Goal: Transaction & Acquisition: Purchase product/service

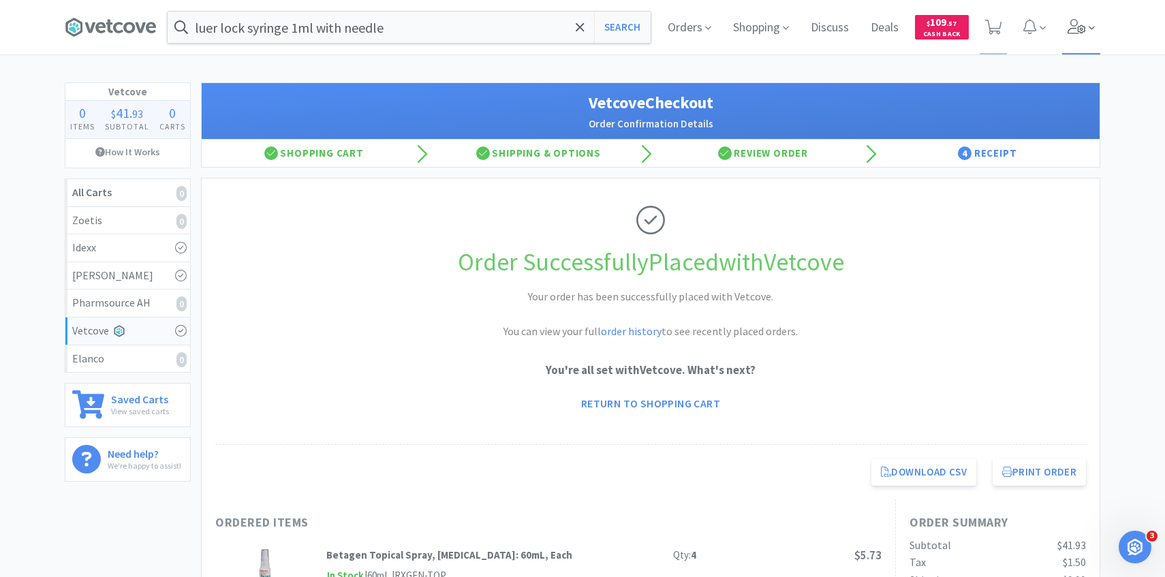
click at [1077, 35] on span at bounding box center [1081, 27] width 39 height 54
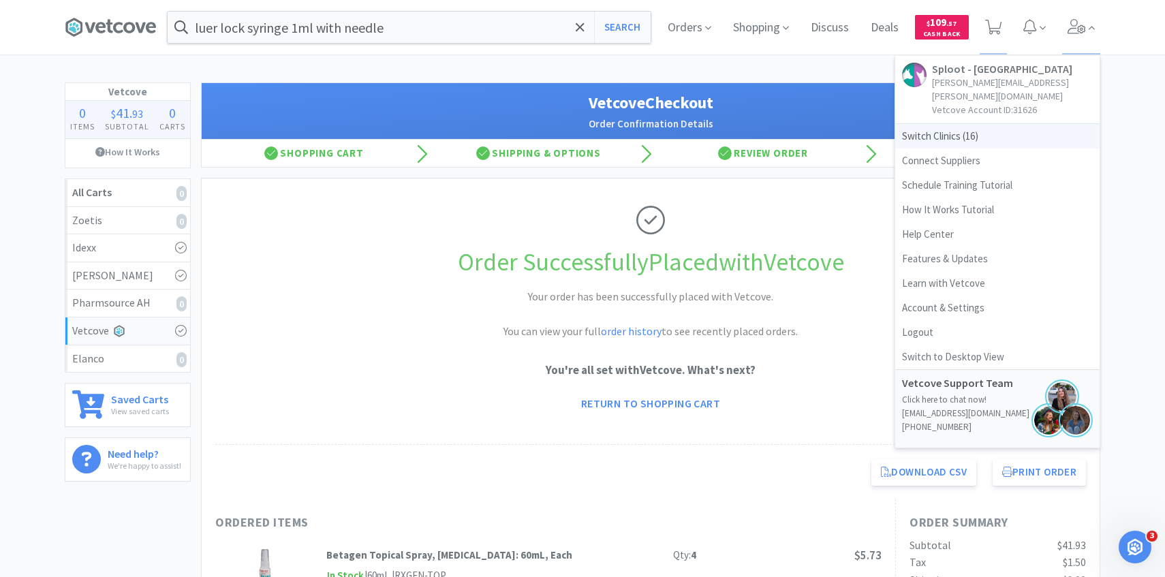
click at [969, 124] on span "Switch Clinics ( 16 )" at bounding box center [997, 136] width 204 height 25
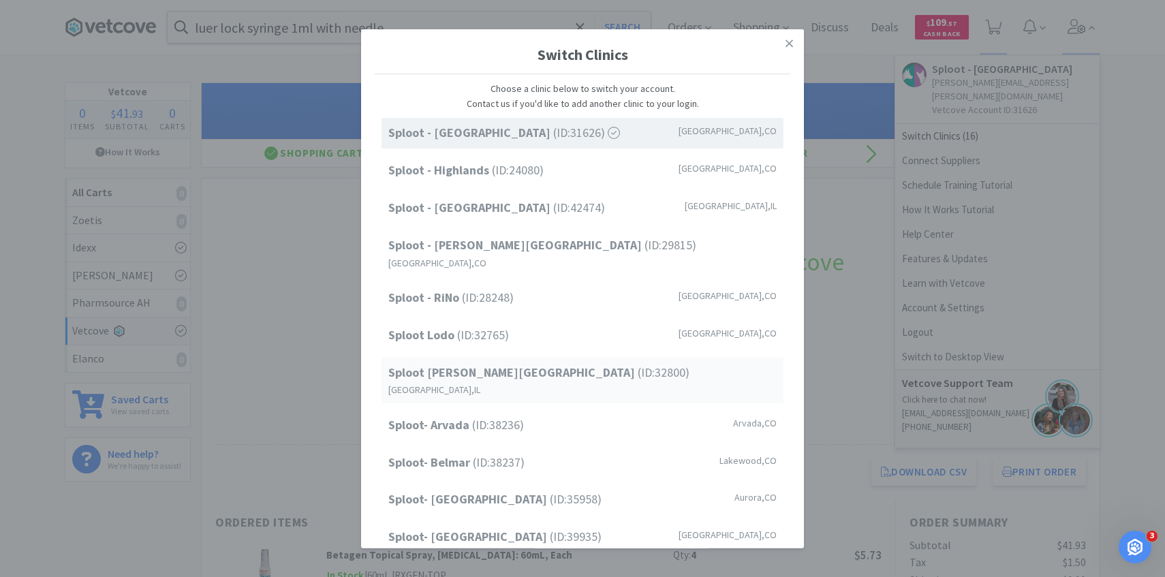
scroll to position [174, 0]
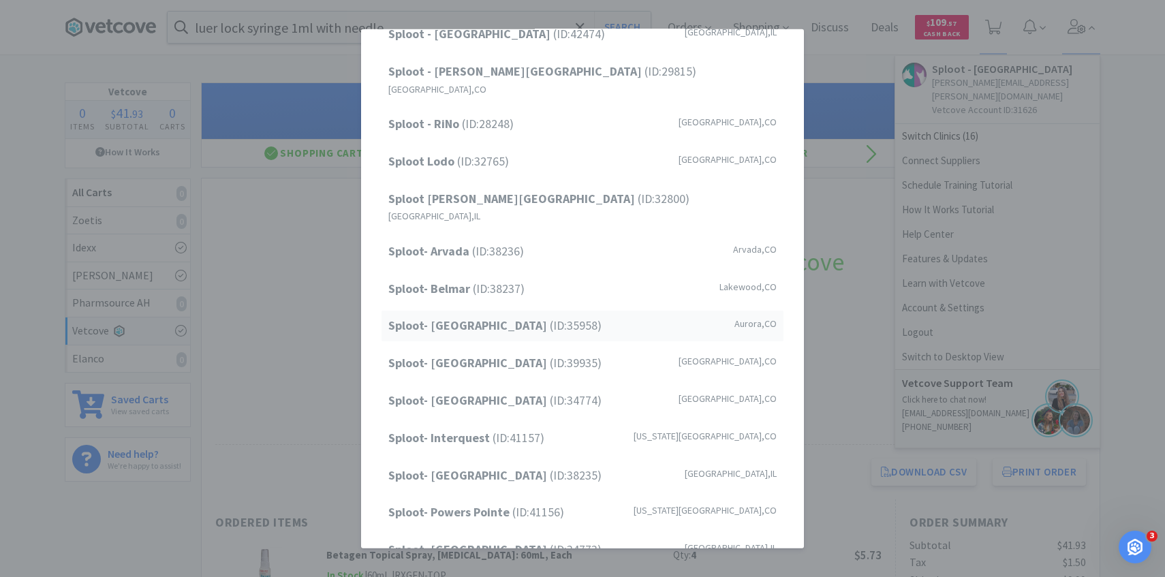
click at [561, 311] on div "Sploot- Central Park (ID: 35958 ) Aurora , CO" at bounding box center [582, 326] width 402 height 31
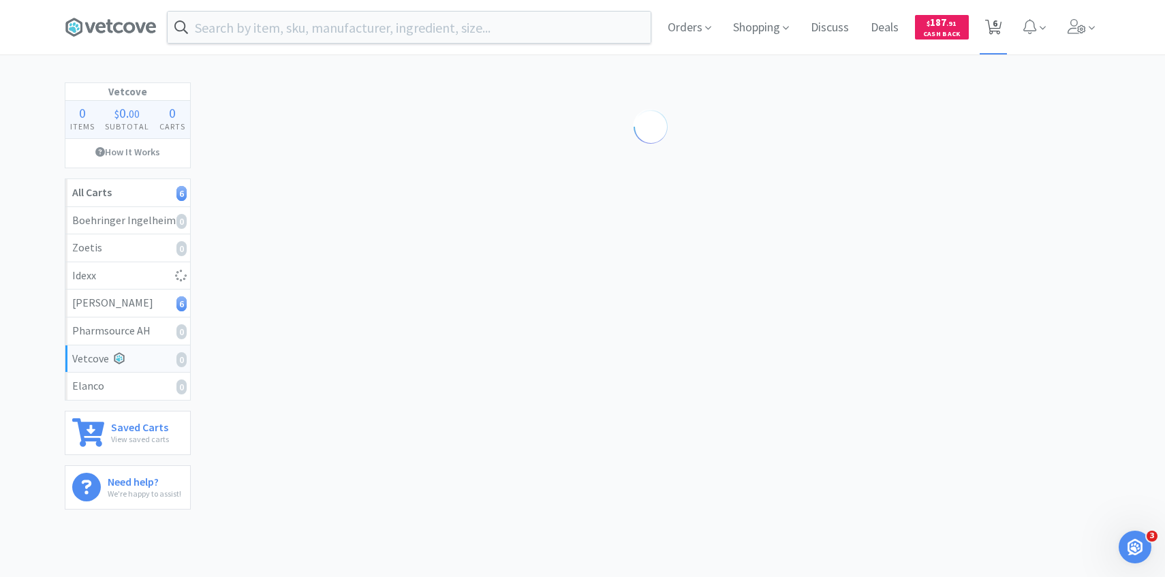
click at [999, 22] on icon at bounding box center [993, 27] width 17 height 15
select select "1"
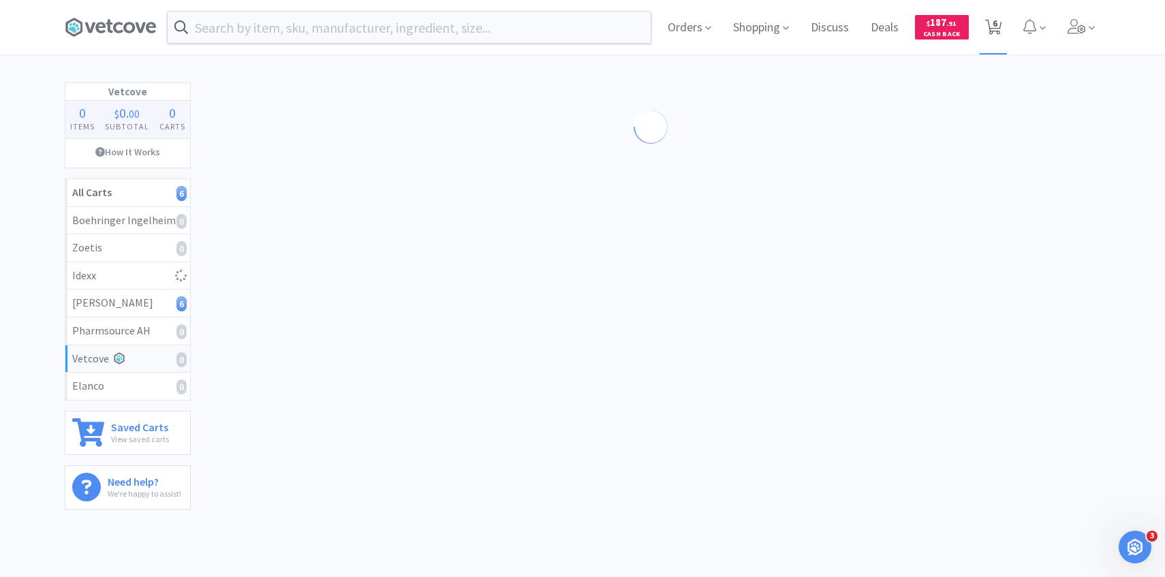
select select "2"
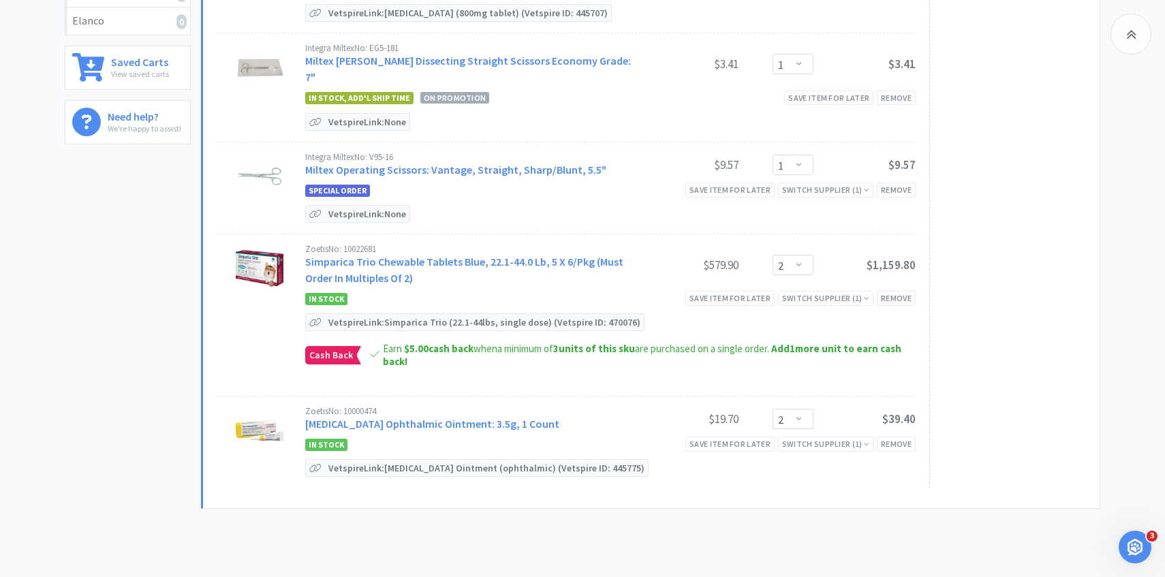
scroll to position [366, 0]
click at [413, 416] on link "Terramycin Ophthalmic Ointment: 3.5g, 1 Count" at bounding box center [432, 423] width 254 height 14
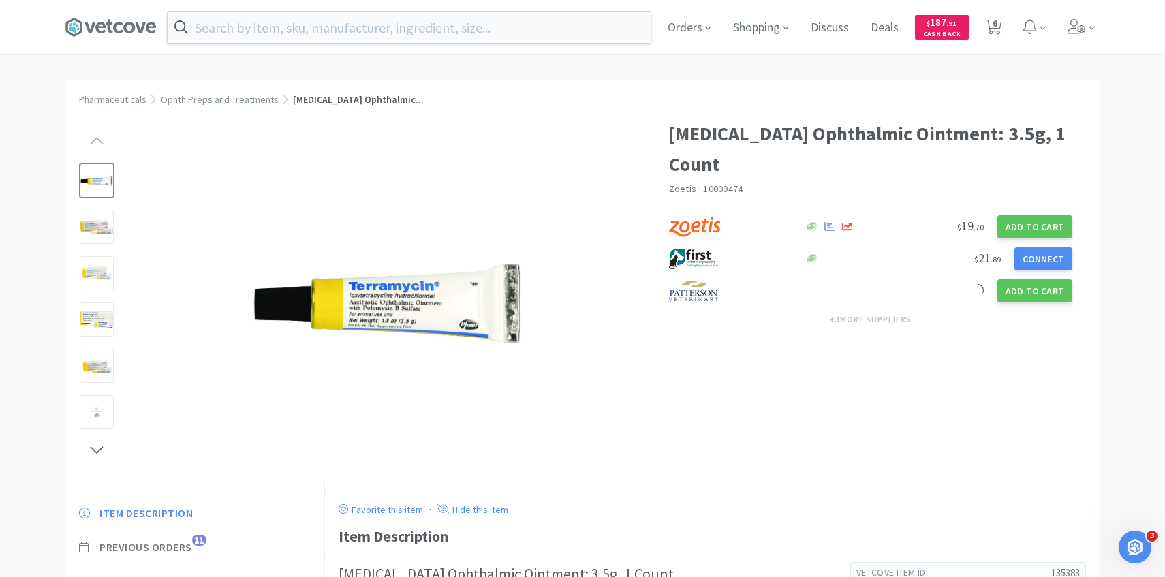
click at [180, 548] on span "Previous Orders" at bounding box center [145, 547] width 93 height 14
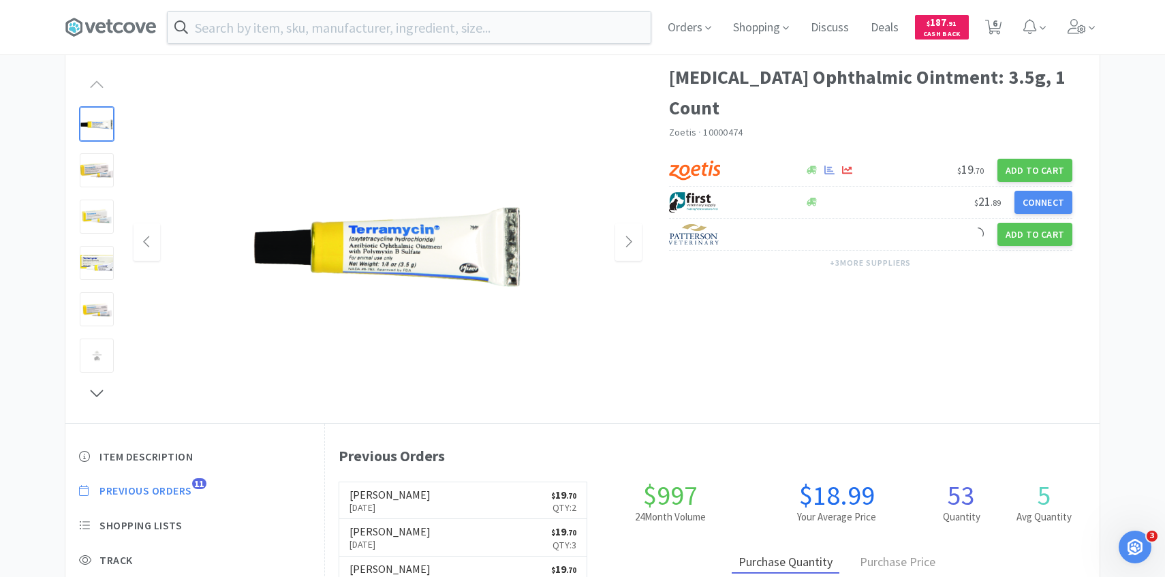
scroll to position [80, 0]
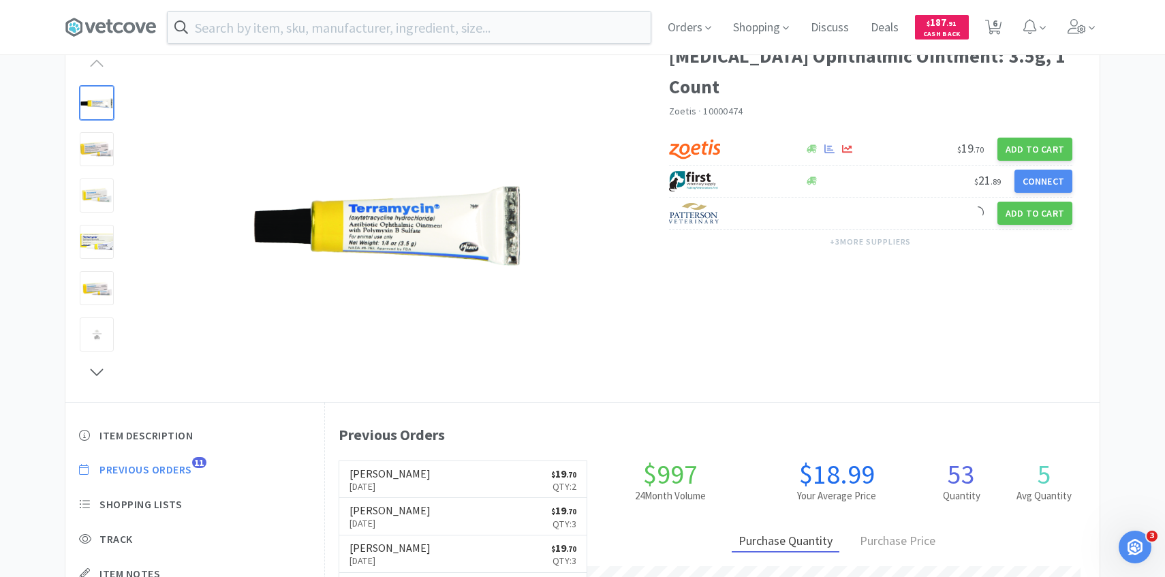
scroll to position [366, 0]
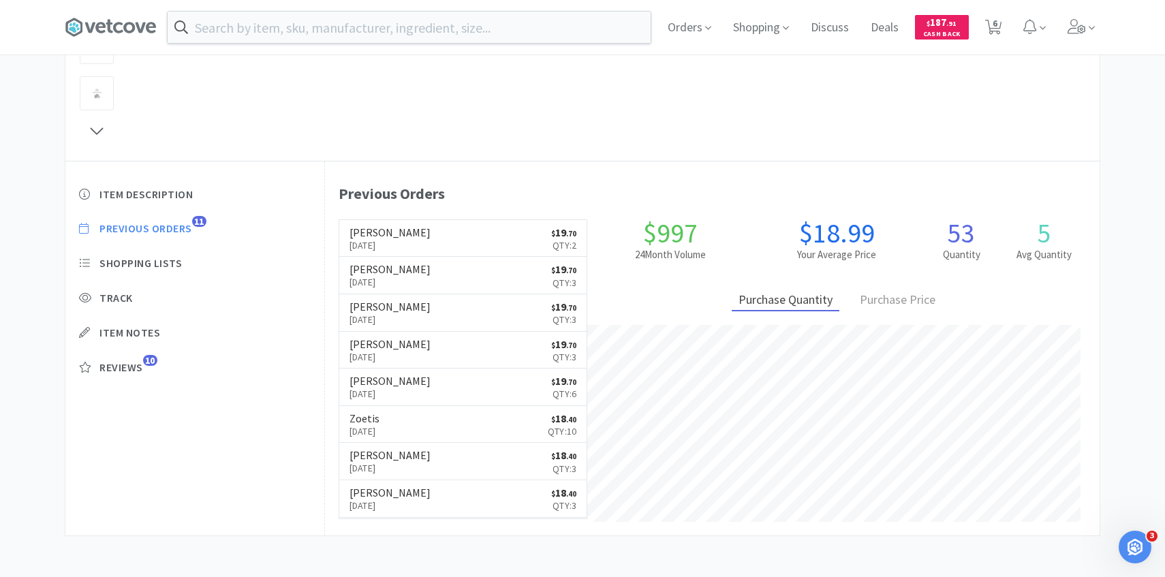
select select "1"
select select "2"
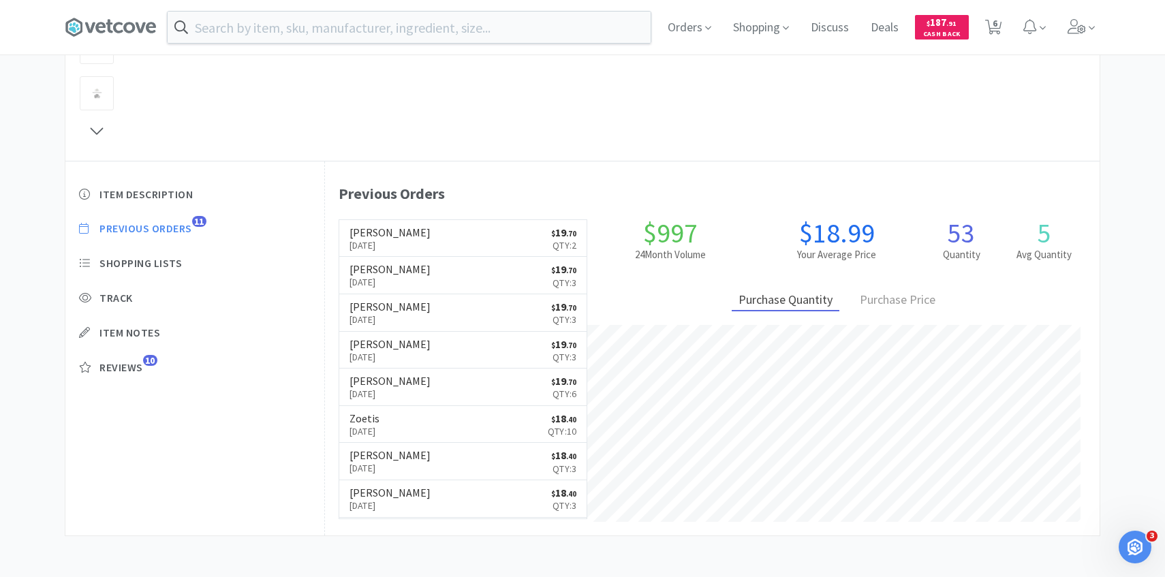
select select "2"
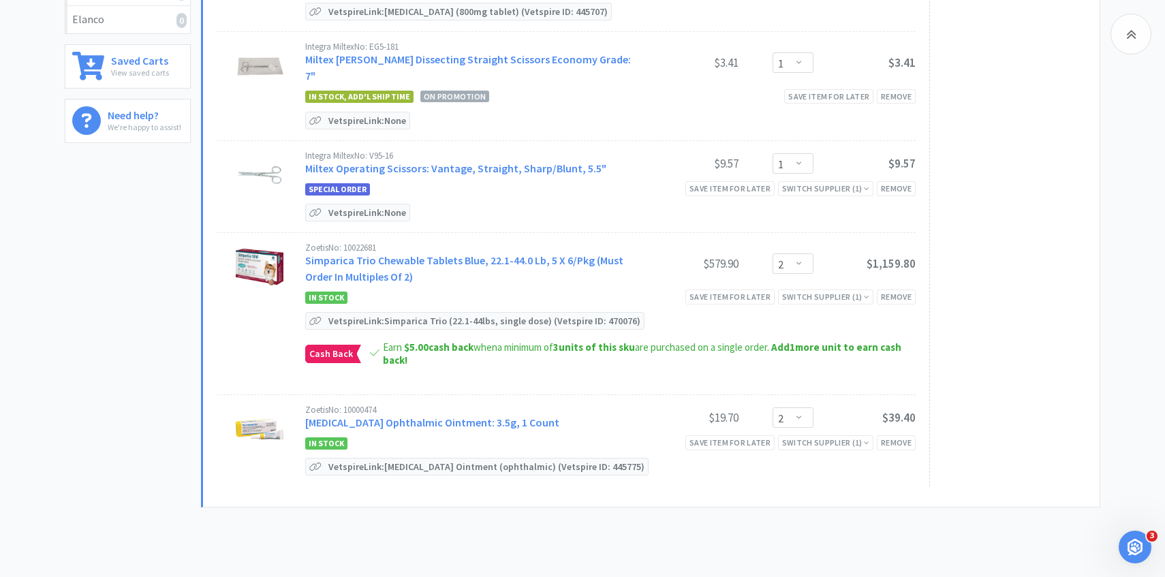
click at [912, 287] on div "Zoetis No: 10022681 Simparica Trio Chewable Tablets Blue, 22.1-44.0 Lb, 5 X 6/P…" at bounding box center [610, 313] width 610 height 141
click at [907, 270] on div "Zoetis No: 10022681 Simparica Trio Chewable Tablets Blue, 22.1-44.0 Lb, 5 X 6/P…" at bounding box center [610, 313] width 610 height 141
click at [900, 289] on div "Remove" at bounding box center [896, 296] width 39 height 14
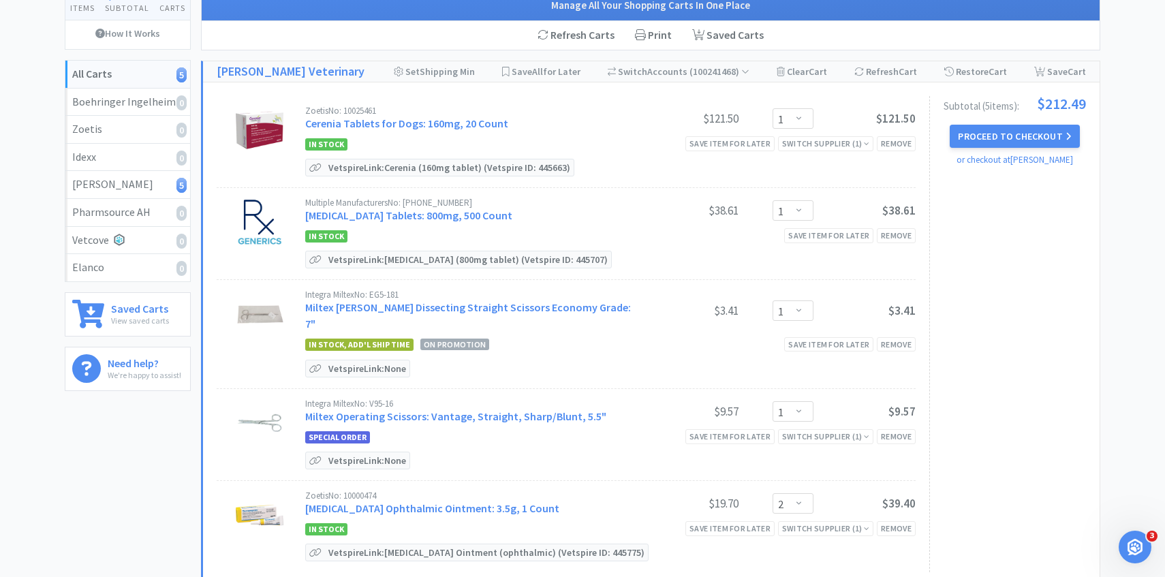
scroll to position [111, 0]
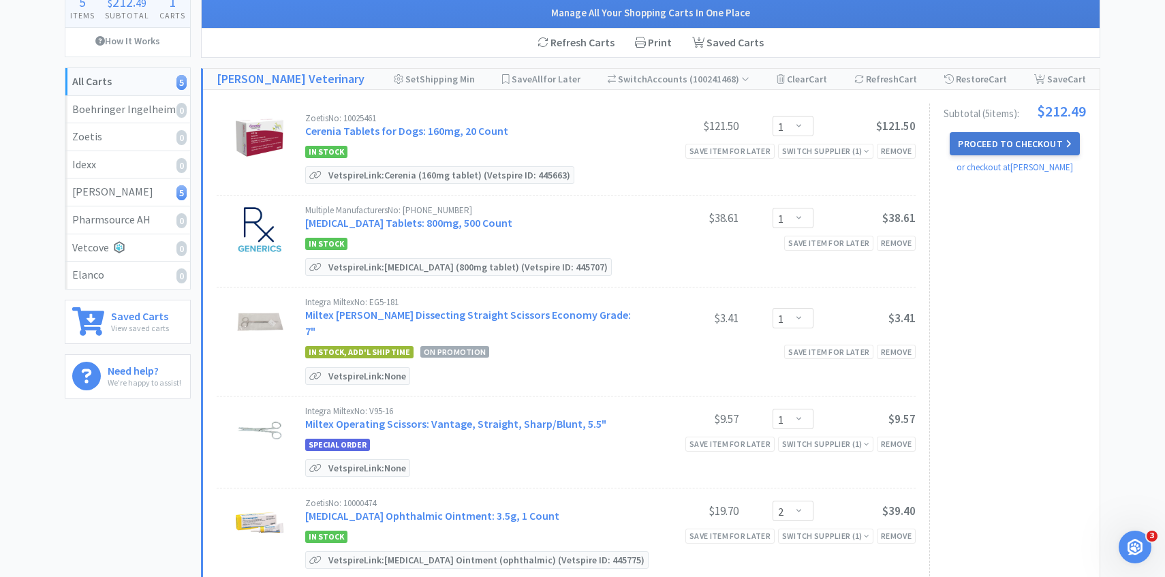
click at [971, 146] on button "Proceed to Checkout" at bounding box center [1014, 143] width 129 height 23
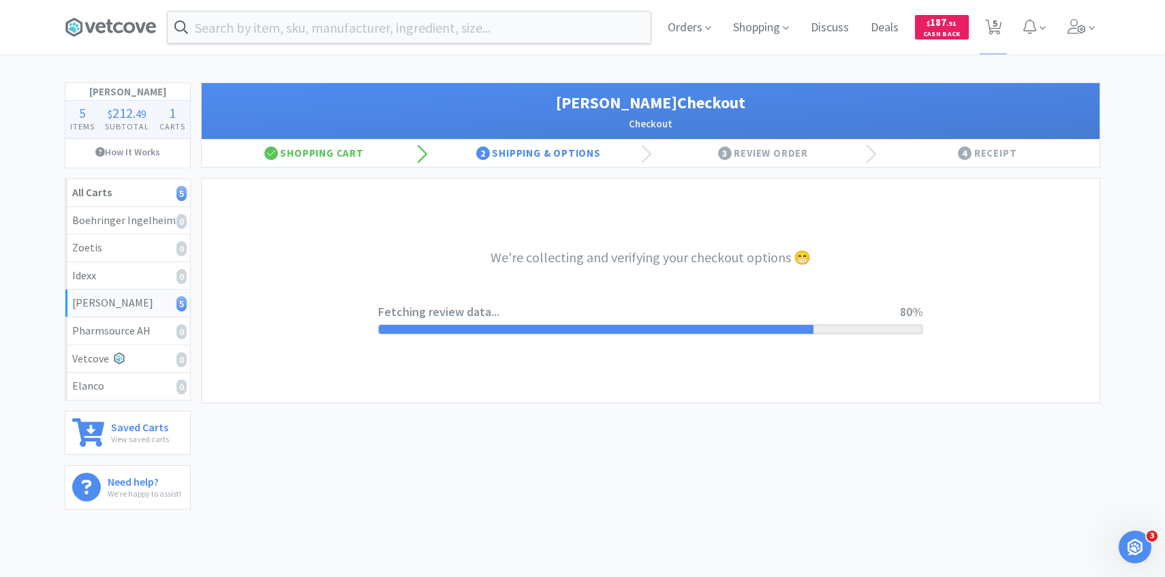
select select "1"
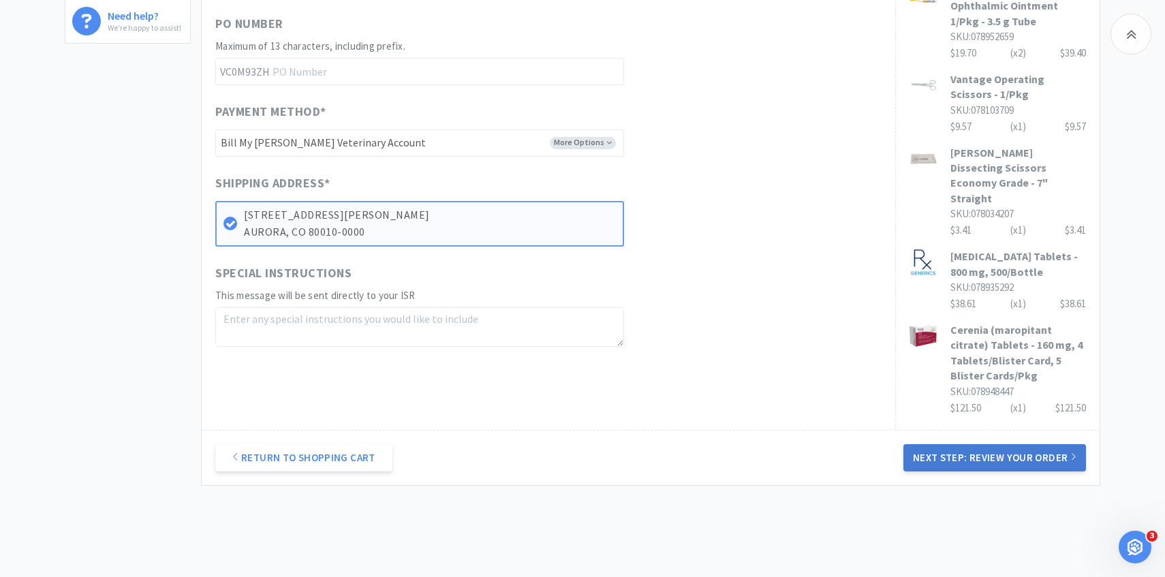
click at [960, 444] on button "Next Step: Review Your Order" at bounding box center [994, 457] width 183 height 27
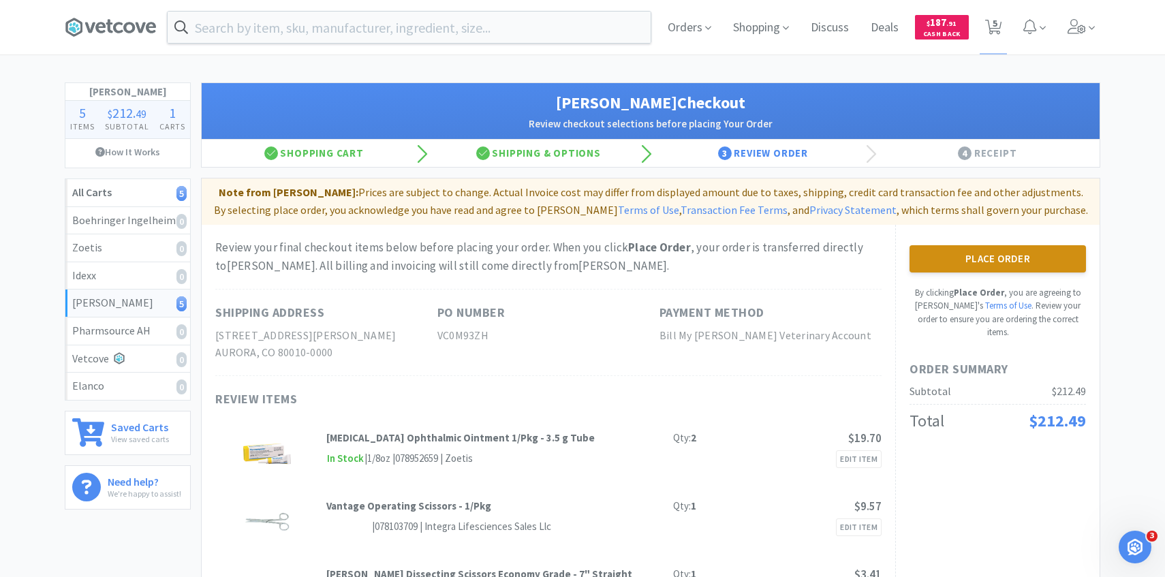
click at [949, 265] on button "Place Order" at bounding box center [997, 258] width 176 height 27
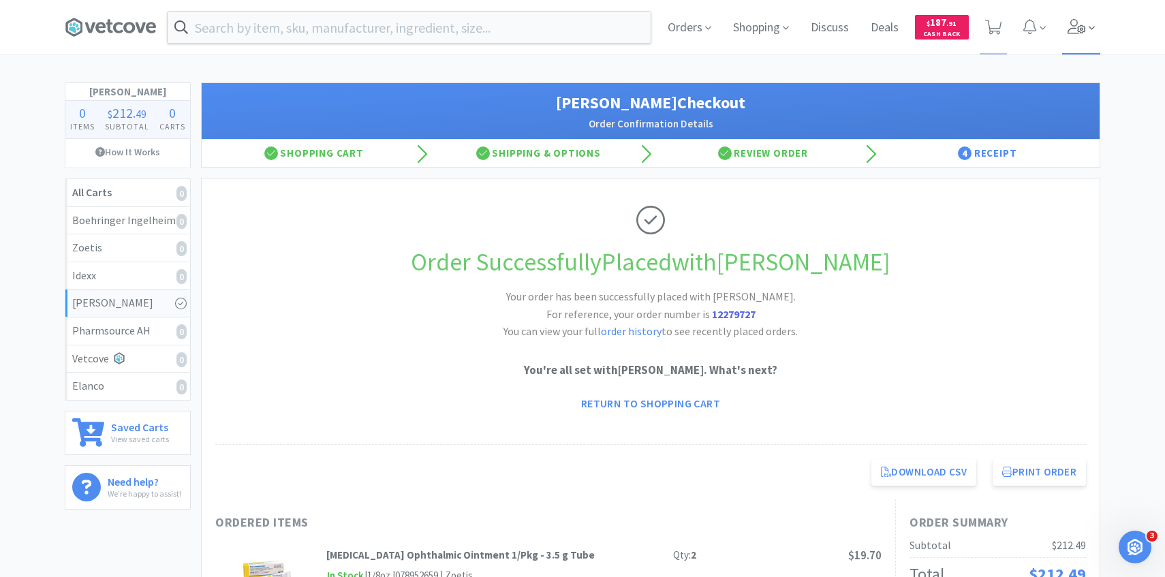
click at [1082, 10] on span at bounding box center [1081, 27] width 39 height 54
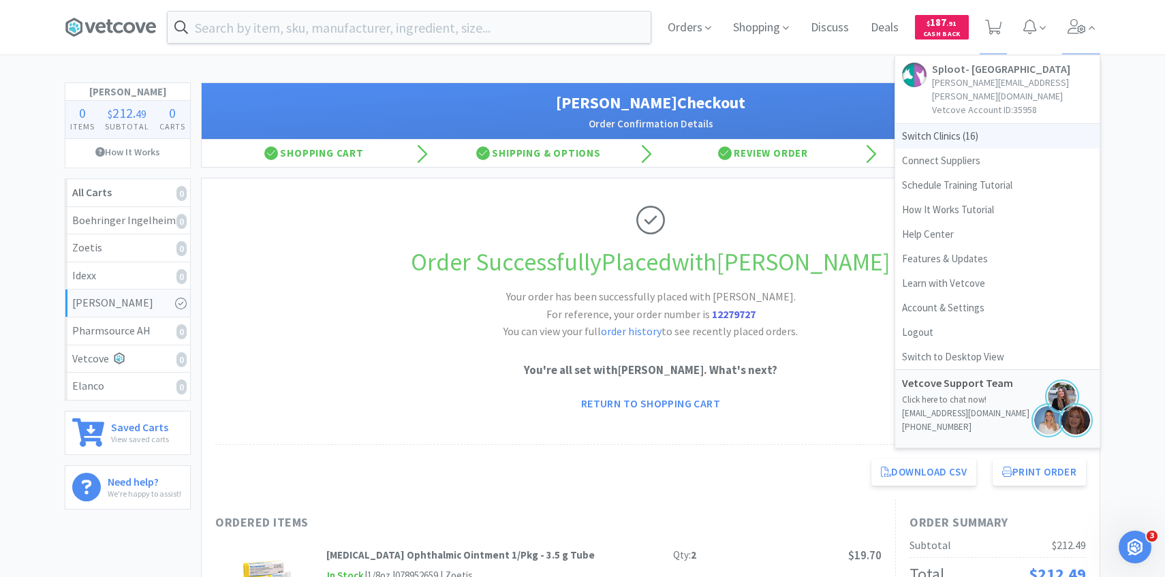
click at [974, 134] on span "Switch Clinics ( 16 )" at bounding box center [997, 136] width 204 height 25
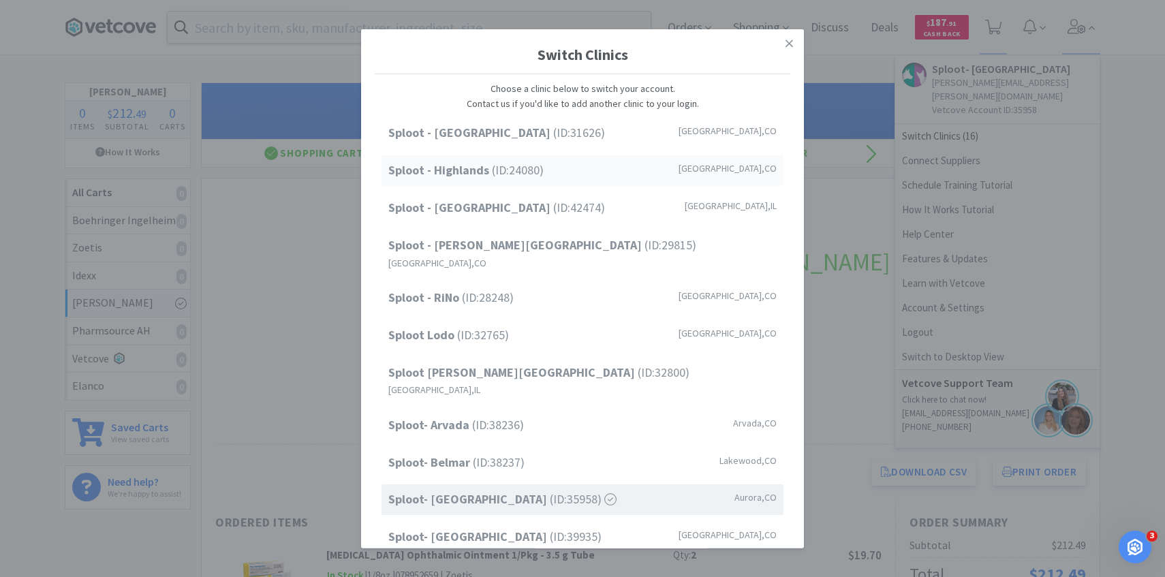
click at [535, 179] on span "Sploot - Highlands (ID: 24080 )" at bounding box center [465, 171] width 155 height 20
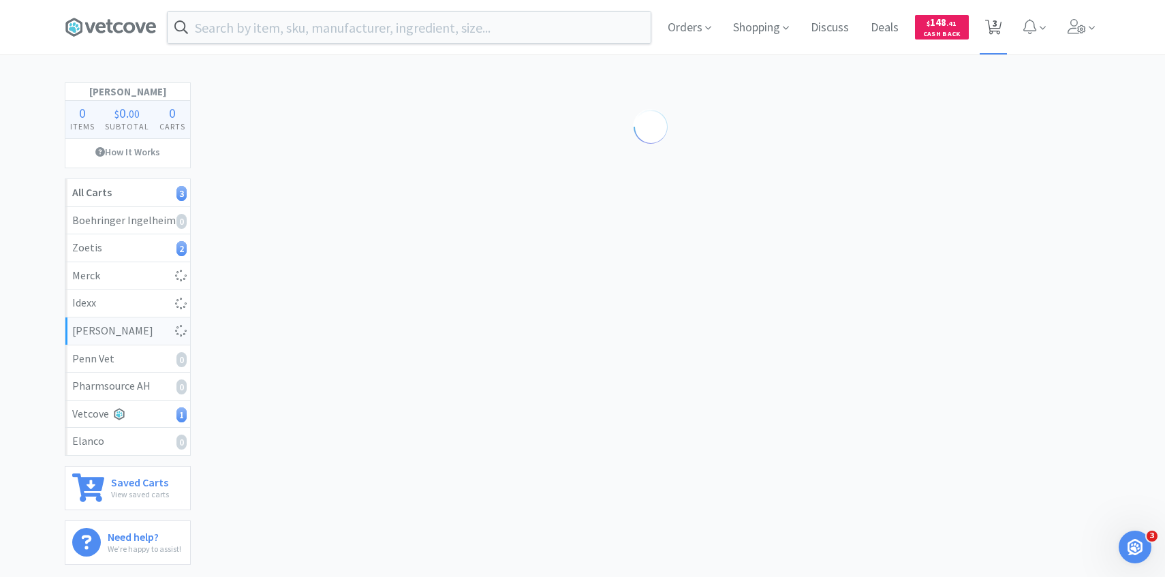
click at [992, 24] on span "3" at bounding box center [994, 23] width 5 height 54
select select "10"
select select "1"
select select "6"
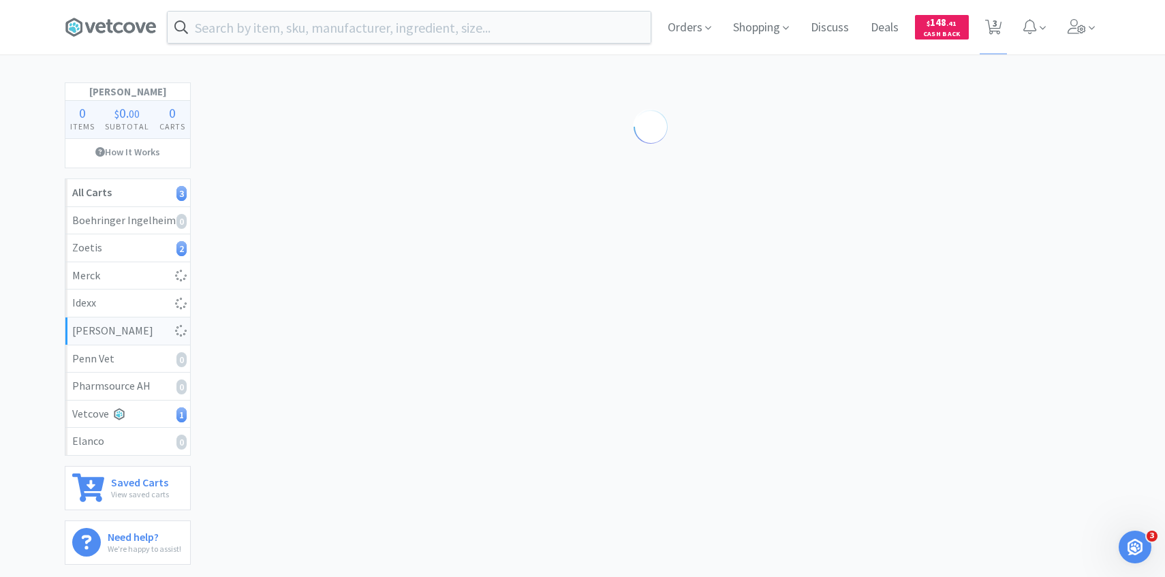
select select "1"
select select "2"
select select "6"
select select "2"
select select "1"
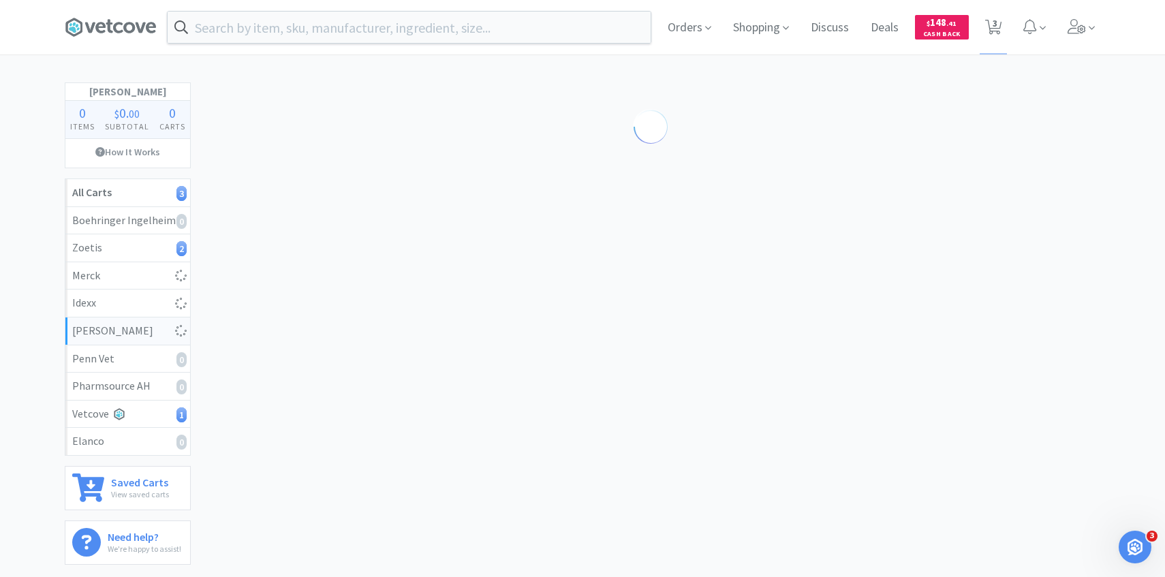
select select "1"
select select "10"
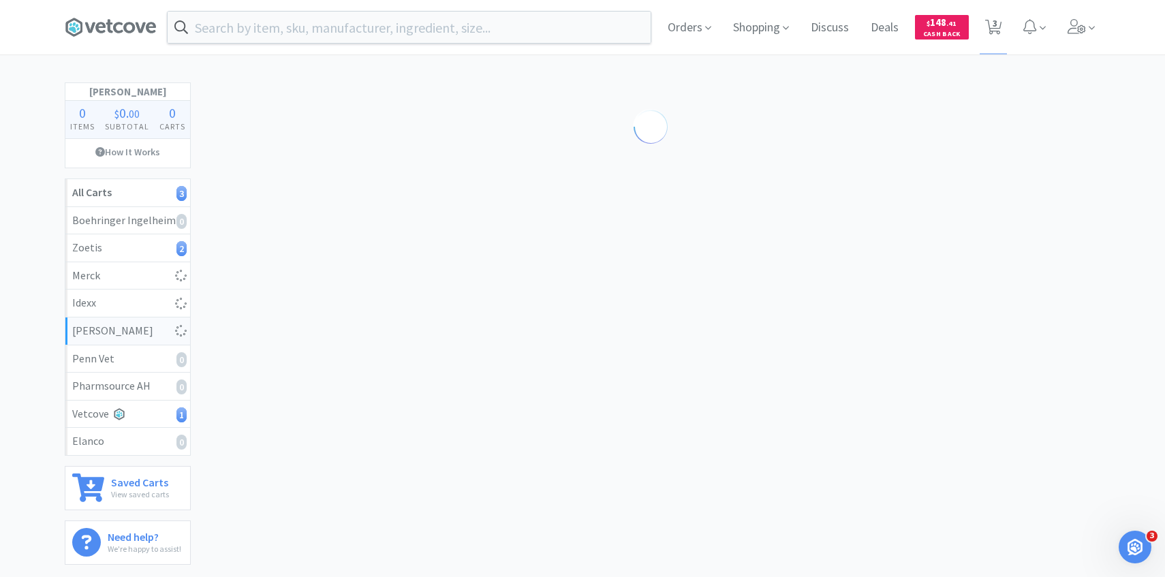
select select "10"
select select "2"
select select "5"
select select "1"
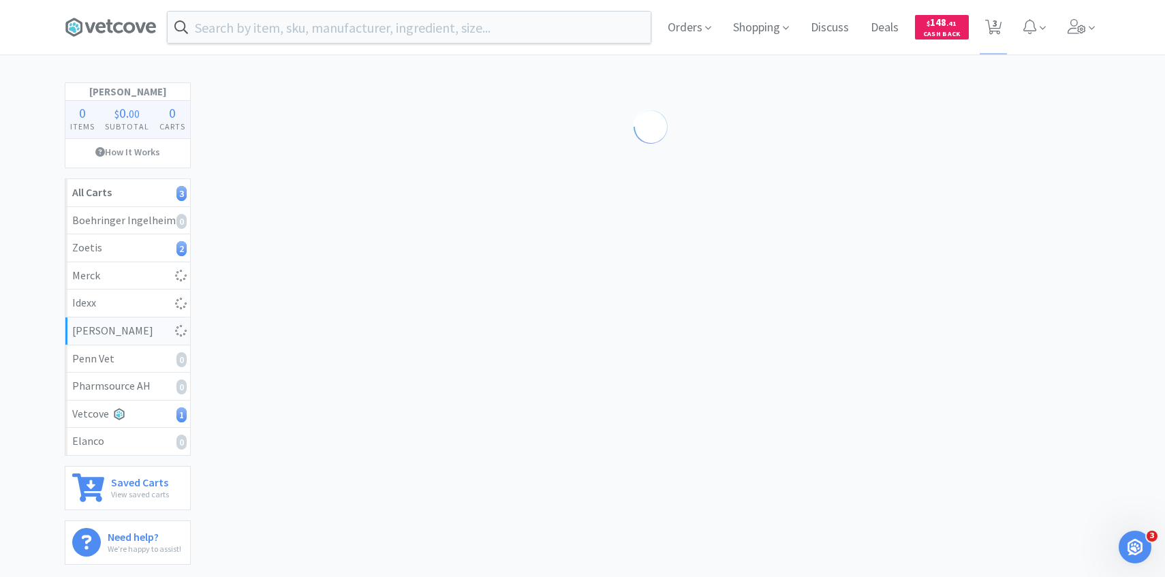
select select "2"
select select "1"
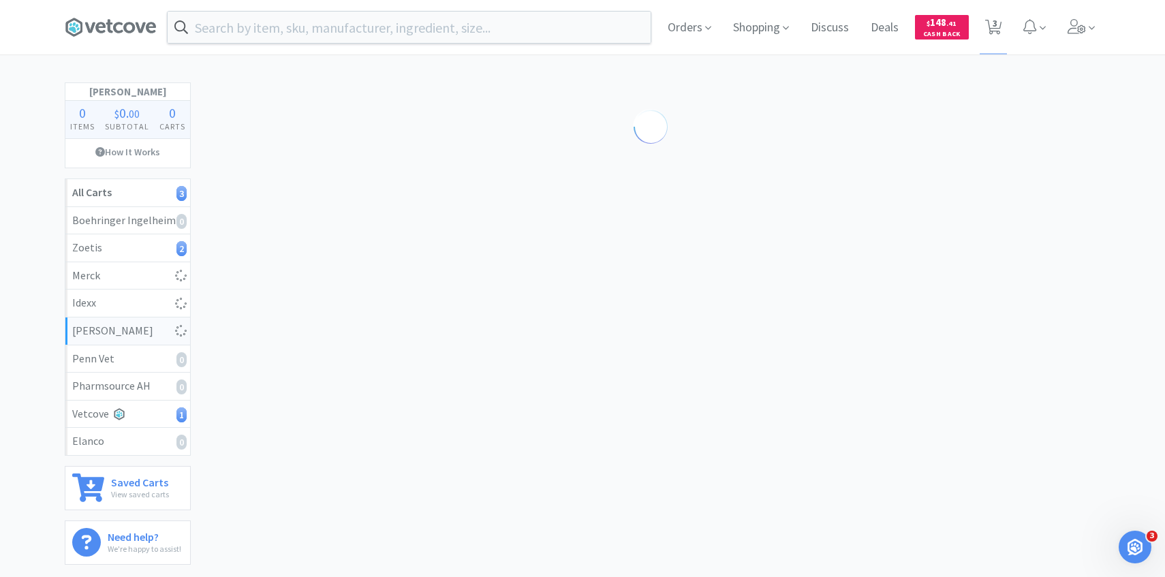
select select "1"
select select "4"
select select "1"
select select "4"
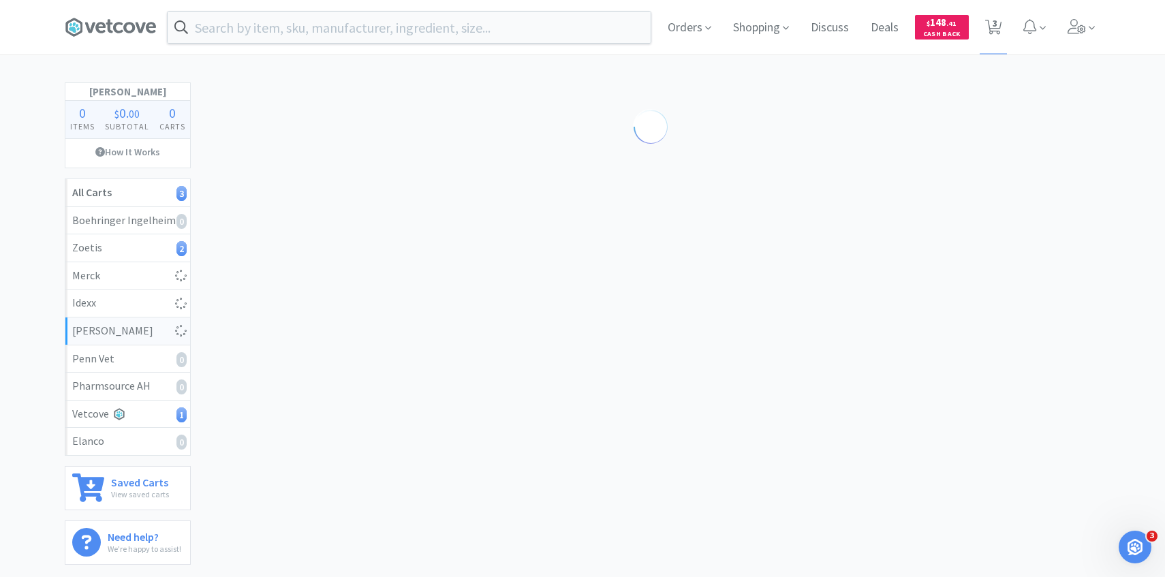
select select "2"
select select "1"
select select "4"
select select "5"
select select "2"
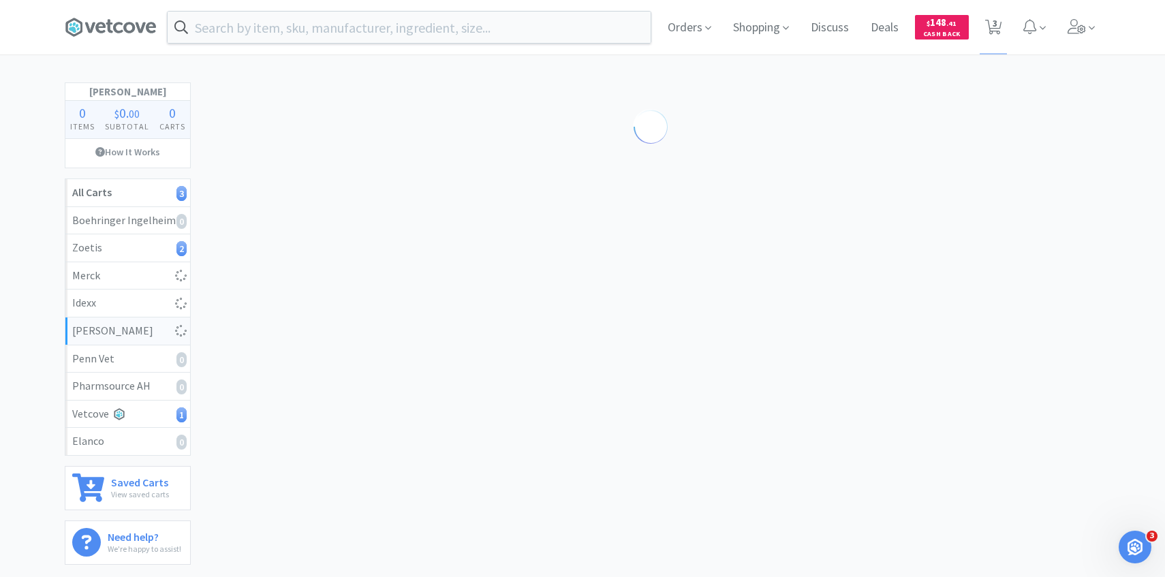
select select "3"
select select "100"
select select "1"
select select "2"
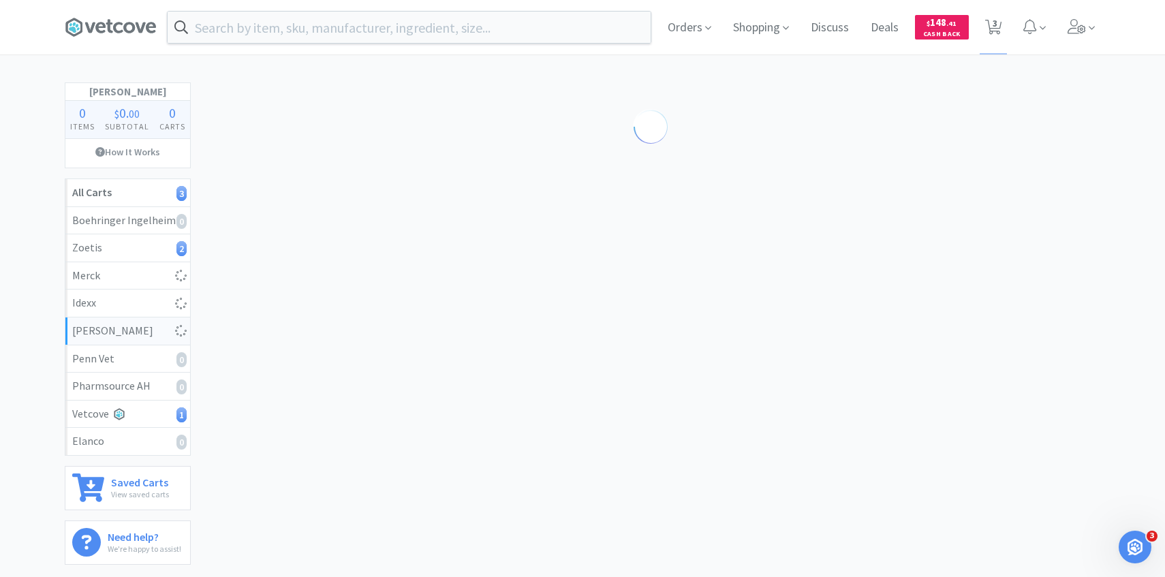
select select "1"
select select "100"
select select "2"
select select "3"
select select "1"
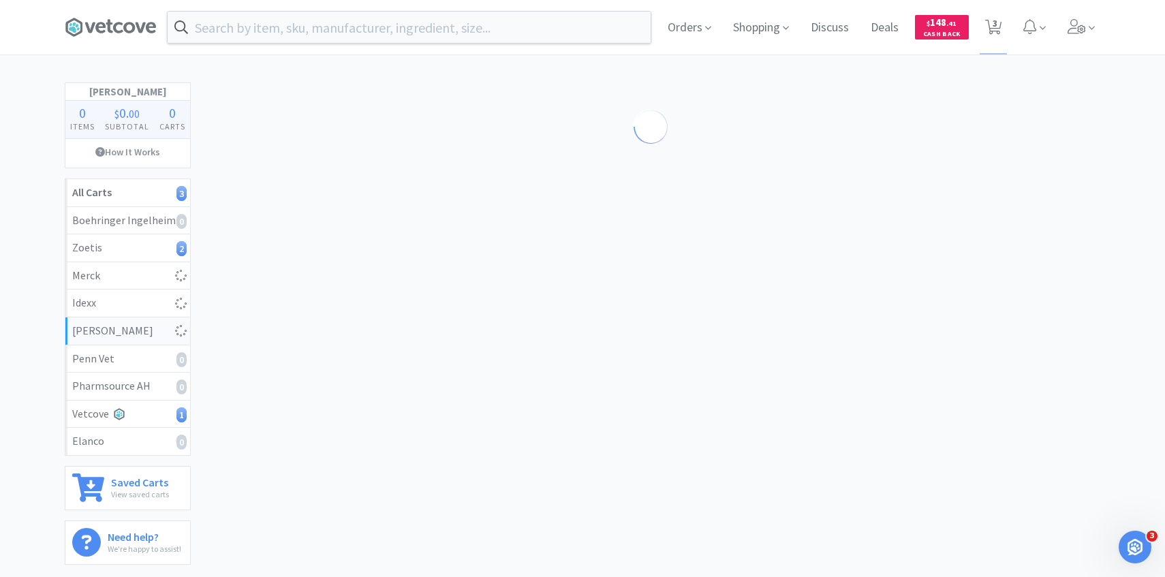
select select "1"
select select "2"
select select "10"
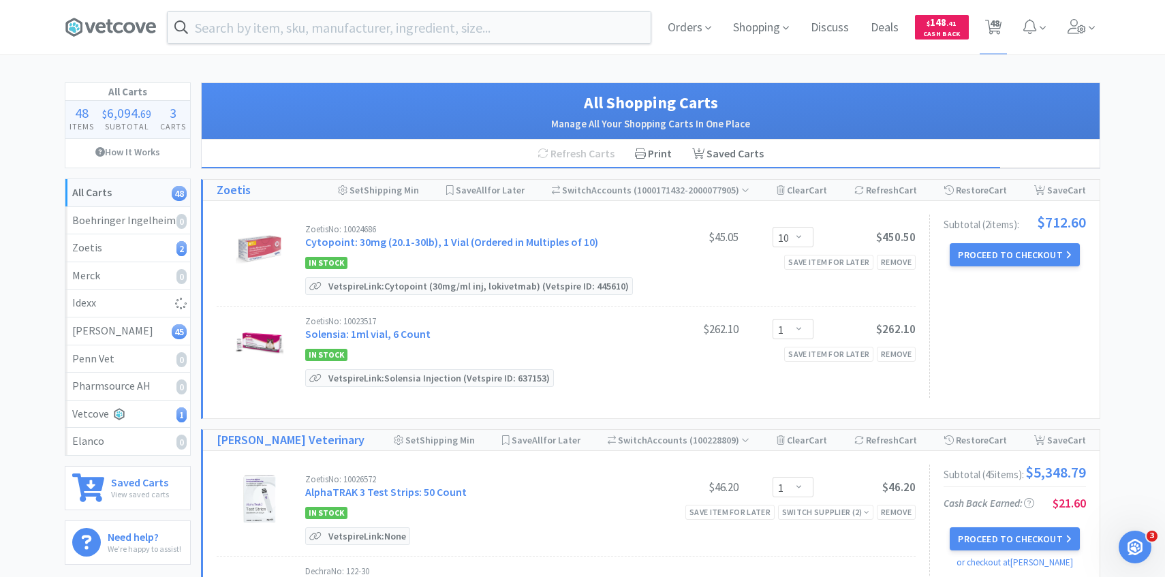
select select "8"
select select "1"
select select "6"
select select "100"
select select "4"
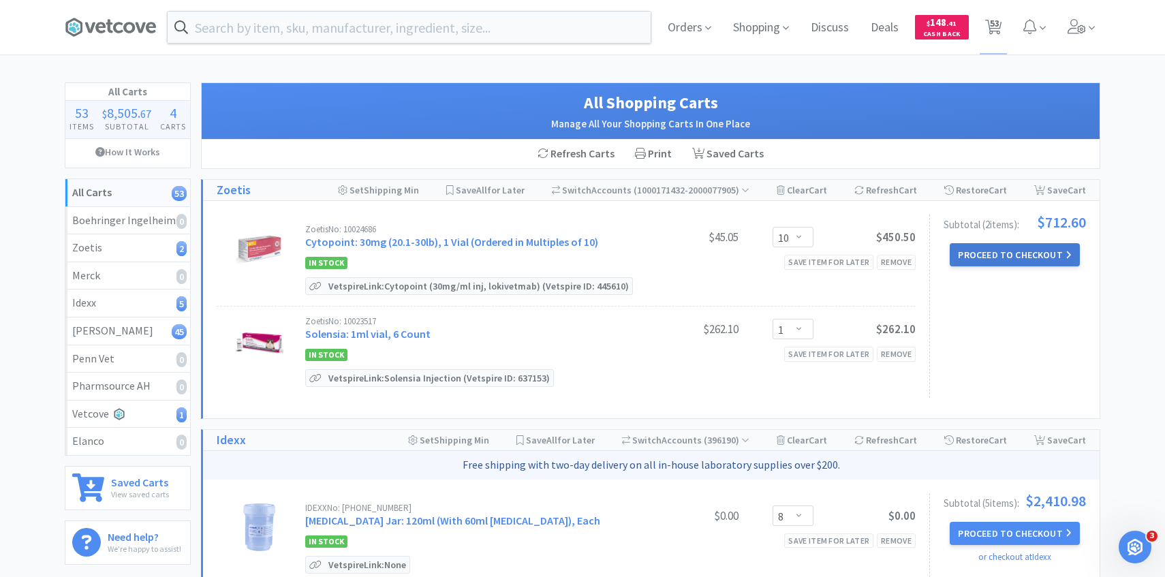
click at [985, 247] on button "Proceed to Checkout" at bounding box center [1014, 254] width 129 height 23
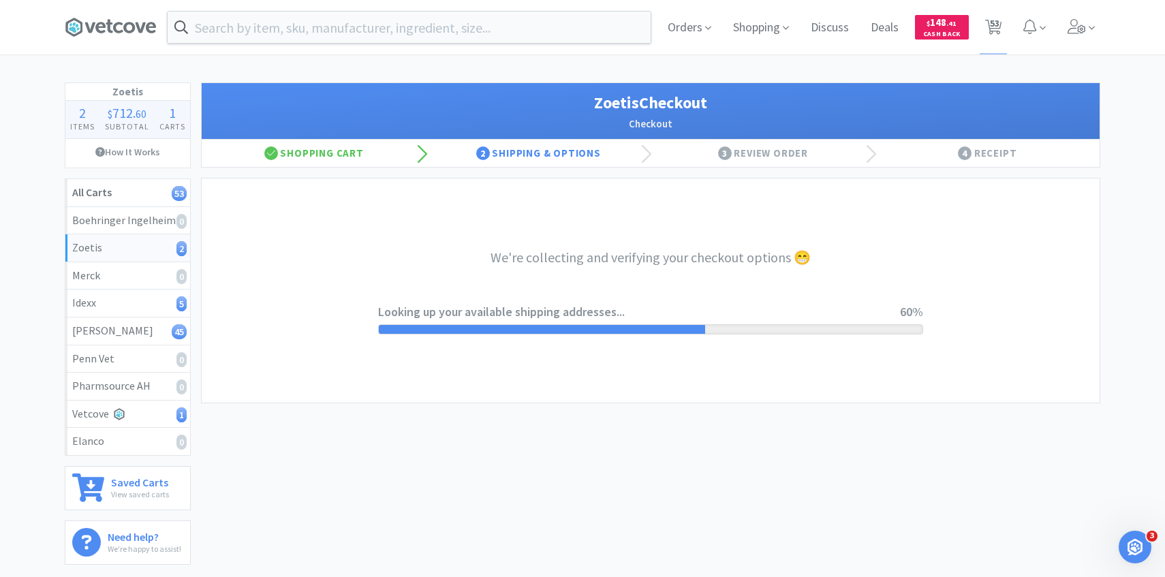
select select "invoice"
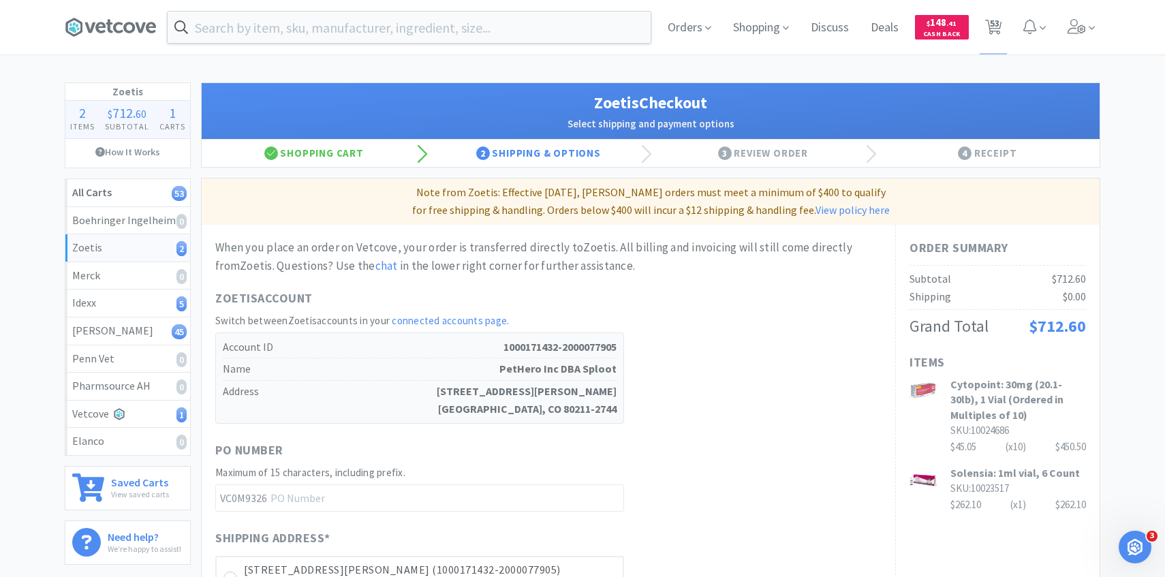
scroll to position [384, 0]
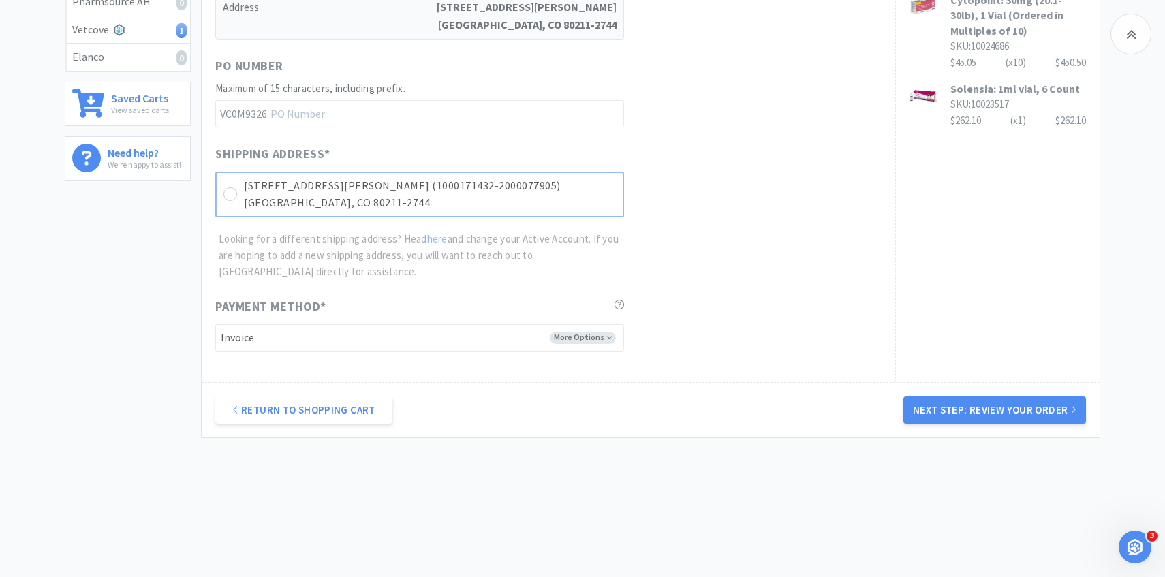
click at [618, 213] on div "3774 Julian St (1000171432-2000077905) Denver, CO 80211-2744" at bounding box center [419, 195] width 409 height 46
click at [958, 404] on button "Next Step: Review Your Order" at bounding box center [994, 409] width 183 height 27
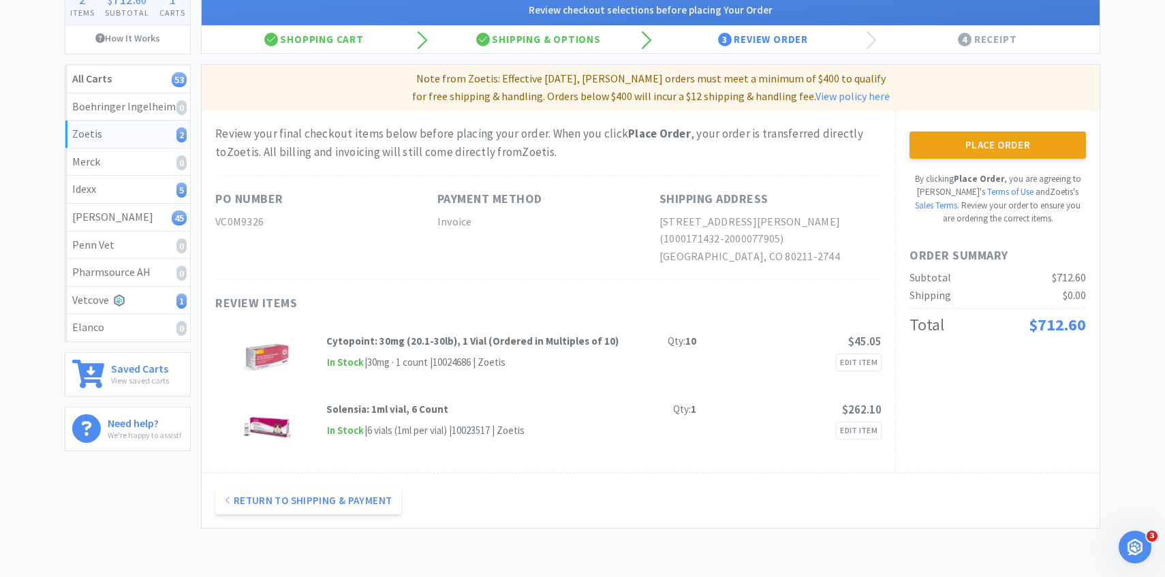
scroll to position [0, 0]
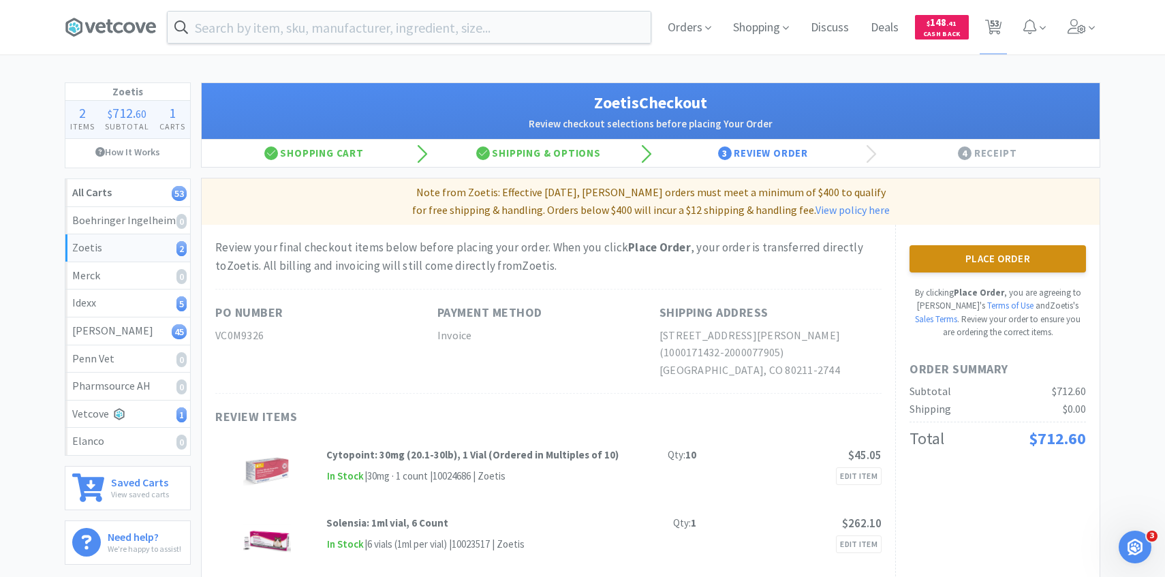
click at [941, 267] on button "Place Order" at bounding box center [997, 258] width 176 height 27
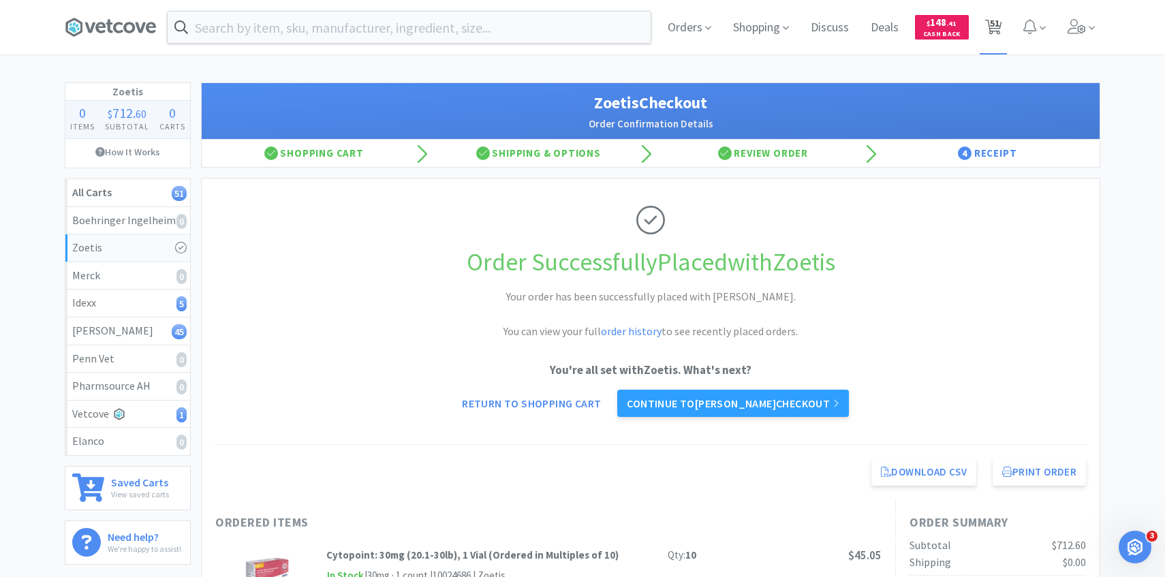
click at [980, 30] on span "51" at bounding box center [994, 27] width 28 height 54
select select "8"
select select "1"
select select "6"
select select "100"
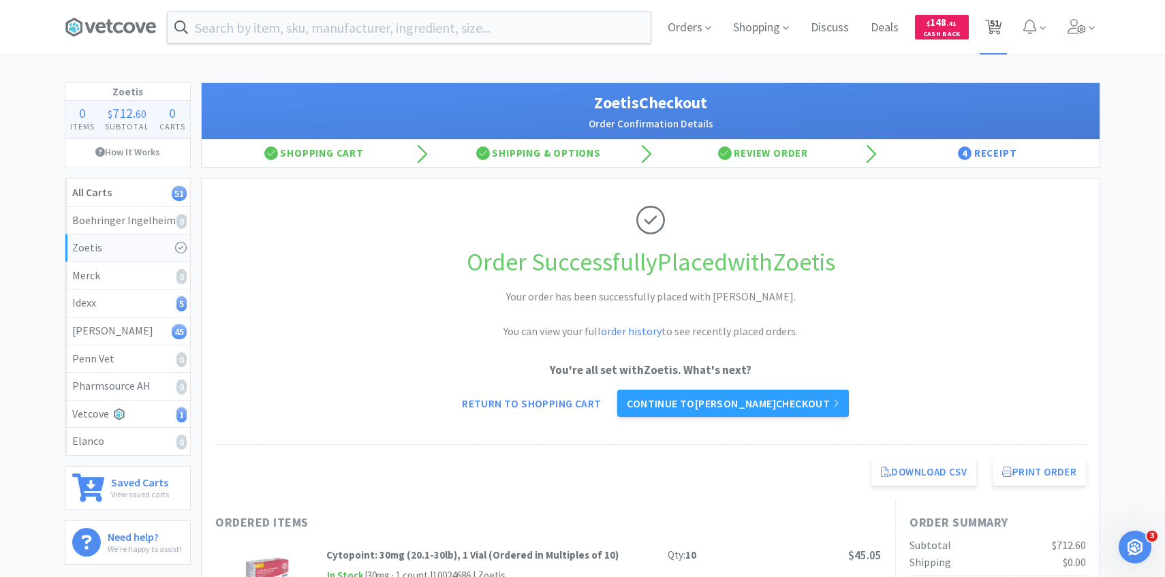
select select "4"
select select "1"
select select "6"
select select "1"
select select "2"
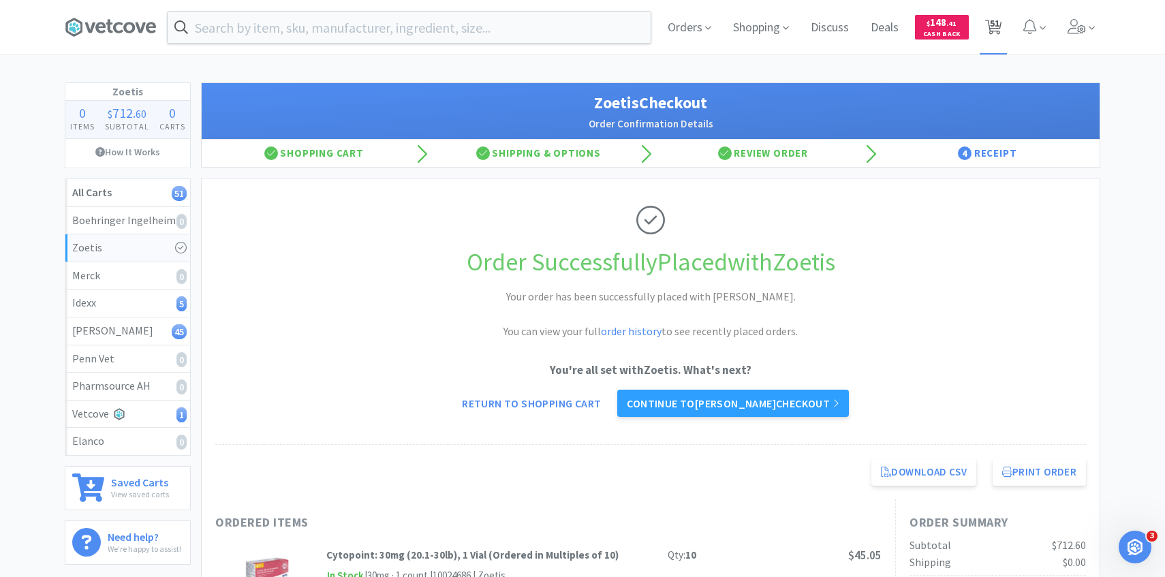
select select "6"
select select "2"
select select "1"
select select "10"
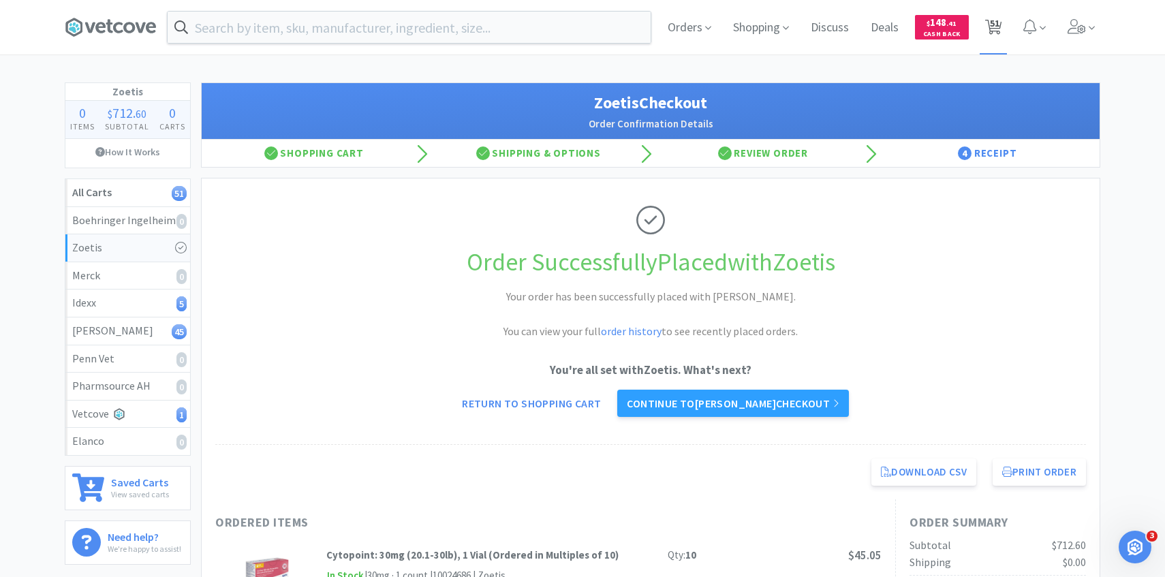
select select "10"
select select "2"
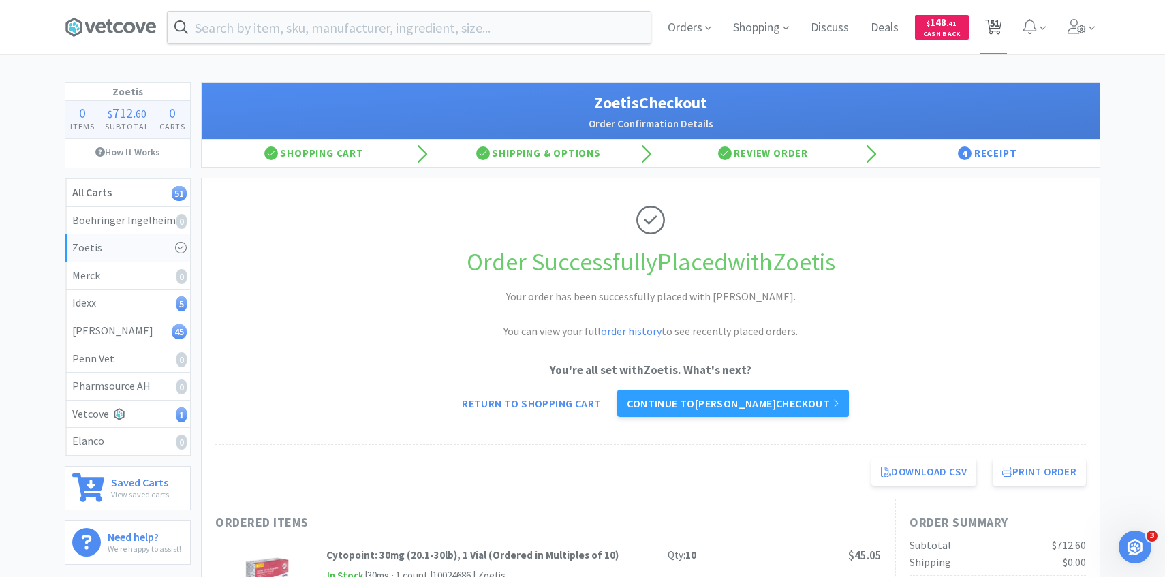
select select "5"
select select "1"
select select "2"
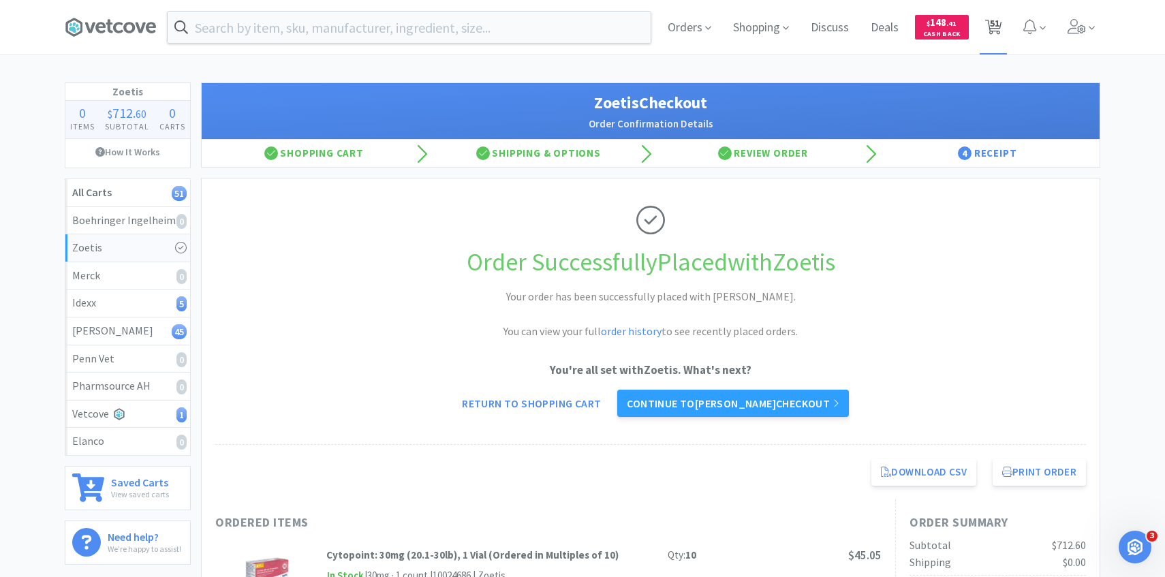
select select "2"
select select "1"
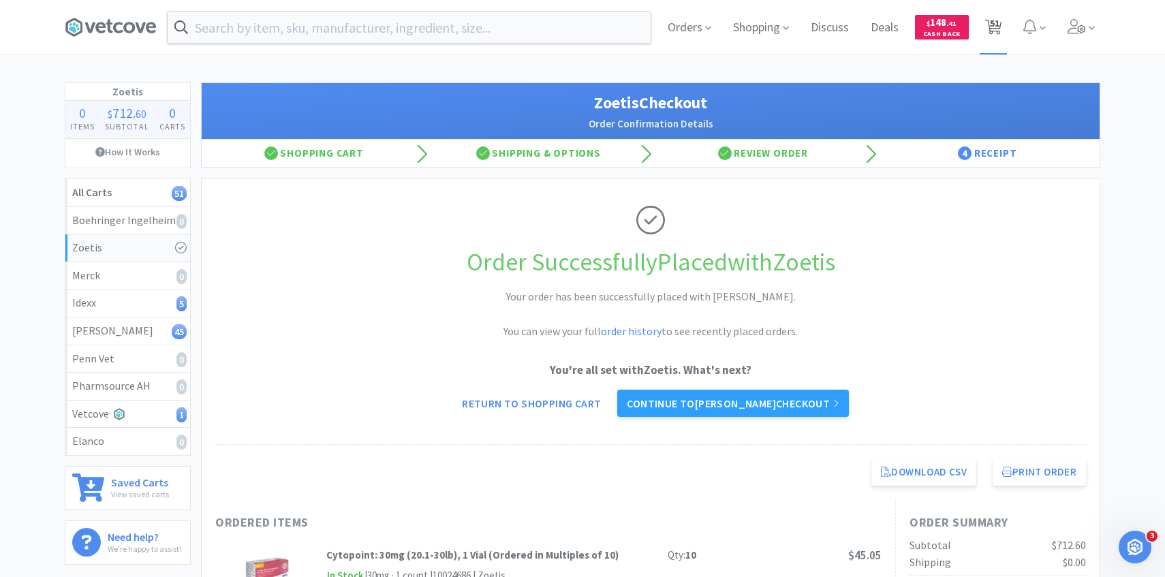
select select "4"
select select "1"
select select "4"
select select "2"
select select "1"
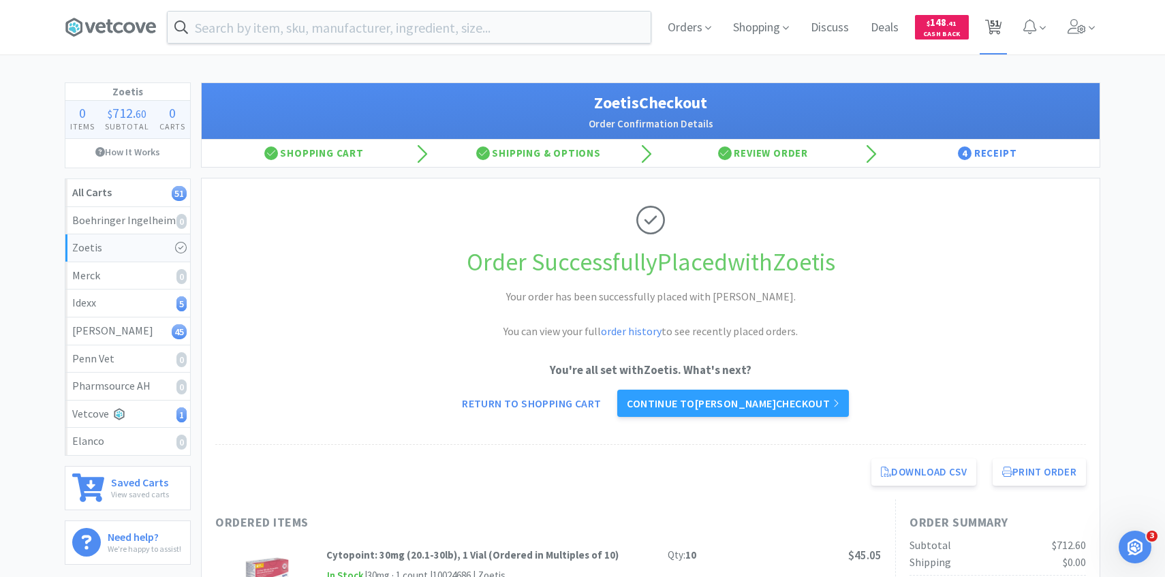
select select "4"
select select "5"
select select "2"
select select "3"
select select "100"
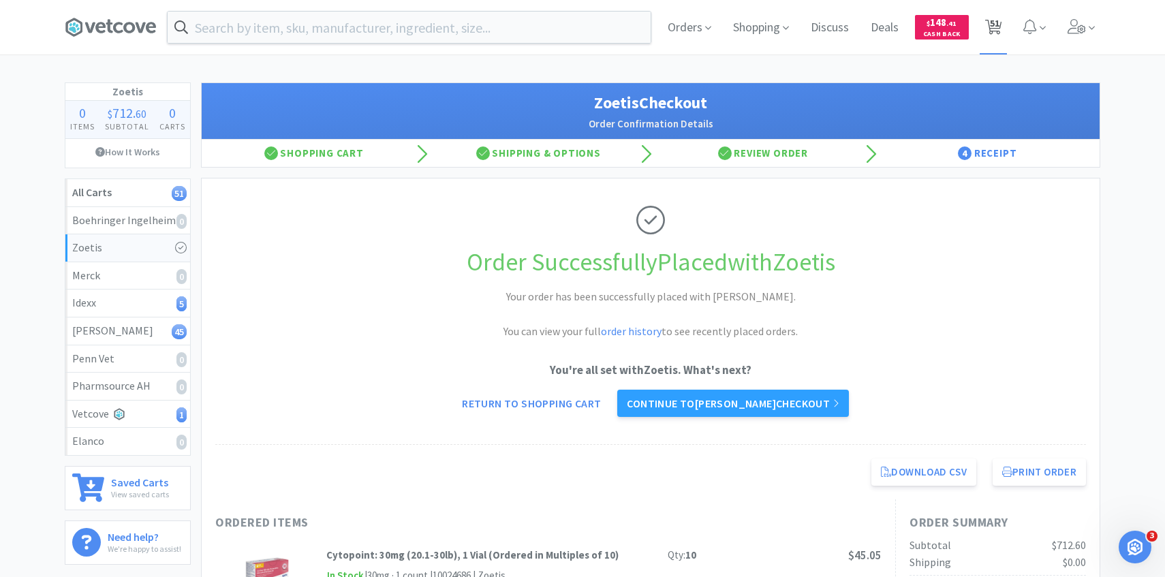
select select "1"
select select "2"
select select "1"
select select "100"
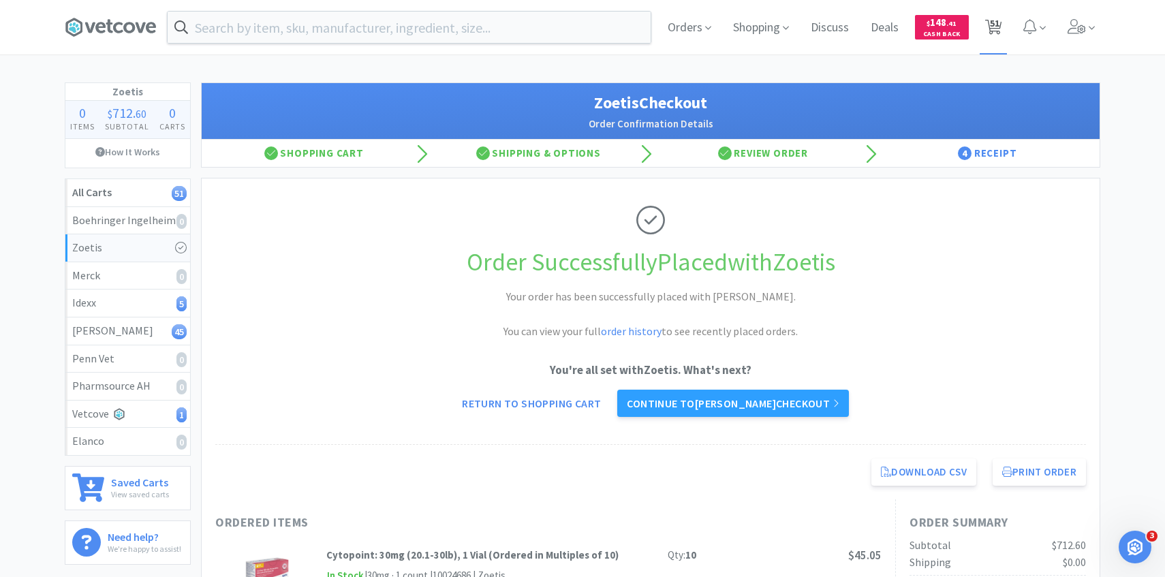
select select "2"
select select "3"
select select "1"
select select "2"
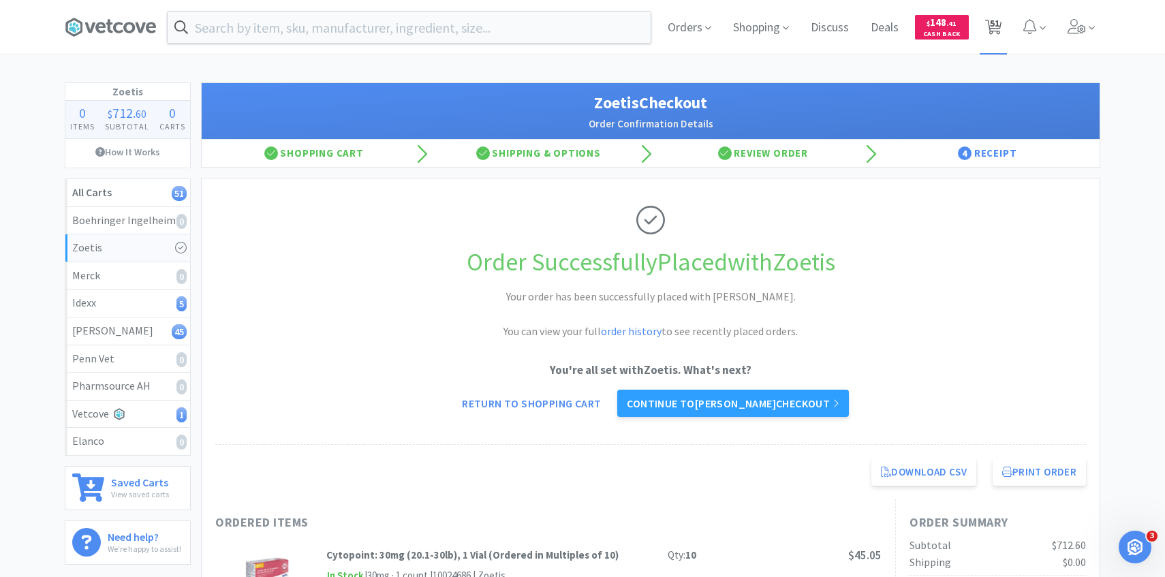
select select "2"
select select "10"
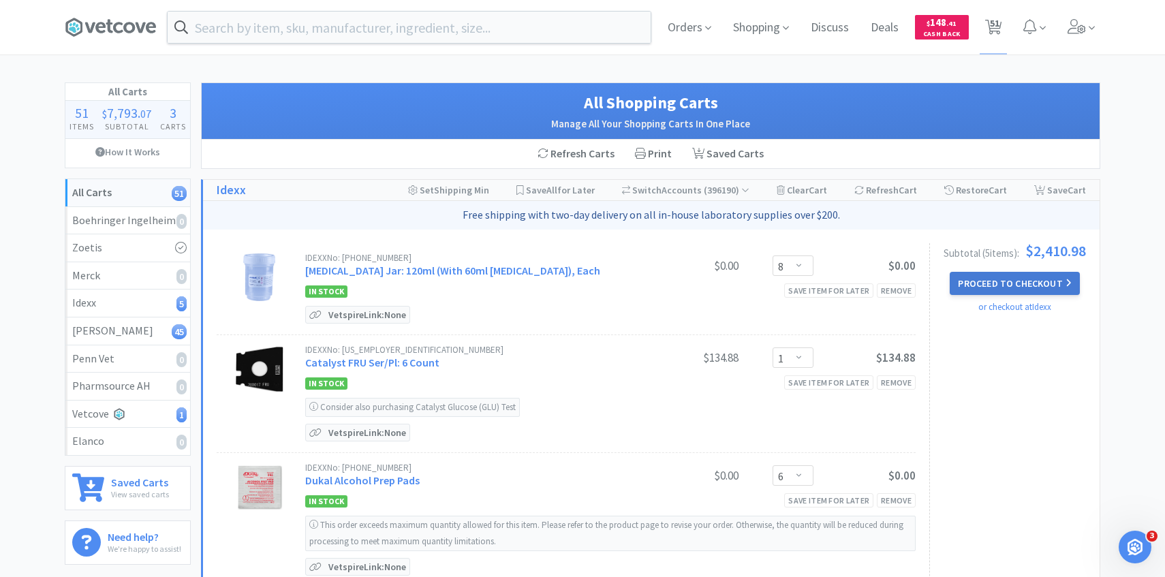
click at [1061, 289] on button "Proceed to Checkout" at bounding box center [1014, 283] width 129 height 23
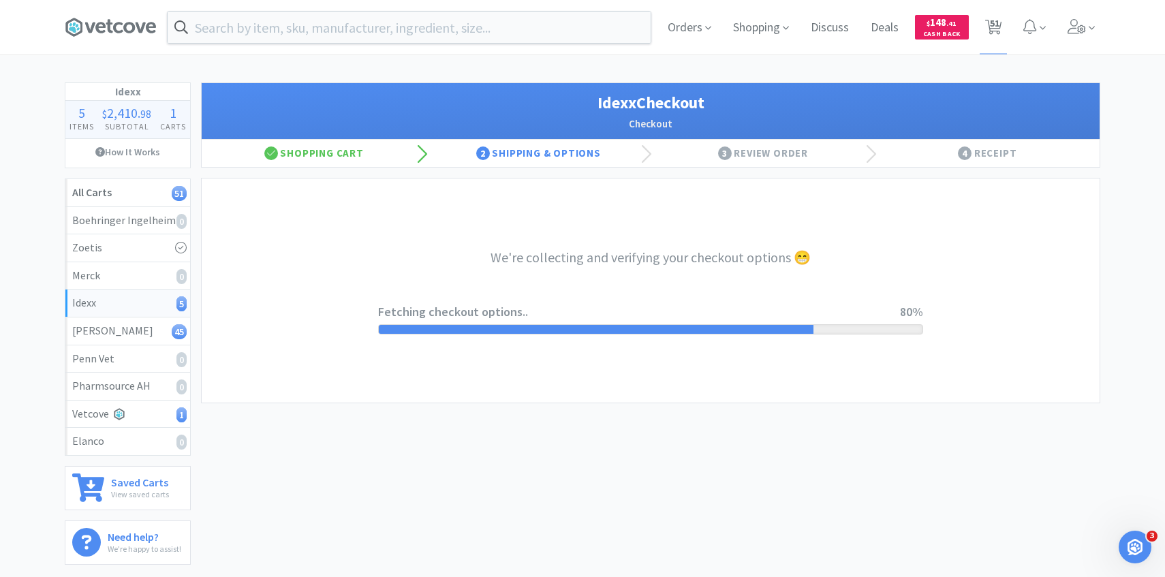
select select "904"
select select "003"
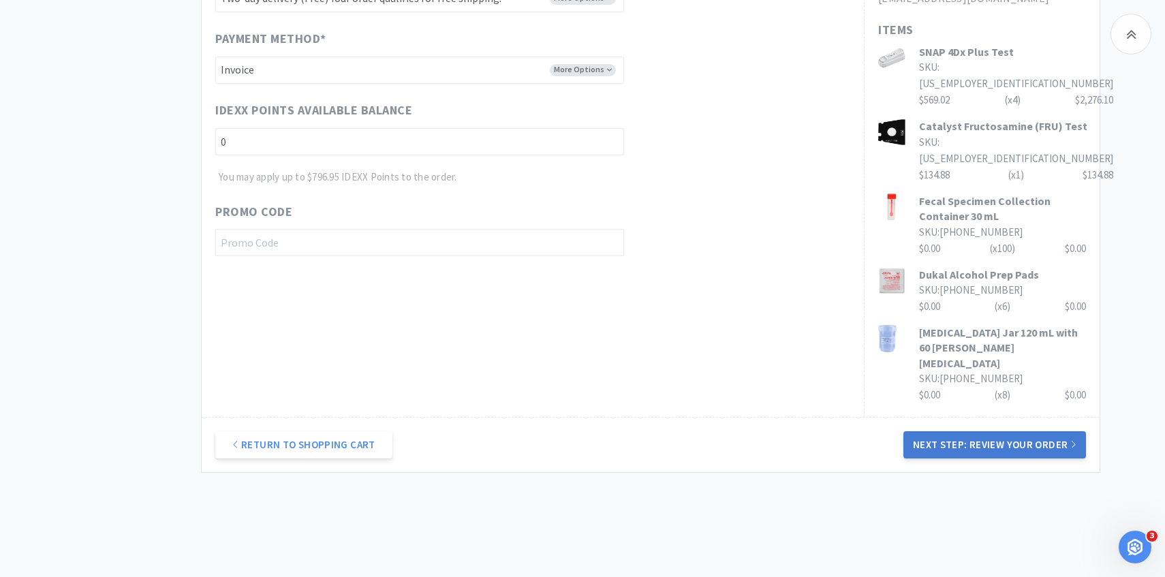
click at [948, 431] on button "Next Step: Review Your Order" at bounding box center [994, 444] width 183 height 27
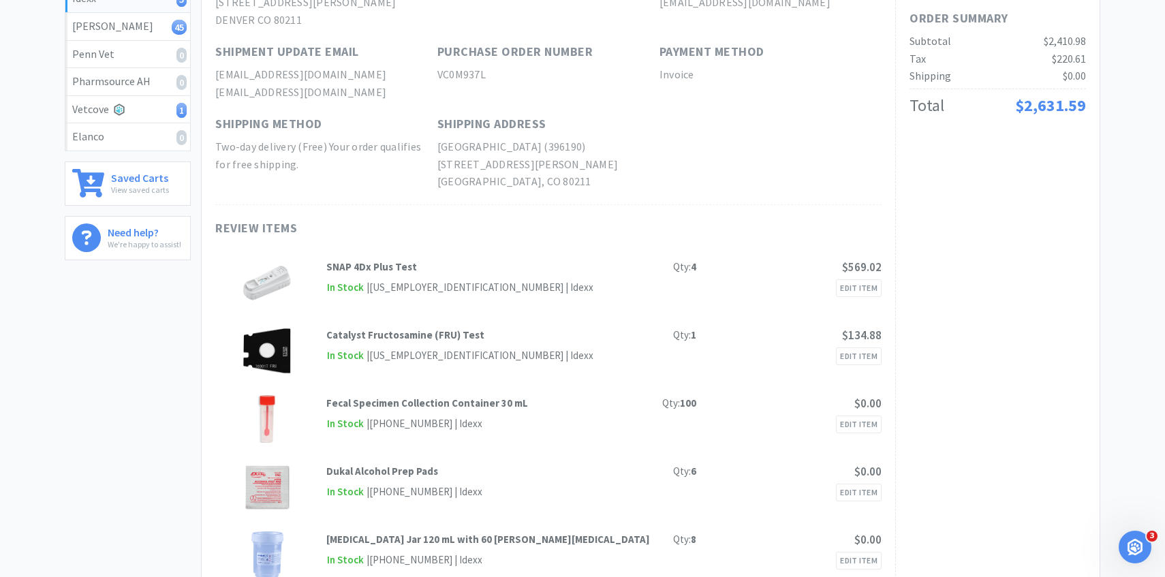
scroll to position [4, 0]
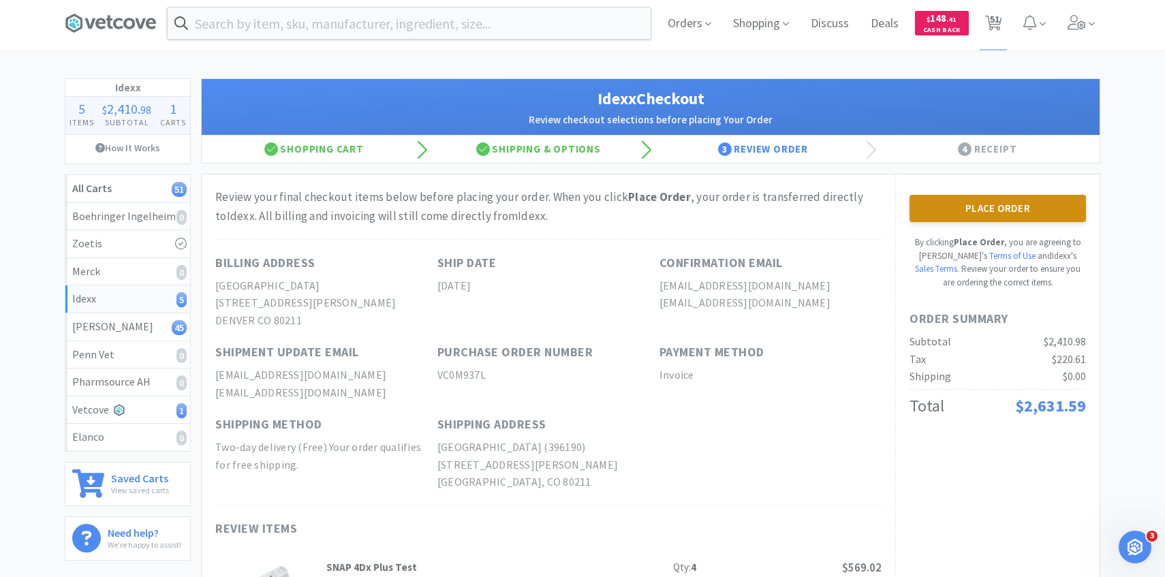
click at [988, 208] on button "Place Order" at bounding box center [997, 208] width 176 height 27
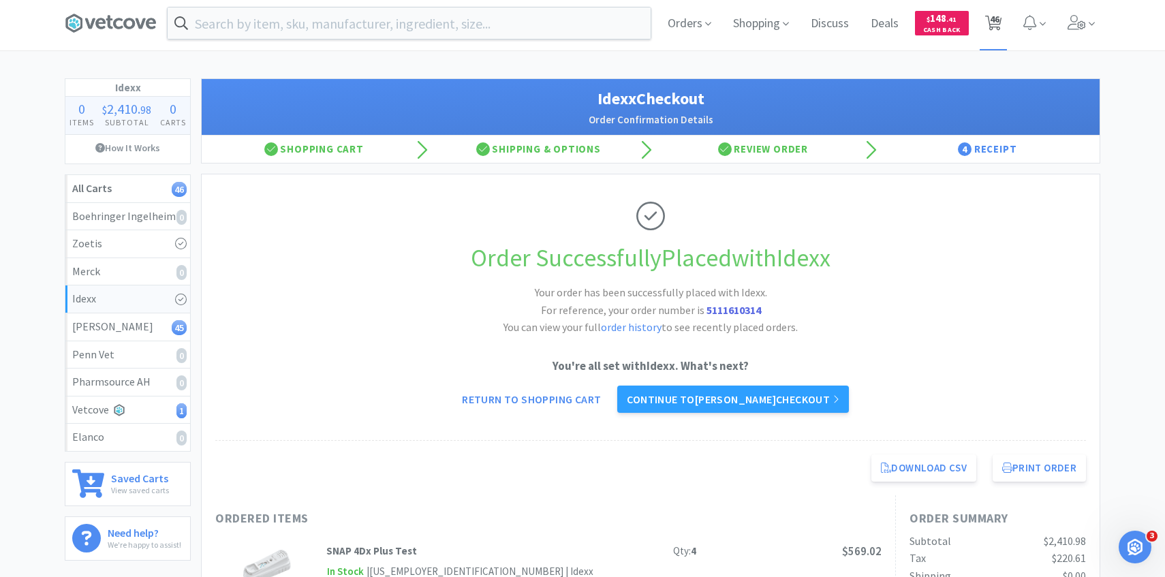
click at [1001, 14] on span "46" at bounding box center [993, 23] width 17 height 19
select select "1"
select select "6"
select select "1"
select select "2"
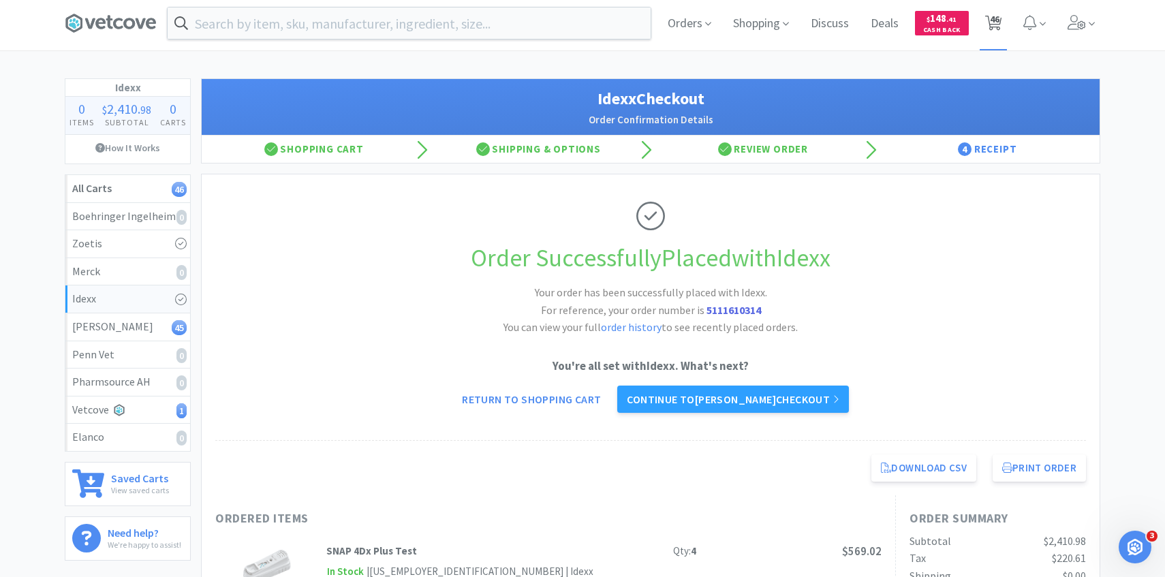
select select "6"
select select "2"
select select "1"
select select "10"
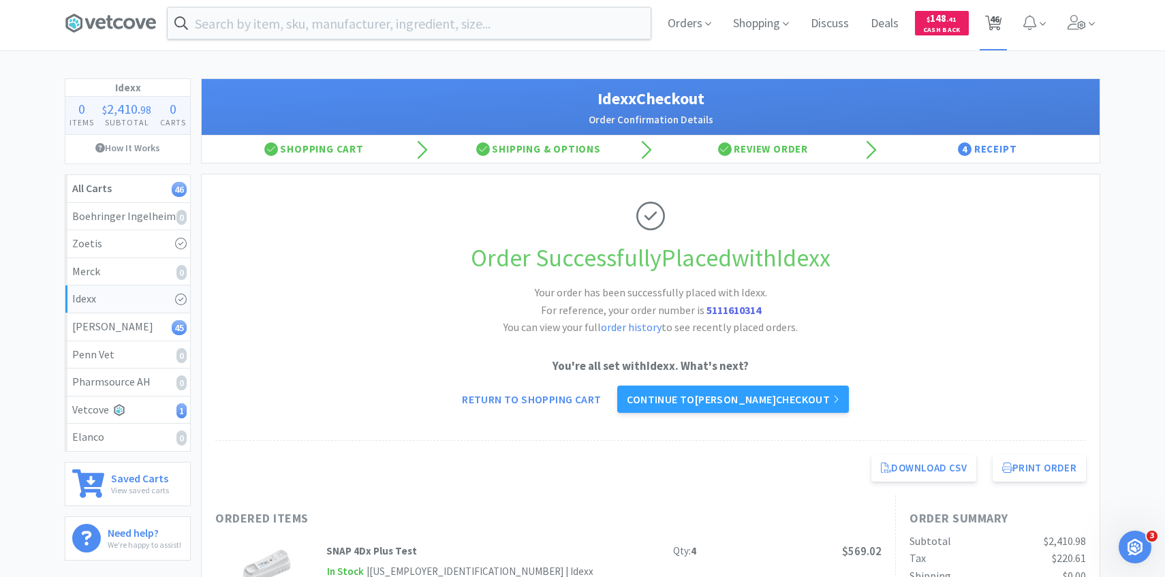
select select "10"
select select "2"
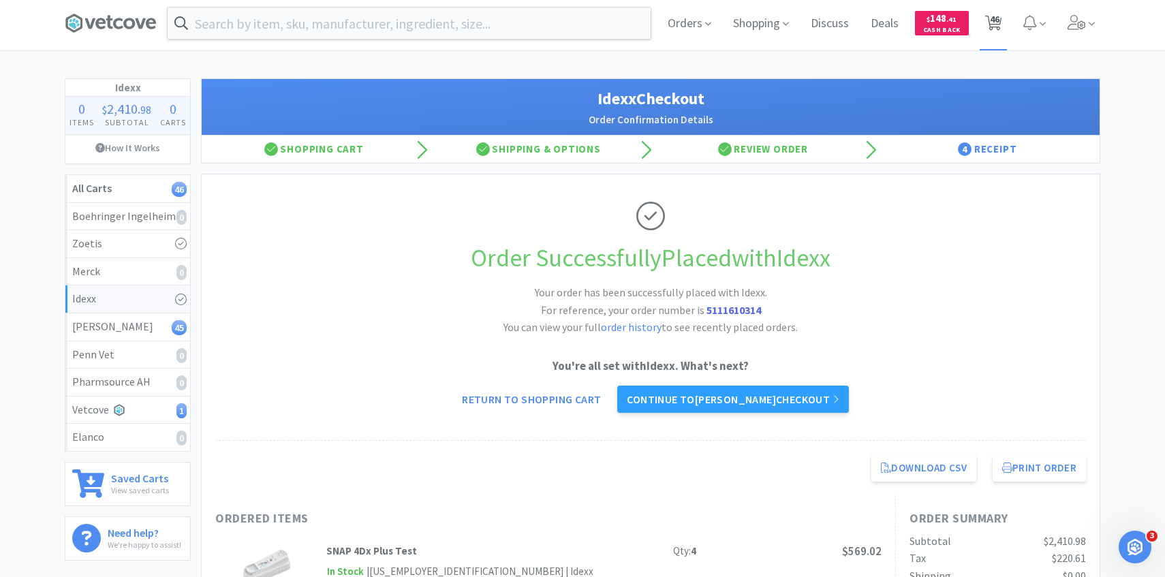
select select "5"
select select "1"
select select "2"
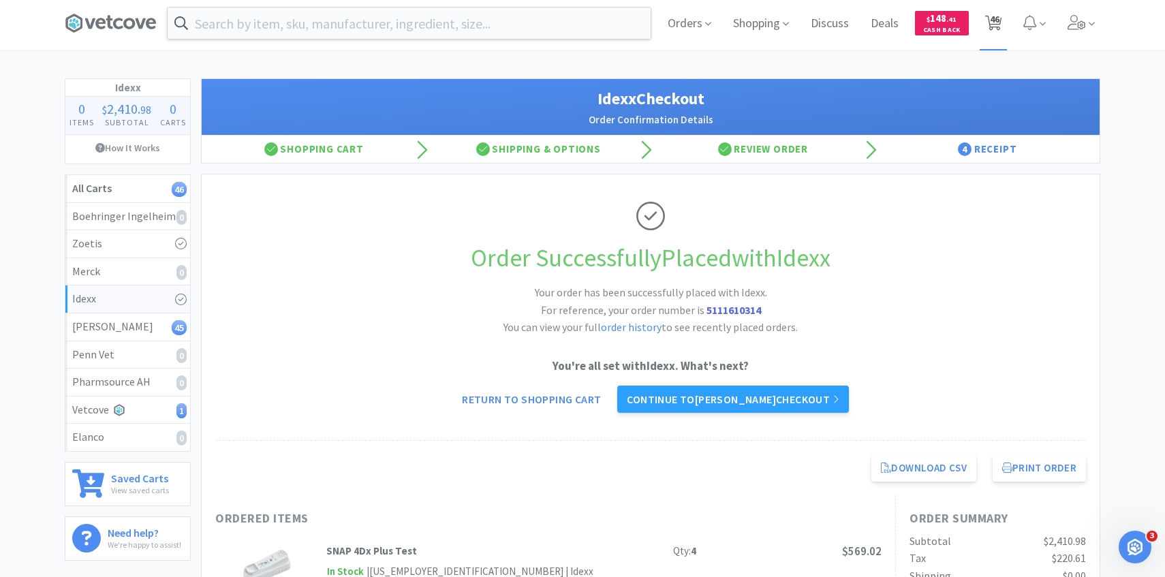
select select "2"
select select "1"
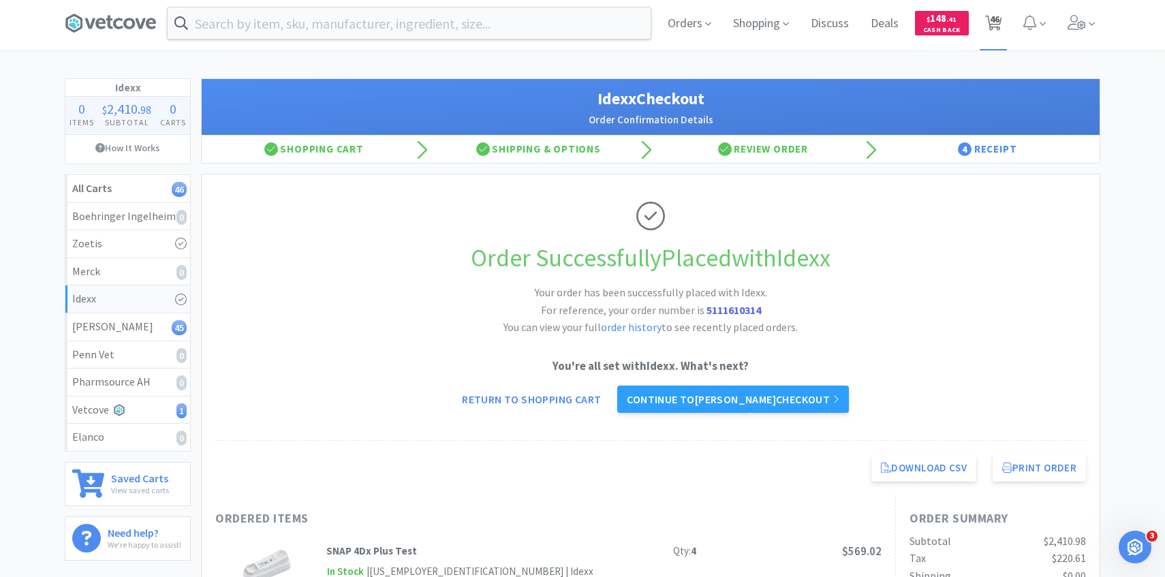
select select "4"
select select "1"
select select "4"
select select "2"
select select "1"
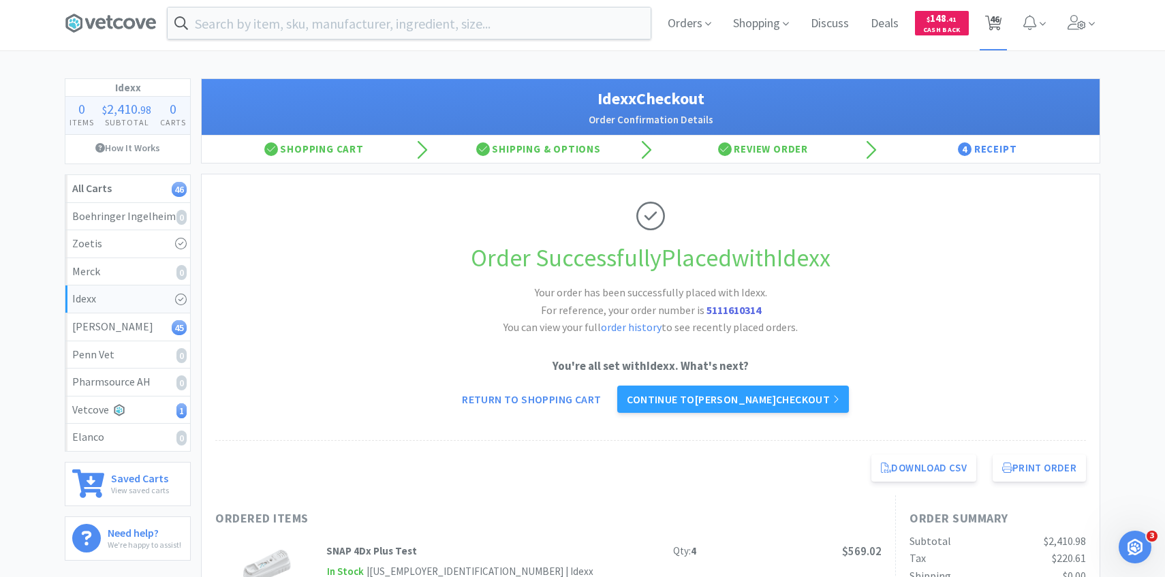
select select "4"
select select "5"
select select "2"
select select "3"
select select "100"
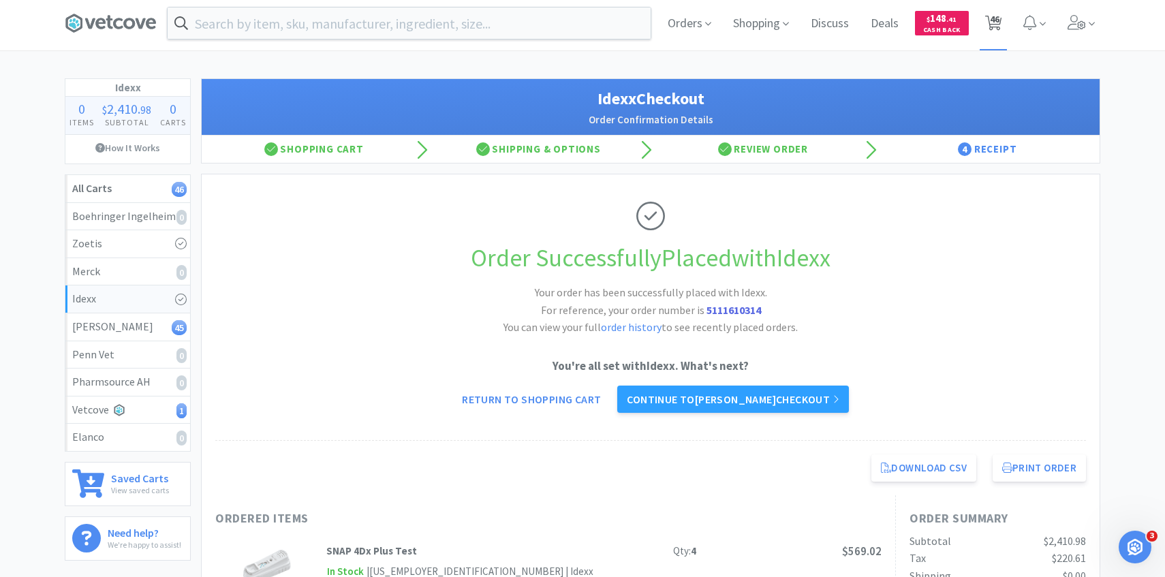
select select "1"
select select "2"
select select "1"
select select "100"
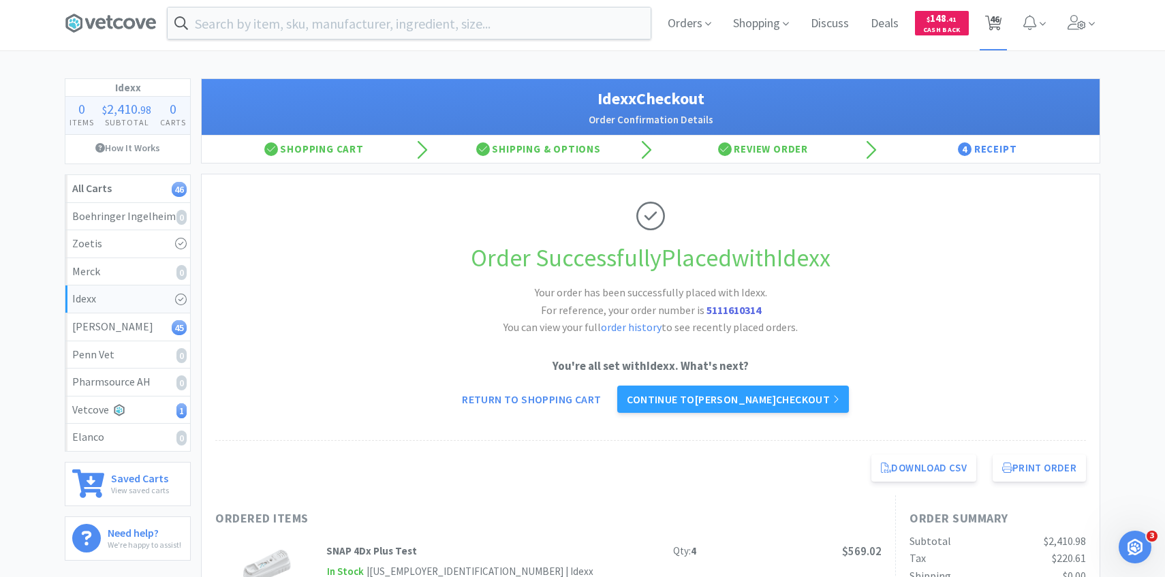
select select "2"
select select "3"
select select "1"
select select "2"
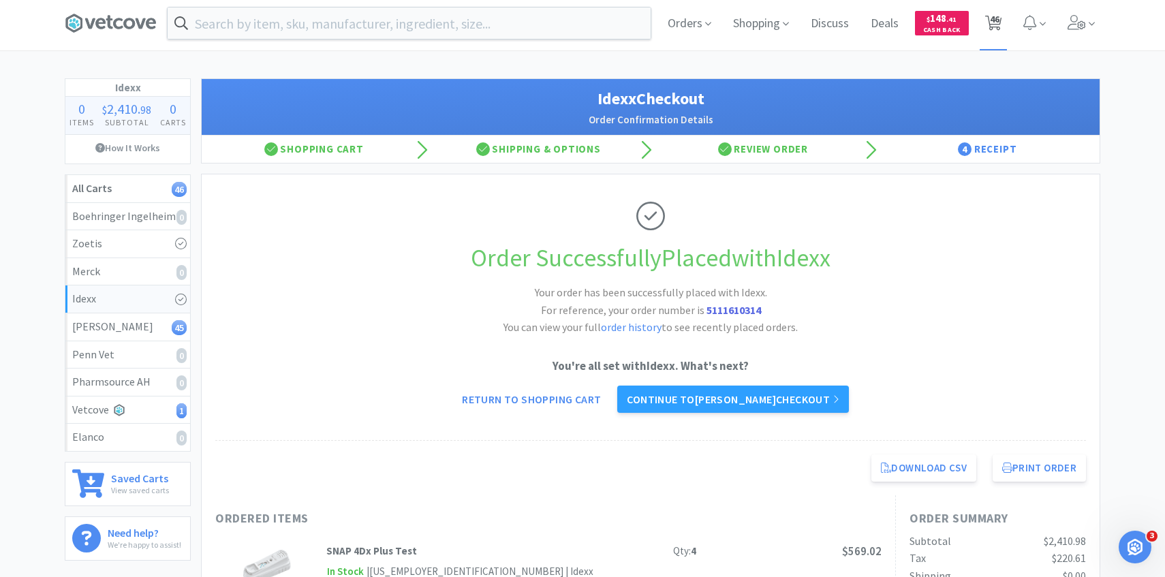
select select "2"
select select "10"
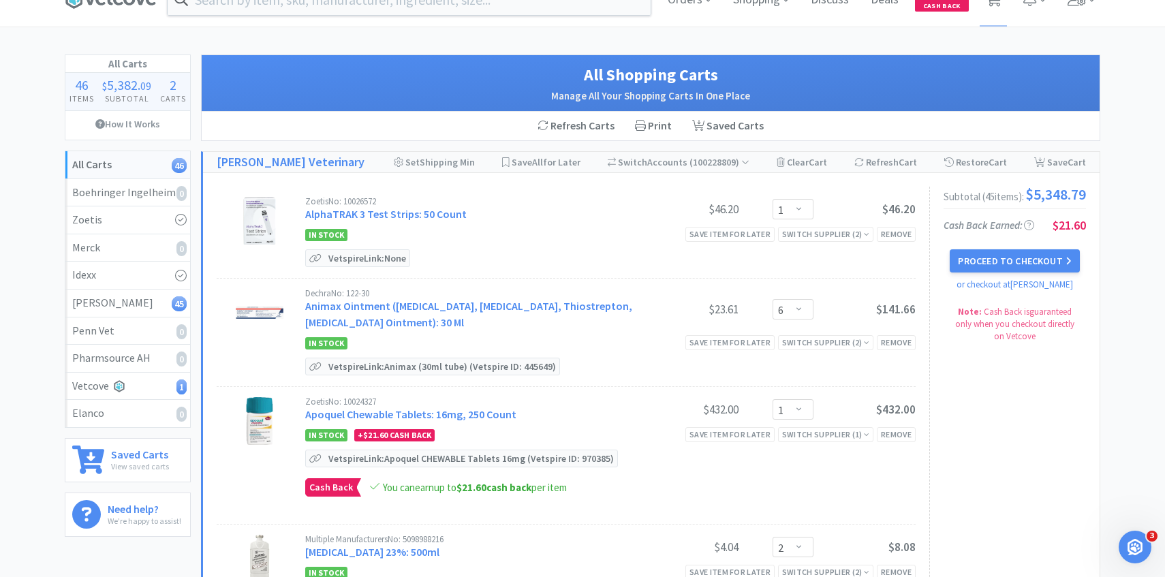
scroll to position [29, 0]
click at [482, 309] on link "Animax Ointment (Nystatin, Neomycin Sulfate, Thiostrepton, Triamcinolone Aceton…" at bounding box center [468, 313] width 327 height 30
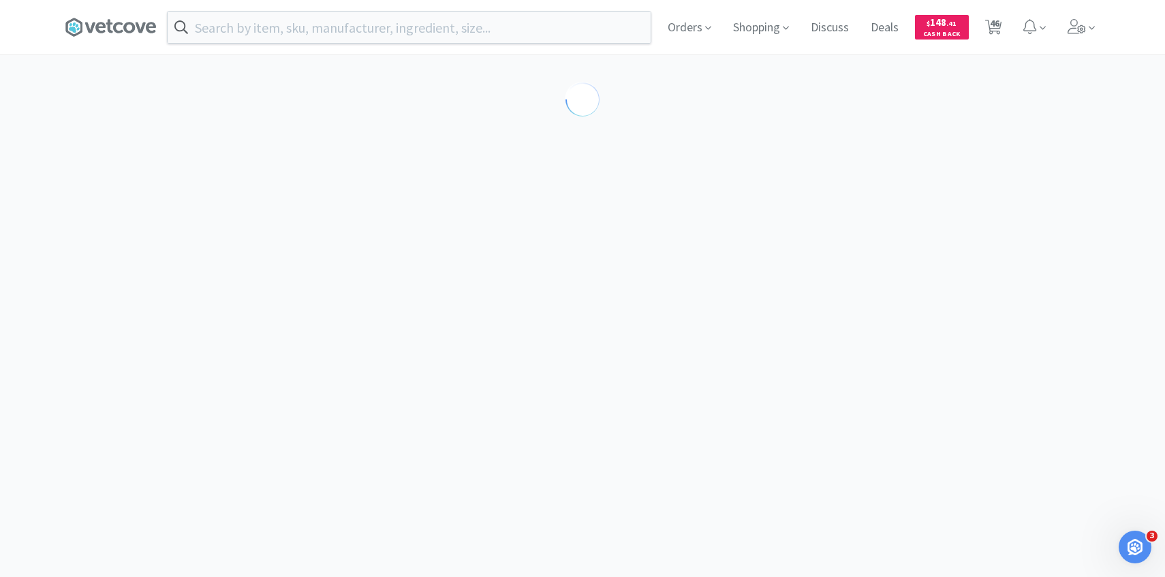
select select "194094"
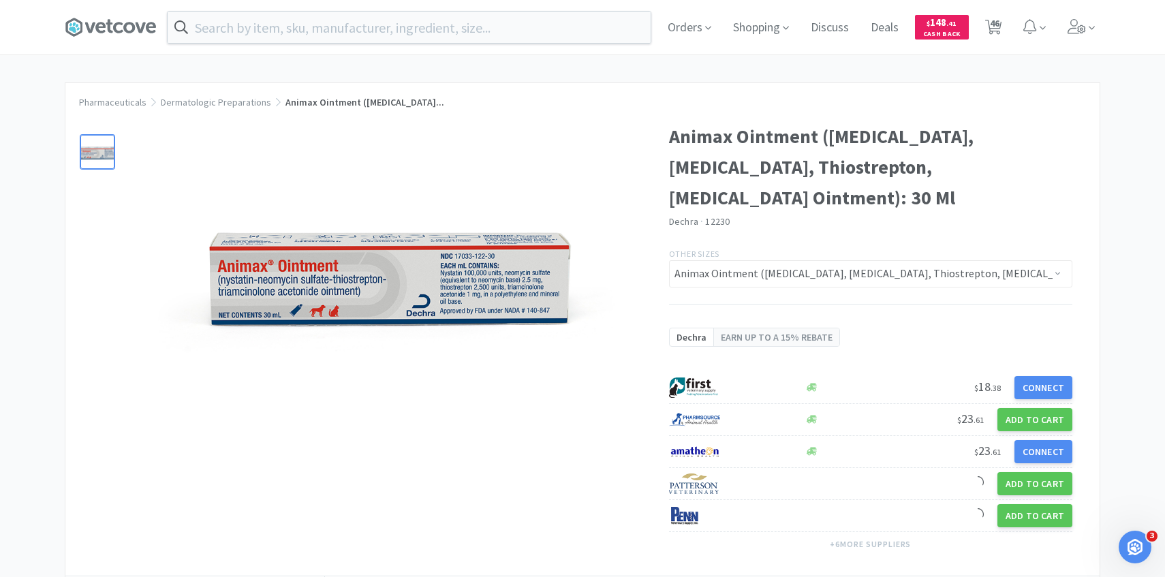
scroll to position [203, 0]
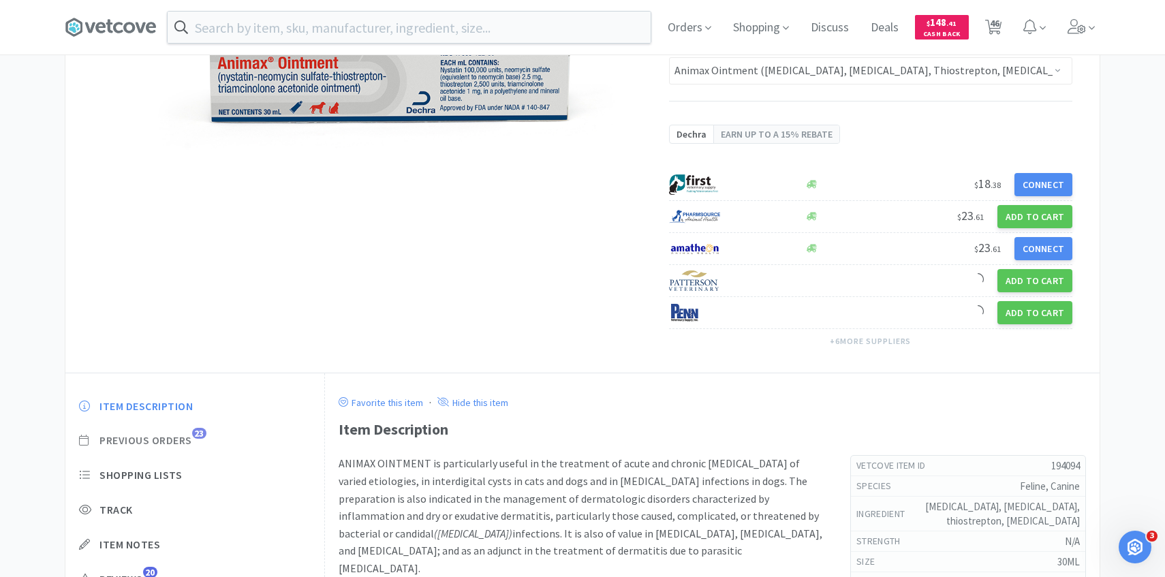
click at [187, 443] on span "Previous Orders" at bounding box center [145, 440] width 93 height 14
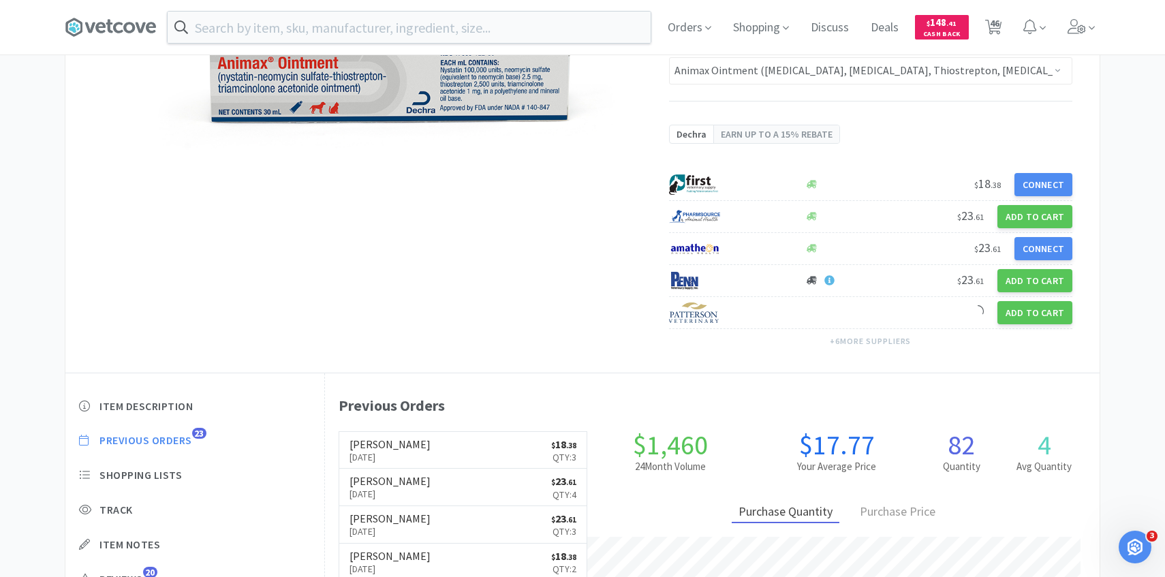
scroll to position [374, 774]
click at [1005, 36] on span "46" at bounding box center [994, 27] width 28 height 54
select select "1"
select select "6"
select select "1"
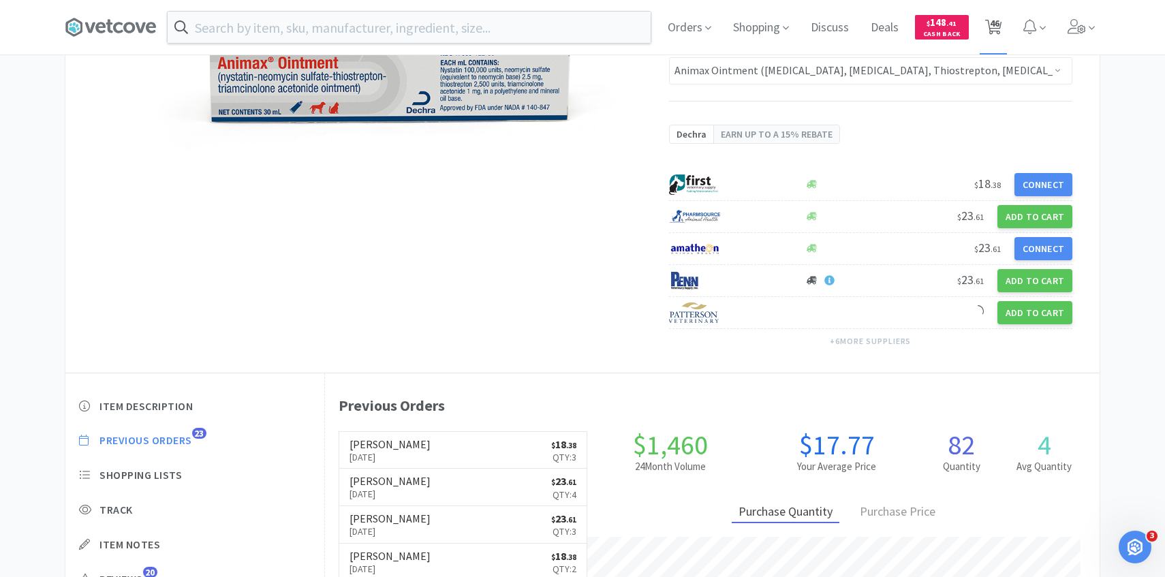
select select "2"
select select "6"
select select "2"
select select "1"
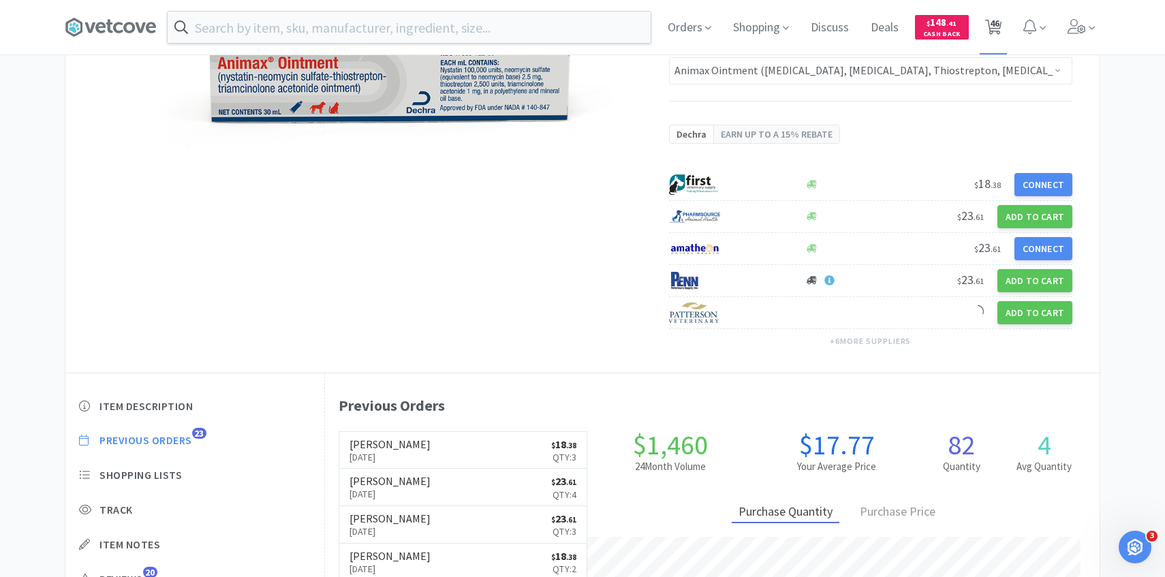
select select "10"
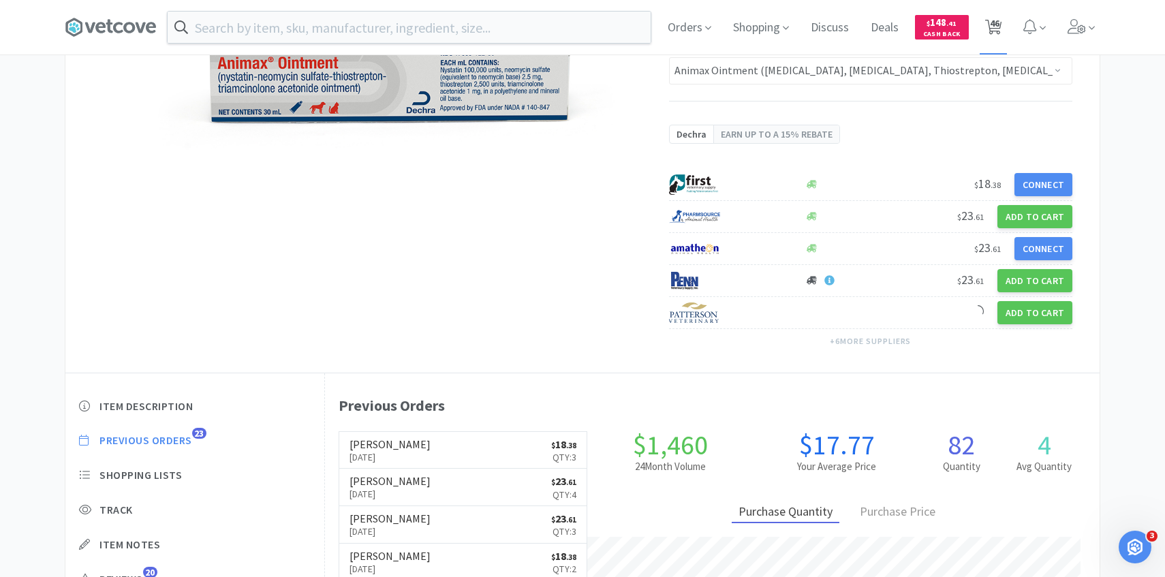
select select "2"
select select "5"
select select "1"
select select "2"
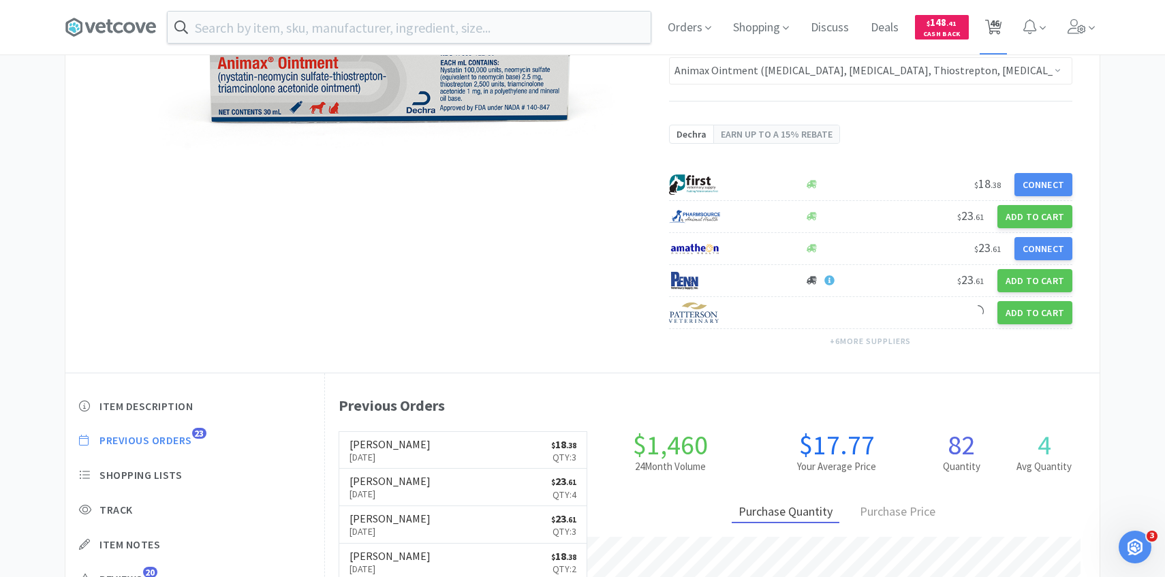
select select "2"
select select "1"
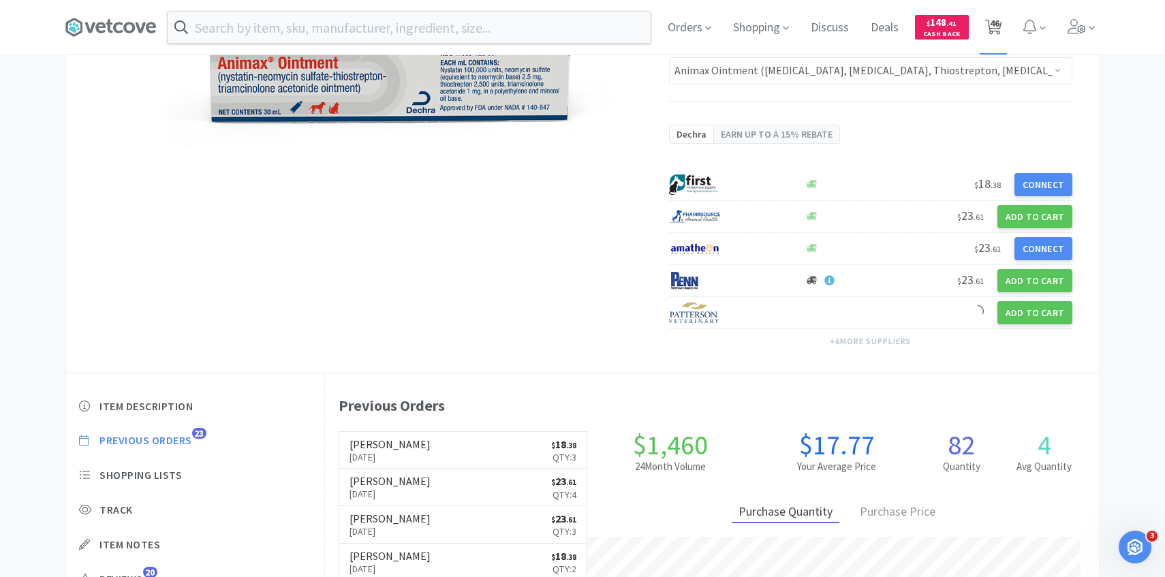
select select "1"
select select "4"
select select "1"
select select "4"
select select "2"
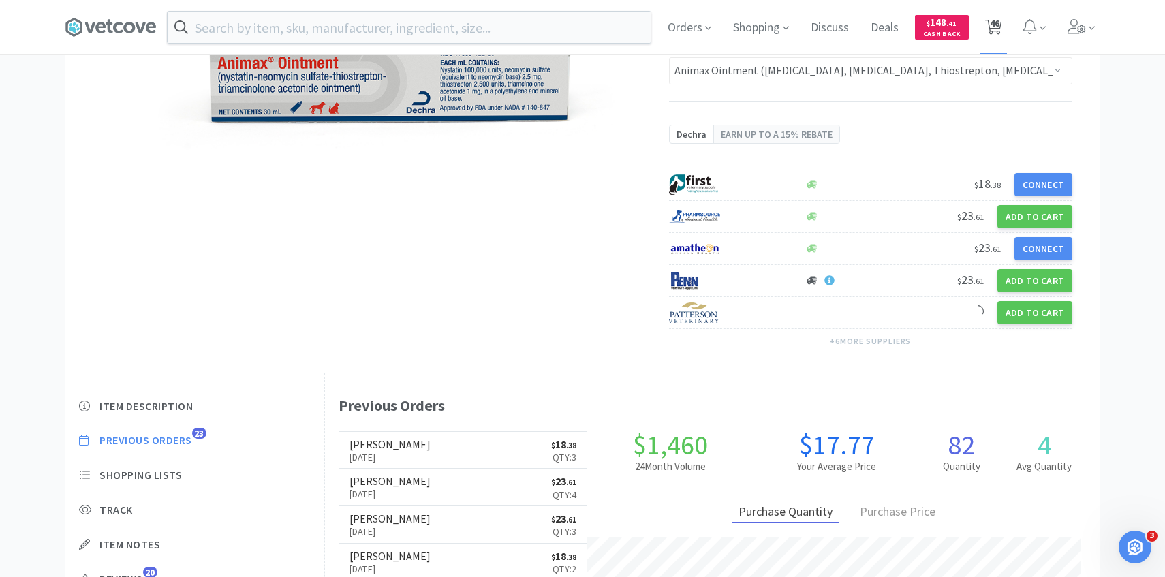
select select "1"
select select "4"
select select "5"
select select "2"
select select "3"
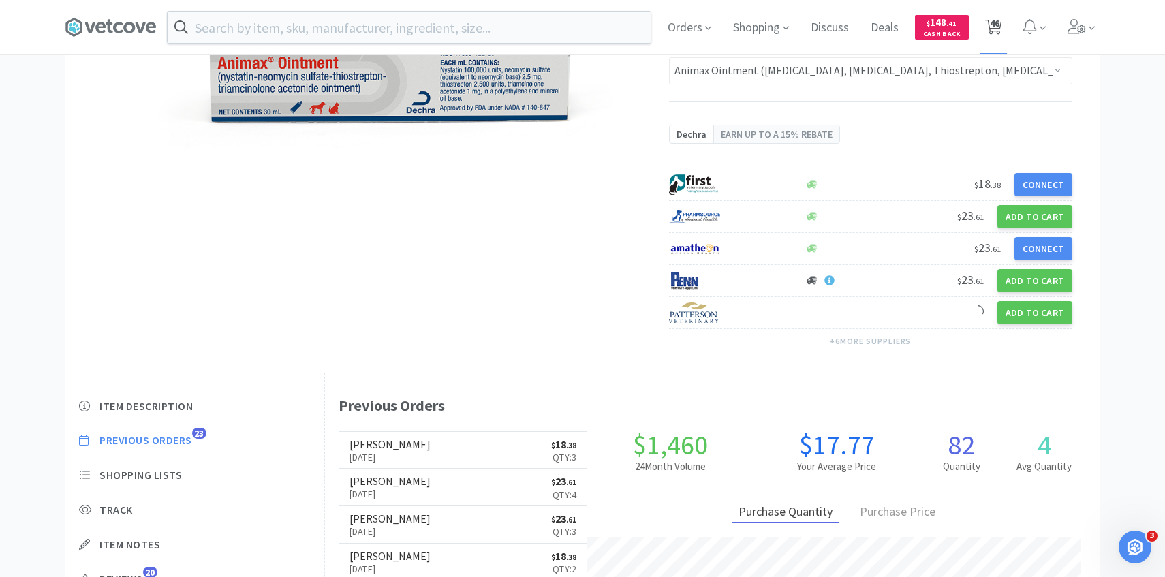
select select "100"
select select "1"
select select "2"
select select "1"
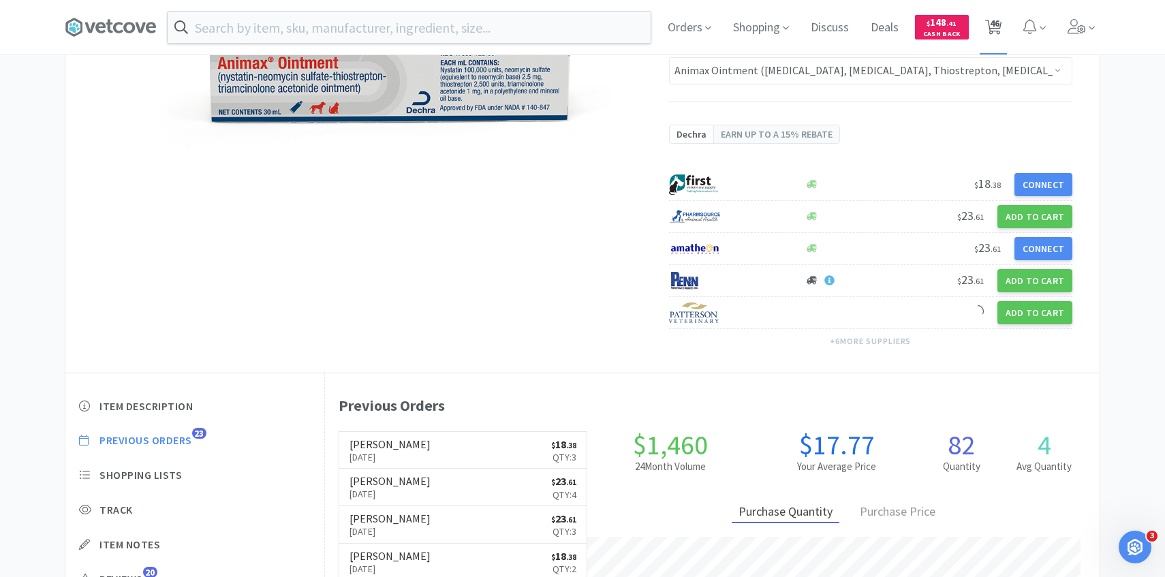
select select "100"
select select "2"
select select "3"
select select "1"
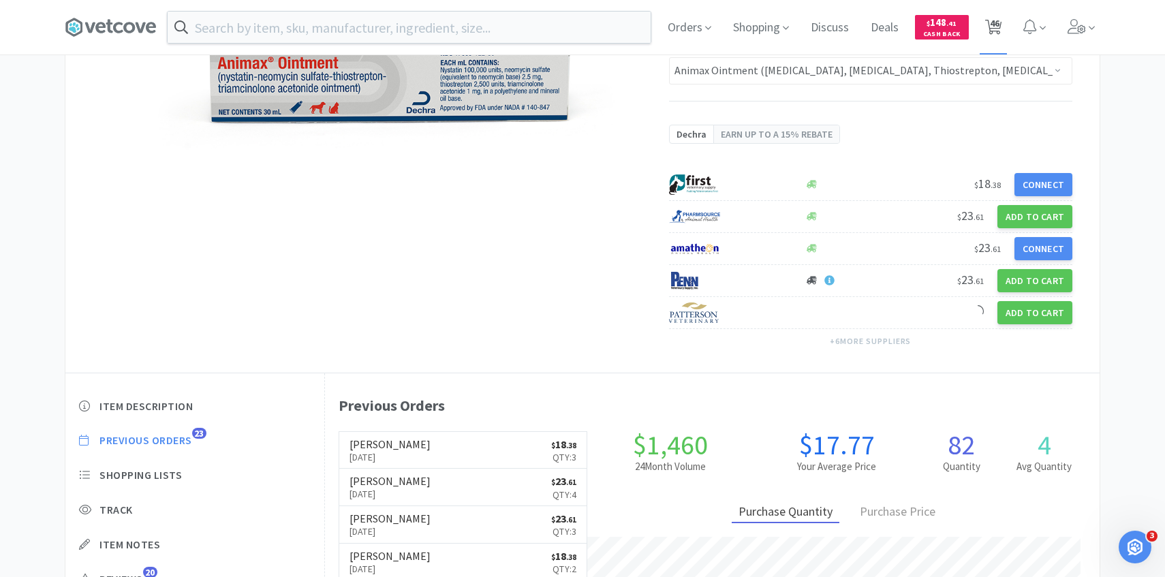
select select "2"
select select "10"
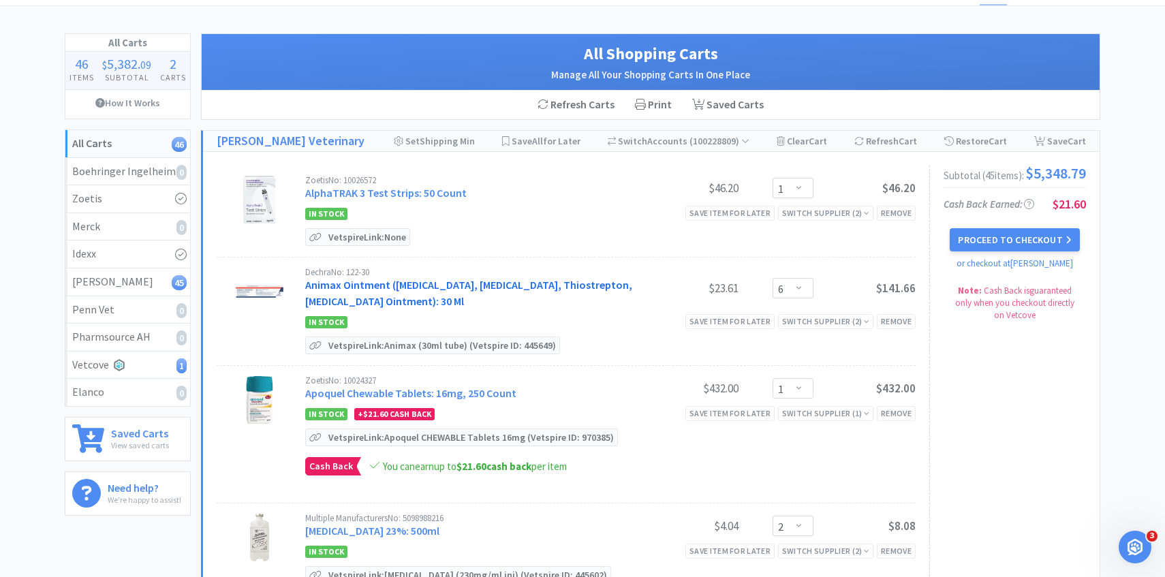
scroll to position [55, 0]
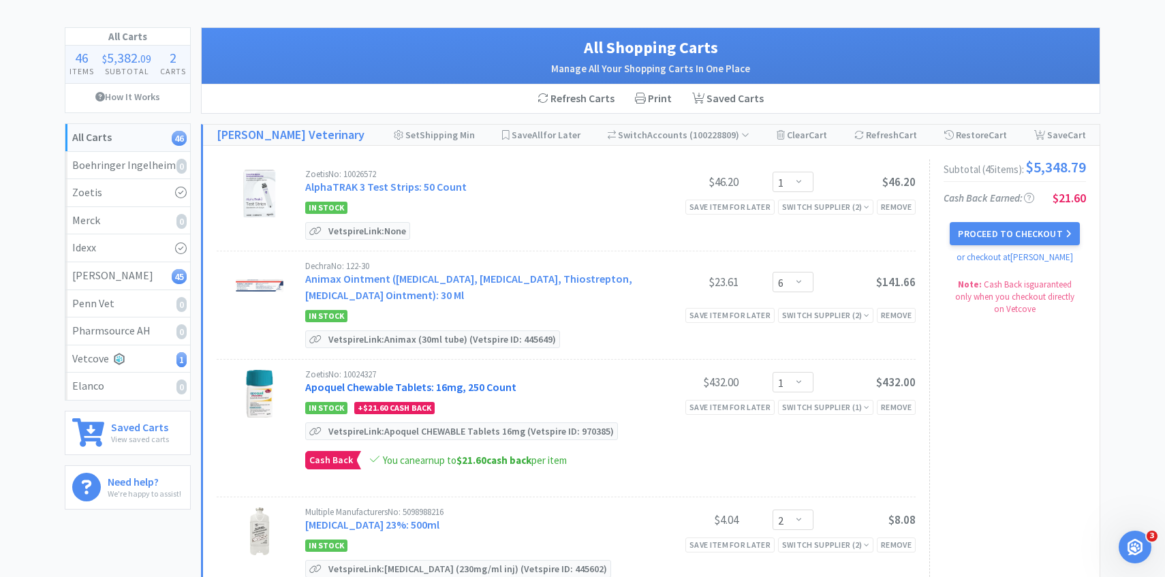
click at [435, 387] on link "Apoquel Chewable Tablets: 16mg, 250 Count" at bounding box center [410, 387] width 211 height 14
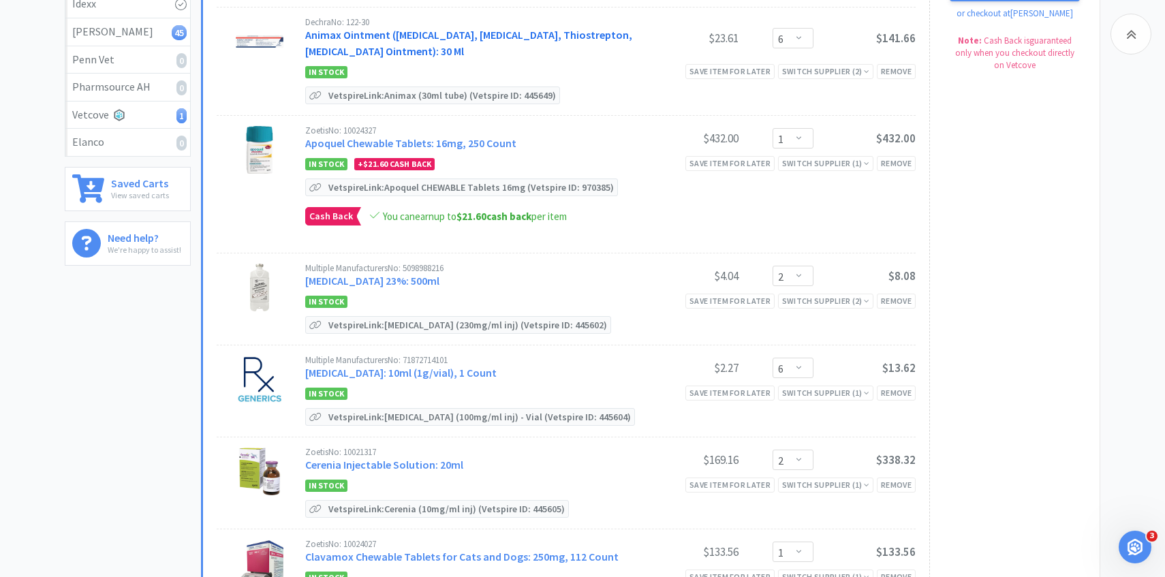
scroll to position [300, 0]
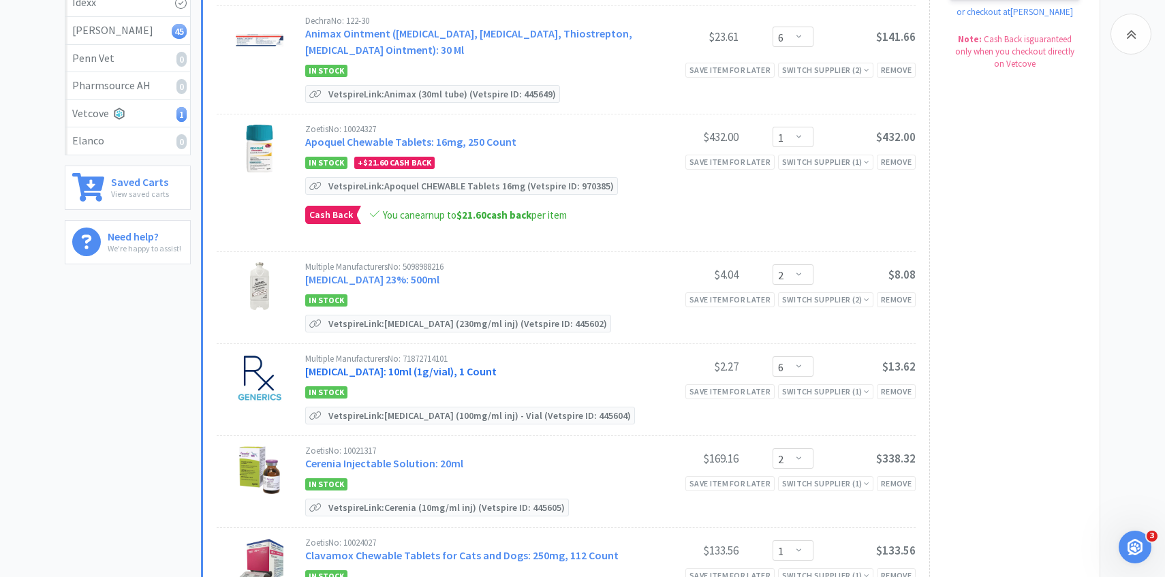
click at [422, 369] on link "Cefazolin Sodium: 10ml (1g/vial), 1 Count" at bounding box center [400, 371] width 191 height 14
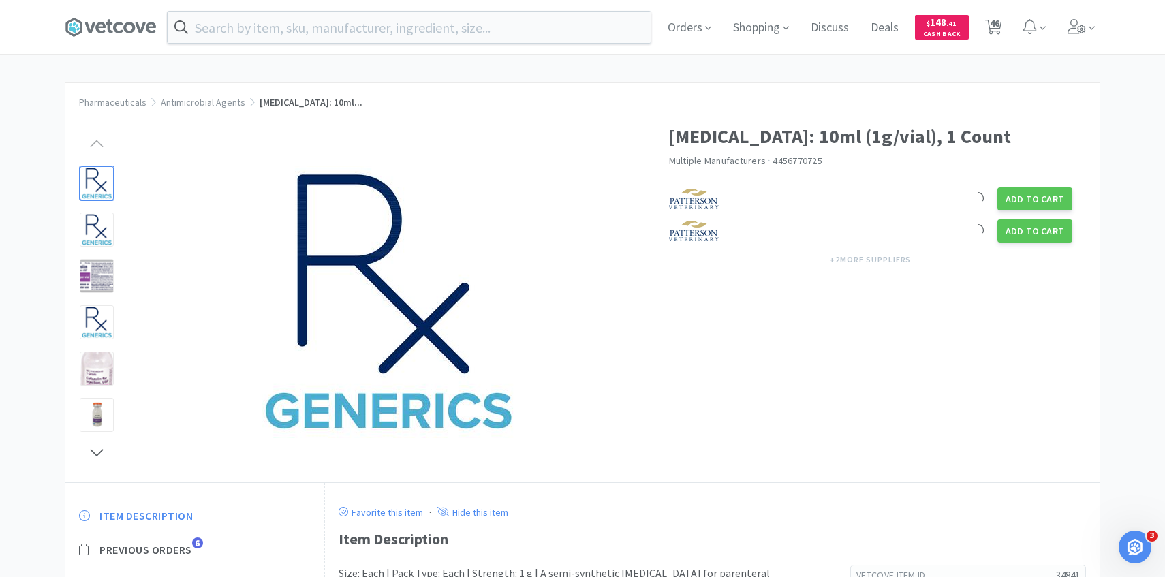
scroll to position [40, 0]
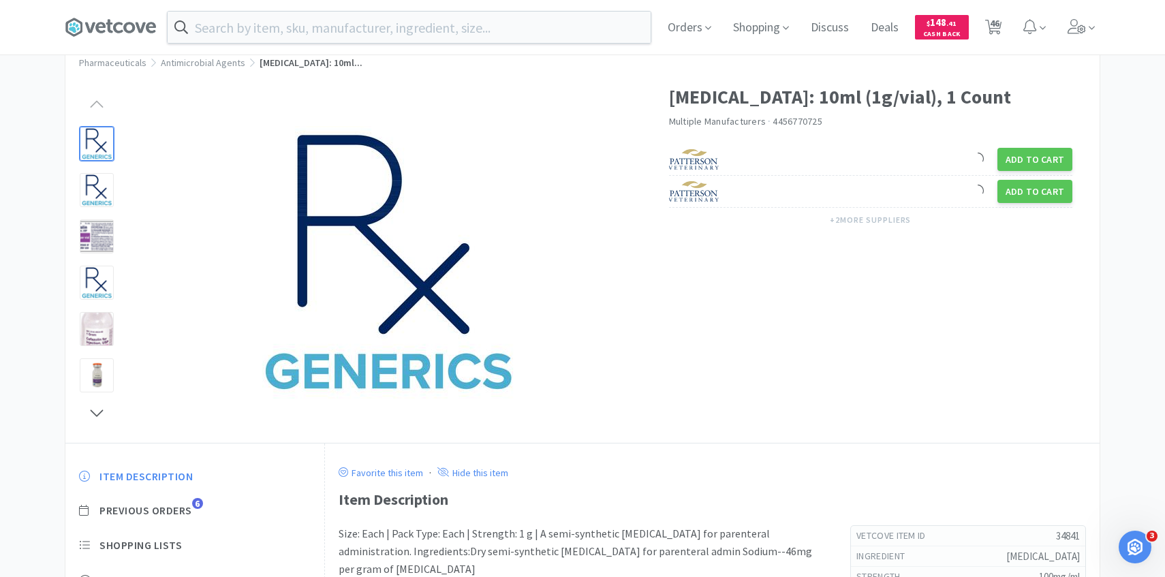
click at [166, 520] on div "Item Description Previous Orders 6 Shopping Lists Track Item Notes Reviews 4" at bounding box center [194, 573] width 259 height 235
click at [166, 510] on span "Previous Orders" at bounding box center [145, 510] width 93 height 14
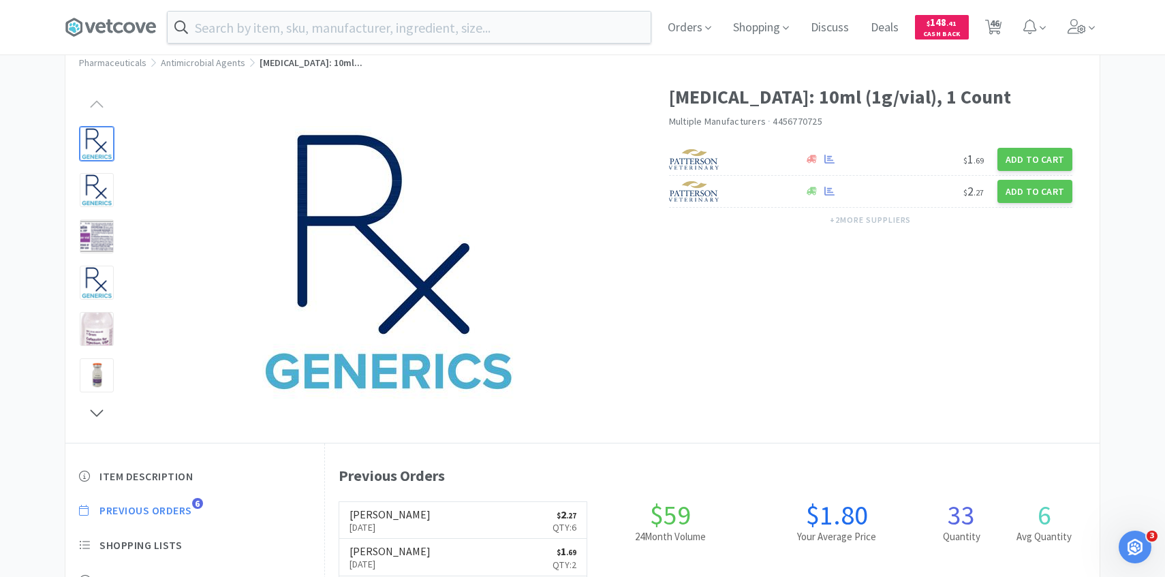
scroll to position [374, 774]
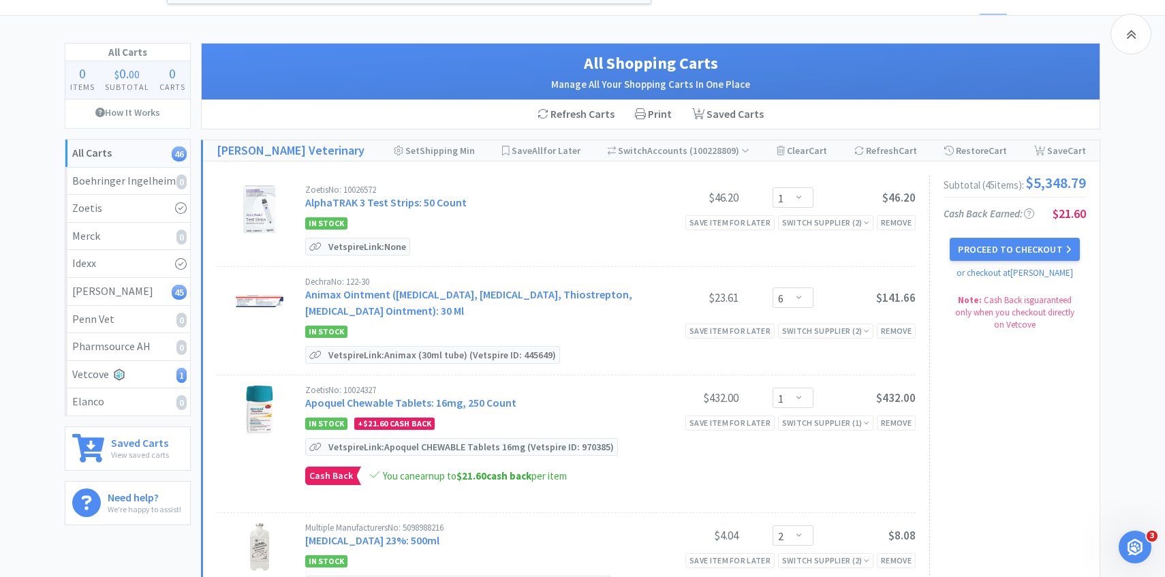
scroll to position [300, 0]
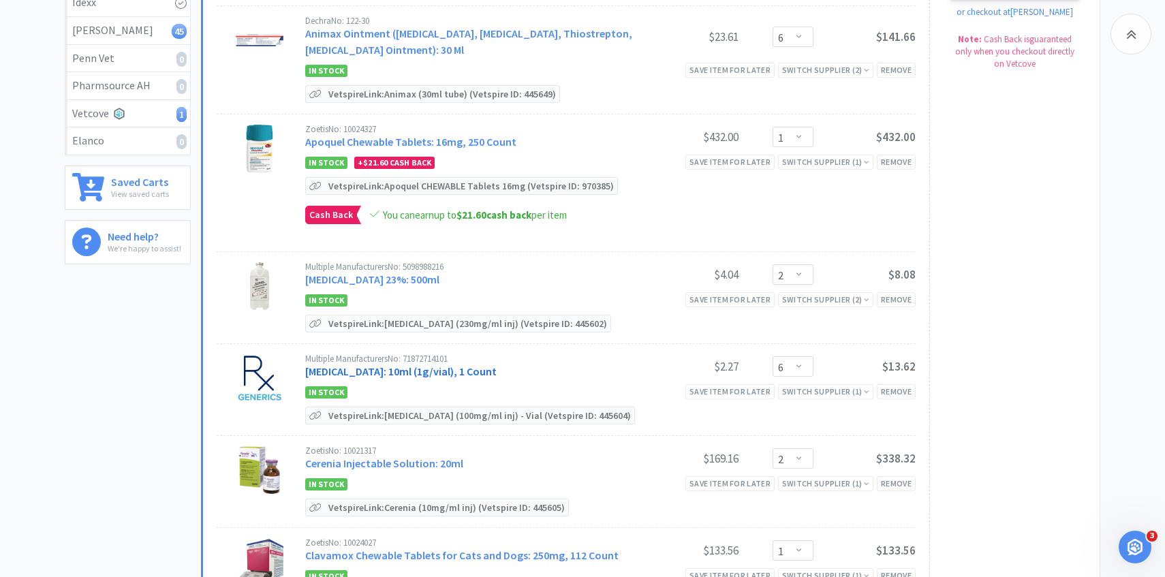
click at [471, 365] on link "Cefazolin Sodium: 10ml (1g/vial), 1 Count" at bounding box center [400, 371] width 191 height 14
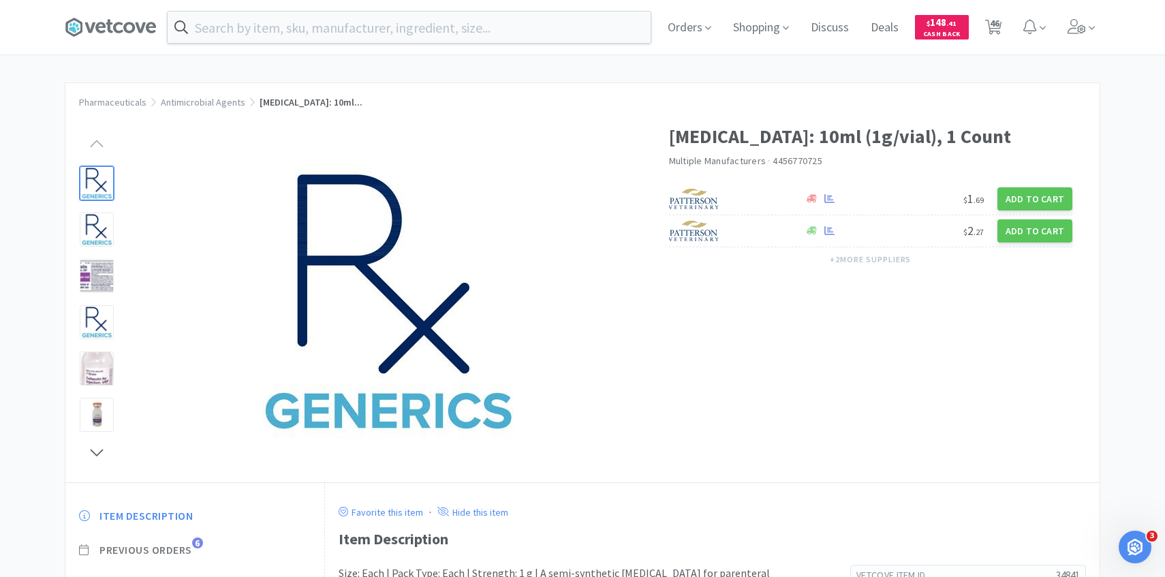
click at [187, 549] on span "Previous Orders" at bounding box center [145, 550] width 93 height 14
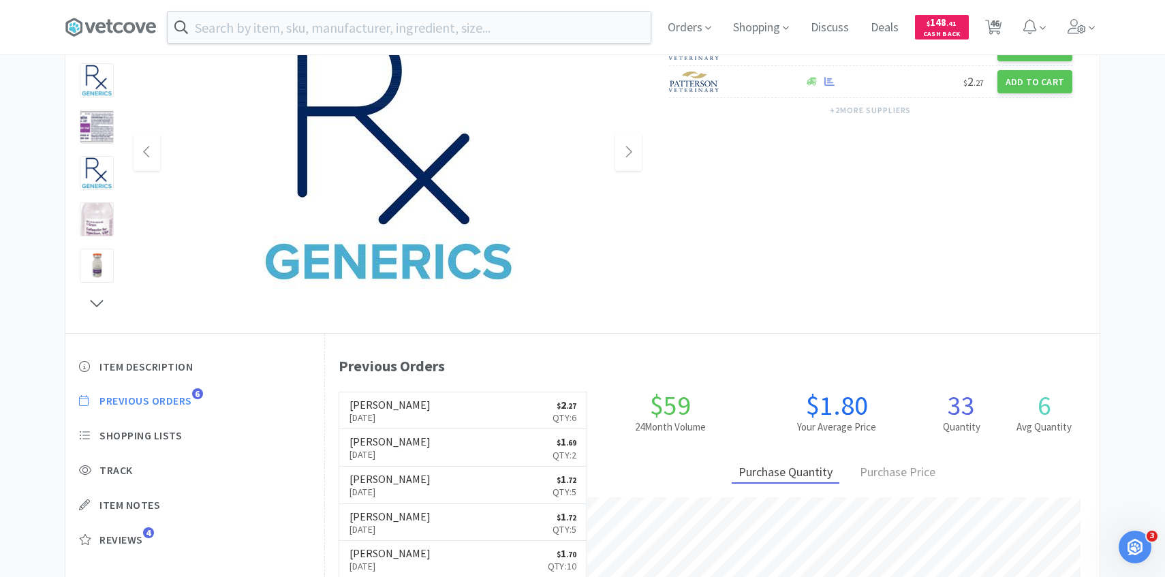
scroll to position [374, 774]
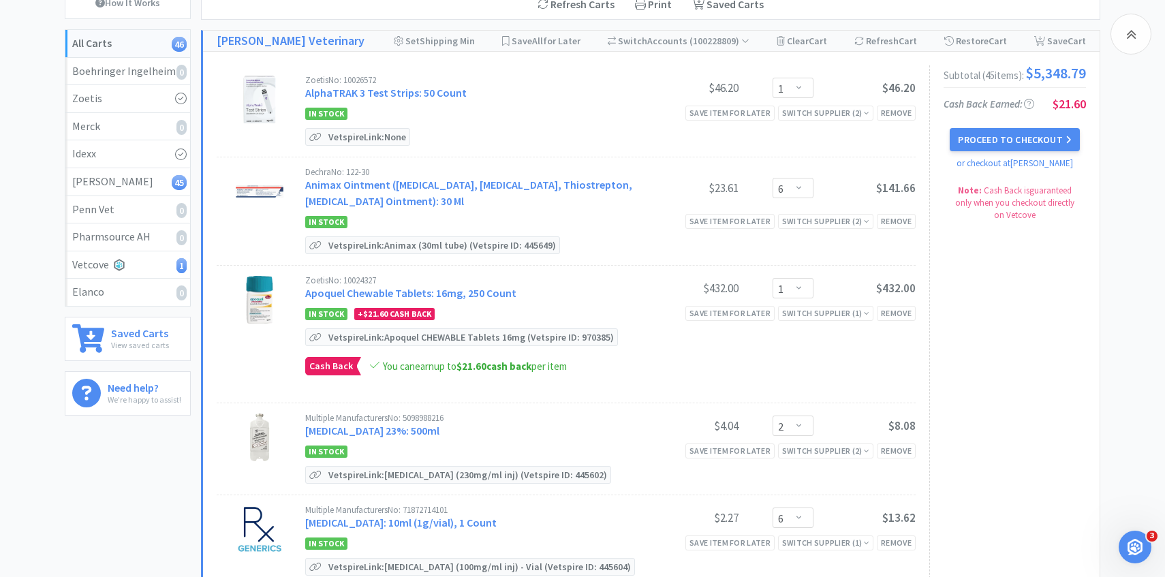
scroll to position [300, 0]
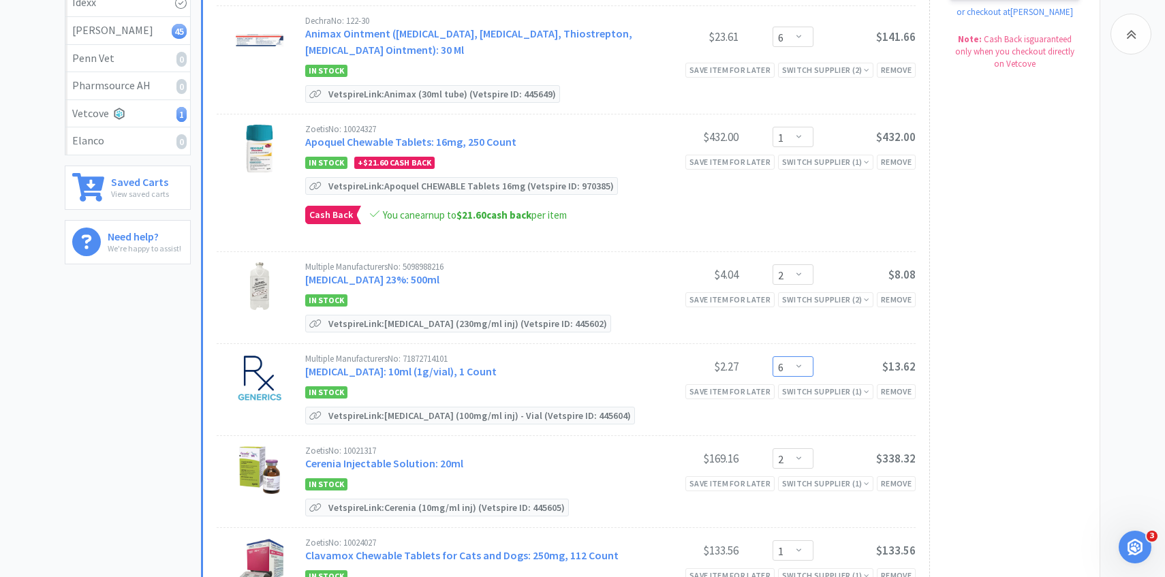
click at [785, 366] on select "Enter Quantity 1 2 3 4 5 6 7 8 9 10 11 12 13 14 15 16 17 18 19 20 Enter Quantity" at bounding box center [792, 366] width 41 height 20
click at [772, 356] on select "Enter Quantity 1 2 3 4 5 6 7 8 9 10 11 12 13 14 15 16 17 18 19 20 Enter Quantity" at bounding box center [792, 366] width 41 height 20
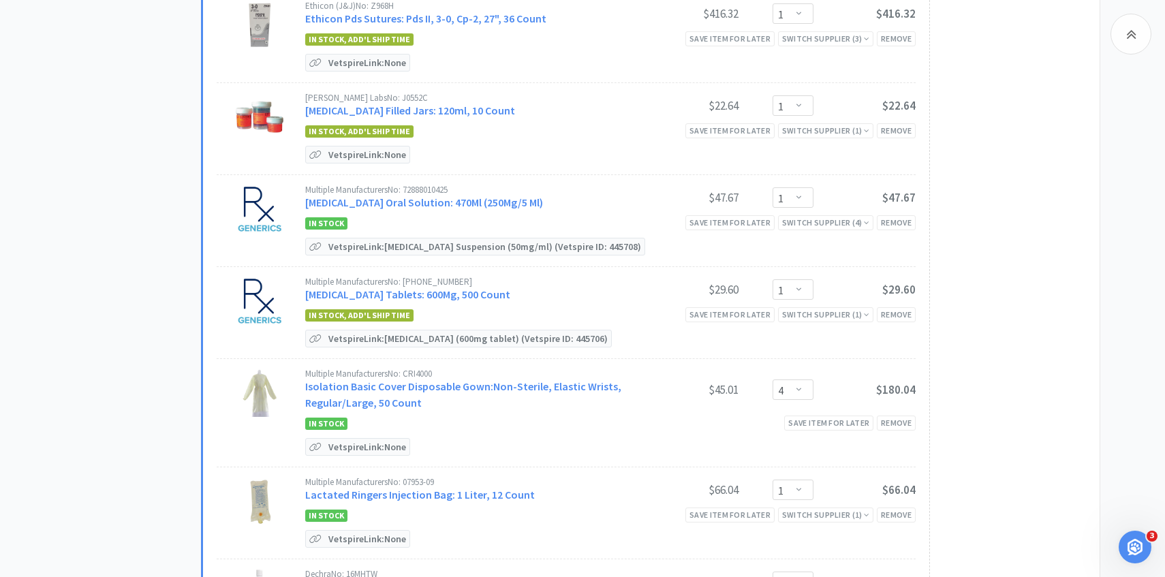
scroll to position [2206, 0]
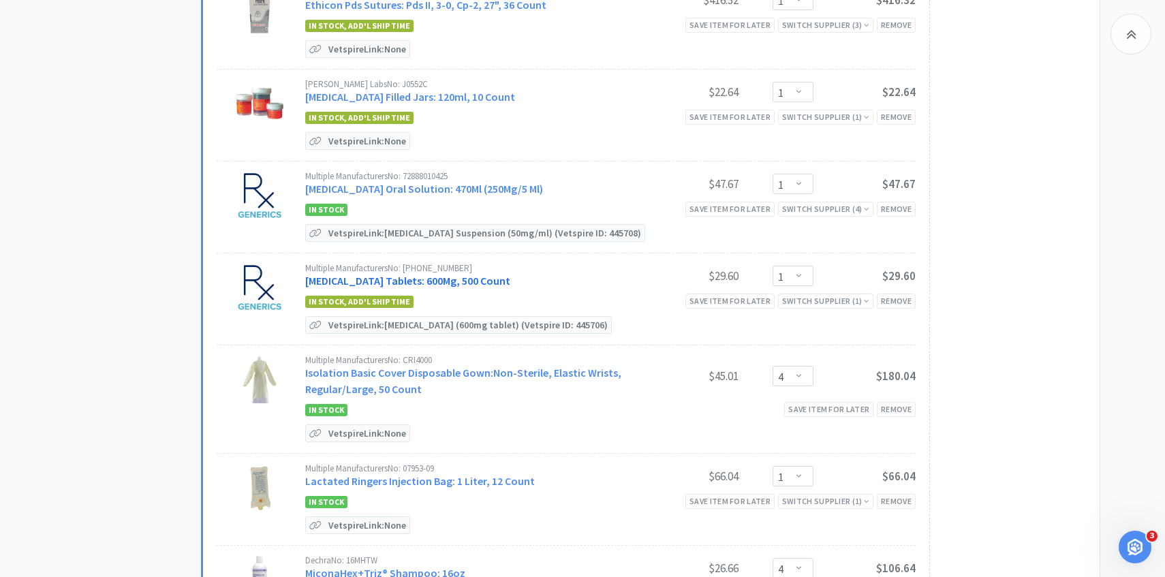
click at [443, 276] on link "[MEDICAL_DATA] Tablets: 600Mg, 500 Count" at bounding box center [407, 281] width 205 height 14
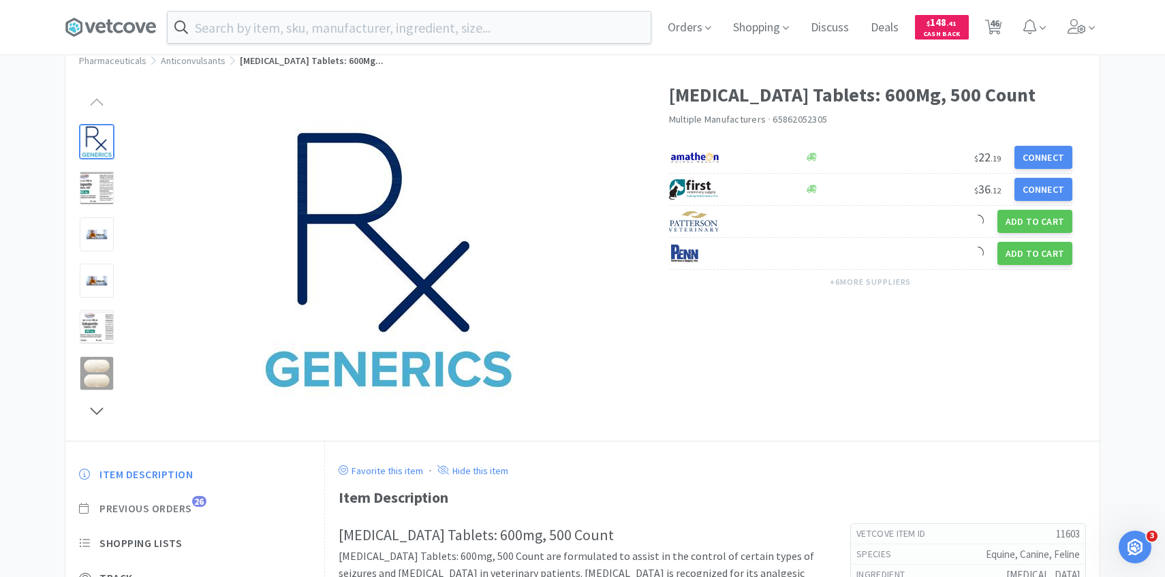
click at [177, 507] on span "Previous Orders" at bounding box center [145, 508] width 93 height 14
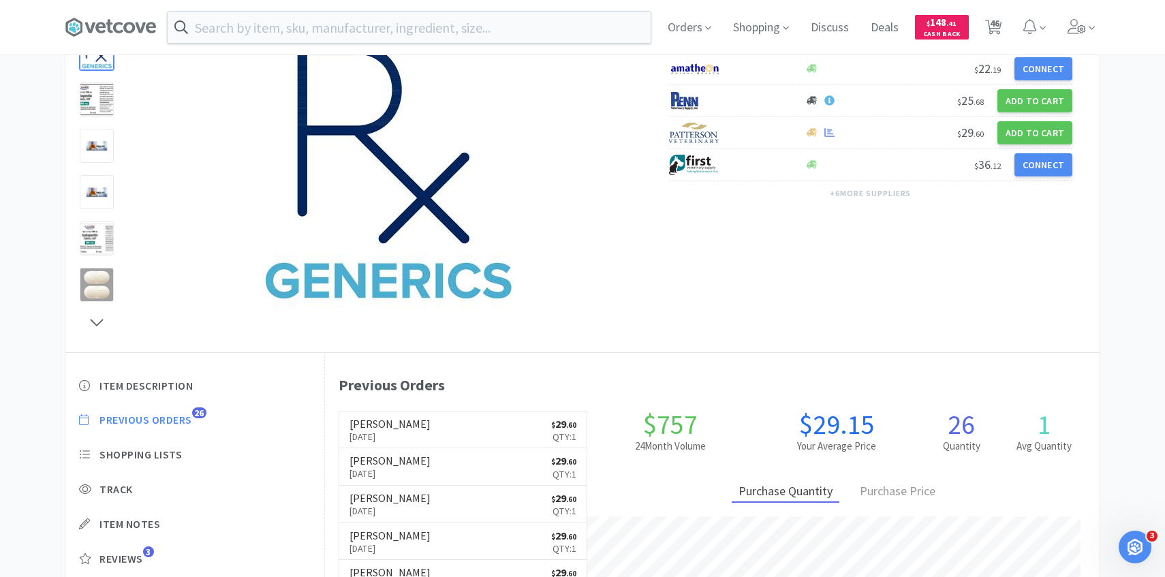
scroll to position [374, 774]
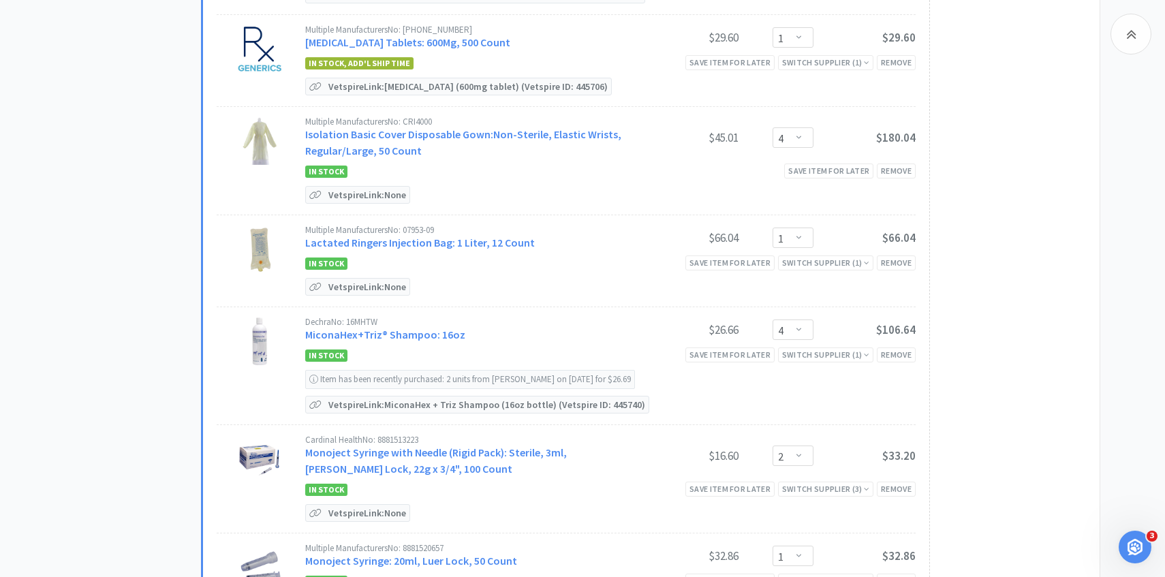
scroll to position [2456, 0]
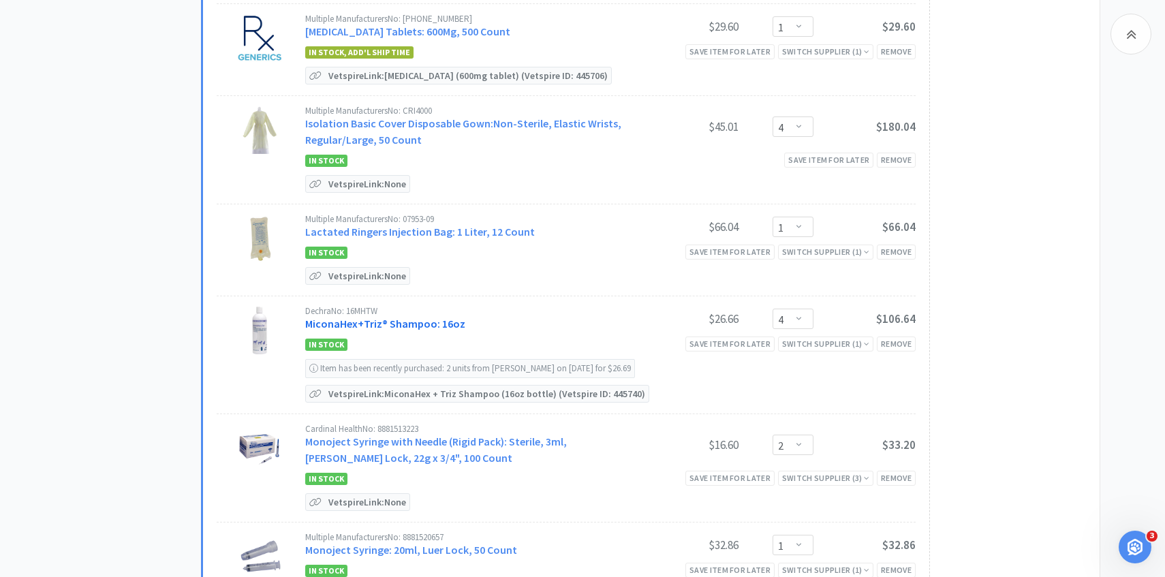
click at [434, 317] on link "MiconaHex+Triz® Shampoo: 16oz" at bounding box center [385, 324] width 160 height 14
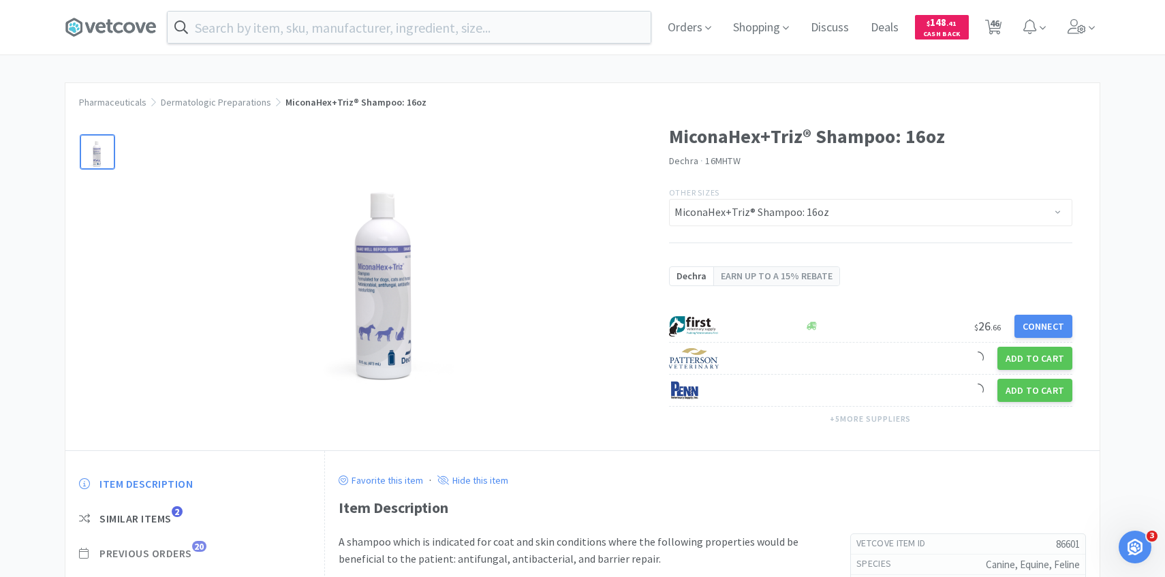
click at [194, 548] on span "20" at bounding box center [199, 546] width 14 height 11
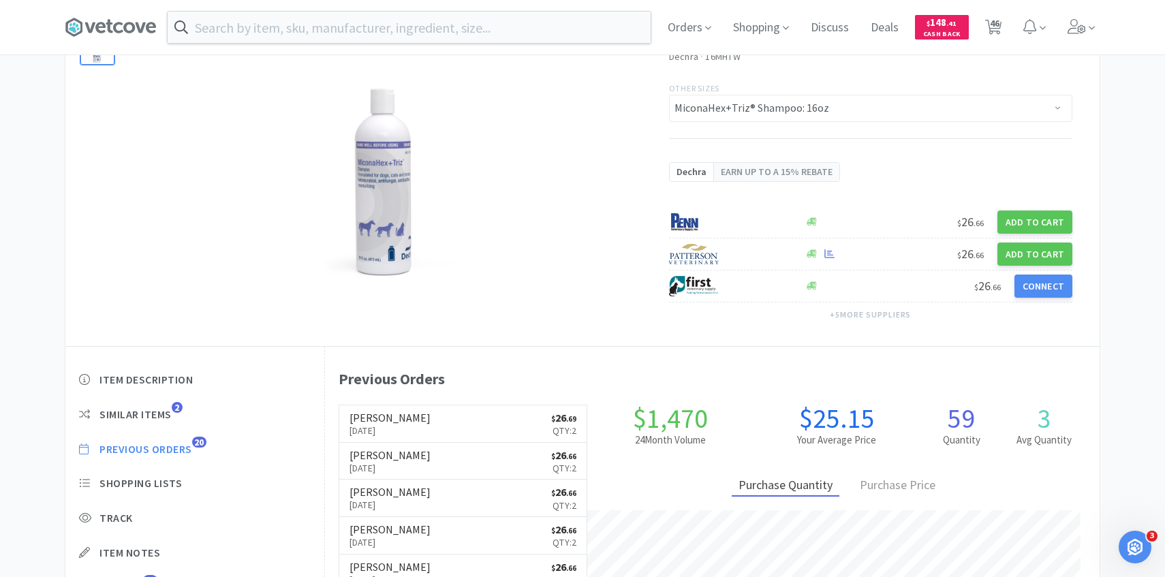
scroll to position [374, 774]
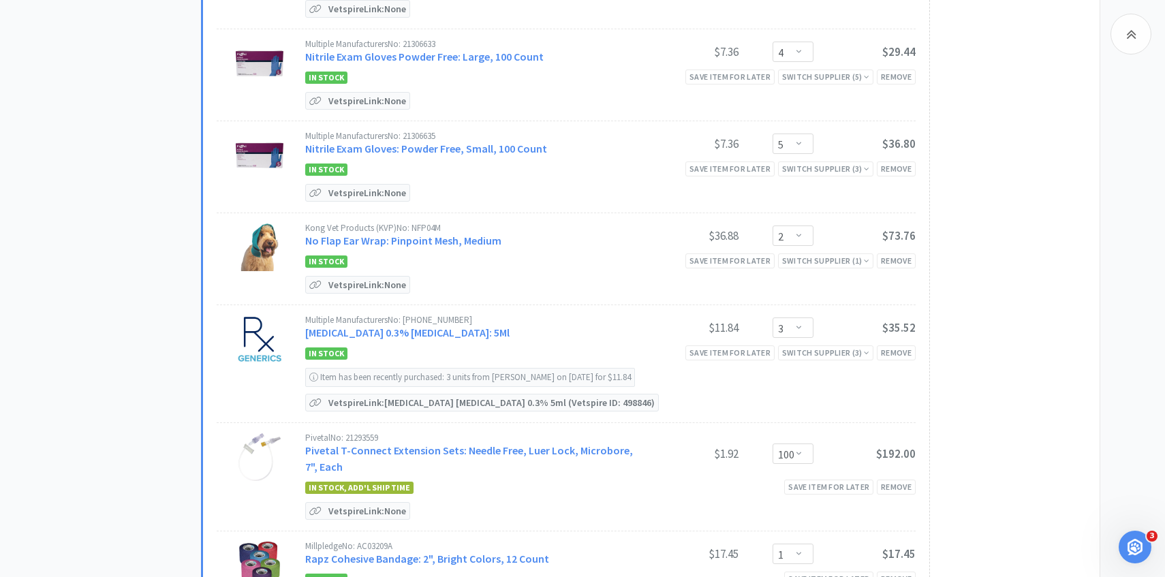
scroll to position [3056, 0]
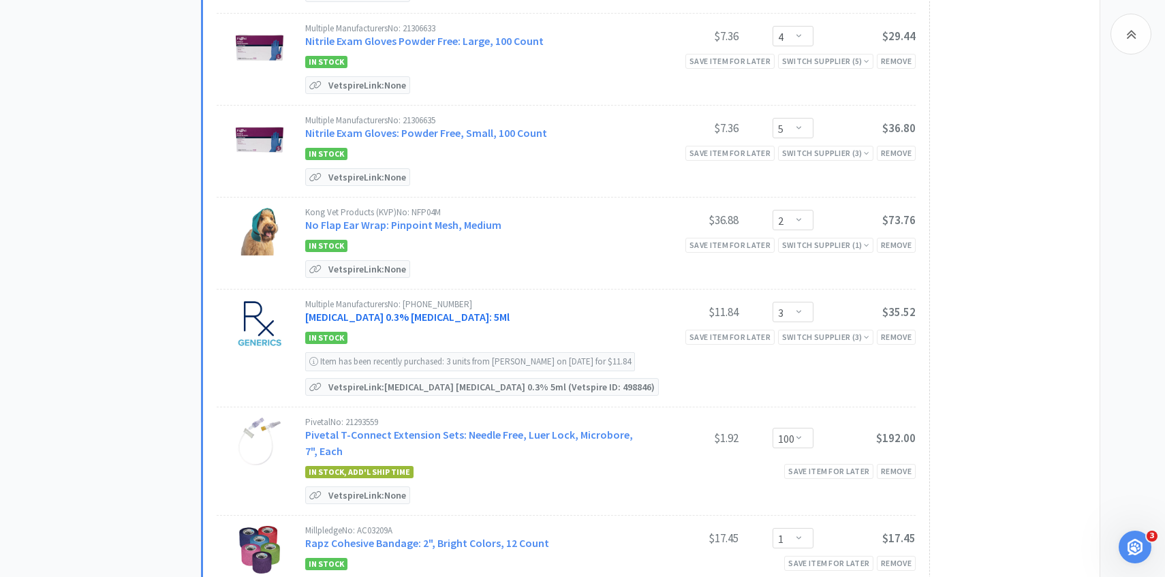
click at [445, 310] on link "Ofloxacin 0.3% Ophthalmic Solution: 5Ml" at bounding box center [407, 317] width 204 height 14
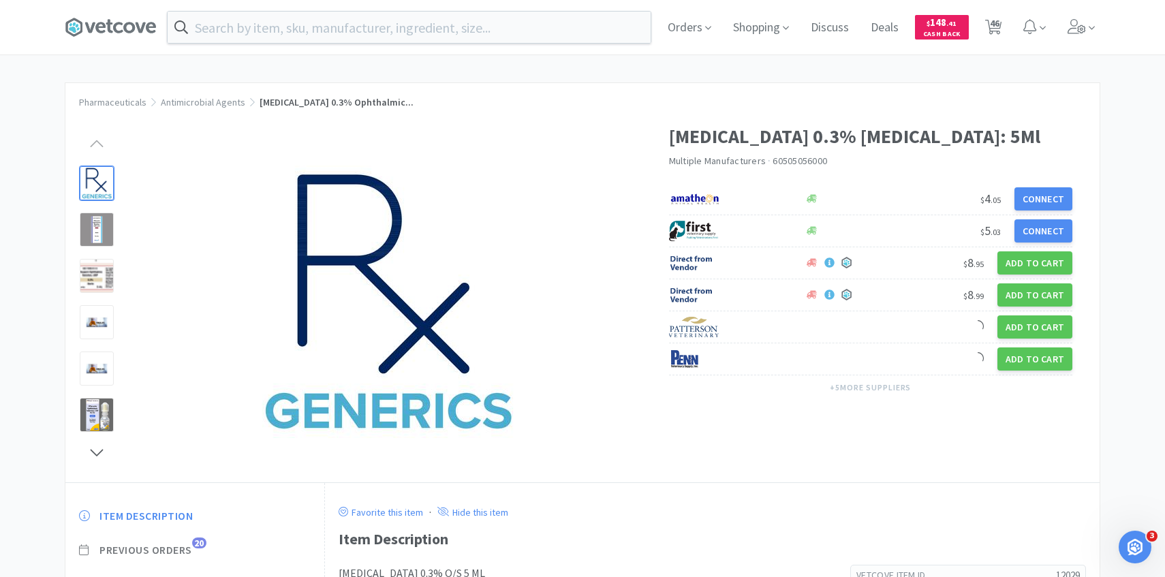
click at [195, 541] on span "20" at bounding box center [199, 542] width 14 height 11
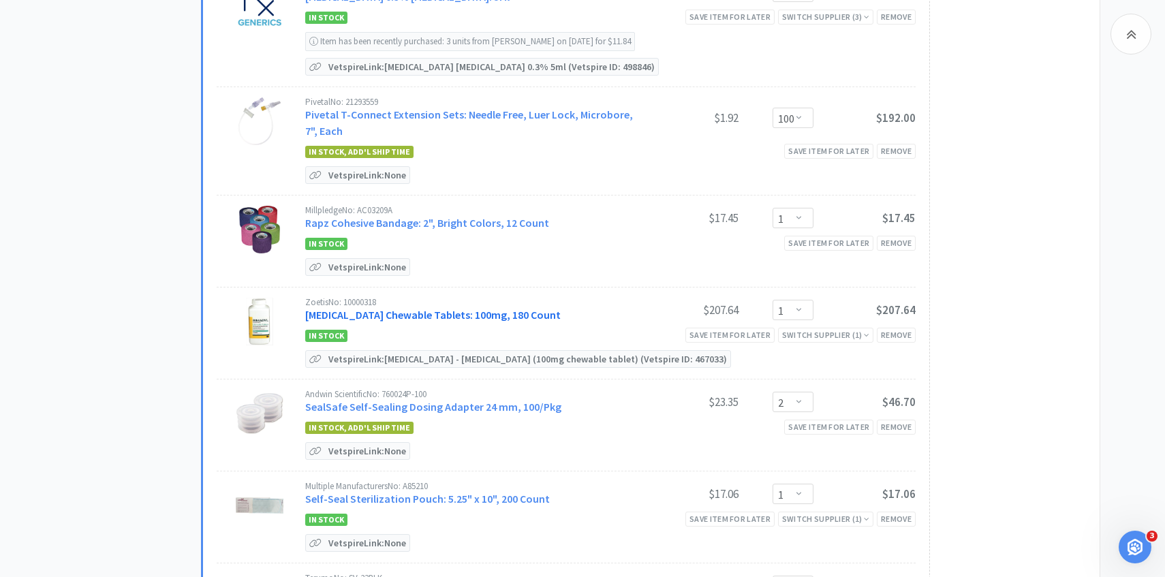
click at [460, 308] on link "Rimadyl Chewable Tablets: 100mg, 180 Count" at bounding box center [432, 315] width 255 height 14
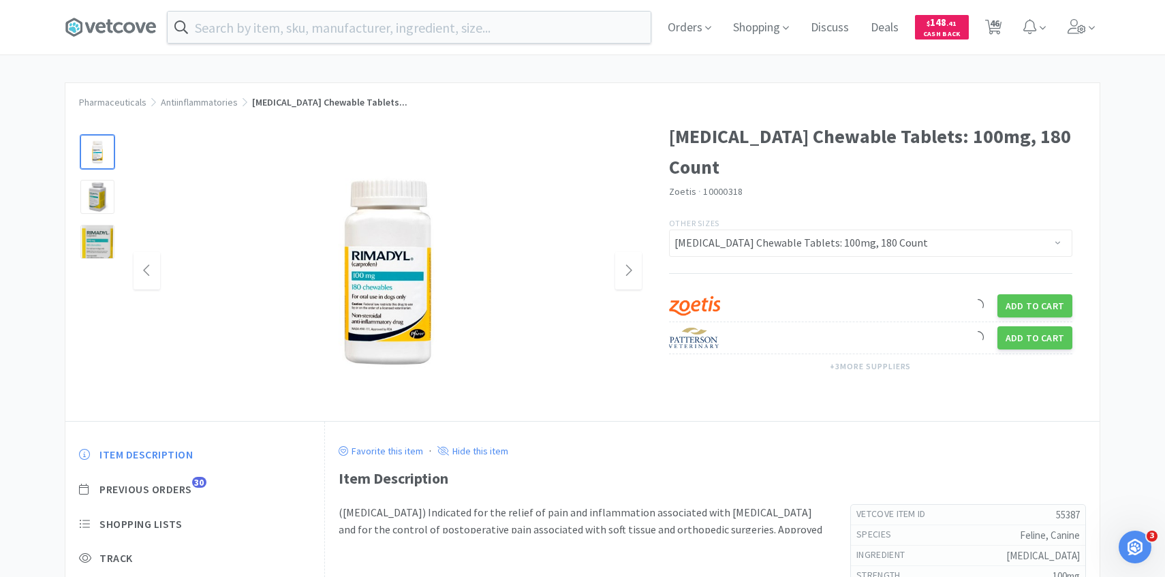
scroll to position [22, 0]
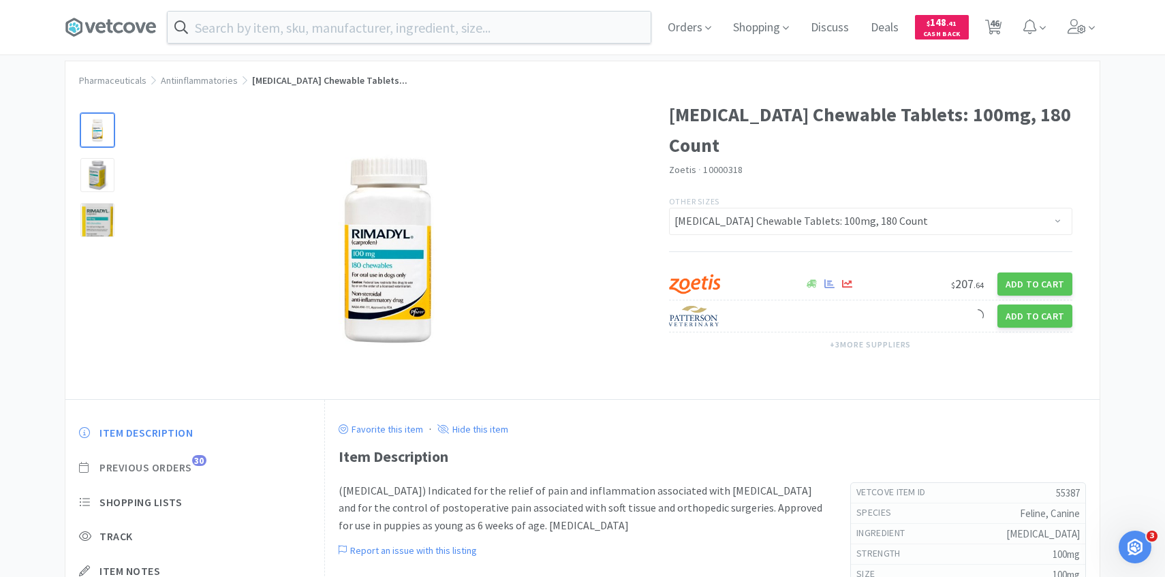
click at [182, 463] on span "Previous Orders" at bounding box center [145, 467] width 93 height 14
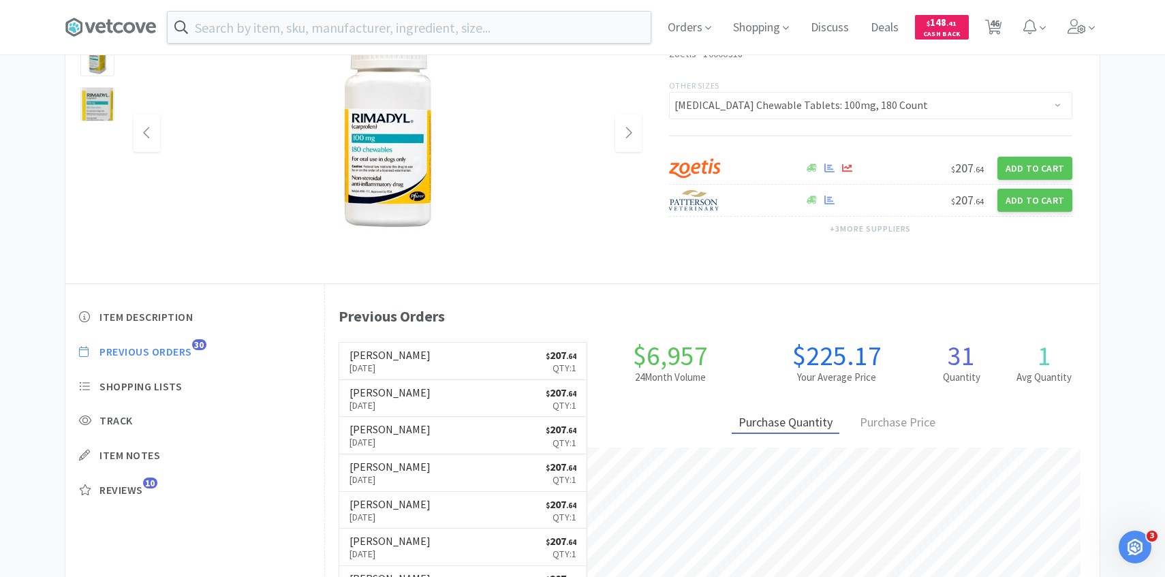
scroll to position [146, 0]
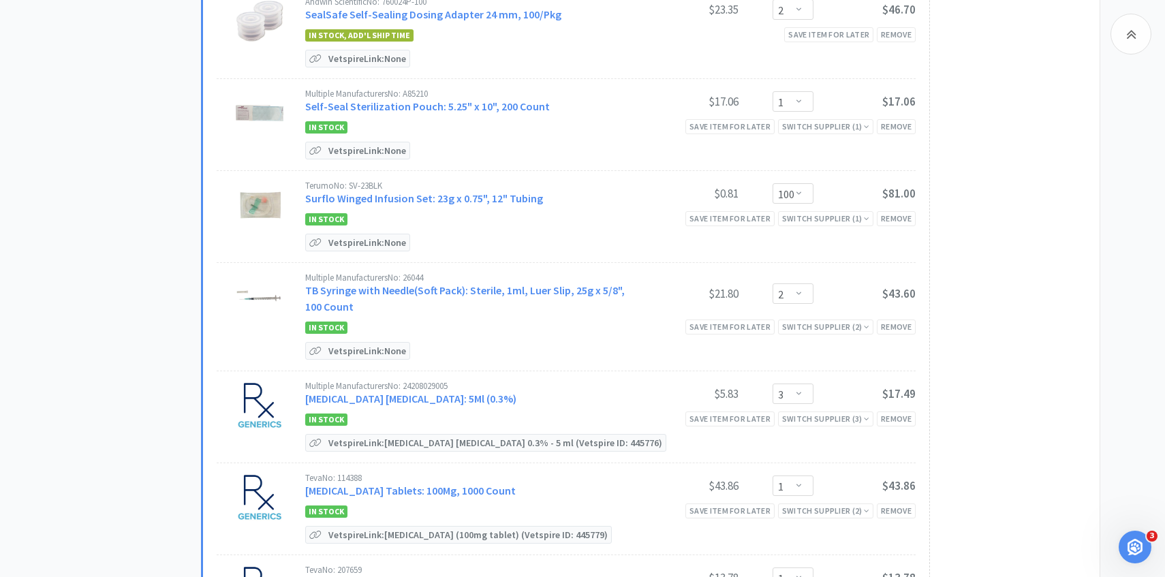
scroll to position [3770, 0]
click at [501, 390] on link "Tobramycin Ophthalmic Solution: 5Ml (0.3%)" at bounding box center [410, 397] width 211 height 14
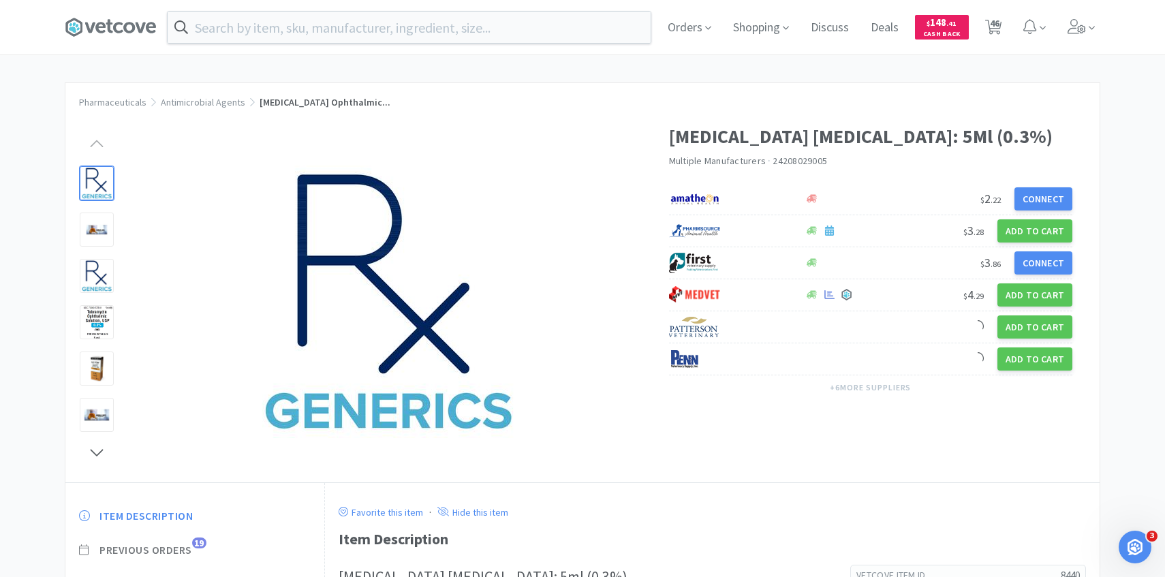
click at [177, 547] on span "Previous Orders" at bounding box center [145, 550] width 93 height 14
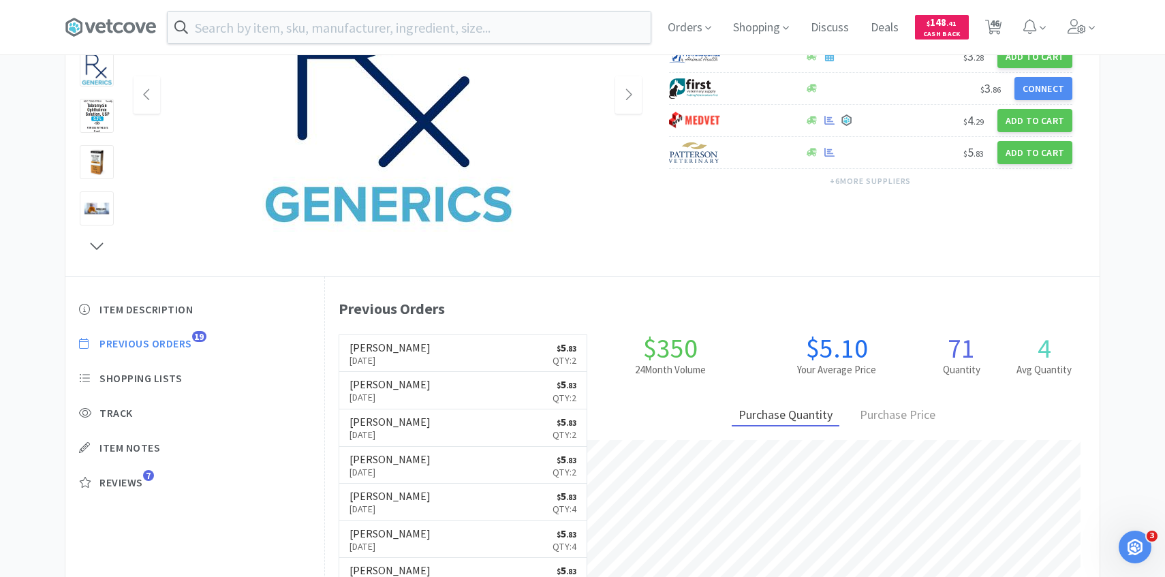
scroll to position [208, 0]
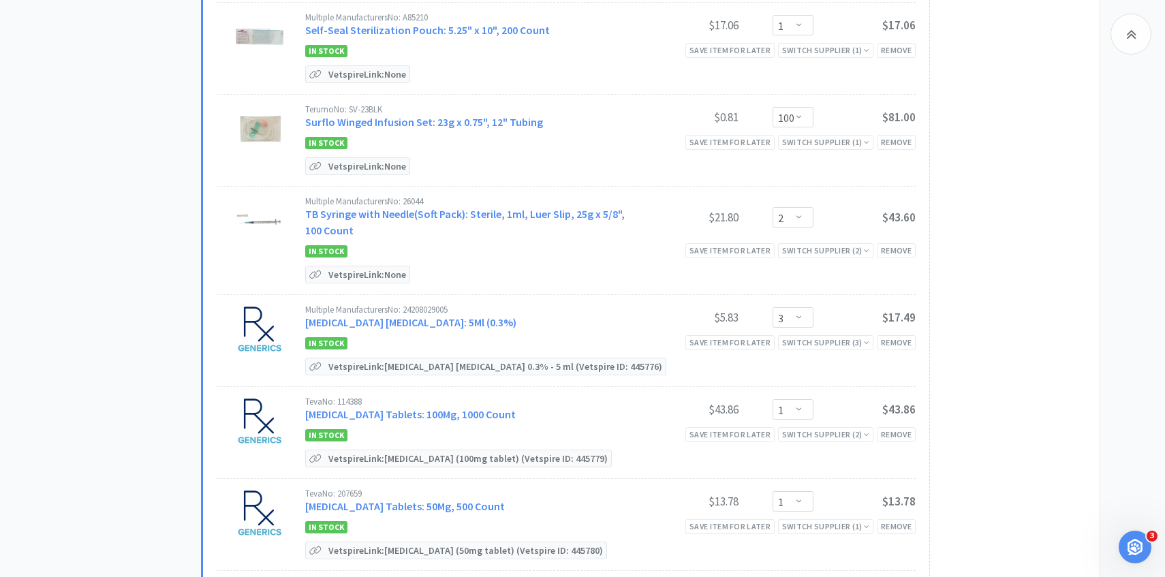
scroll to position [3848, 0]
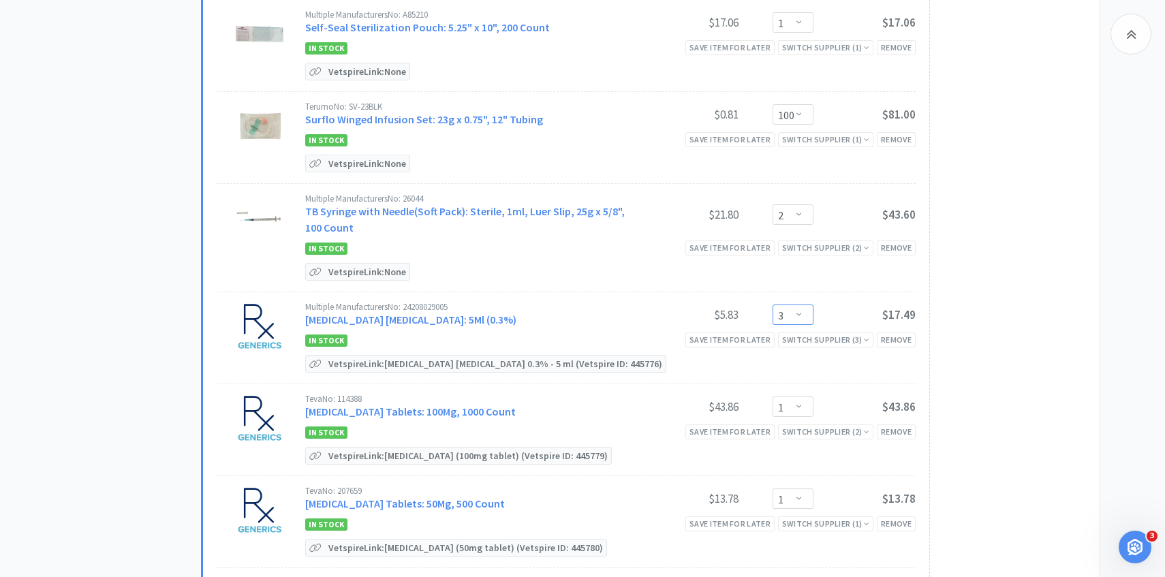
click at [795, 307] on select "Enter Quantity 1 2 3 4 5 6 7 8 9 10 11 12 13 14 15 16 17 18 19 20 Enter Quantity" at bounding box center [792, 314] width 41 height 20
click at [772, 304] on select "Enter Quantity 1 2 3 4 5 6 7 8 9 10 11 12 13 14 15 16 17 18 19 20 Enter Quantity" at bounding box center [792, 314] width 41 height 20
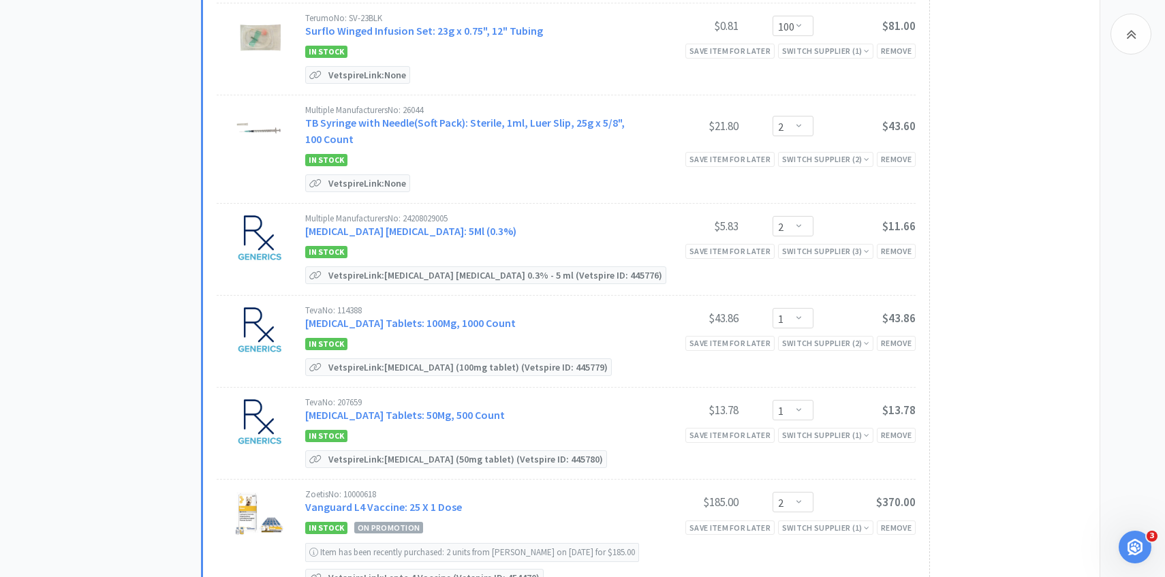
click at [545, 306] on div "Teva No: 114388" at bounding box center [470, 310] width 331 height 9
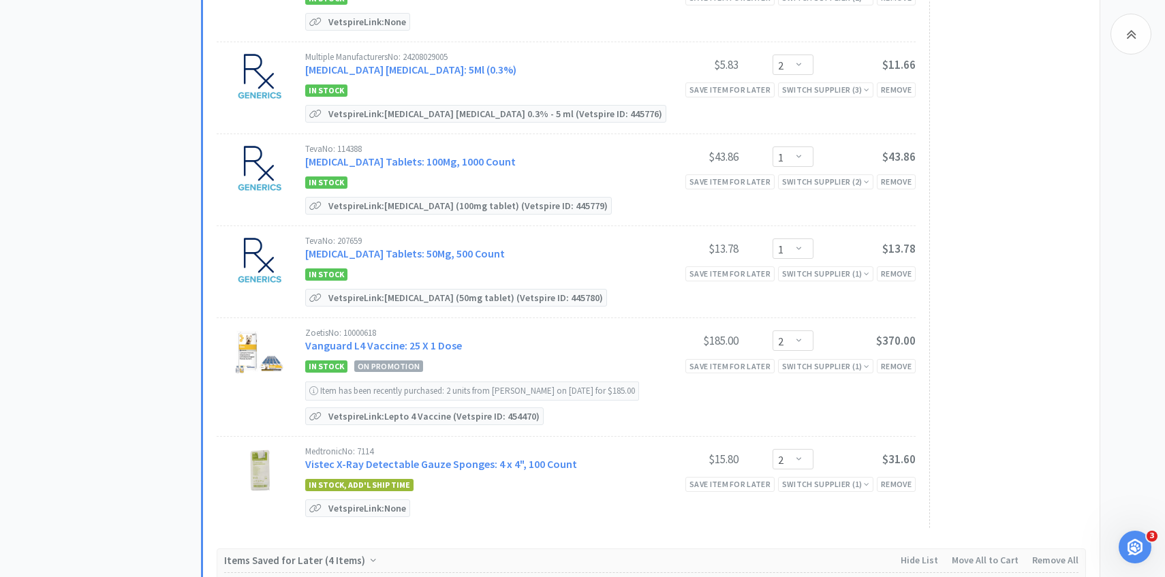
scroll to position [4114, 0]
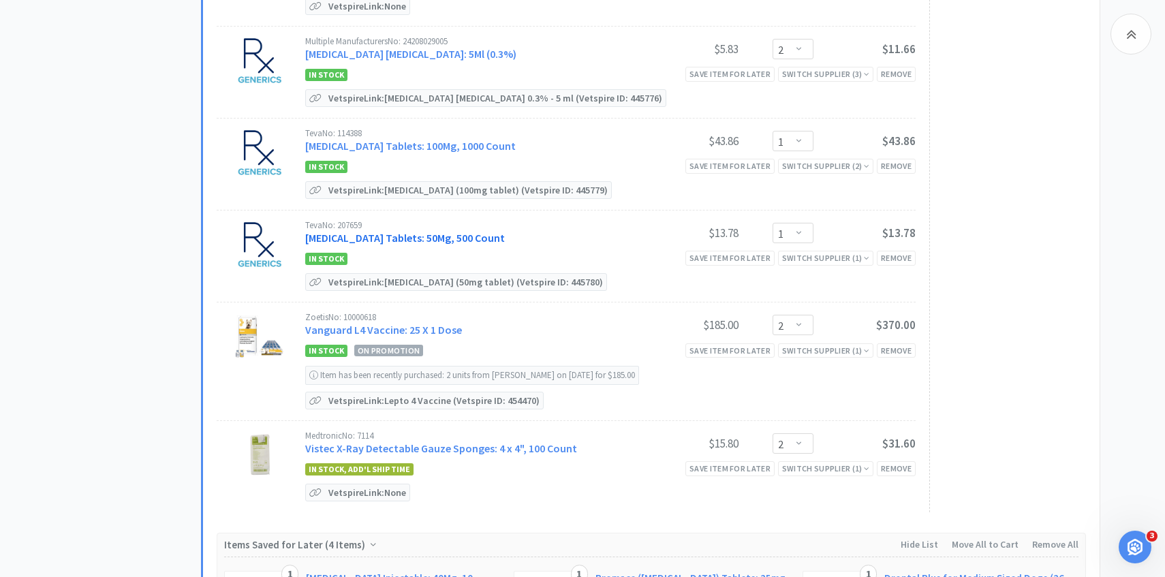
click at [441, 231] on link "Trazodone Tablets: 50Mg, 500 Count" at bounding box center [405, 238] width 200 height 14
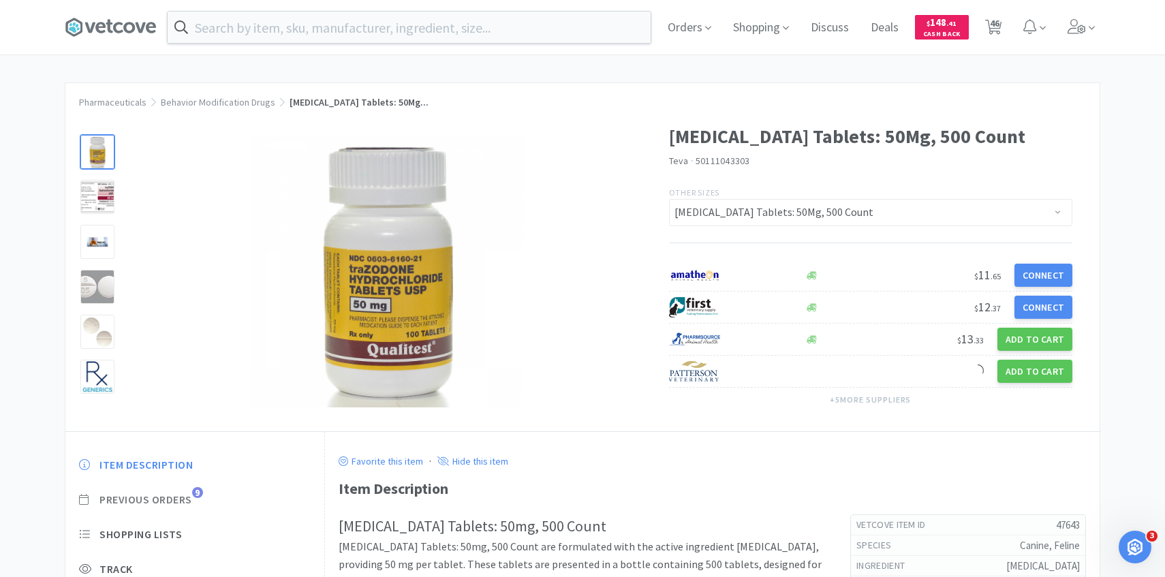
click at [176, 495] on span "Previous Orders" at bounding box center [145, 499] width 93 height 14
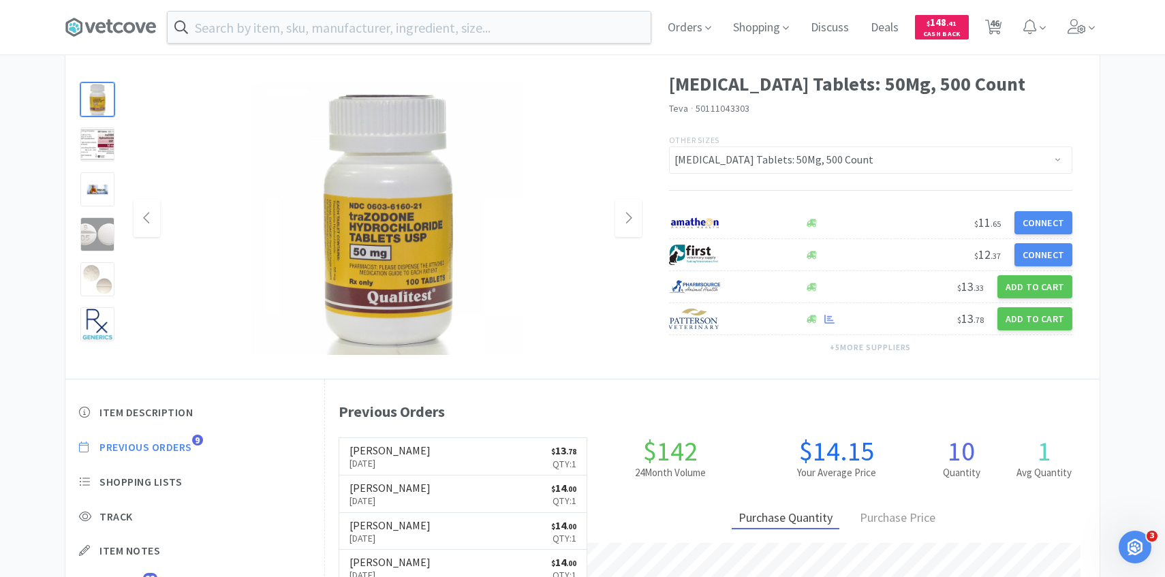
scroll to position [57, 0]
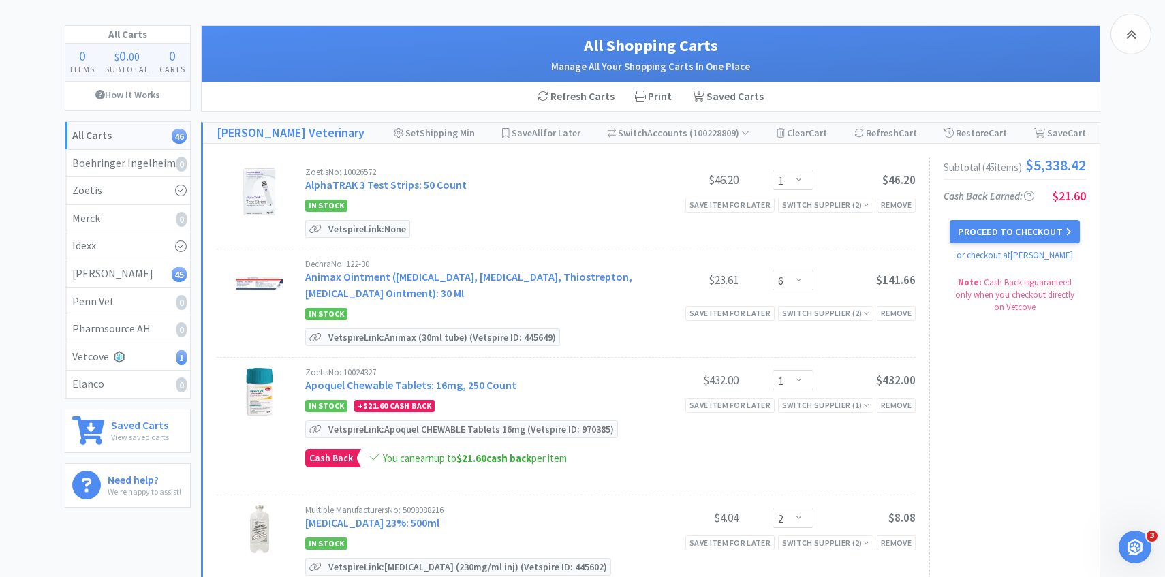
scroll to position [4114, 0]
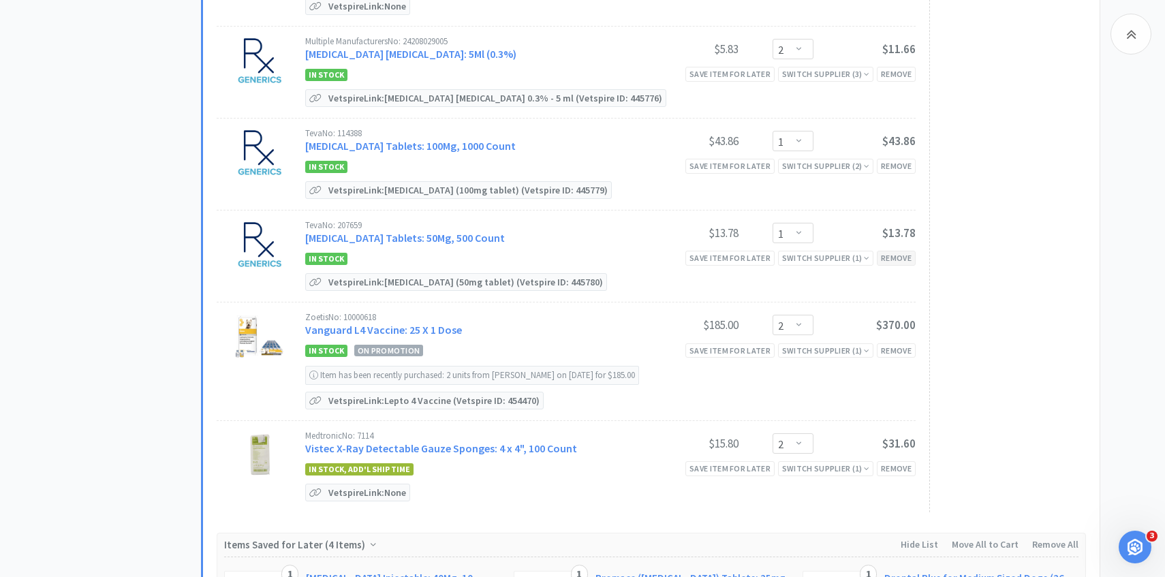
click at [907, 251] on div "Remove" at bounding box center [896, 258] width 39 height 14
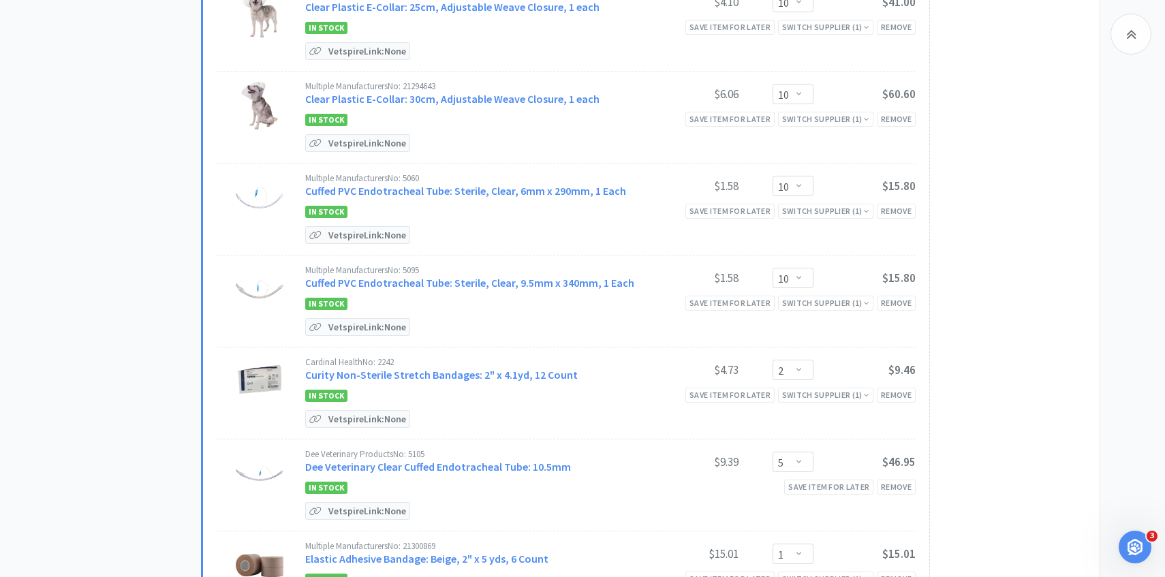
scroll to position [0, 0]
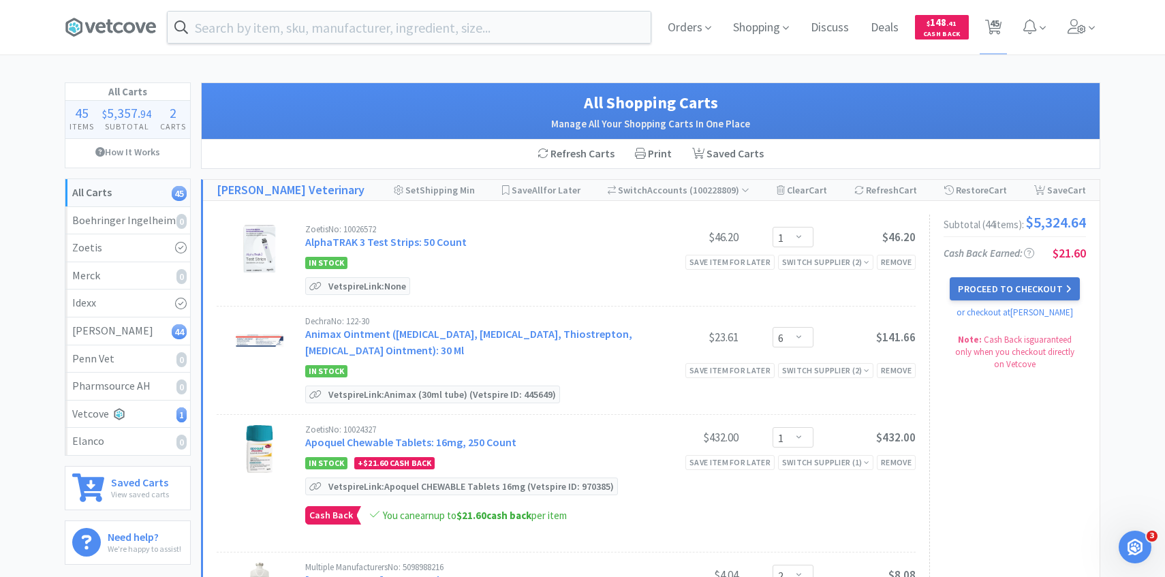
click at [1051, 300] on button "Proceed to Checkout" at bounding box center [1014, 288] width 129 height 23
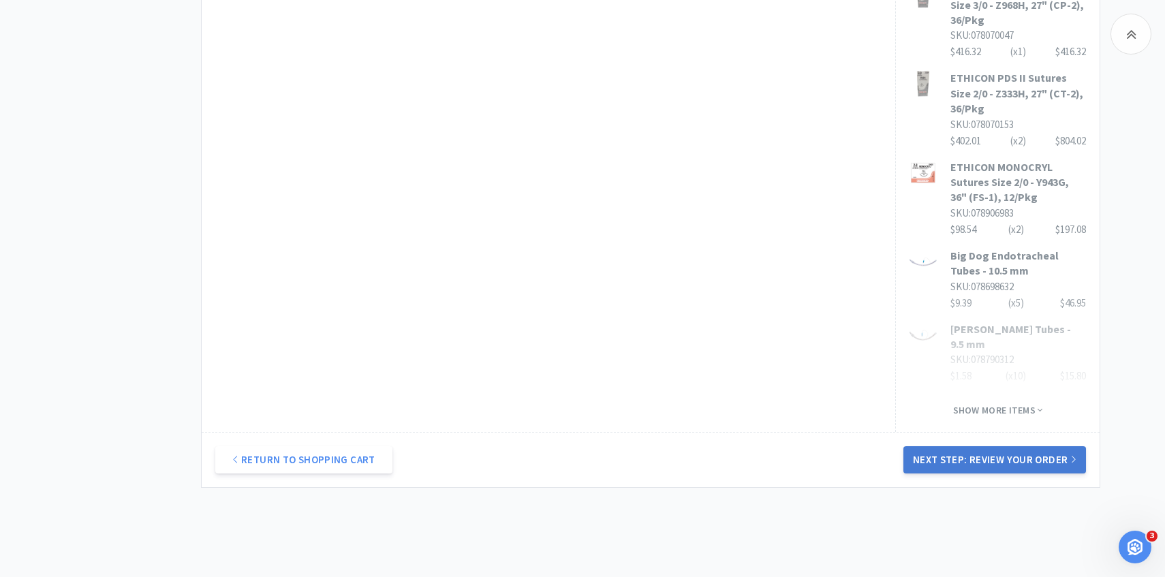
click at [973, 446] on button "Next Step: Review Your Order" at bounding box center [994, 459] width 183 height 27
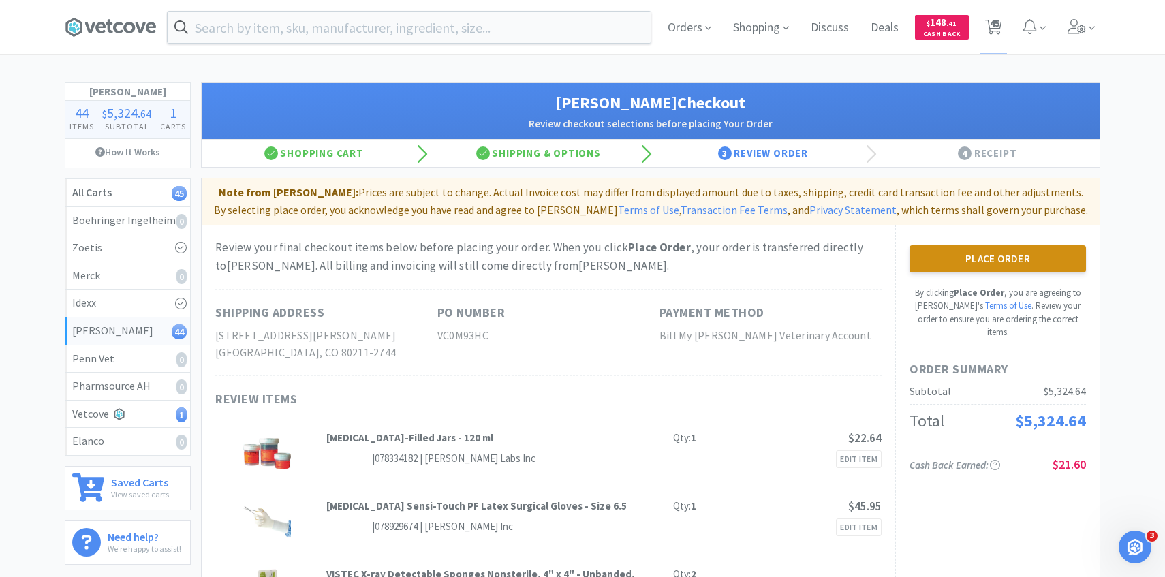
click at [973, 266] on button "Place Order" at bounding box center [997, 258] width 176 height 27
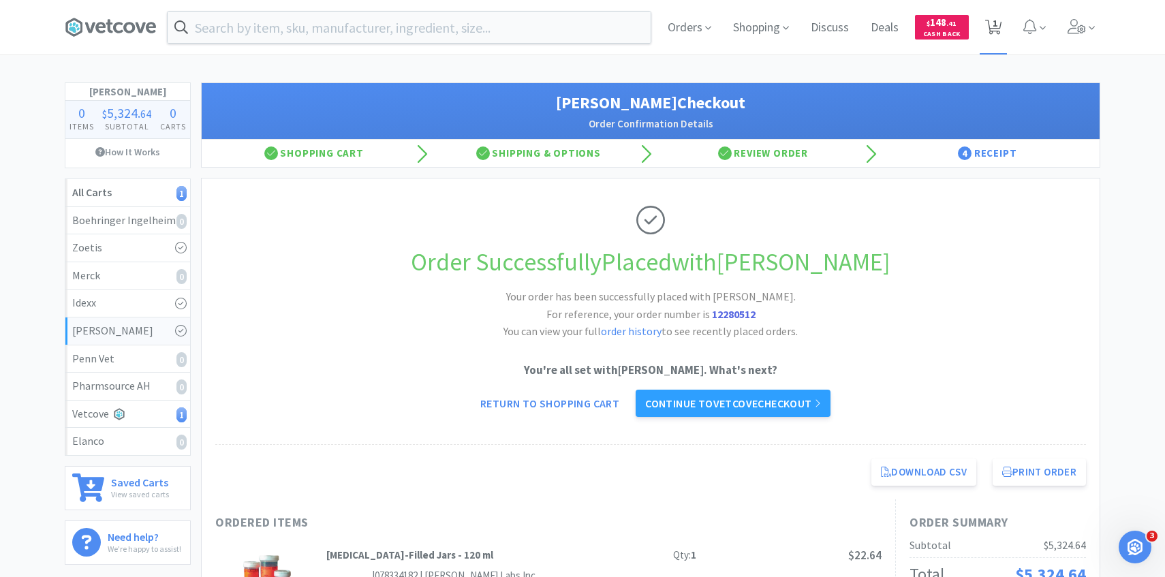
click at [999, 33] on icon at bounding box center [993, 27] width 17 height 15
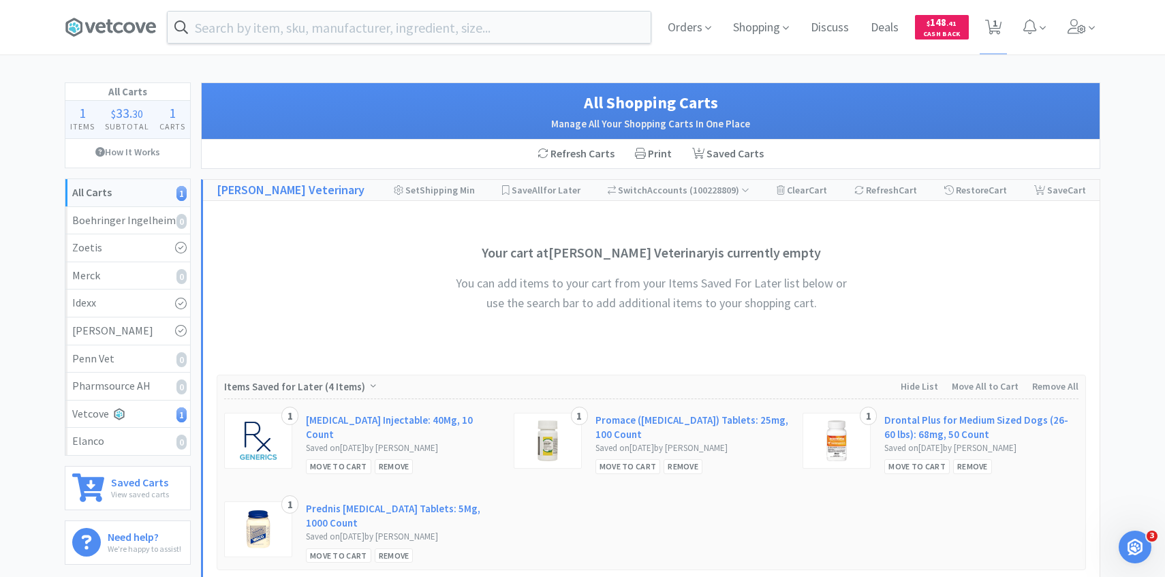
scroll to position [350, 0]
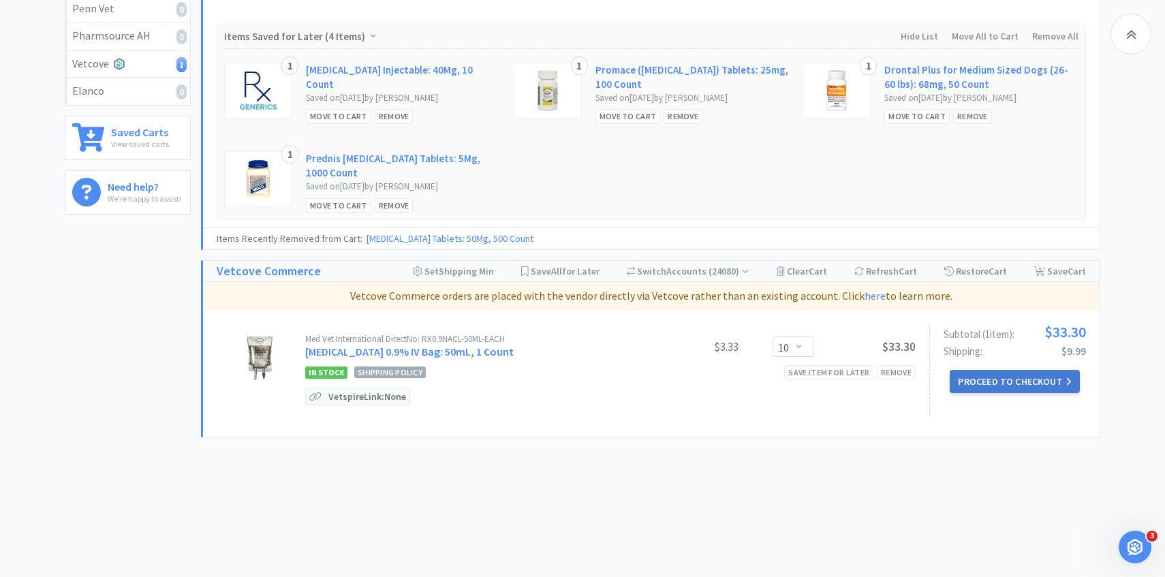
click at [982, 389] on button "Proceed to Checkout" at bounding box center [1014, 381] width 129 height 23
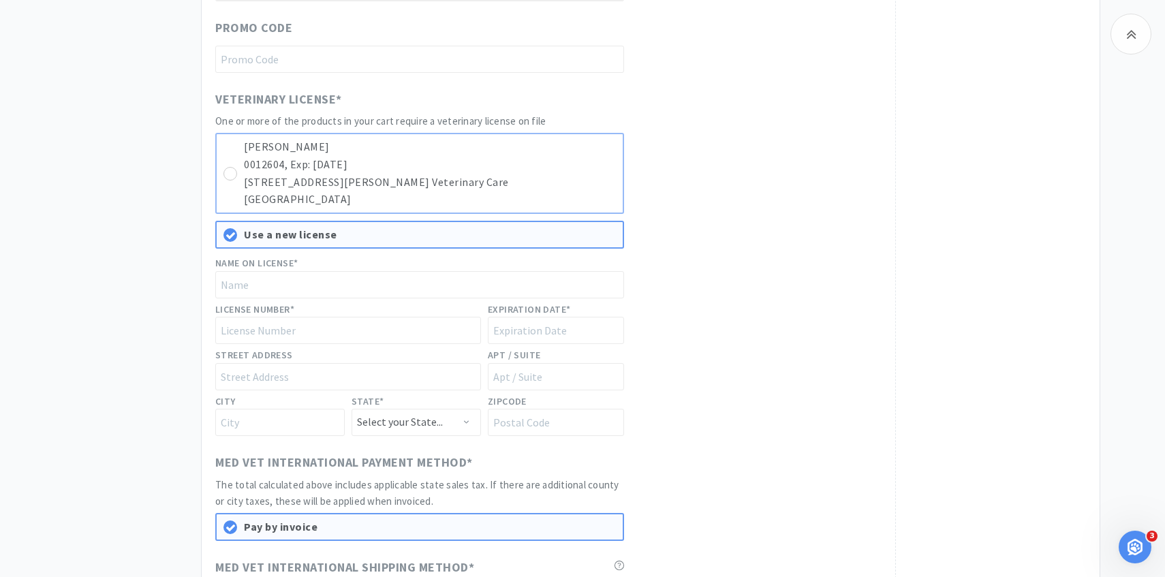
click at [480, 154] on p "Christina Mote" at bounding box center [430, 147] width 372 height 18
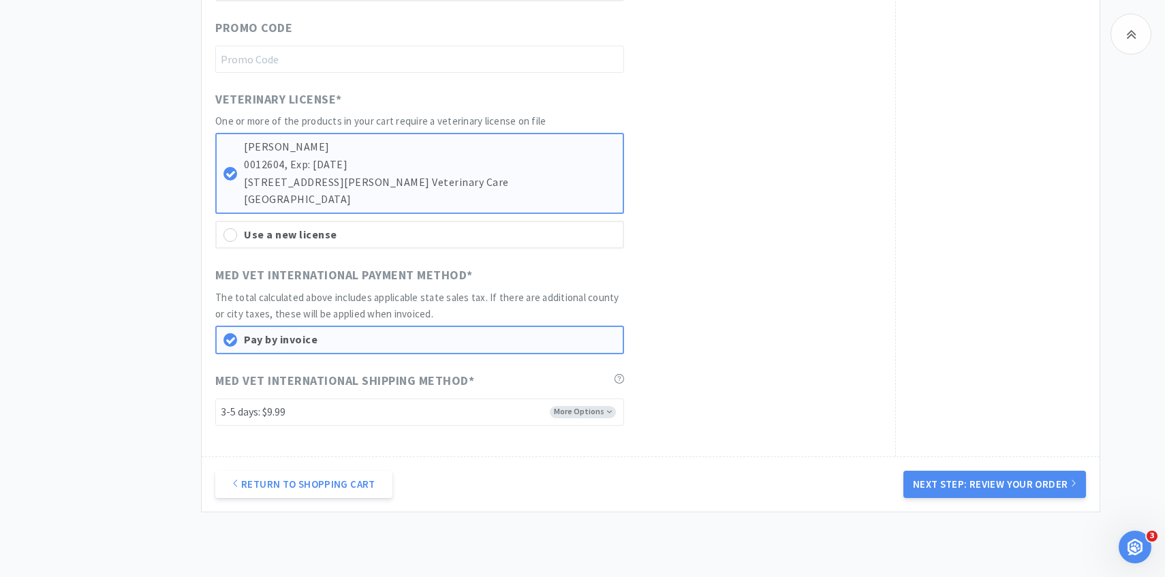
scroll to position [958, 0]
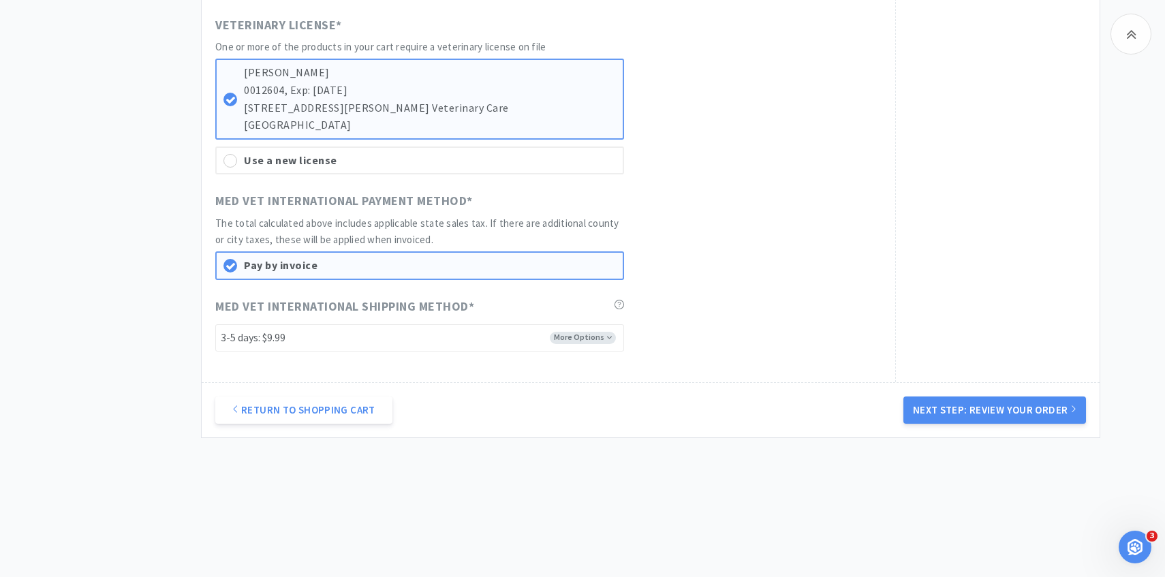
click at [954, 385] on div "Return to Shopping Cart Next Step: Review Your Order" at bounding box center [651, 409] width 898 height 55
click at [954, 399] on button "Next Step: Review Your Order" at bounding box center [994, 409] width 183 height 27
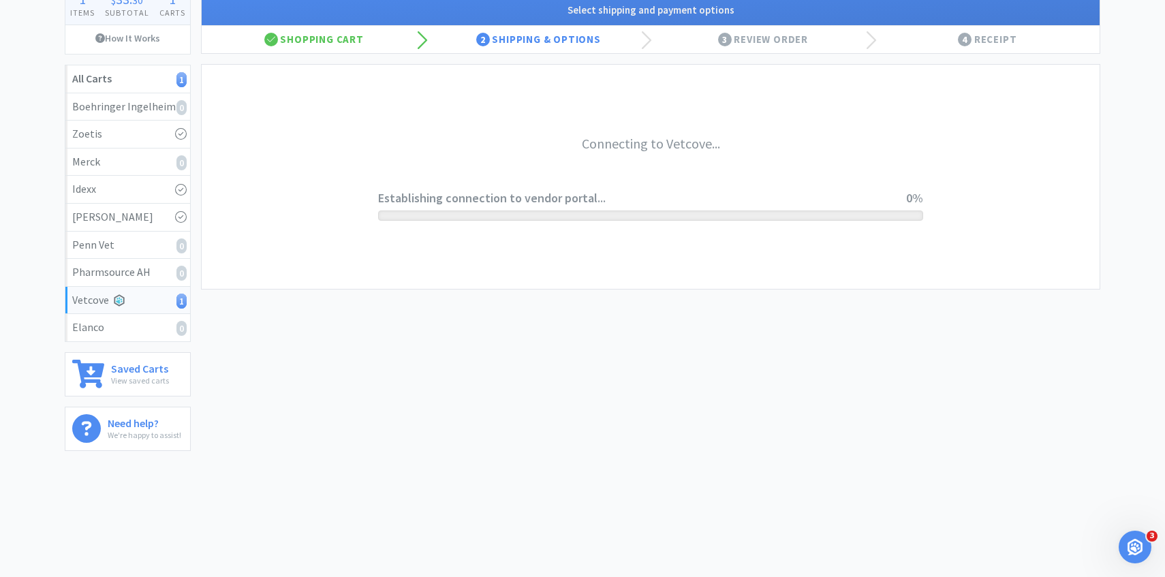
scroll to position [0, 0]
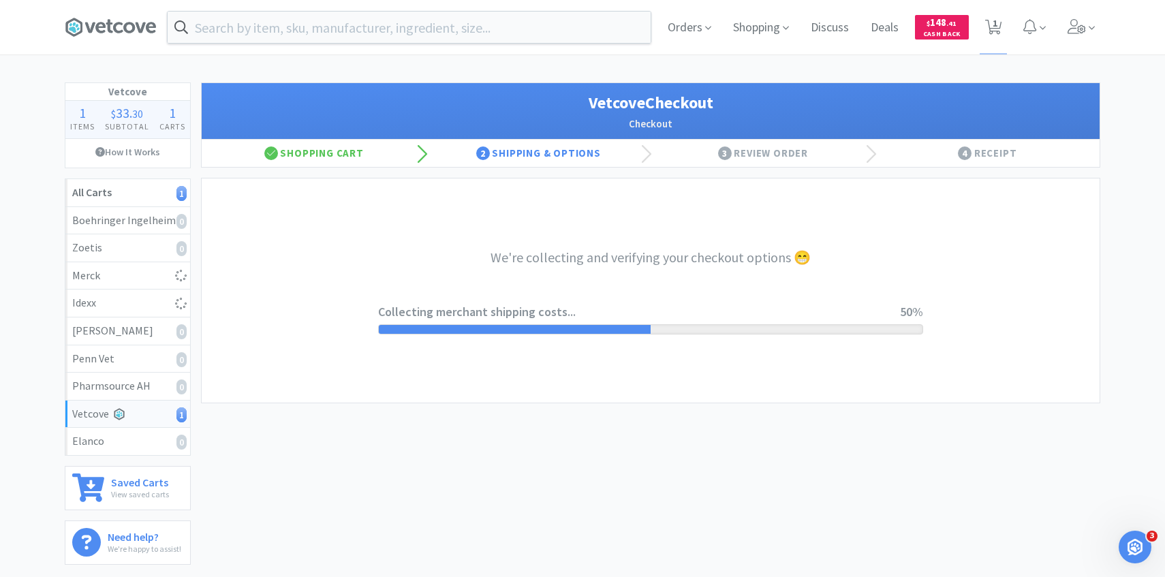
select select "2489"
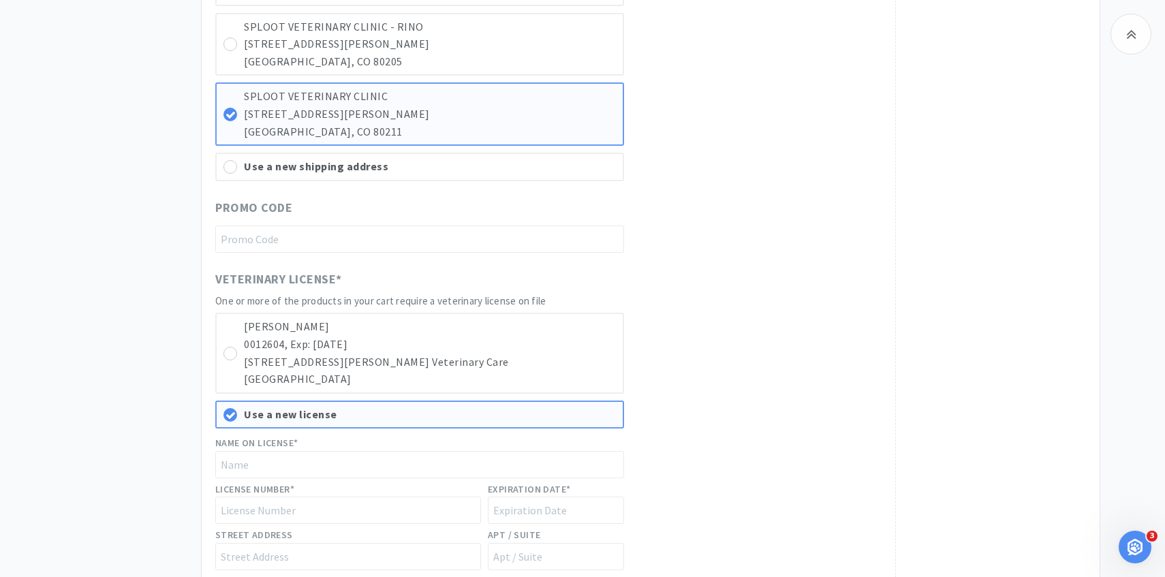
scroll to position [884, 0]
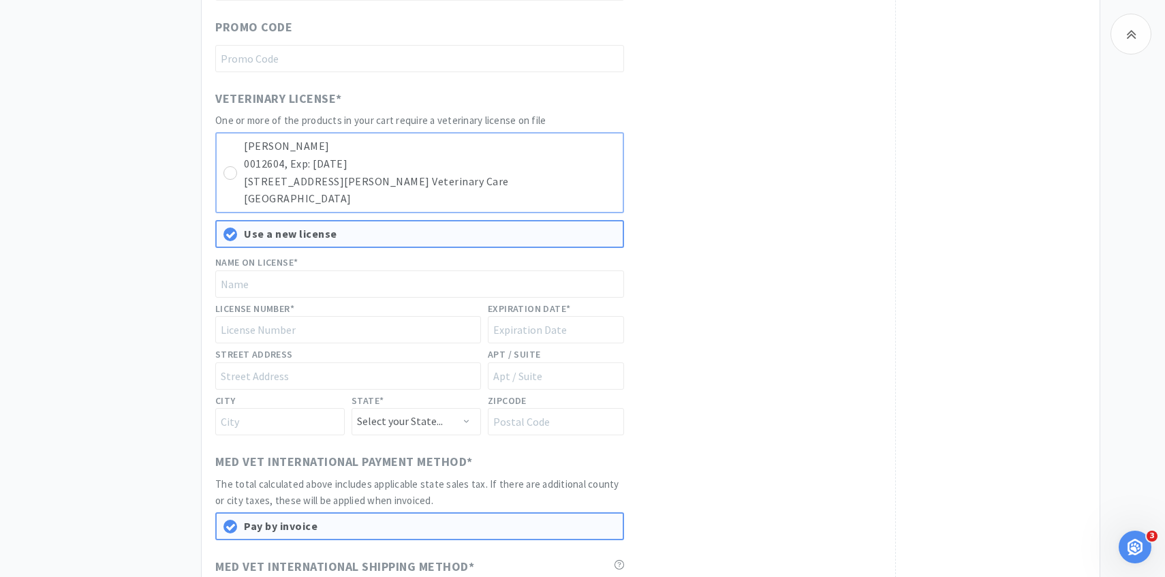
click at [545, 176] on p "[STREET_ADDRESS][PERSON_NAME] Veterinary Care" at bounding box center [430, 182] width 372 height 18
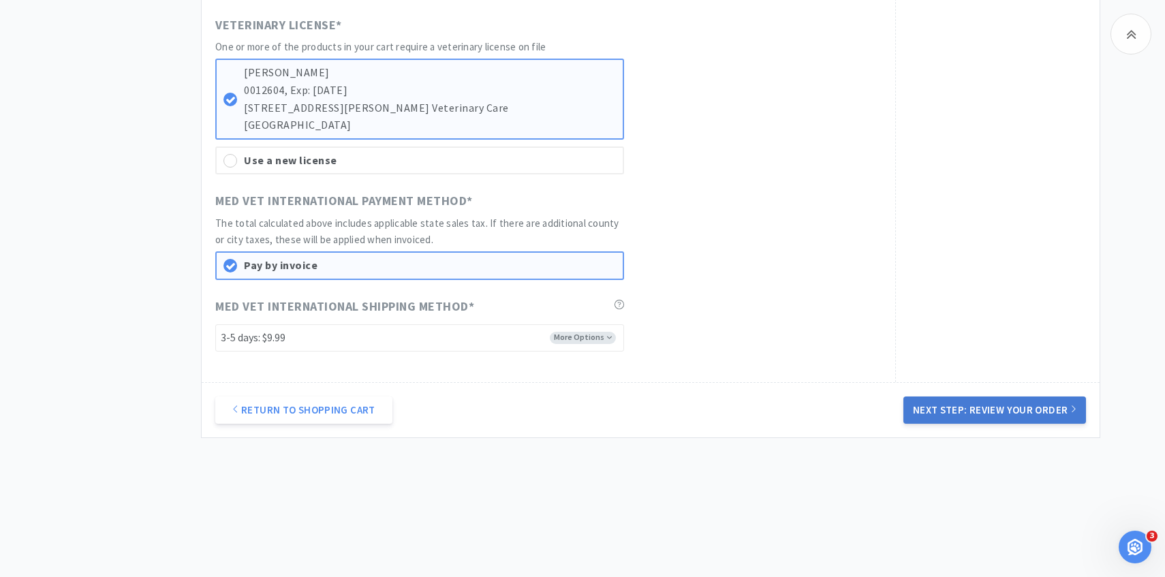
click at [1052, 416] on button "Next Step: Review Your Order" at bounding box center [994, 409] width 183 height 27
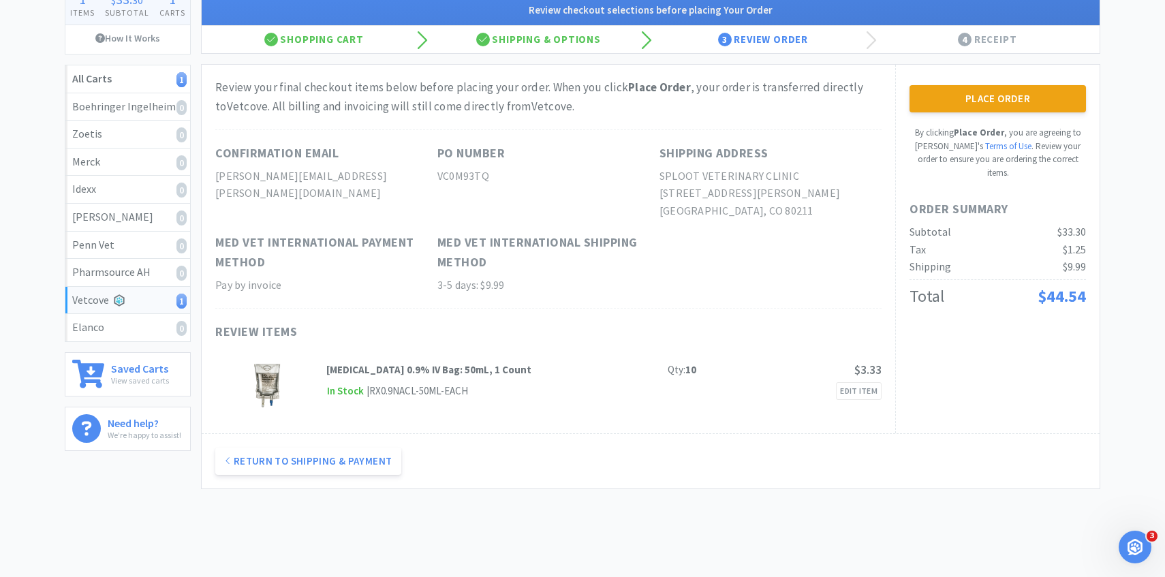
scroll to position [0, 0]
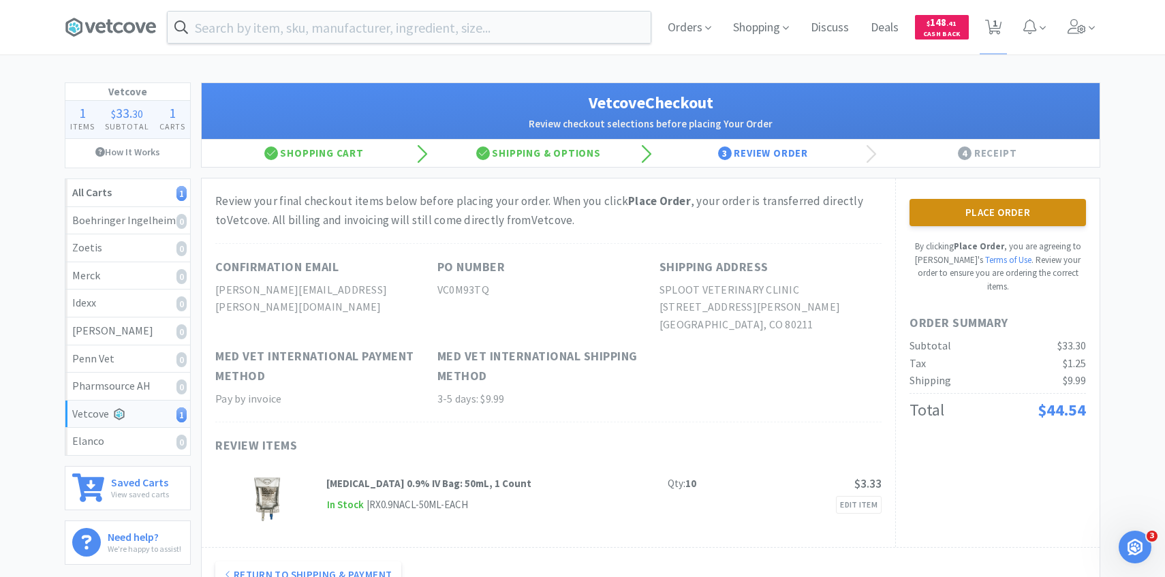
click at [982, 210] on button "Place Order" at bounding box center [997, 212] width 176 height 27
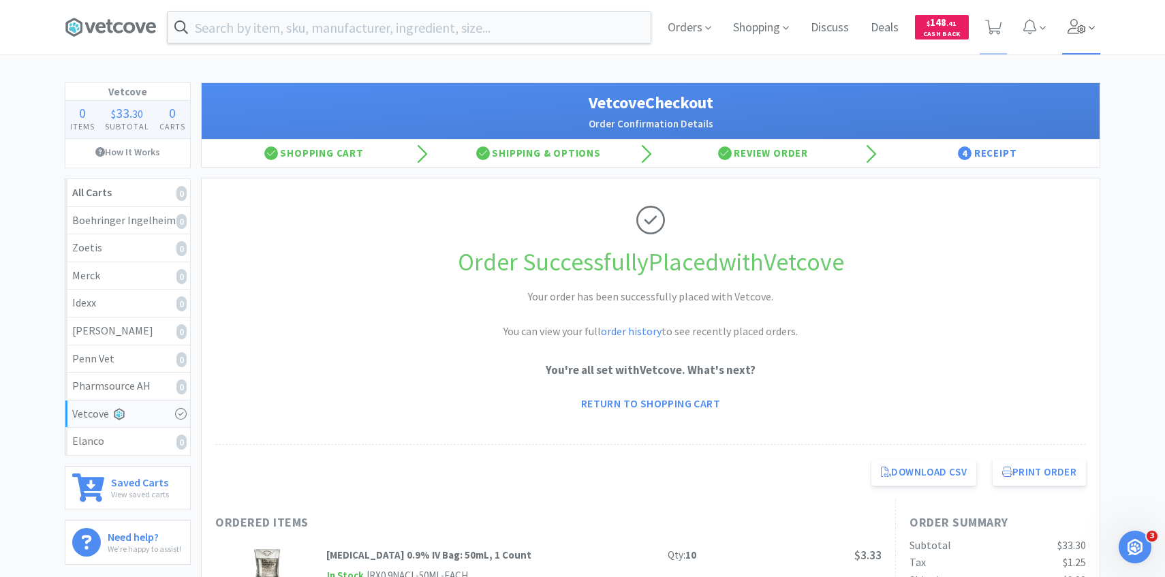
click at [1091, 19] on span at bounding box center [1081, 27] width 39 height 54
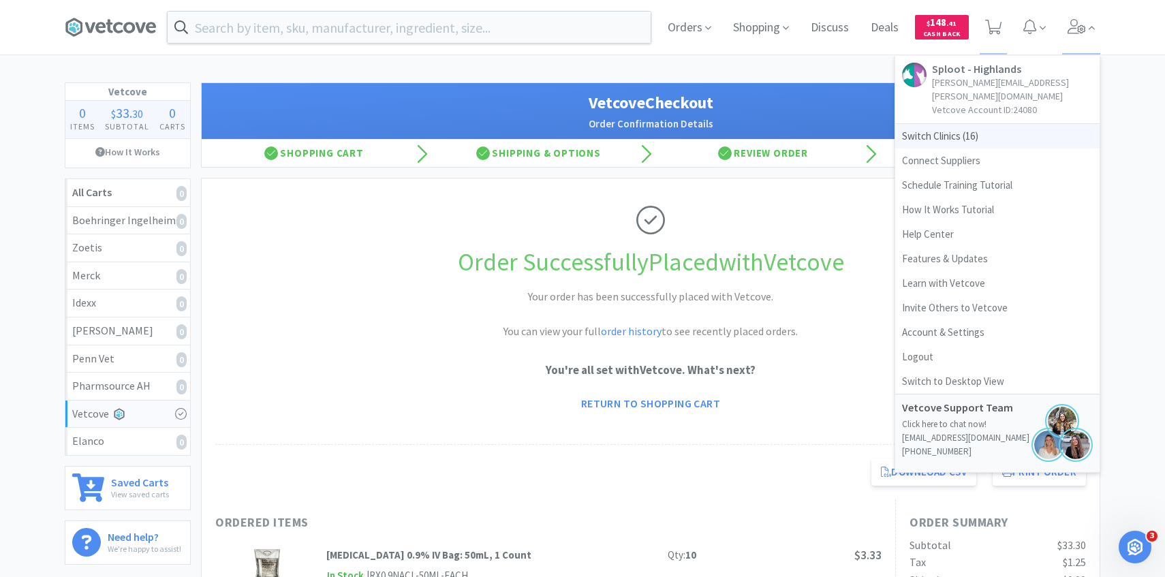
click at [988, 132] on span "Switch Clinics ( 16 )" at bounding box center [997, 136] width 204 height 25
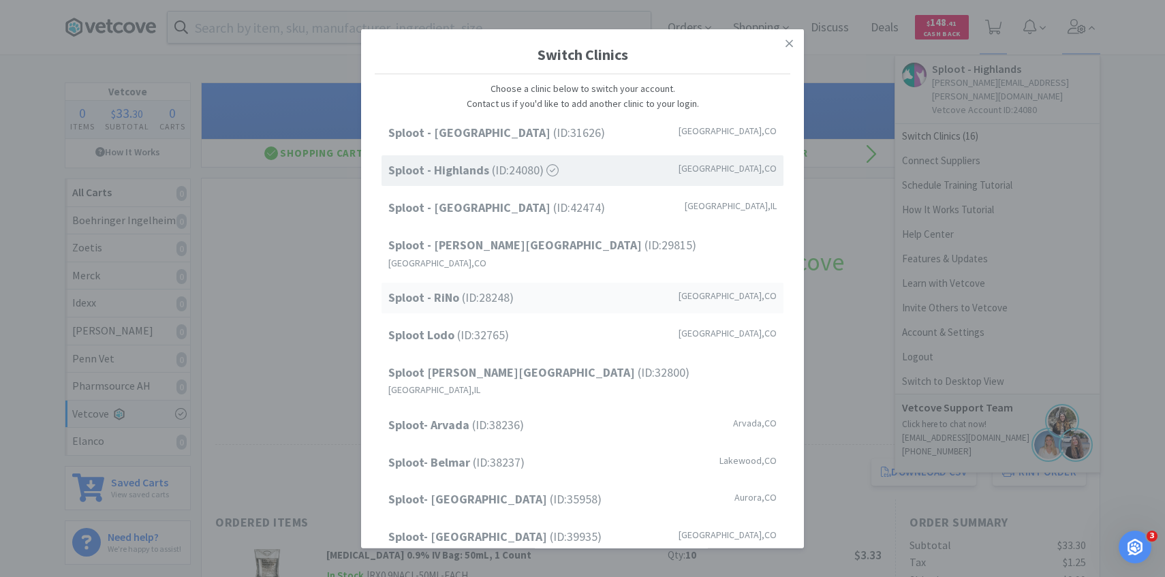
scroll to position [82, 0]
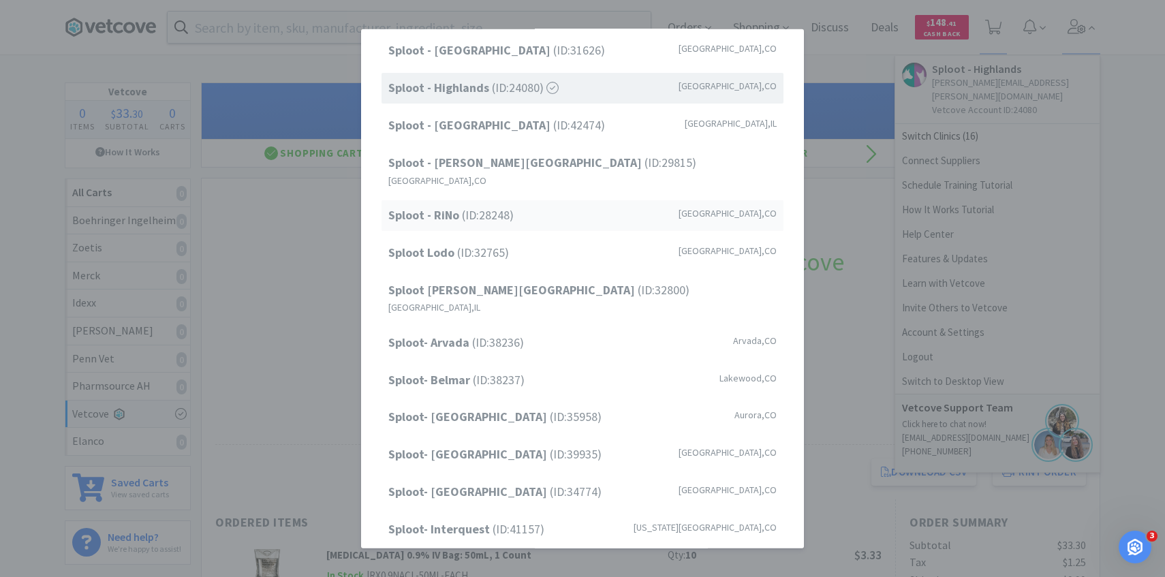
click at [562, 200] on div "Sploot - RiNo (ID: 28248 ) Denver , CO" at bounding box center [582, 215] width 402 height 31
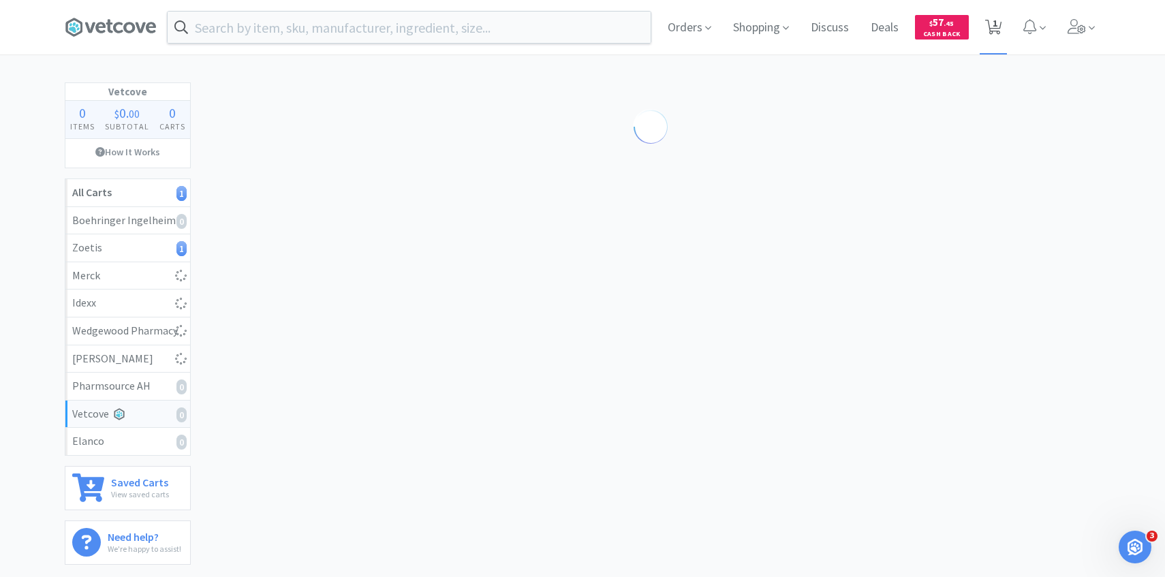
click at [999, 35] on span "1" at bounding box center [993, 27] width 17 height 19
select select "10"
select select "2"
select select "4"
select select "3"
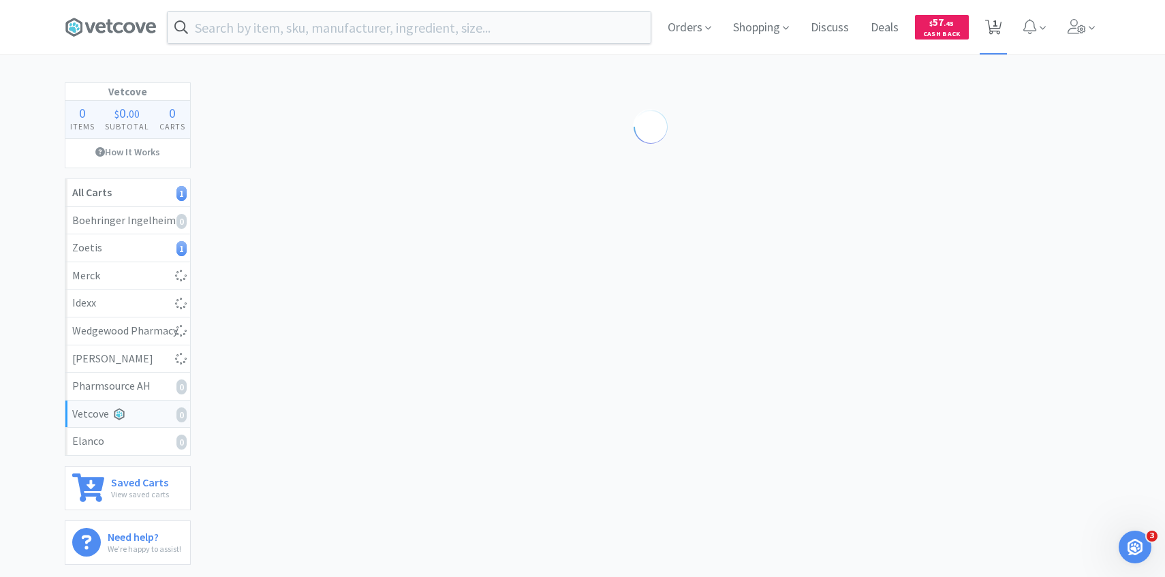
select select "1"
select select "2"
select select "3"
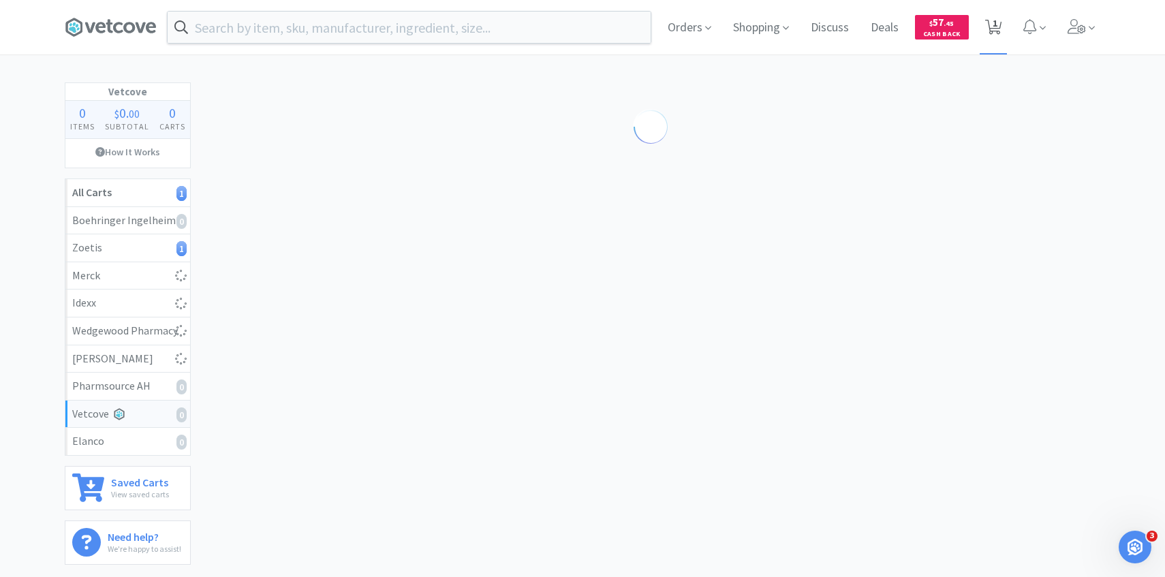
select select "3"
select select "2"
select select "3"
select select "2"
select select "6"
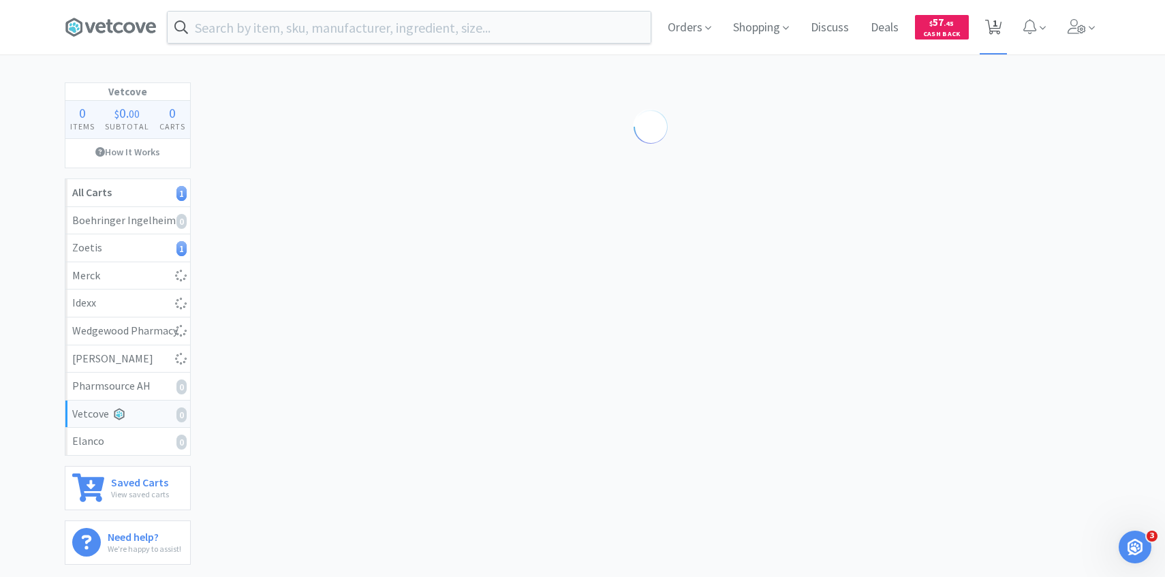
select select "1"
select select "2"
select select "1"
select select "2"
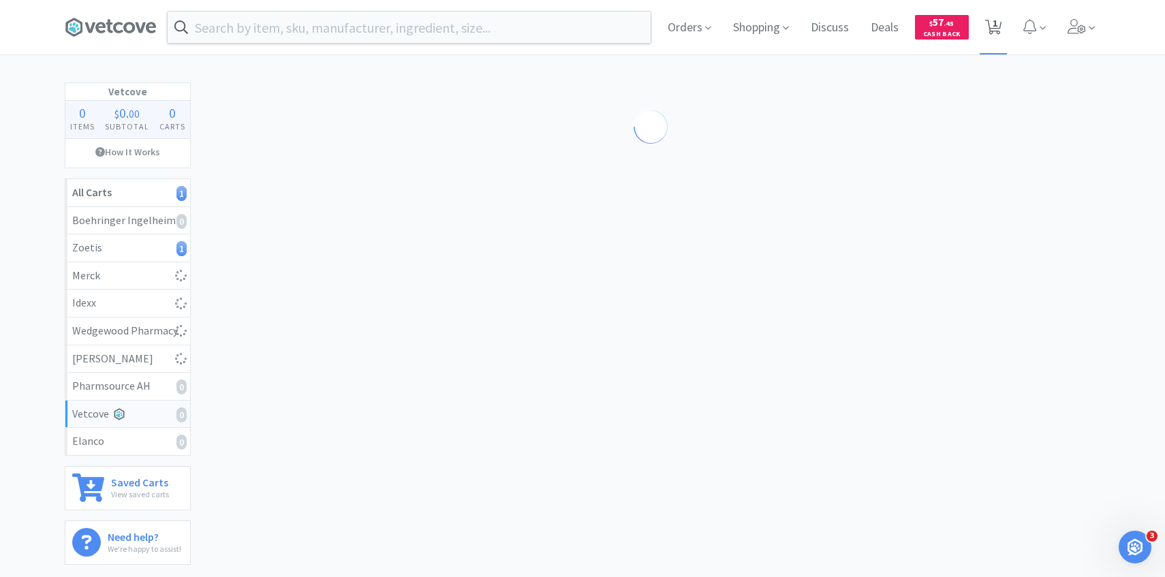
select select "2"
select select "4"
select select "1"
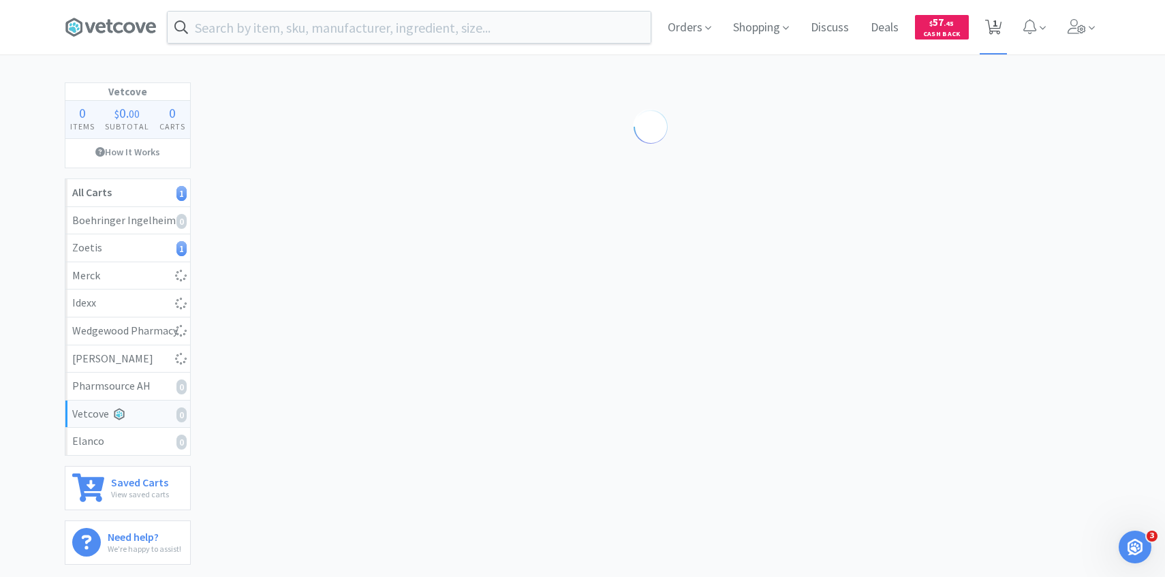
select select "1"
select select "2"
select select "4"
select select "1"
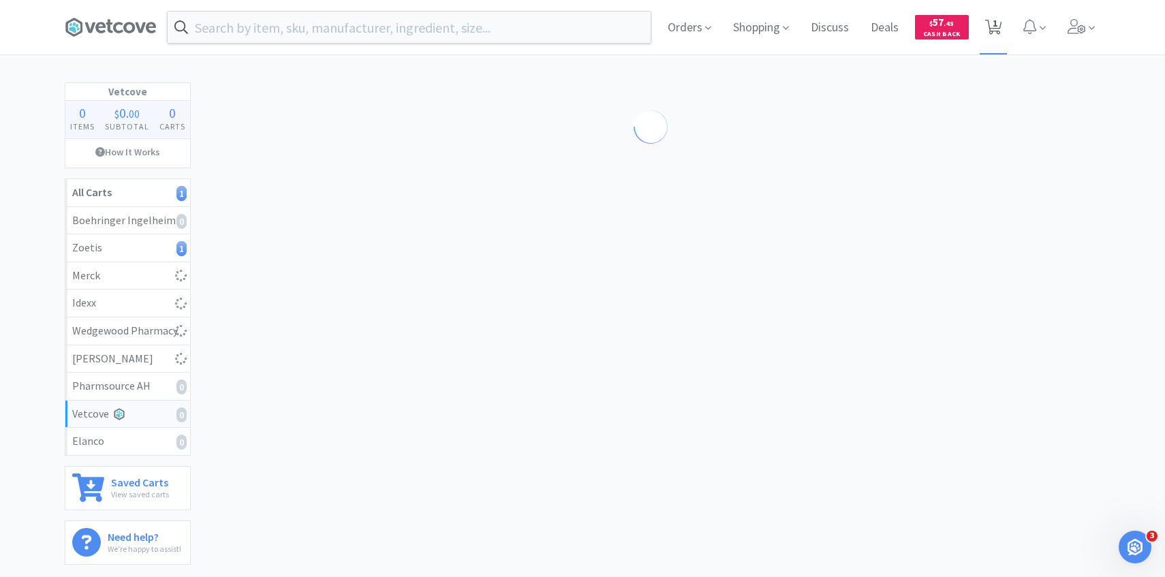
select select "1"
select select "2"
select select "50"
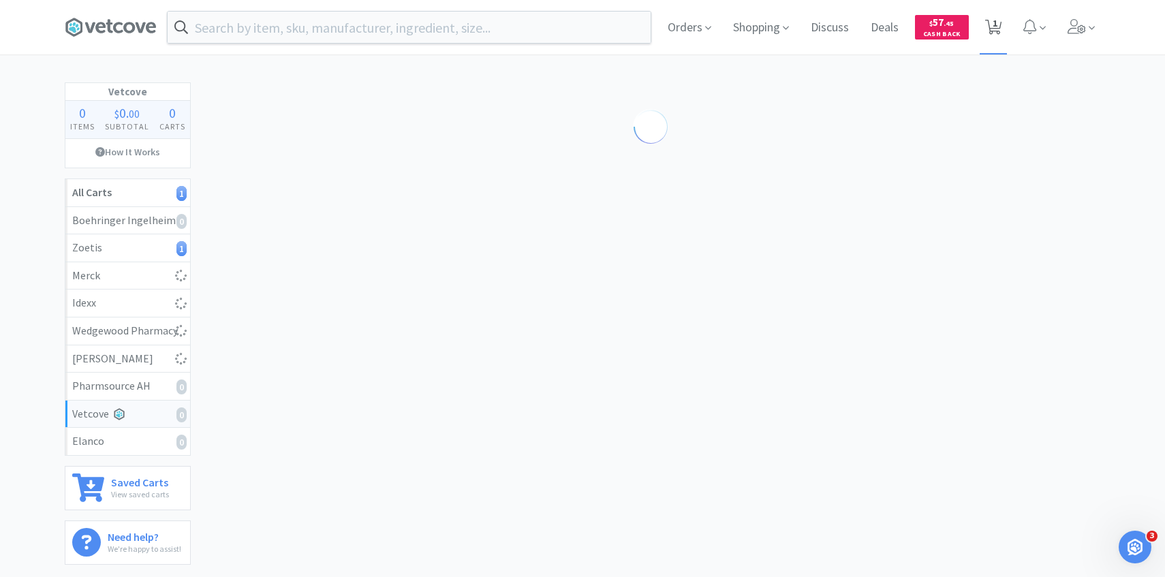
select select "4"
select select "1"
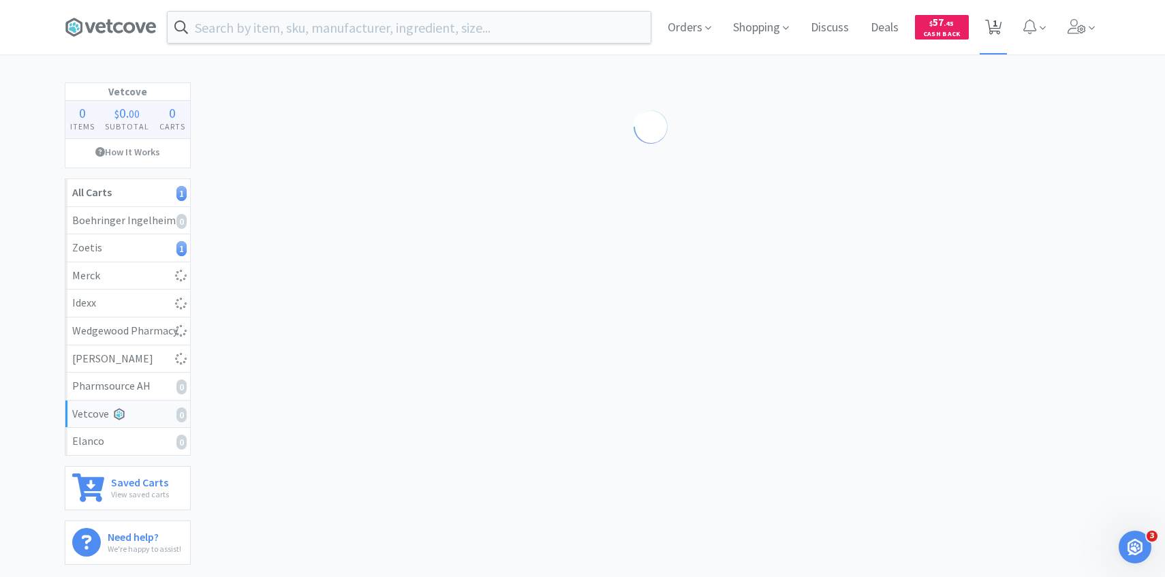
select select "2"
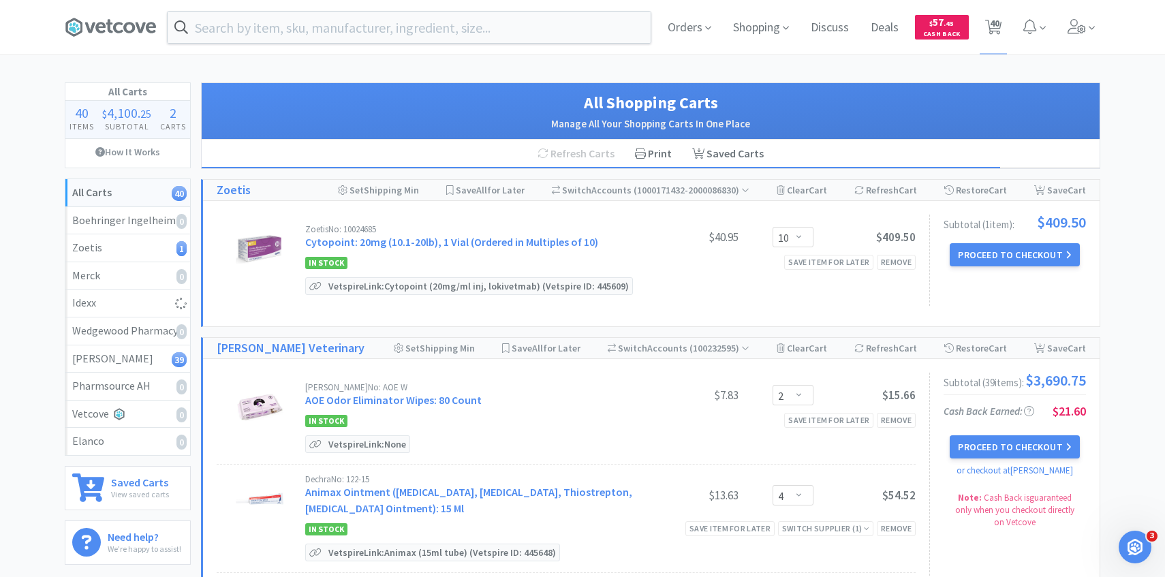
select select "6"
select select "1"
select select "10"
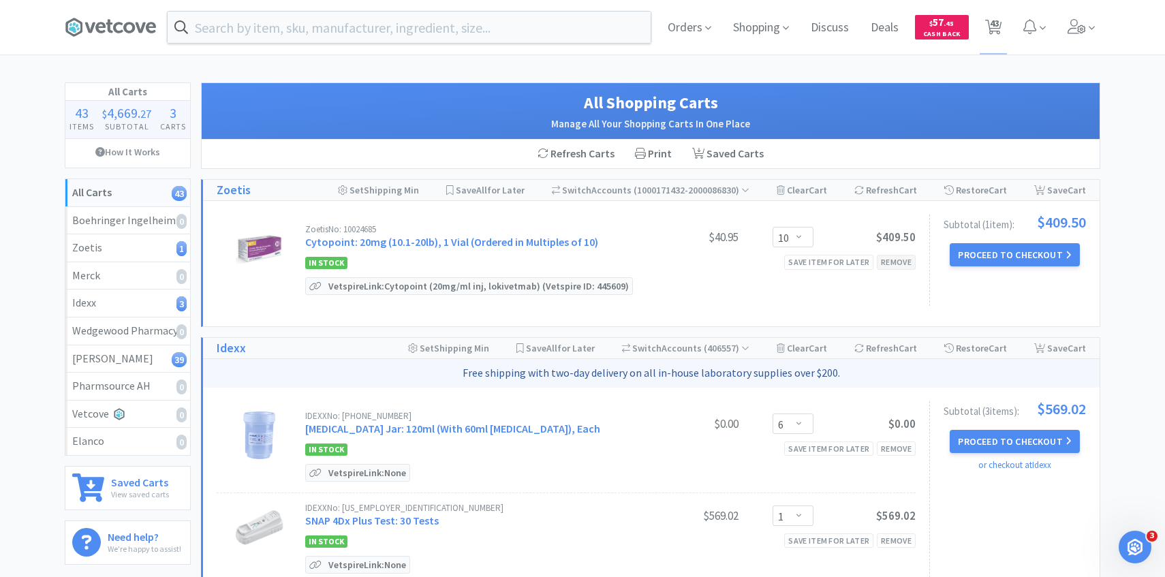
click at [905, 257] on div "Remove" at bounding box center [896, 262] width 39 height 14
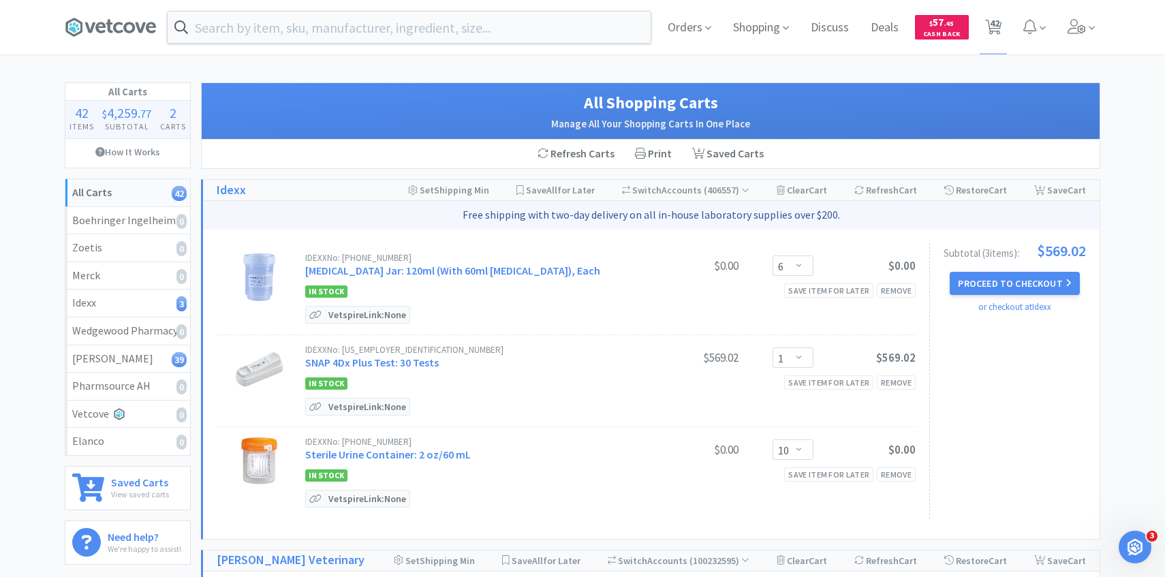
scroll to position [21, 0]
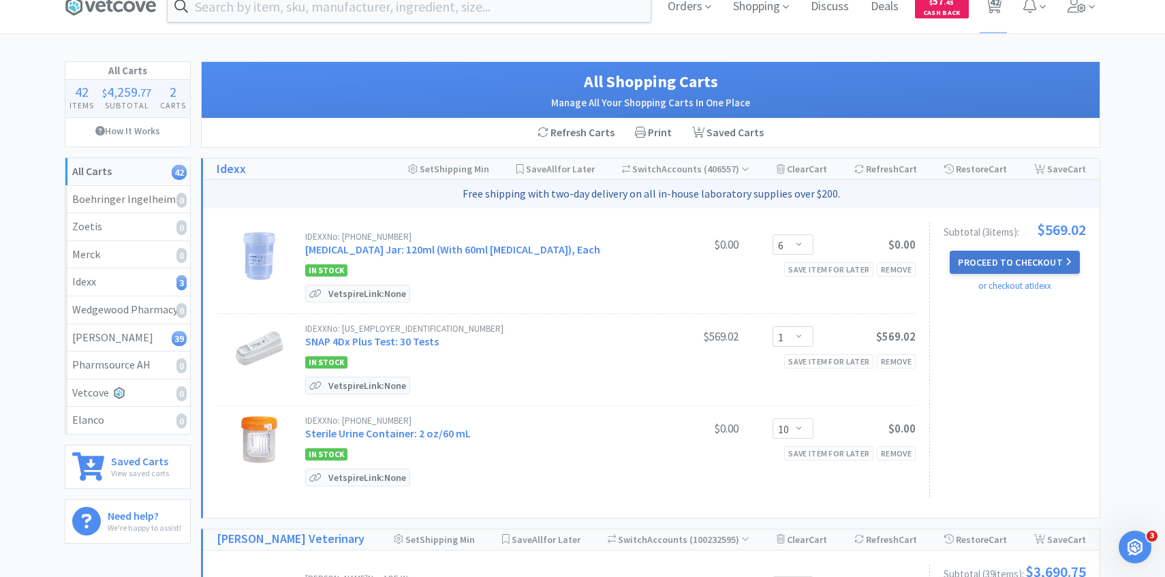
click at [1009, 257] on button "Proceed to Checkout" at bounding box center [1014, 262] width 129 height 23
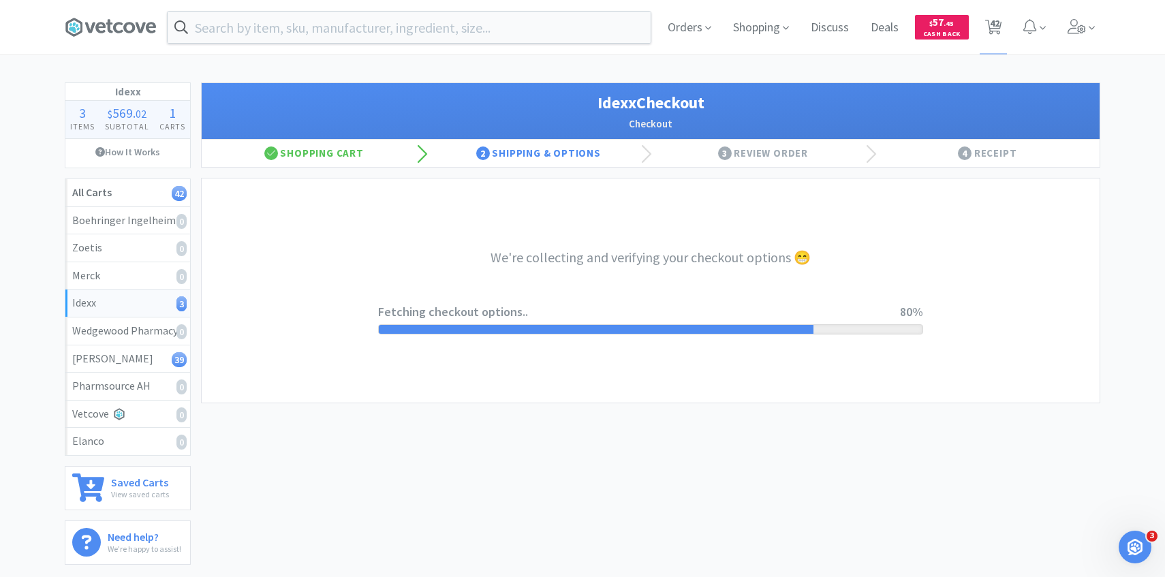
select select "904"
select select "003"
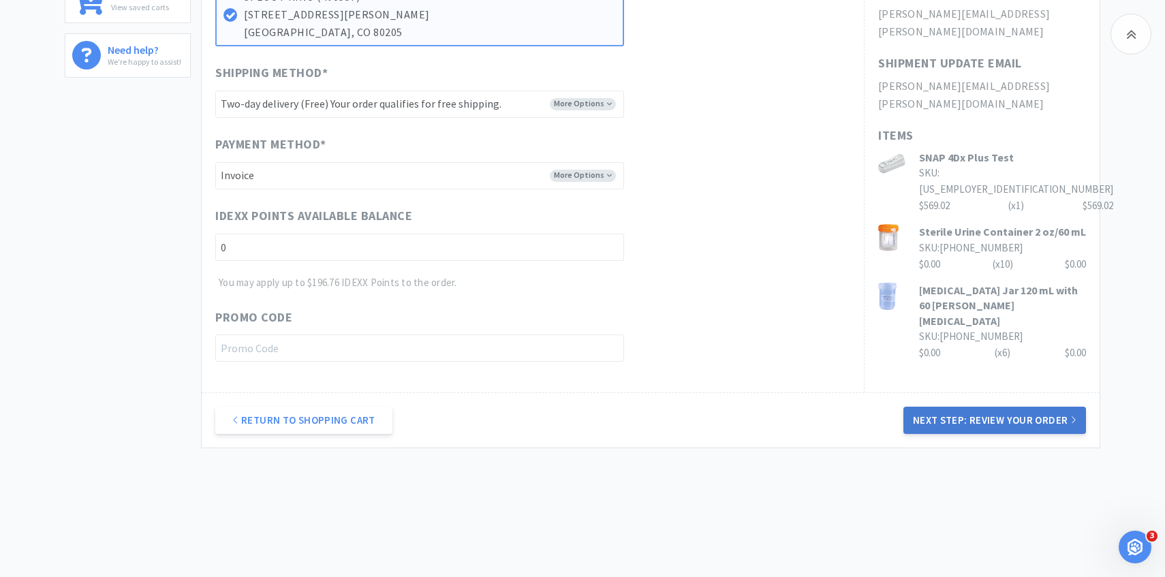
click at [940, 418] on button "Next Step: Review Your Order" at bounding box center [994, 420] width 183 height 27
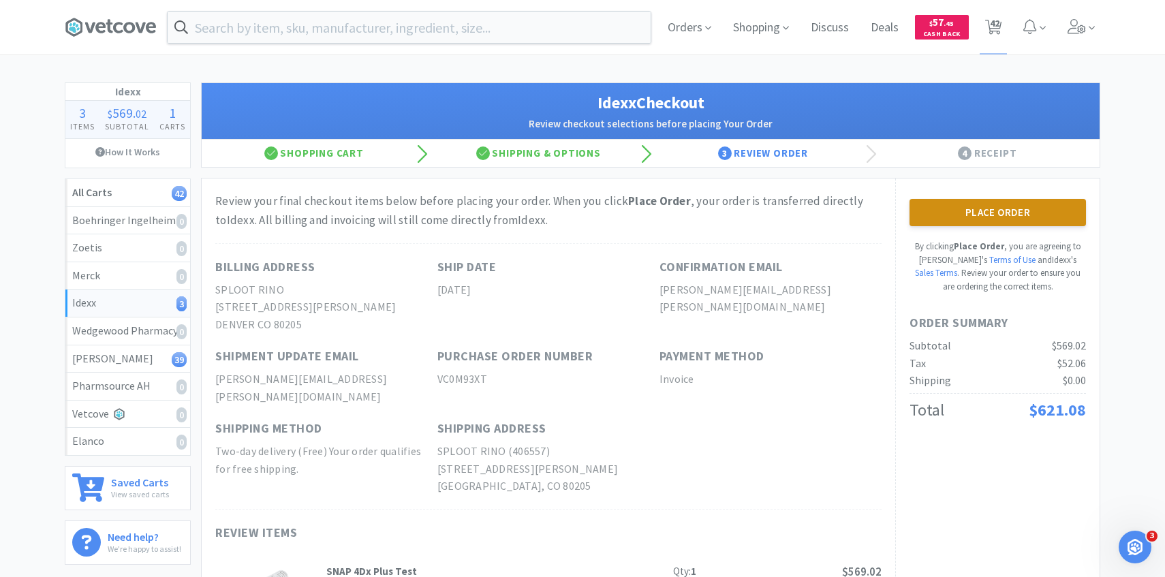
click at [1003, 207] on button "Place Order" at bounding box center [997, 212] width 176 height 27
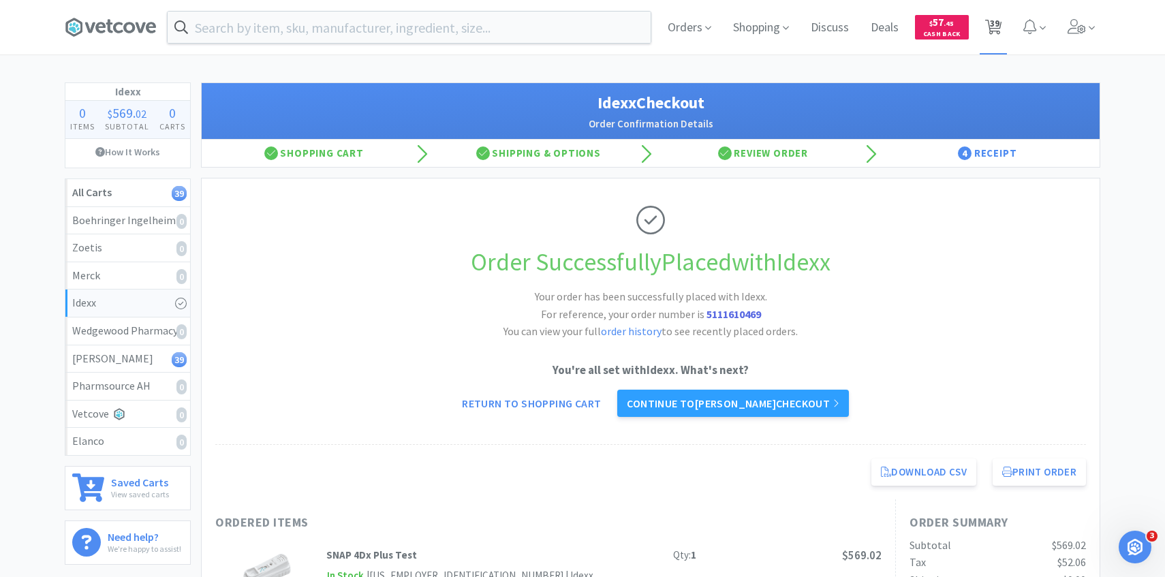
click at [1002, 26] on span "39" at bounding box center [994, 27] width 28 height 54
select select "2"
select select "4"
select select "3"
select select "1"
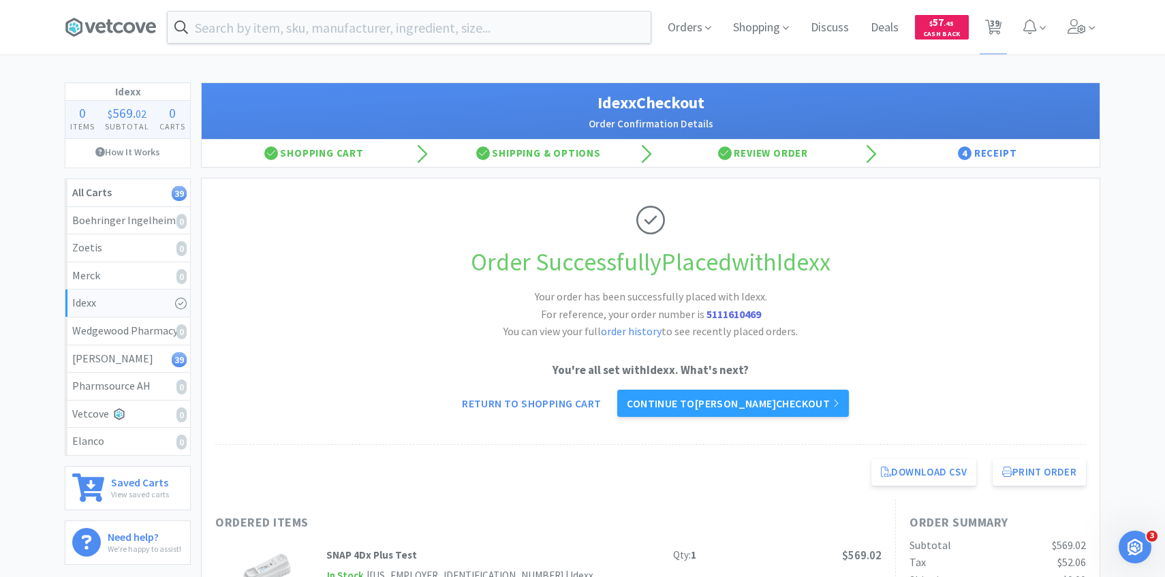
select select "1"
select select "2"
select select "3"
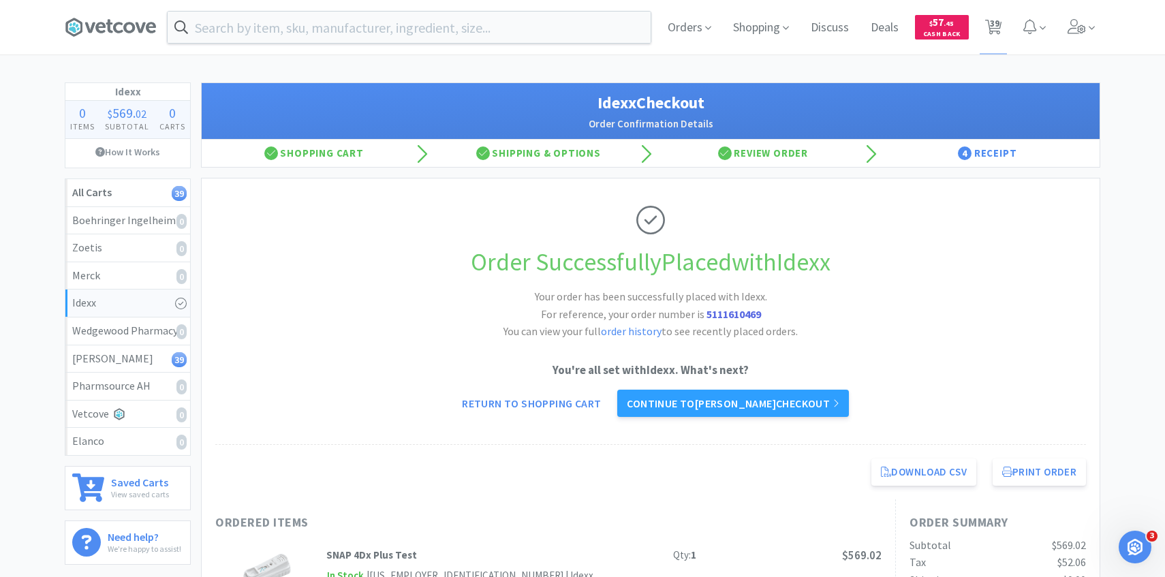
select select "2"
select select "3"
select select "2"
select select "6"
select select "1"
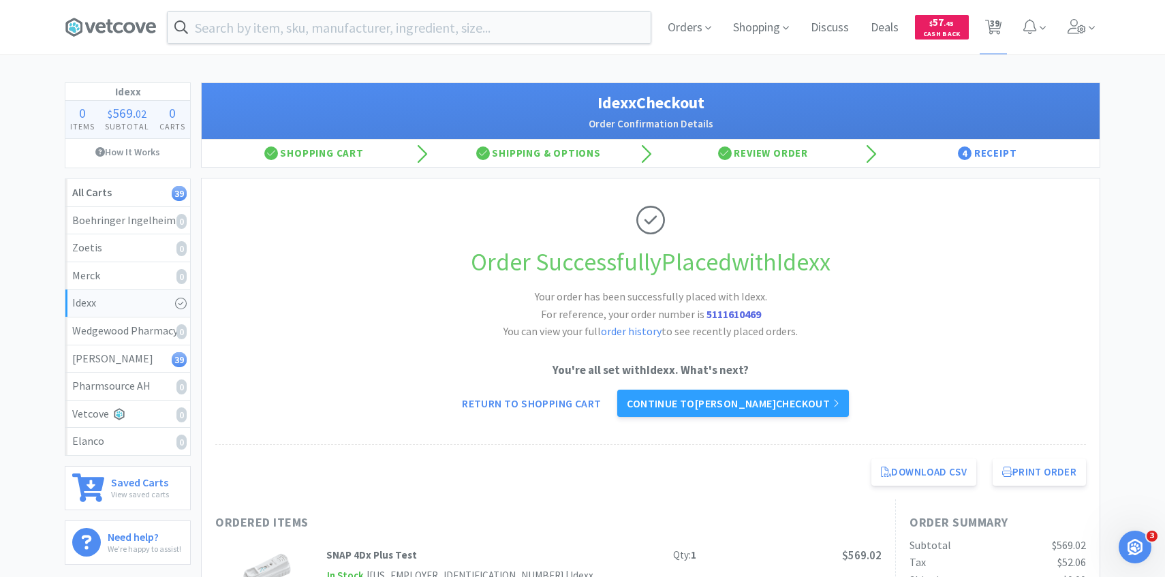
select select "1"
select select "2"
select select "1"
select select "2"
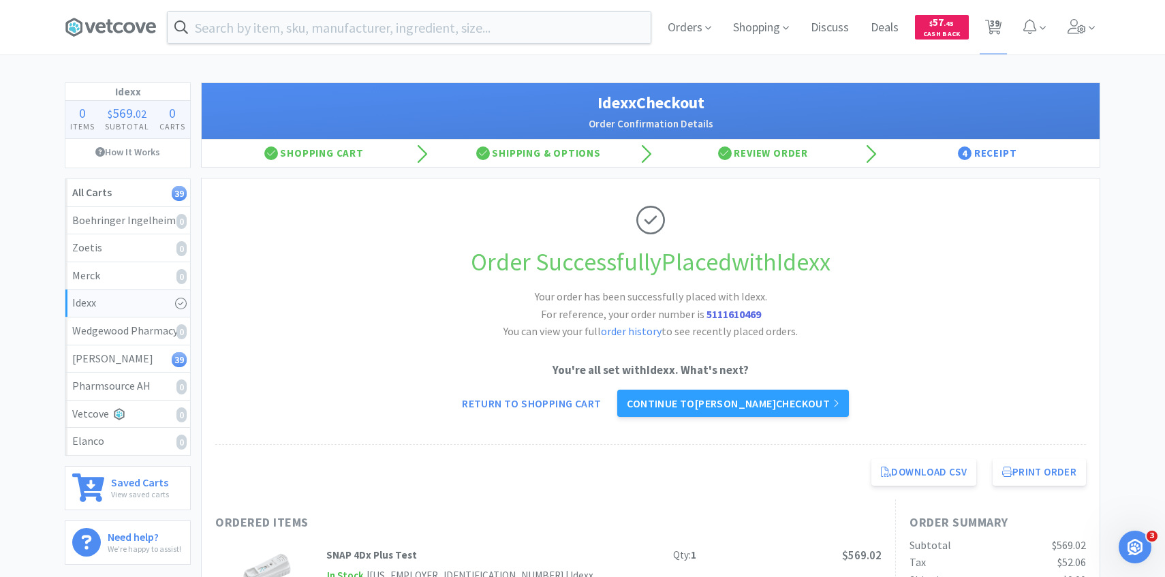
select select "2"
select select "4"
select select "1"
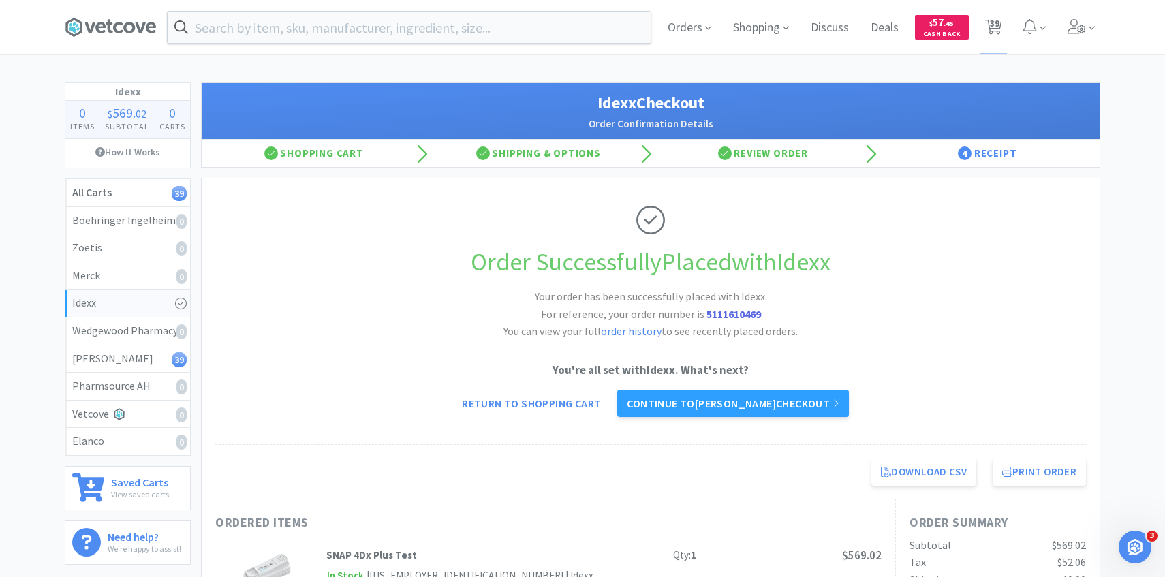
select select "2"
select select "4"
select select "1"
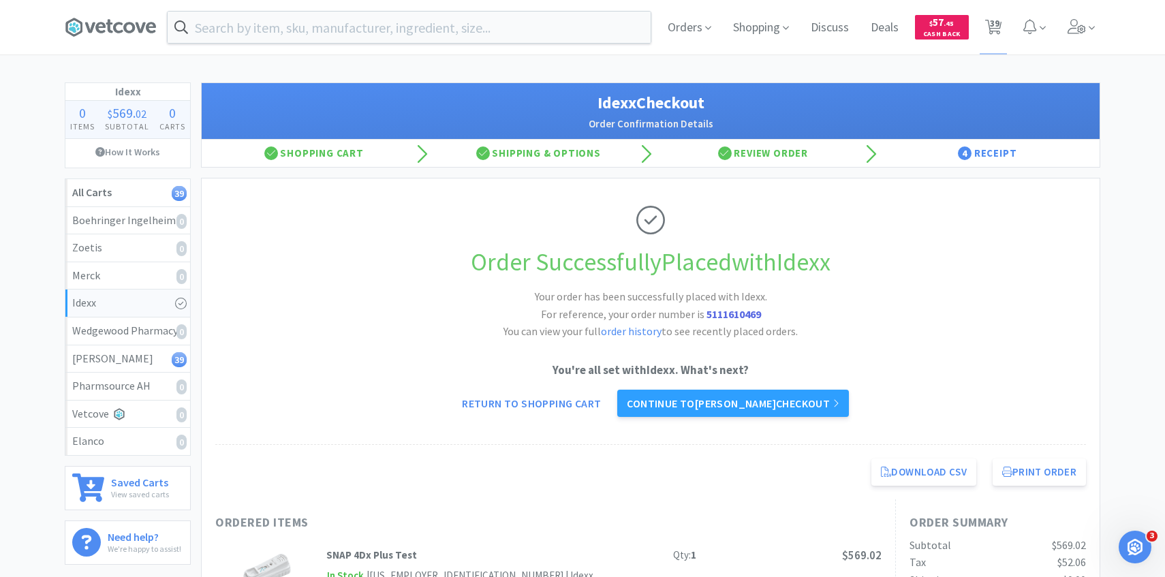
select select "1"
select select "2"
select select "50"
select select "4"
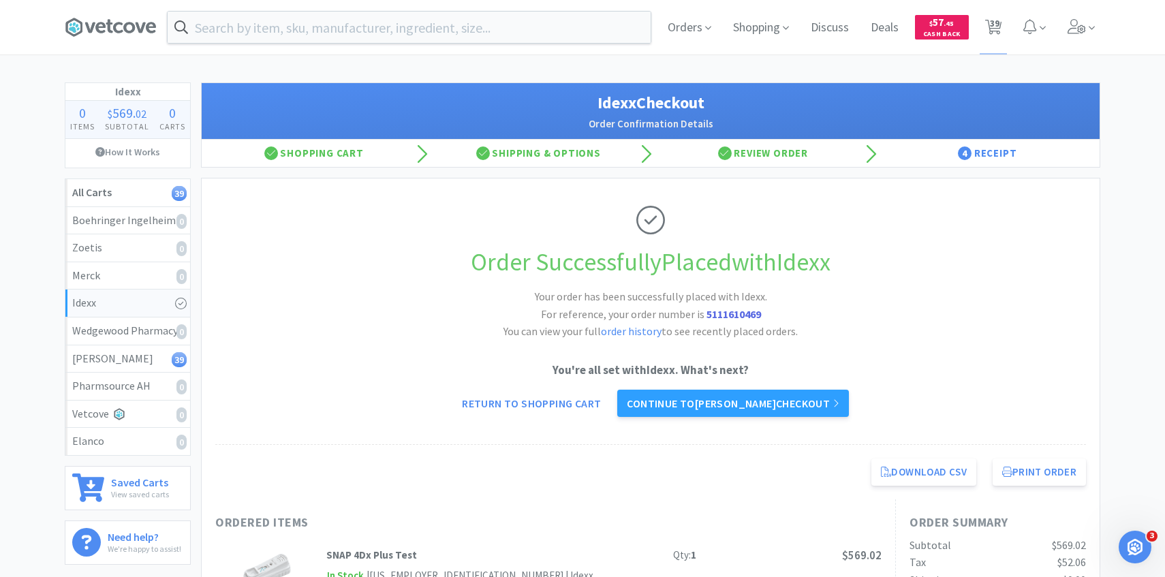
select select "1"
select select "2"
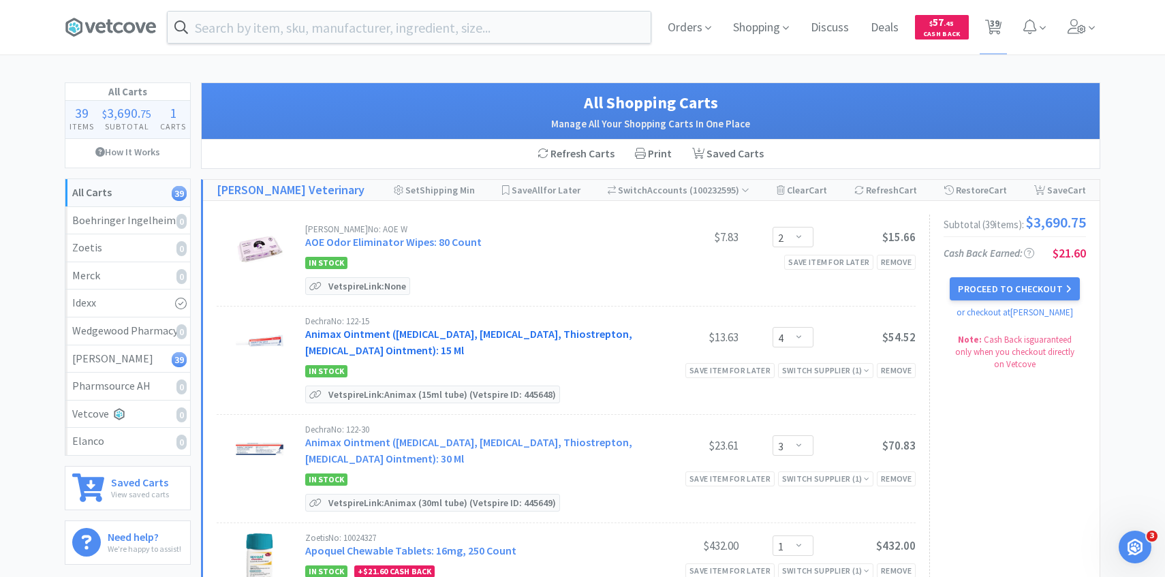
click at [450, 330] on link "Animax Ointment (Nystatin, Neomycin Sulfate, Thiostrepton, Triamcinolone Aceton…" at bounding box center [468, 342] width 327 height 30
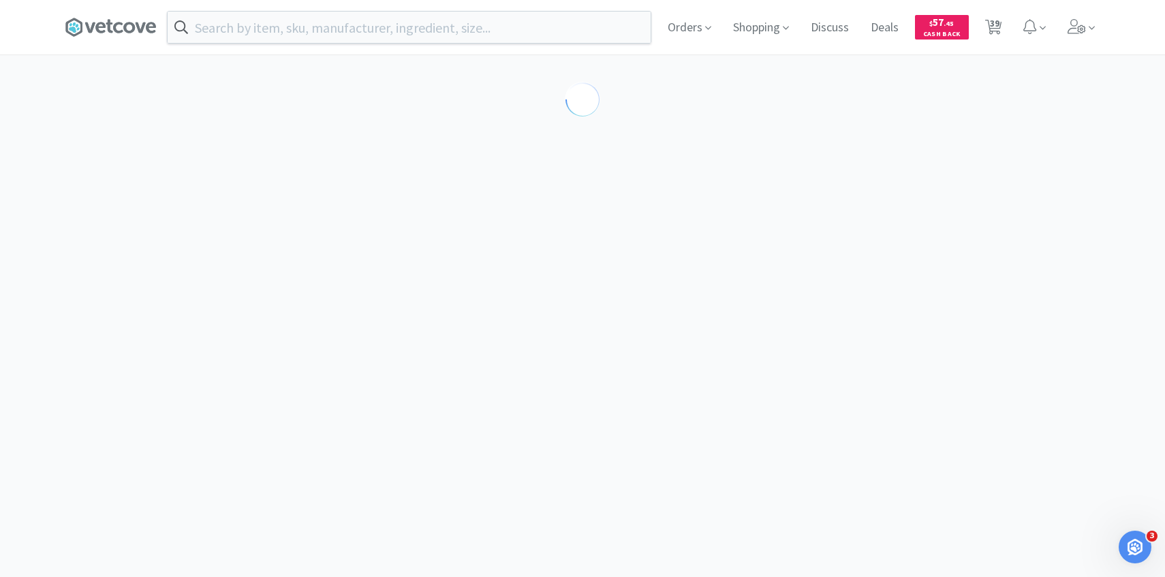
select select "143513"
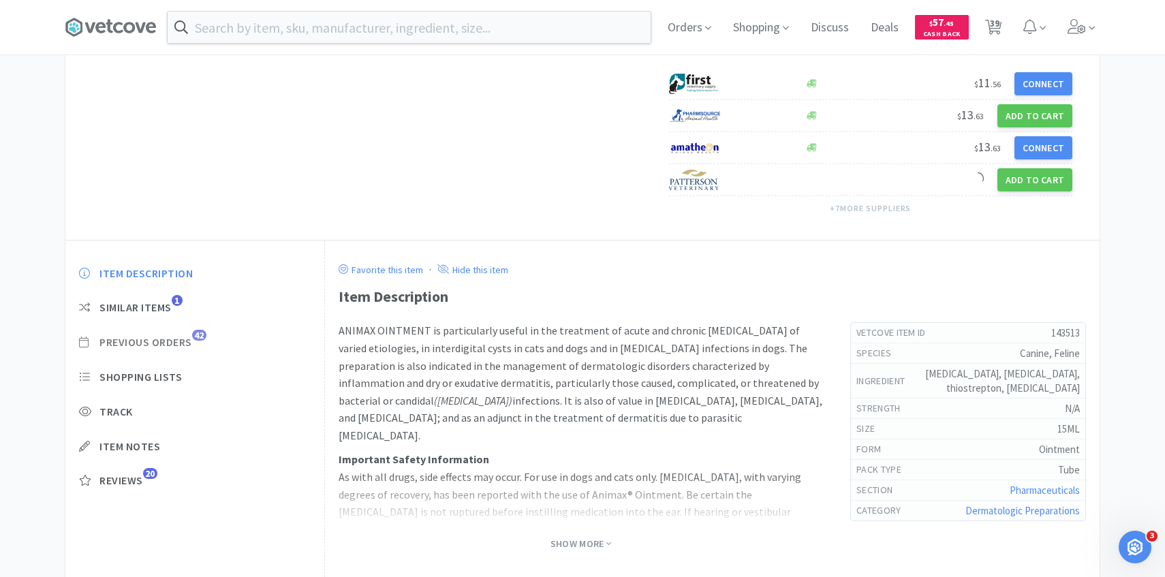
click at [196, 339] on span "42" at bounding box center [199, 335] width 14 height 11
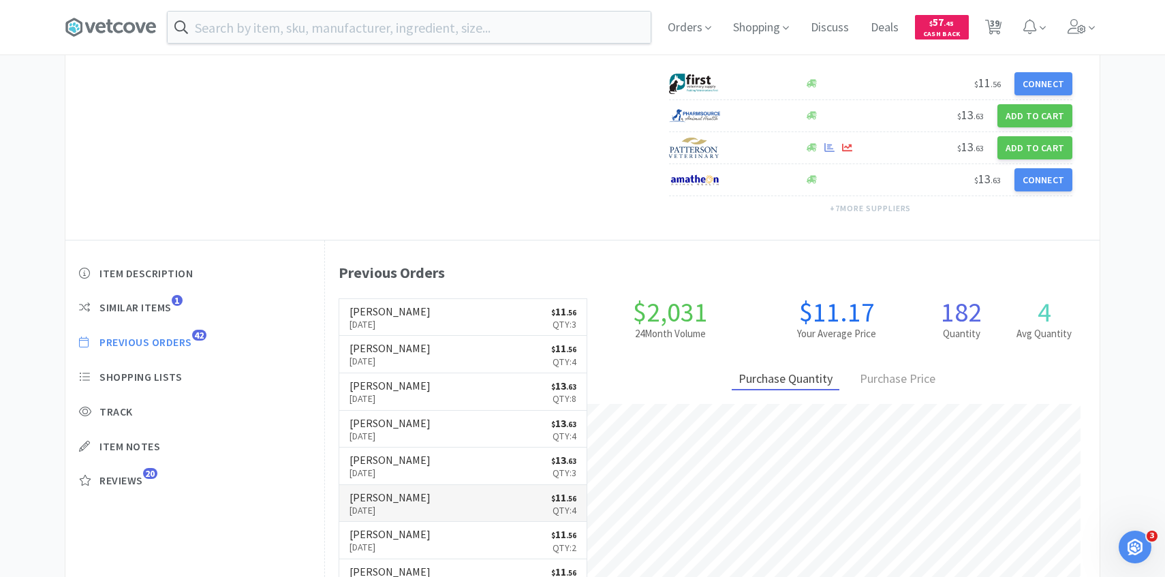
scroll to position [374, 774]
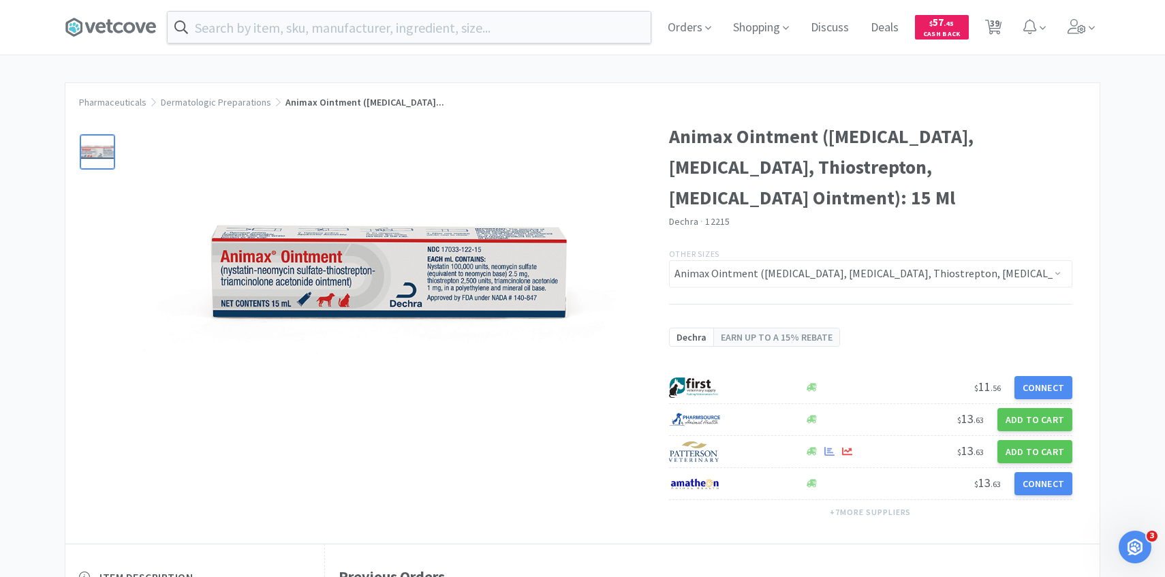
select select "2"
select select "4"
select select "3"
select select "1"
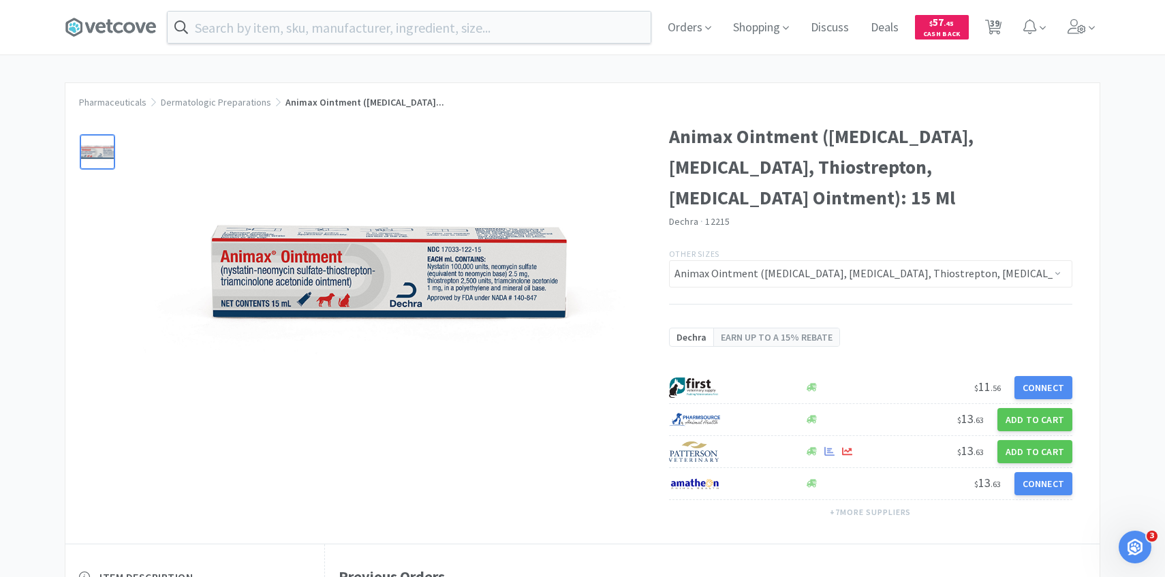
select select "2"
select select "3"
select select "2"
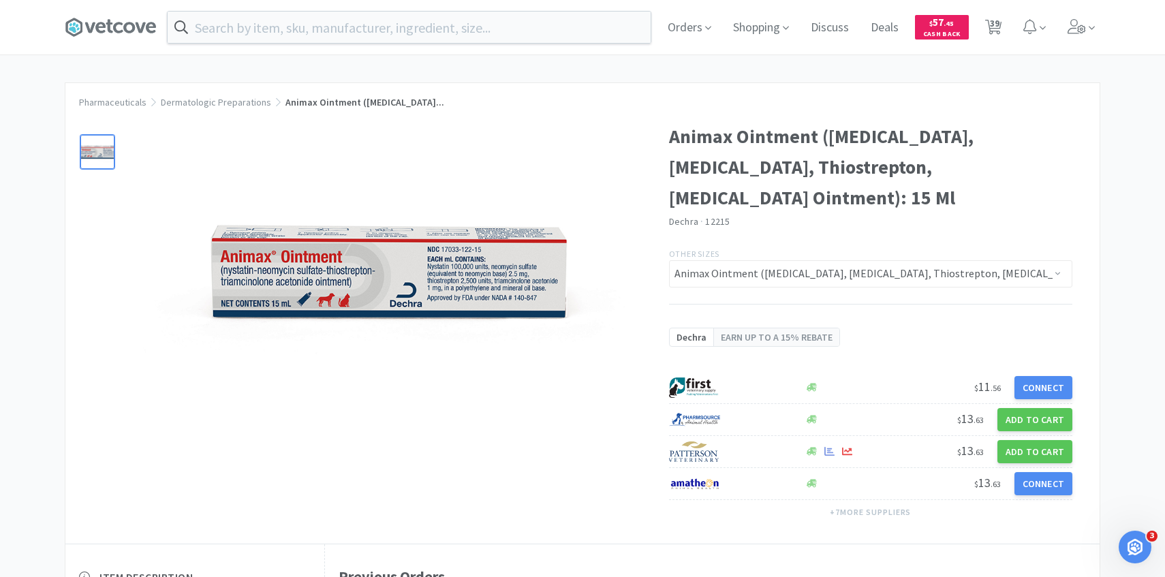
select select "3"
select select "2"
select select "6"
select select "1"
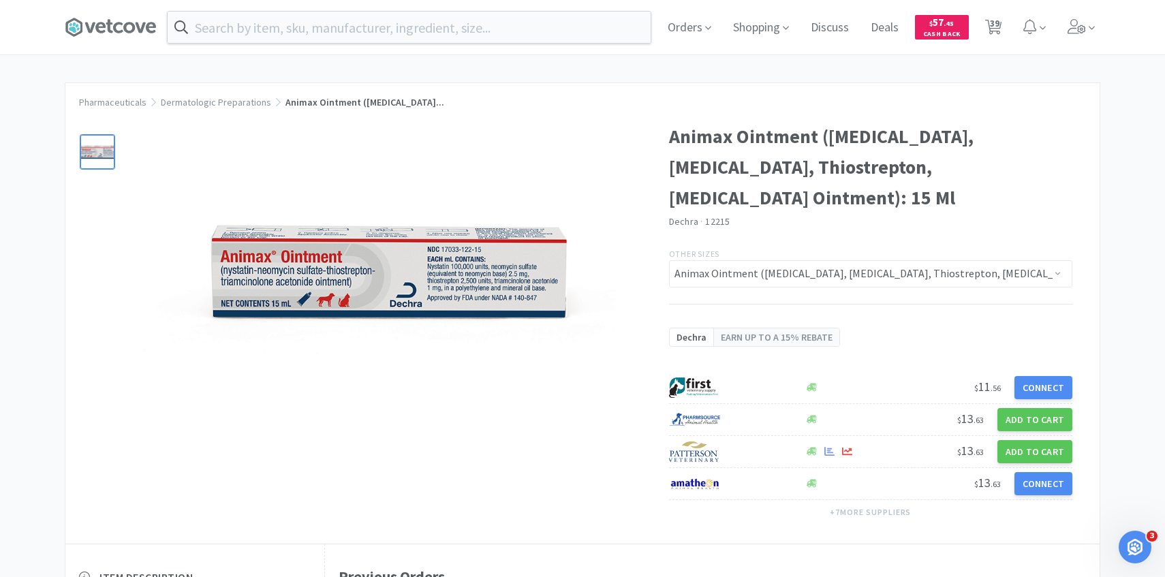
select select "2"
select select "1"
select select "2"
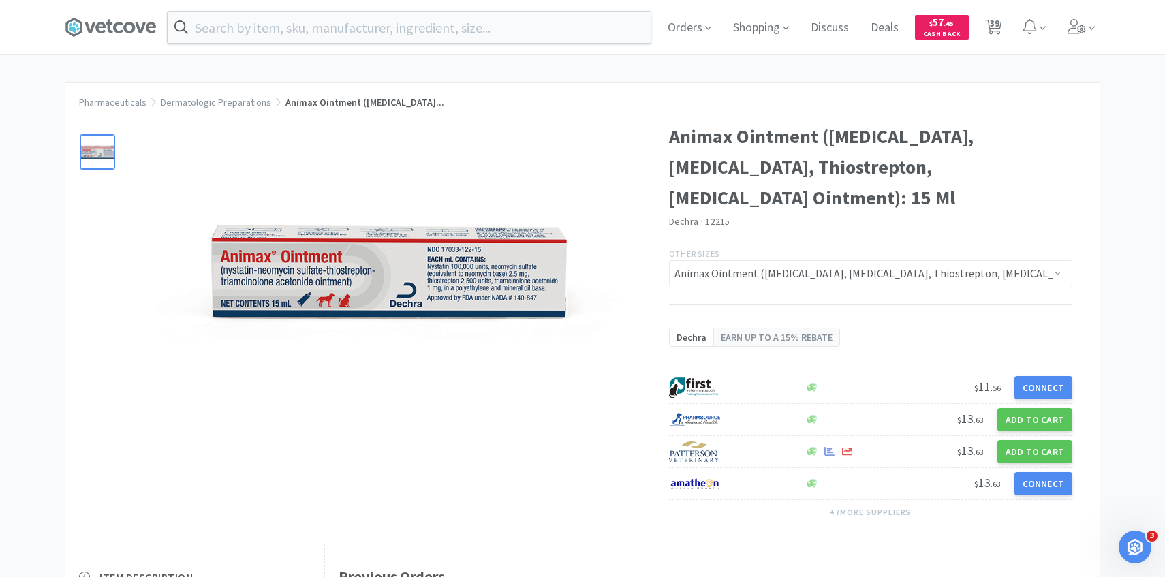
select select "2"
select select "4"
select select "1"
select select "2"
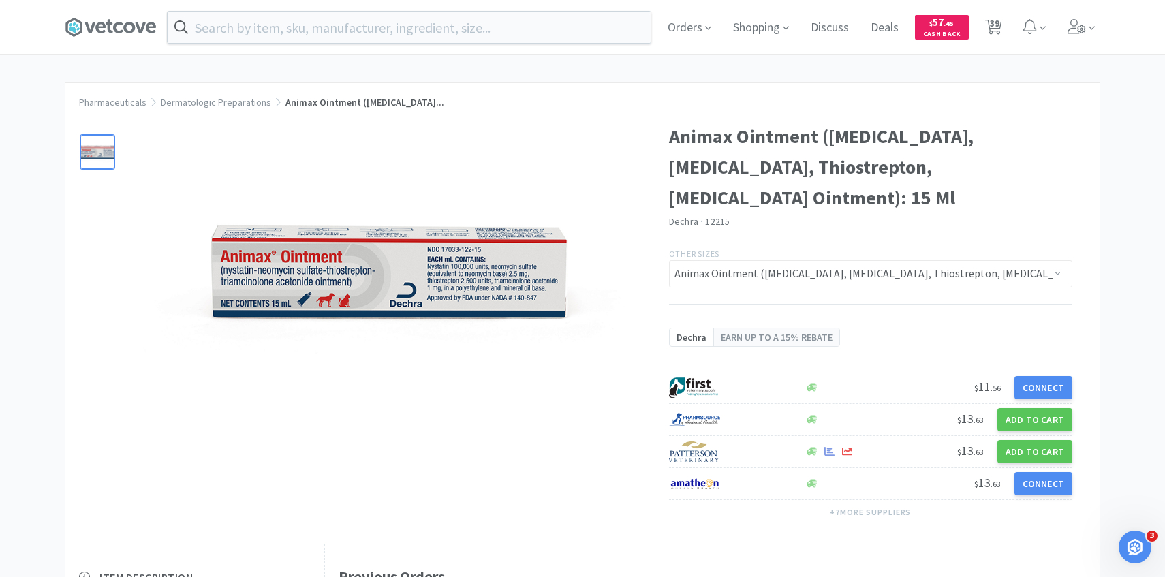
select select "4"
select select "1"
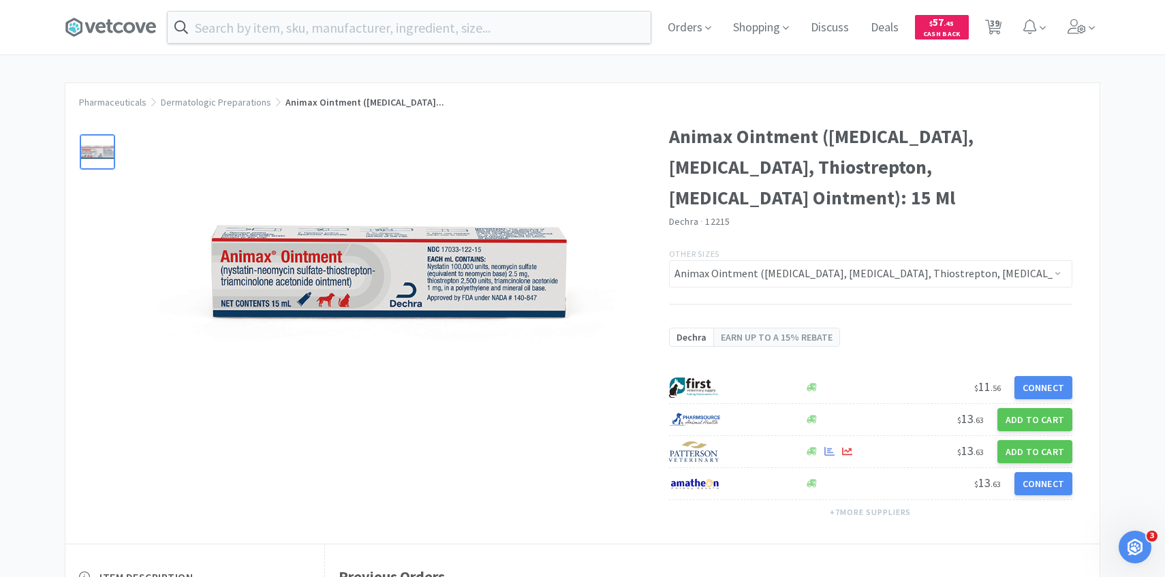
select select "1"
select select "2"
select select "50"
select select "4"
select select "1"
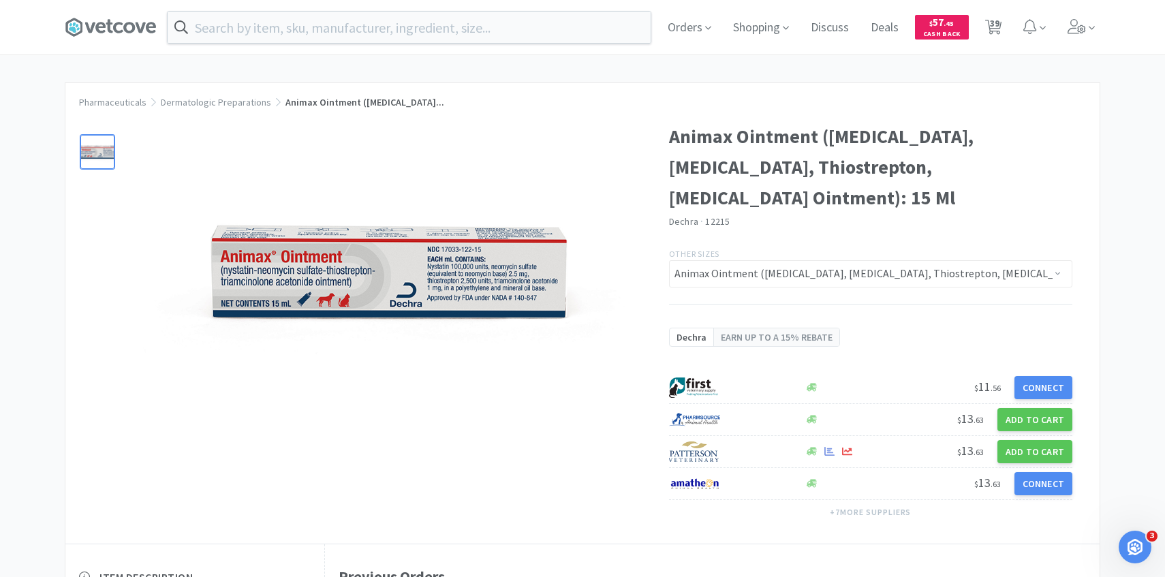
select select "1"
select select "2"
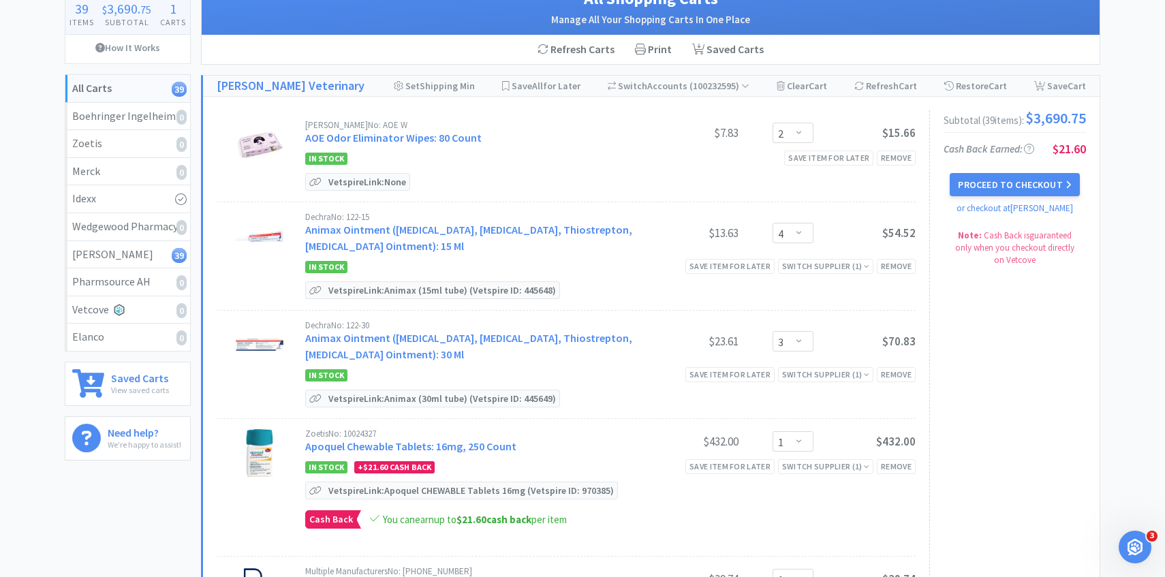
scroll to position [109, 0]
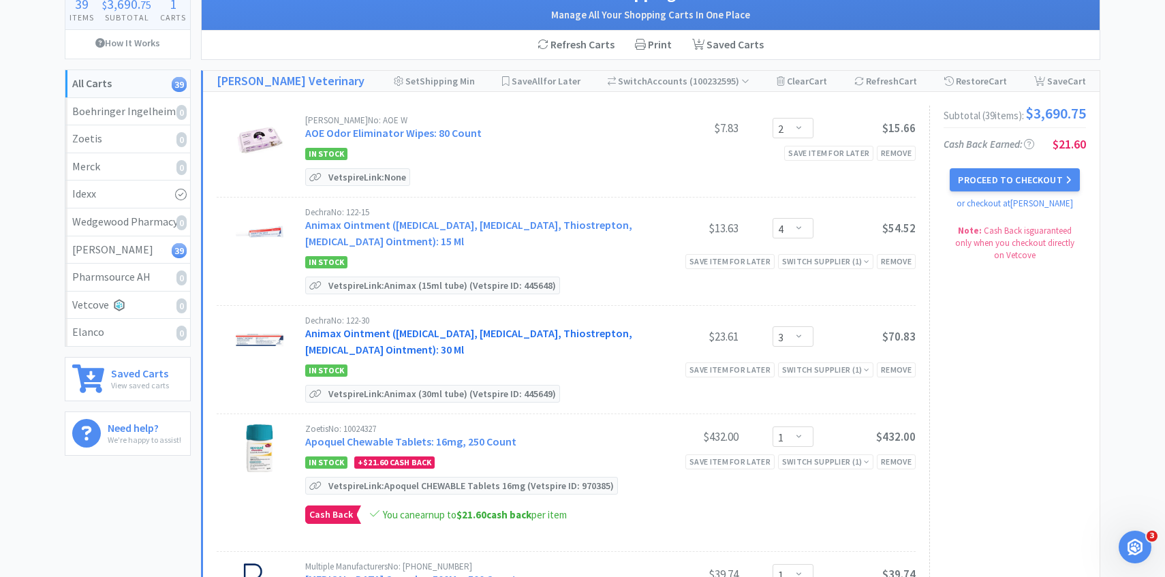
click at [516, 332] on link "Animax Ointment (Nystatin, Neomycin Sulfate, Thiostrepton, Triamcinolone Aceton…" at bounding box center [468, 341] width 327 height 30
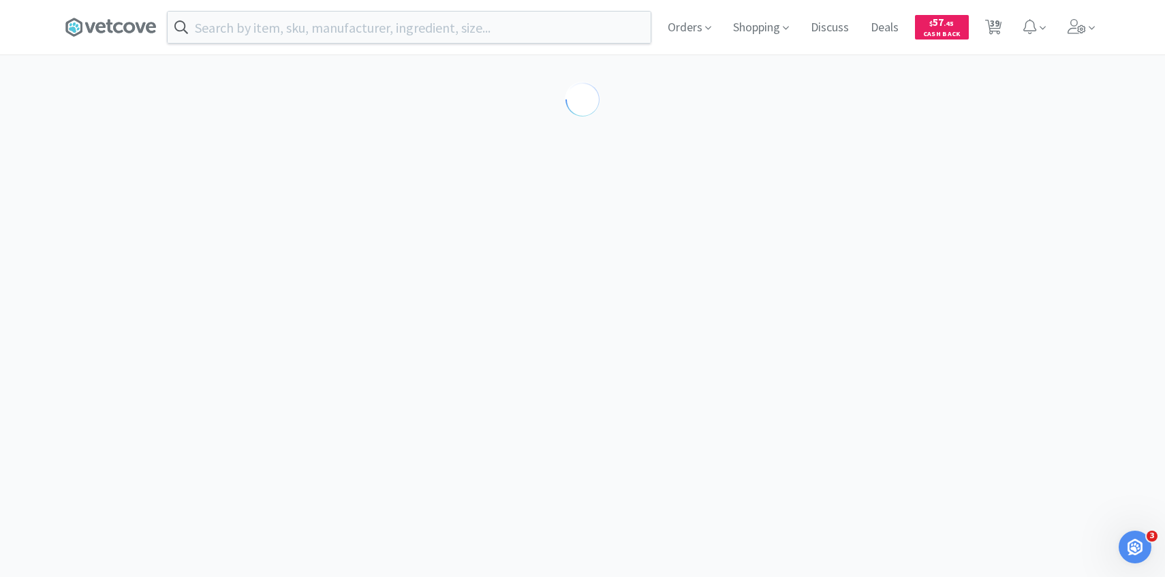
select select "194094"
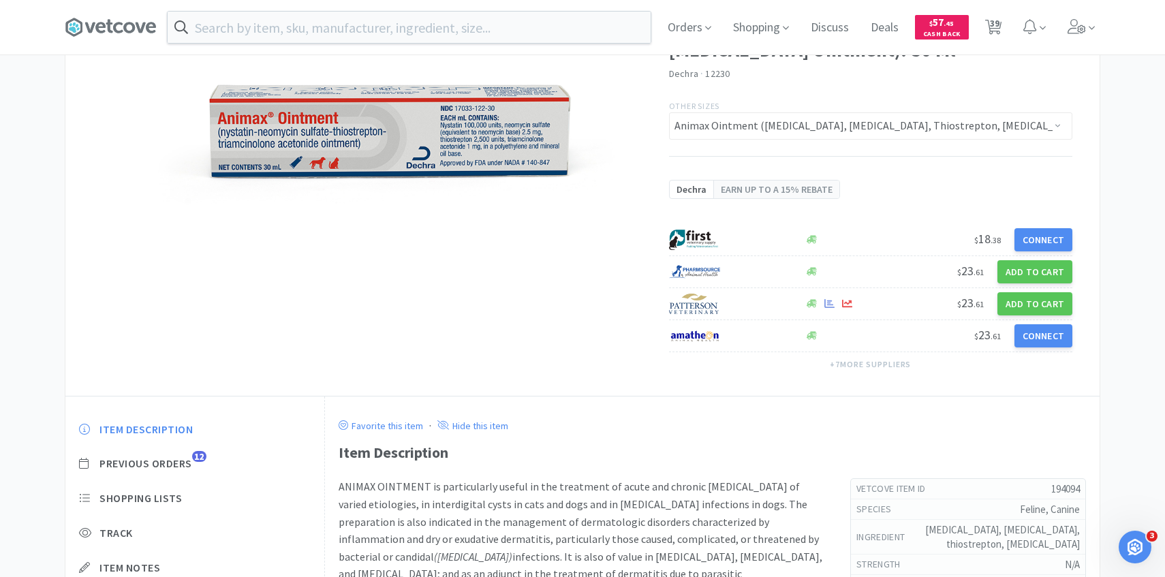
scroll to position [189, 0]
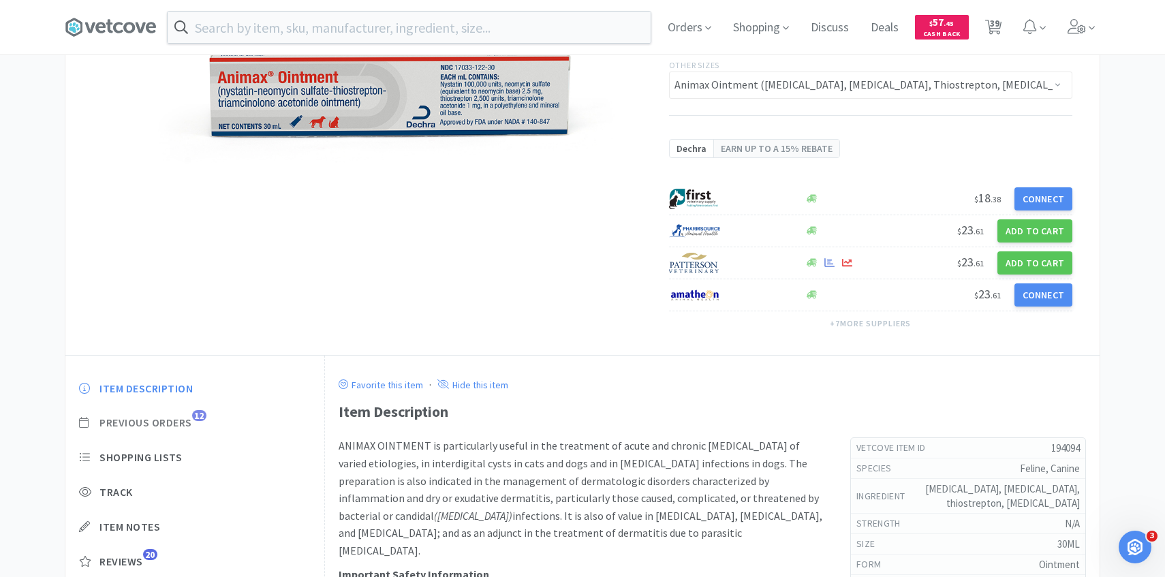
click at [201, 416] on span "12" at bounding box center [199, 415] width 14 height 11
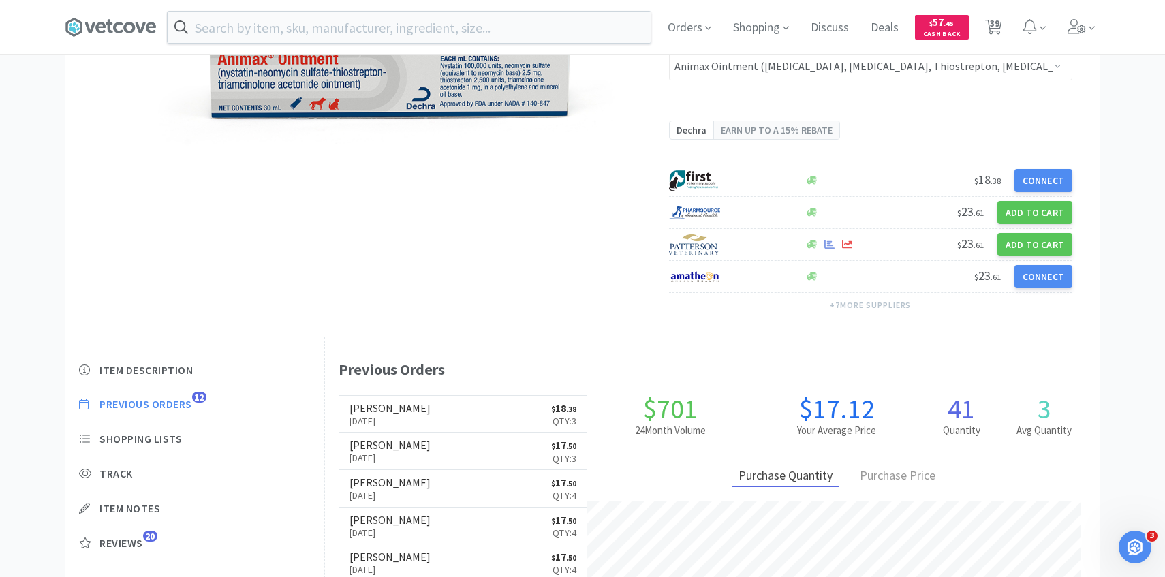
scroll to position [215, 0]
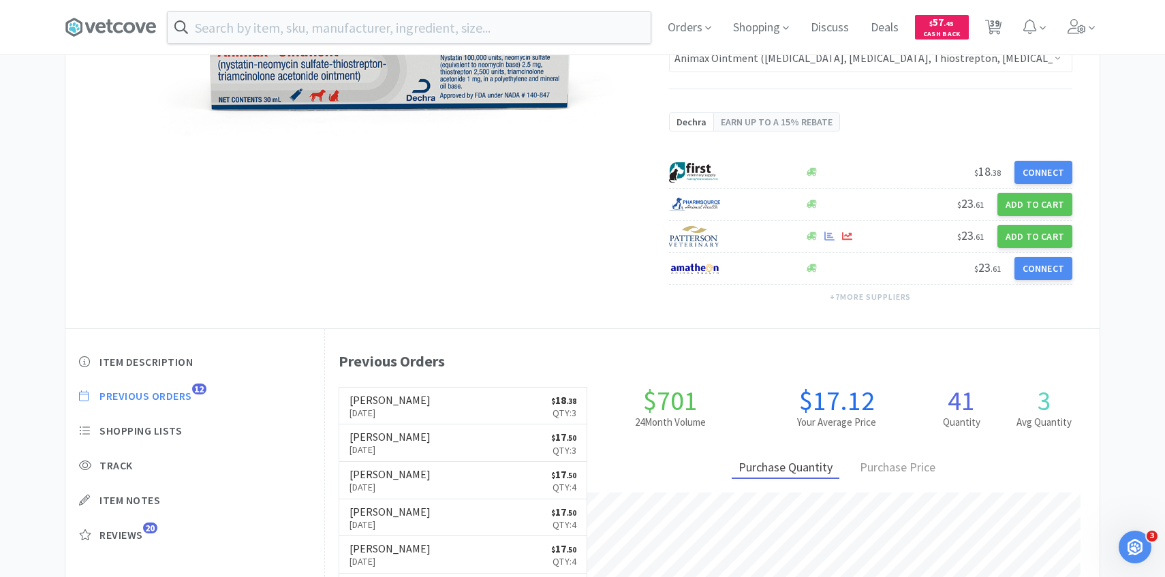
select select "2"
select select "4"
select select "3"
select select "1"
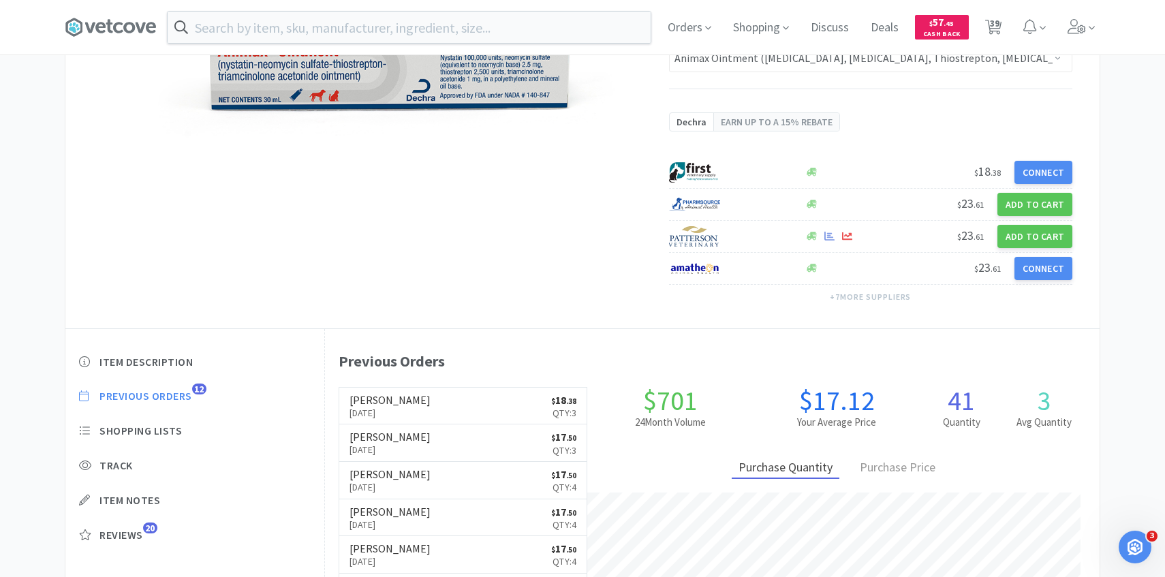
select select "2"
select select "3"
select select "2"
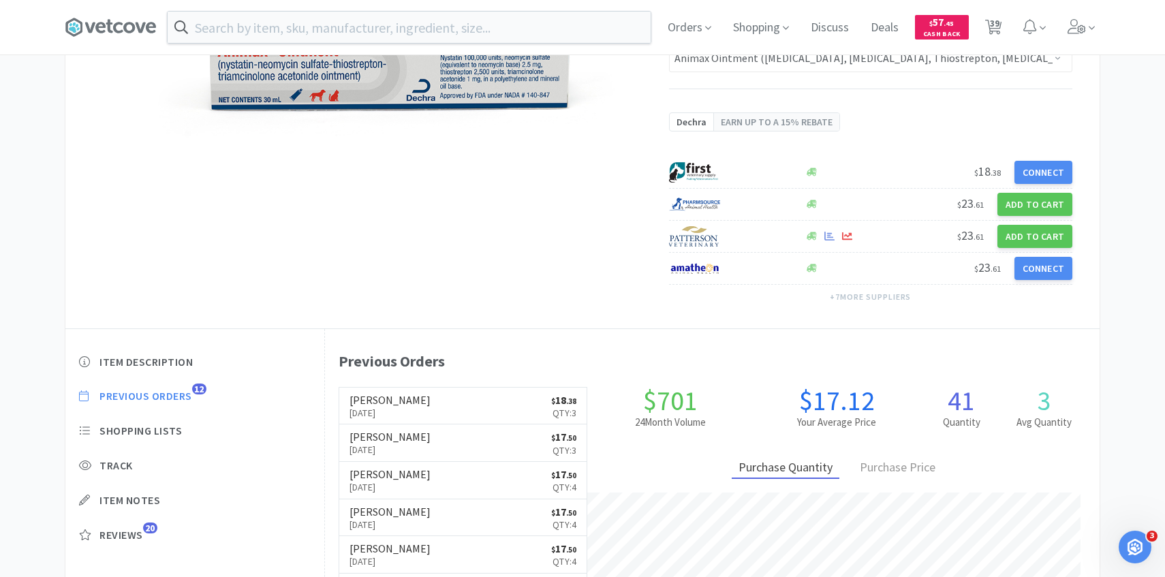
select select "3"
select select "2"
select select "6"
select select "1"
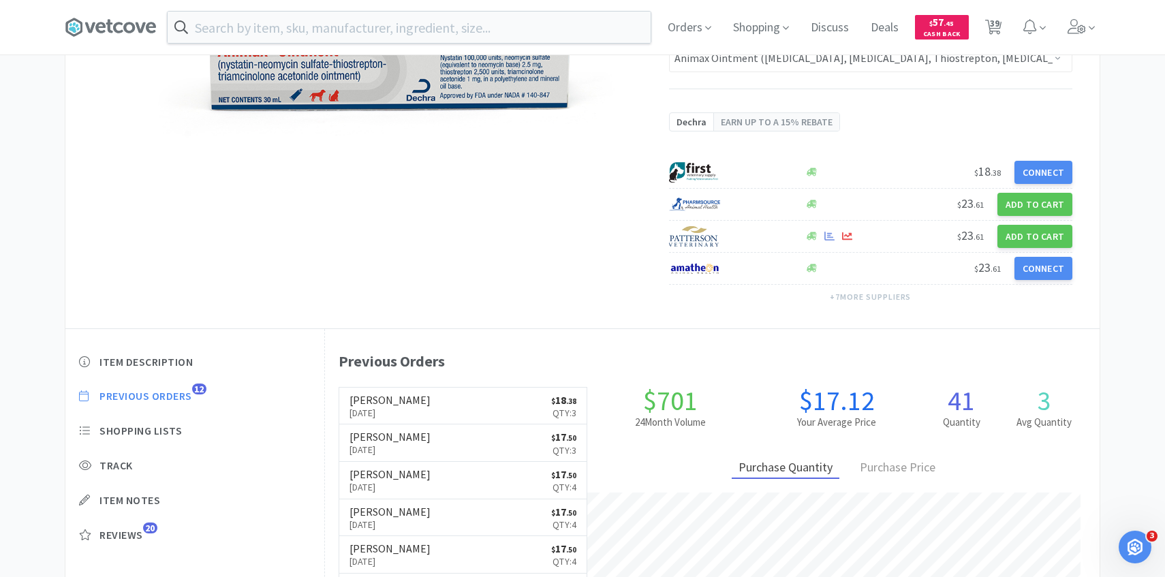
select select "2"
select select "1"
select select "2"
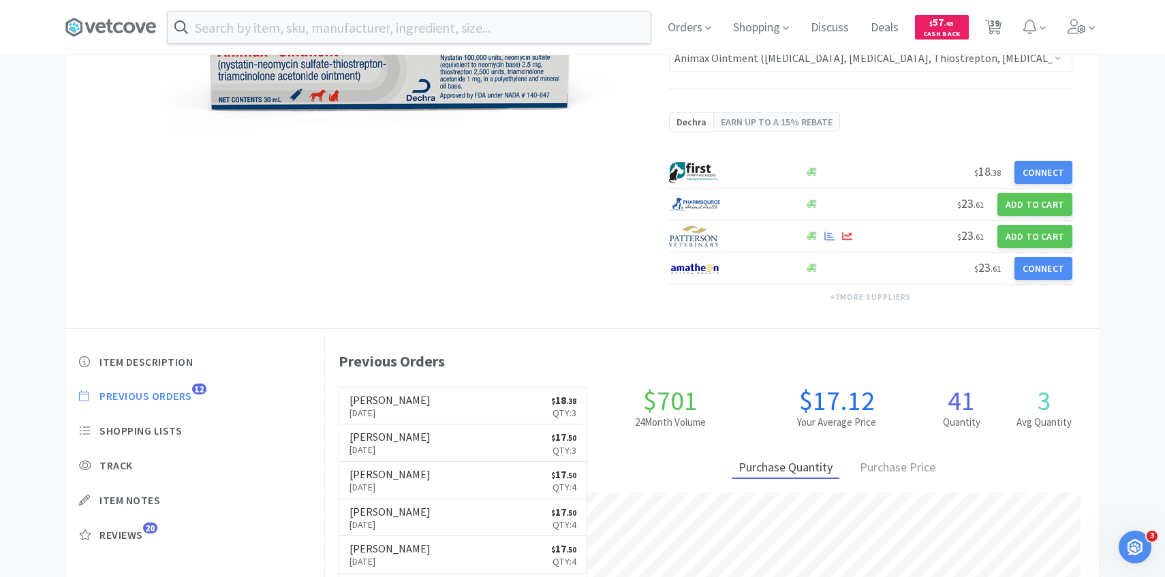
select select "2"
select select "4"
select select "1"
select select "2"
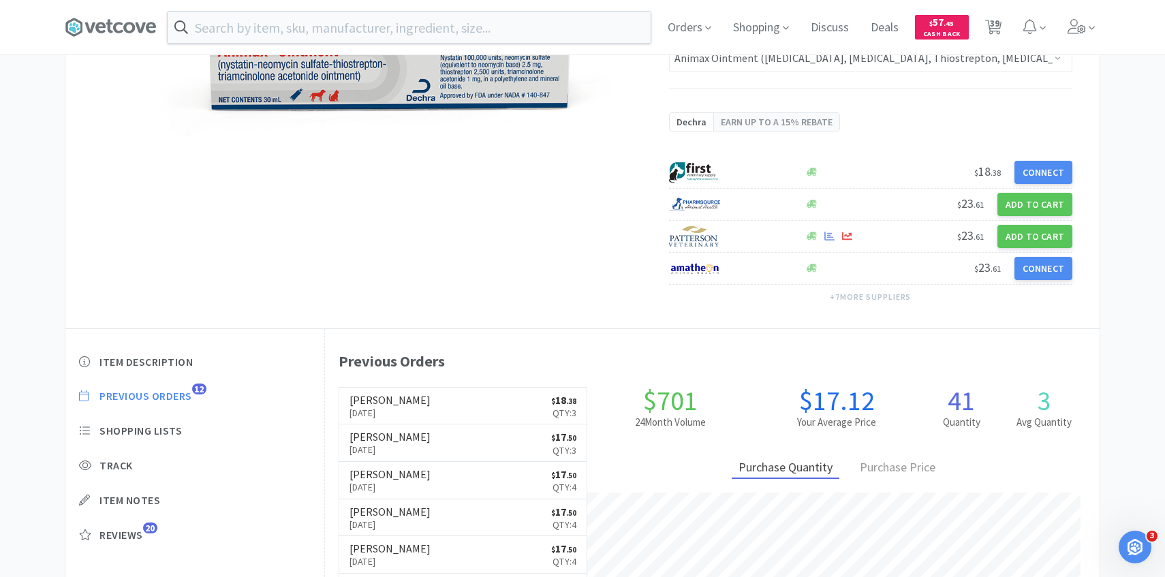
select select "4"
select select "1"
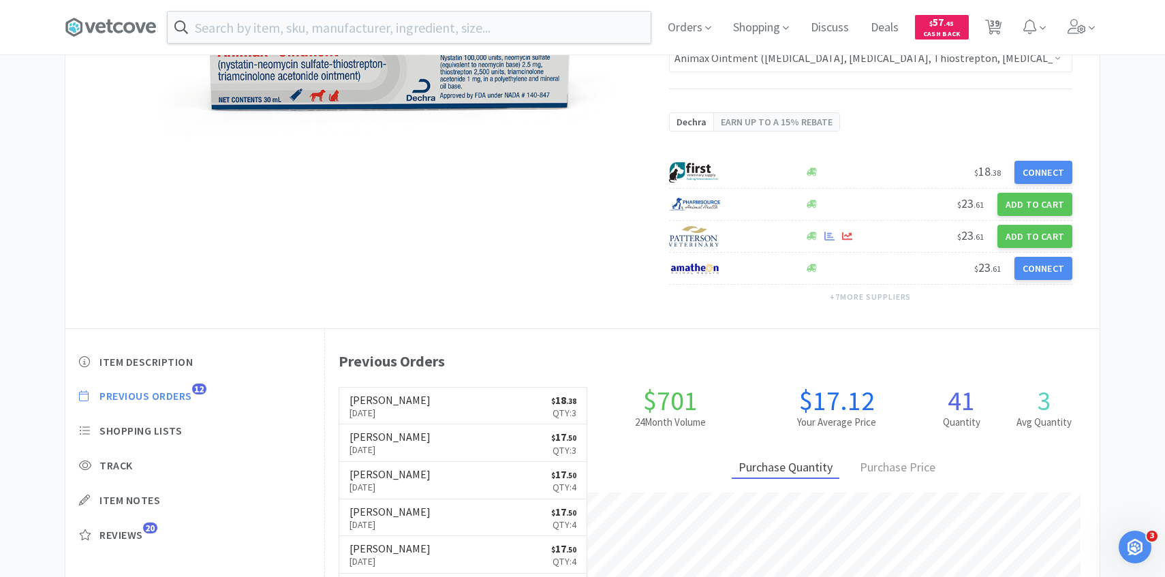
select select "1"
select select "2"
select select "50"
select select "4"
select select "1"
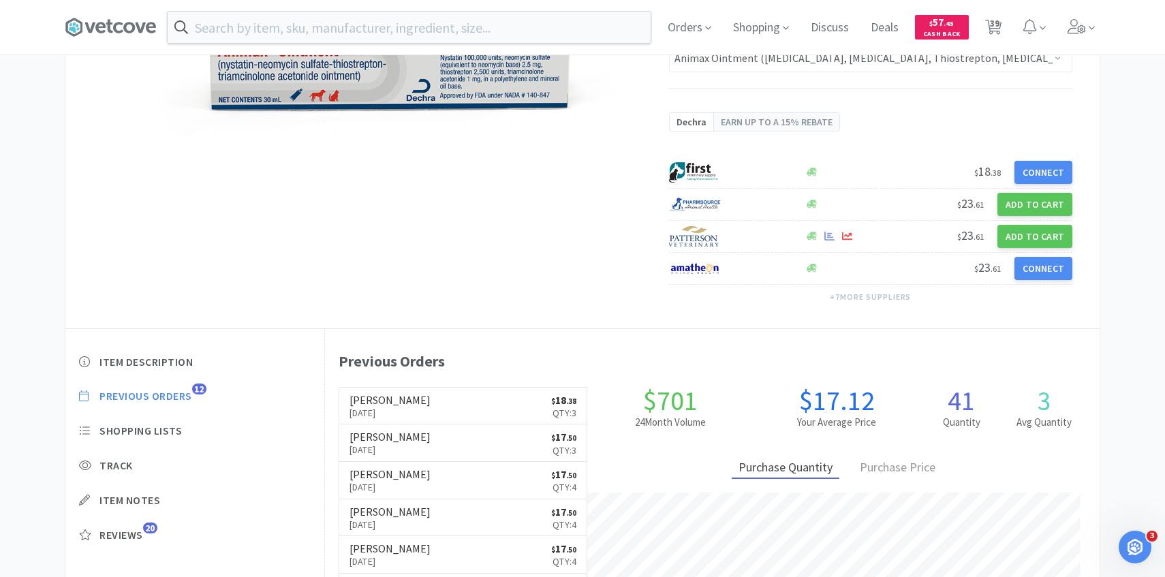
select select "1"
select select "2"
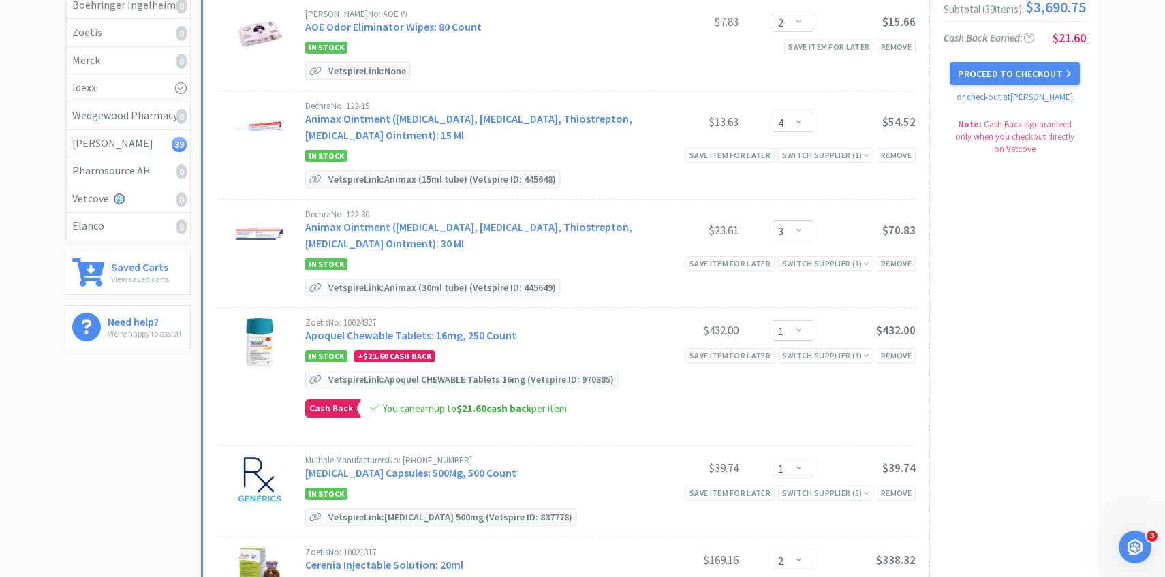
scroll to position [109, 0]
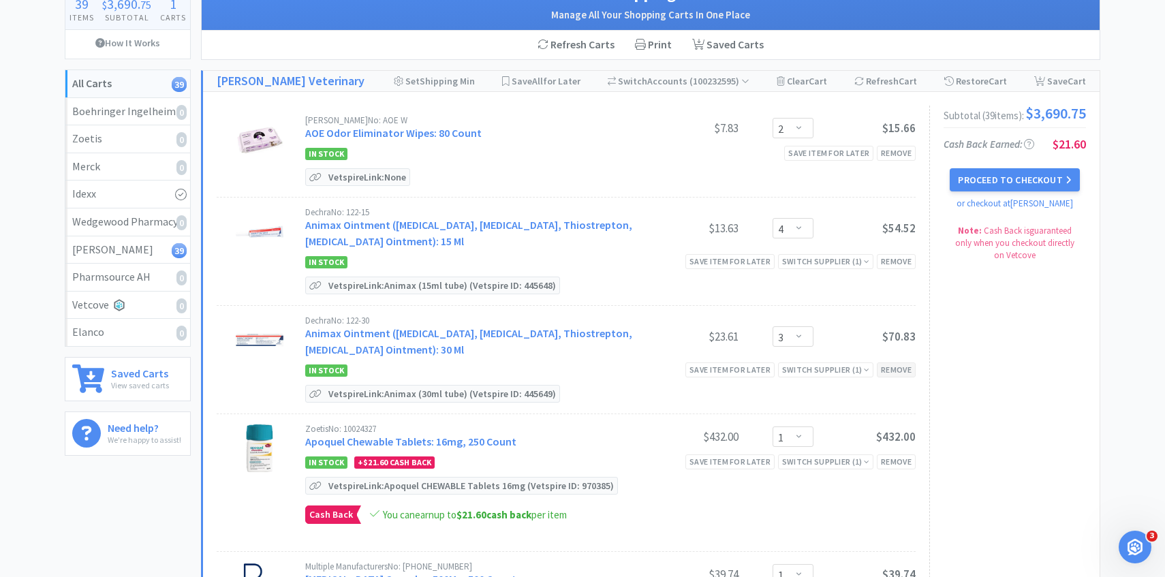
click at [895, 373] on div "Remove" at bounding box center [896, 369] width 39 height 14
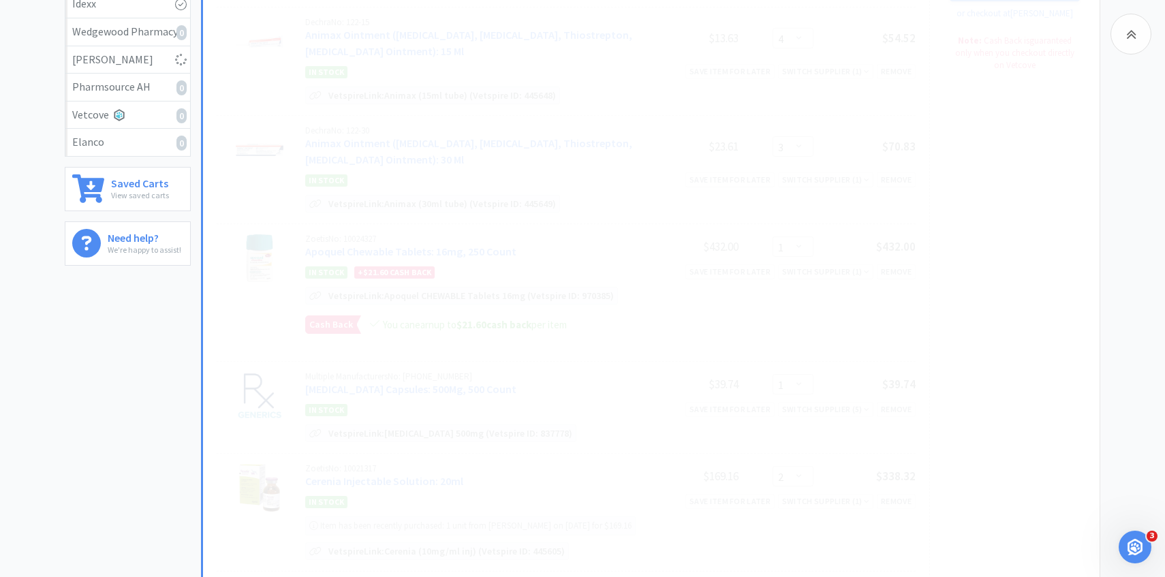
scroll to position [354, 0]
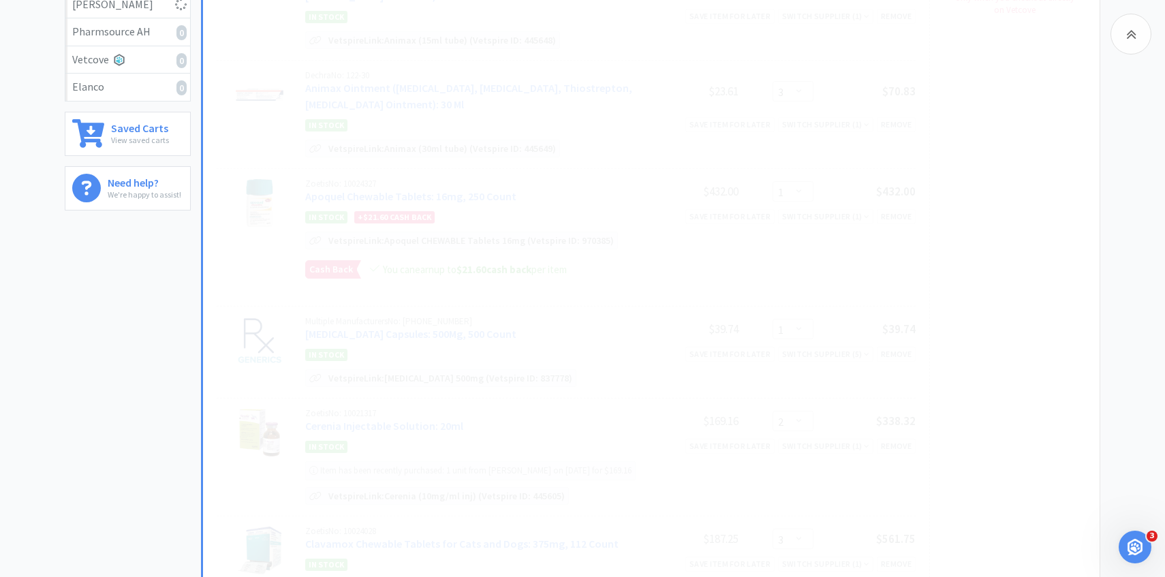
select select "1"
select select "2"
select select "3"
select select "2"
select select "3"
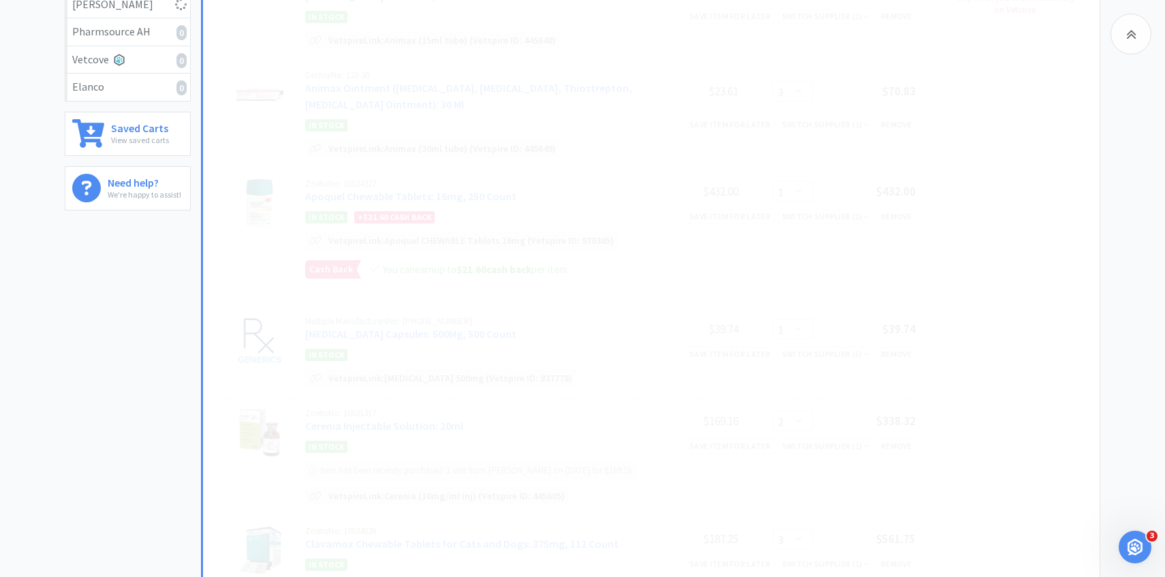
select select "2"
select select "6"
select select "1"
select select "2"
select select "1"
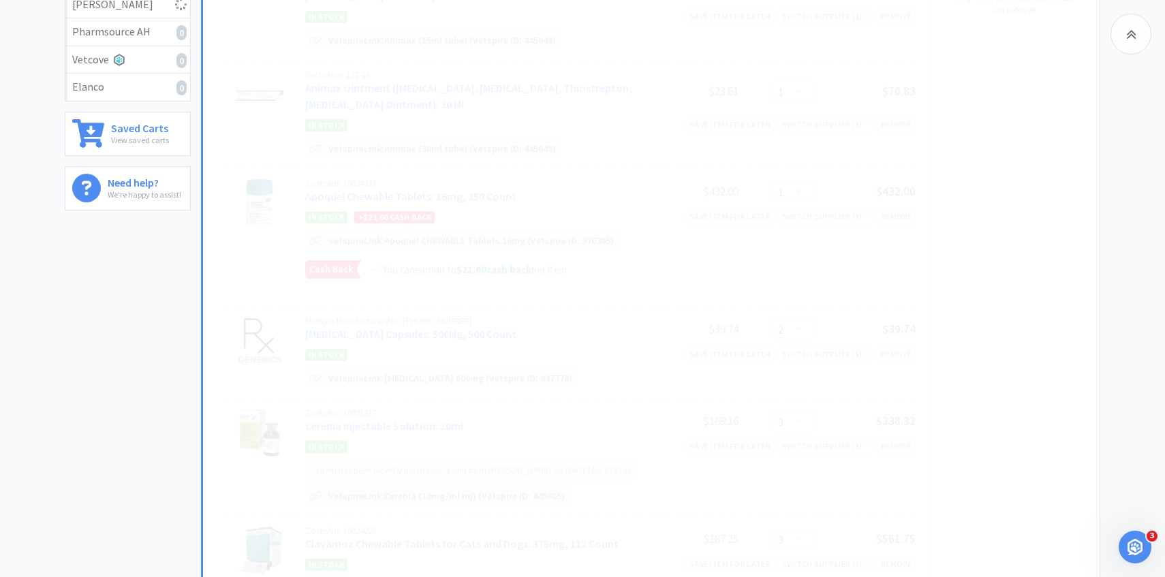
select select "2"
select select "4"
select select "1"
select select "2"
select select "4"
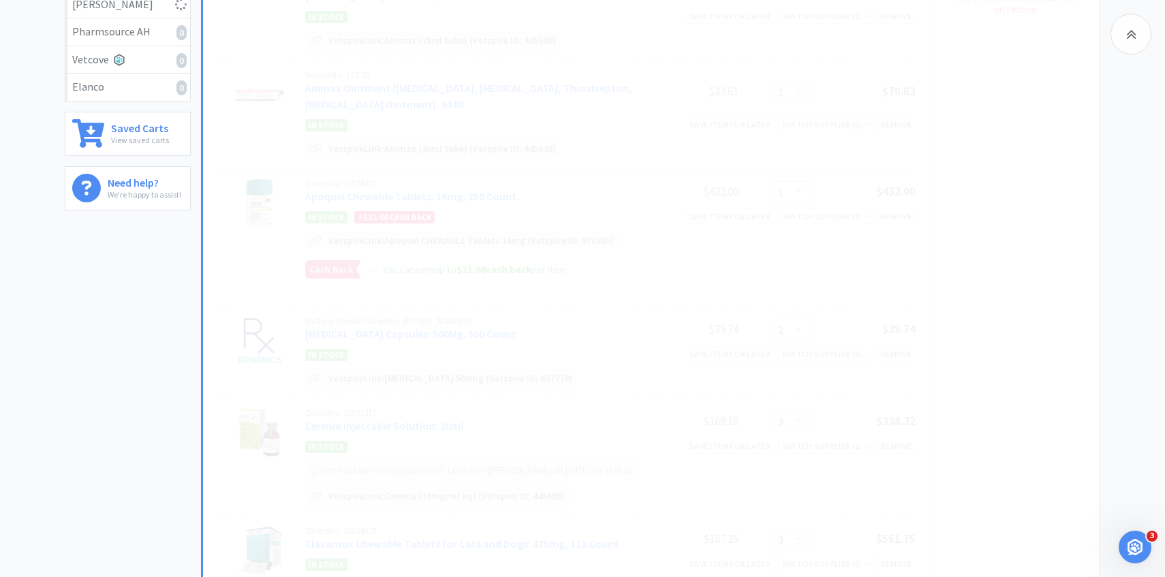
select select "1"
select select "2"
select select "4"
select select "1"
select select "2"
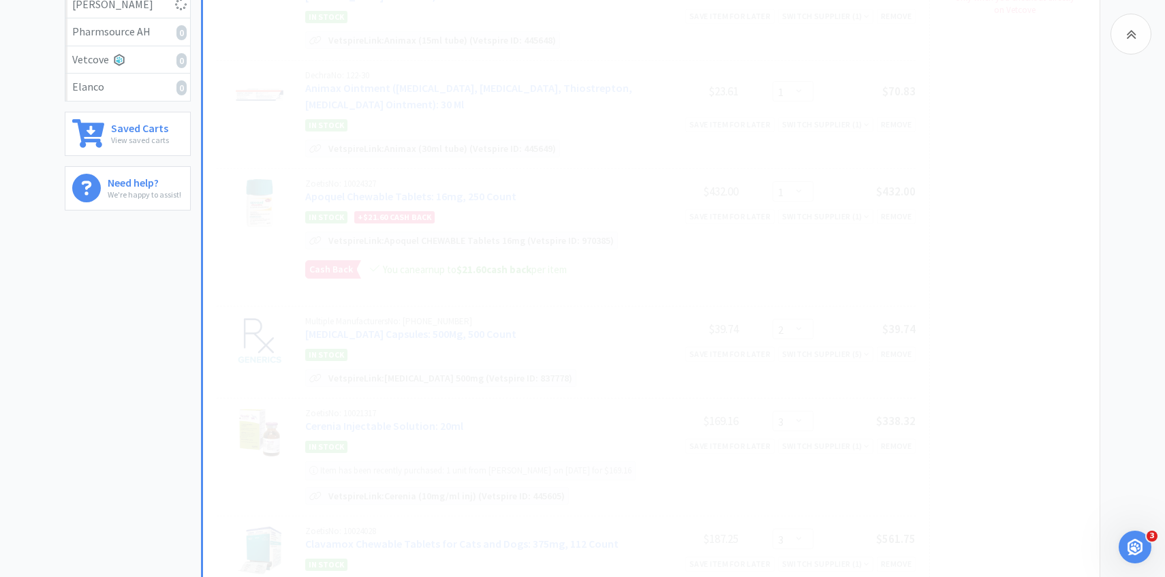
select select "50"
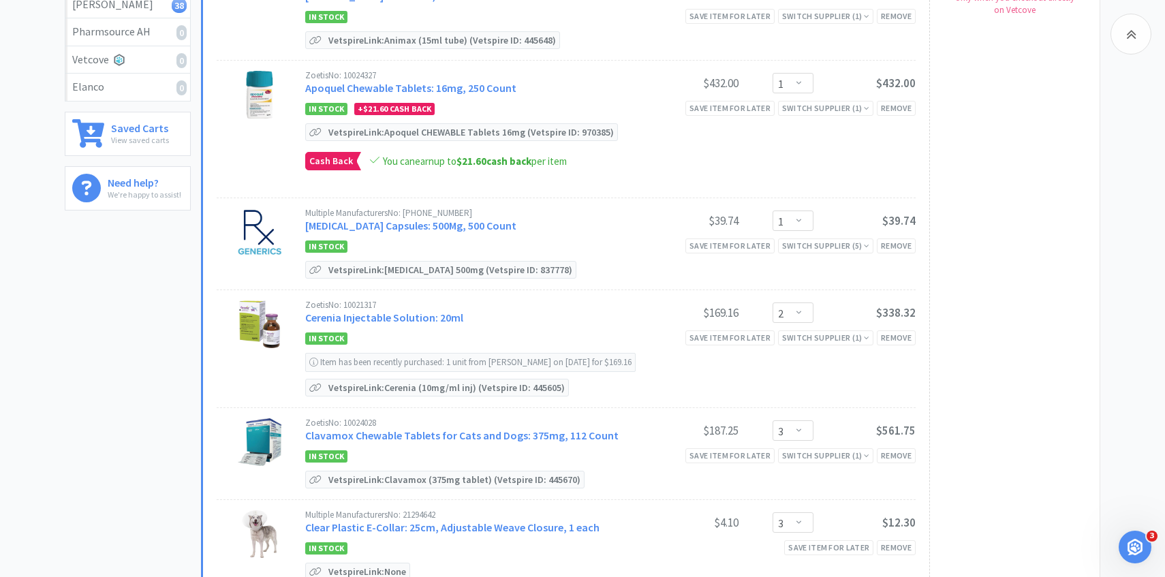
scroll to position [360, 0]
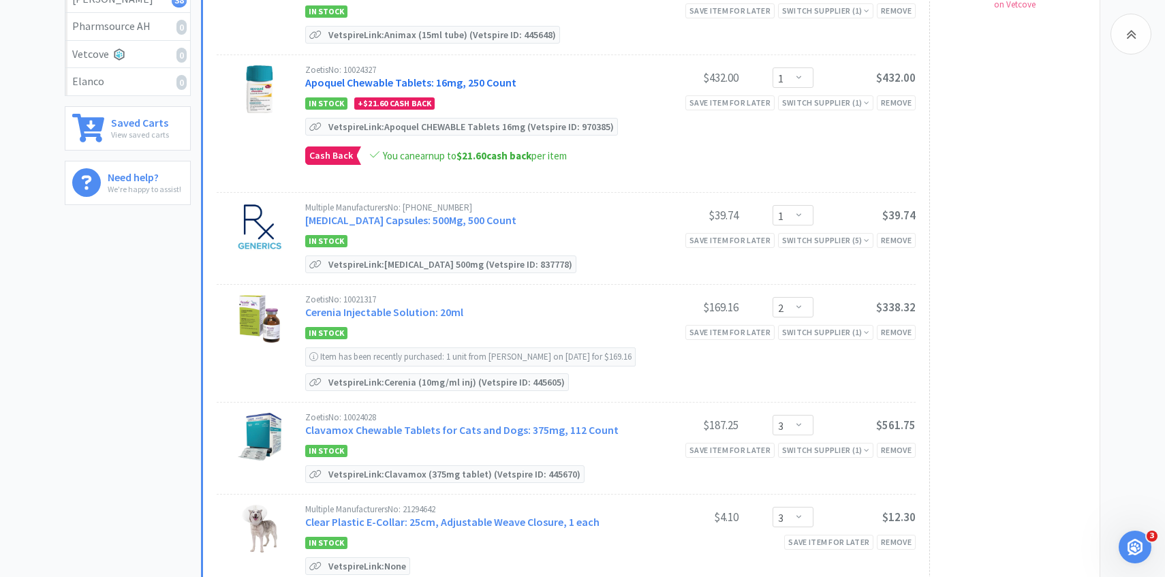
click at [503, 80] on link "Apoquel Chewable Tablets: 16mg, 250 Count" at bounding box center [410, 83] width 211 height 14
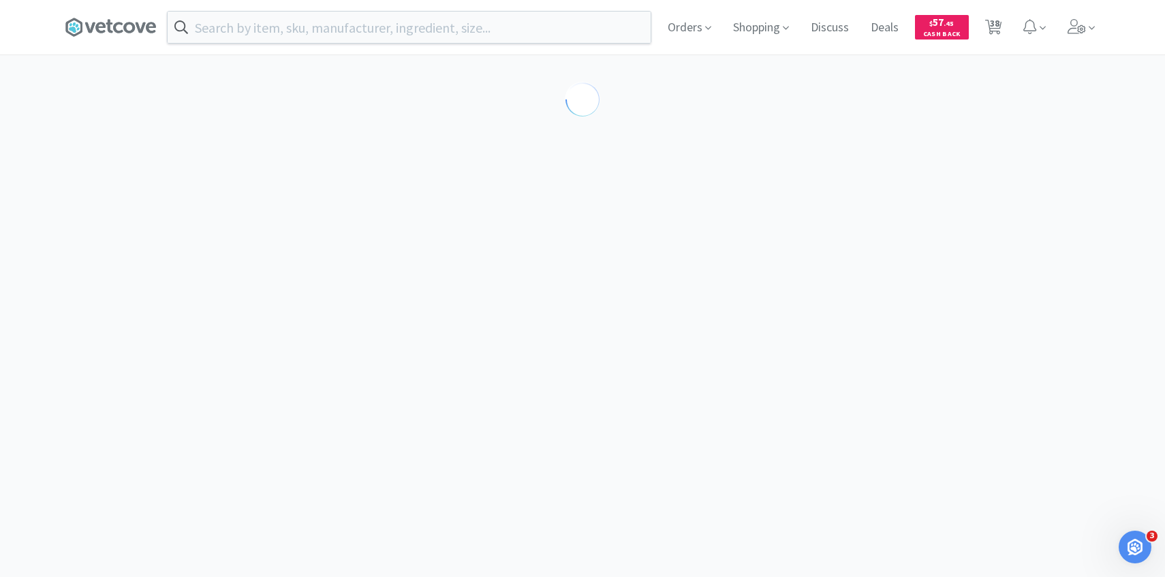
select select "610233"
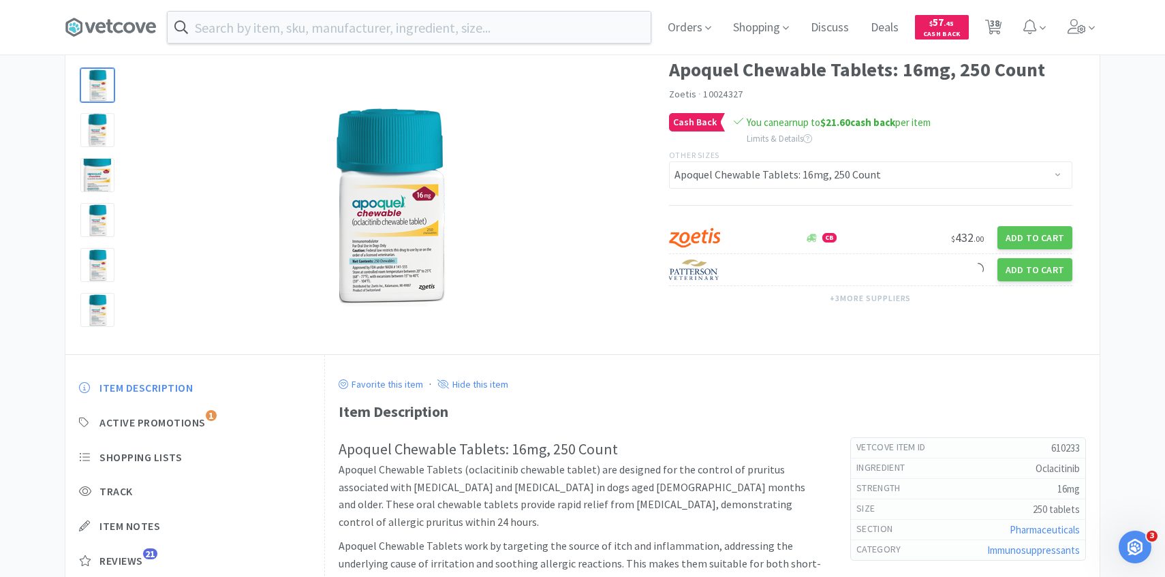
select select "2"
select select "4"
select select "1"
select select "2"
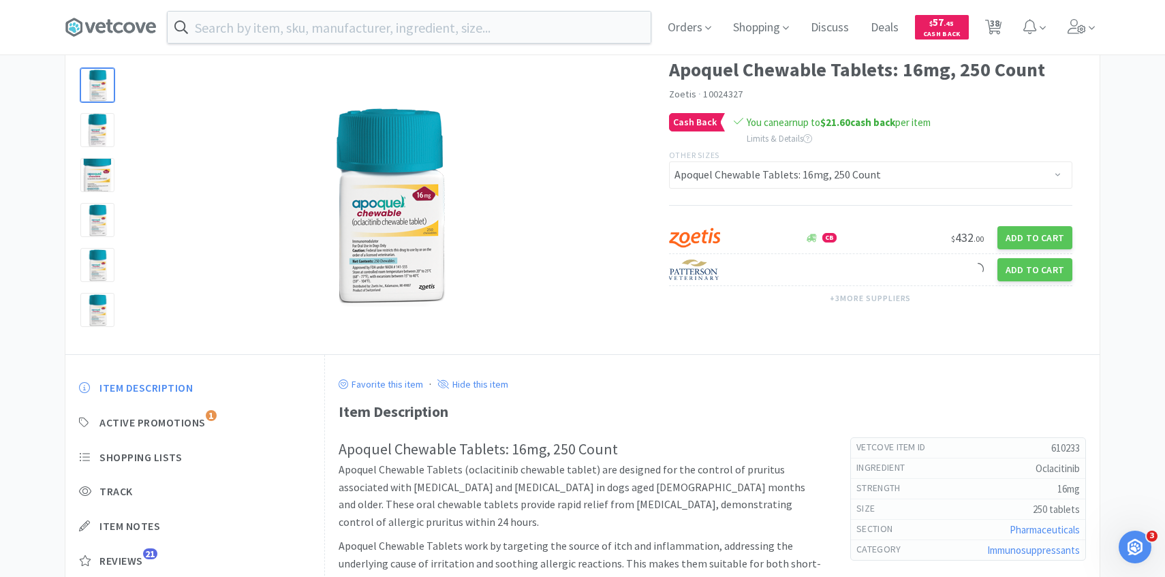
select select "3"
select select "2"
select select "3"
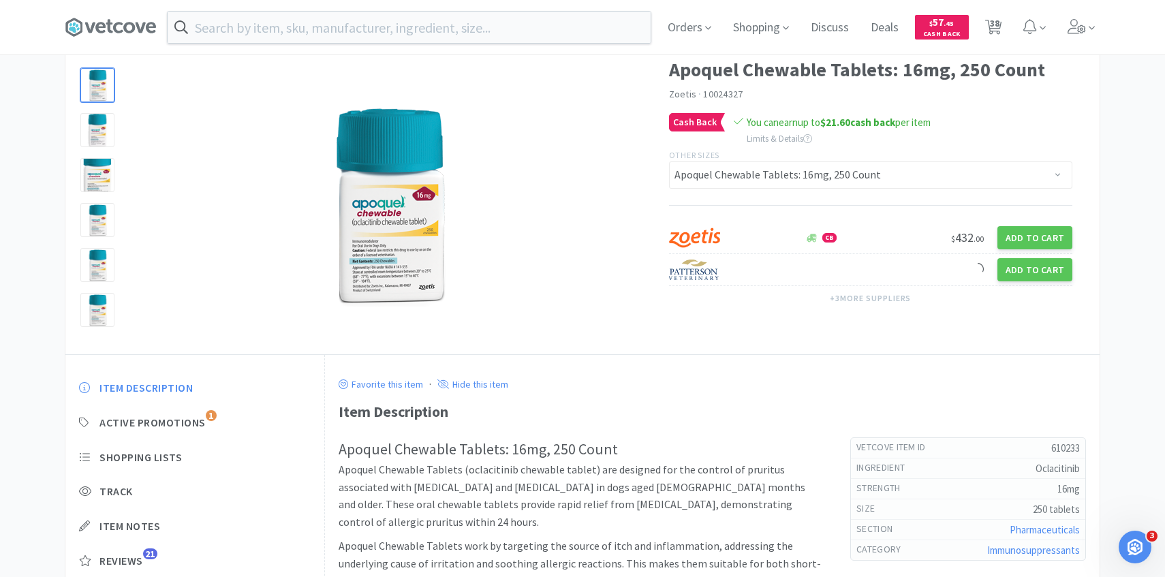
select select "2"
select select "6"
select select "1"
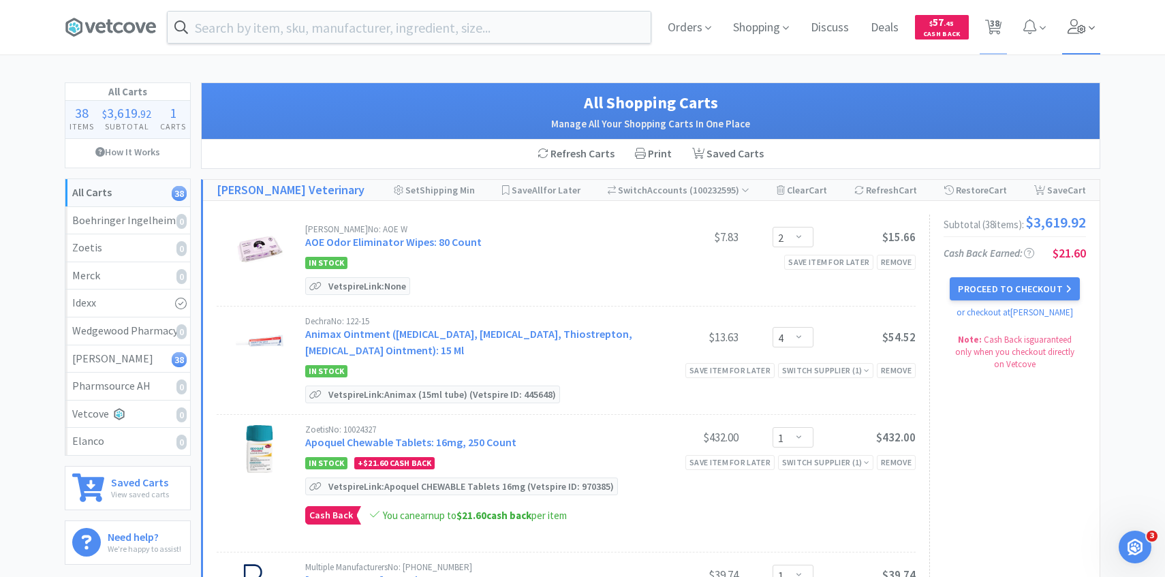
click at [1074, 34] on span at bounding box center [1081, 27] width 39 height 54
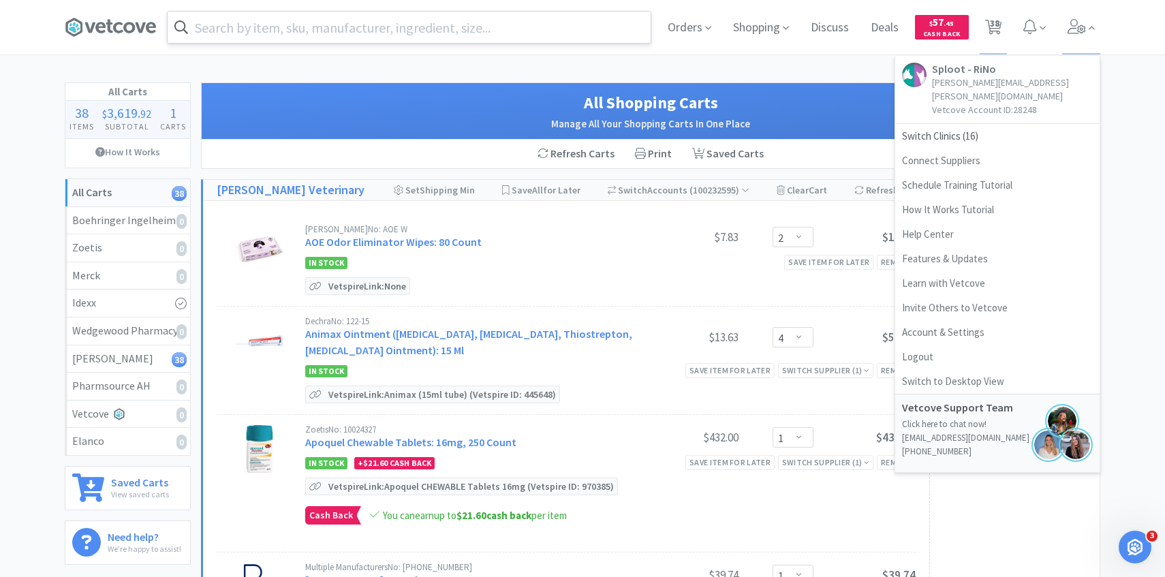
click at [408, 24] on input "text" at bounding box center [409, 27] width 483 height 31
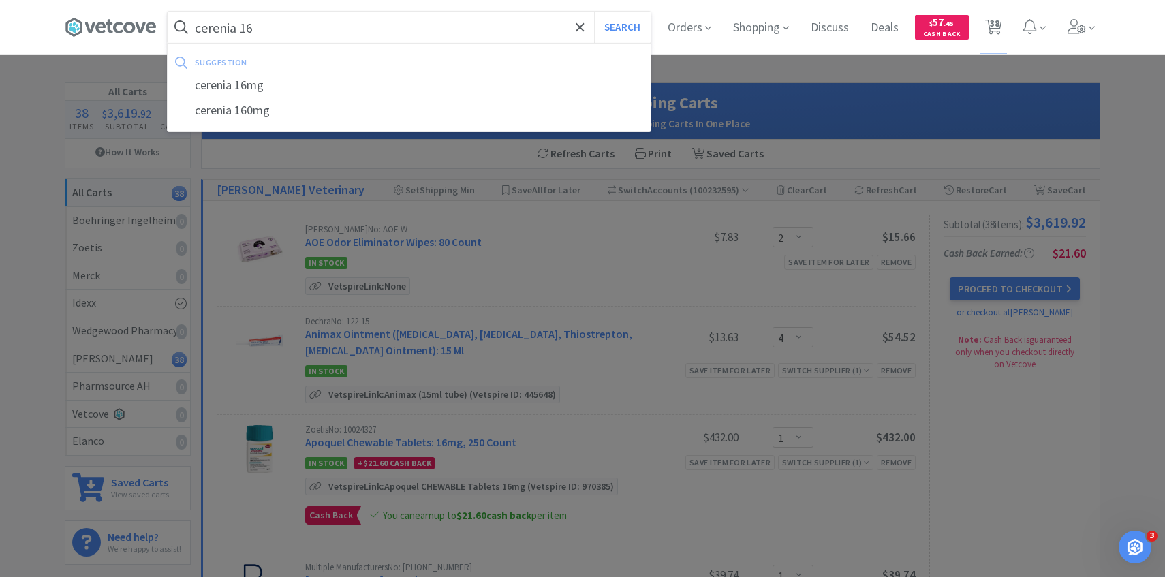
click at [594, 12] on button "Search" at bounding box center [622, 27] width 57 height 31
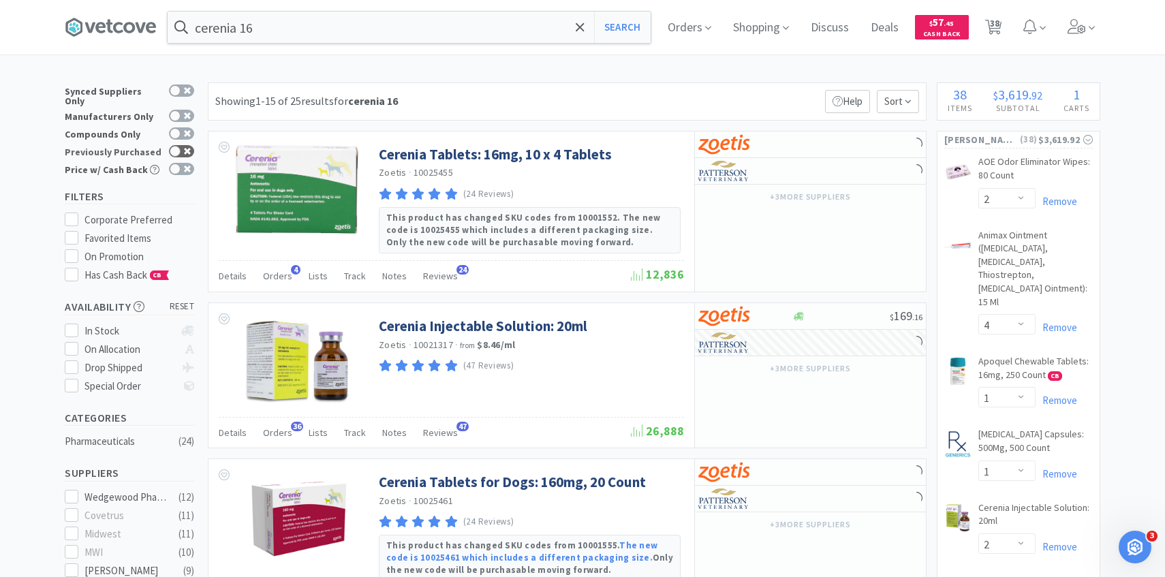
click at [187, 148] on icon at bounding box center [187, 151] width 7 height 7
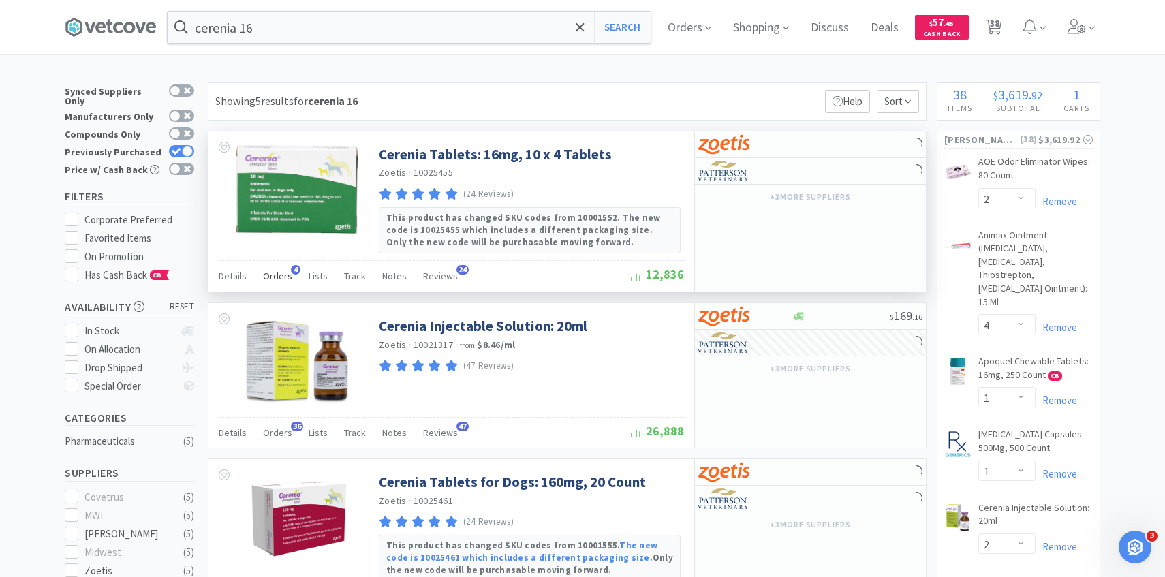
click at [275, 279] on span "Orders" at bounding box center [277, 276] width 29 height 12
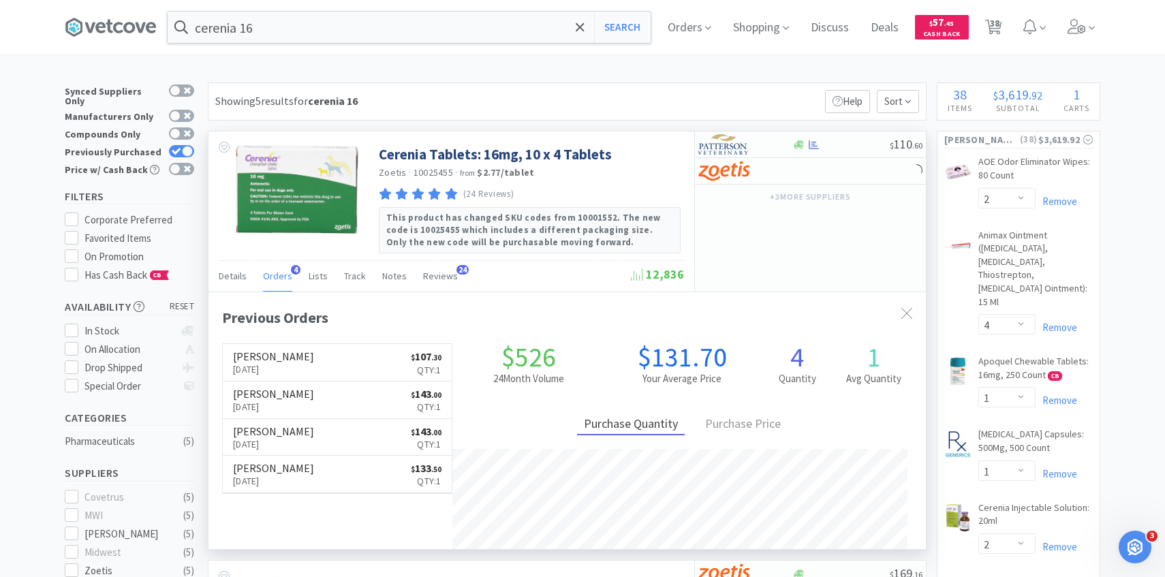
scroll to position [353, 717]
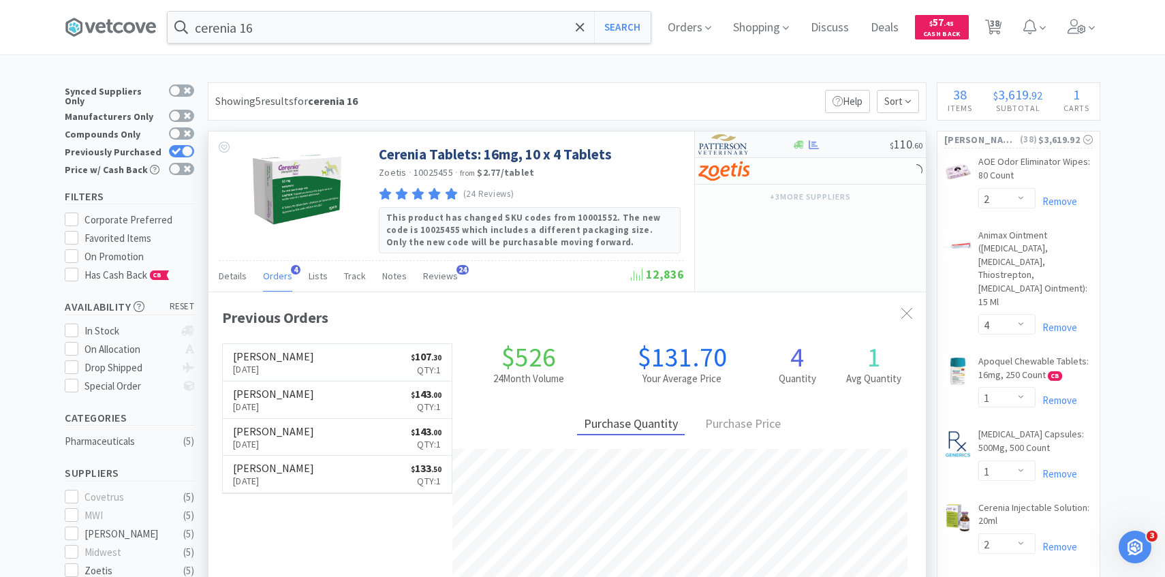
click at [734, 145] on img at bounding box center [723, 144] width 51 height 20
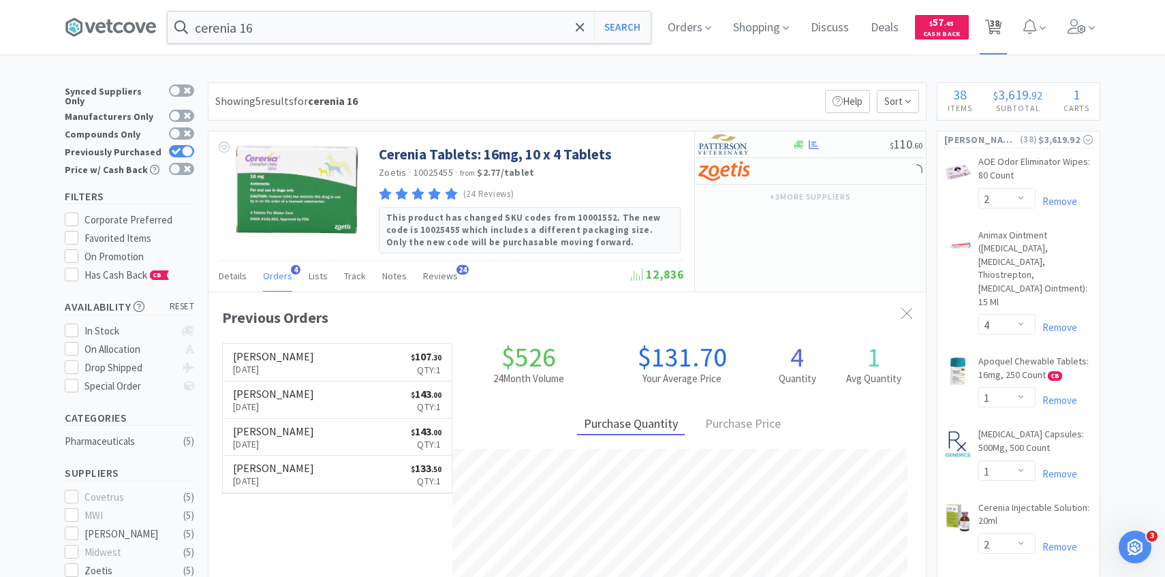
click at [997, 35] on span "38" at bounding box center [995, 23] width 10 height 54
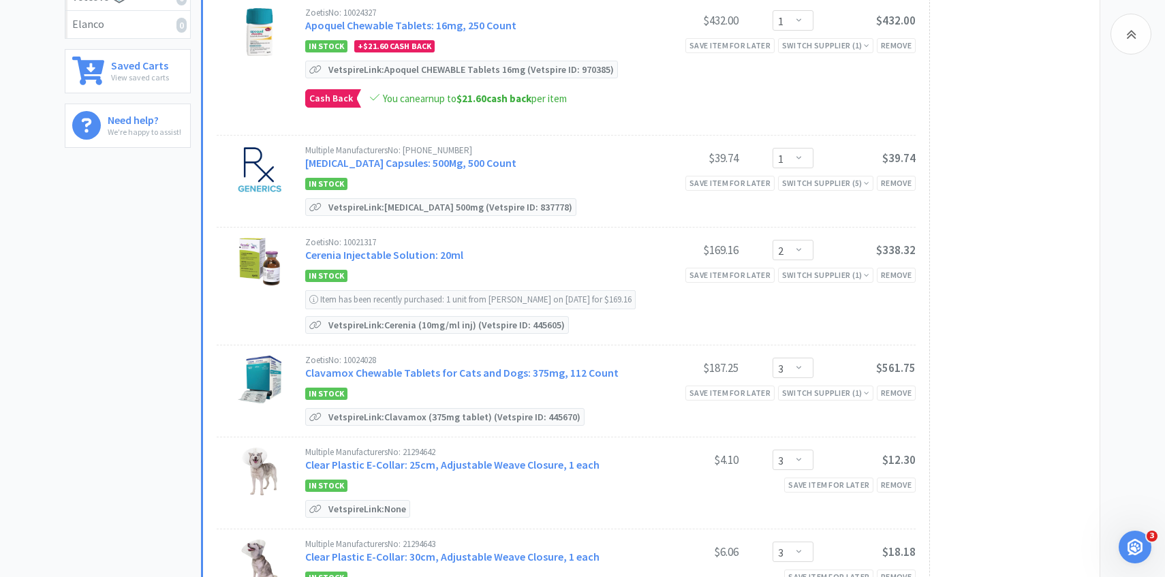
scroll to position [454, 0]
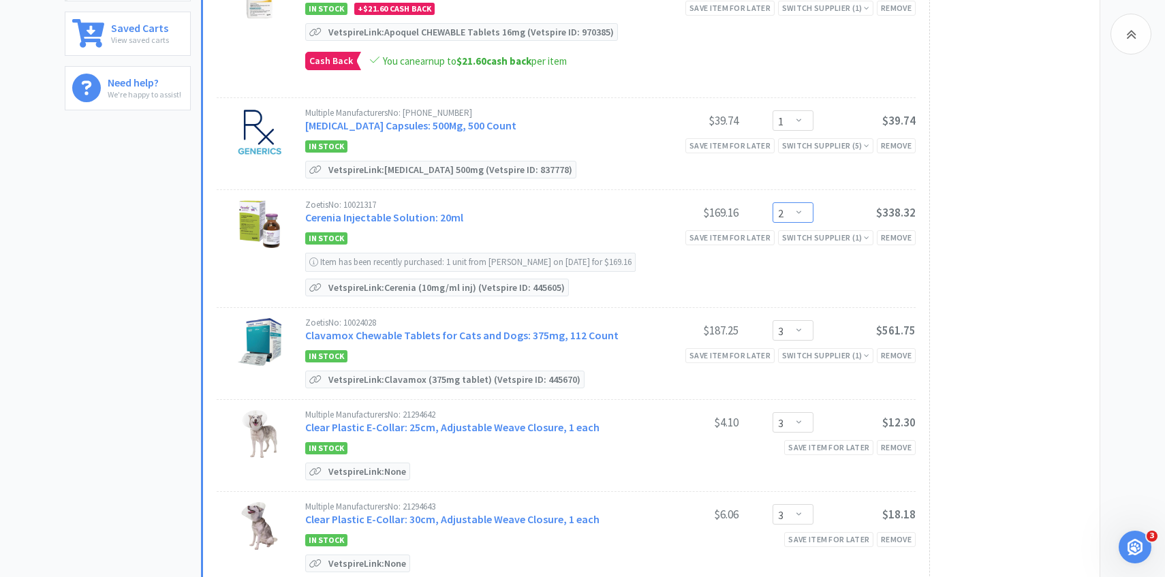
click at [789, 210] on select "Enter Quantity 1 2 3 4 5 6 7 8 9 10 11 12 13 14 15 16 17 18 19 20 Enter Quantity" at bounding box center [792, 212] width 41 height 20
click at [772, 202] on select "Enter Quantity 1 2 3 4 5 6 7 8 9 10 11 12 13 14 15 16 17 18 19 20 Enter Quantity" at bounding box center [792, 212] width 41 height 20
click at [789, 328] on select "Enter Quantity 1 2 3 4 5 6 7 8 9 10 11 12 13 14 15 16 17 18 19 20 Enter Quantity" at bounding box center [792, 330] width 41 height 20
click at [772, 320] on select "Enter Quantity 1 2 3 4 5 6 7 8 9 10 11 12 13 14 15 16 17 18 19 20 Enter Quantity" at bounding box center [792, 330] width 41 height 20
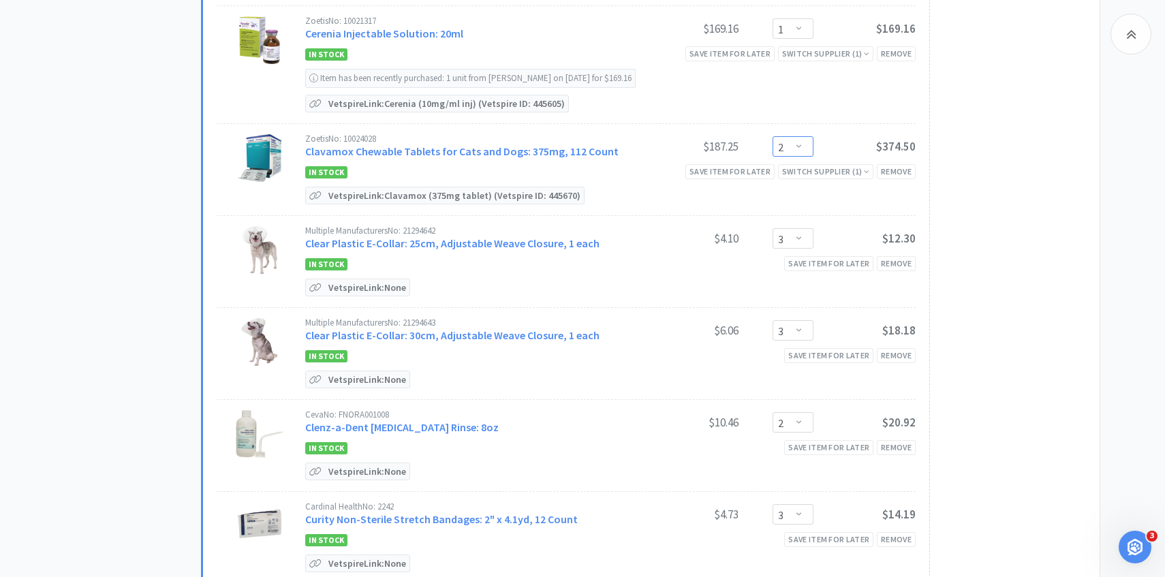
scroll to position [639, 0]
click at [558, 146] on link "Clavamox Chewable Tablets for Cats and Dogs: 375mg, 112 Count" at bounding box center [461, 151] width 313 height 14
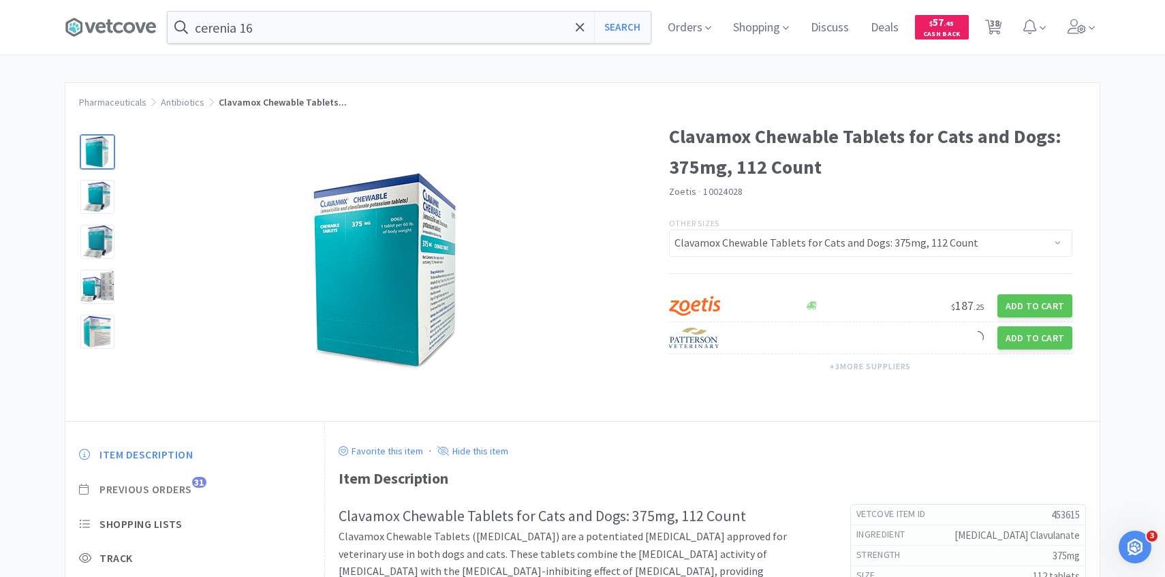
click at [164, 487] on span "Previous Orders" at bounding box center [145, 489] width 93 height 14
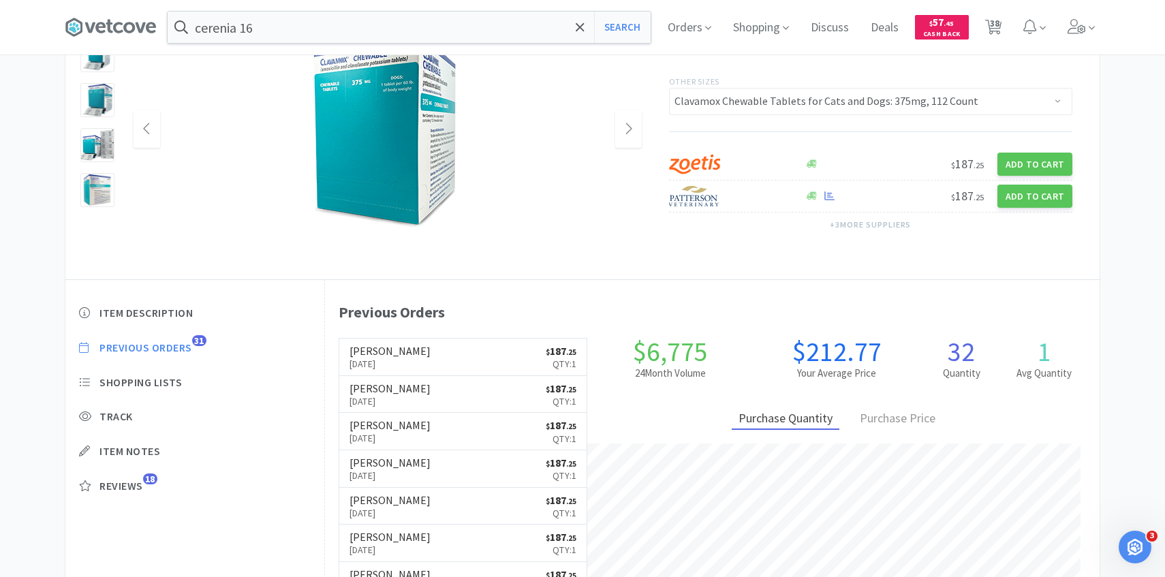
scroll to position [145, 0]
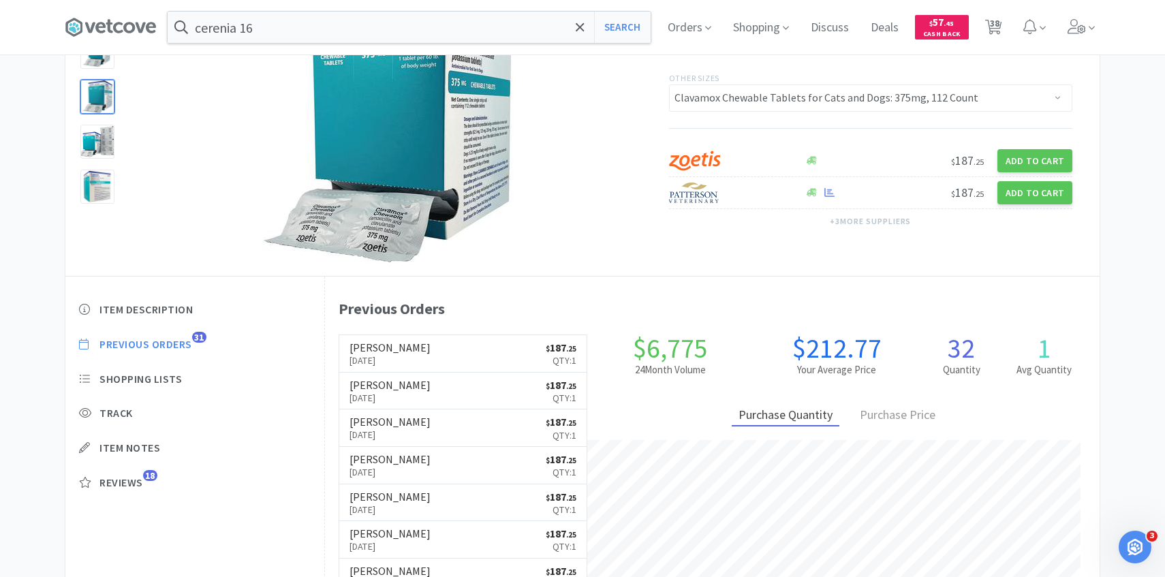
scroll to position [639, 0]
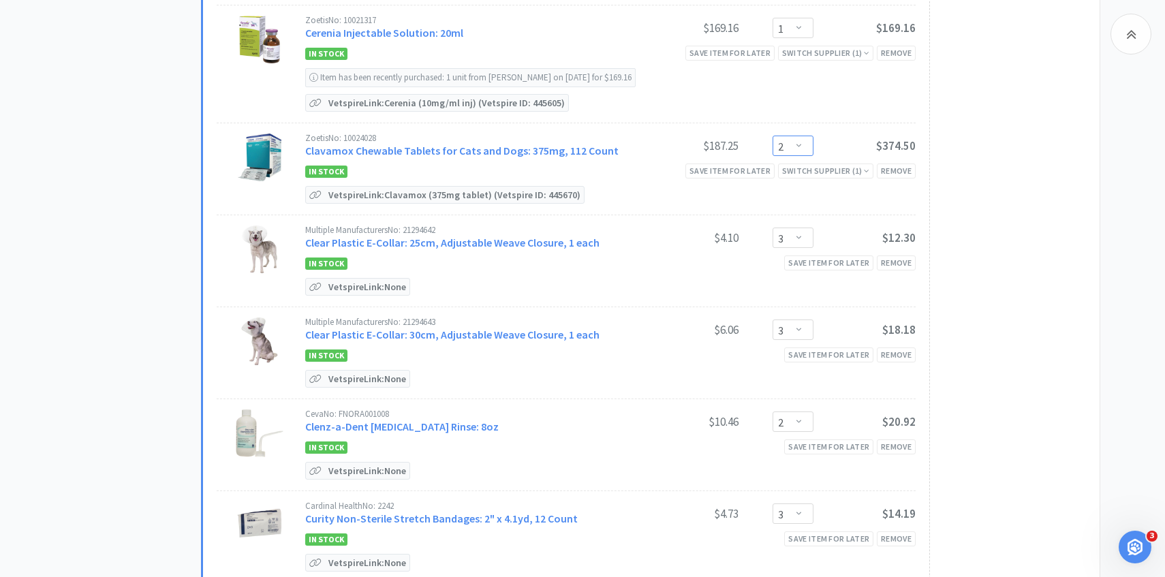
click at [798, 142] on select "Enter Quantity 1 2 3 4 5 6 7 8 9 10 11 12 13 14 15 16 17 18 19 20 Enter Quantity" at bounding box center [792, 146] width 41 height 20
click at [772, 136] on select "Enter Quantity 1 2 3 4 5 6 7 8 9 10 11 12 13 14 15 16 17 18 19 20 Enter Quantity" at bounding box center [792, 146] width 41 height 20
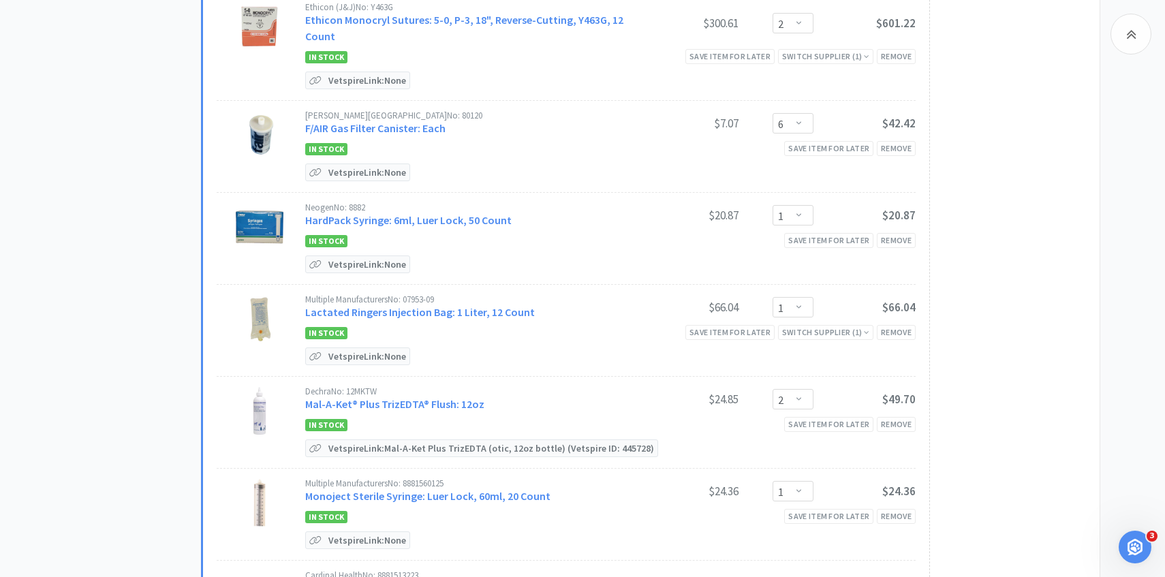
scroll to position [1267, 0]
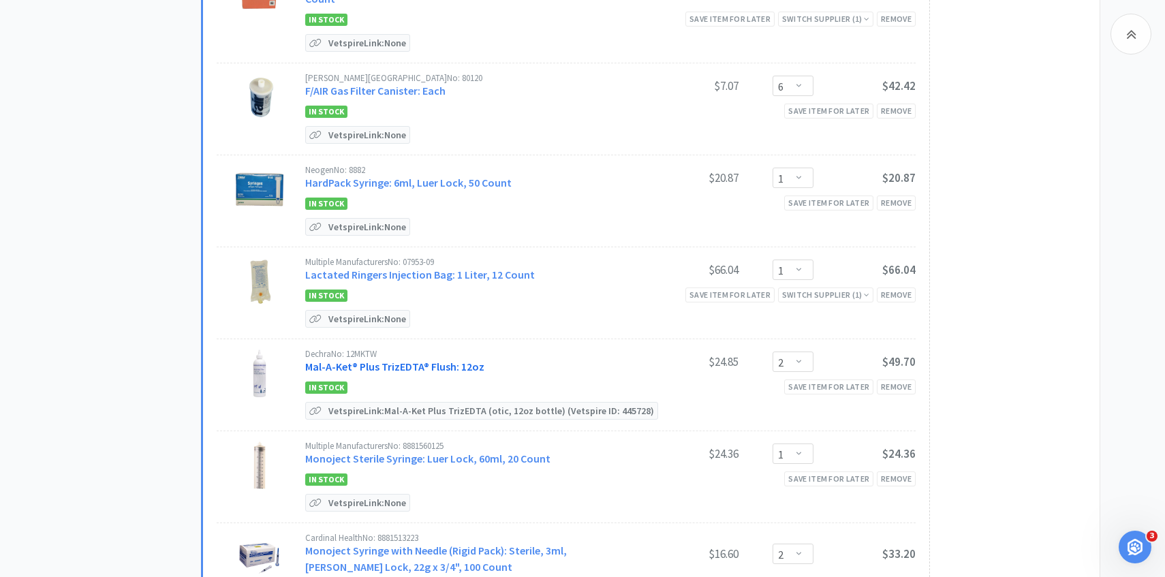
click at [434, 360] on link "Mal-A-Ket® Plus TrizEDTA® Flush: 12oz" at bounding box center [394, 367] width 179 height 14
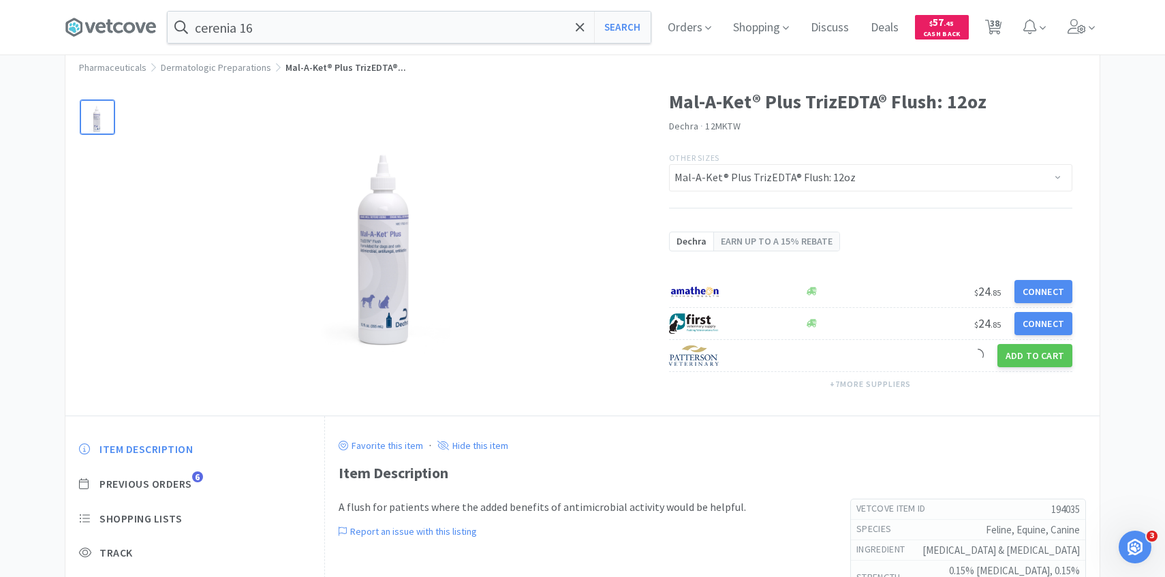
scroll to position [95, 0]
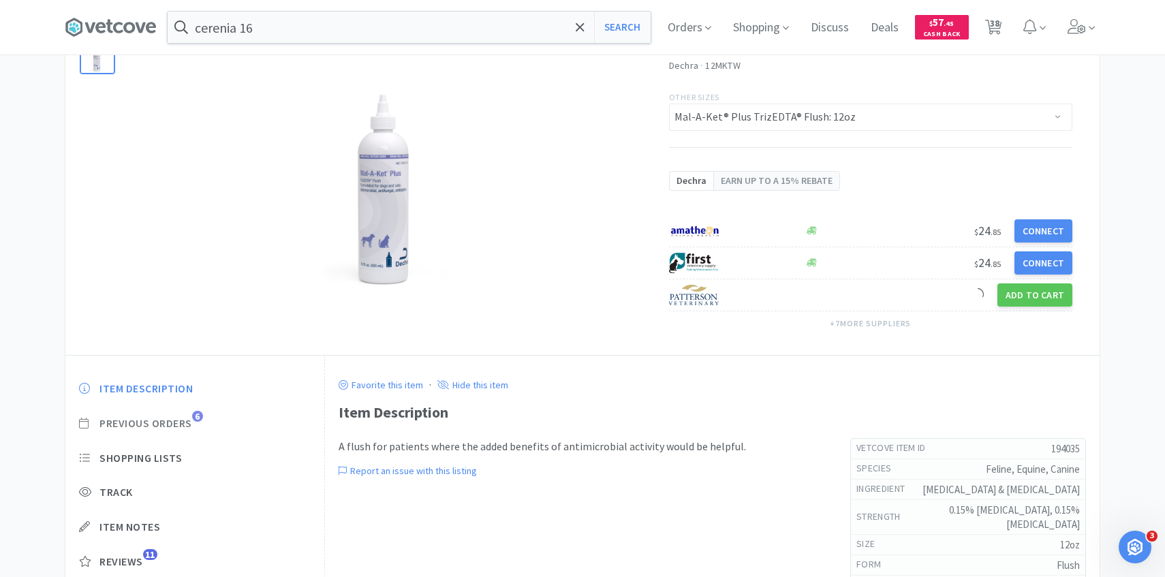
click at [182, 424] on span "Previous Orders" at bounding box center [145, 423] width 93 height 14
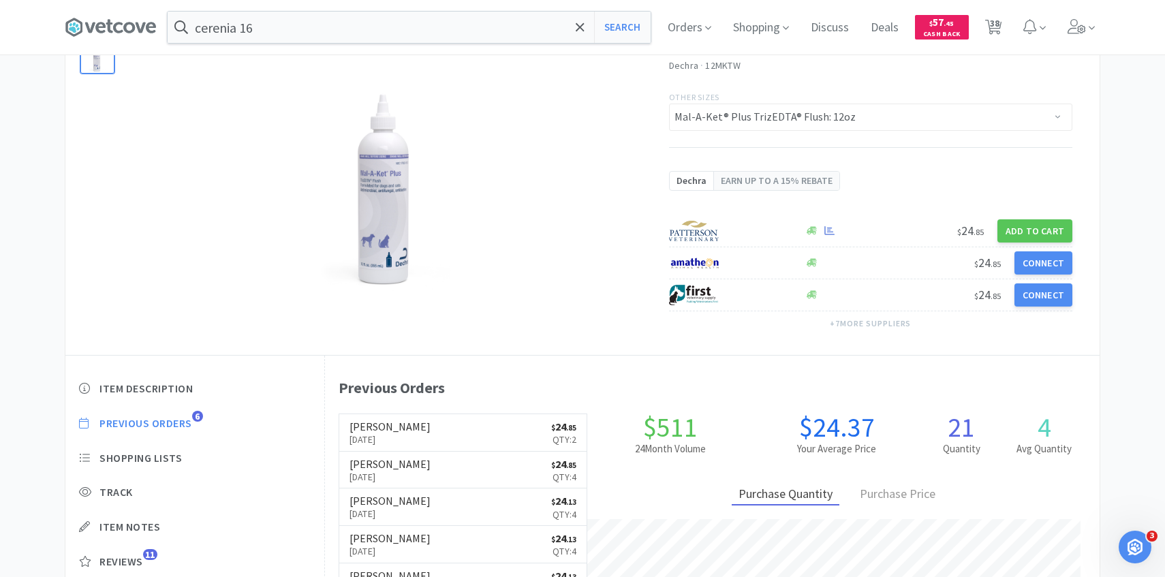
scroll to position [374, 774]
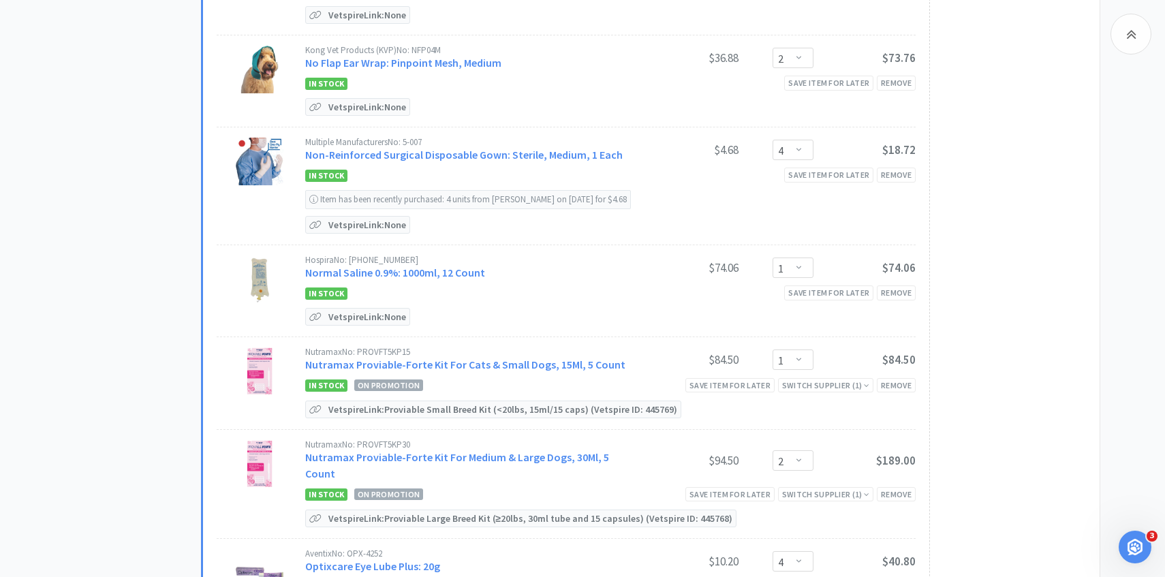
scroll to position [2108, 0]
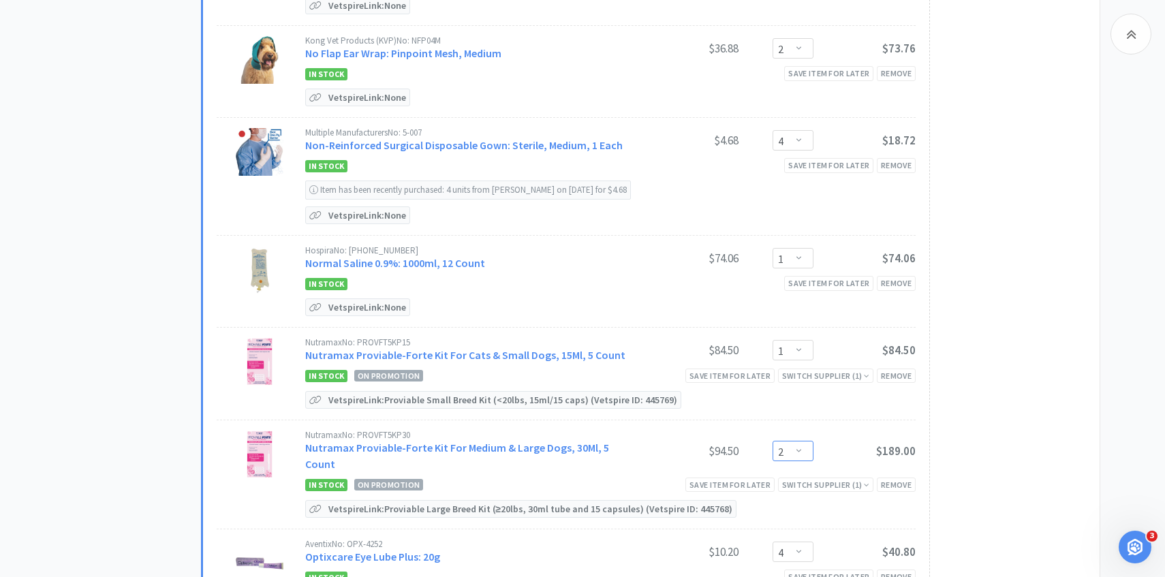
click at [793, 441] on select "Enter Quantity 1 2 3 4 5 6 7 8 9 10 11 12 13 14 15 16 17 18 19 20 Enter Quantity" at bounding box center [792, 451] width 41 height 20
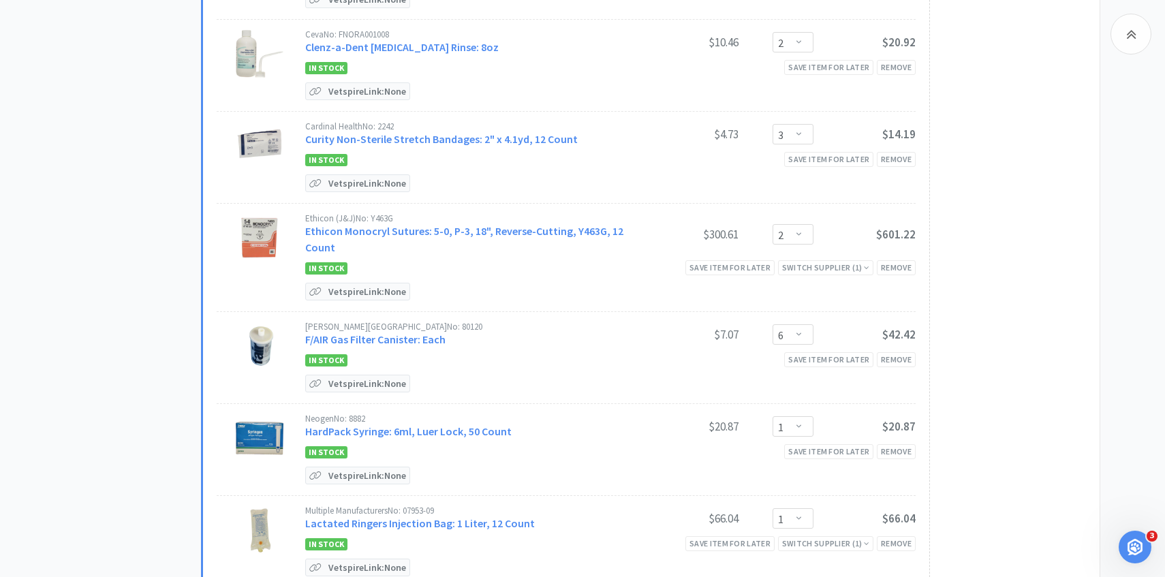
scroll to position [0, 0]
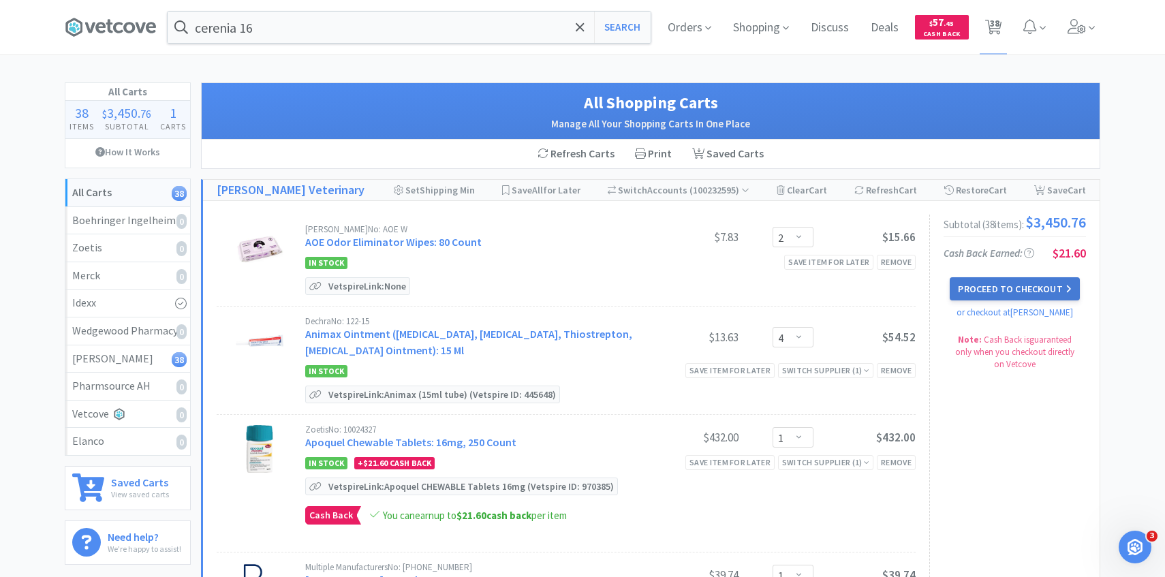
click at [971, 294] on button "Proceed to Checkout" at bounding box center [1014, 288] width 129 height 23
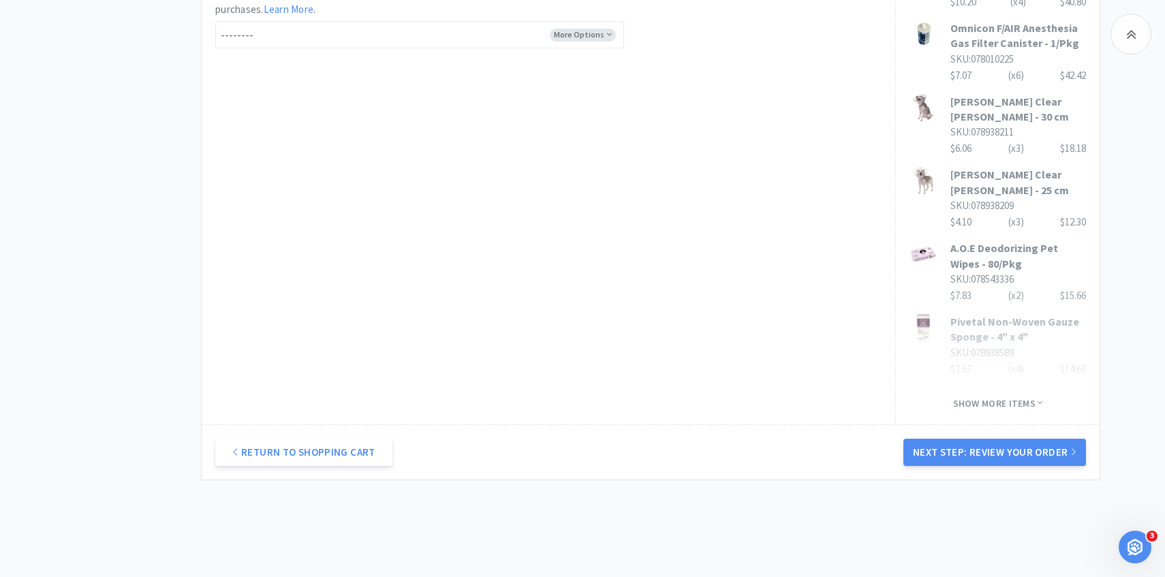
scroll to position [892, 0]
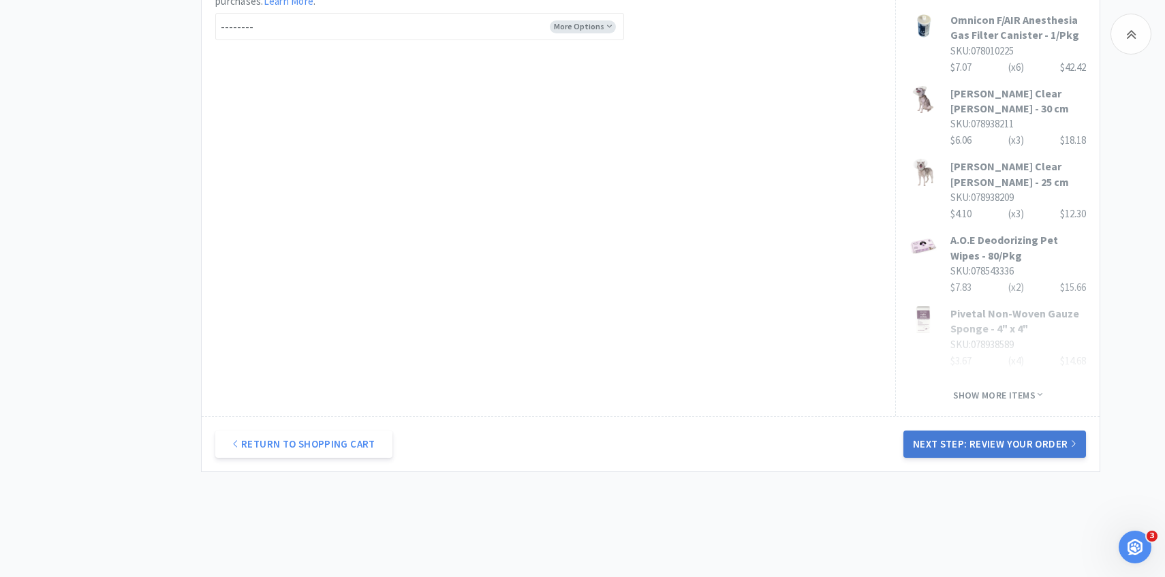
click at [926, 430] on button "Next Step: Review Your Order" at bounding box center [994, 443] width 183 height 27
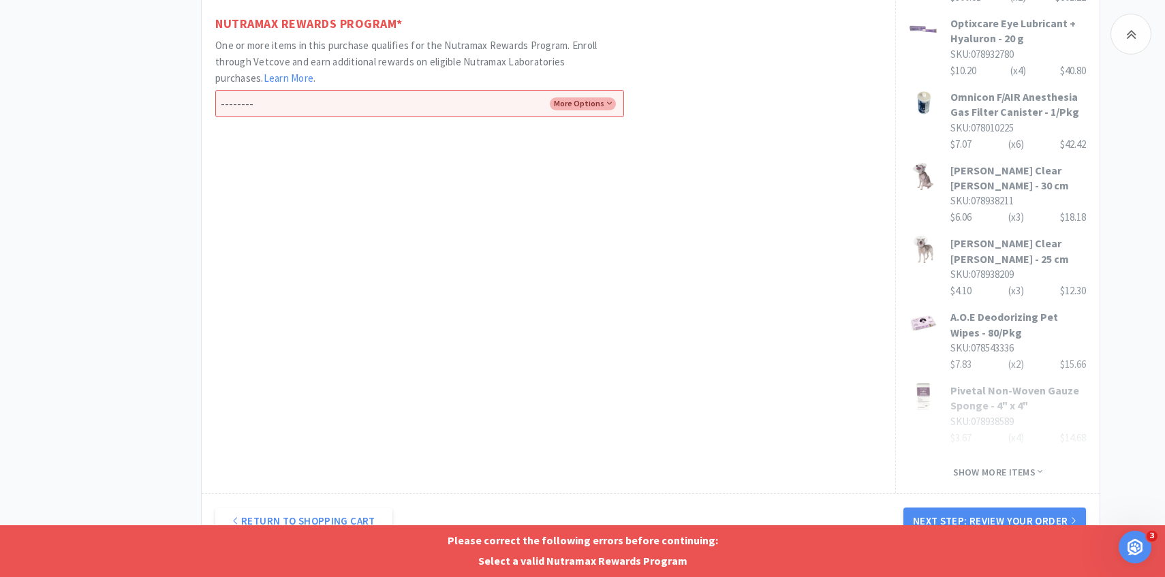
scroll to position [762, 0]
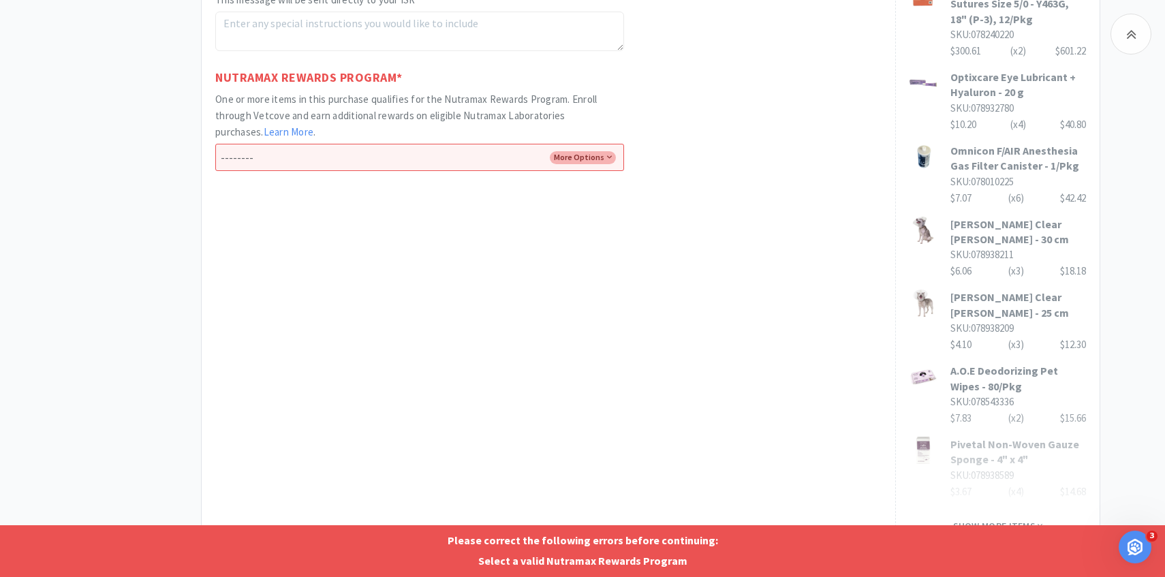
click at [503, 142] on div "Nutramax Rewards Program * One or more items in this purchase qualifies for the…" at bounding box center [548, 120] width 666 height 104
click at [497, 159] on select "-------- Enroll me in the Nutramax Rewards Program No thank you" at bounding box center [419, 157] width 409 height 27
click at [215, 144] on select "-------- Enroll me in the Nutramax Rewards Program No thank you" at bounding box center [419, 157] width 409 height 27
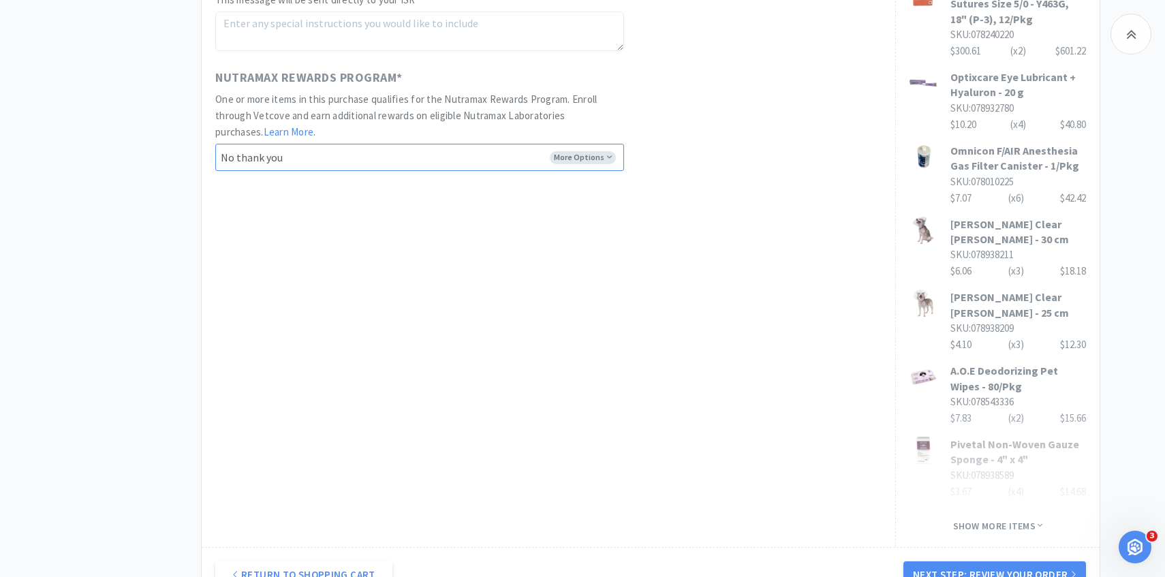
click at [488, 161] on select "-------- Enroll me in the Nutramax Rewards Program No thank you" at bounding box center [419, 157] width 409 height 27
click at [215, 144] on select "-------- Enroll me in the Nutramax Rewards Program No thank you" at bounding box center [419, 157] width 409 height 27
click at [937, 561] on button "Next Step: Review Your Order" at bounding box center [994, 574] width 183 height 27
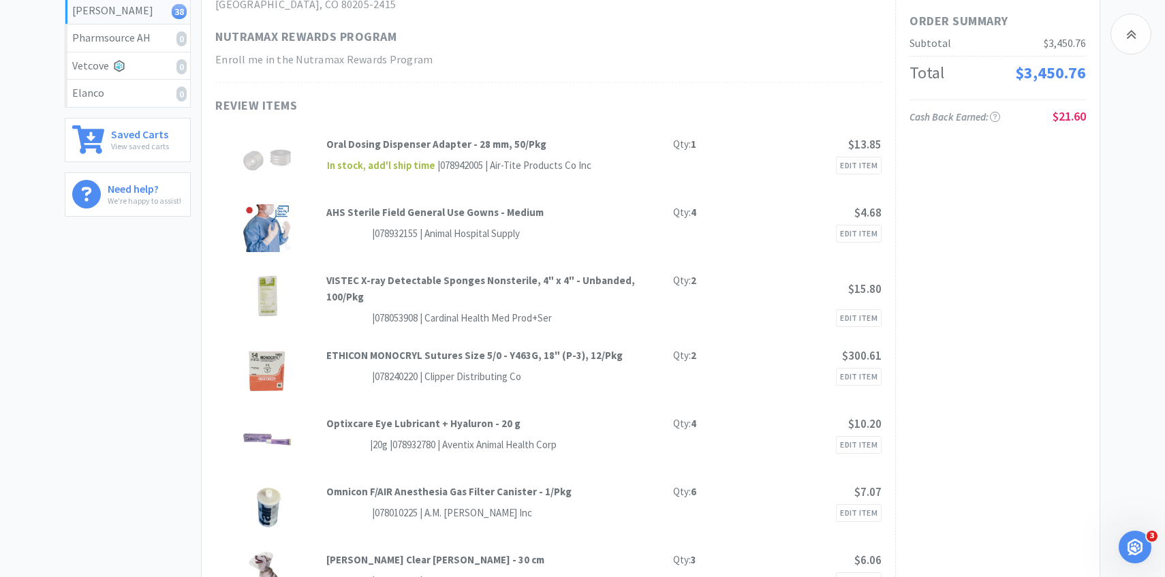
scroll to position [0, 0]
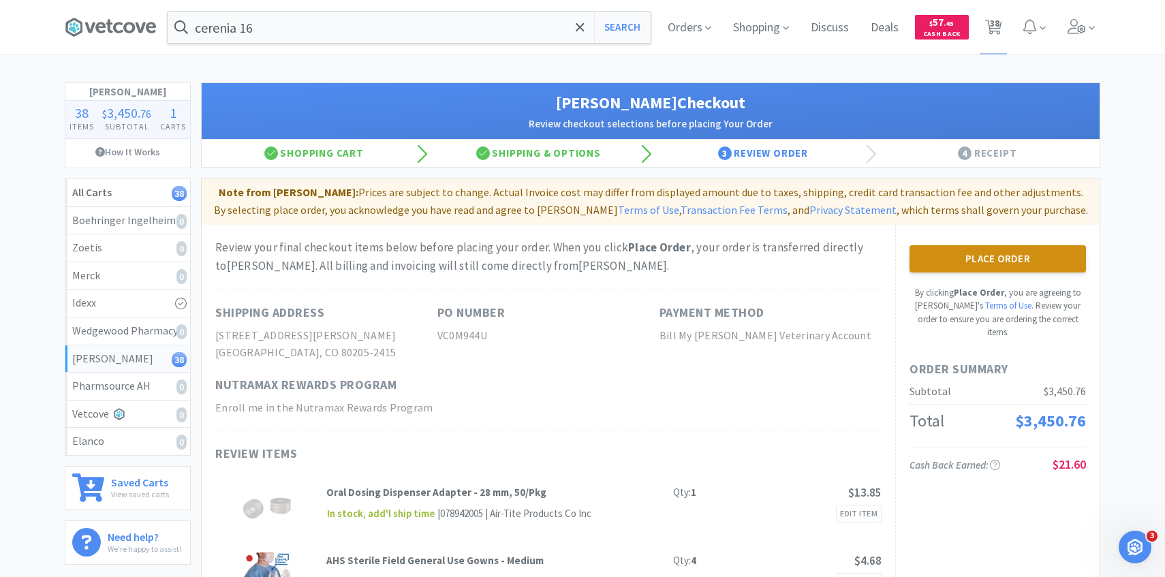
click at [925, 253] on button "Place Order" at bounding box center [997, 258] width 176 height 27
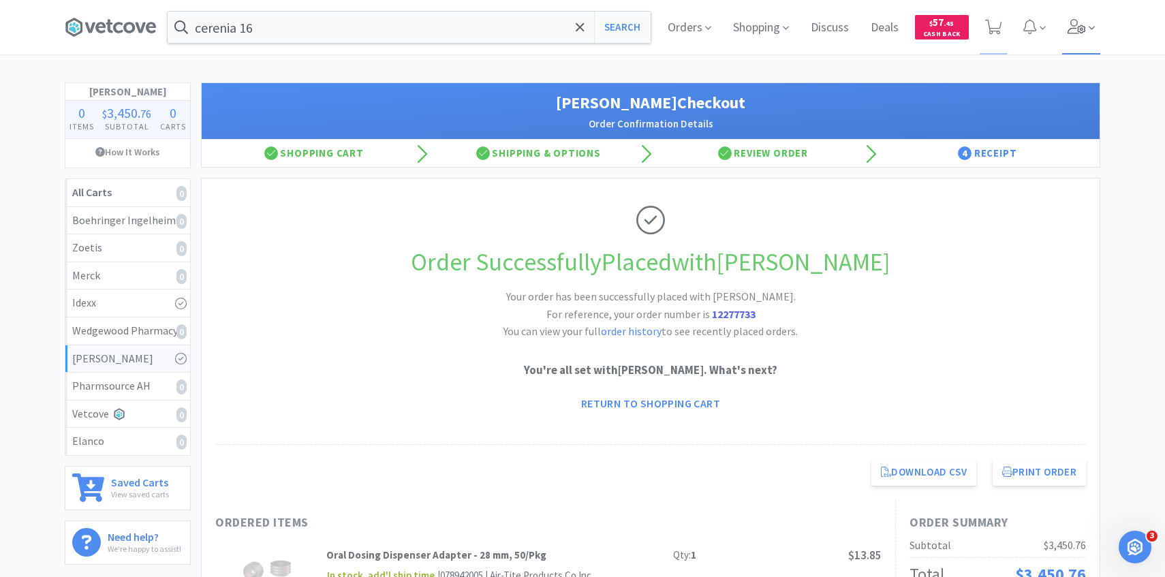
click at [1074, 31] on icon at bounding box center [1076, 26] width 19 height 15
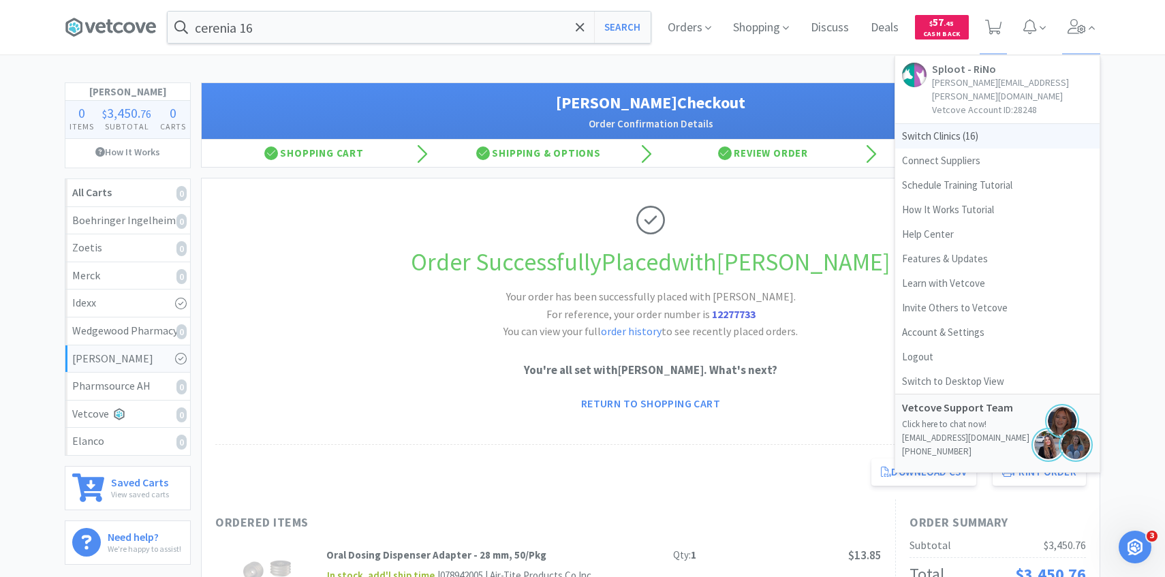
click at [971, 124] on span "Switch Clinics ( 16 )" at bounding box center [997, 136] width 204 height 25
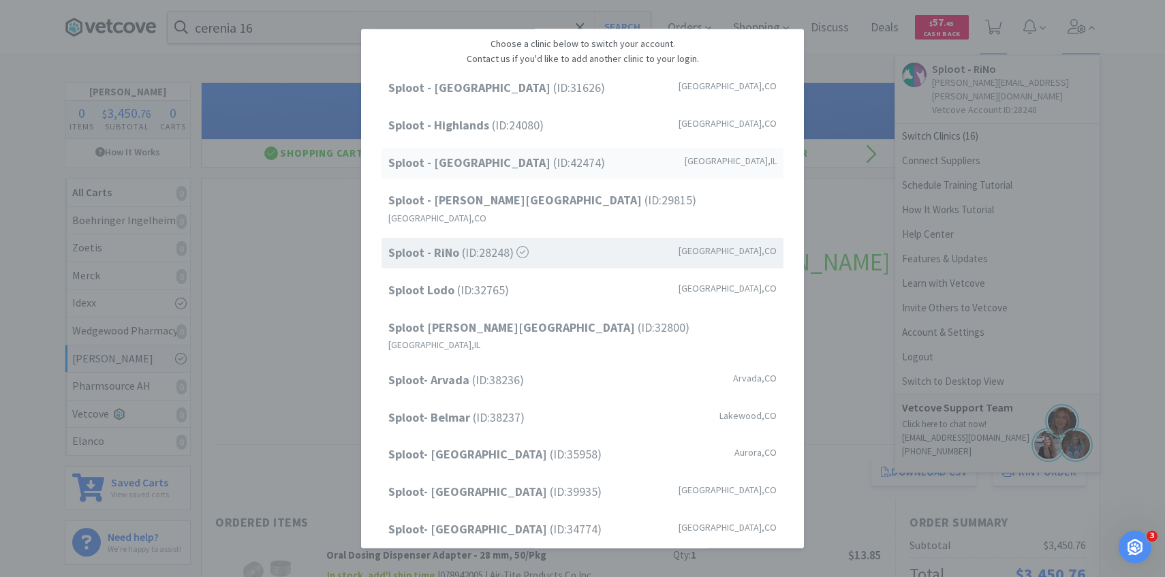
scroll to position [13, 0]
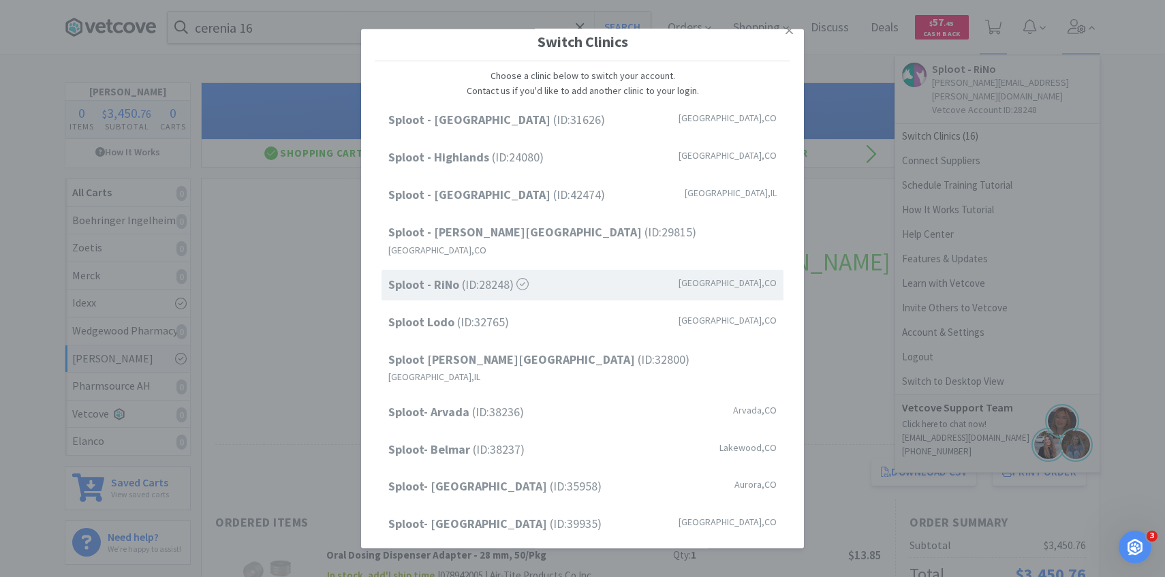
click at [528, 251] on div "Sploot - Cherry Creek (ID: 31626 ) Denver , CO Sploot - Highlands (ID: 24080 ) …" at bounding box center [583, 415] width 416 height 621
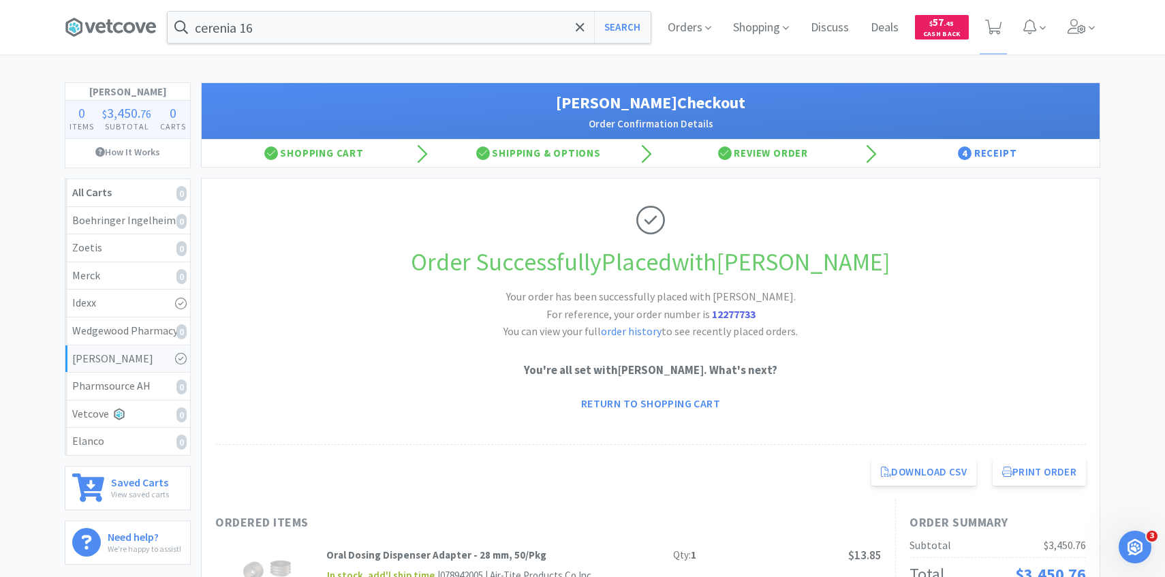
click at [528, 240] on div "Order Successfully Placed with Patterson Your order has been successfully place…" at bounding box center [650, 311] width 871 height 266
click at [1106, 34] on div "cerenia 16 Search Orders Shopping Discuss Discuss Deals Deals $ 57 . 45 Cash Ba…" at bounding box center [582, 27] width 1049 height 54
click at [1089, 34] on span at bounding box center [1092, 28] width 6 height 16
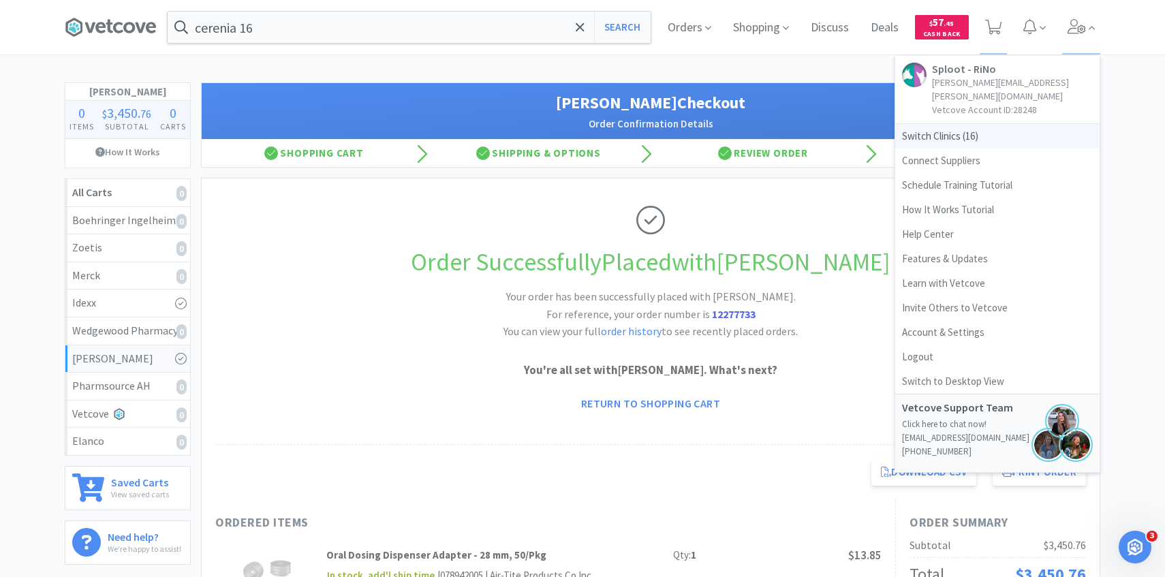
click at [970, 124] on span "Switch Clinics ( 16 )" at bounding box center [997, 136] width 204 height 25
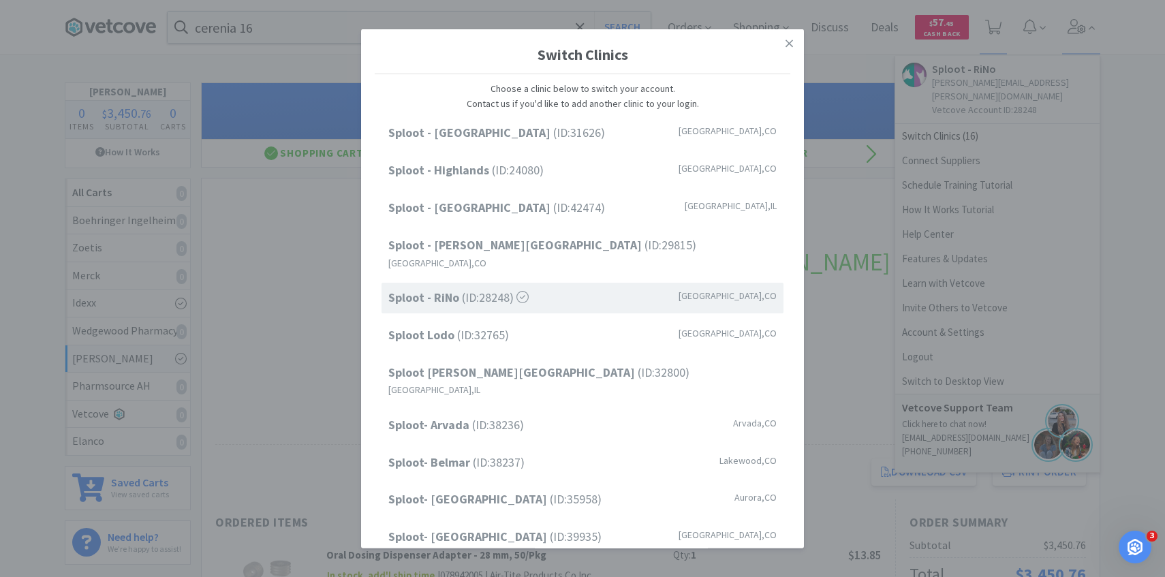
click at [675, 228] on div "Sploot - Cherry Creek (ID: 31626 ) Denver , CO Sploot - Highlands (ID: 24080 ) …" at bounding box center [583, 428] width 416 height 621
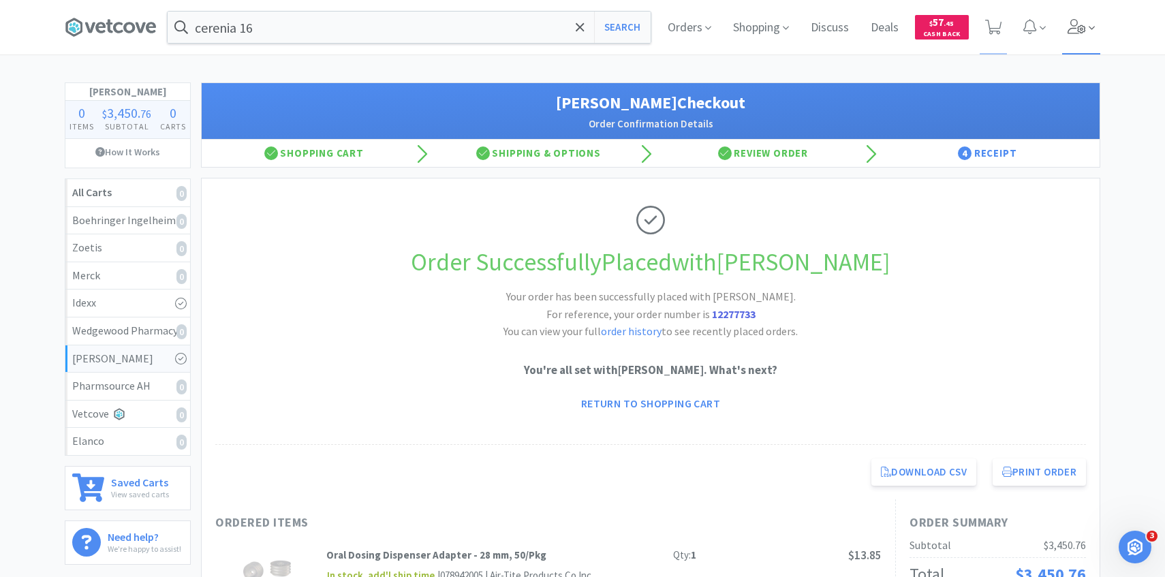
click at [1084, 33] on icon at bounding box center [1076, 26] width 19 height 15
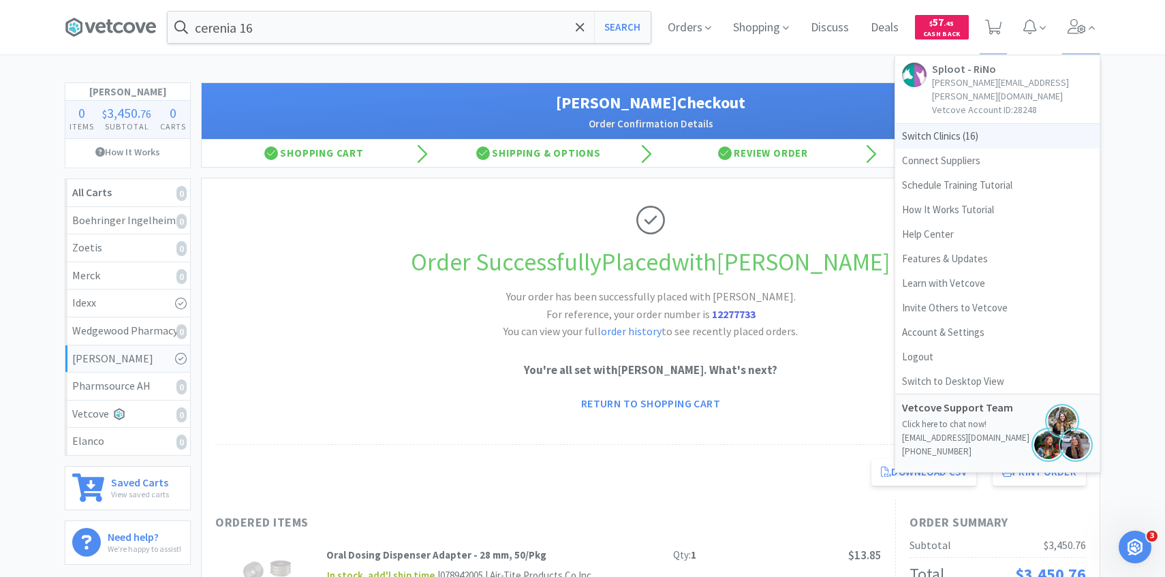
click at [956, 130] on span "Switch Clinics ( 16 )" at bounding box center [997, 136] width 204 height 25
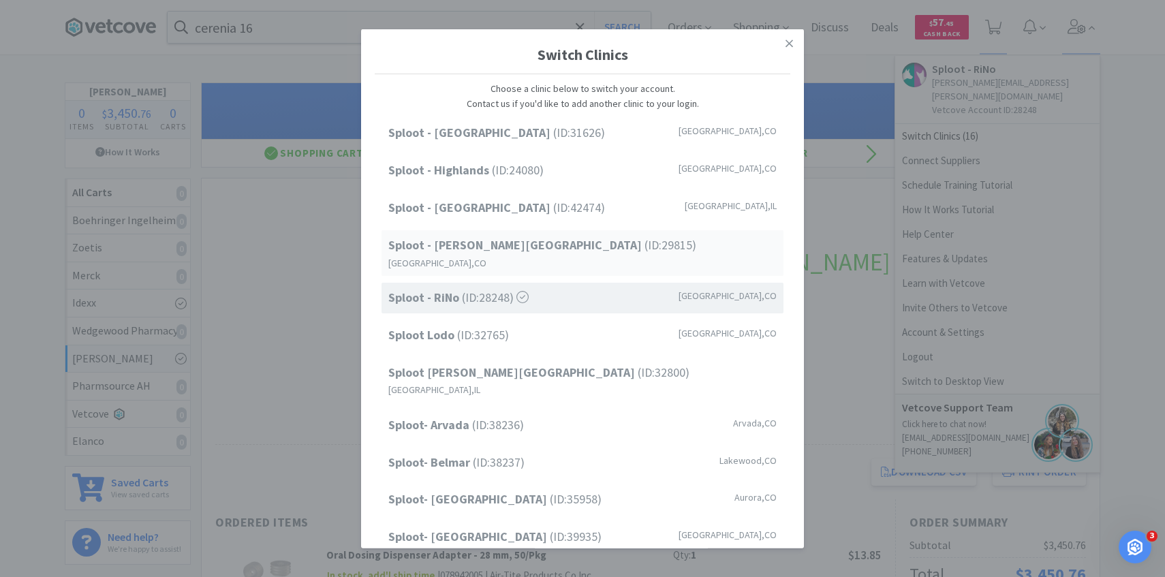
click at [662, 244] on div "Sploot - Platt Park (ID: 29815 ) Denver , CO" at bounding box center [582, 253] width 402 height 46
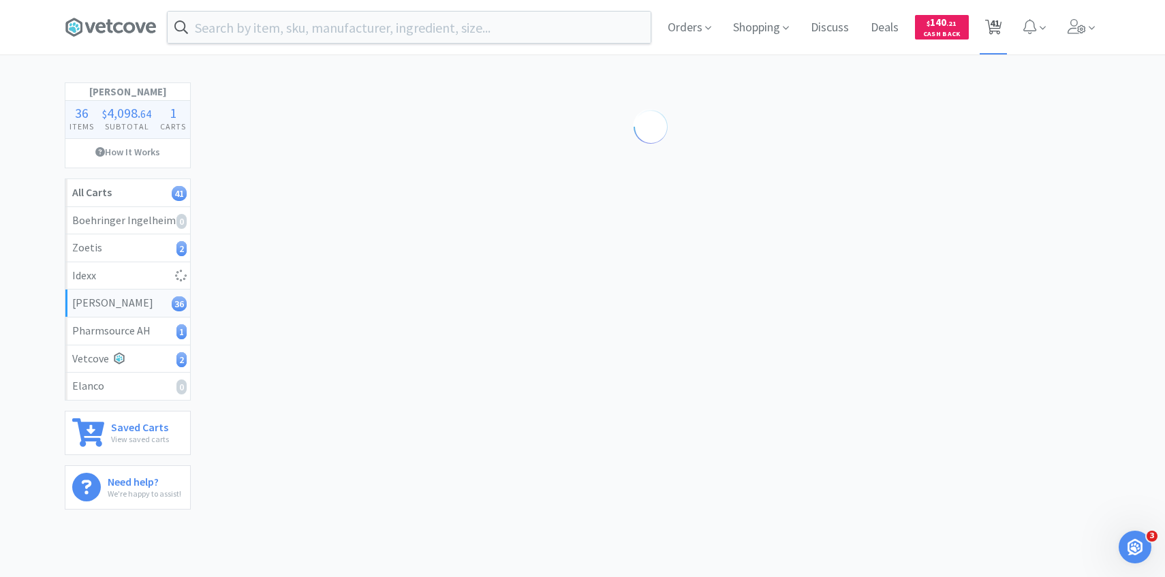
click at [994, 37] on span "41" at bounding box center [995, 23] width 10 height 54
select select "10"
select select "4"
select select "1"
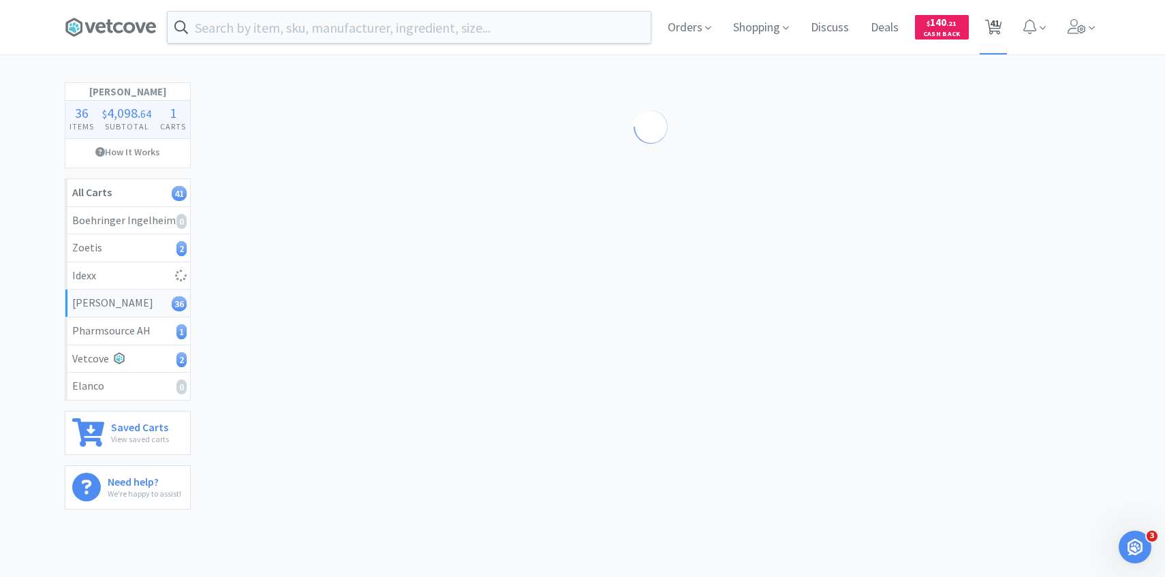
select select "1"
select select "3"
select select "1"
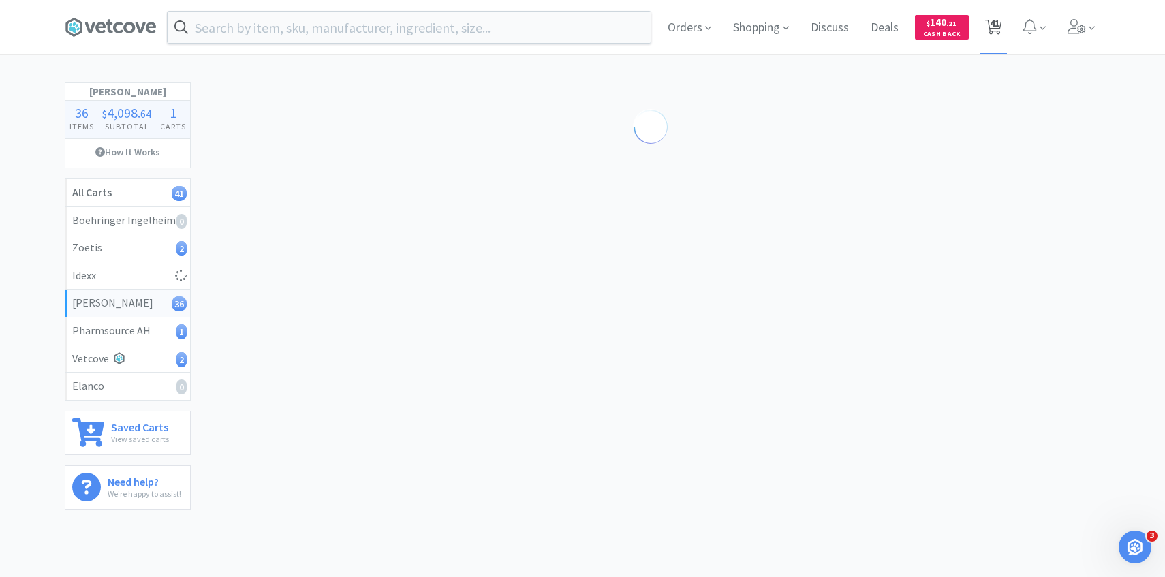
select select "1"
select select "4"
select select "50"
select select "4"
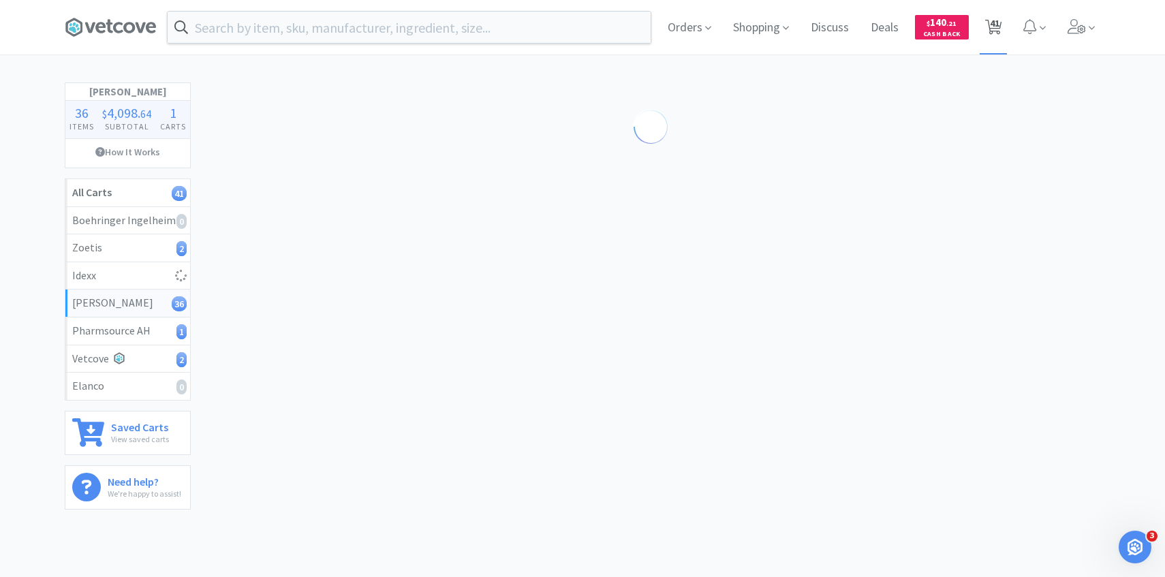
select select "1"
select select "2"
select select "3"
select select "1"
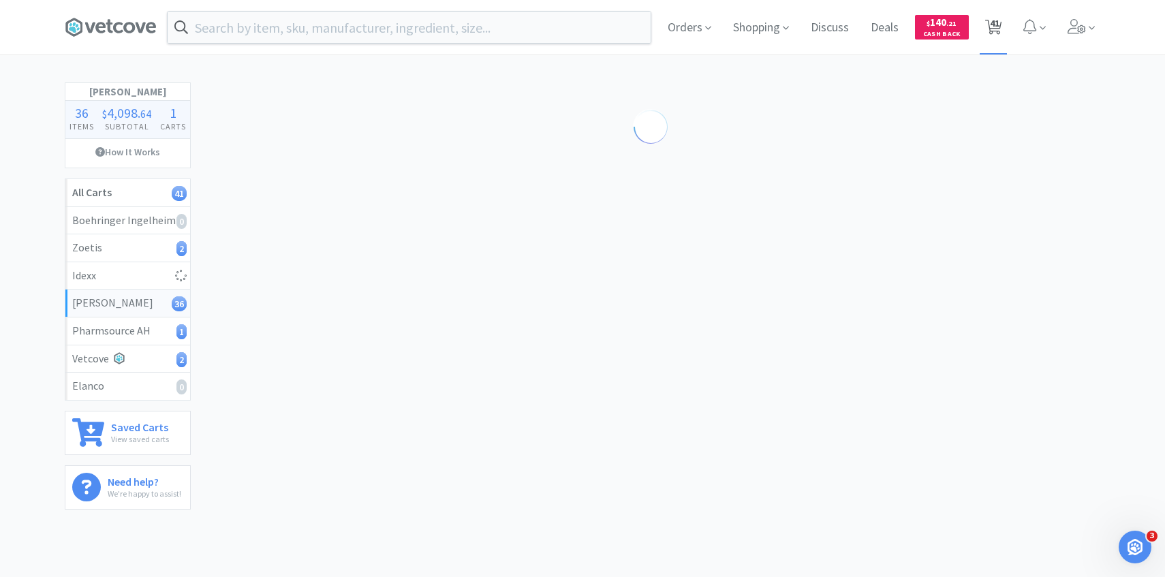
select select "5"
select select "4"
select select "3"
select select "2"
select select "1"
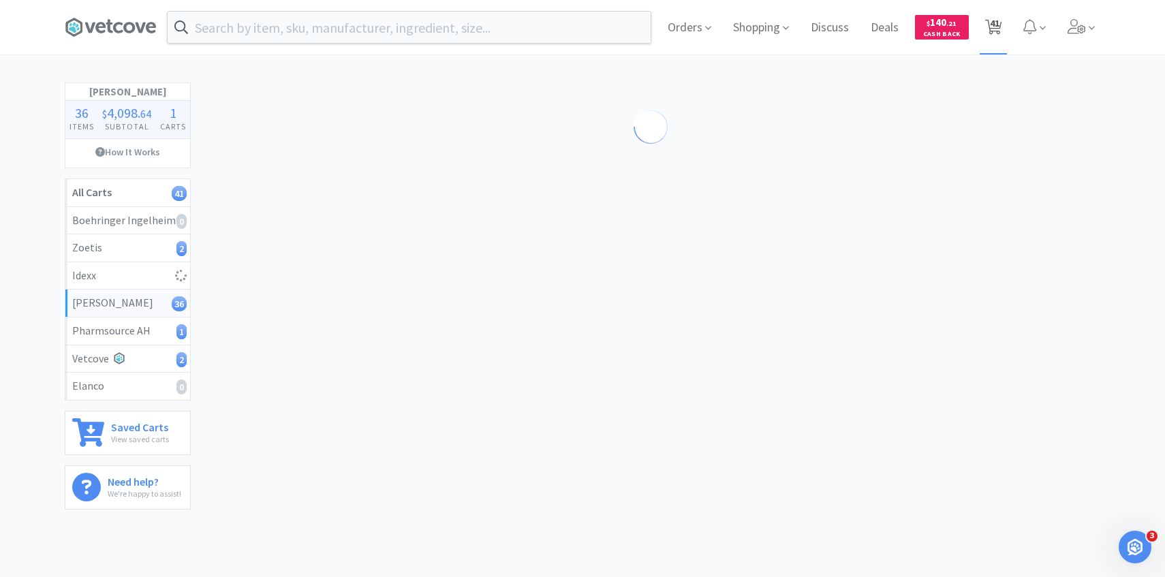
select select "1"
select select "3"
select select "1"
select select "4"
select select "1"
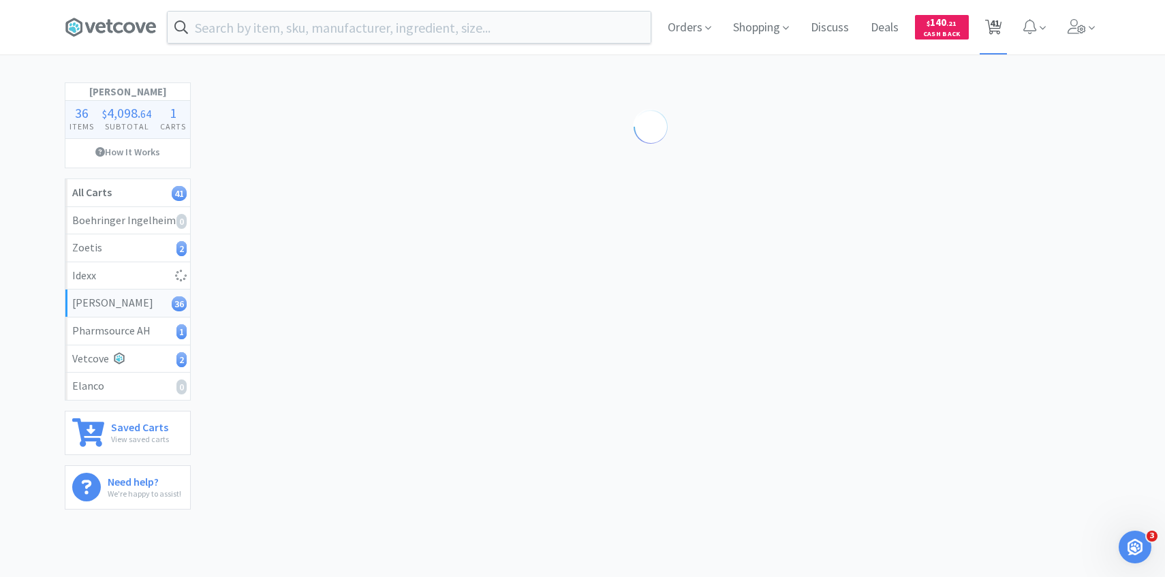
select select "1"
select select "5"
select select "10"
select select "1"
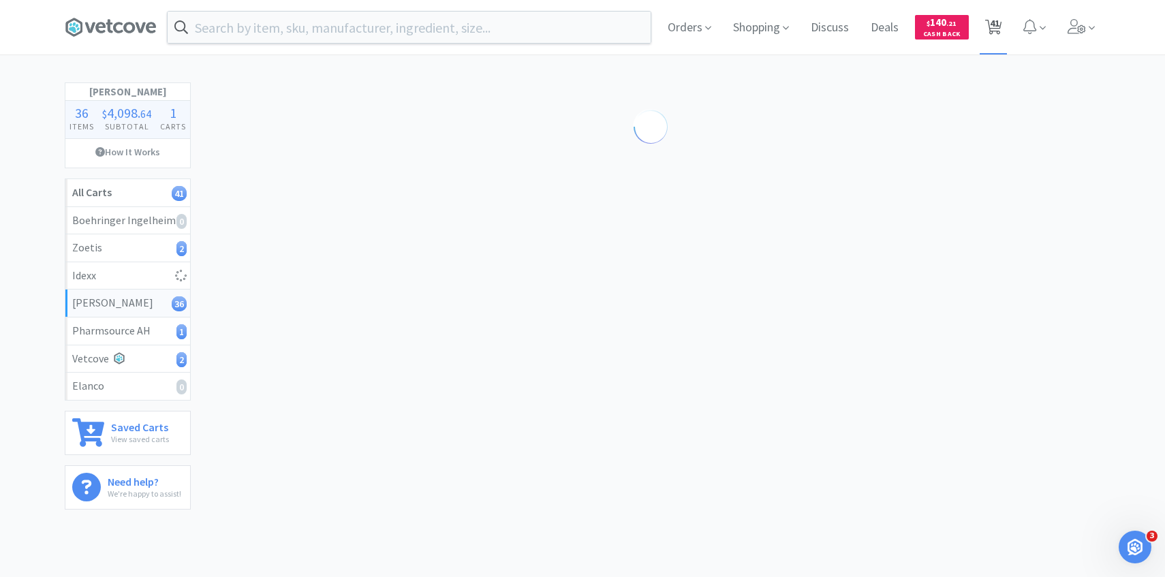
select select "50"
select select "4"
select select "1"
select select "2"
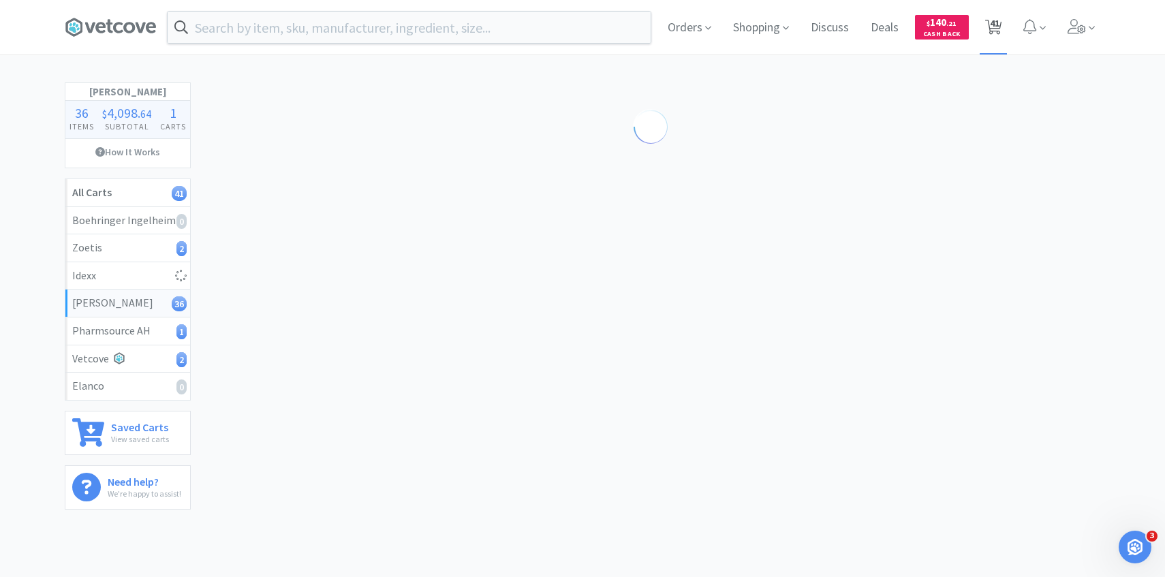
select select "4"
select select "1"
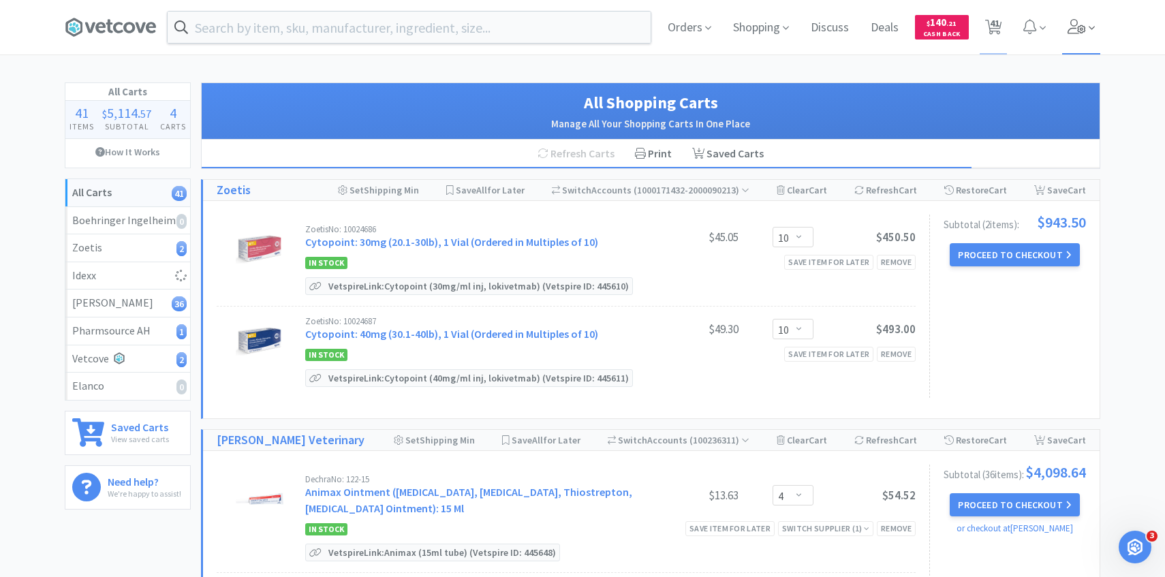
click at [1095, 19] on span at bounding box center [1081, 27] width 39 height 54
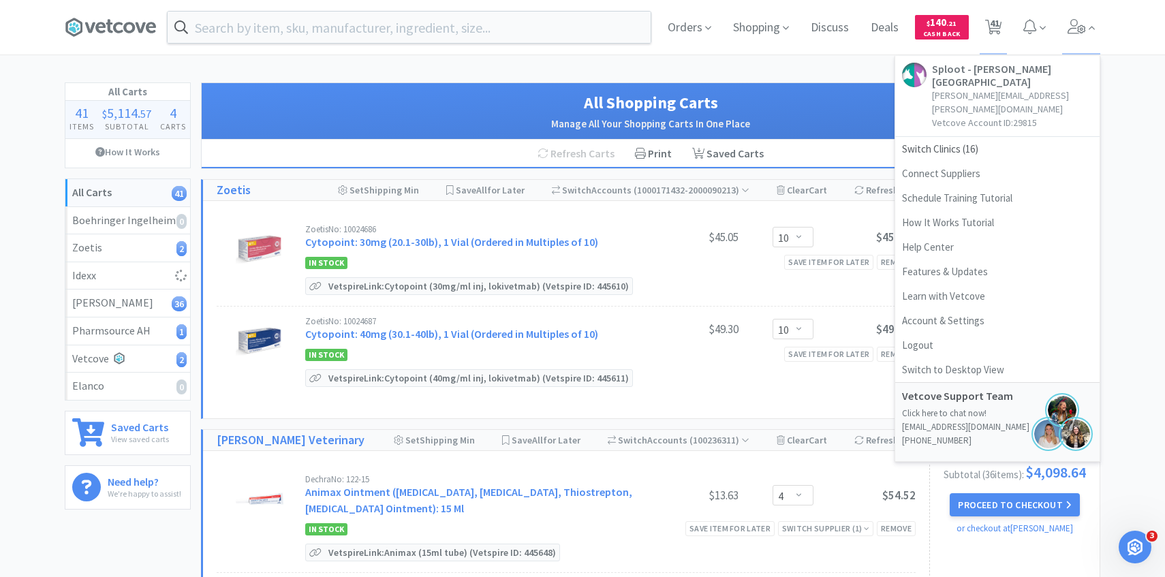
select select "2"
select select "3"
select select "1"
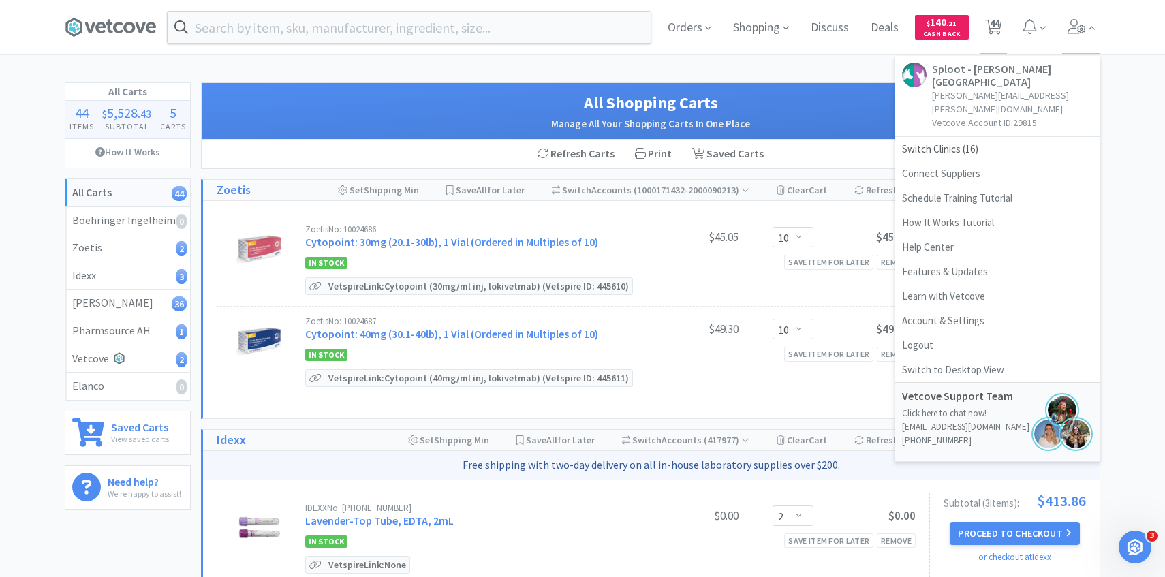
click at [818, 161] on div "Refresh Carts Print Saved Carts" at bounding box center [651, 154] width 898 height 29
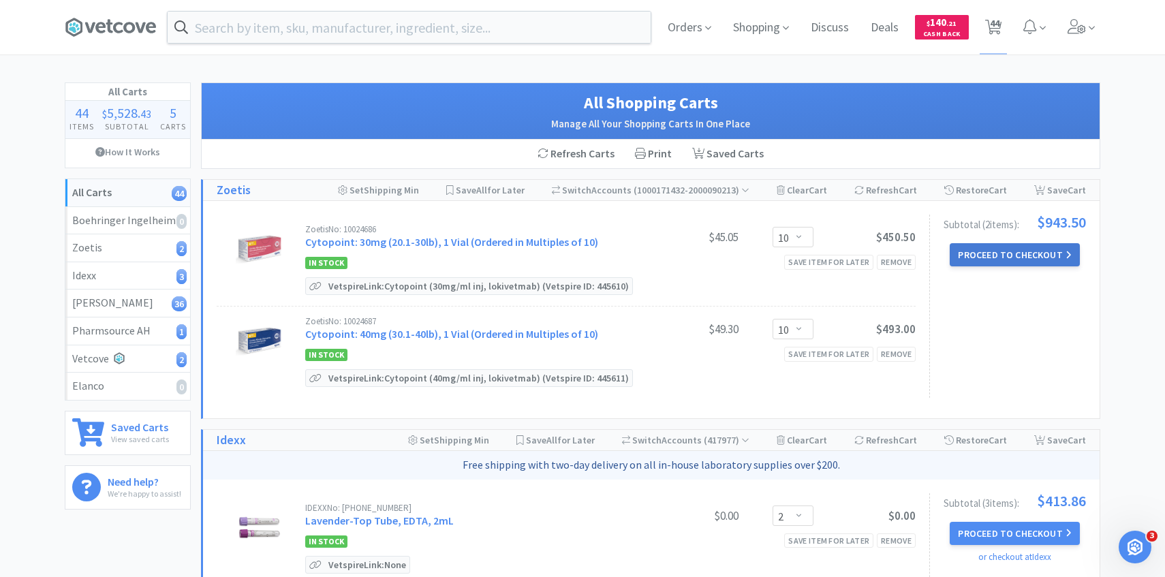
click at [973, 254] on button "Proceed to Checkout" at bounding box center [1014, 254] width 129 height 23
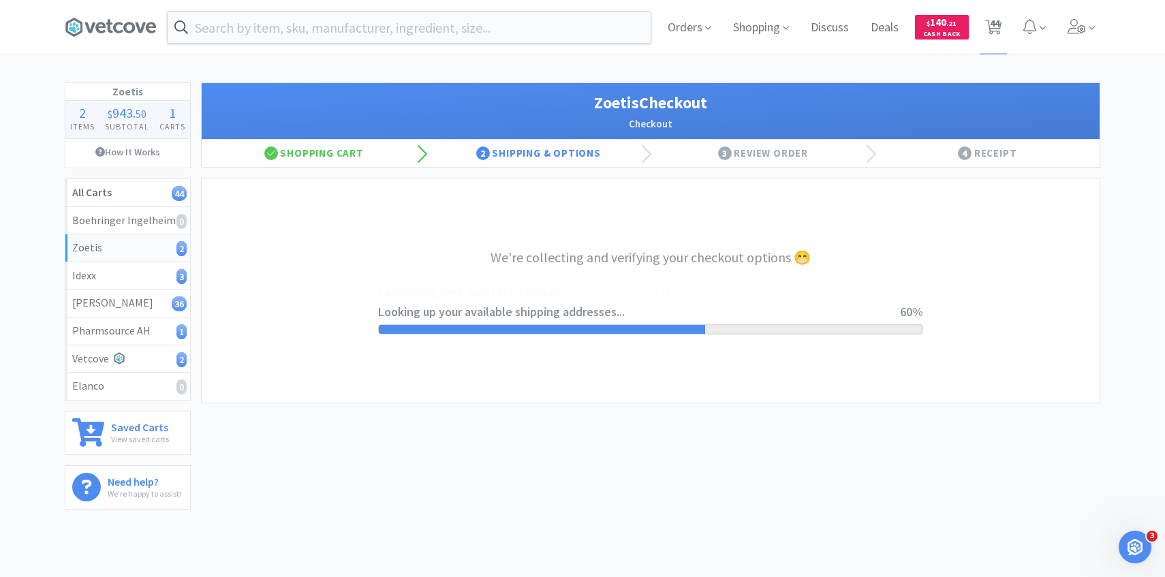
select select "invoice"
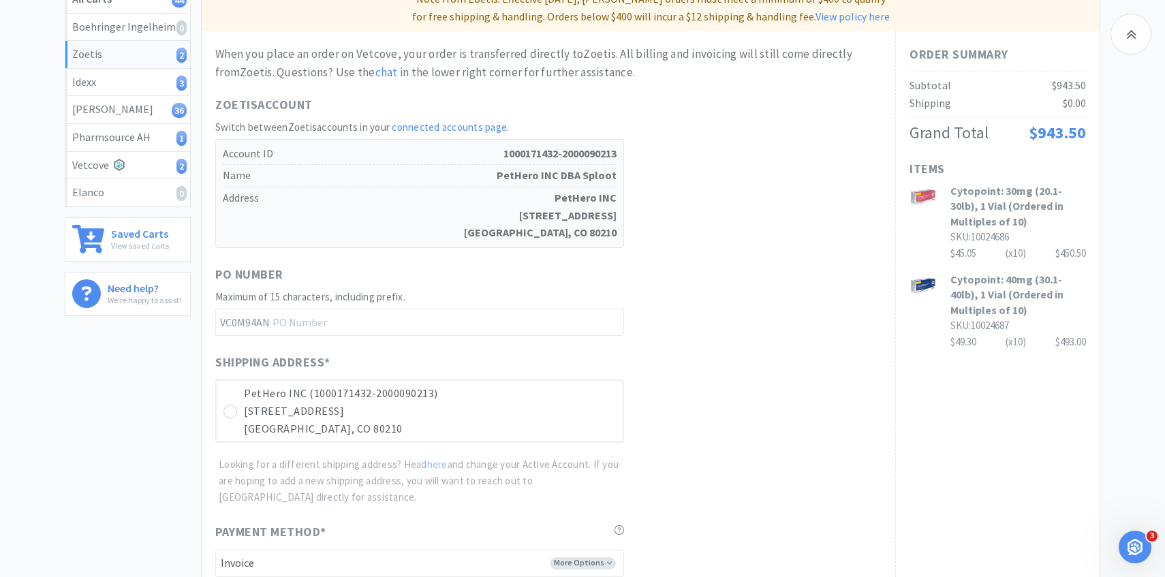
scroll to position [420, 0]
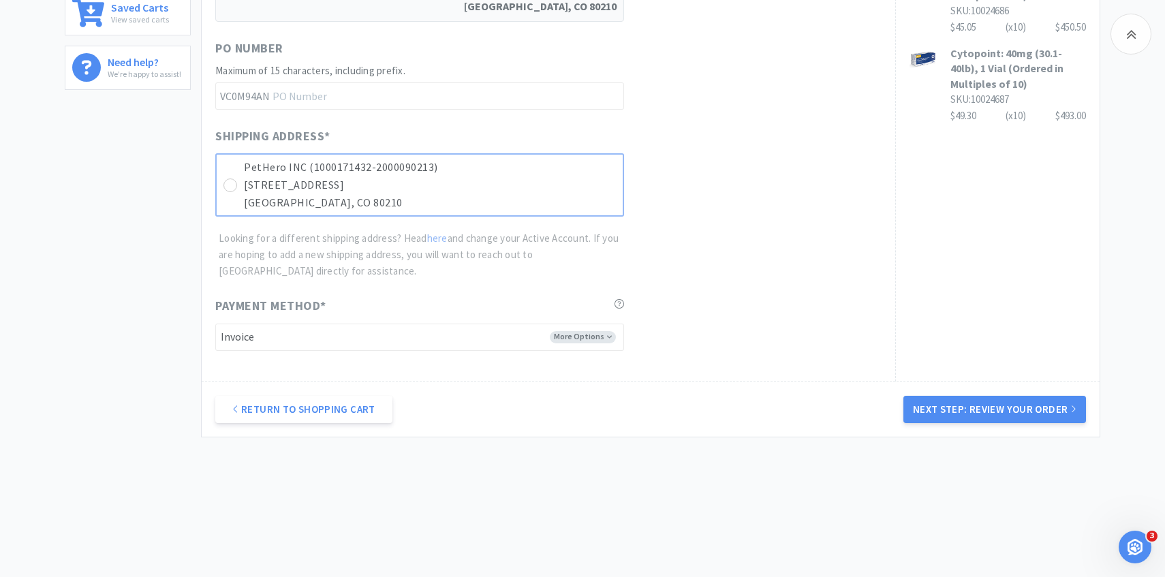
click at [574, 202] on p "Denver, CO 80210" at bounding box center [430, 203] width 372 height 18
click at [928, 409] on button "Next Step: Review Your Order" at bounding box center [994, 409] width 183 height 27
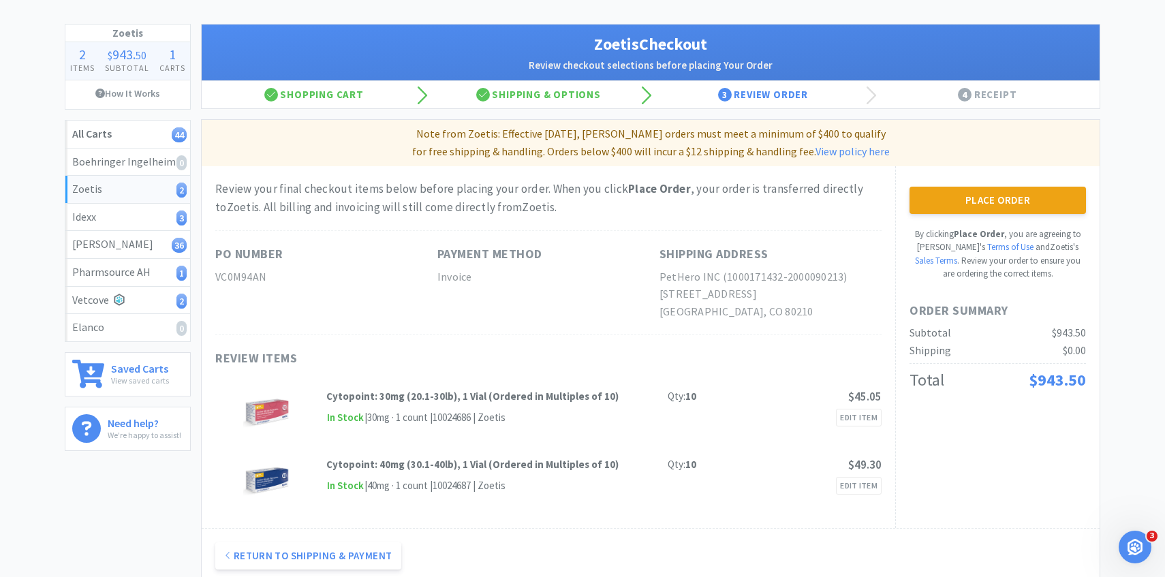
scroll to position [0, 0]
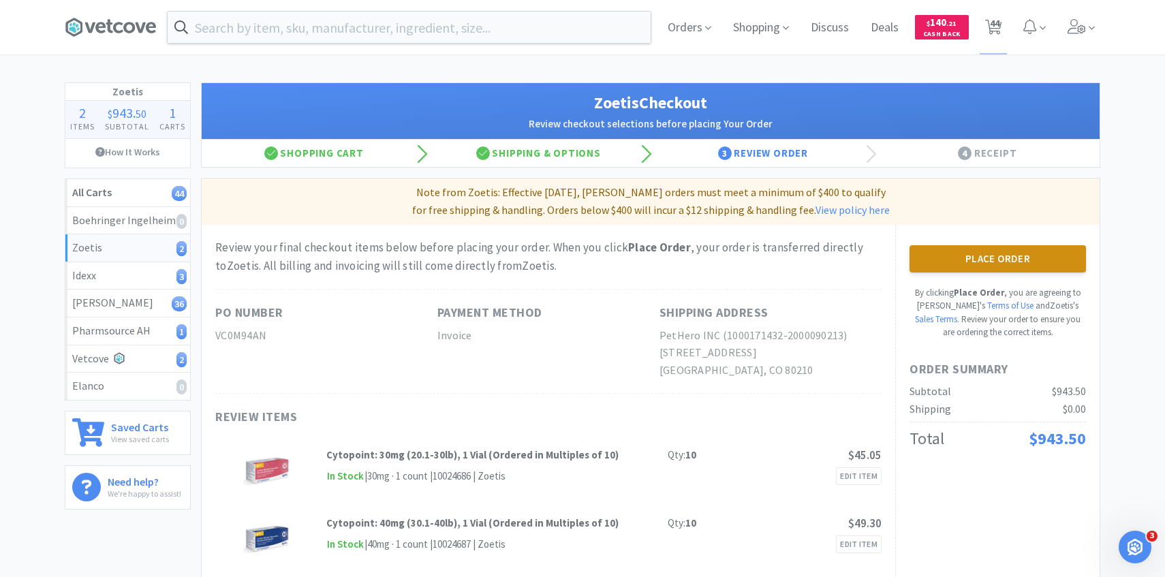
click at [962, 245] on button "Place Order" at bounding box center [997, 258] width 176 height 27
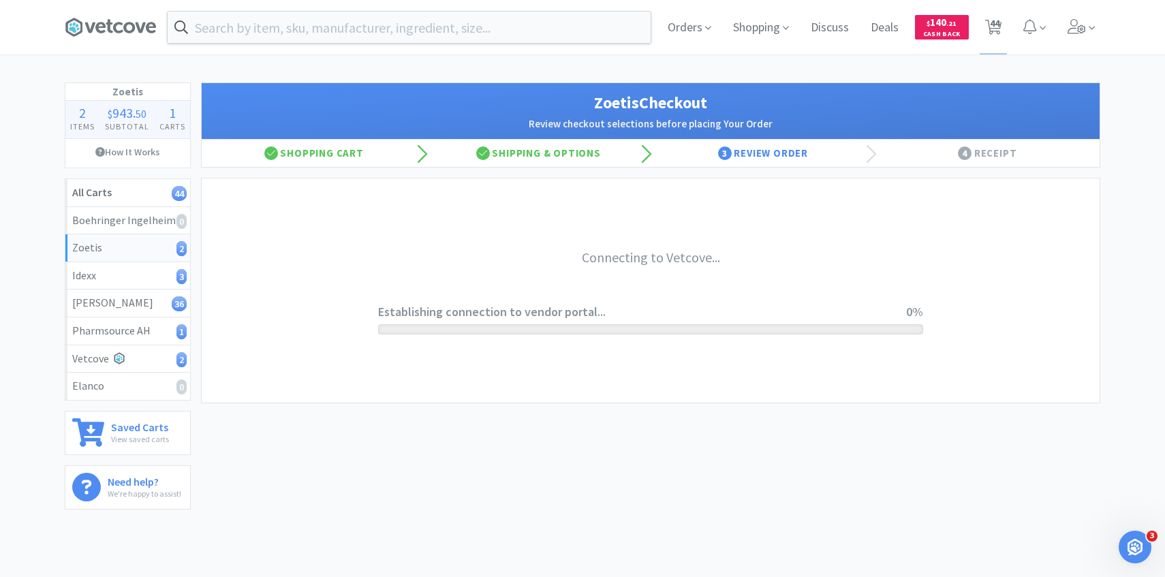
click at [962, 261] on div "Connecting to Vetcove... Establishing connection to vendor portal... 0%" at bounding box center [651, 290] width 898 height 224
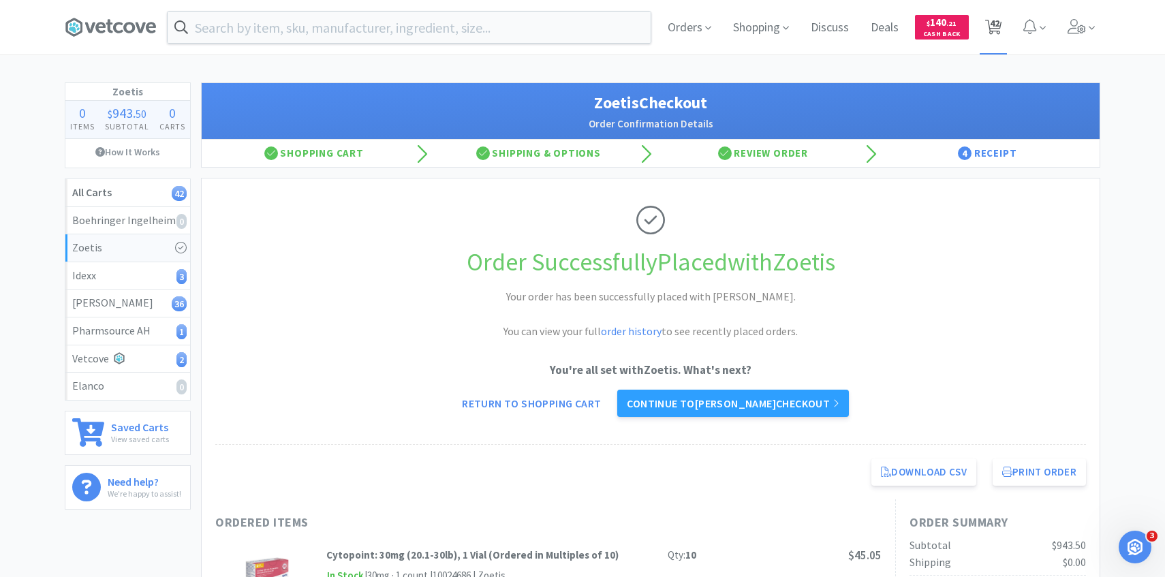
click at [988, 35] on span "42" at bounding box center [993, 27] width 17 height 19
select select "2"
select select "3"
select select "1"
select select "4"
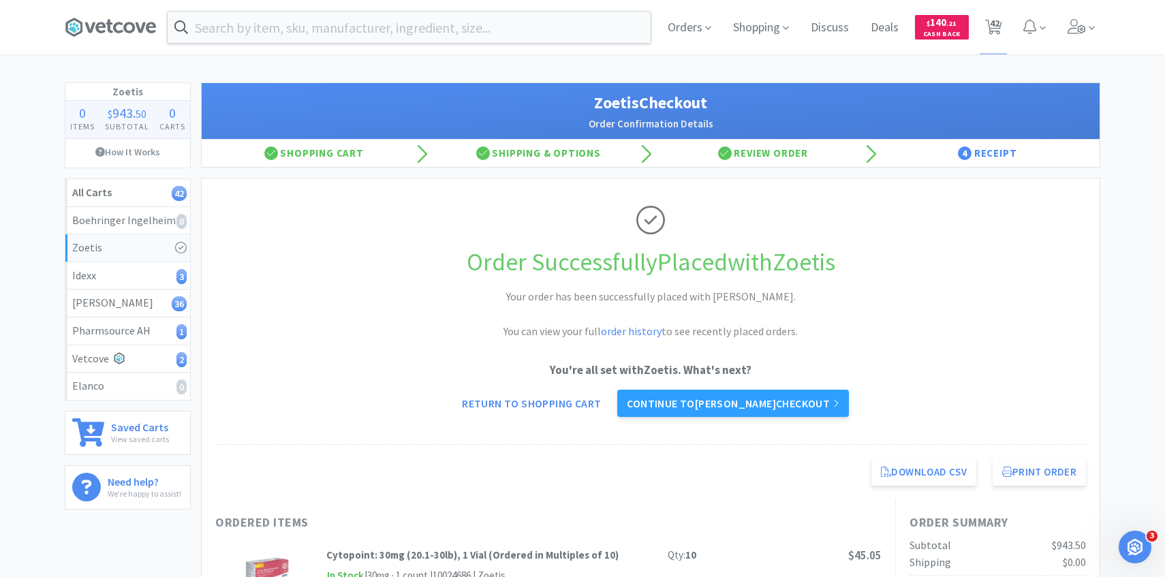
select select "1"
select select "3"
select select "1"
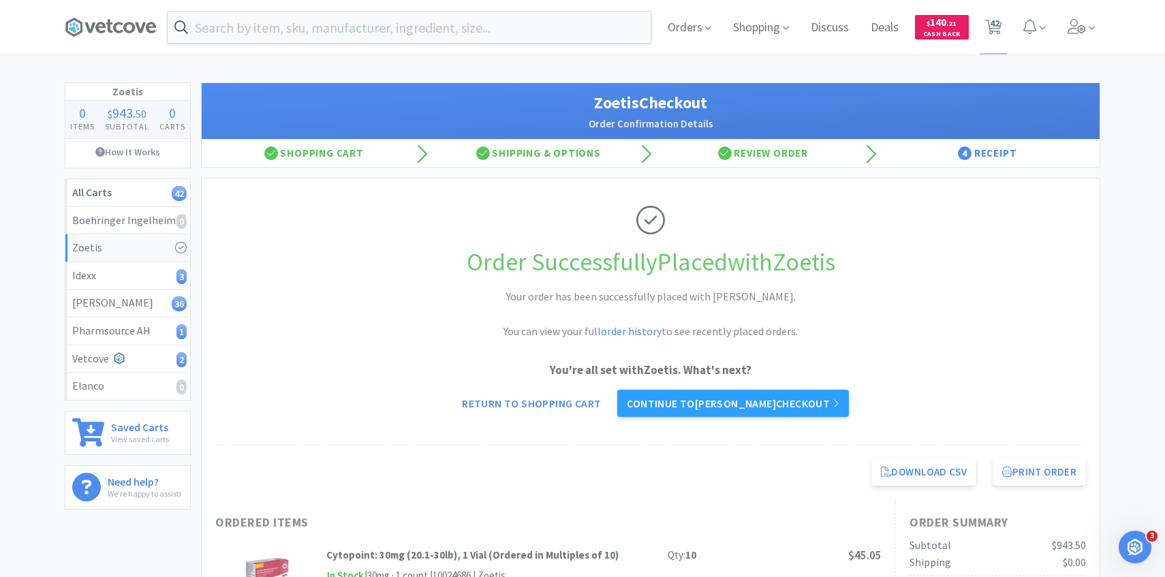
select select "1"
select select "4"
select select "50"
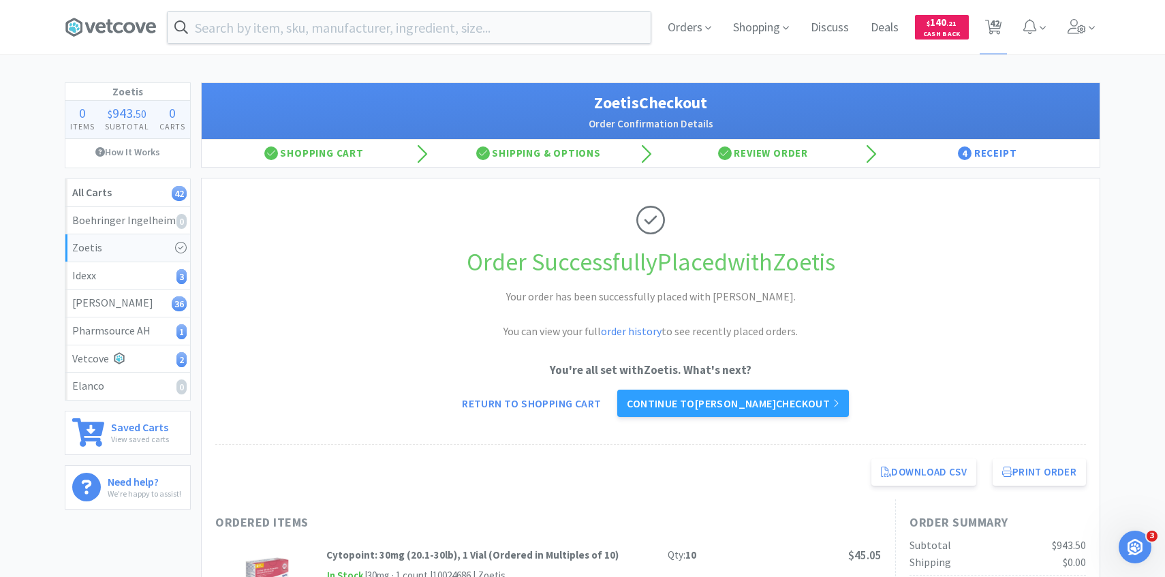
select select "4"
select select "1"
select select "2"
select select "3"
select select "1"
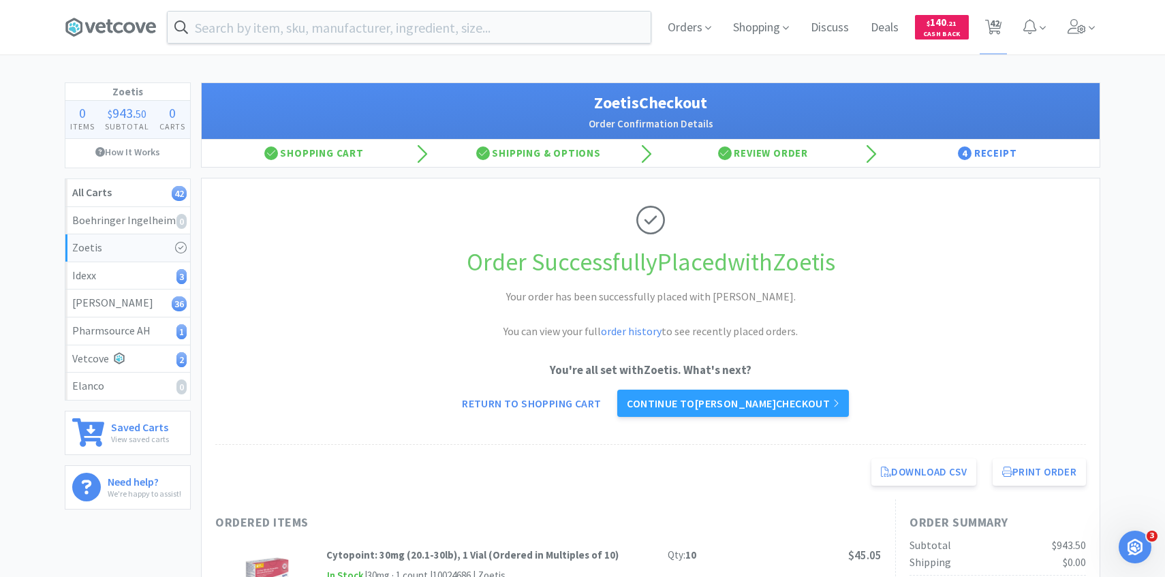
select select "1"
select select "5"
select select "4"
select select "3"
select select "2"
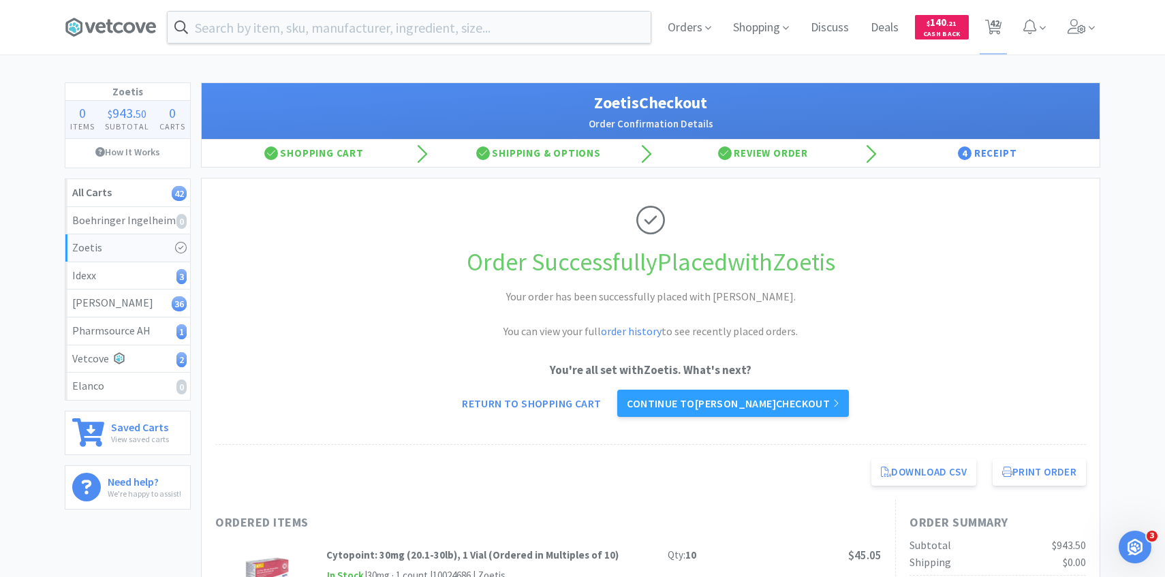
select select "1"
select select "3"
select select "1"
select select "4"
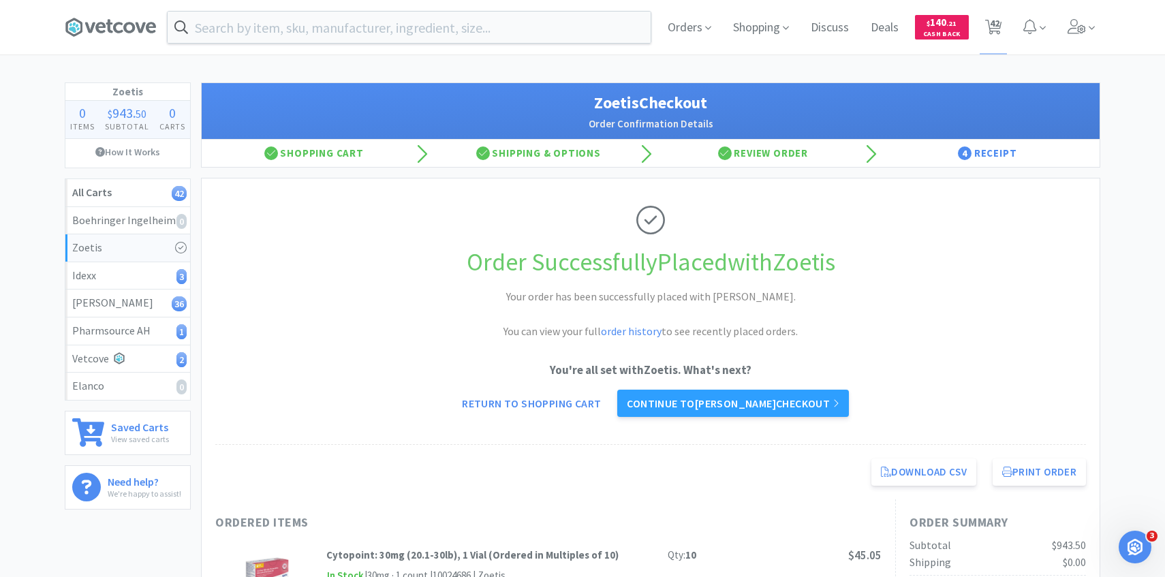
select select "1"
select select "5"
select select "10"
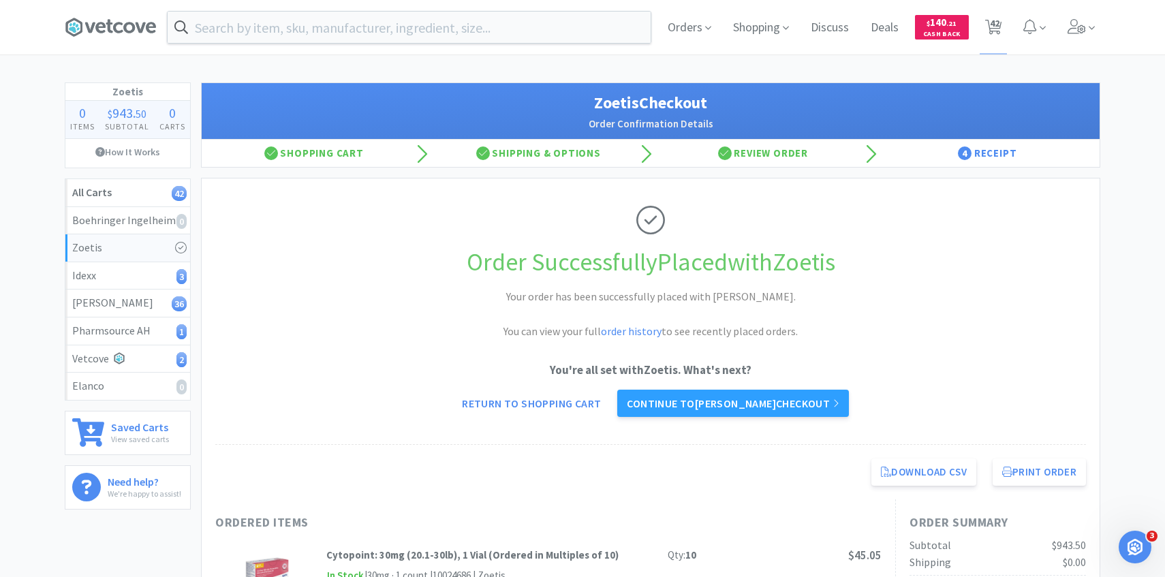
select select "1"
select select "50"
select select "4"
select select "1"
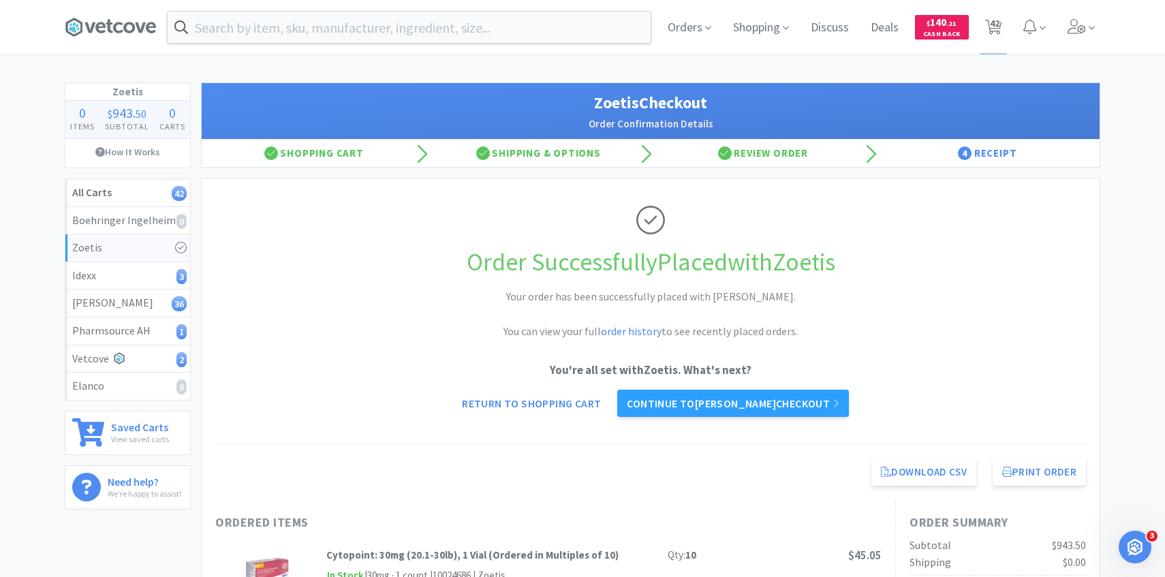
select select "2"
select select "4"
select select "1"
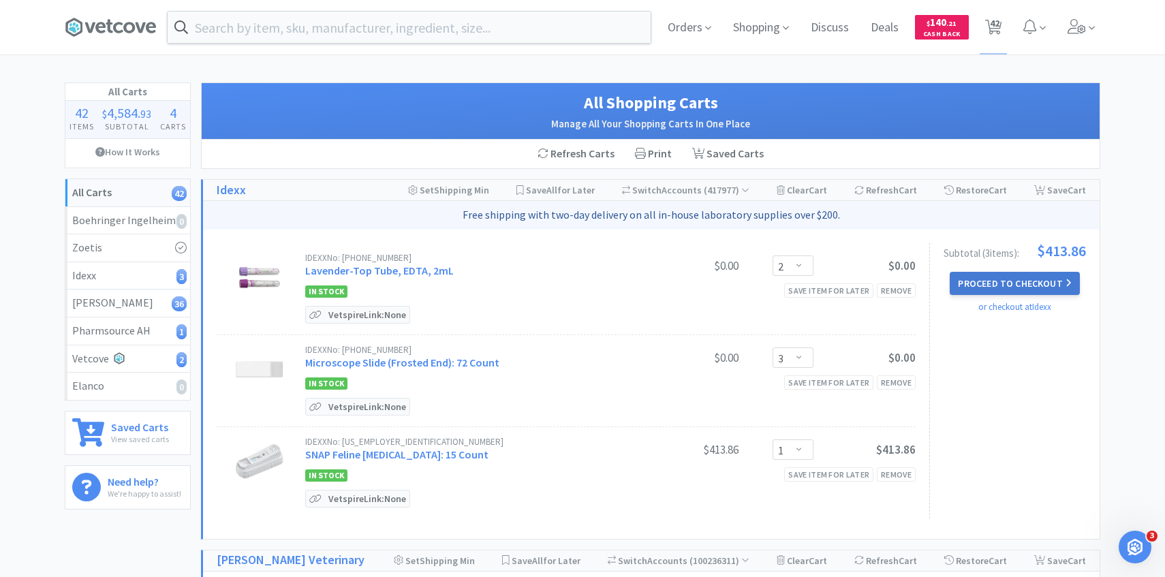
click at [1009, 285] on button "Proceed to Checkout" at bounding box center [1014, 283] width 129 height 23
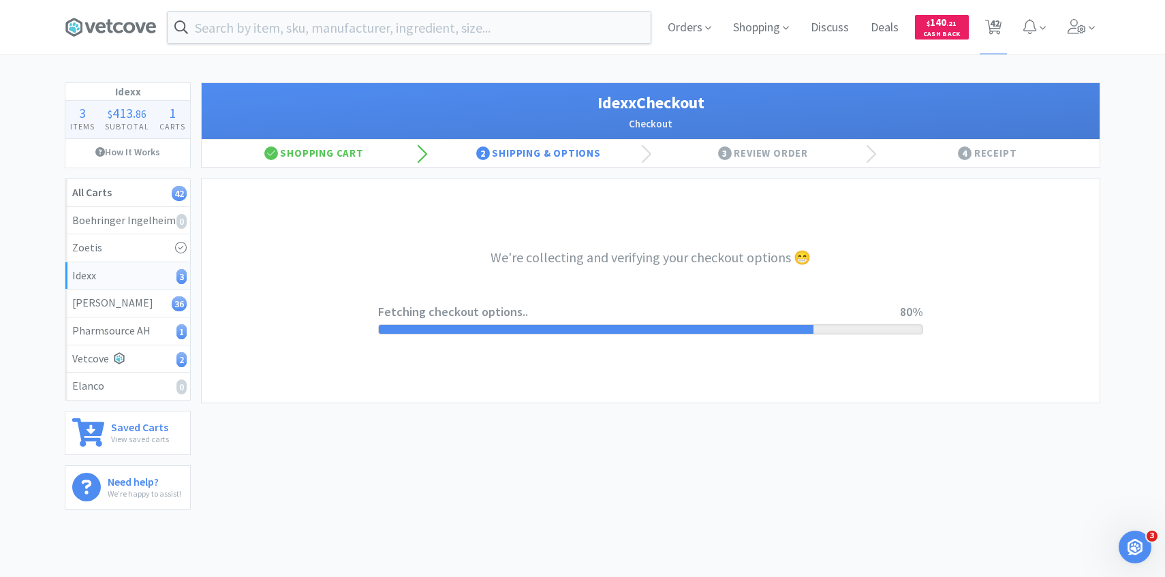
select select "904"
select select "003"
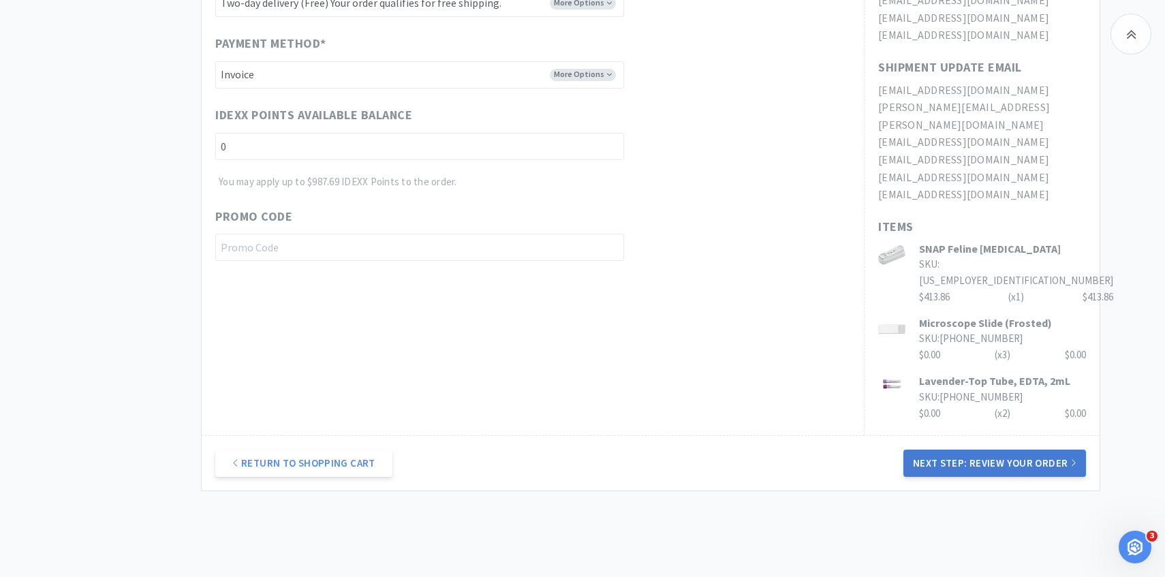
click at [971, 450] on button "Next Step: Review Your Order" at bounding box center [994, 463] width 183 height 27
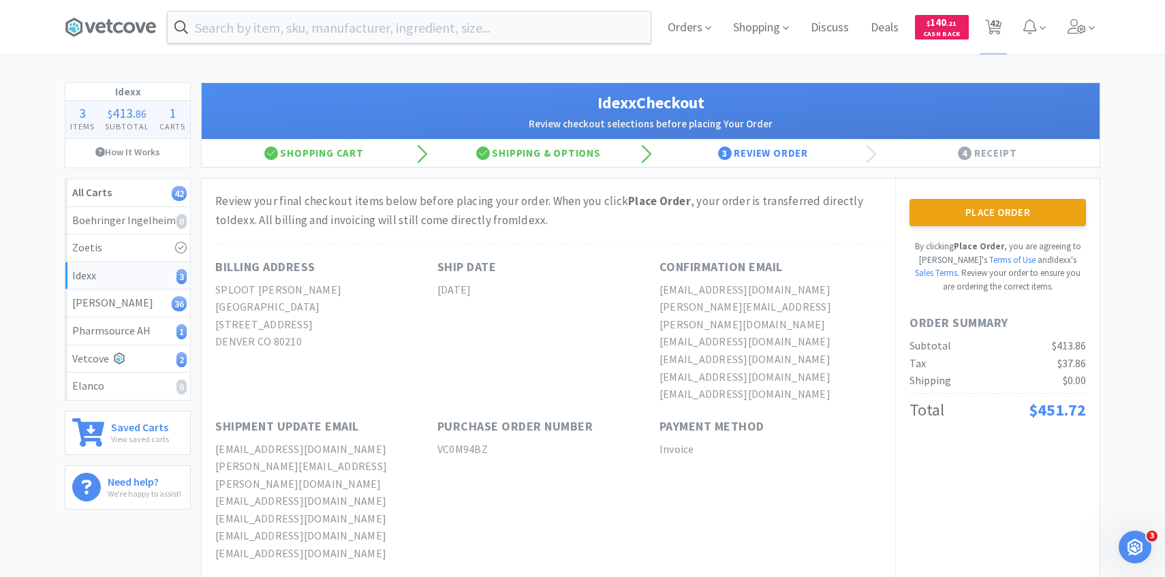
click at [972, 198] on div "Place Order By clicking Place Order , you are agreeing to Vetcove's Terms of Us…" at bounding box center [997, 561] width 204 height 766
click at [970, 206] on button "Place Order" at bounding box center [997, 212] width 176 height 27
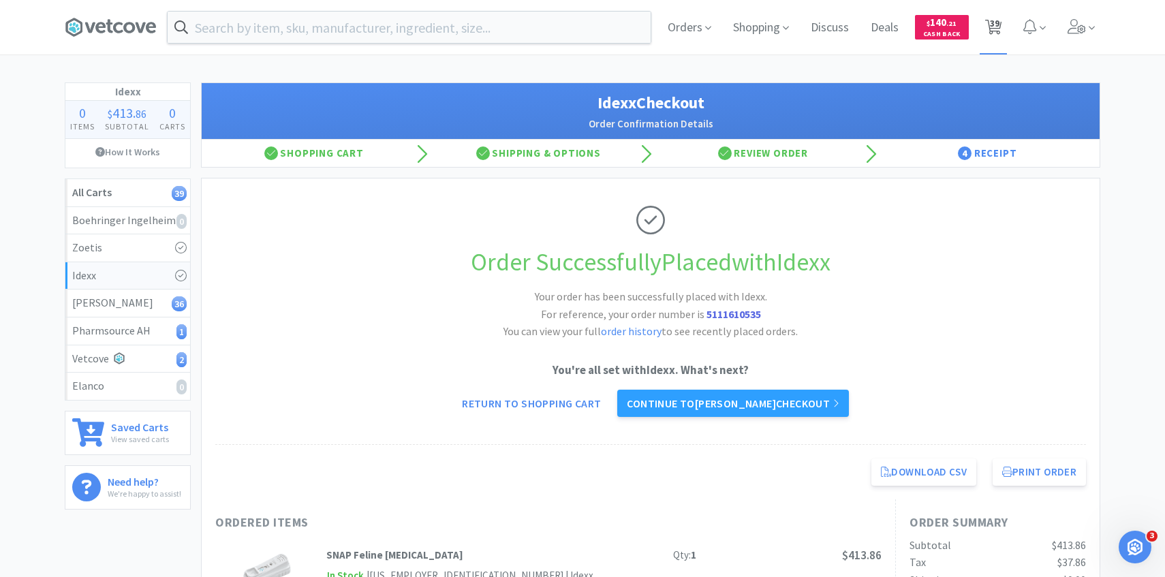
click at [992, 34] on span "39" at bounding box center [995, 23] width 10 height 54
select select "4"
select select "1"
select select "3"
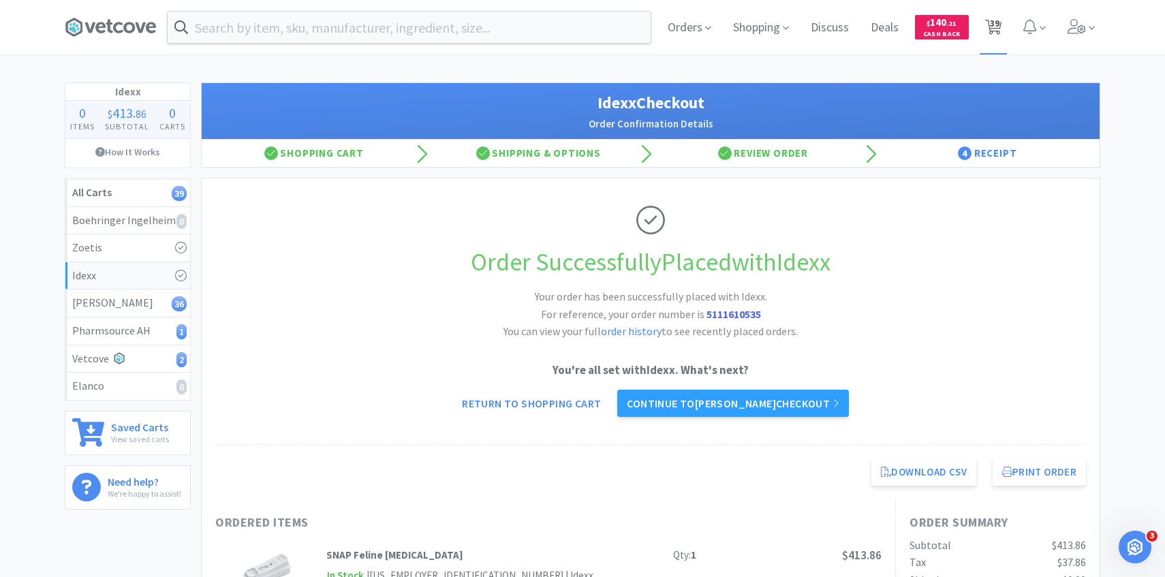
select select "1"
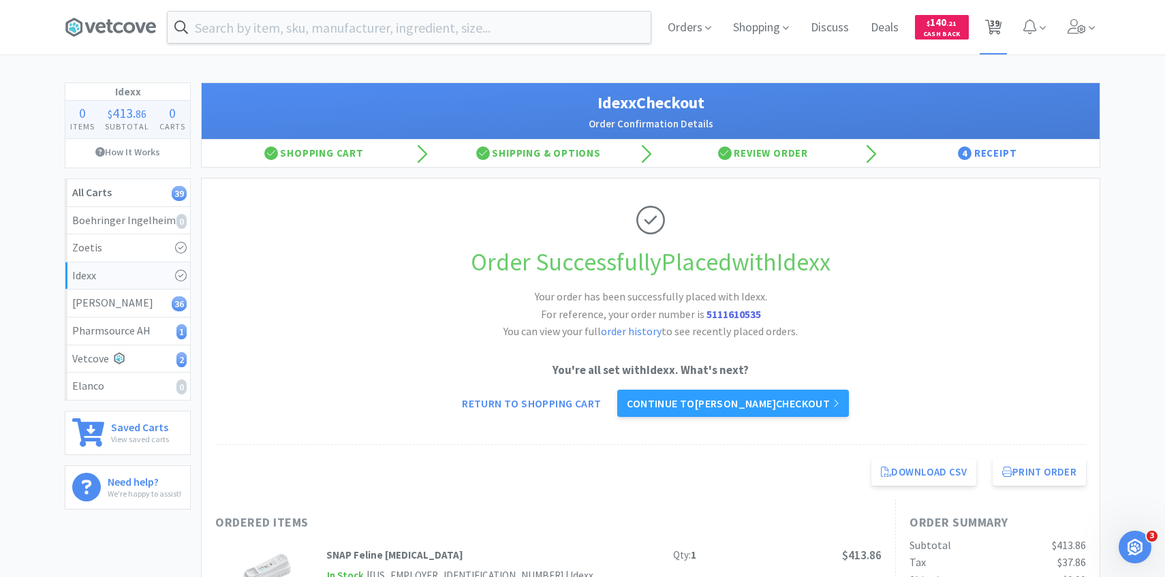
select select "4"
select select "50"
select select "4"
select select "1"
select select "2"
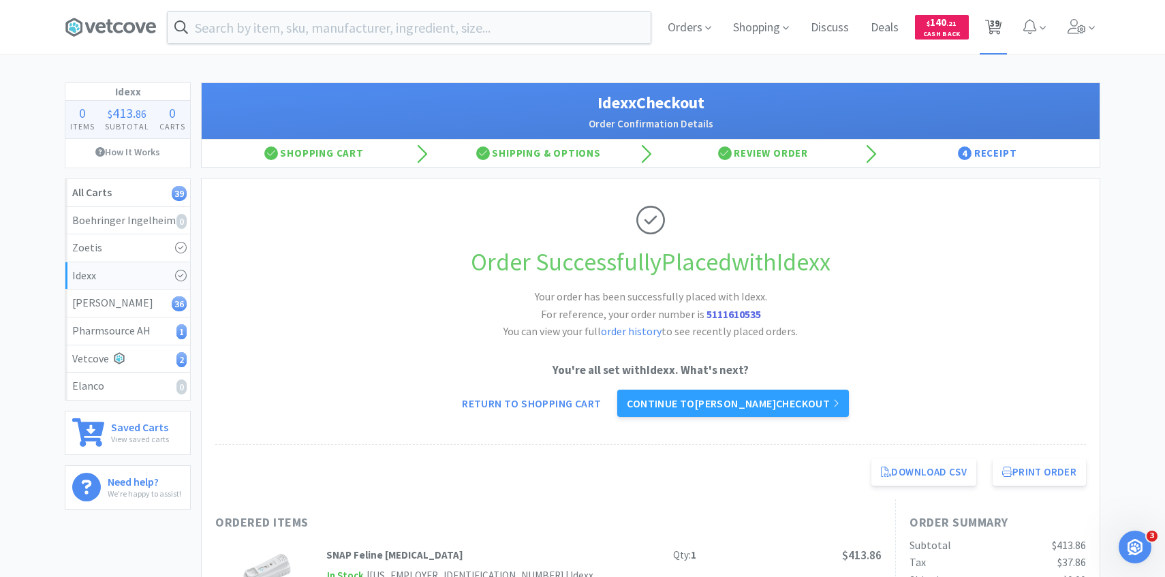
select select "3"
select select "1"
select select "5"
select select "4"
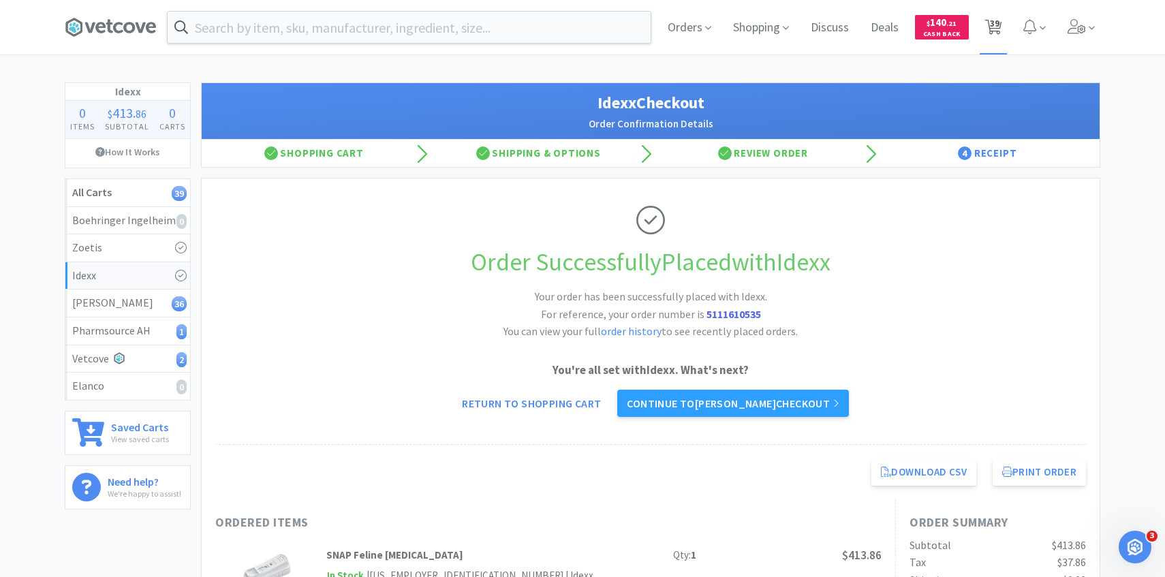
select select "3"
select select "2"
select select "1"
select select "3"
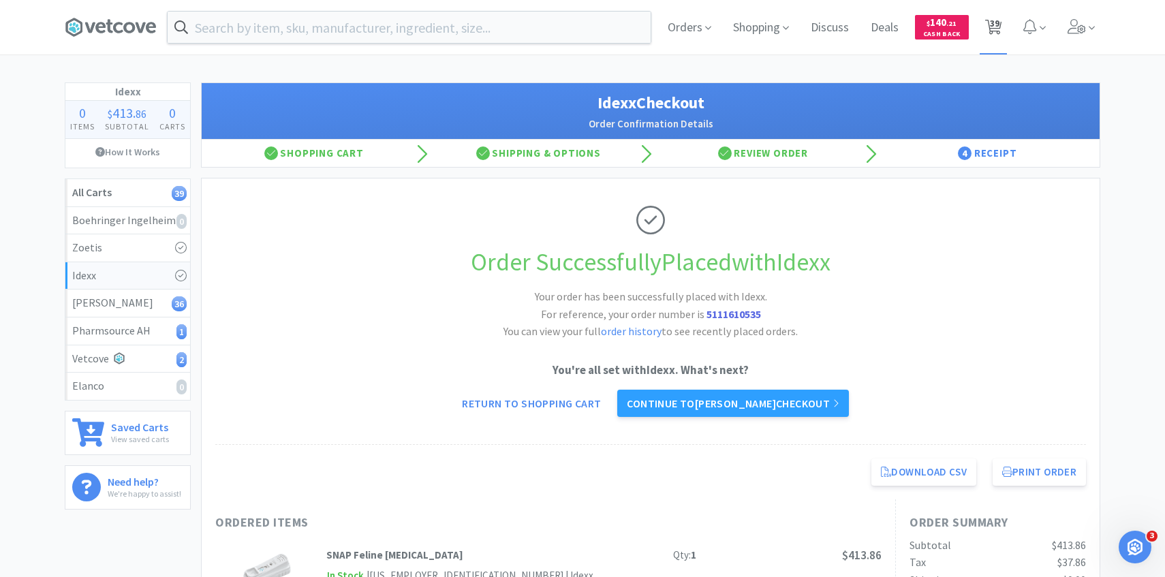
select select "1"
select select "4"
select select "1"
select select "5"
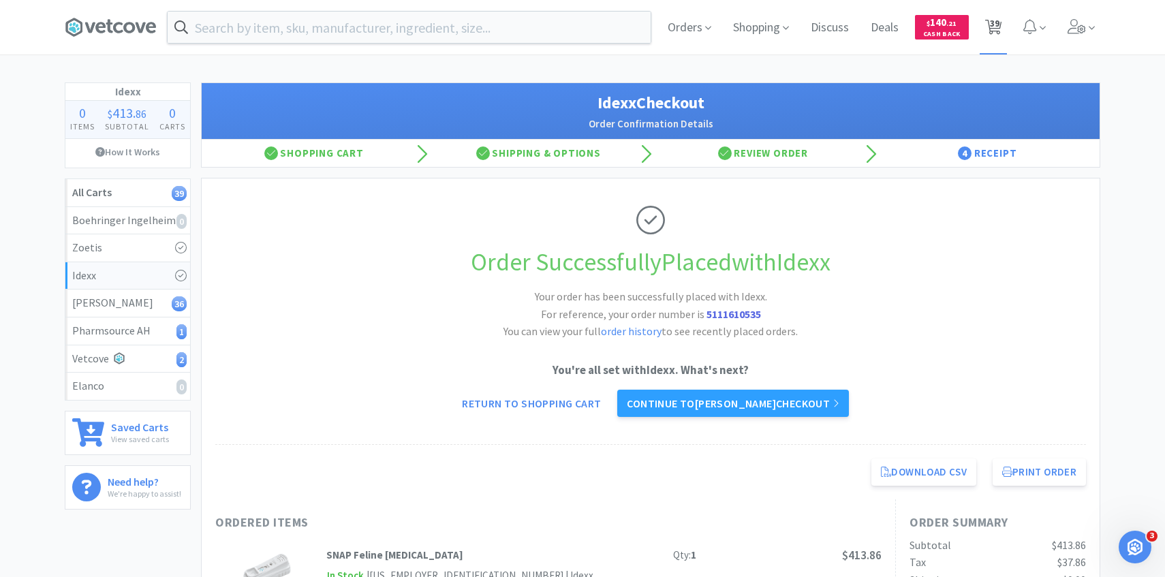
select select "10"
select select "1"
select select "50"
select select "4"
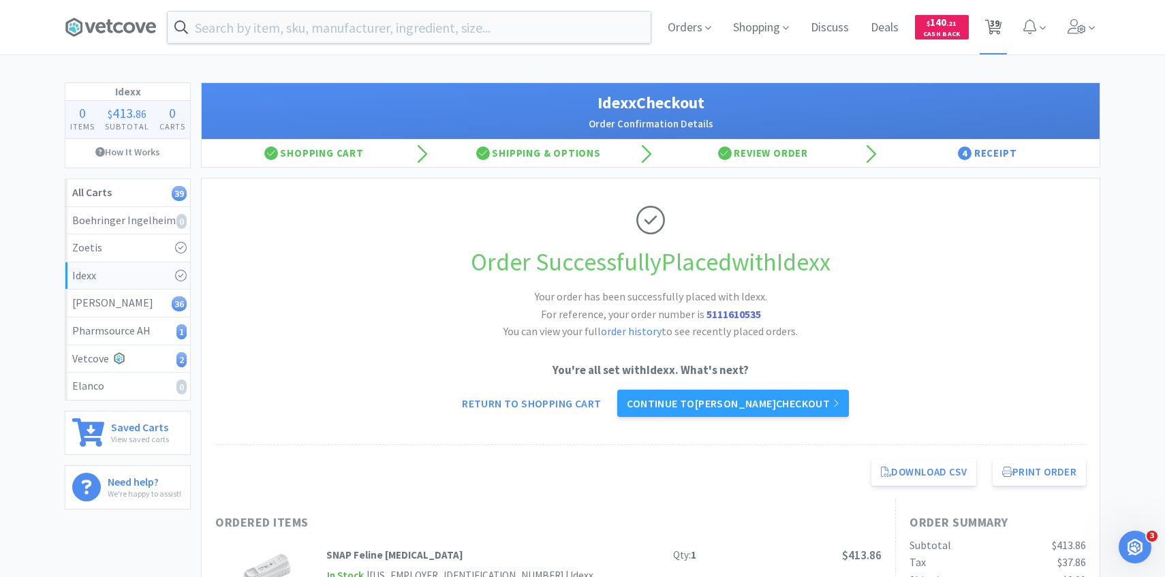
select select "1"
select select "2"
select select "4"
select select "1"
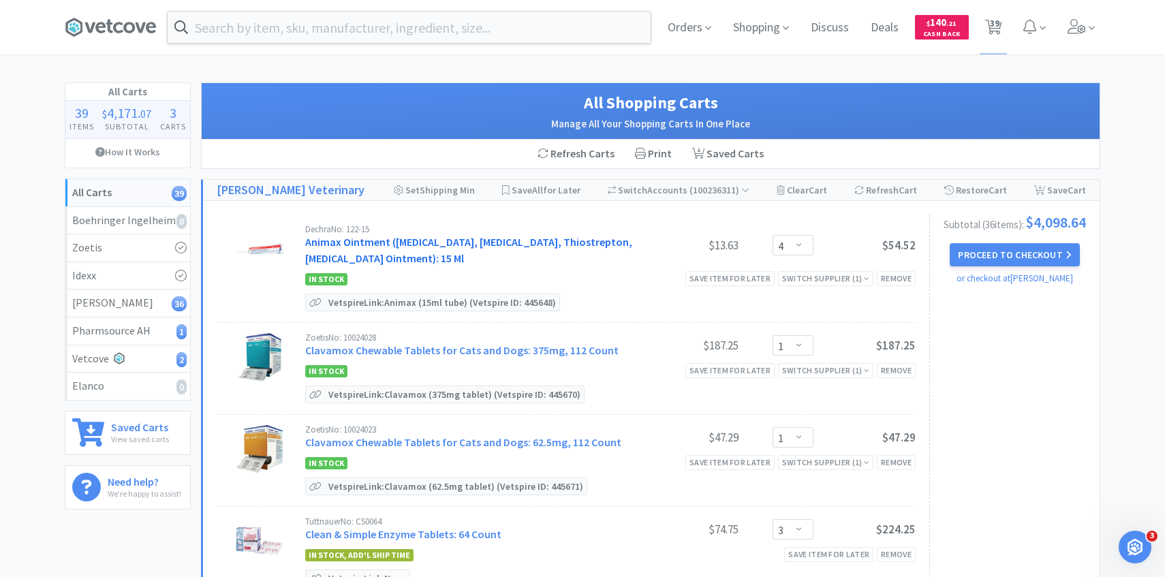
click at [419, 242] on link "Animax Ointment (Nystatin, Neomycin Sulfate, Thiostrepton, Triamcinolone Aceton…" at bounding box center [468, 250] width 327 height 30
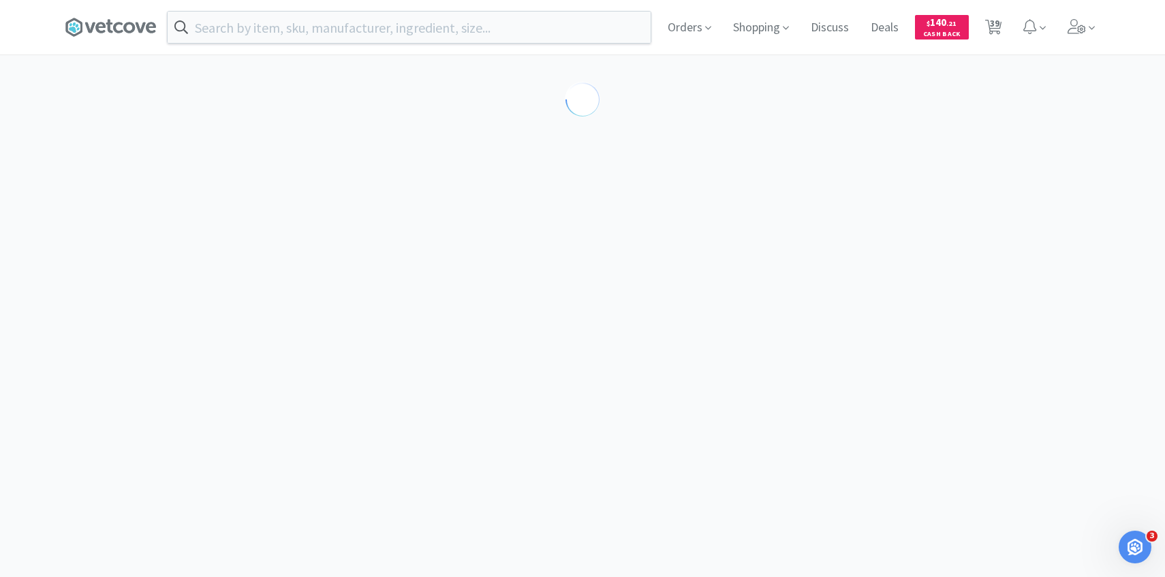
select select "143513"
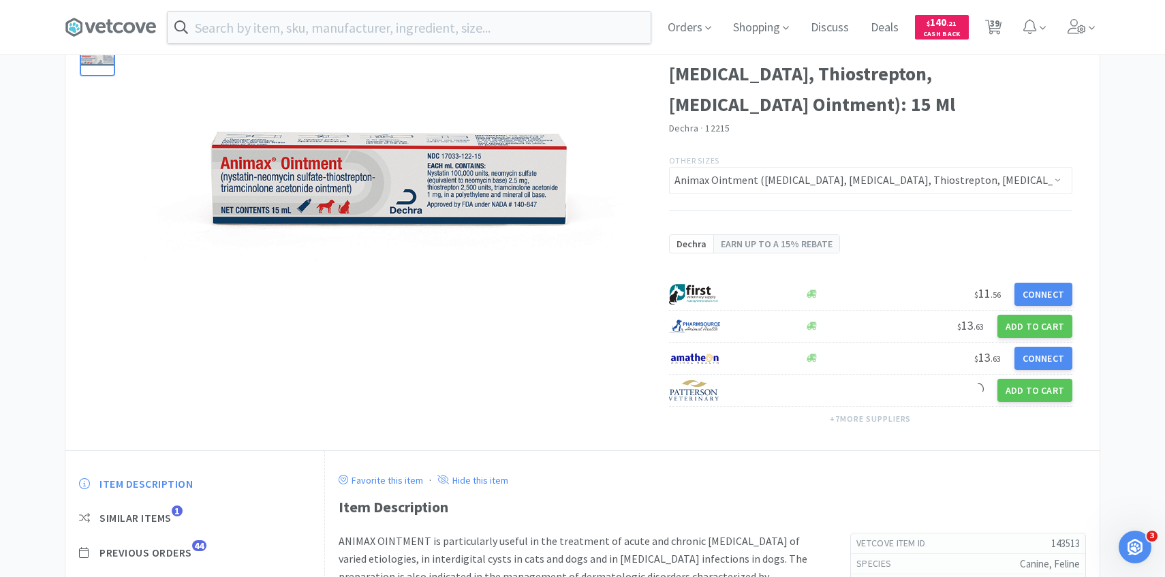
scroll to position [168, 0]
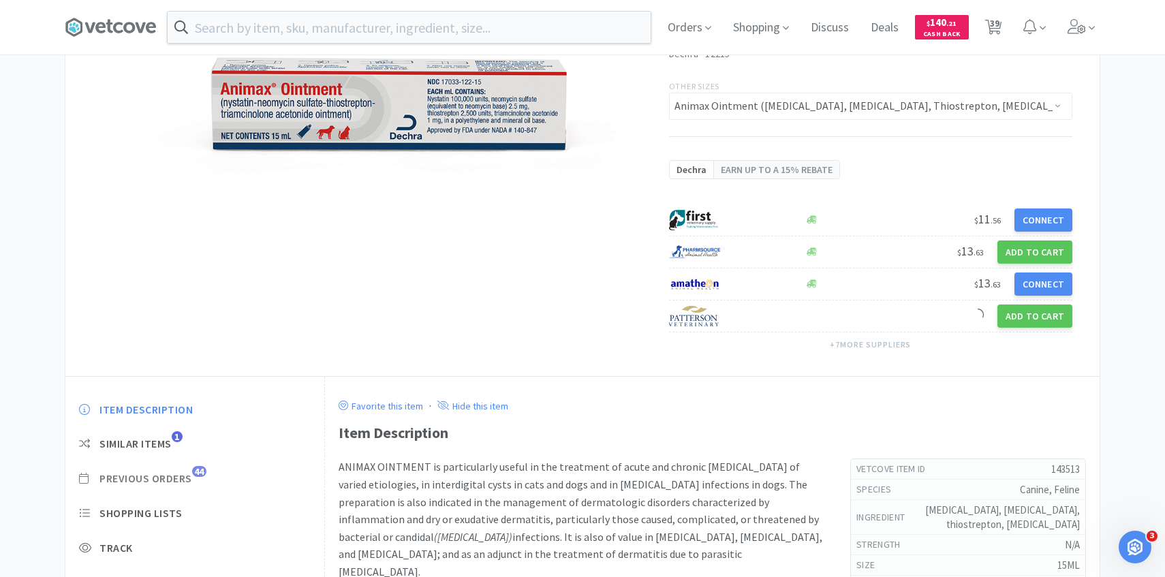
click at [188, 473] on span "Previous Orders" at bounding box center [145, 478] width 93 height 14
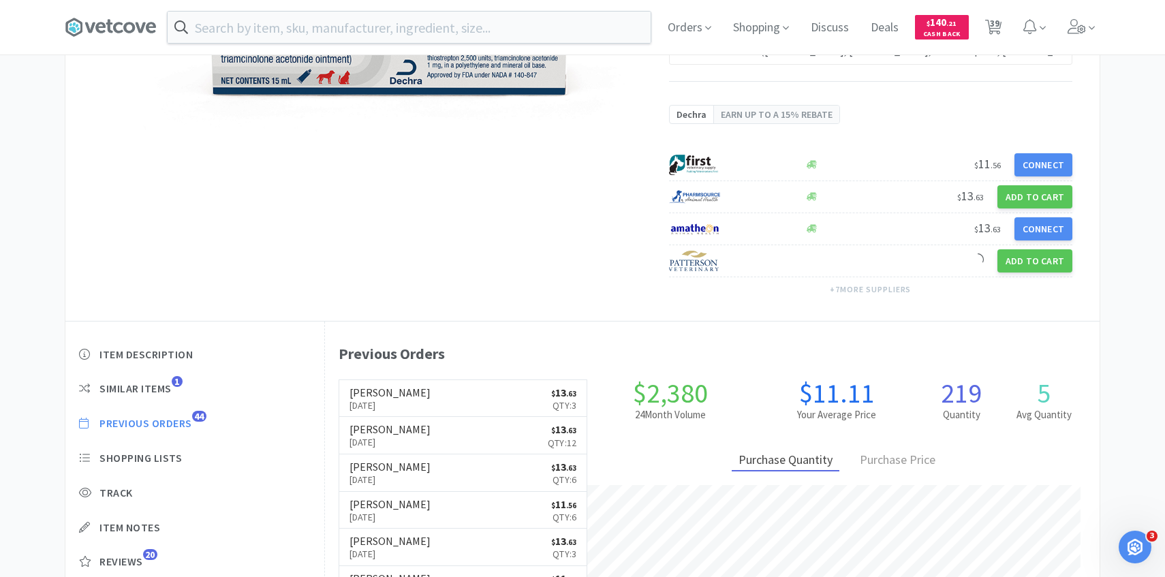
scroll to position [374, 774]
select select "4"
select select "1"
select select "3"
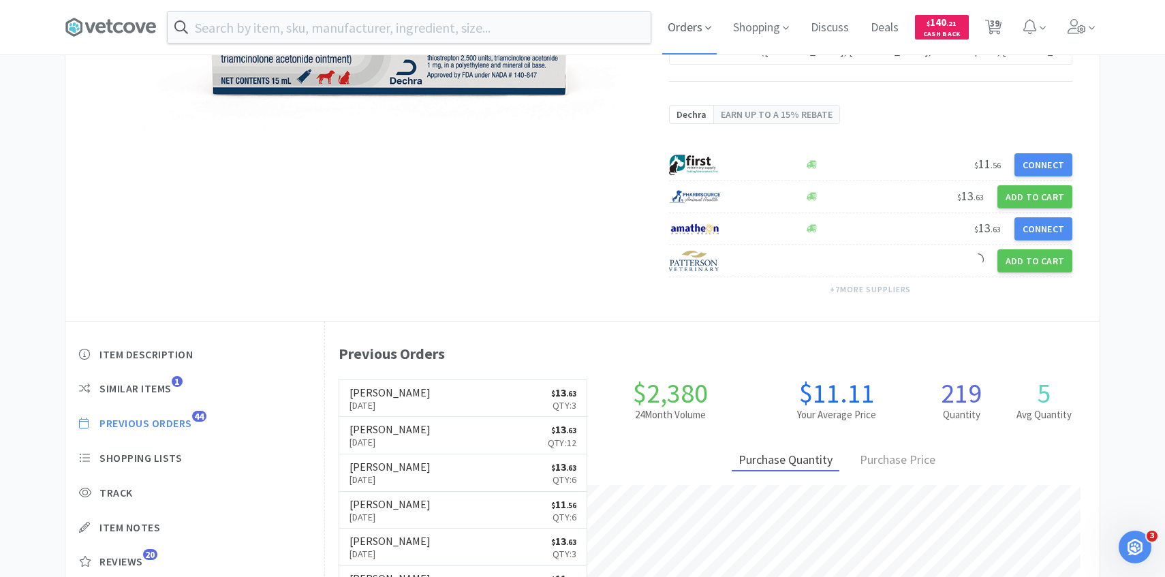
select select "1"
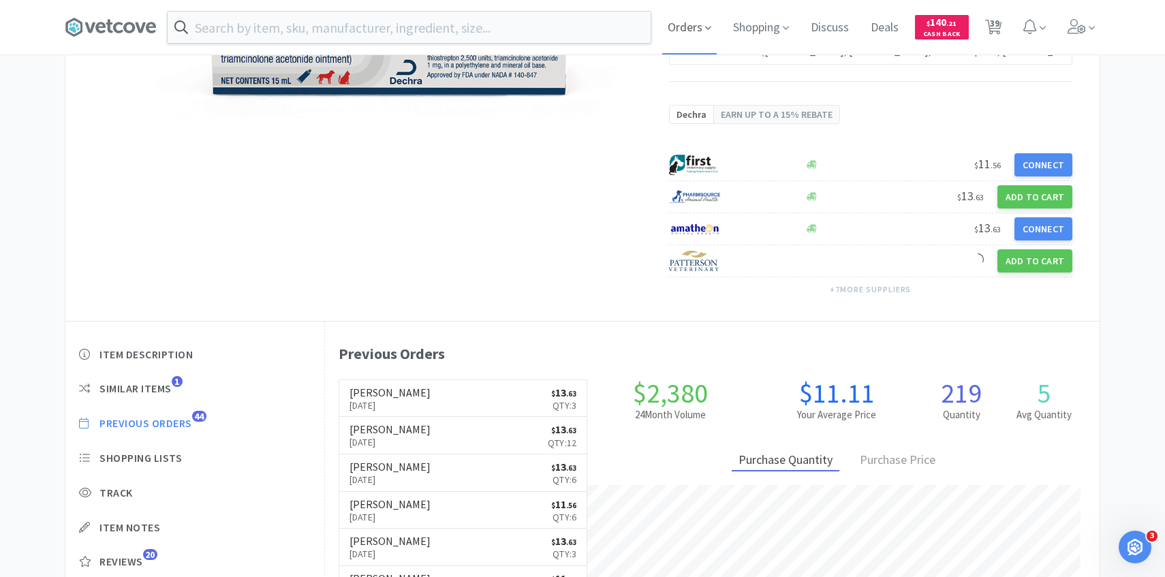
select select "4"
select select "50"
select select "4"
select select "1"
select select "2"
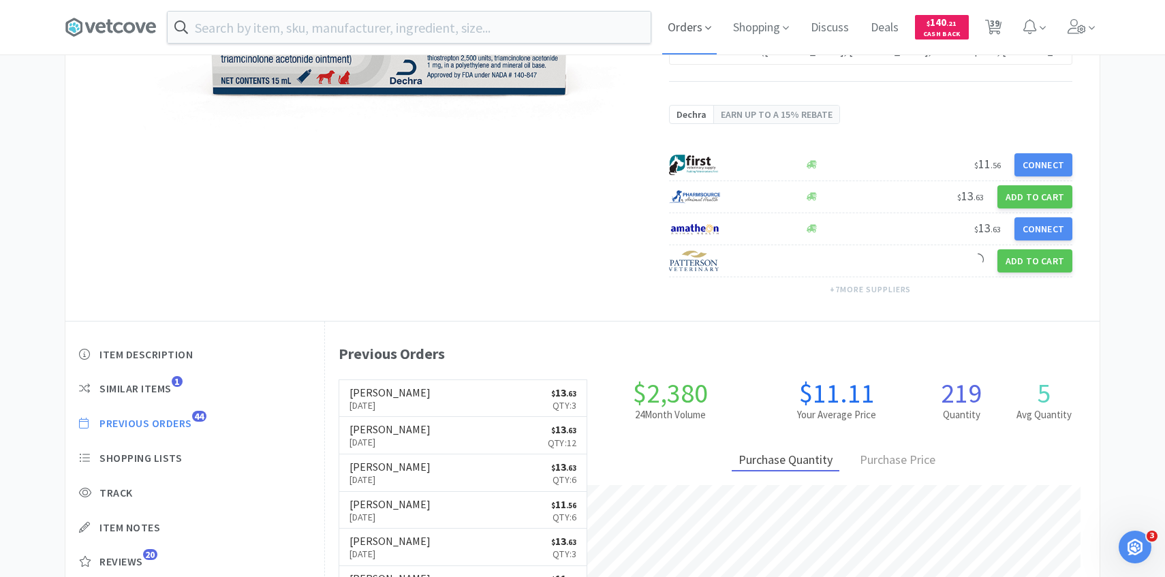
select select "3"
select select "1"
select select "5"
select select "4"
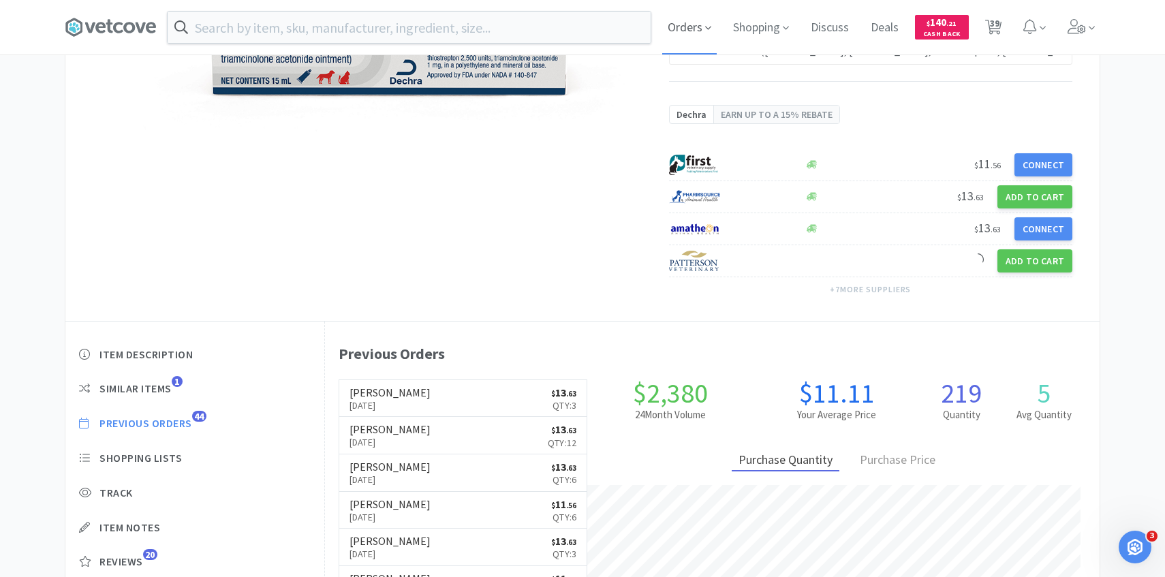
select select "3"
select select "2"
select select "1"
select select "3"
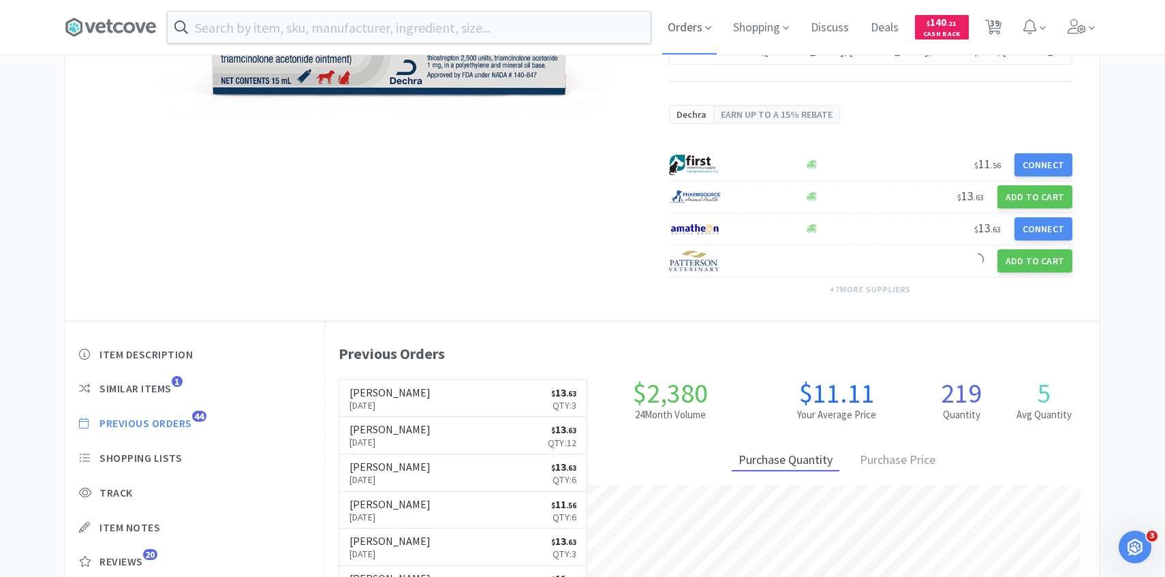
select select "1"
select select "4"
select select "1"
select select "5"
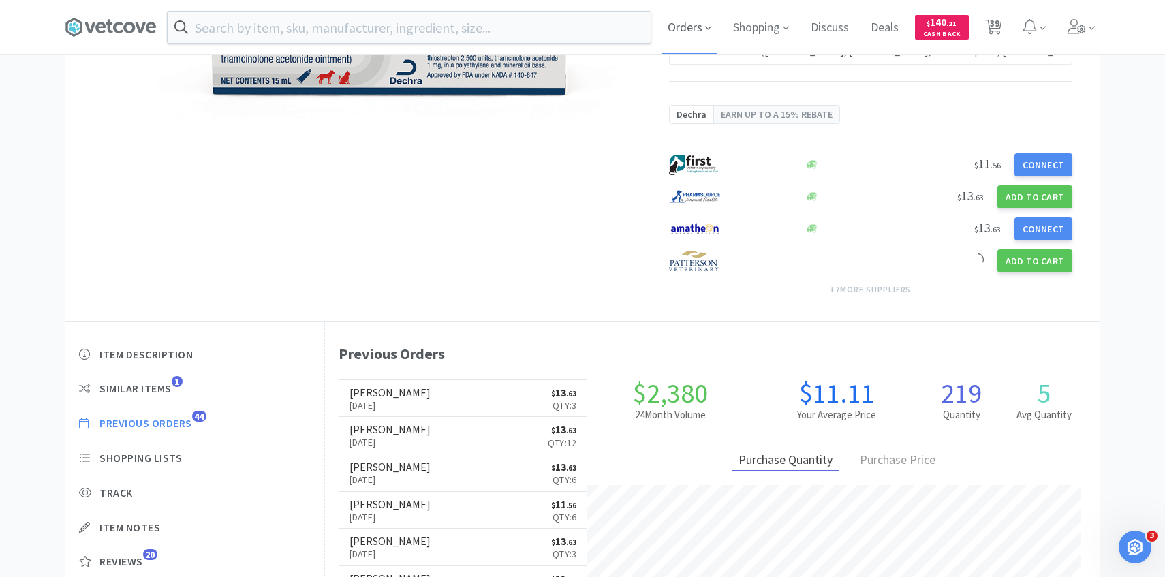
select select "10"
select select "1"
select select "50"
select select "4"
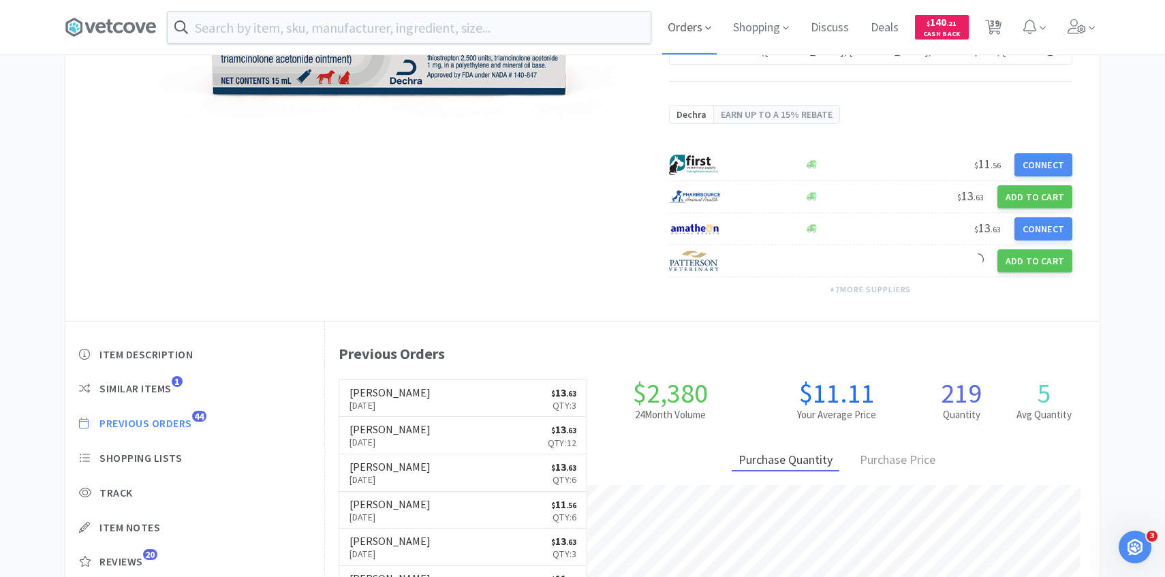
select select "1"
select select "2"
select select "4"
select select "1"
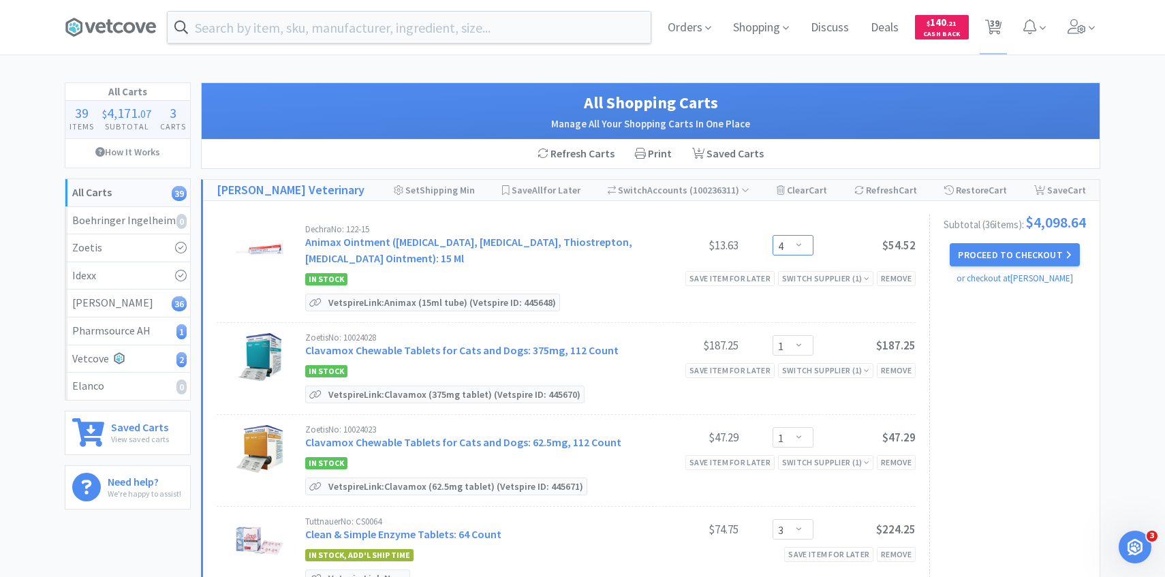
click at [784, 239] on select "Enter Quantity 1 2 3 4 5 6 7 8 9 10 11 12 13 14 15 16 17 18 19 20 Enter Quantity" at bounding box center [792, 245] width 41 height 20
click at [772, 235] on select "Enter Quantity 1 2 3 4 5 6 7 8 9 10 11 12 13 14 15 16 17 18 19 20 Enter Quantity" at bounding box center [792, 245] width 41 height 20
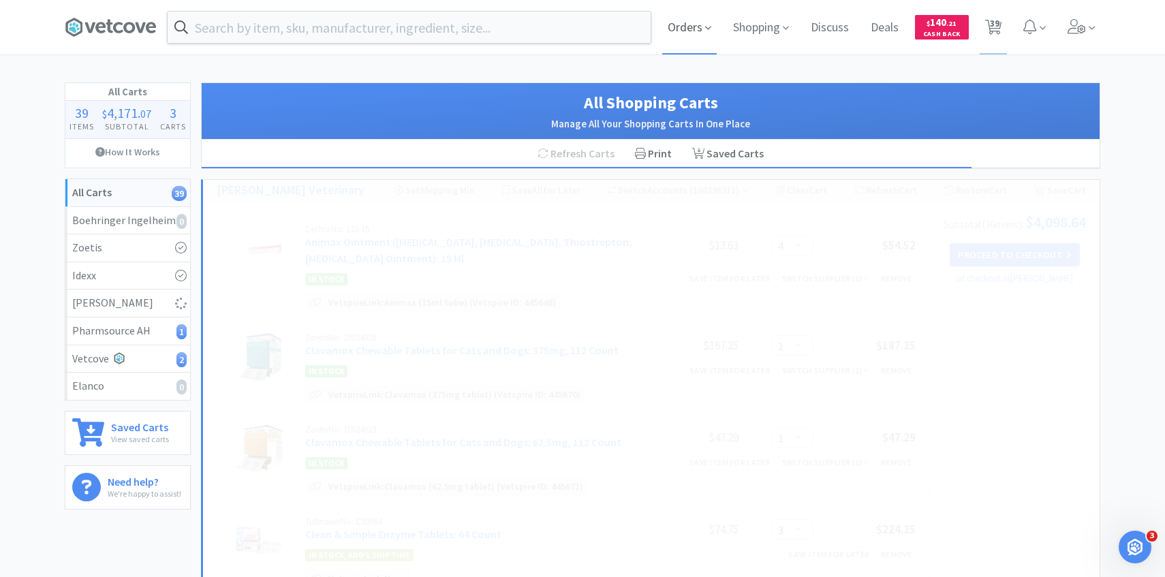
select select "5"
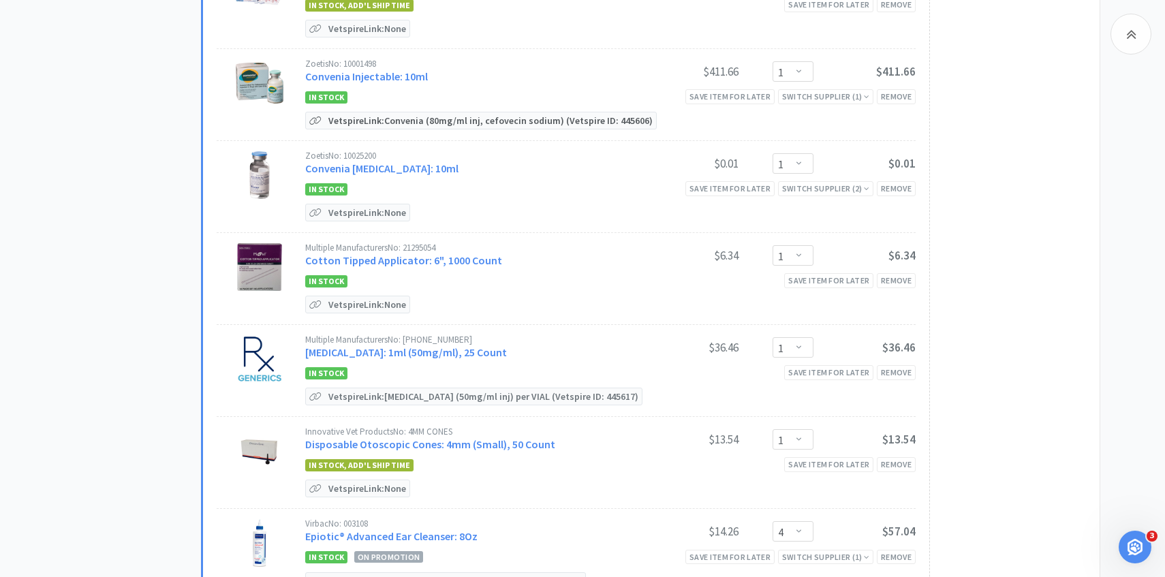
scroll to position [560, 0]
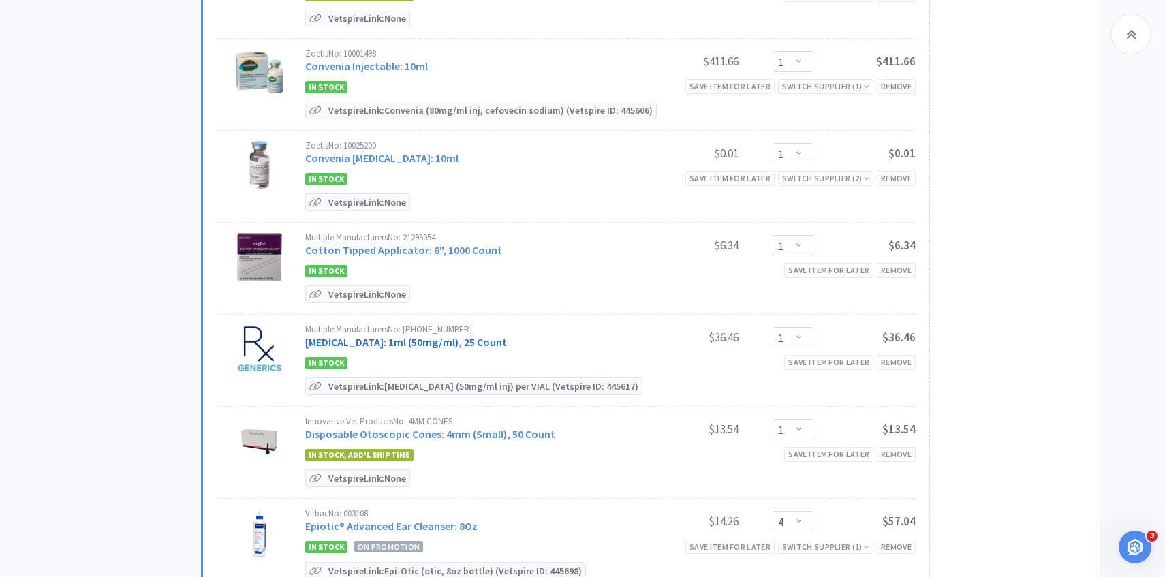
click at [439, 343] on link "Diphenhydramine Injection: 1ml (50mg/ml), 25 Count" at bounding box center [406, 342] width 202 height 14
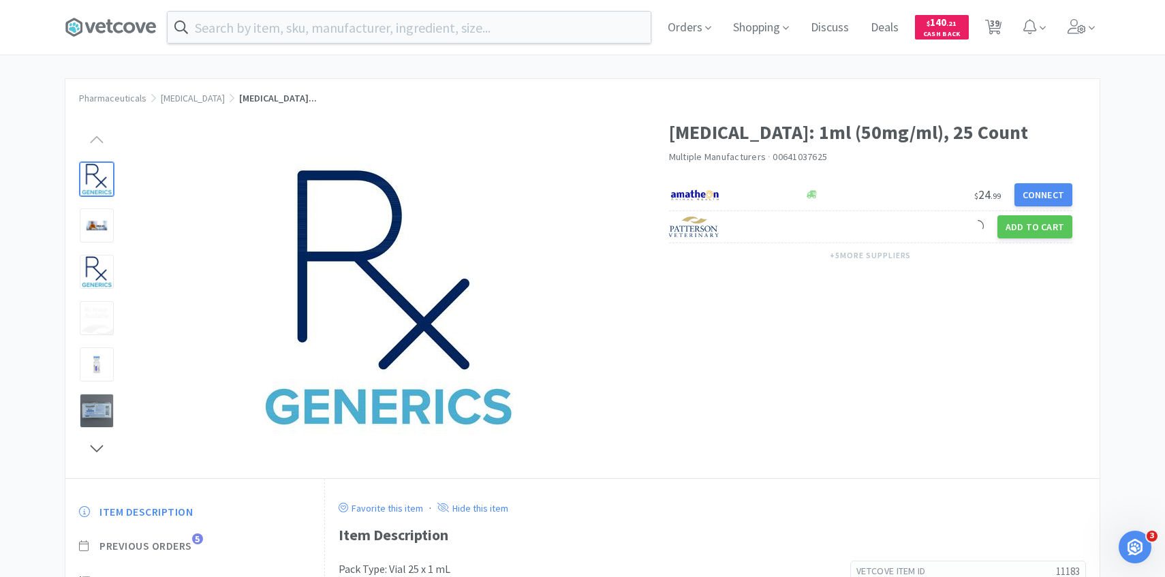
click at [181, 544] on span "Previous Orders" at bounding box center [145, 546] width 93 height 14
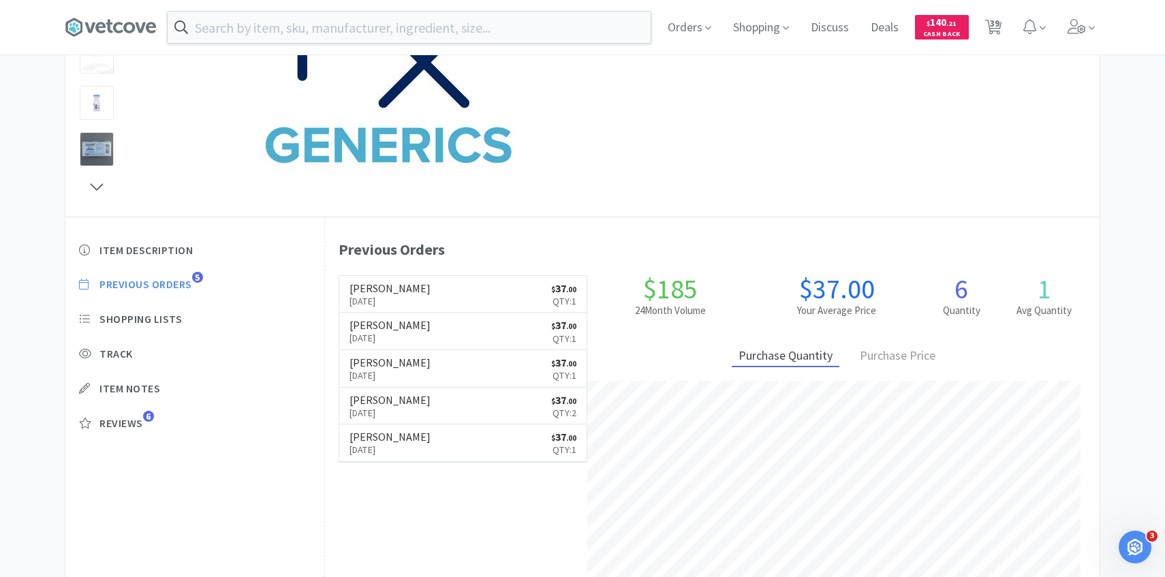
scroll to position [321, 0]
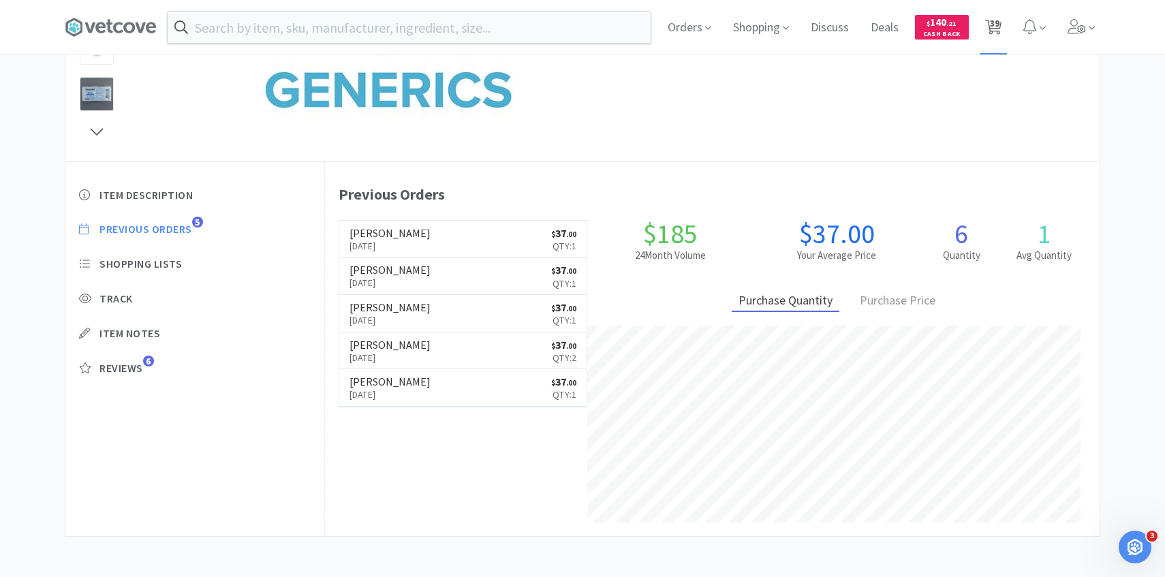
click at [988, 37] on span "39" at bounding box center [994, 27] width 28 height 54
select select "5"
select select "1"
select select "3"
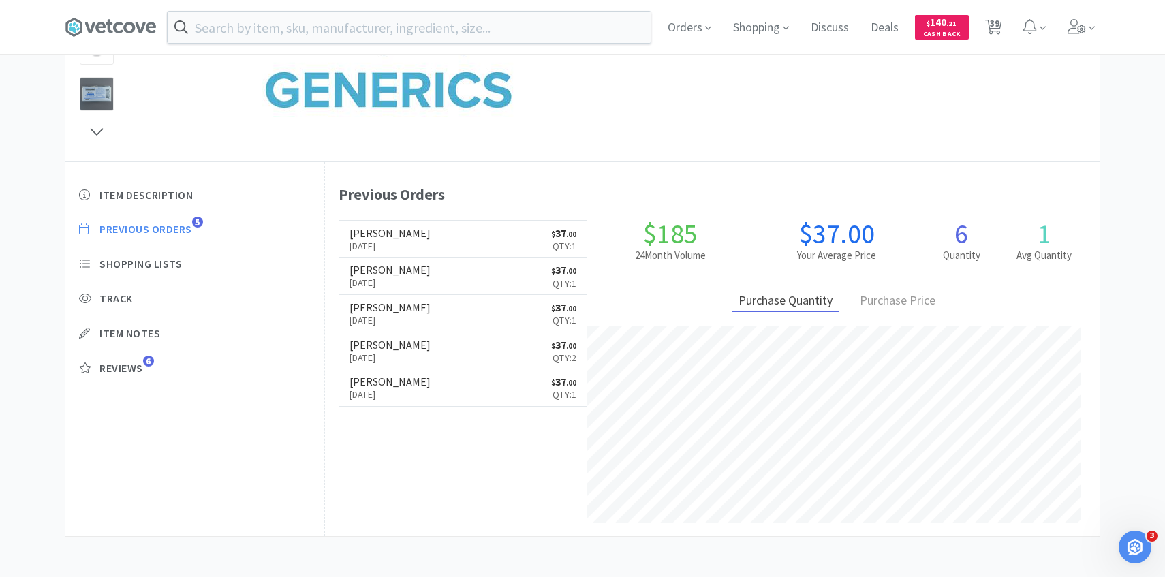
select select "1"
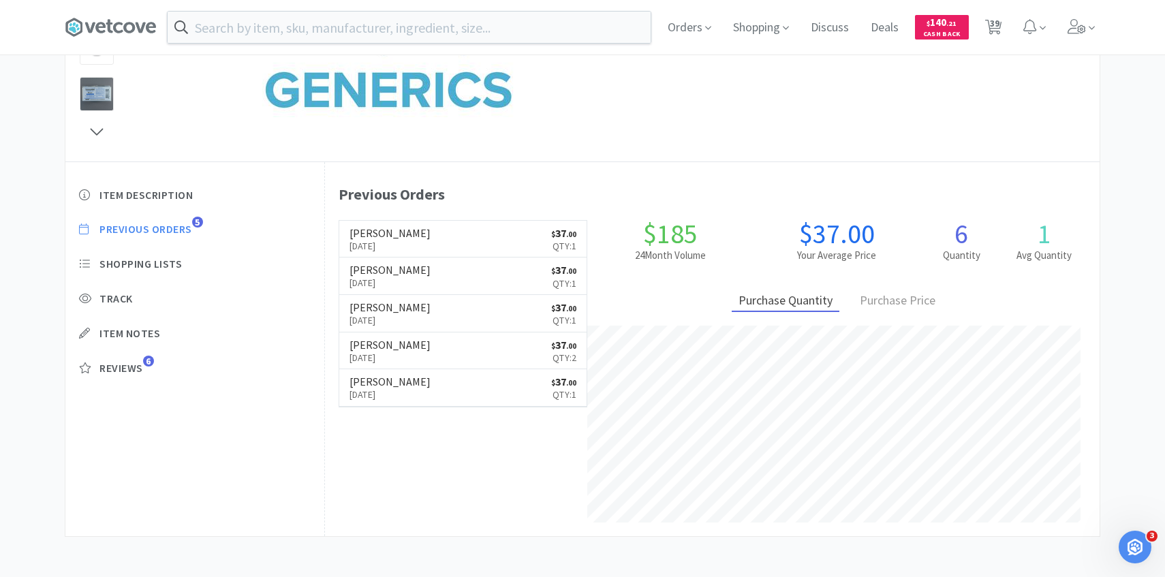
select select "4"
select select "50"
select select "4"
select select "1"
select select "2"
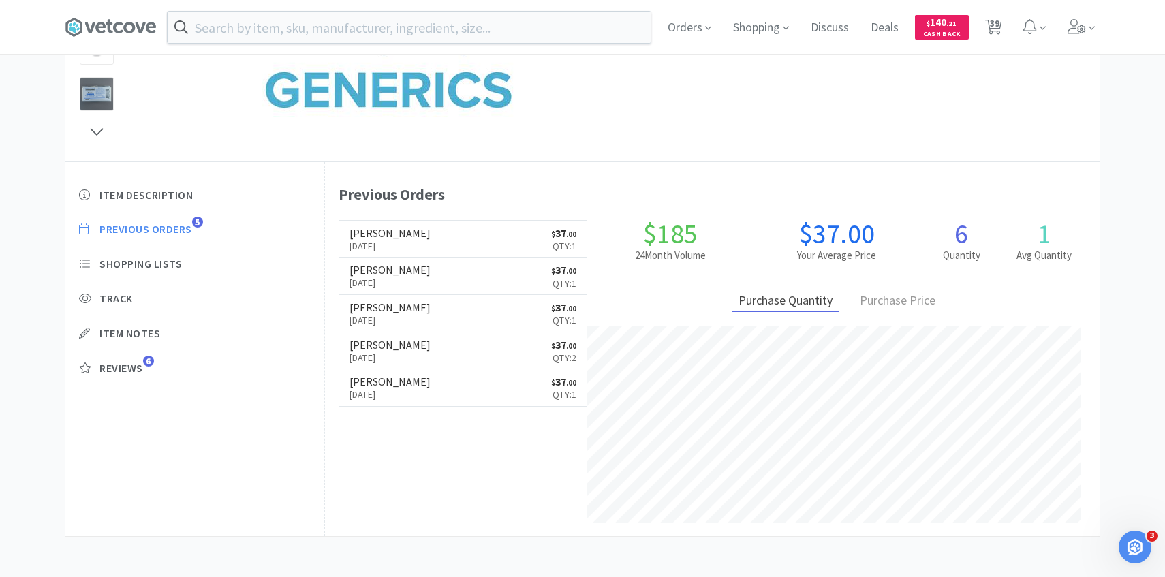
select select "3"
select select "1"
select select "5"
select select "4"
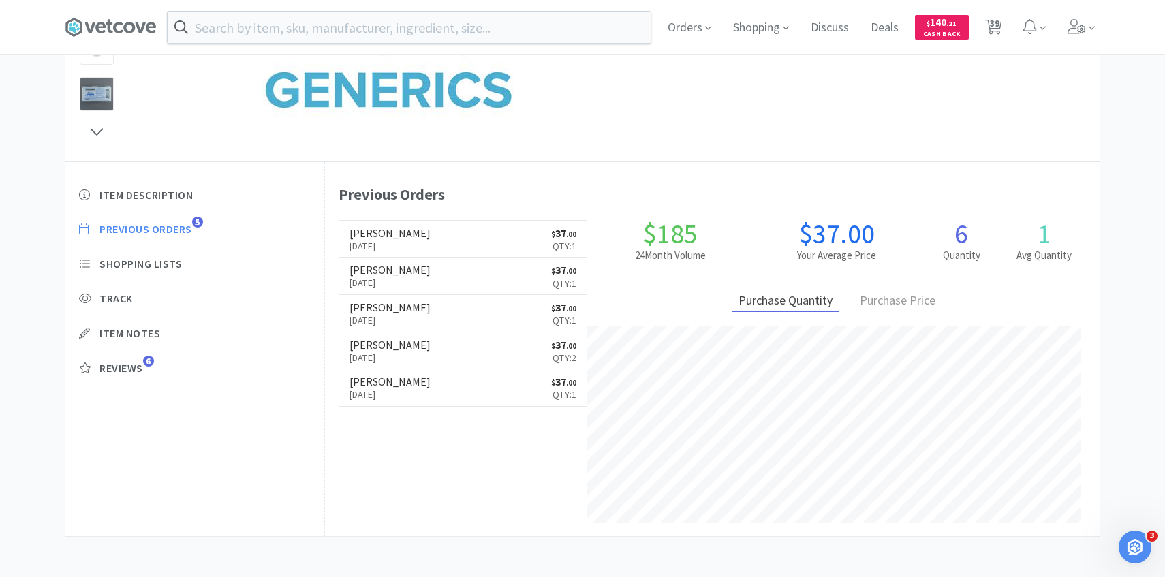
select select "3"
select select "2"
select select "1"
select select "3"
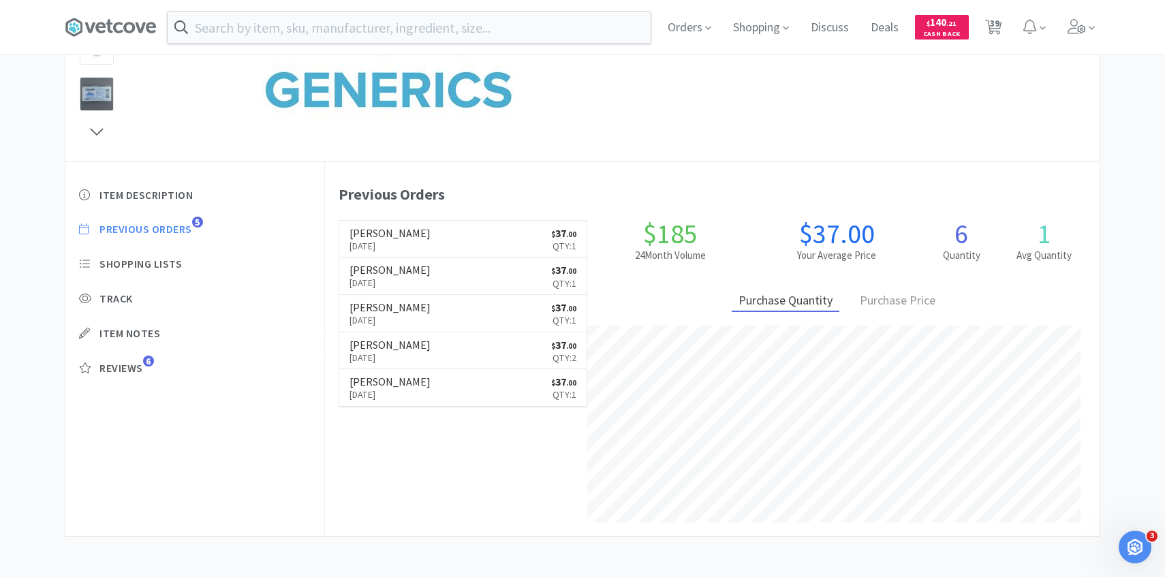
select select "1"
select select "4"
select select "1"
select select "5"
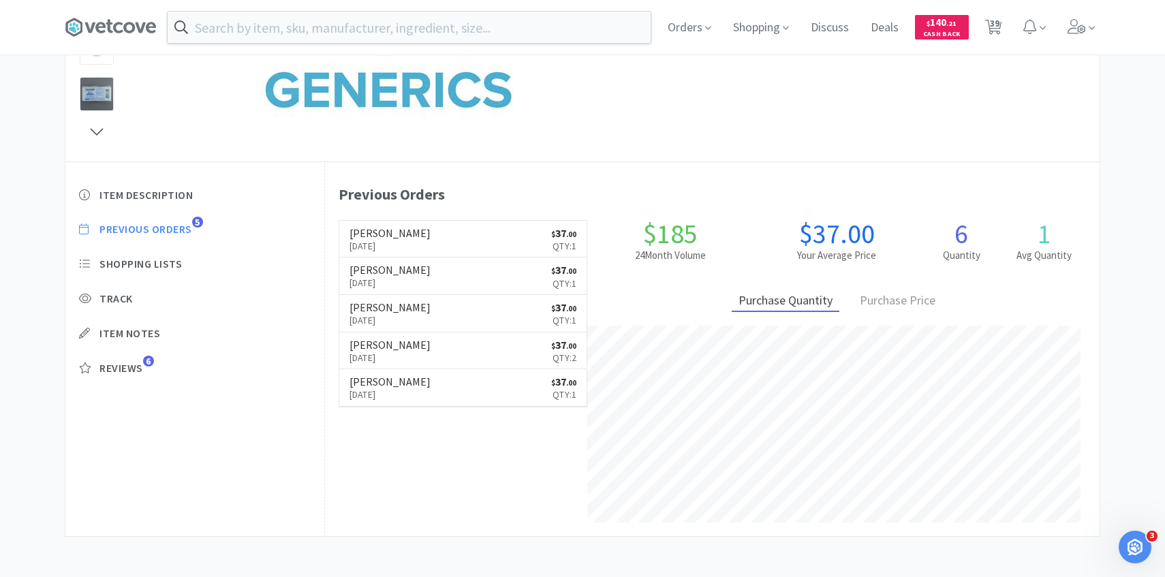
select select "10"
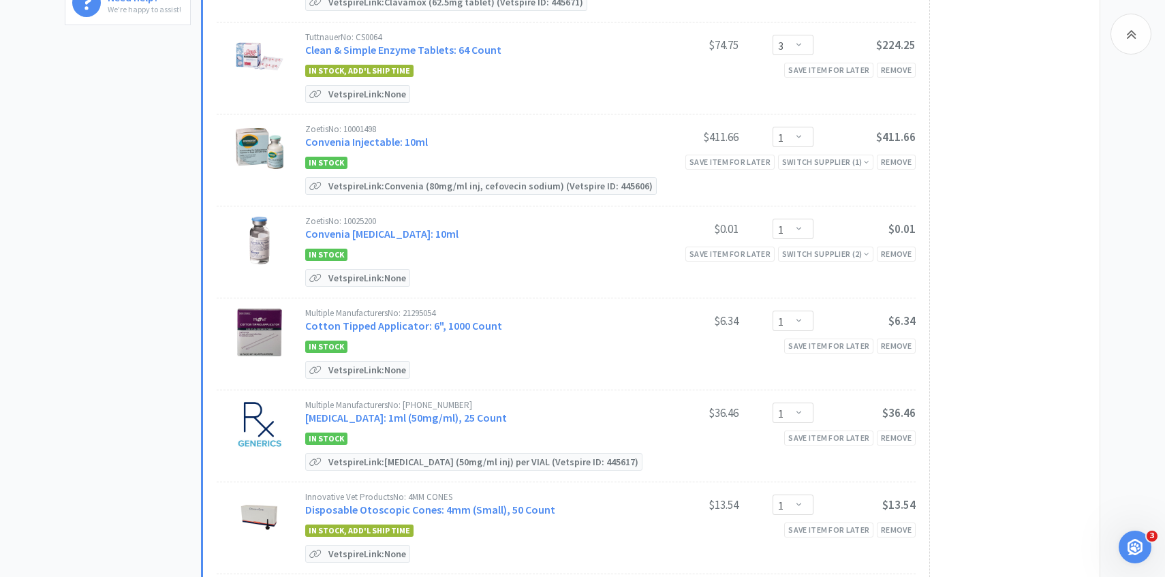
scroll to position [562, 0]
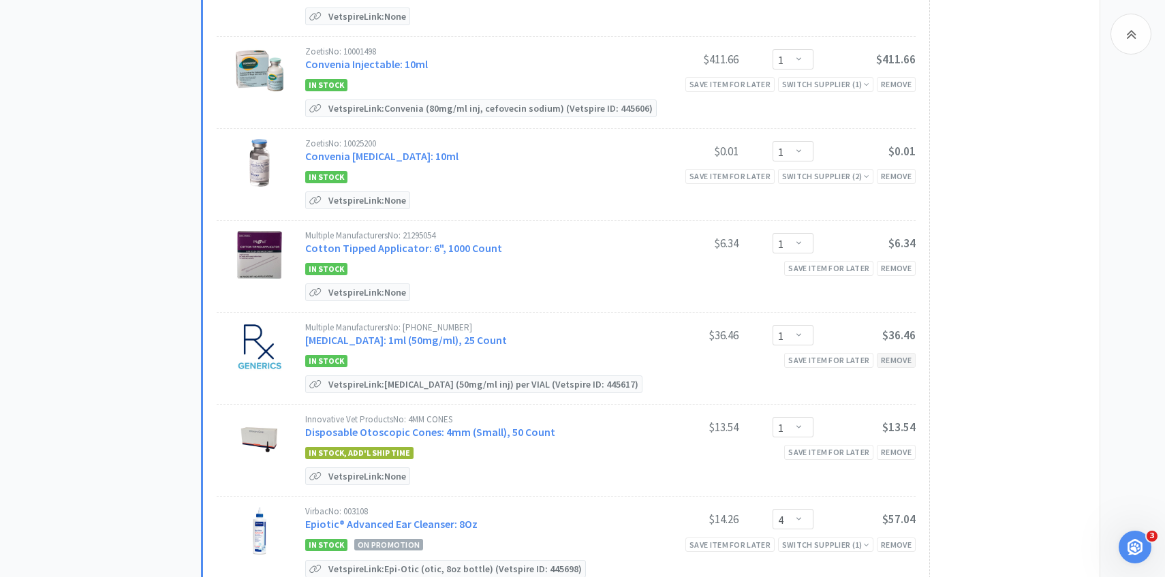
click at [907, 356] on div "Remove" at bounding box center [896, 360] width 39 height 14
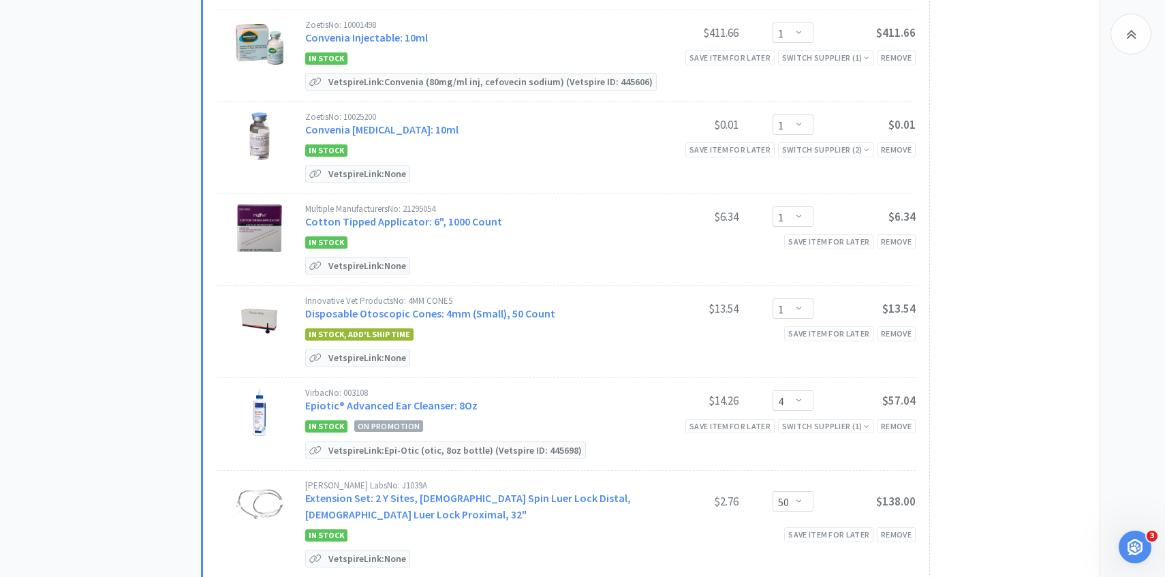
scroll to position [590, 0]
click at [456, 404] on link "Epiotic® Advanced Ear Cleanser: 8Oz" at bounding box center [391, 404] width 172 height 14
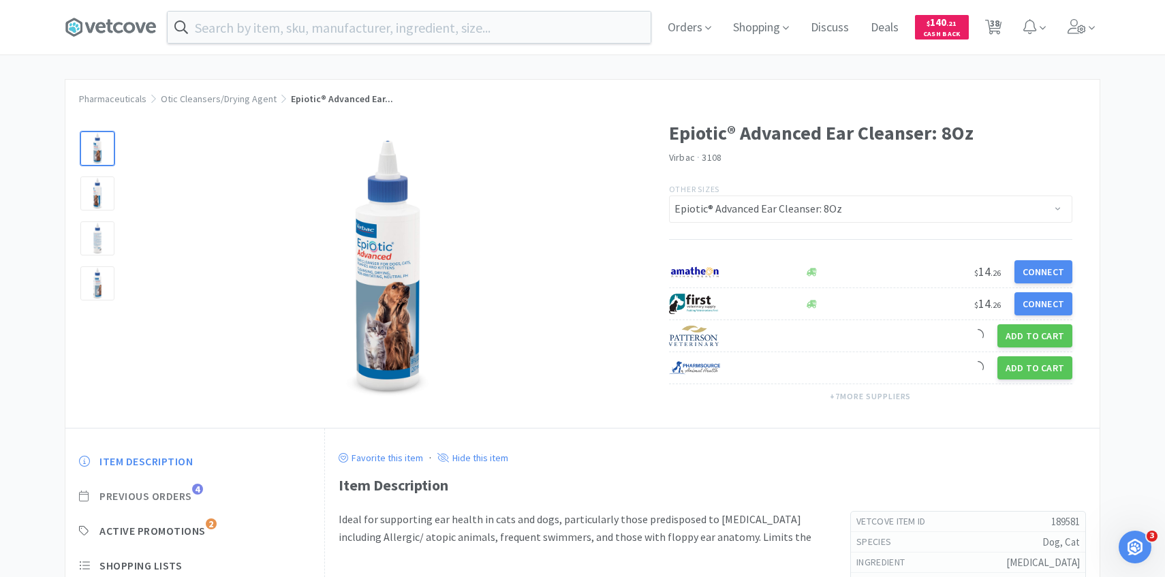
scroll to position [4, 0]
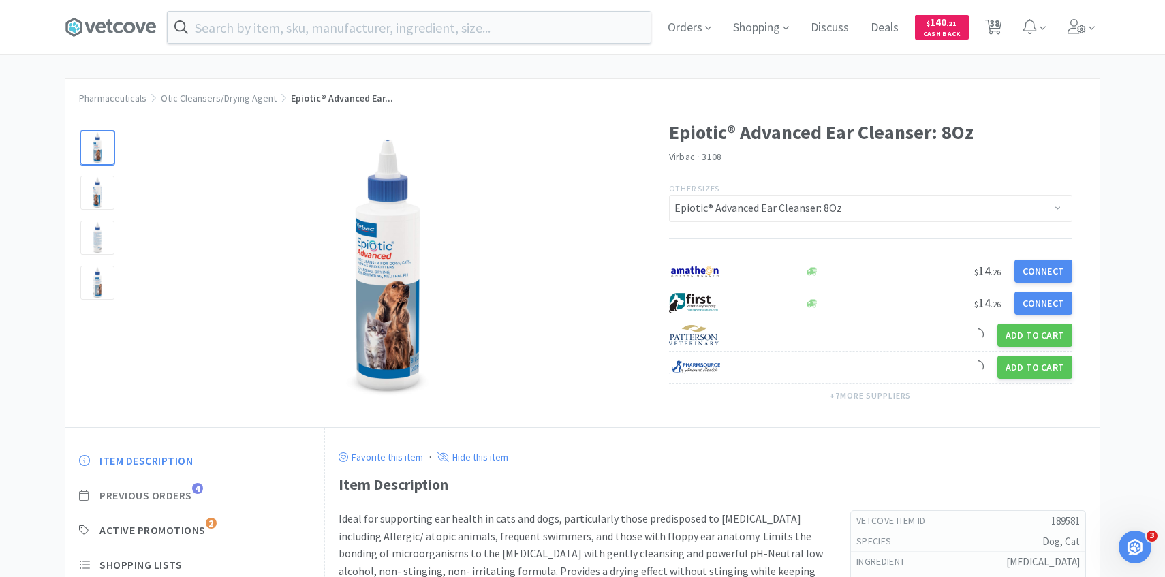
click at [192, 490] on span "Previous Orders" at bounding box center [145, 495] width 93 height 14
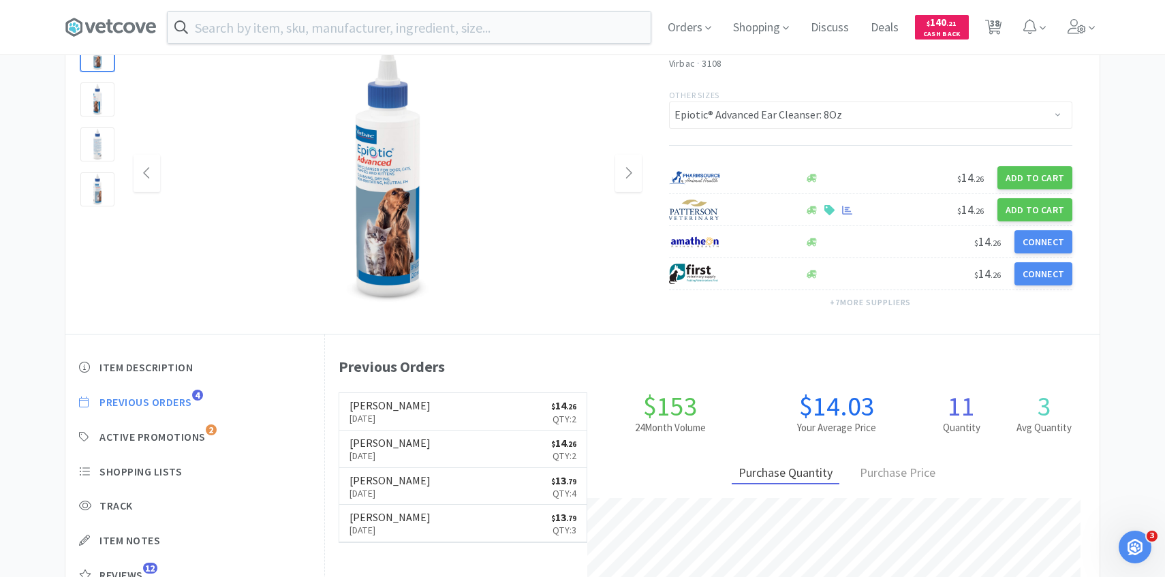
scroll to position [104, 0]
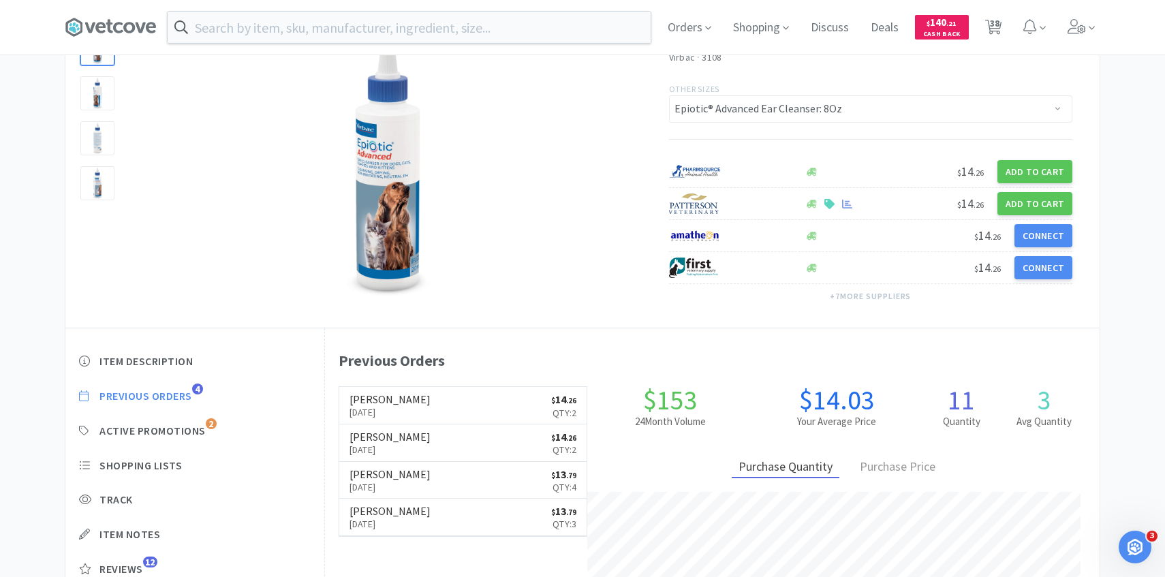
scroll to position [590, 0]
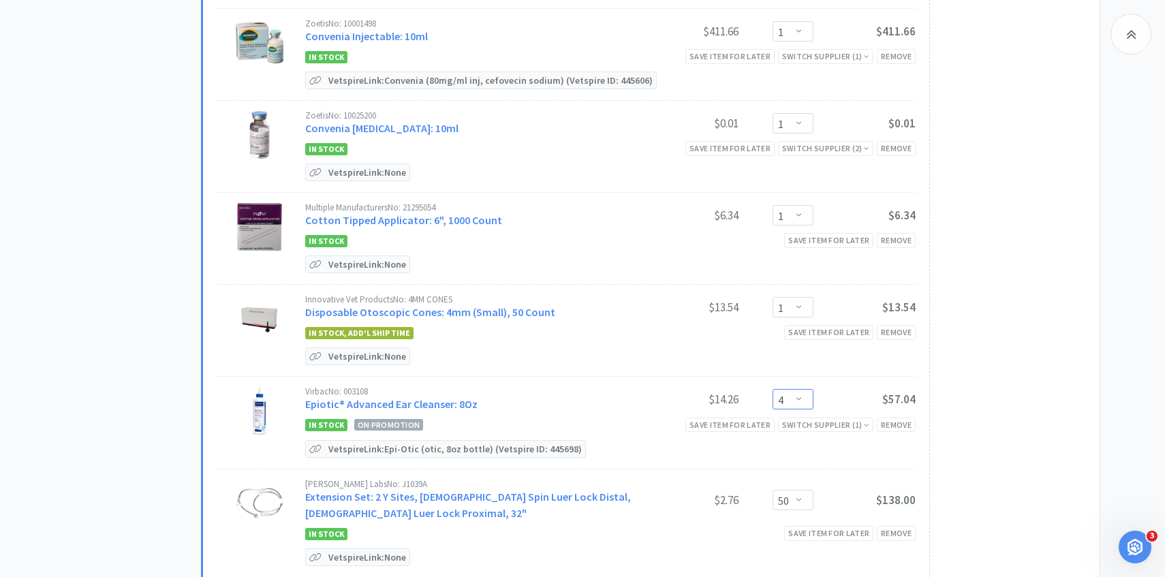
click at [785, 389] on select "Enter Quantity 1 2 3 4 5 6 7 8 9 10 11 12 13 14 15 16 17 18 19 20 Enter Quantity" at bounding box center [792, 399] width 41 height 20
click at [772, 389] on select "Enter Quantity 1 2 3 4 5 6 7 8 9 10 11 12 13 14 15 16 17 18 19 20 Enter Quantity" at bounding box center [792, 399] width 41 height 20
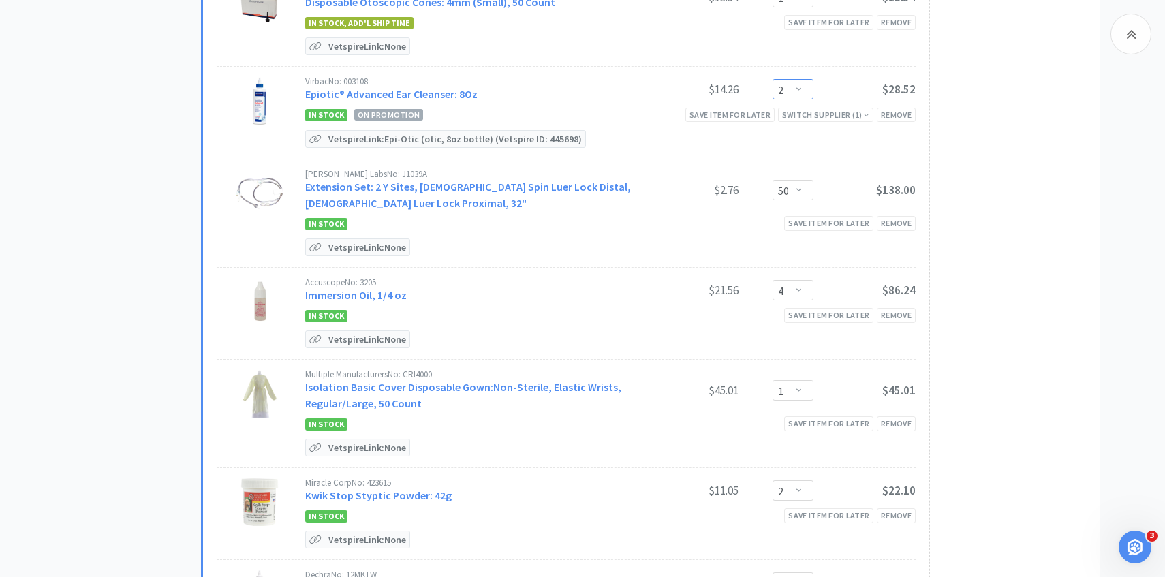
scroll to position [933, 0]
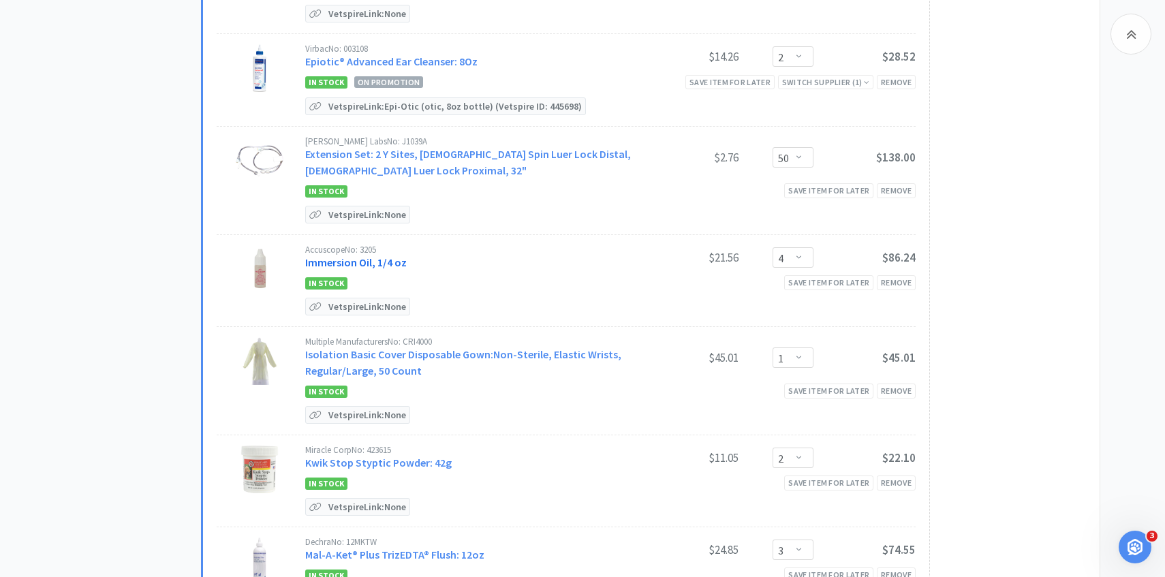
click at [376, 256] on link "Immersion Oil, 1/4 oz" at bounding box center [355, 262] width 101 height 14
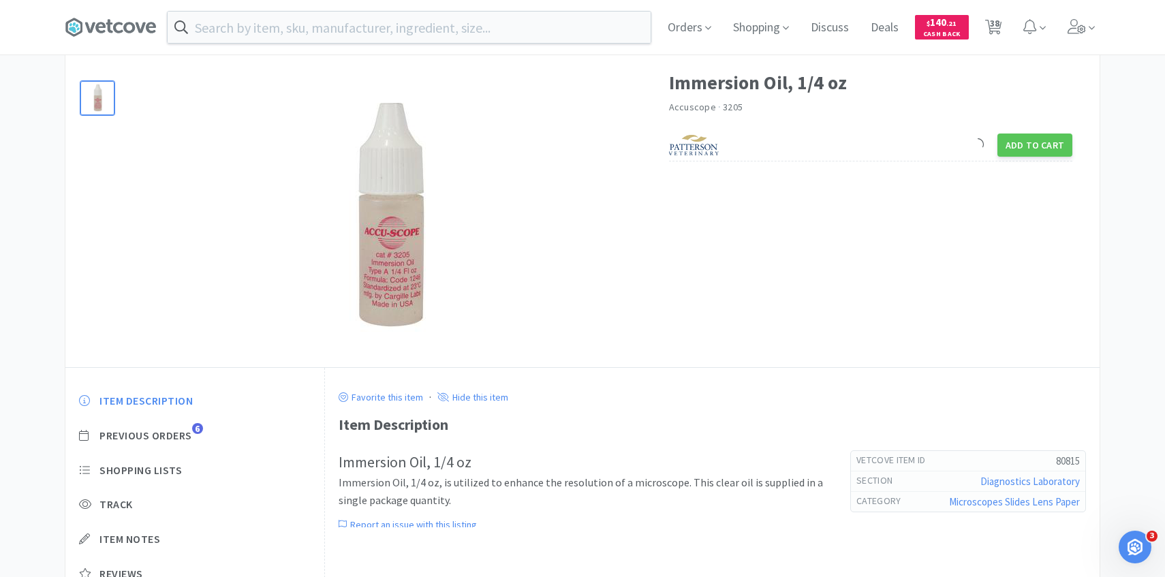
scroll to position [62, 0]
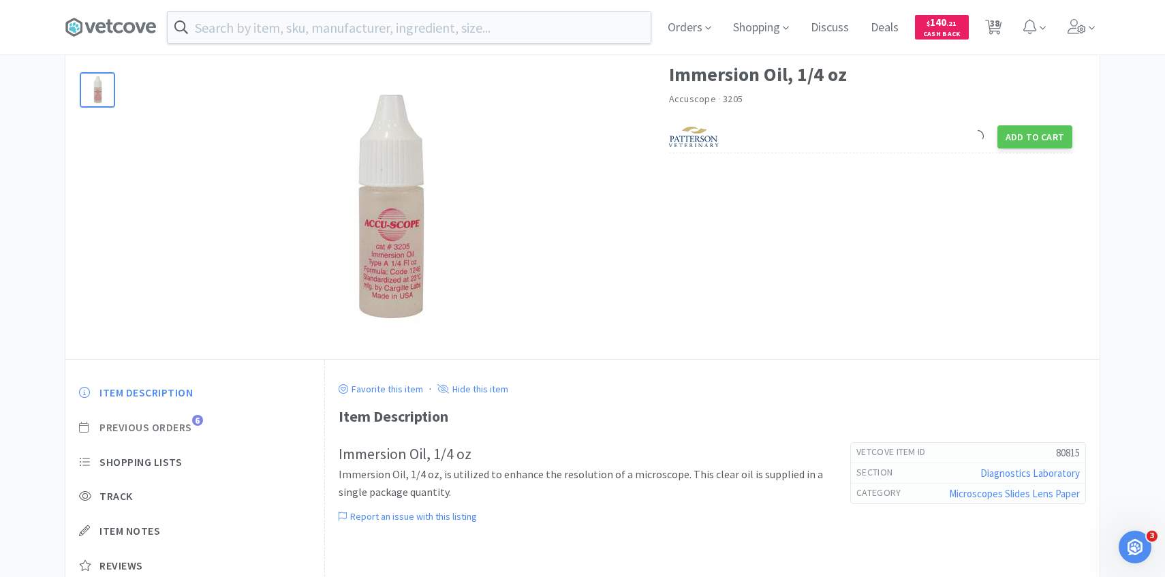
click at [176, 424] on span "Previous Orders" at bounding box center [145, 427] width 93 height 14
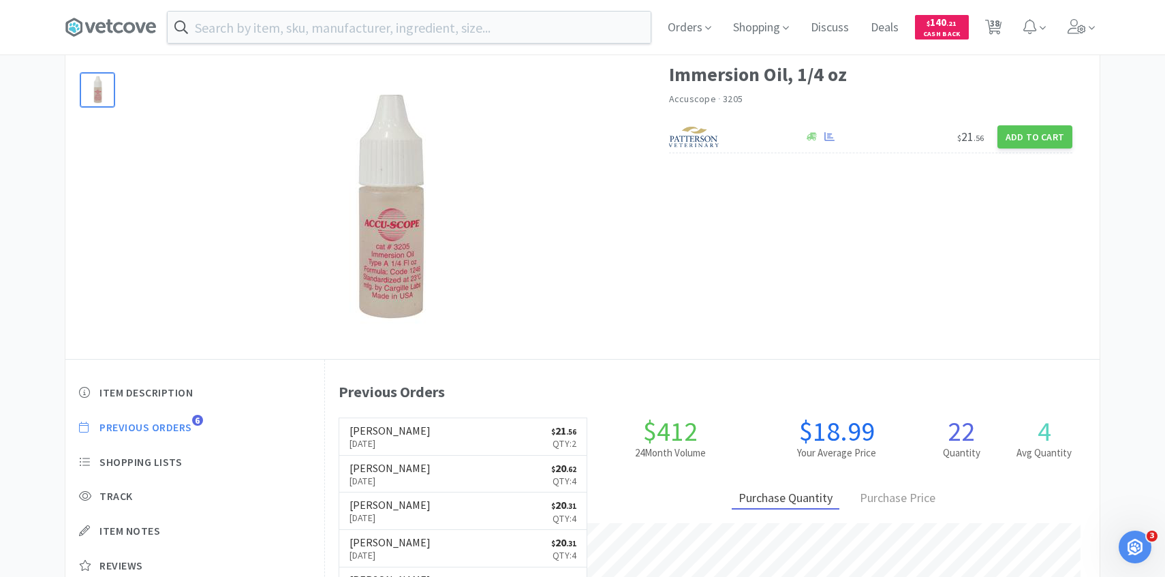
scroll to position [374, 774]
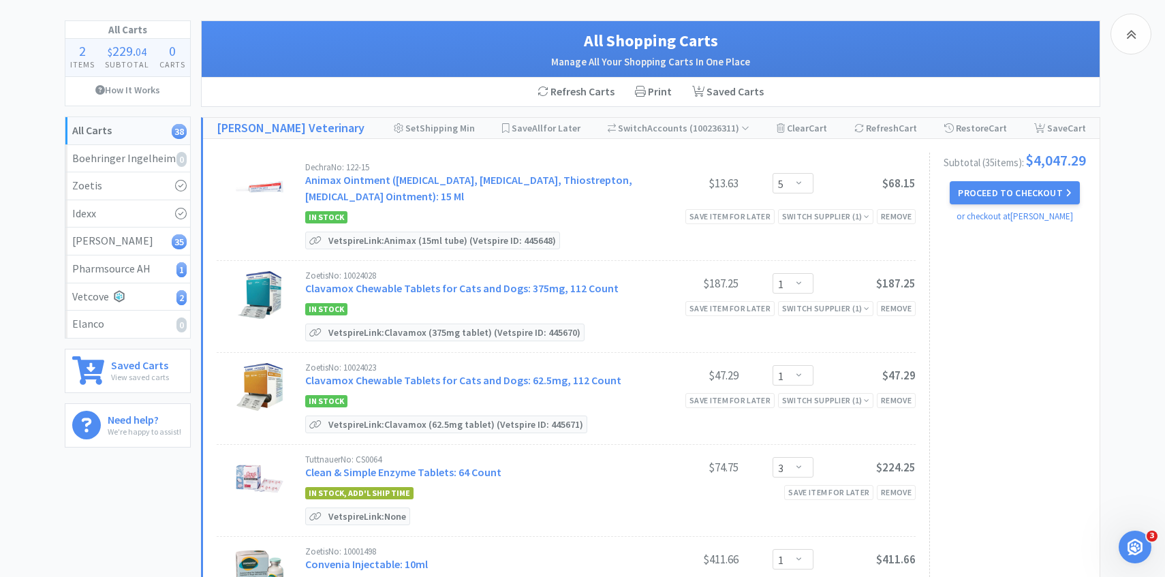
scroll to position [933, 0]
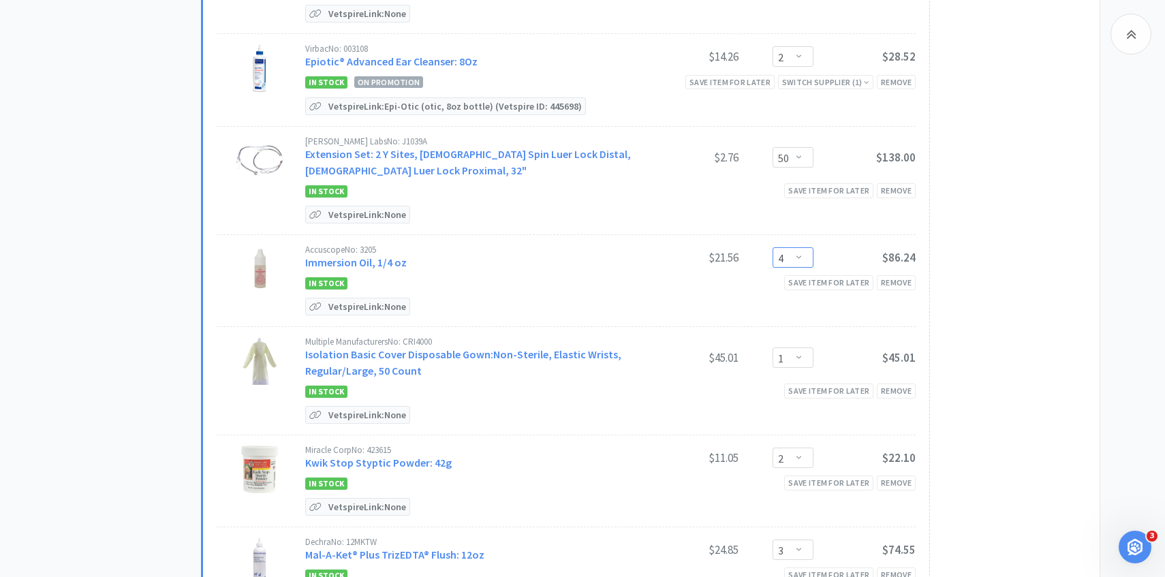
click at [796, 248] on select "Enter Quantity 1 2 3 4 5 6 7 8 9 10 11 12 13 14 15 16 17 18 19 20 Enter Quantity" at bounding box center [792, 257] width 41 height 20
click at [772, 247] on select "Enter Quantity 1 2 3 4 5 6 7 8 9 10 11 12 13 14 15 16 17 18 19 20 Enter Quantity" at bounding box center [792, 257] width 41 height 20
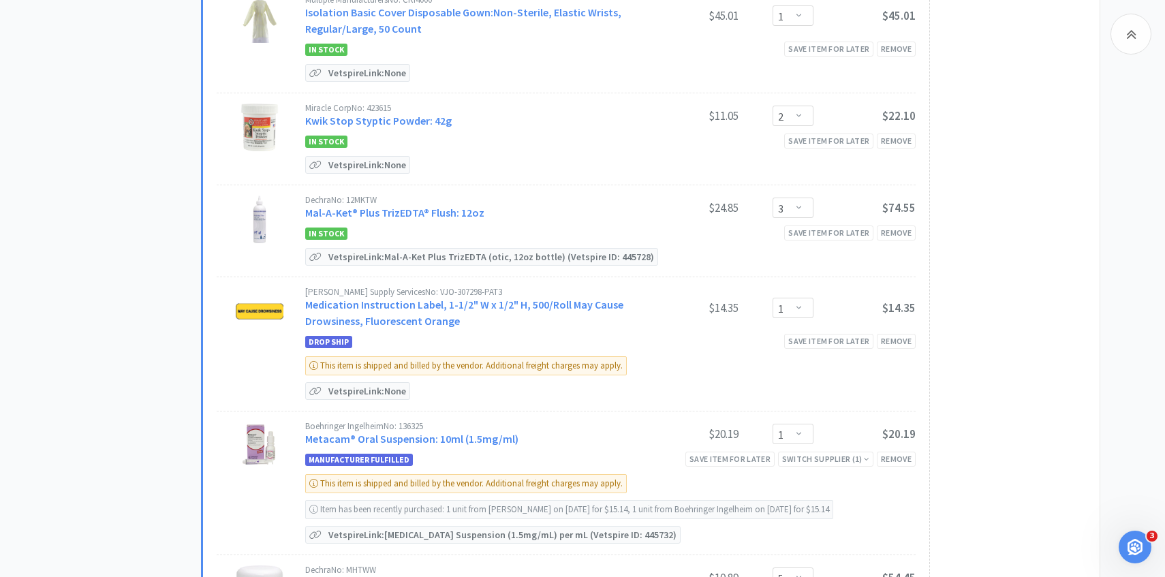
scroll to position [1284, 0]
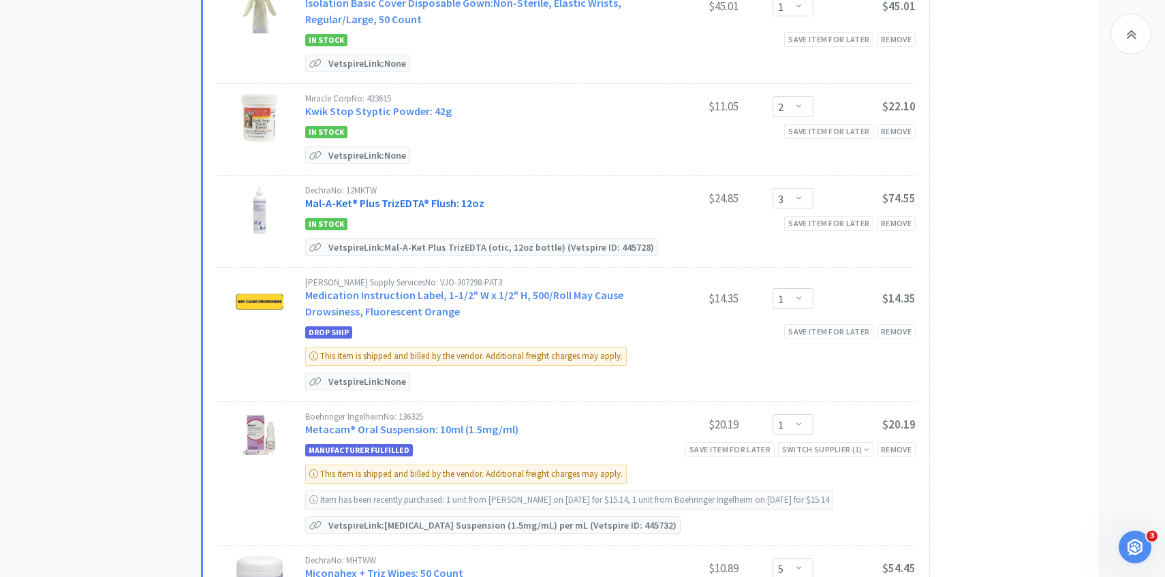
click at [416, 197] on link "Mal-A-Ket® Plus TrizEDTA® Flush: 12oz" at bounding box center [394, 203] width 179 height 14
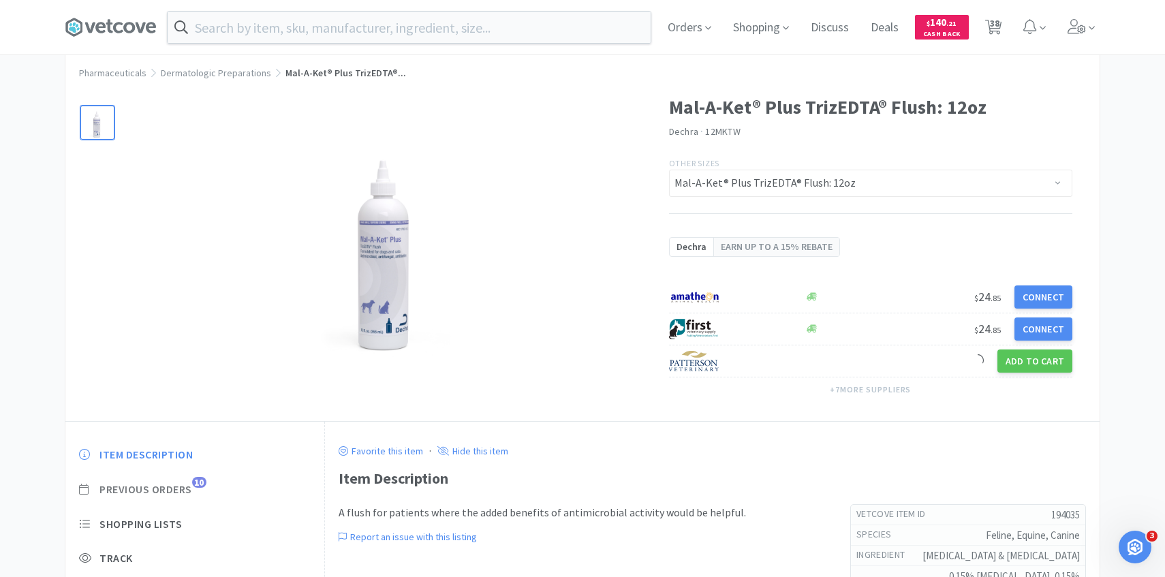
click at [191, 489] on span "Previous Orders" at bounding box center [145, 489] width 93 height 14
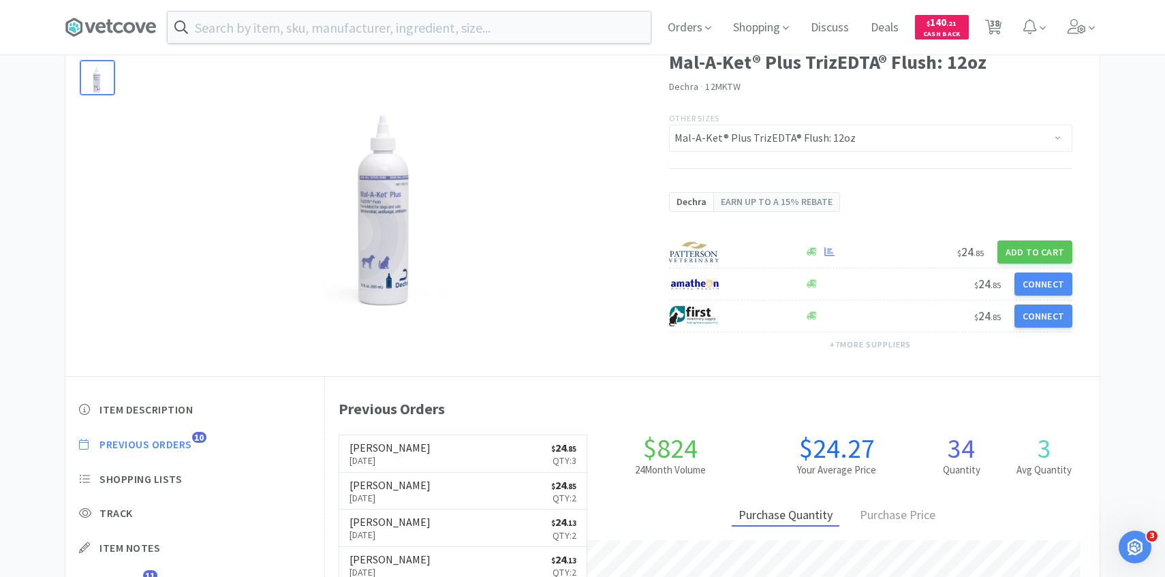
scroll to position [374, 774]
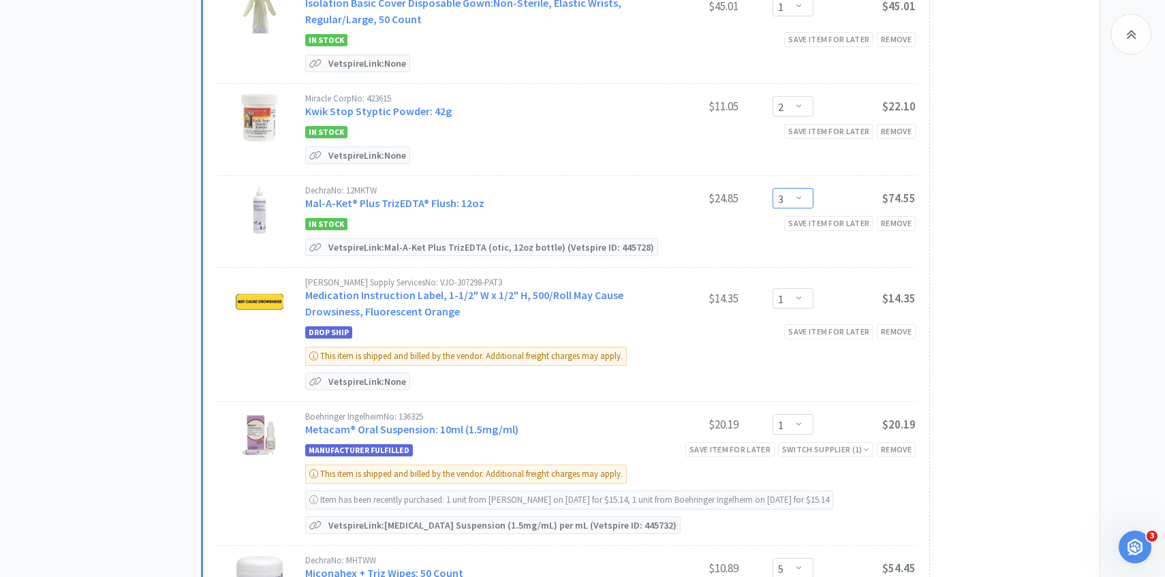
click at [798, 197] on select "Enter Quantity 1 2 3 4 5 6 7 8 9 10 11 12 13 14 15 16 17 18 19 20 Enter Quantity" at bounding box center [792, 198] width 41 height 20
click at [772, 188] on select "Enter Quantity 1 2 3 4 5 6 7 8 9 10 11 12 13 14 15 16 17 18 19 20 Enter Quantity" at bounding box center [792, 198] width 41 height 20
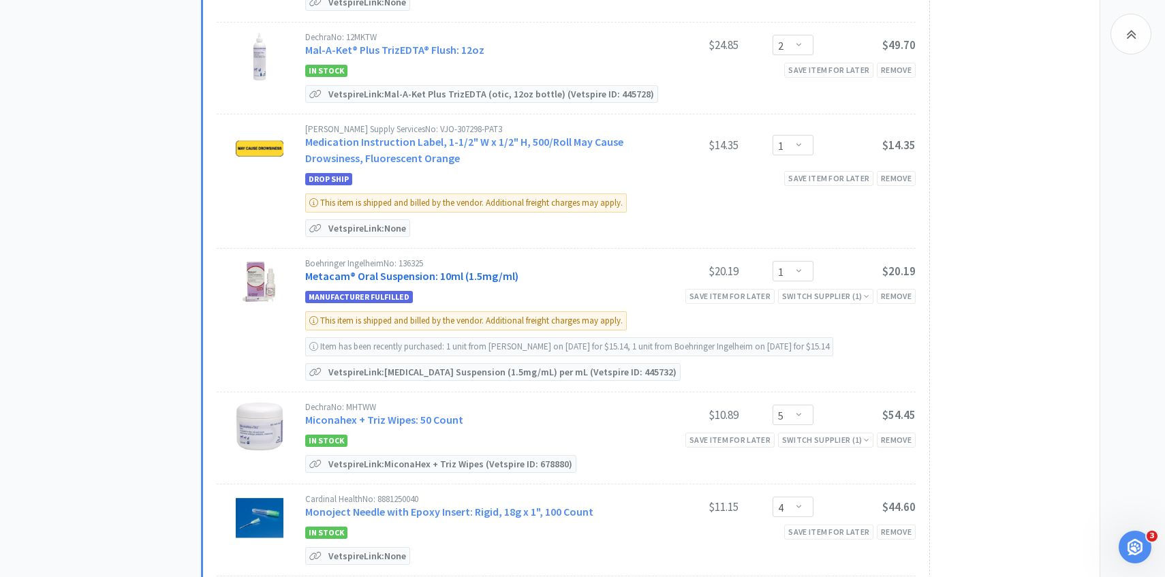
click at [392, 270] on link "Metacam® Oral Suspension: 10ml (1.5mg/ml)" at bounding box center [411, 276] width 213 height 14
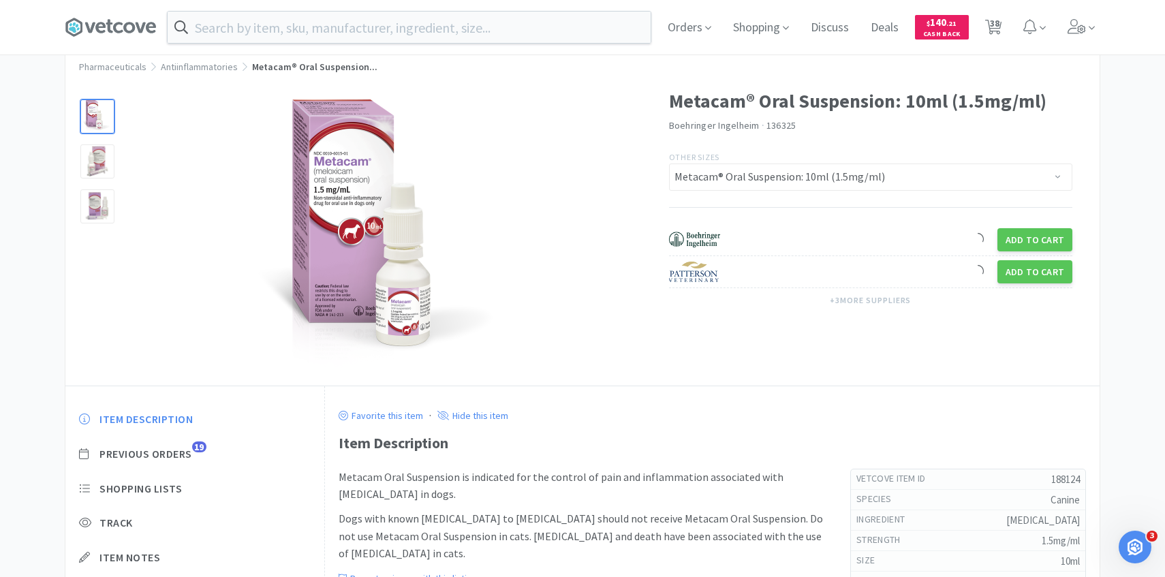
click at [183, 462] on div "Item Description Previous Orders 19 Shopping Lists Track Item Notes Reviews 13" at bounding box center [194, 515] width 259 height 235
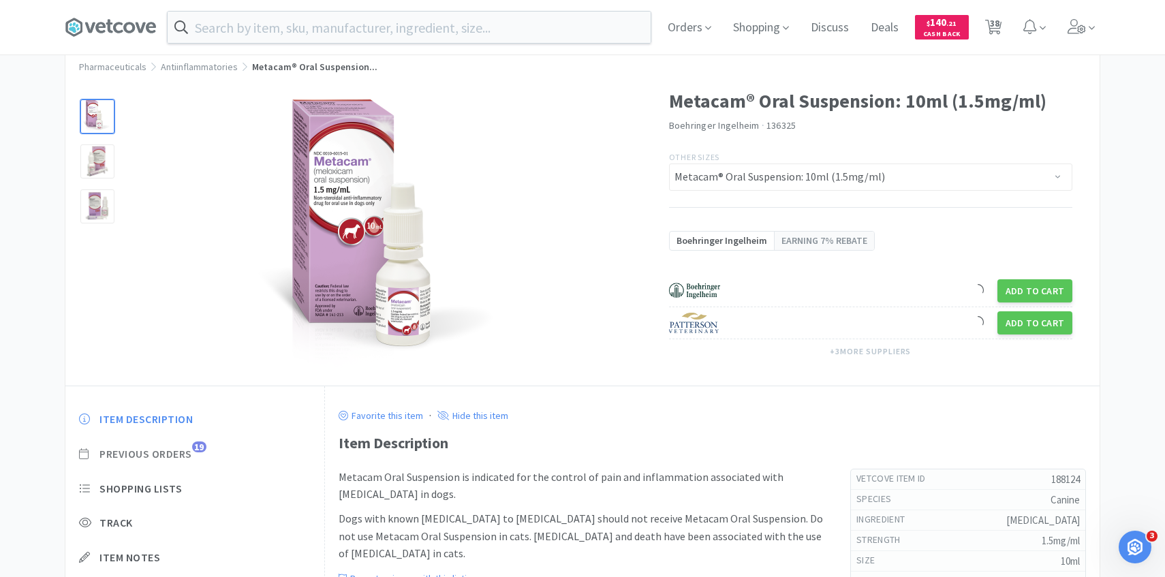
click at [183, 454] on span "Previous Orders" at bounding box center [145, 454] width 93 height 14
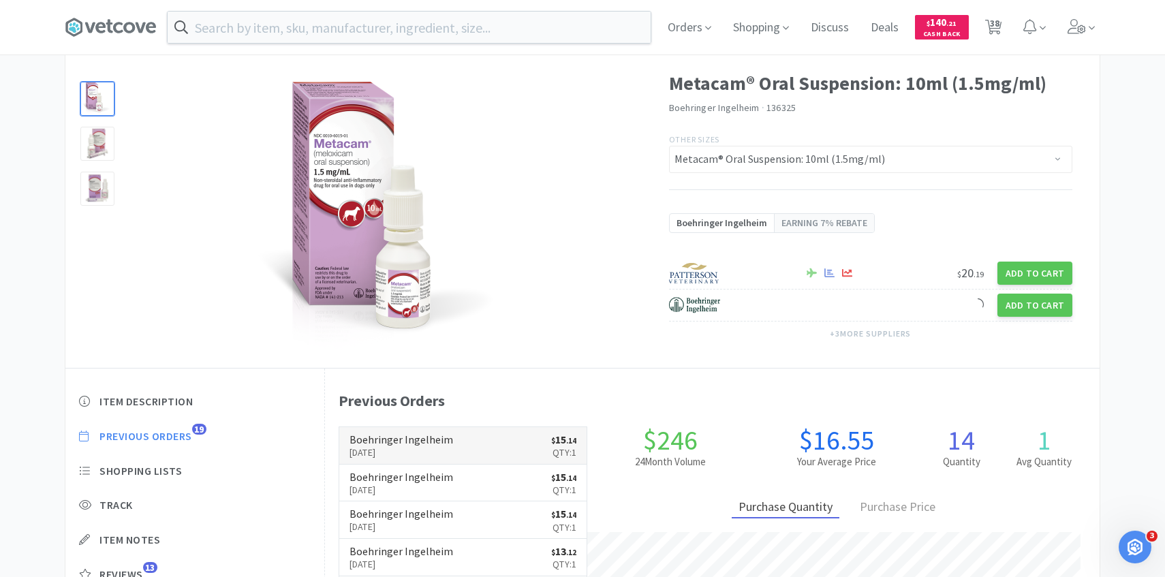
click at [472, 435] on link "Boehringer Ingelheim Sep 4th, 2025 $ 15 . 14 Qty: 1" at bounding box center [463, 445] width 248 height 37
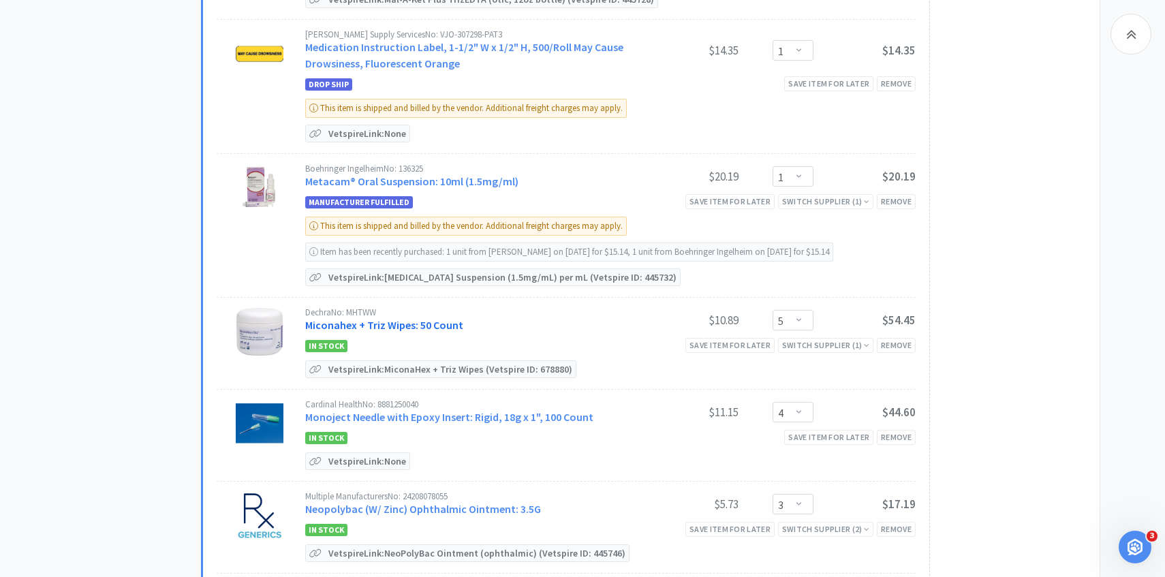
click at [437, 320] on link "Miconahex + Triz Wipes: 50 Count" at bounding box center [384, 325] width 158 height 14
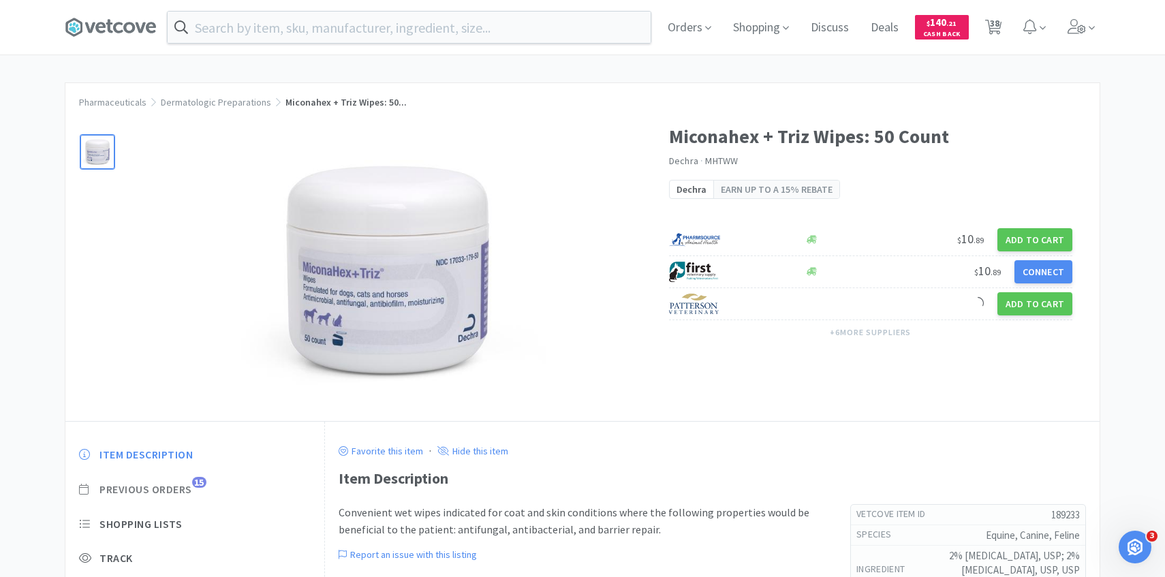
click at [193, 488] on span "Previous Orders 15" at bounding box center [195, 489] width 232 height 14
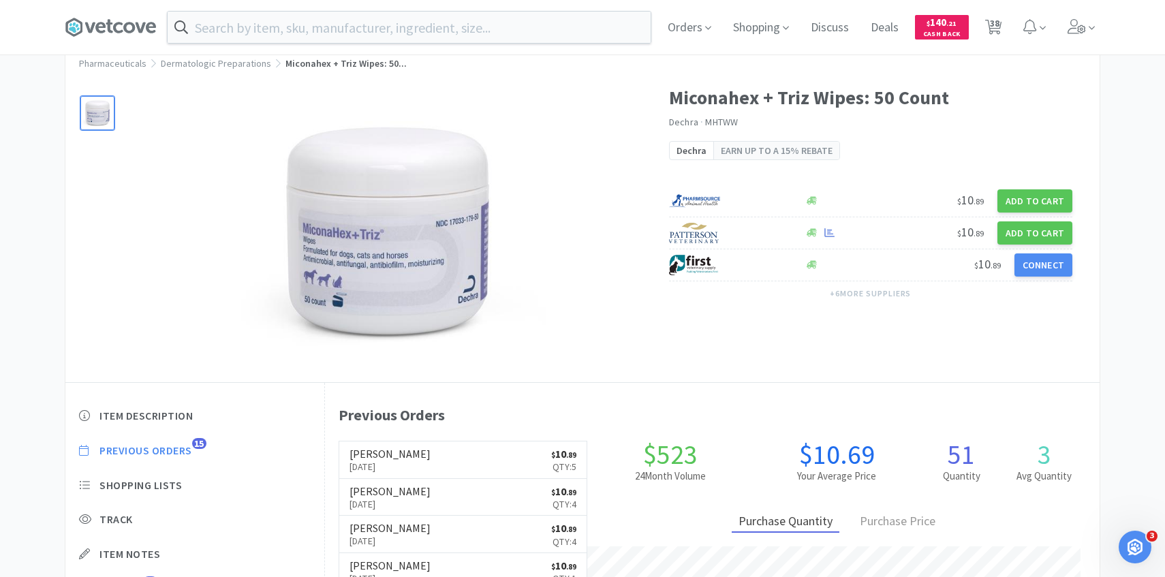
scroll to position [680794, 680392]
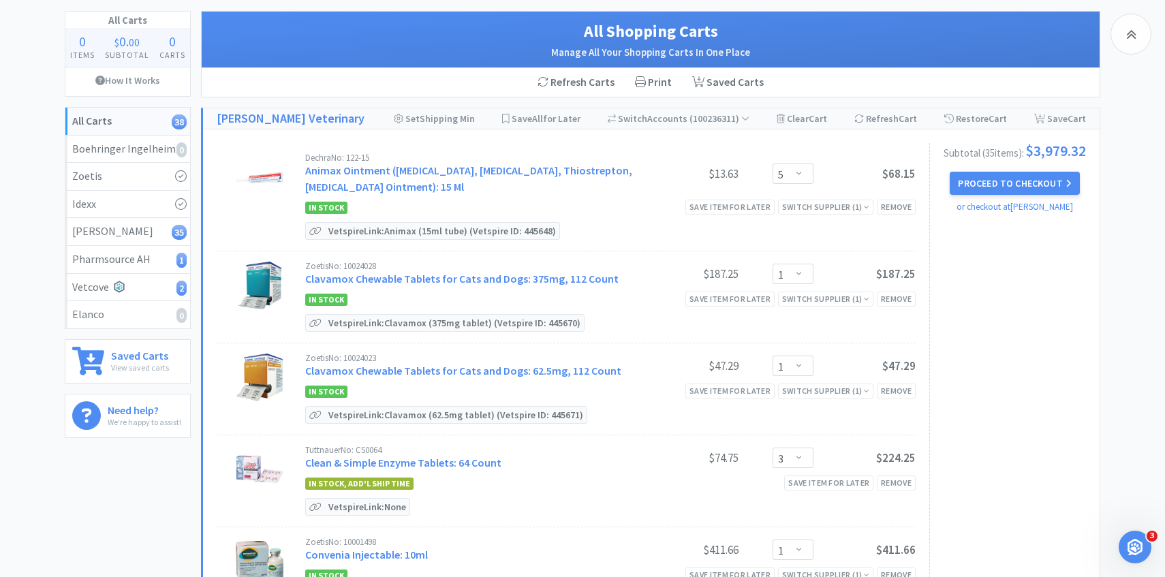
scroll to position [1532, 0]
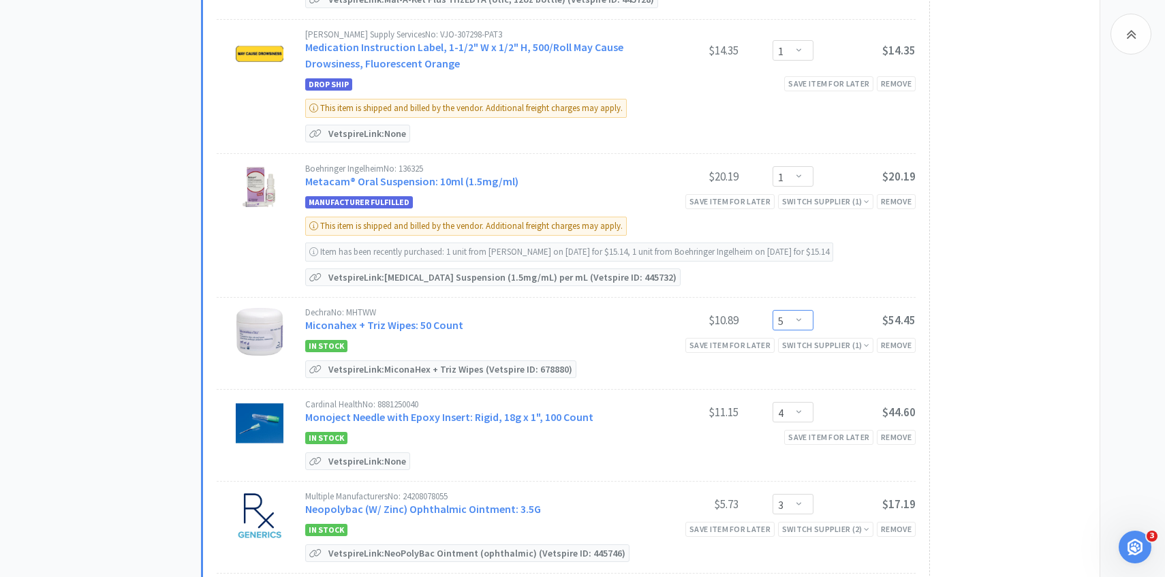
click at [790, 313] on select "Enter Quantity 1 2 3 4 5 6 7 8 9 10 11 12 13 14 15 16 17 18 19 20 Enter Quantity" at bounding box center [792, 320] width 41 height 20
click at [772, 310] on select "Enter Quantity 1 2 3 4 5 6 7 8 9 10 11 12 13 14 15 16 17 18 19 20 Enter Quantity" at bounding box center [792, 320] width 41 height 20
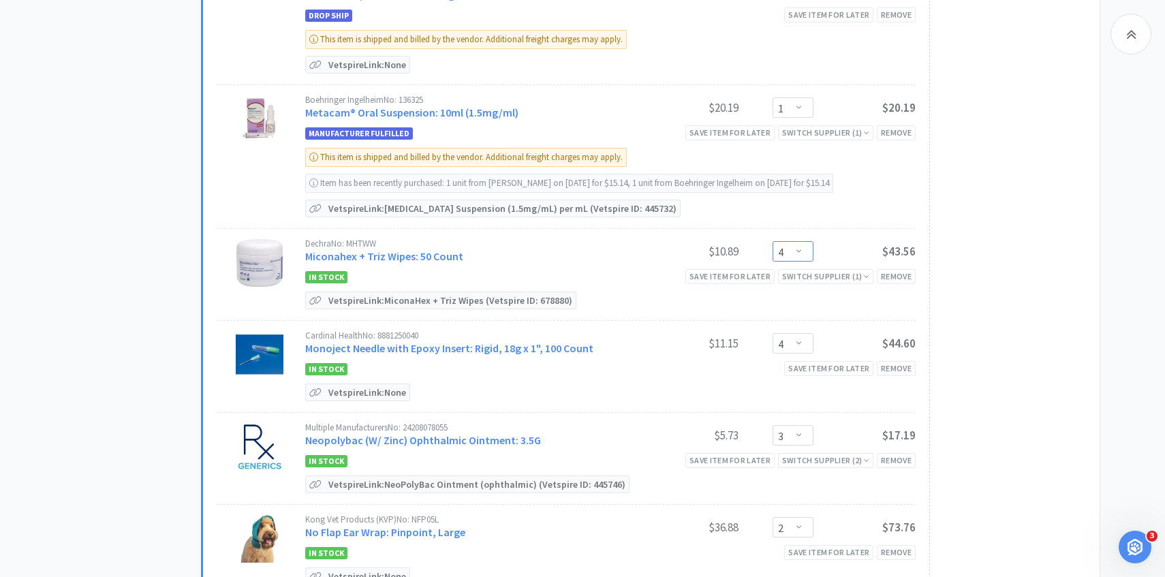
scroll to position [1678, 0]
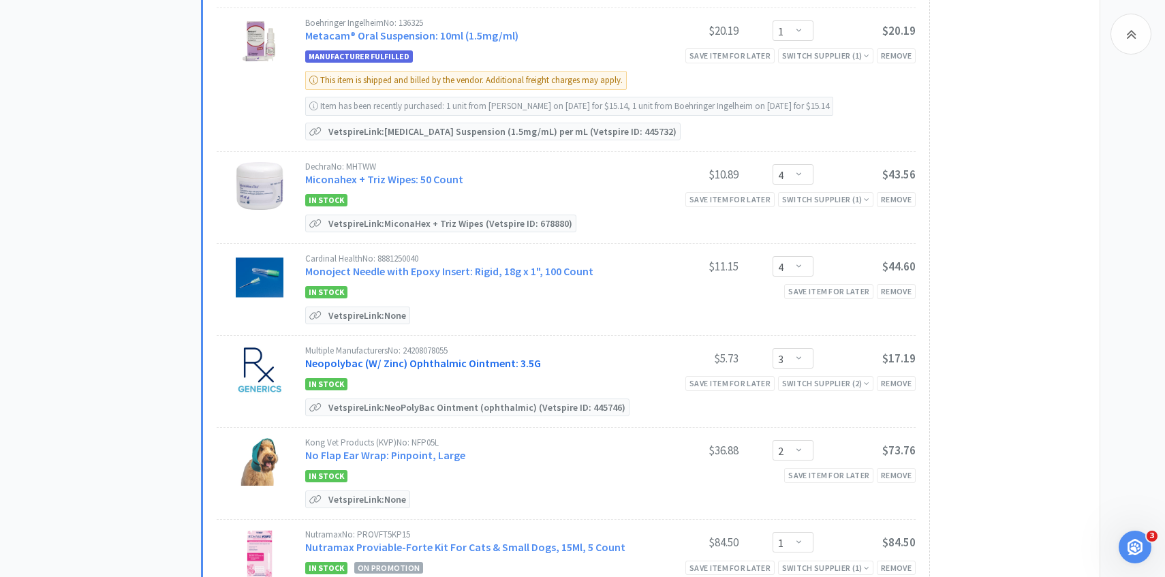
click at [452, 356] on link "Neopolybac (W/ Zinc) Ophthalmic Ointment: 3.5G" at bounding box center [423, 363] width 236 height 14
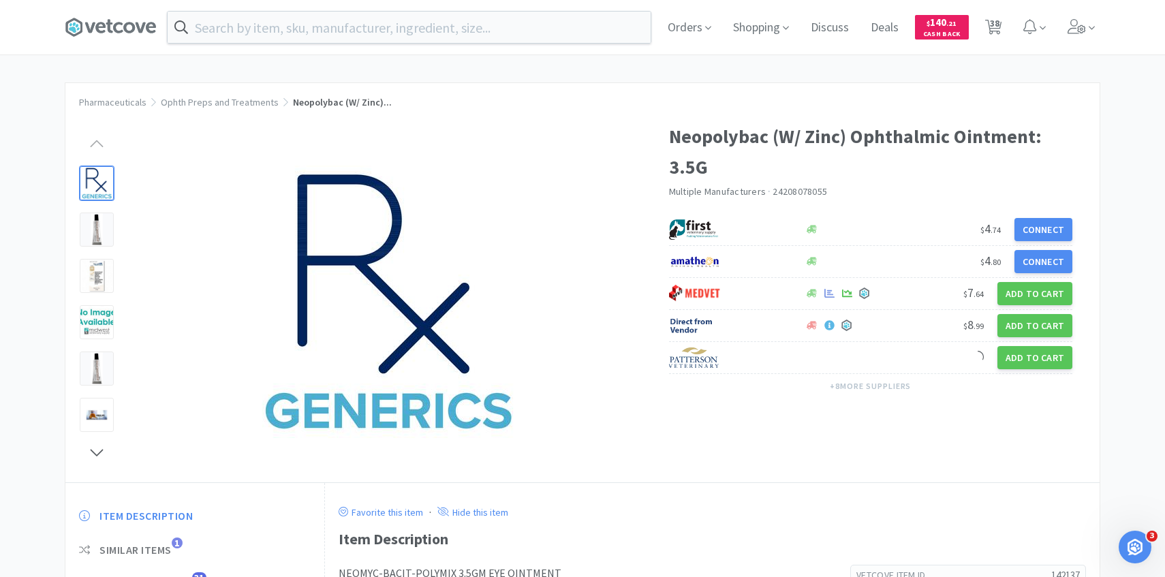
scroll to position [57, 0]
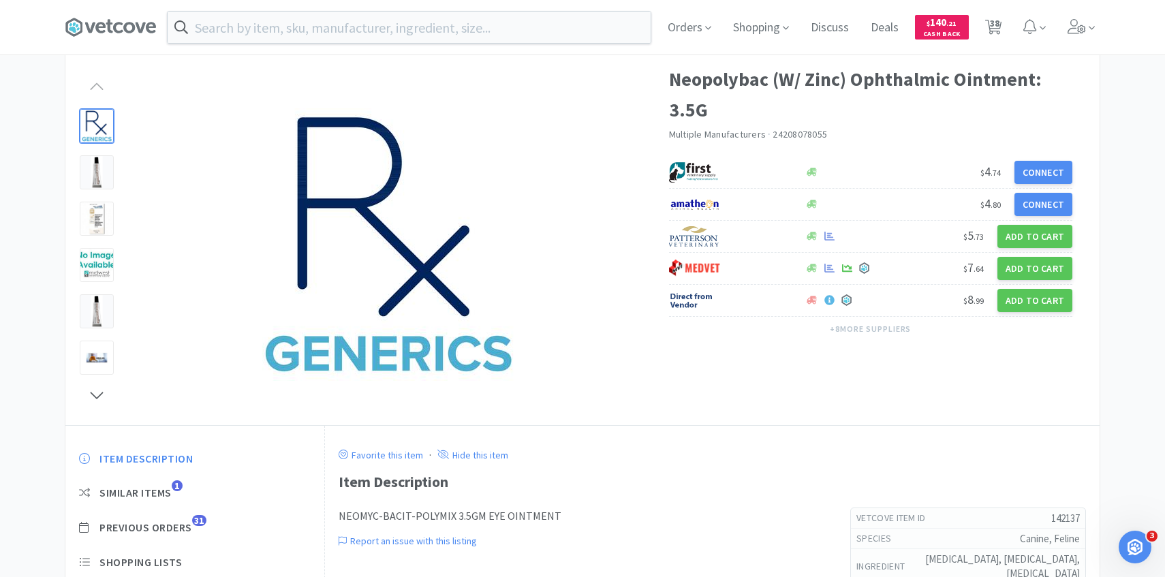
click at [192, 518] on div "Item Description Similar Items 1 Previous Orders 31 Shopping Lists Track Item N…" at bounding box center [194, 573] width 259 height 270
click at [203, 516] on span "31" at bounding box center [199, 520] width 14 height 11
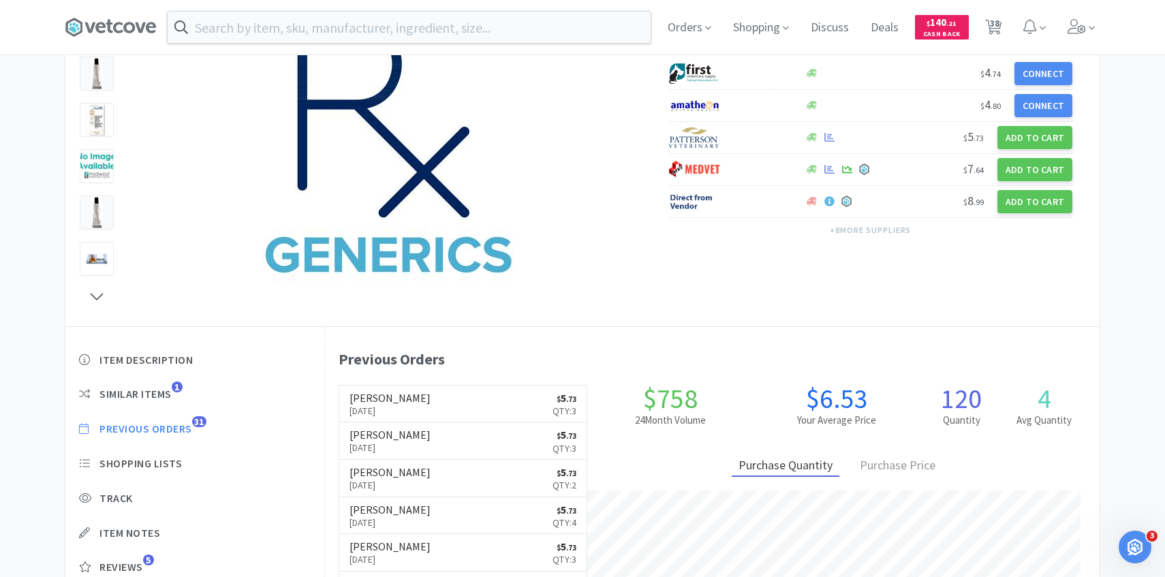
scroll to position [160, 0]
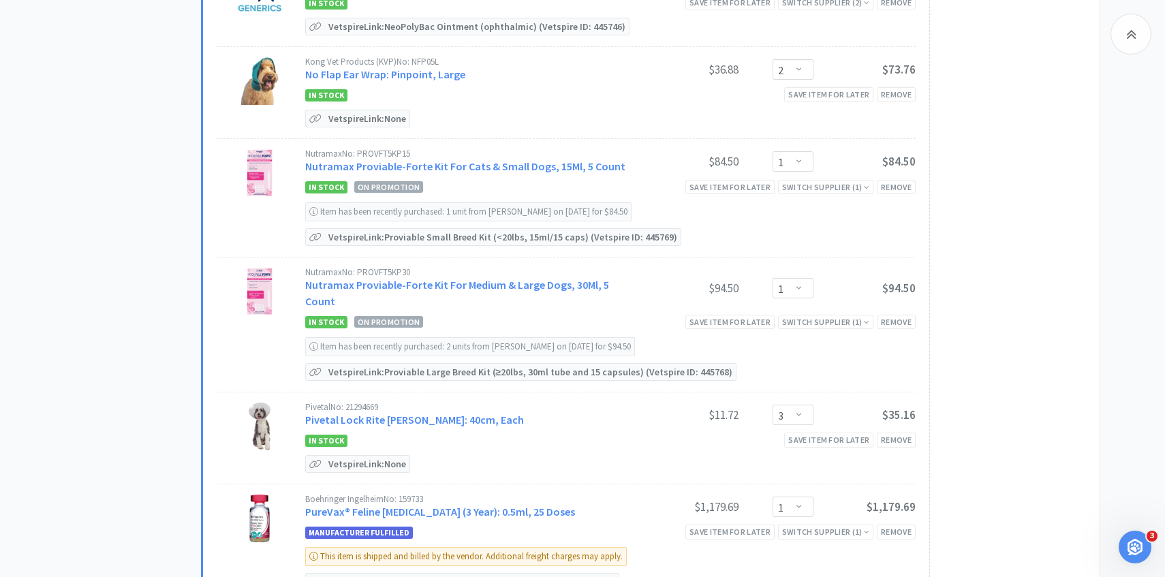
scroll to position [2061, 0]
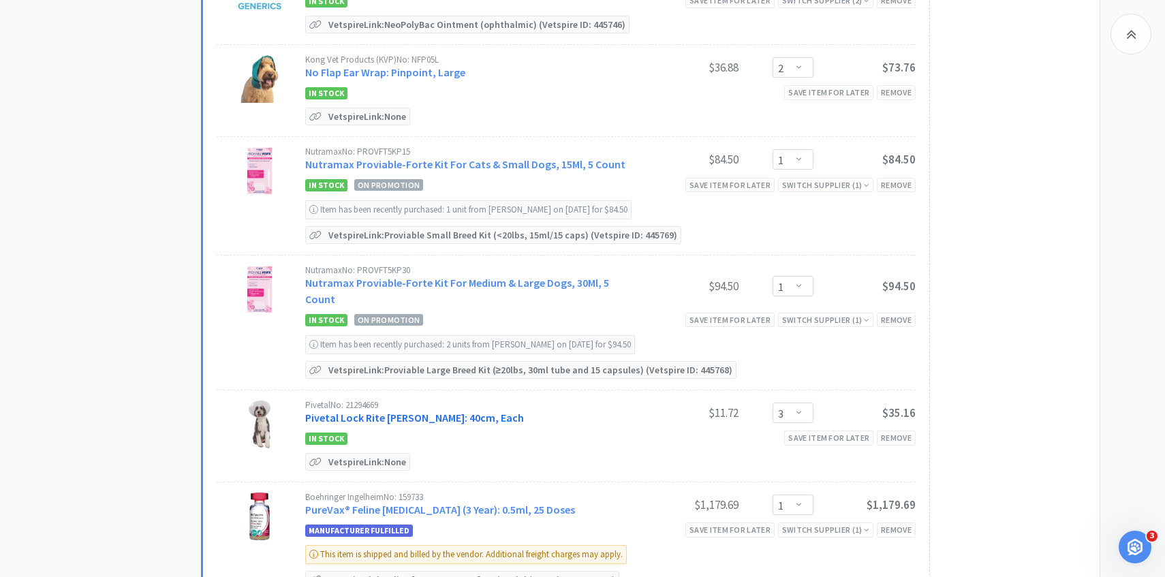
click at [504, 411] on link "Pivetal Lock Rite Elizabethan Collar: 40cm, Each" at bounding box center [414, 418] width 219 height 14
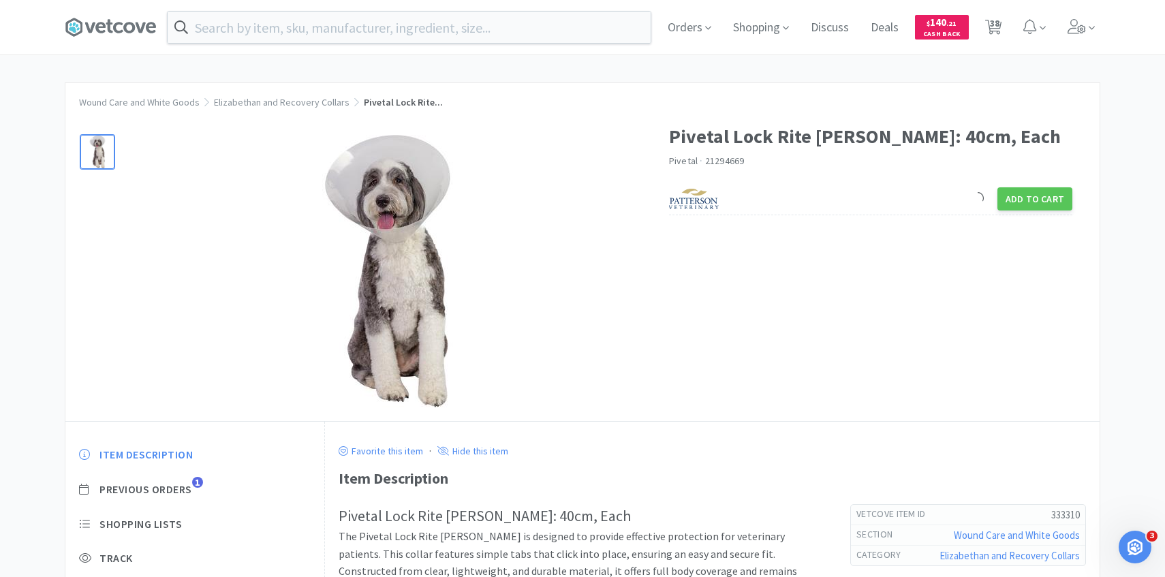
click at [183, 471] on div "Item Description Previous Orders 1 Shopping Lists Track Item Notes Reviews" at bounding box center [194, 551] width 259 height 235
click at [183, 480] on div "Item Description Previous Orders 1 Shopping Lists Track Item Notes Reviews" at bounding box center [194, 551] width 259 height 235
click at [185, 488] on span "Previous Orders" at bounding box center [145, 489] width 93 height 14
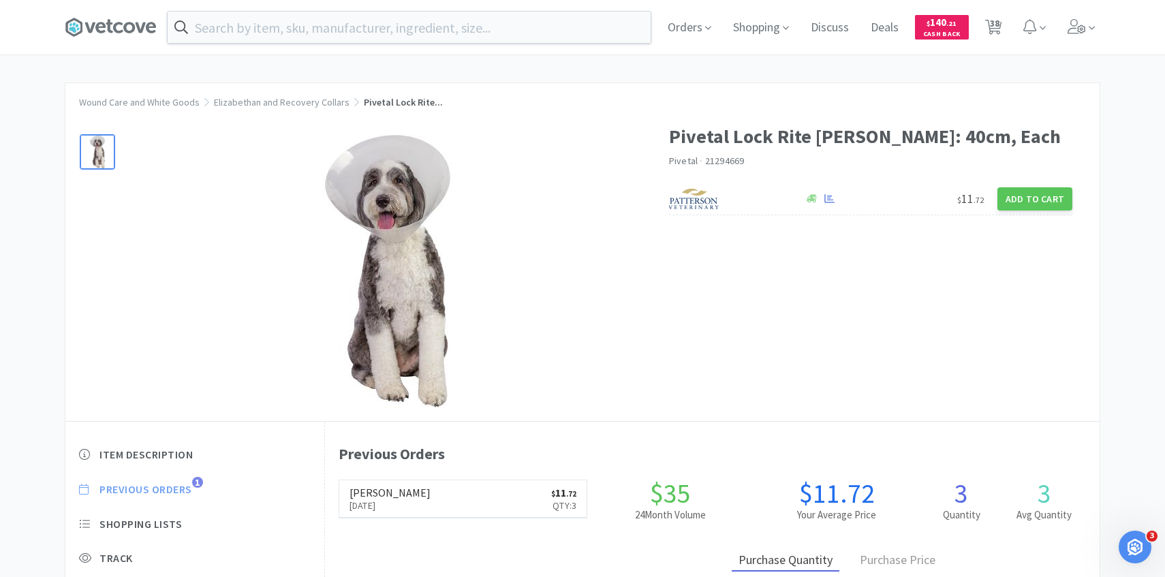
scroll to position [374, 774]
click at [393, 27] on input "text" at bounding box center [409, 27] width 483 height 31
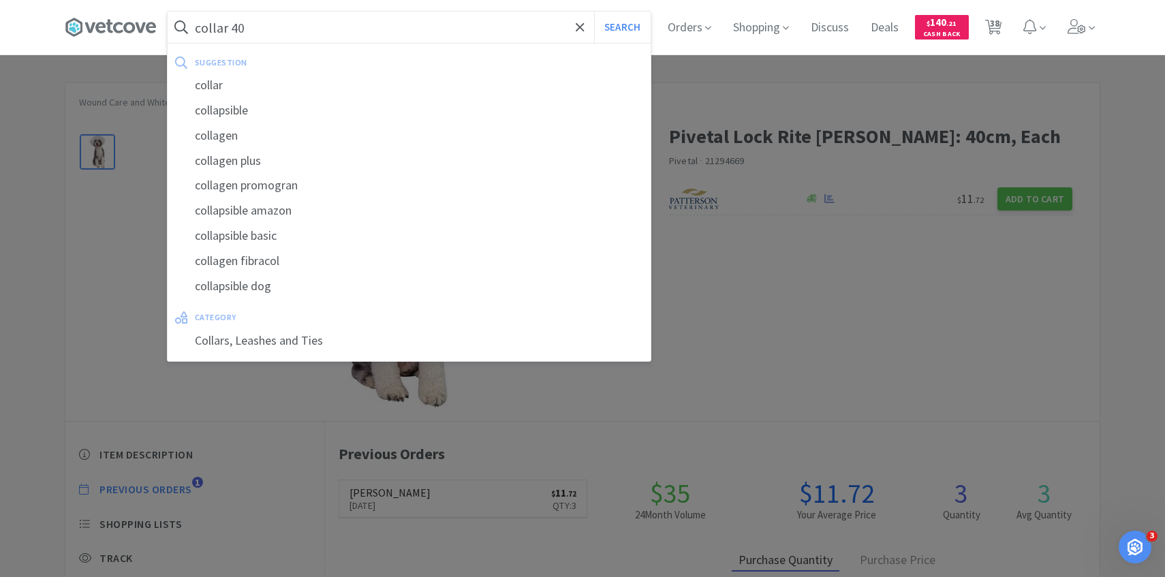
click at [594, 12] on button "Search" at bounding box center [622, 27] width 57 height 31
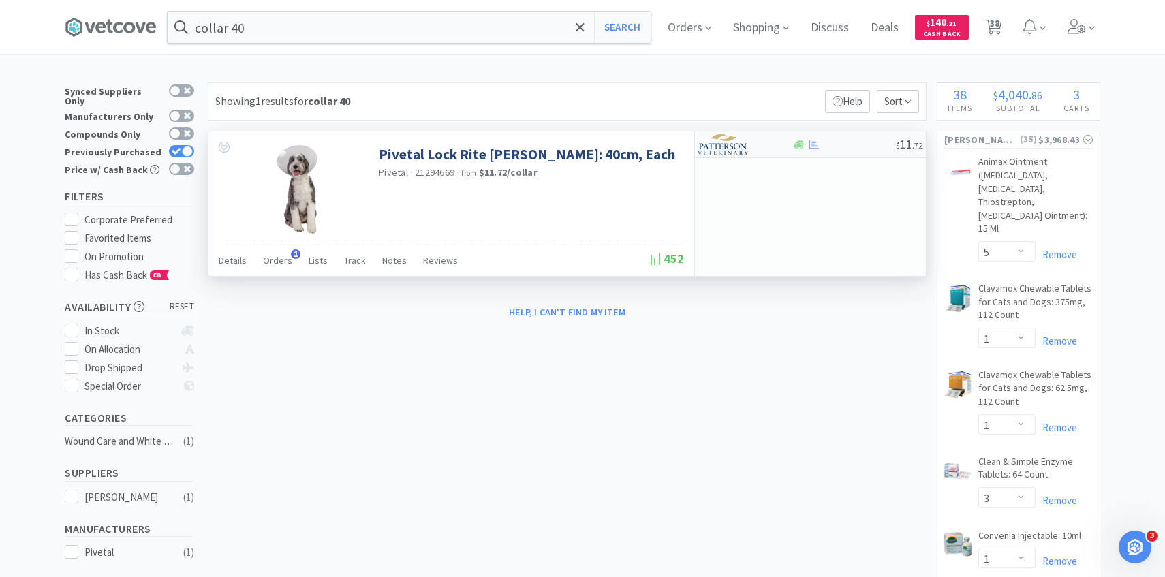
click at [753, 144] on div at bounding box center [735, 144] width 75 height 23
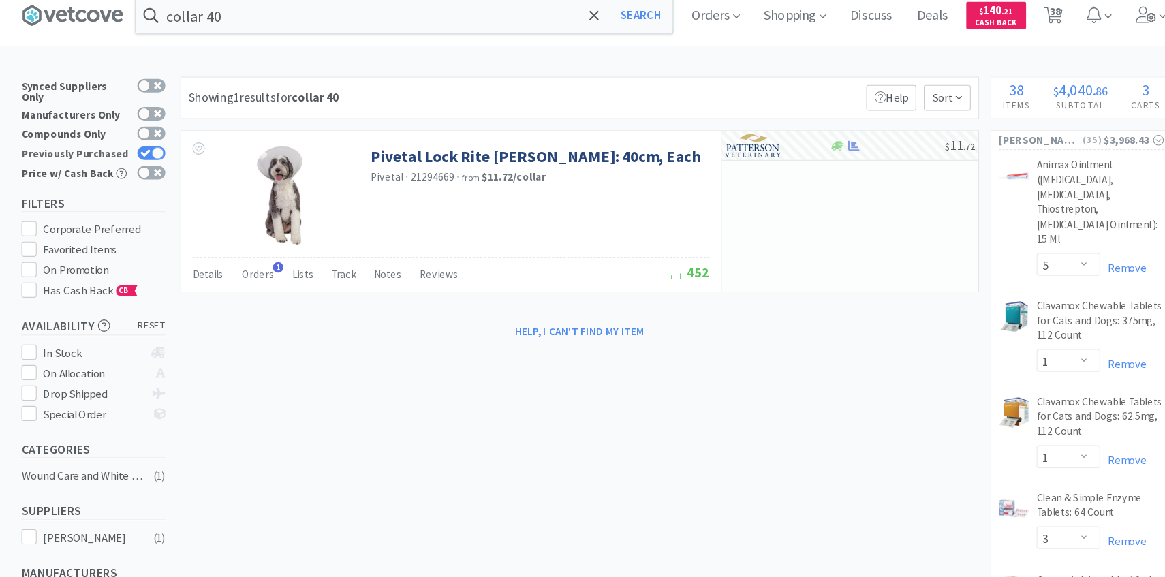
click at [190, 147] on div at bounding box center [187, 151] width 11 height 11
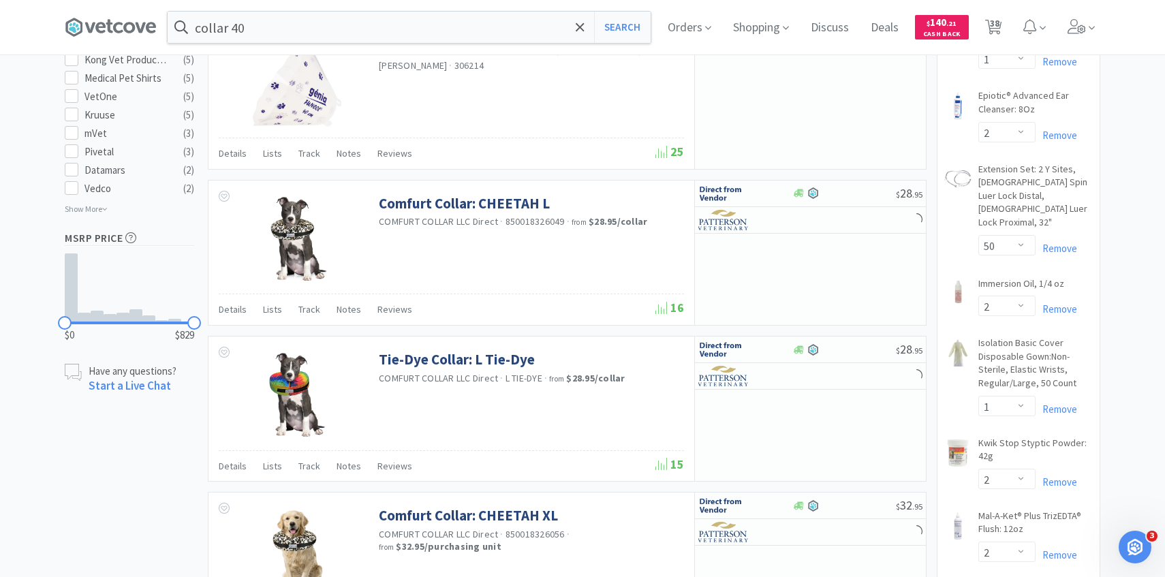
scroll to position [734, 0]
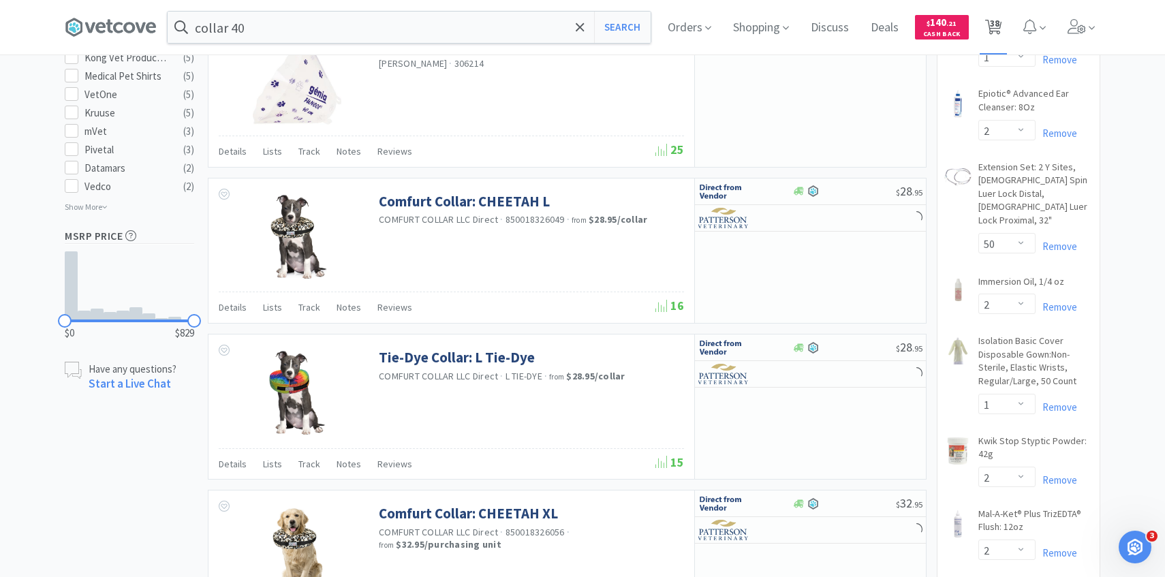
click at [983, 22] on span "38" at bounding box center [994, 27] width 28 height 54
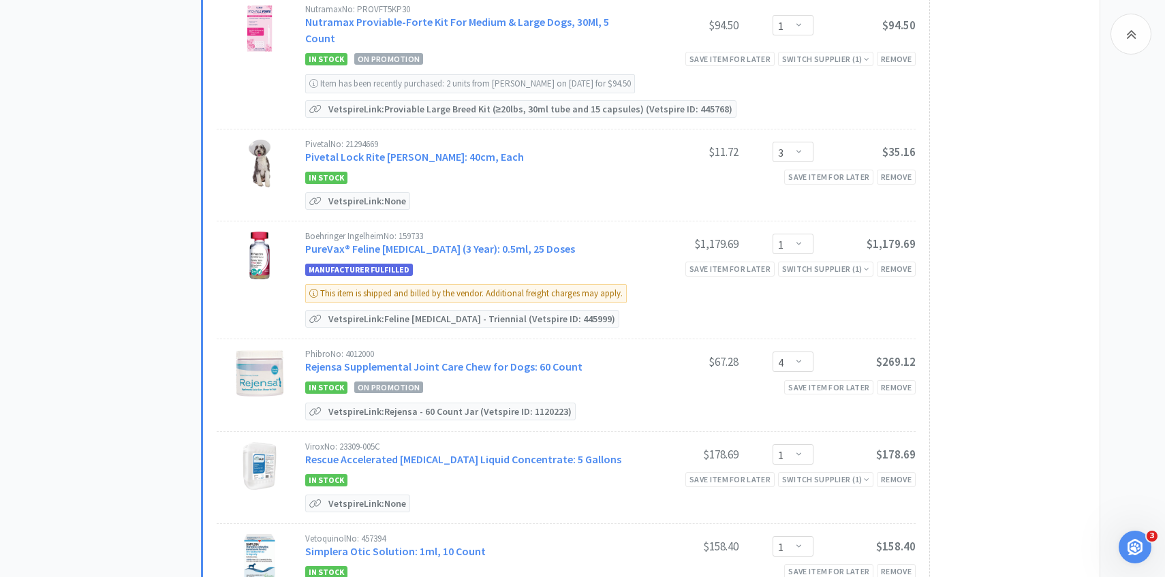
scroll to position [2324, 0]
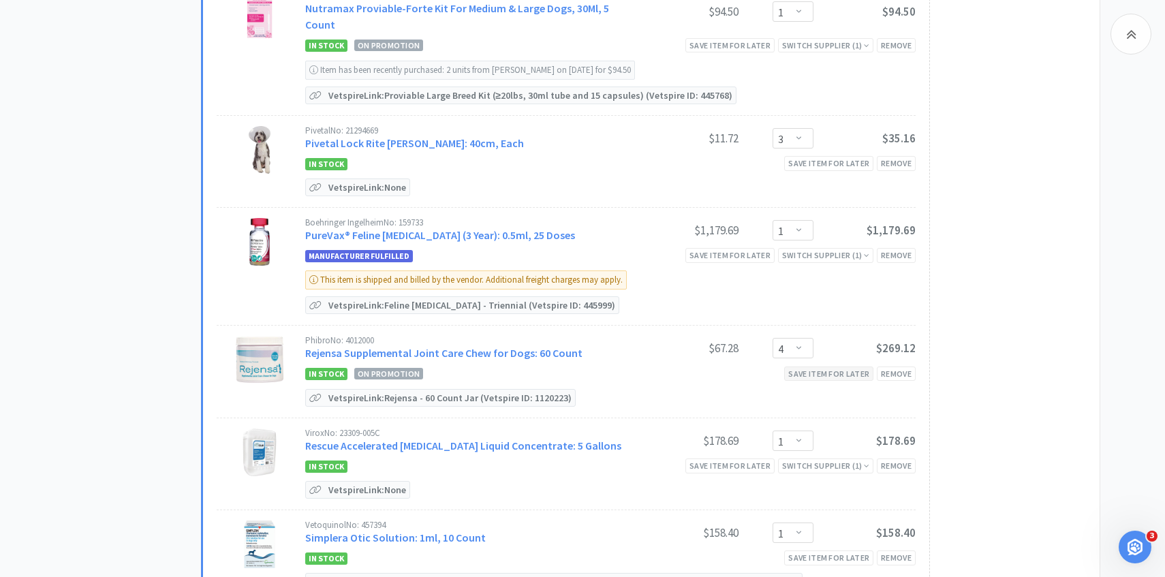
click at [817, 366] on div "Save item for later" at bounding box center [828, 373] width 89 height 14
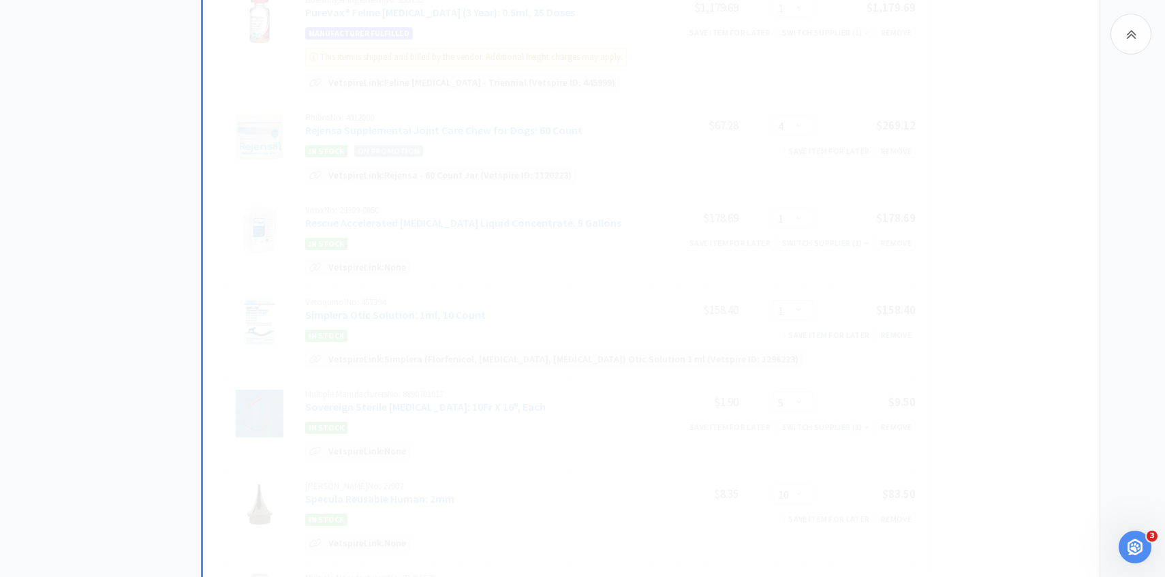
scroll to position [2558, 0]
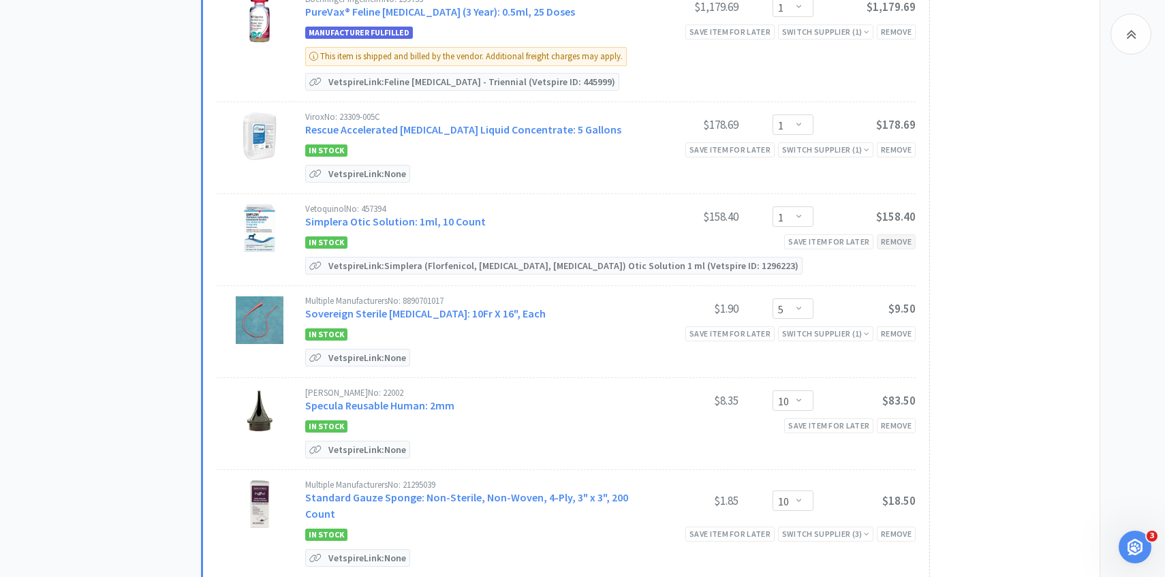
click at [911, 234] on div "Remove" at bounding box center [896, 241] width 39 height 14
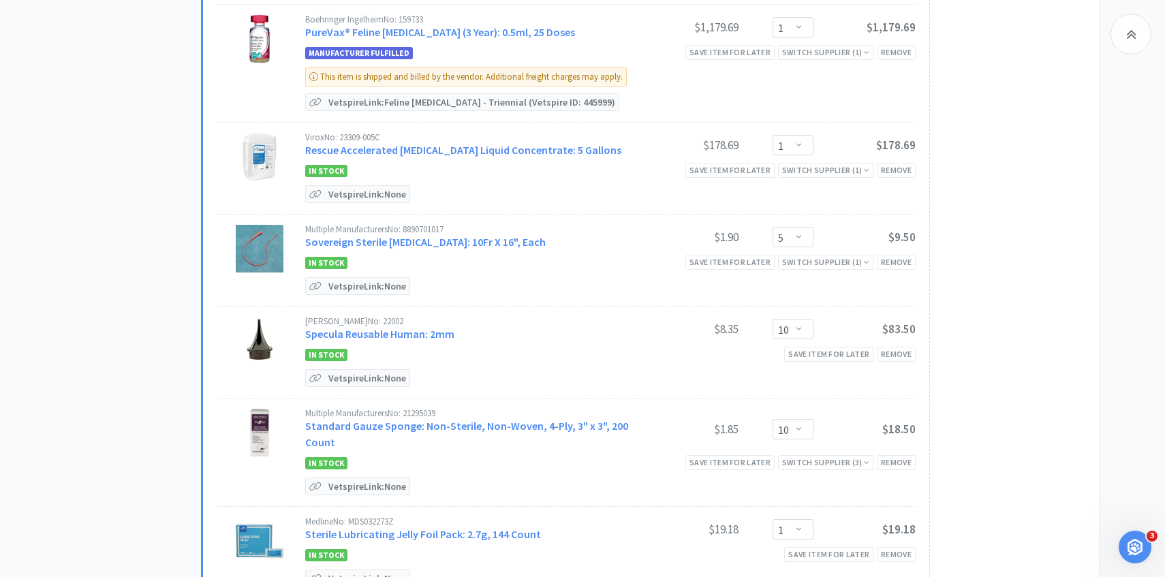
scroll to position [2708, 0]
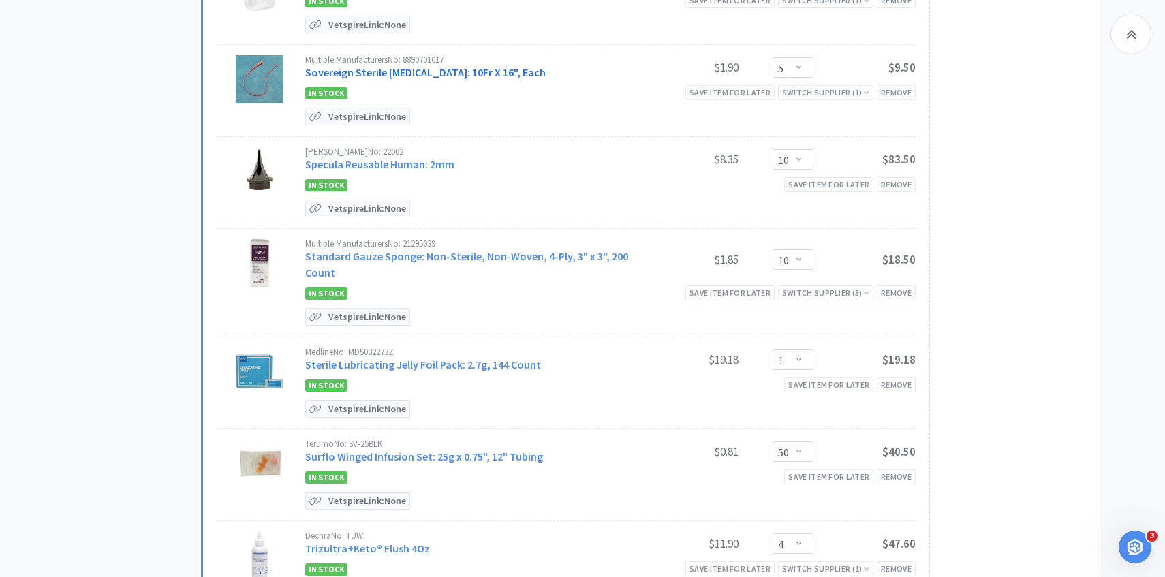
click at [469, 65] on link "Sovereign Sterile Feeding Tube: 10Fr X 16", Each" at bounding box center [425, 72] width 240 height 14
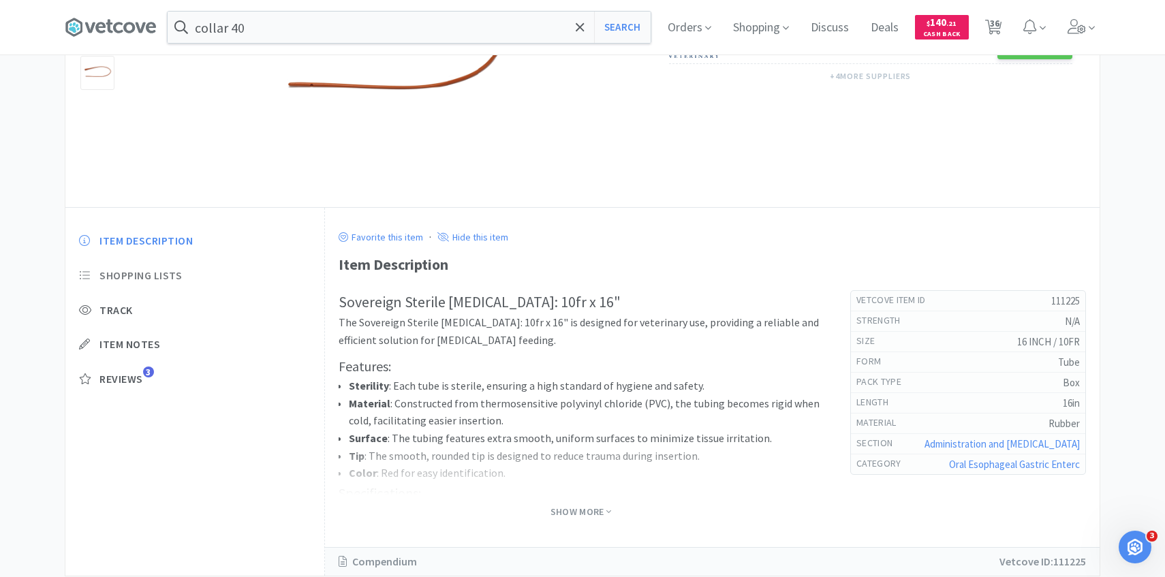
scroll to position [215, 0]
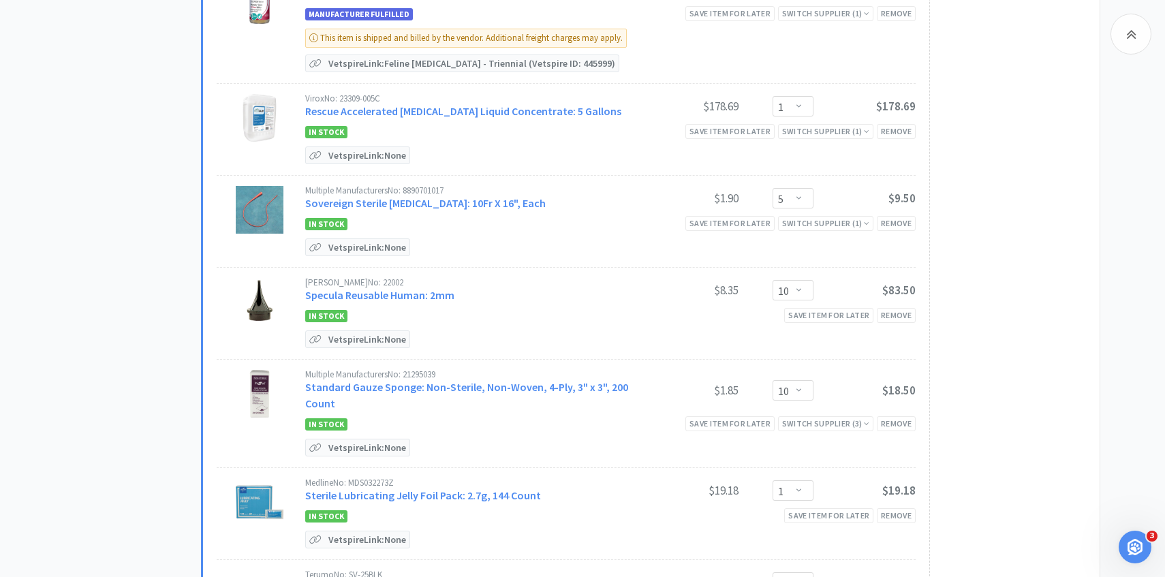
scroll to position [2568, 0]
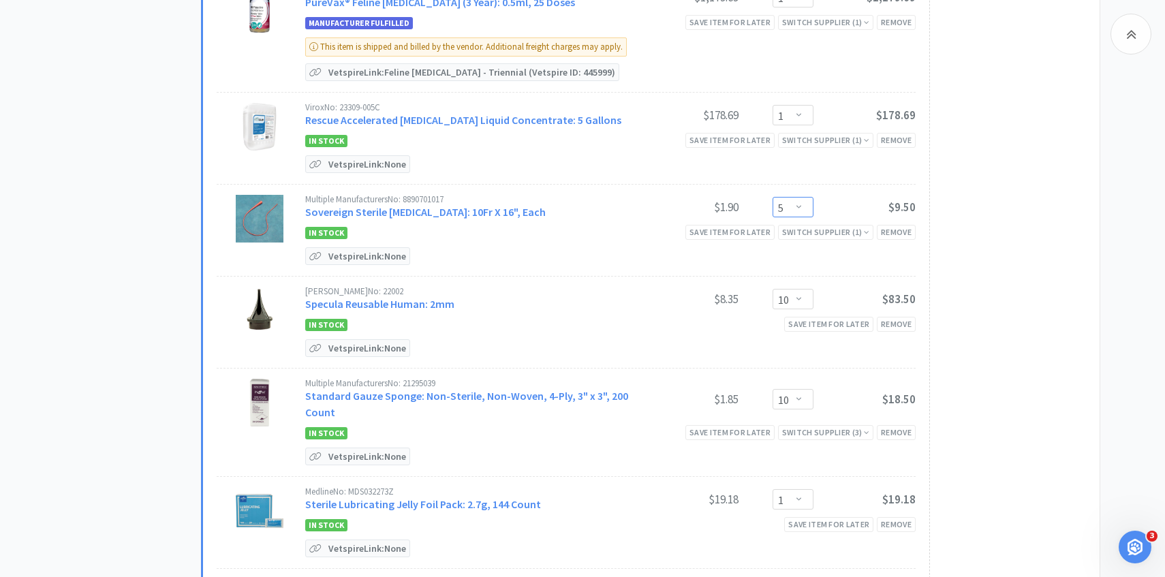
click at [790, 197] on select "Enter Quantity 1 2 3 4 5 6 7 8 9 10 11 12 13 14 15 16 17 18 19 20 Enter Quantity" at bounding box center [792, 207] width 41 height 20
click at [772, 197] on select "Enter Quantity 1 2 3 4 5 6 7 8 9 10 11 12 13 14 15 16 17 18 19 20 Enter Quantity" at bounding box center [792, 207] width 41 height 20
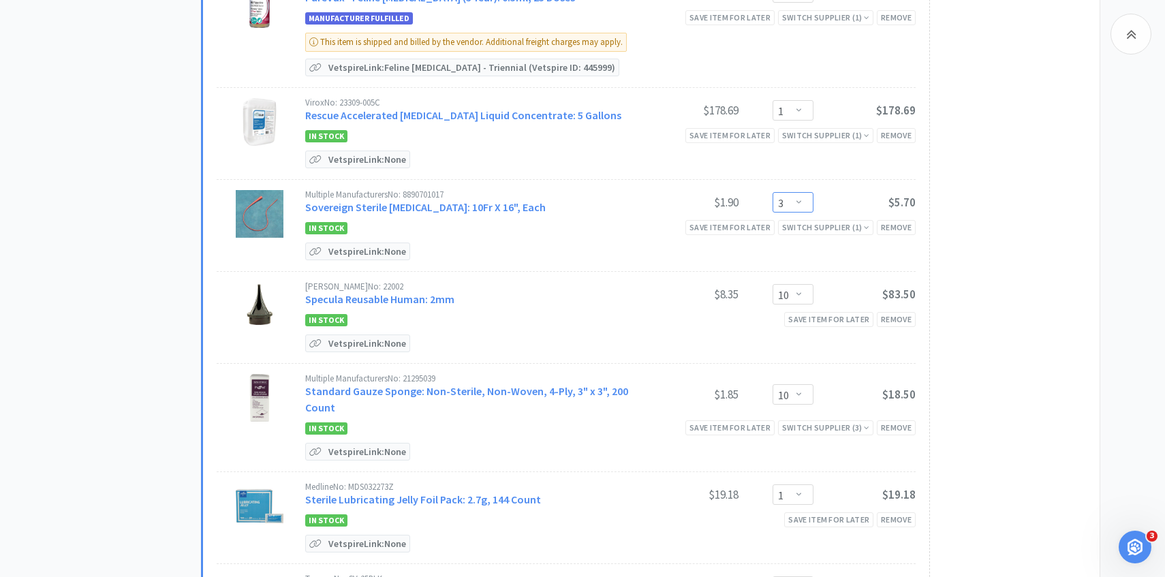
scroll to position [2582, 0]
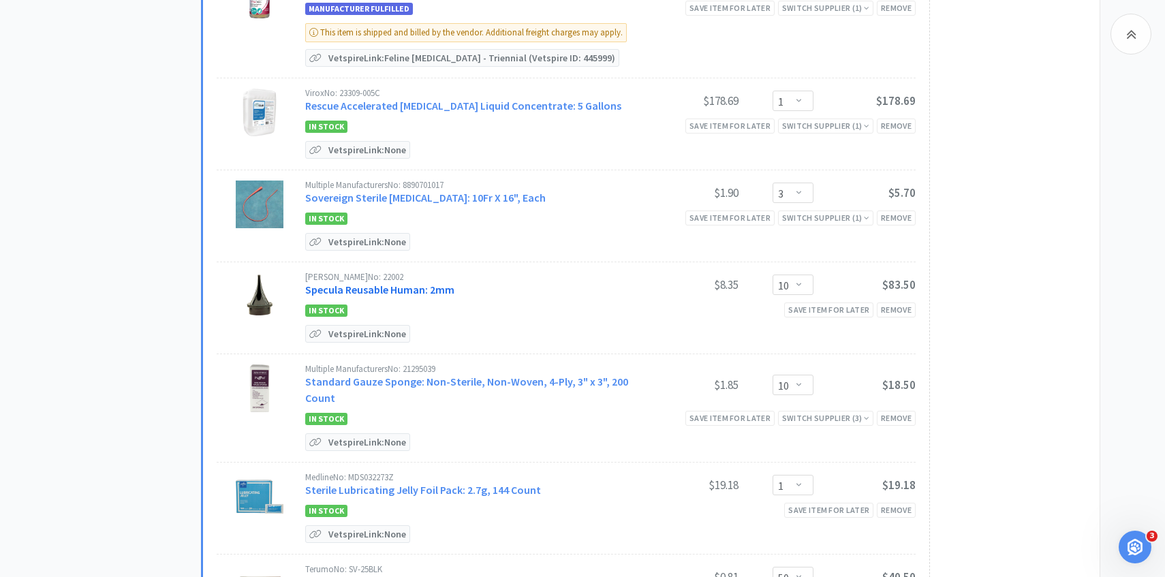
click at [439, 283] on link "Specula Reusable Human: 2mm" at bounding box center [379, 290] width 149 height 14
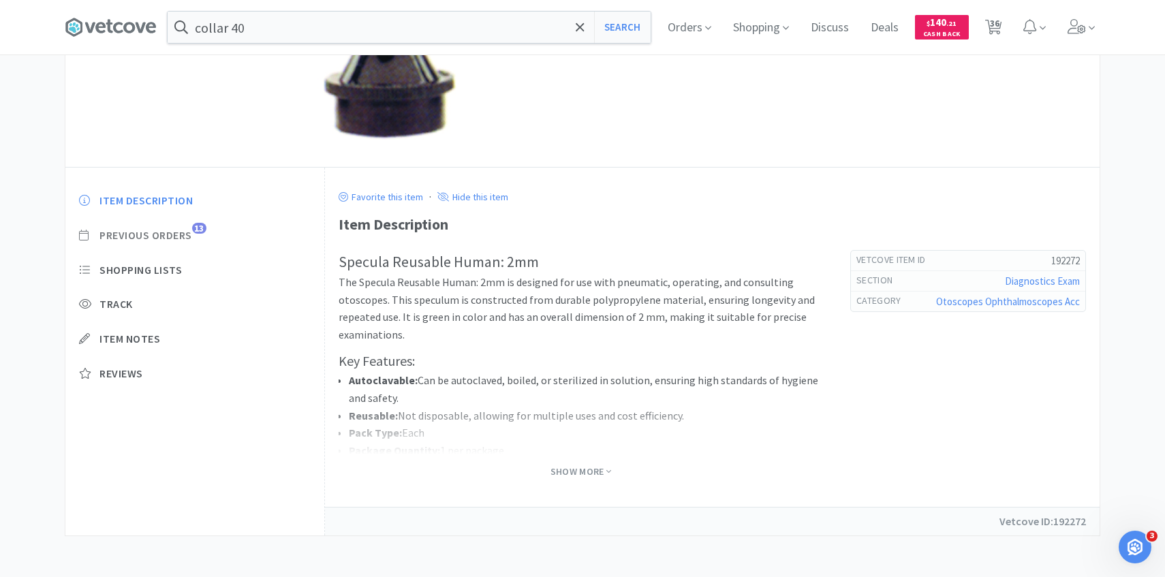
click at [186, 235] on span "Previous Orders" at bounding box center [145, 235] width 93 height 14
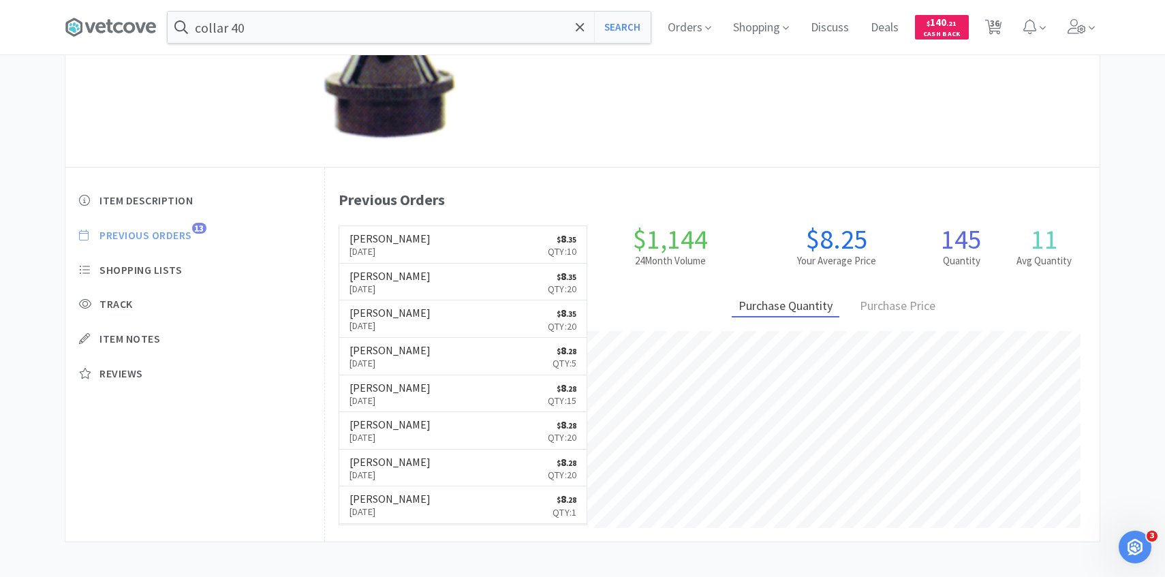
scroll to position [374, 774]
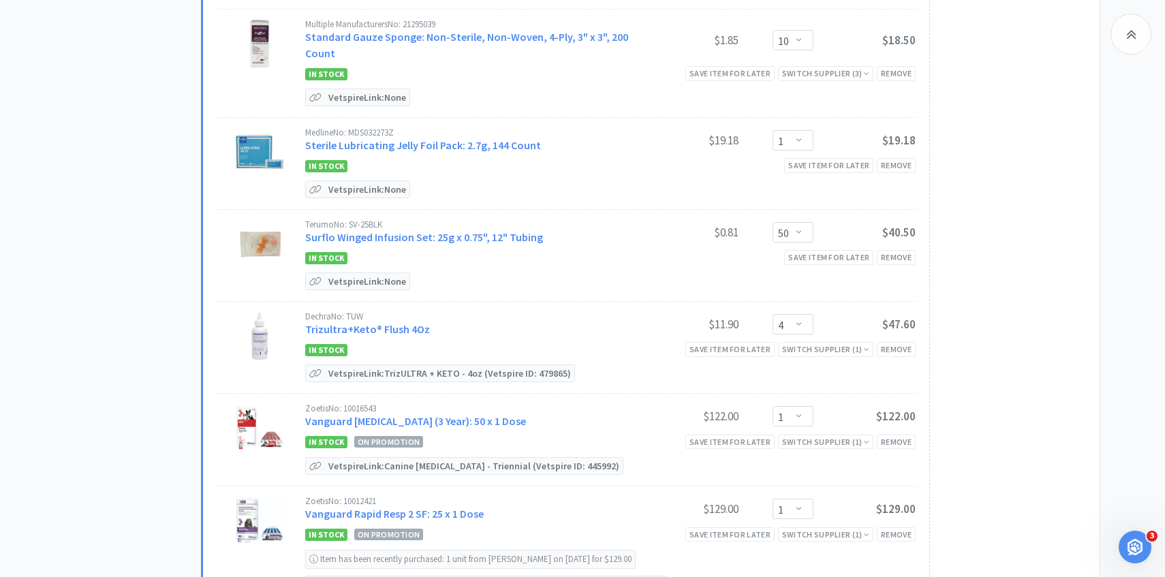
scroll to position [2941, 0]
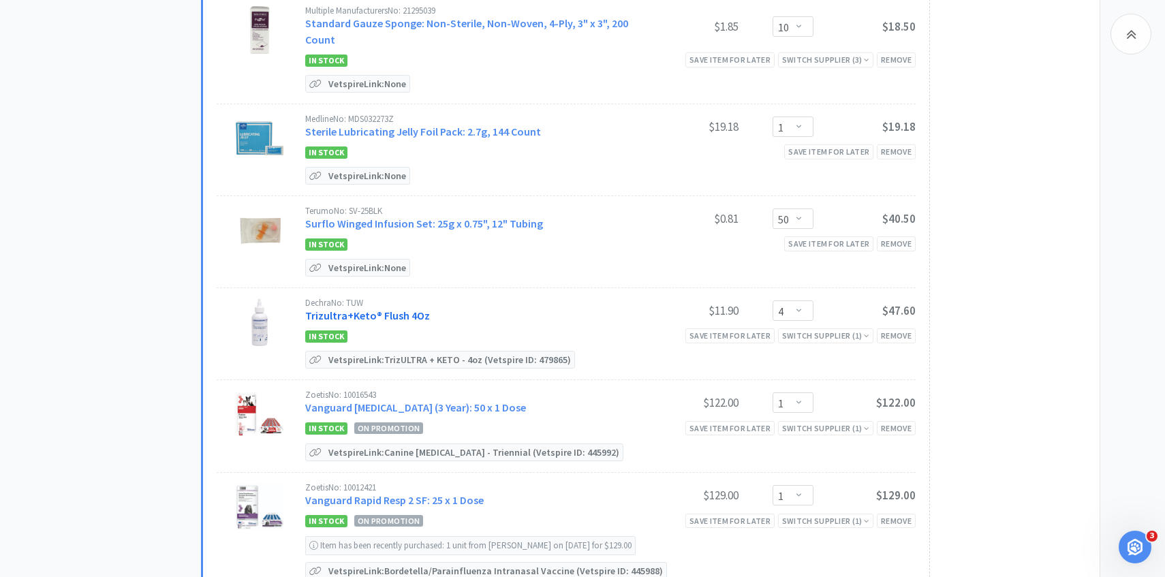
click at [410, 309] on link "Trizultra+Keto® Flush 4Oz" at bounding box center [367, 316] width 125 height 14
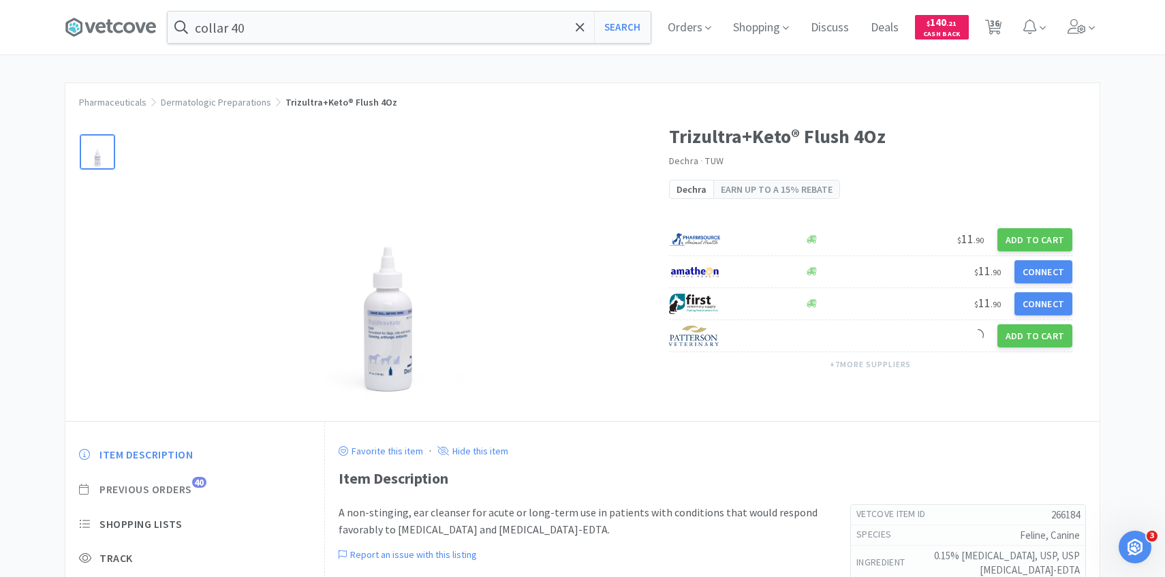
click at [189, 488] on span "Previous Orders" at bounding box center [145, 489] width 93 height 14
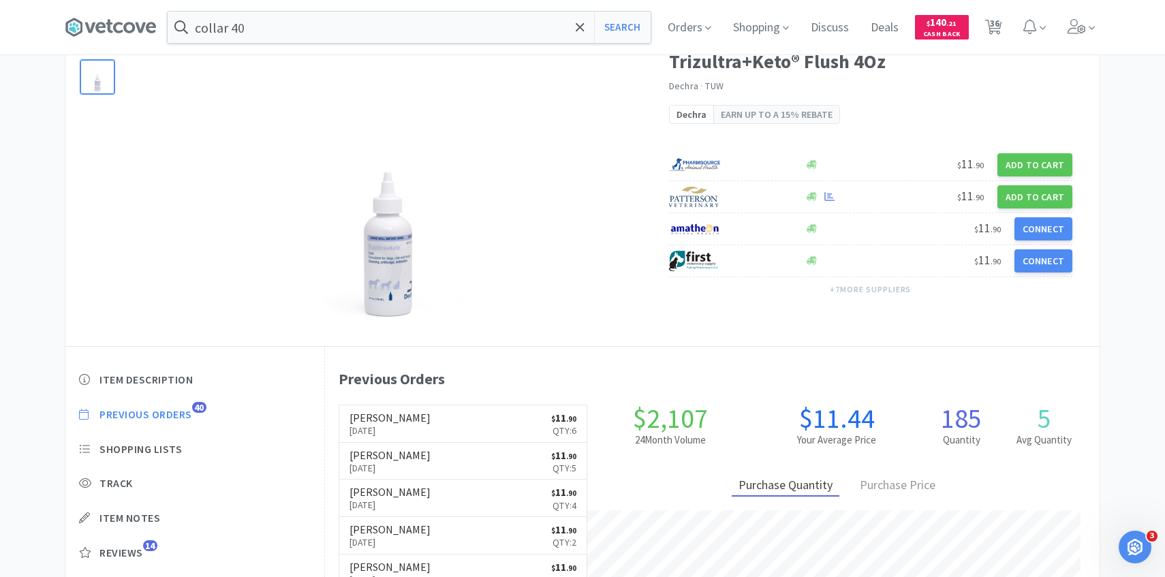
scroll to position [76, 0]
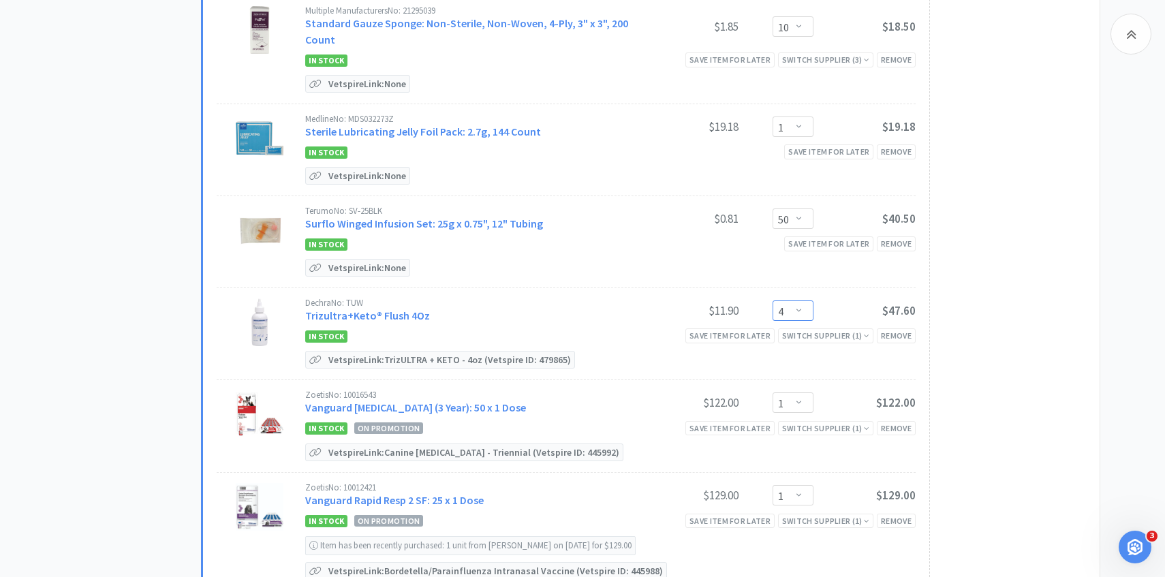
click at [790, 300] on select "Enter Quantity 1 2 3 4 5 6 7 8 9 10 11 12 13 14 15 16 17 18 19 20 Enter Quantity" at bounding box center [792, 310] width 41 height 20
click at [772, 300] on select "Enter Quantity 1 2 3 4 5 6 7 8 9 10 11 12 13 14 15 16 17 18 19 20 Enter Quantity" at bounding box center [792, 310] width 41 height 20
click at [909, 421] on div "Remove" at bounding box center [896, 428] width 39 height 14
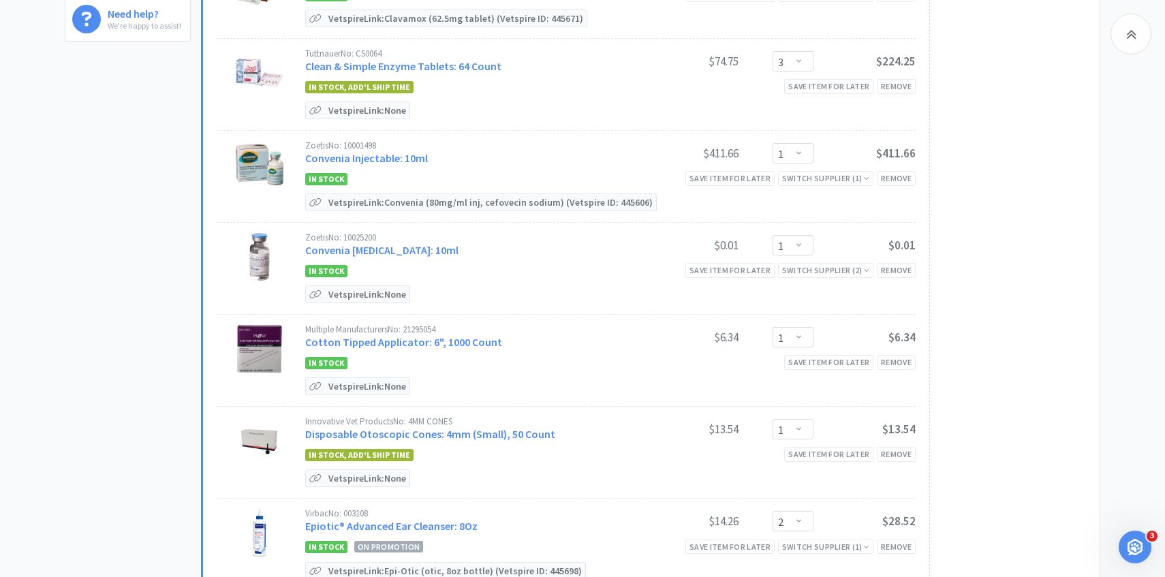
scroll to position [0, 0]
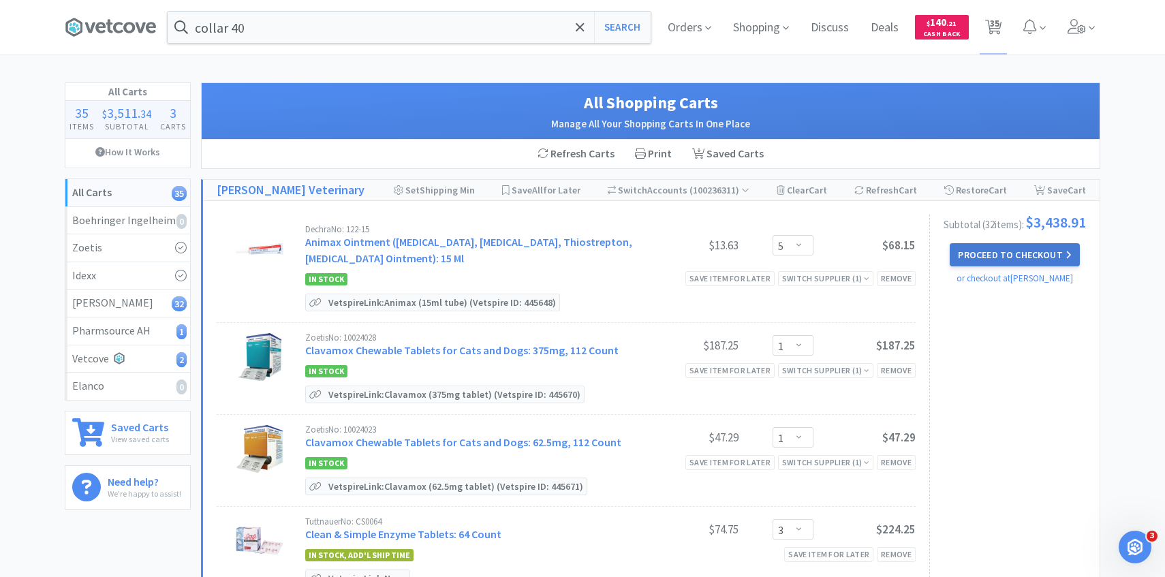
click at [998, 252] on button "Proceed to Checkout" at bounding box center [1014, 254] width 129 height 23
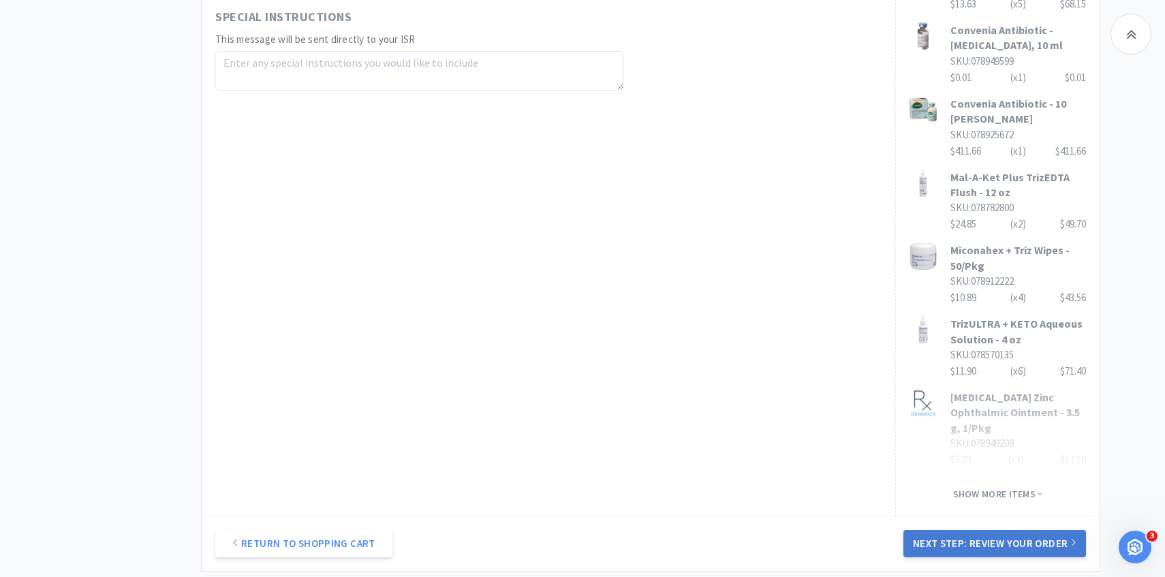
click at [992, 530] on button "Next Step: Review Your Order" at bounding box center [994, 543] width 183 height 27
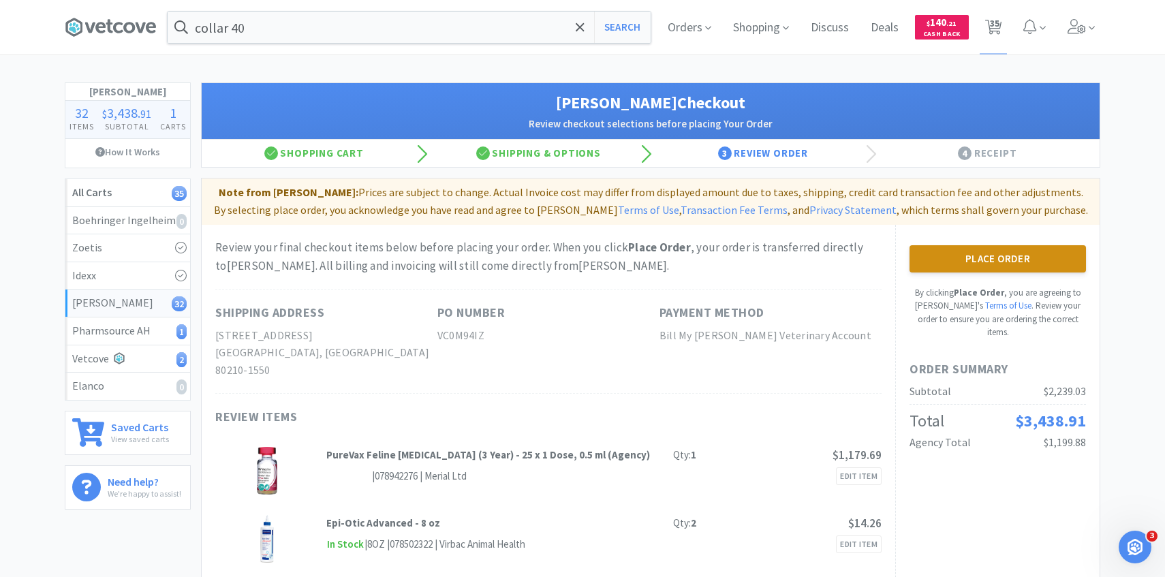
click at [1021, 259] on button "Place Order" at bounding box center [997, 258] width 176 height 27
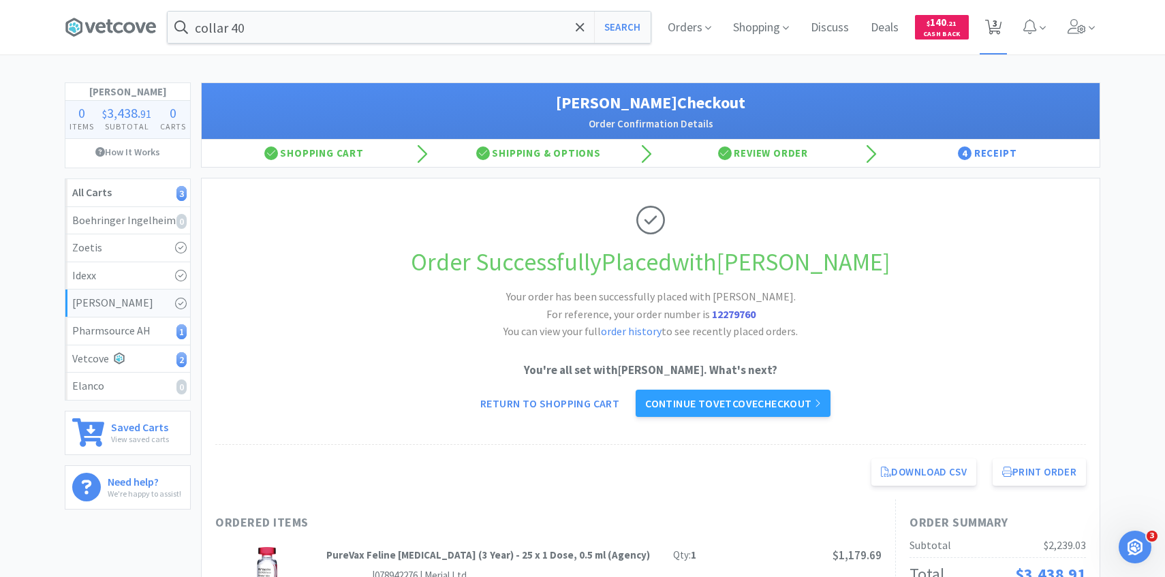
click at [986, 35] on span "3" at bounding box center [993, 27] width 17 height 19
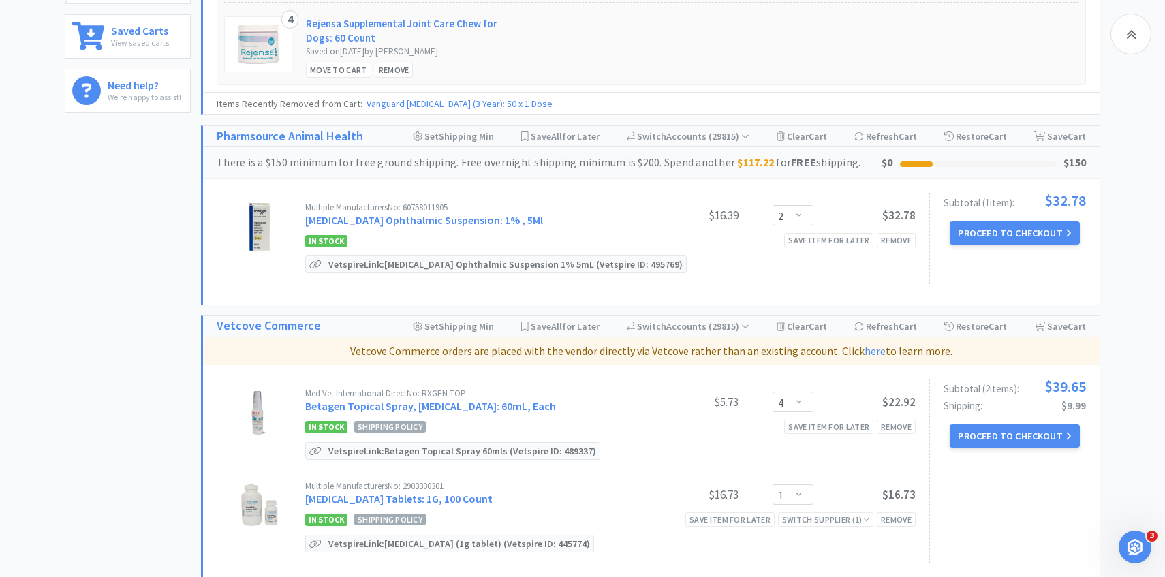
scroll to position [399, 0]
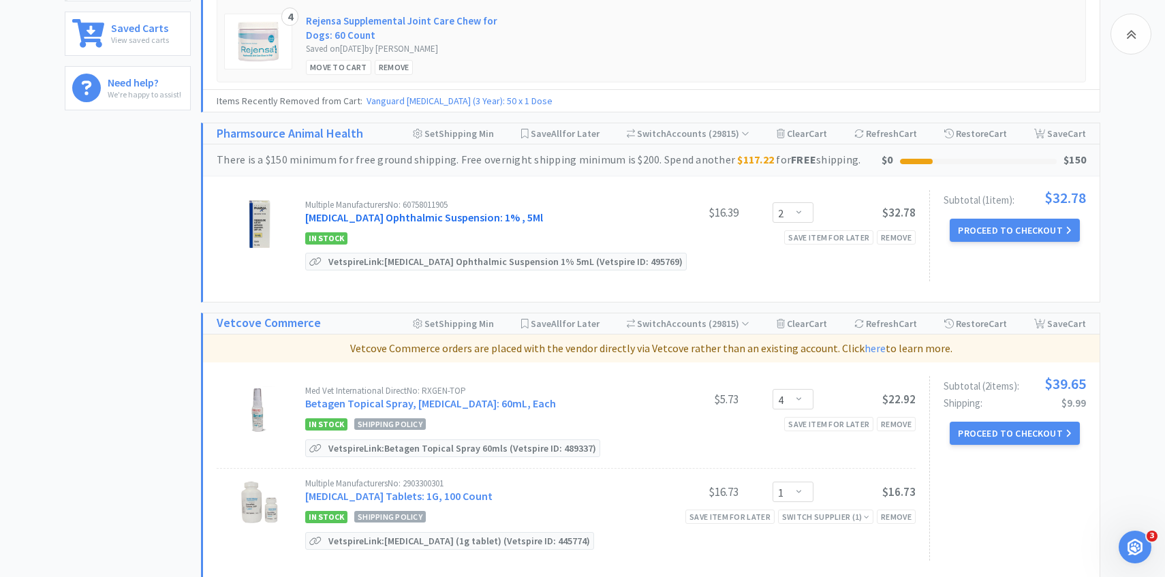
click at [534, 212] on link "[MEDICAL_DATA] Ophthalmic Suspension: 1% , 5Ml" at bounding box center [424, 217] width 238 height 14
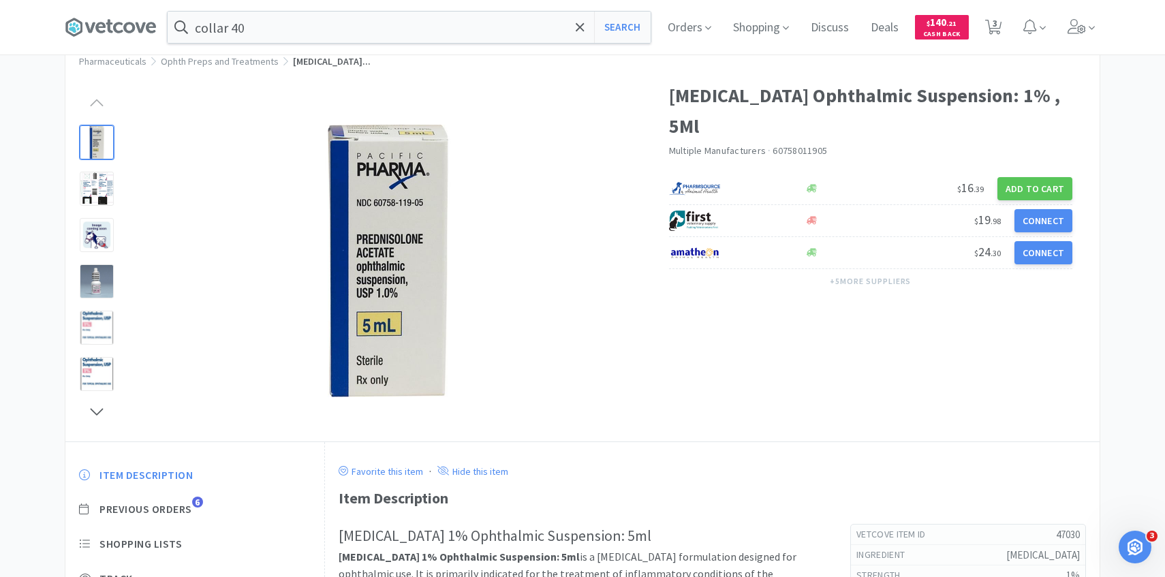
scroll to position [74, 0]
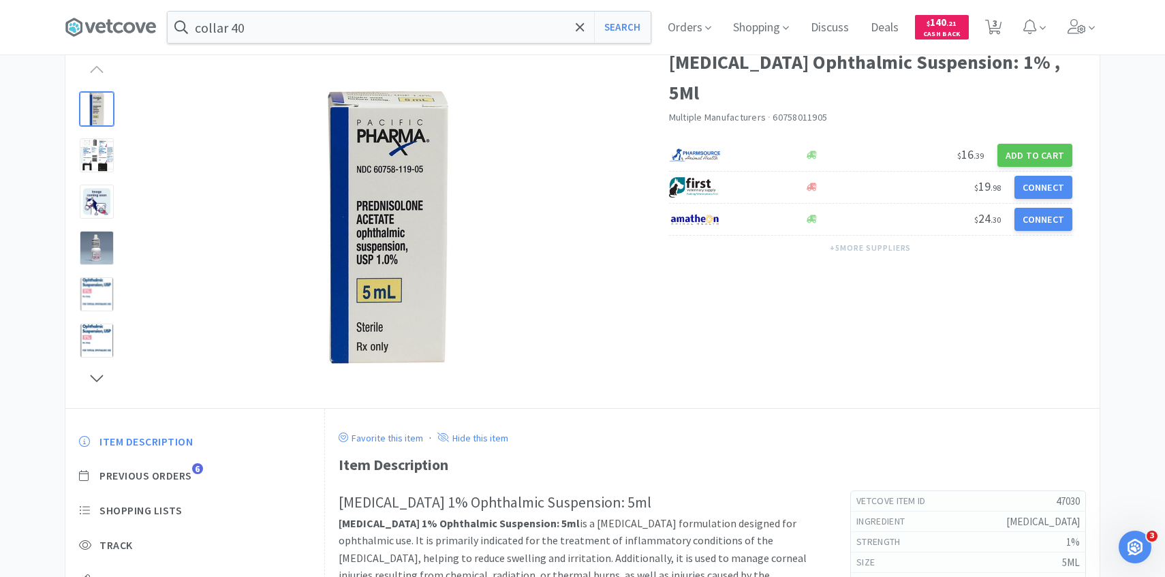
click at [191, 467] on div "Item Description Previous Orders 6 Shopping Lists Track Item Notes Reviews" at bounding box center [194, 538] width 259 height 235
click at [191, 475] on span "Previous Orders" at bounding box center [145, 476] width 93 height 14
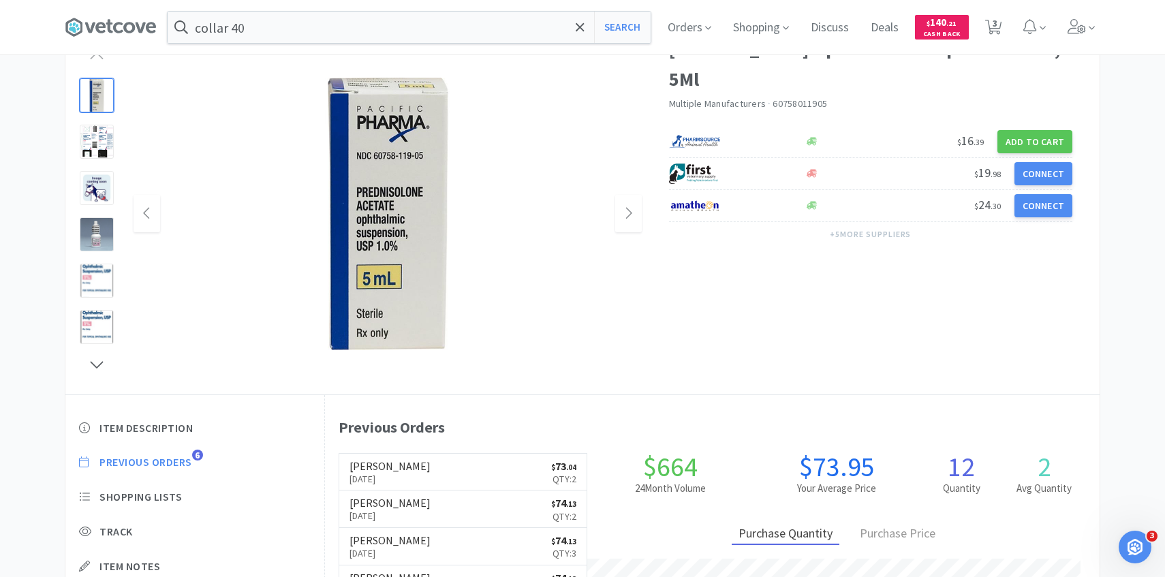
scroll to position [91, 0]
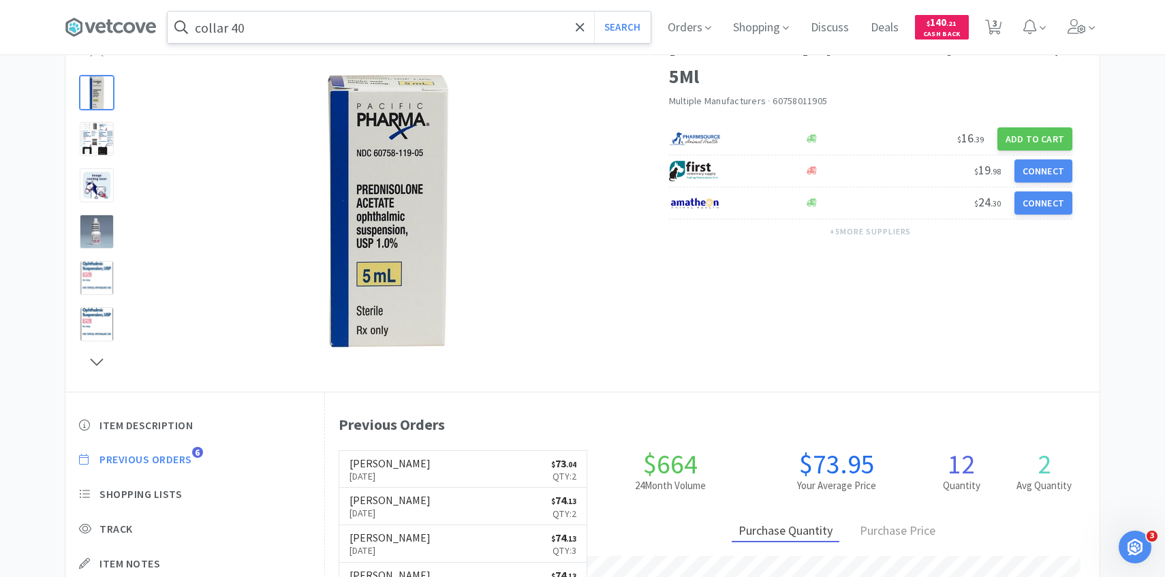
scroll to position [399, 0]
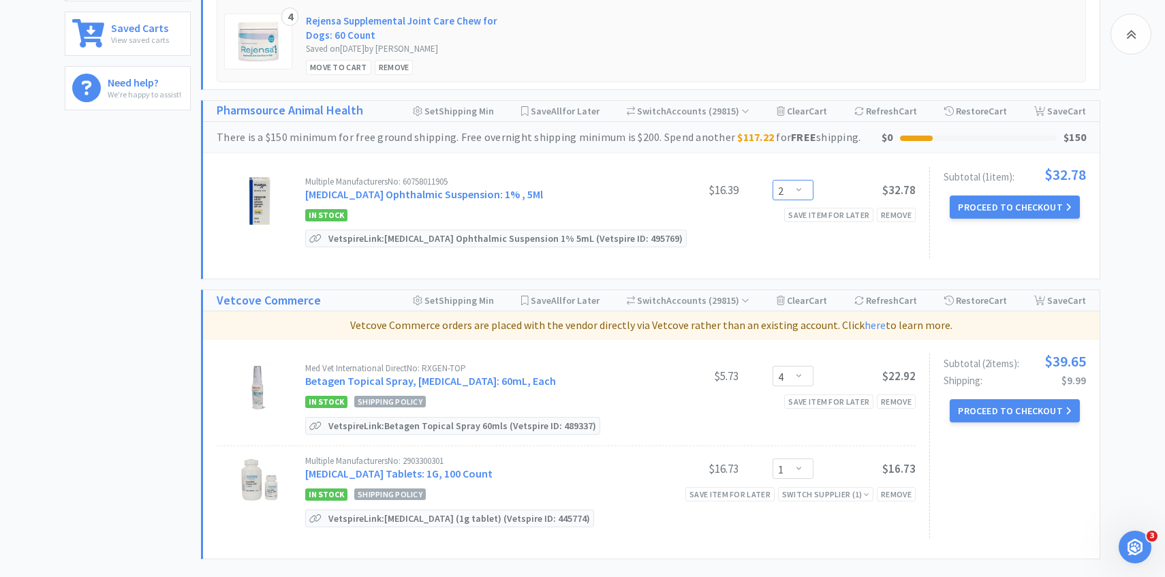
click at [799, 191] on select "Enter Quantity 1 2 3 4 5 6 7 8 9 10 11 12 13 14 15 16 17 18 19 20 Enter Quantity" at bounding box center [792, 190] width 41 height 20
click at [772, 180] on select "Enter Quantity 1 2 3 4 5 6 7 8 9 10 11 12 13 14 15 16 17 18 19 20 Enter Quantity" at bounding box center [792, 190] width 41 height 20
click at [981, 210] on button "Proceed to Checkout" at bounding box center [1014, 206] width 129 height 23
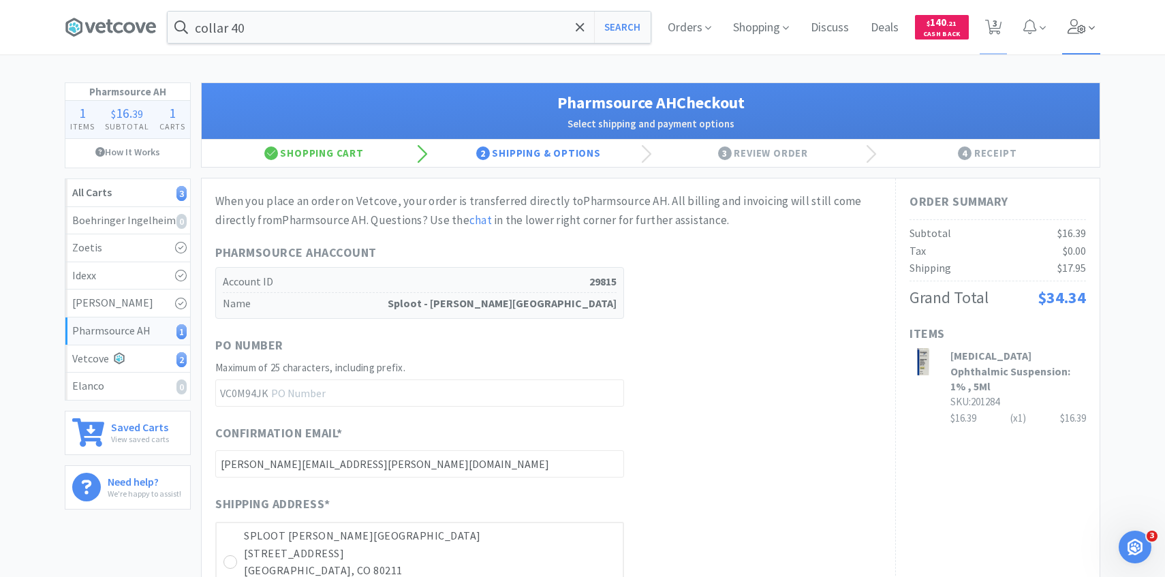
click at [1086, 21] on span at bounding box center [1081, 27] width 39 height 54
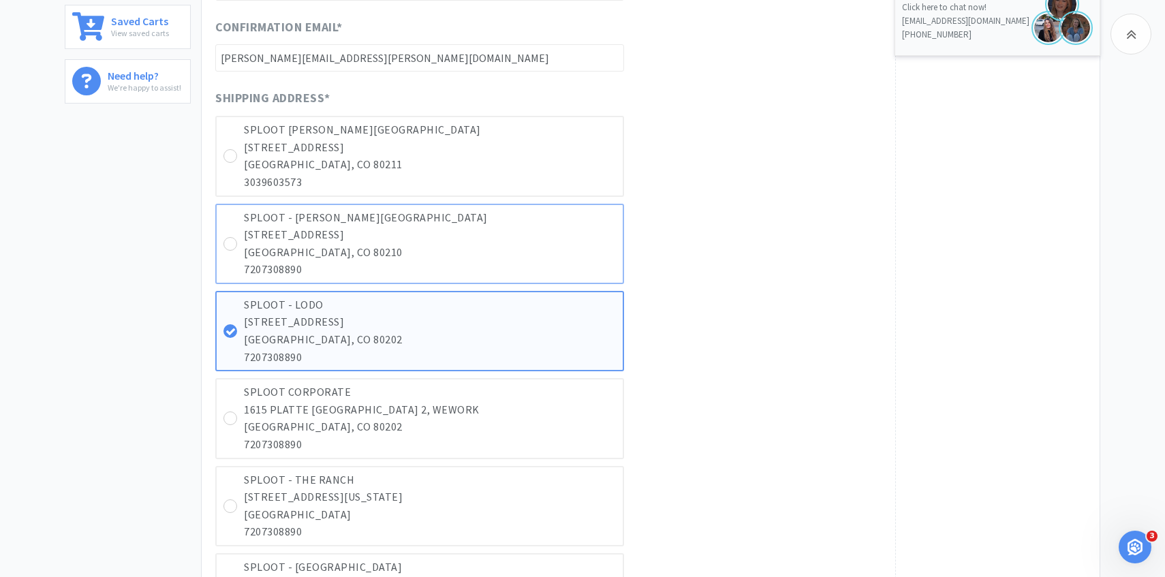
click at [570, 245] on p "DENVER, CO 80210" at bounding box center [430, 253] width 372 height 18
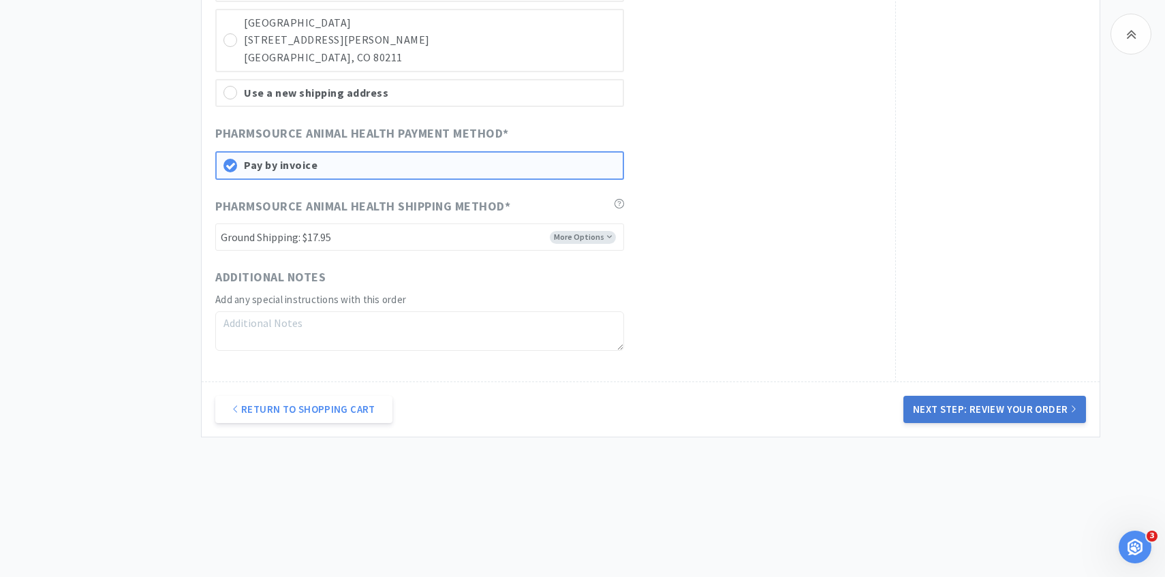
click at [962, 409] on button "Next Step: Review Your Order" at bounding box center [994, 409] width 183 height 27
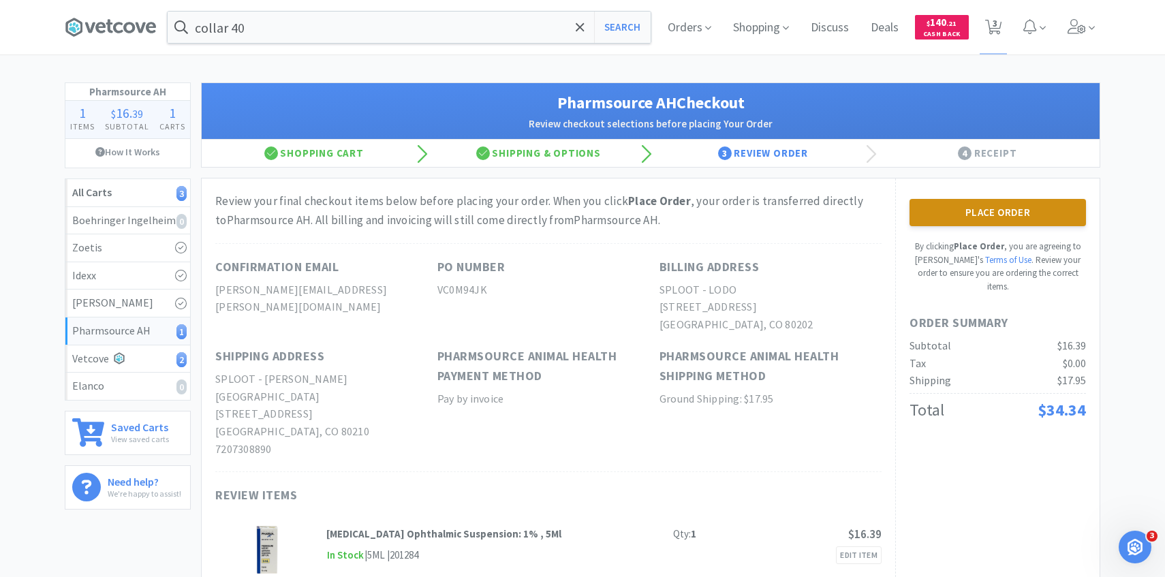
click at [969, 209] on button "Place Order" at bounding box center [997, 212] width 176 height 27
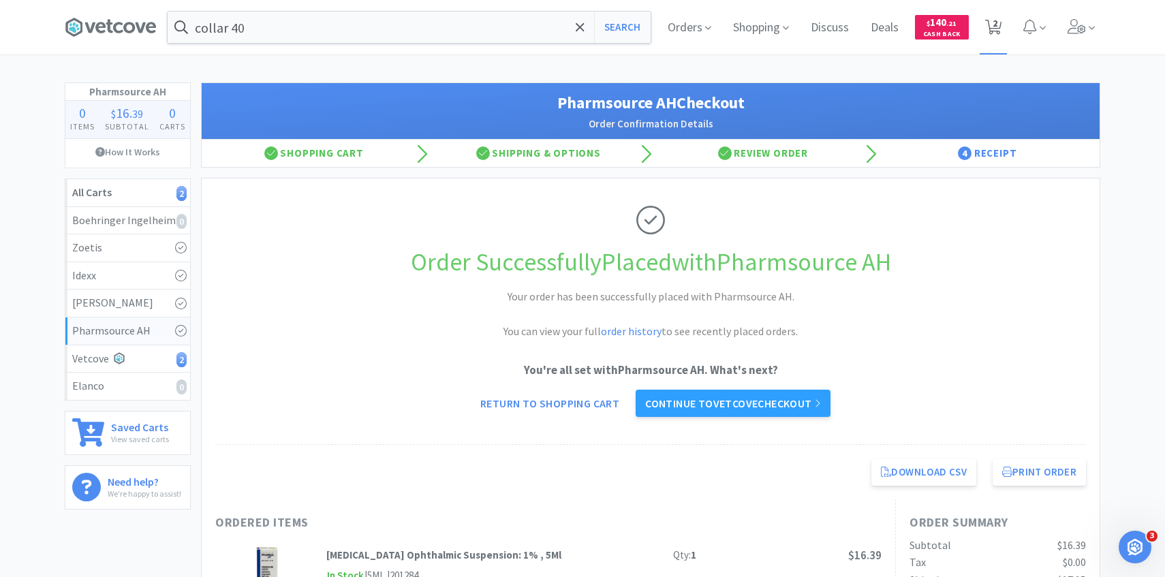
click at [999, 48] on span "2" at bounding box center [994, 27] width 28 height 54
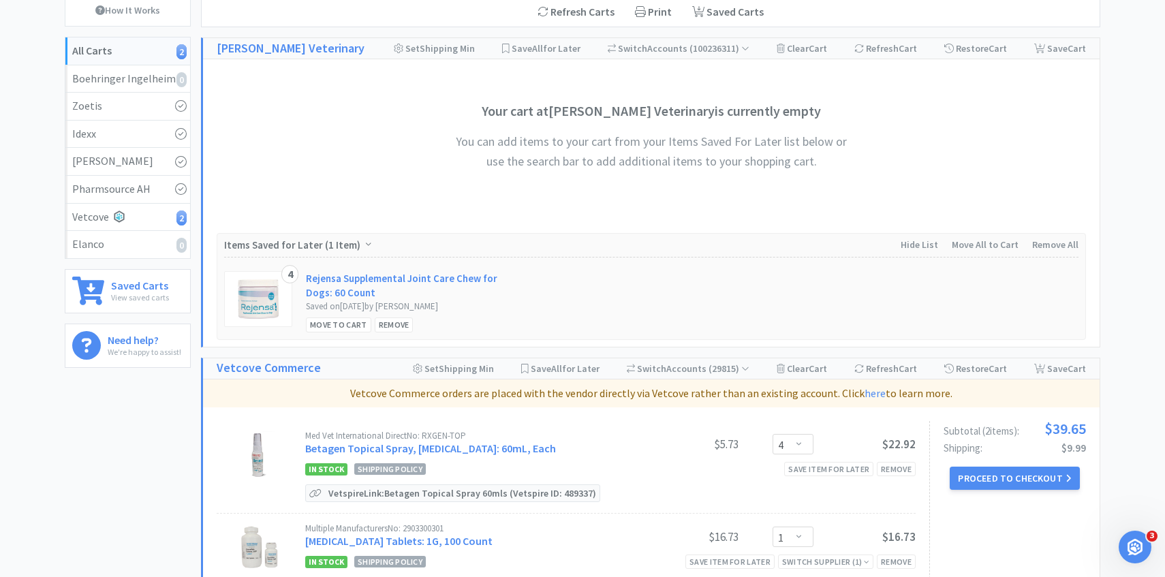
scroll to position [331, 0]
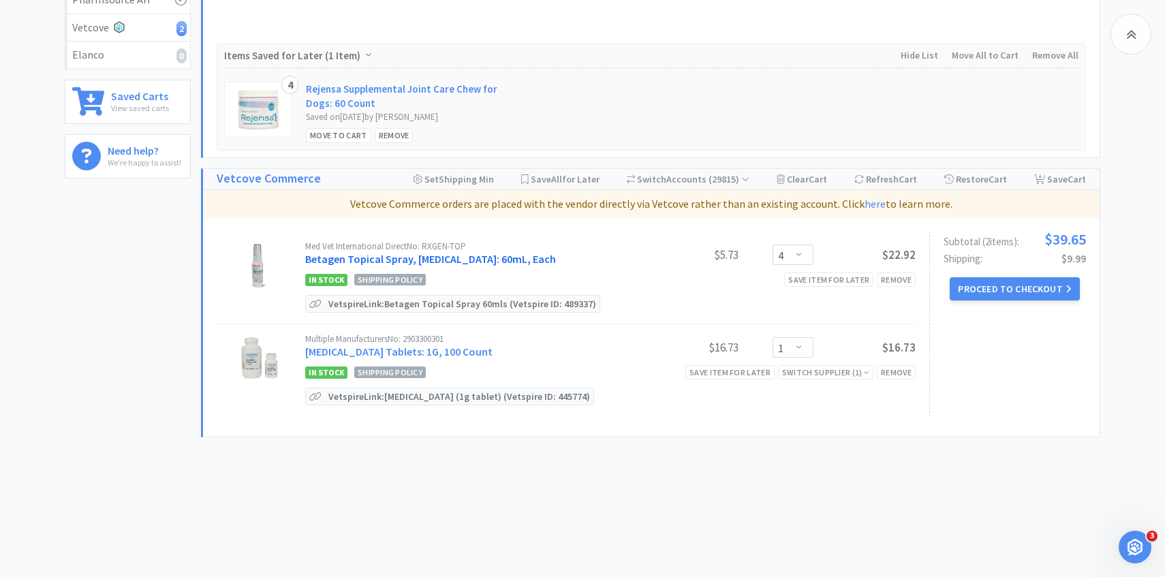
click at [503, 254] on link "Betagen Topical Spray, Broad Spectrum Antibiotic: 60mL, Each" at bounding box center [430, 259] width 251 height 14
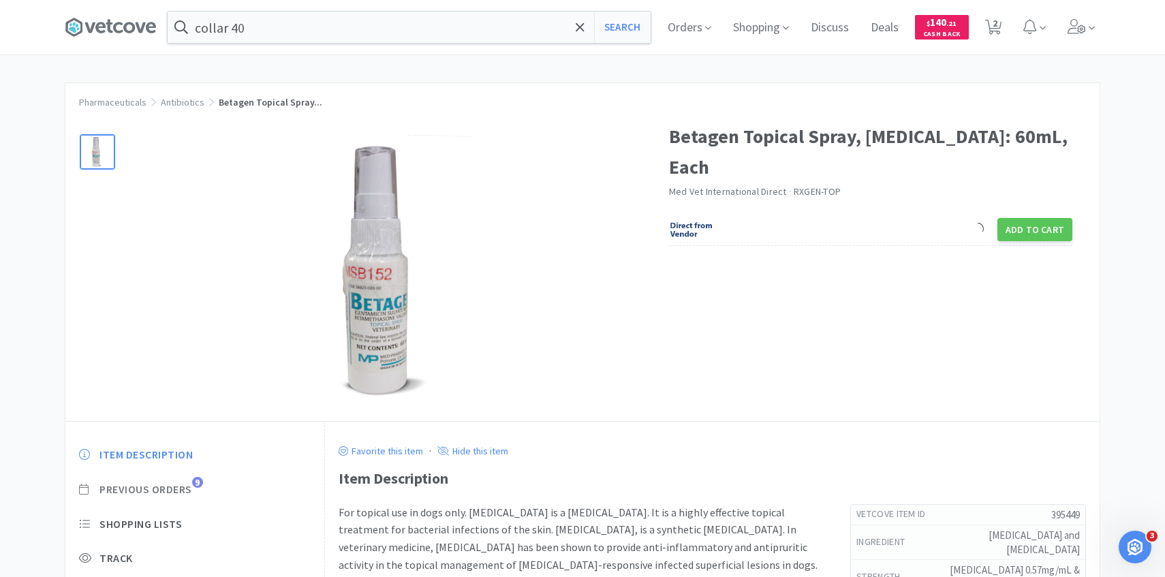
click at [187, 484] on span "Previous Orders" at bounding box center [145, 489] width 93 height 14
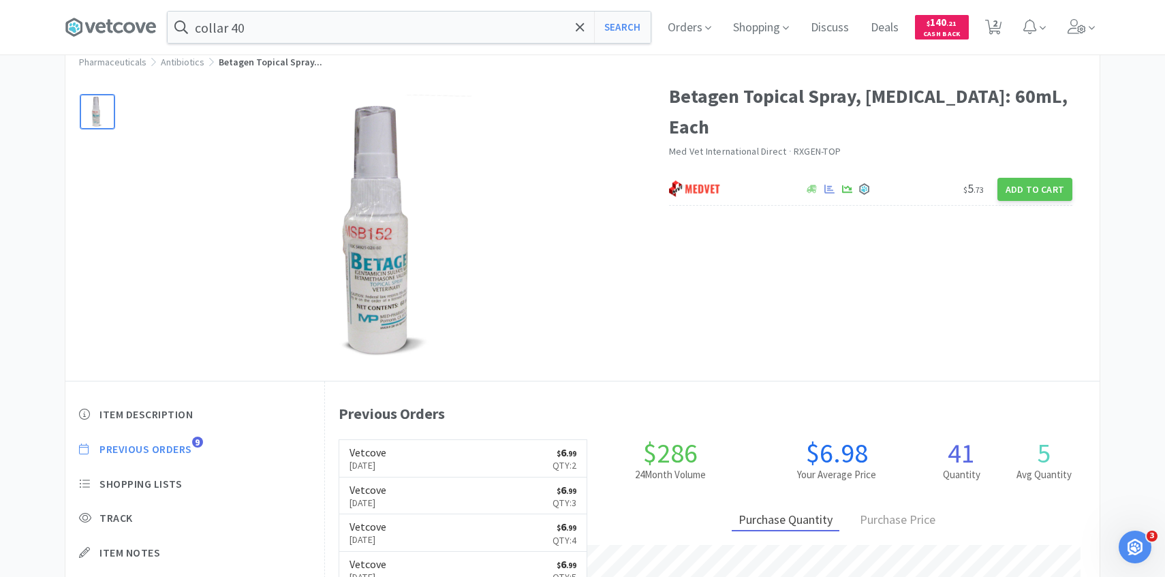
scroll to position [52, 0]
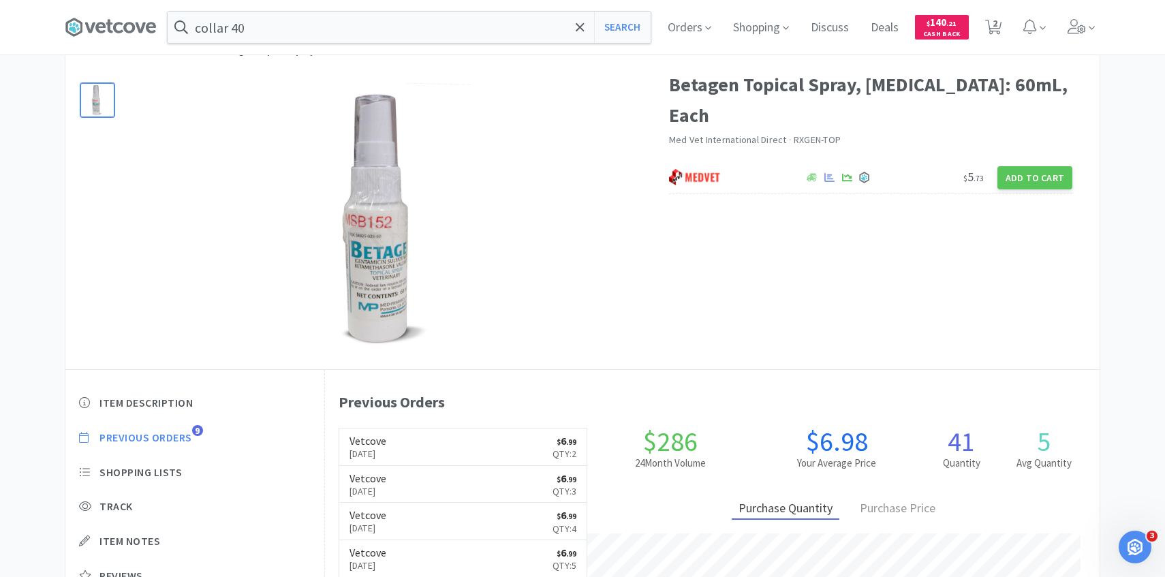
scroll to position [331, 0]
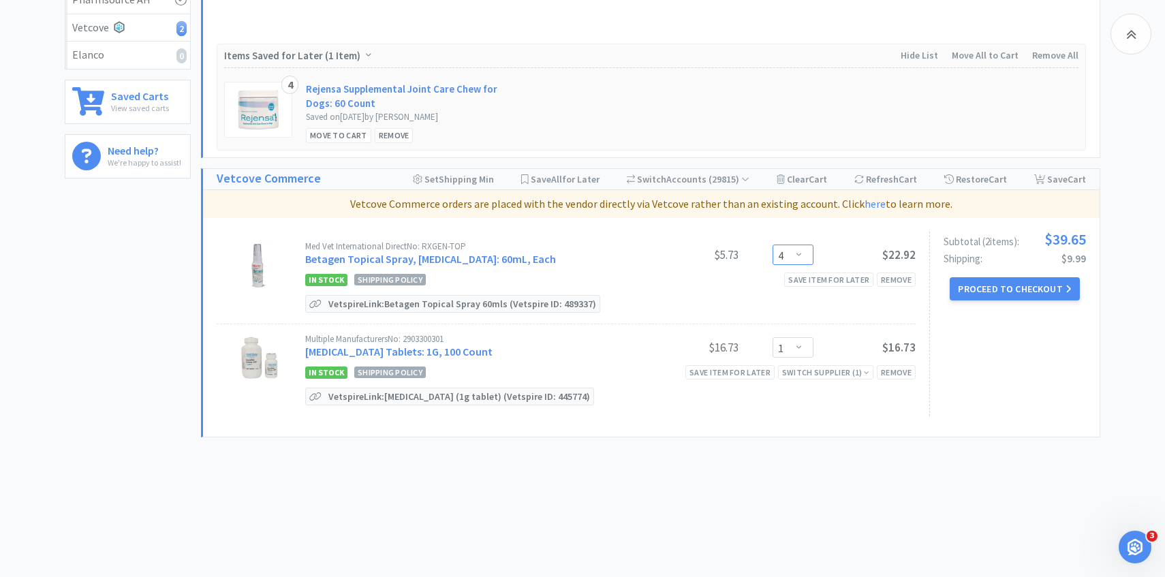
click at [801, 253] on select "Enter Quantity 1 2 3 4 5 6 7 8 9 10 11 12 13 14 15 16 17 18 19 20 Enter Quantity" at bounding box center [792, 255] width 41 height 20
click at [772, 245] on select "Enter Quantity 1 2 3 4 5 6 7 8 9 10 11 12 13 14 15 16 17 18 19 20 Enter Quantity" at bounding box center [792, 255] width 41 height 20
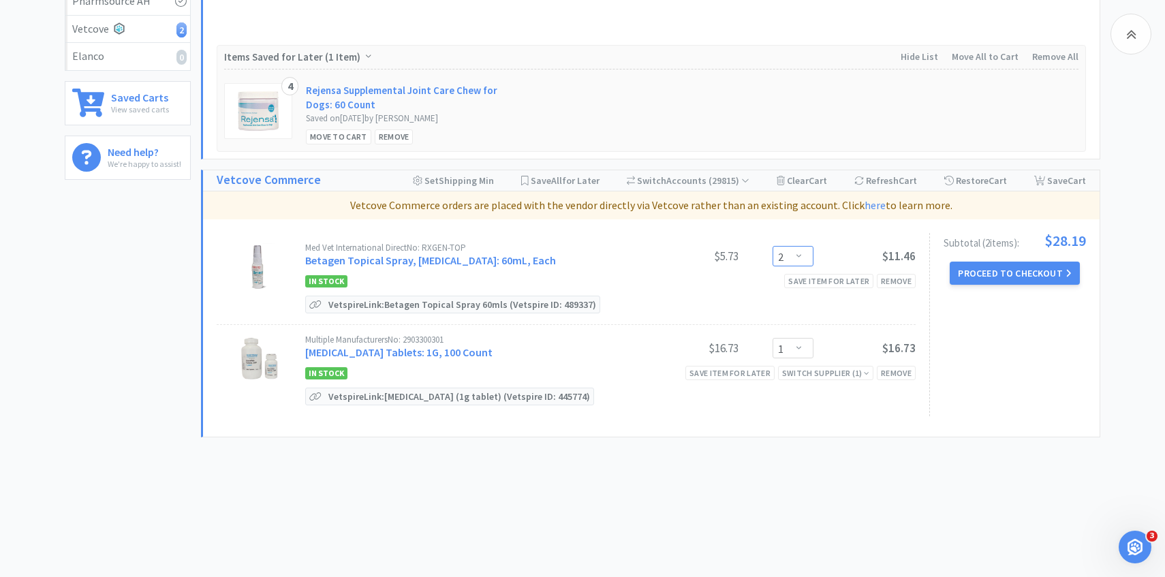
scroll to position [329, 0]
click at [430, 358] on link "Sucralfate Tablets: 1G, 100 Count" at bounding box center [398, 353] width 187 height 14
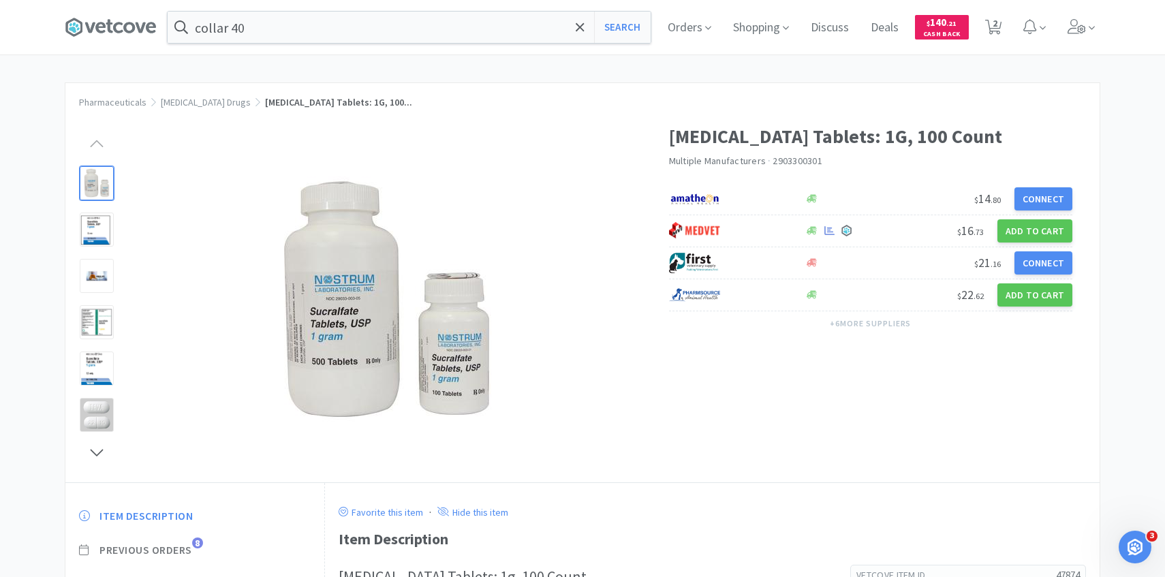
click at [190, 552] on span "Previous Orders" at bounding box center [145, 550] width 93 height 14
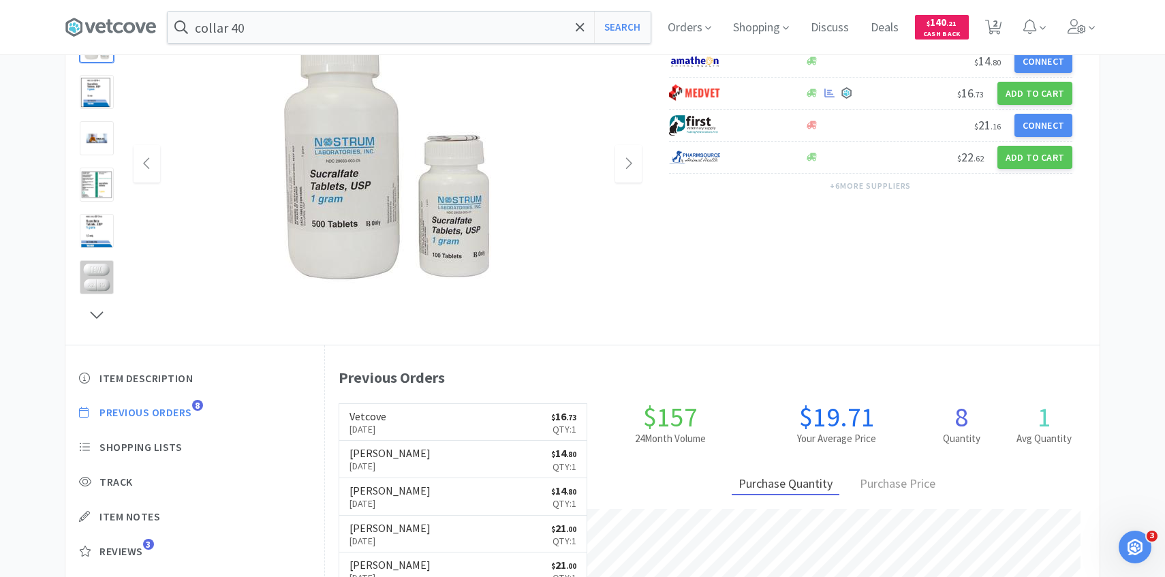
scroll to position [138, 0]
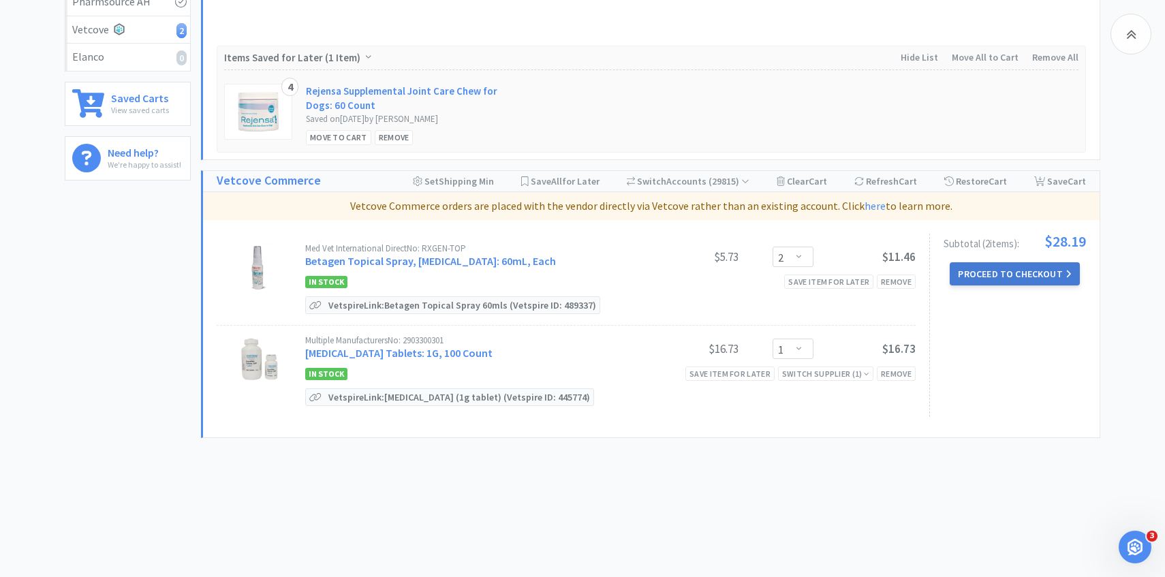
click at [978, 276] on button "Proceed to Checkout" at bounding box center [1014, 273] width 129 height 23
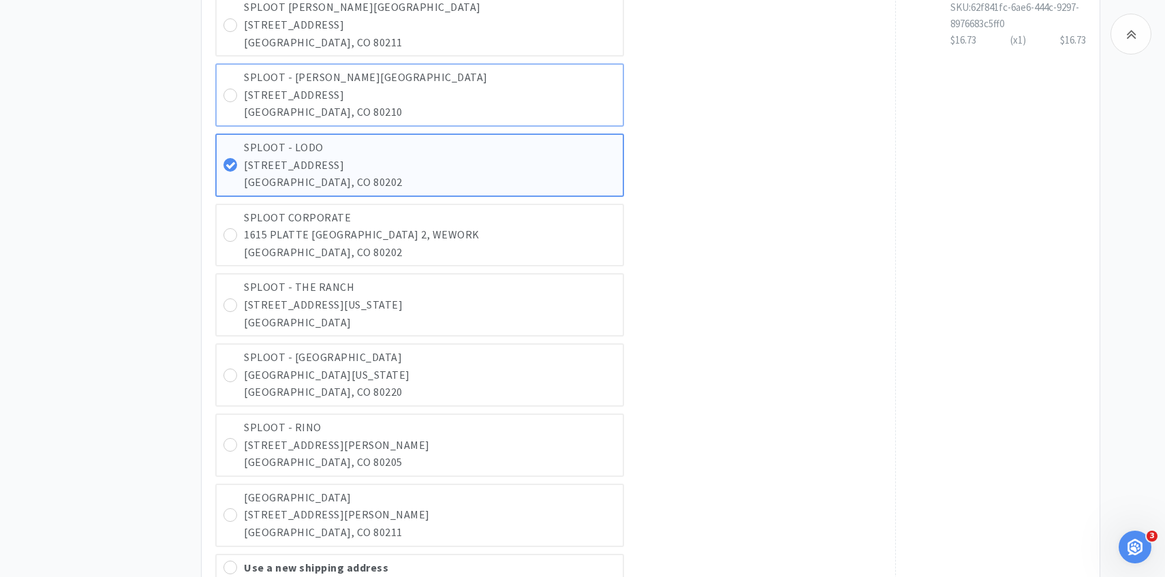
click at [514, 115] on p "DENVER, CO 80210" at bounding box center [430, 113] width 372 height 18
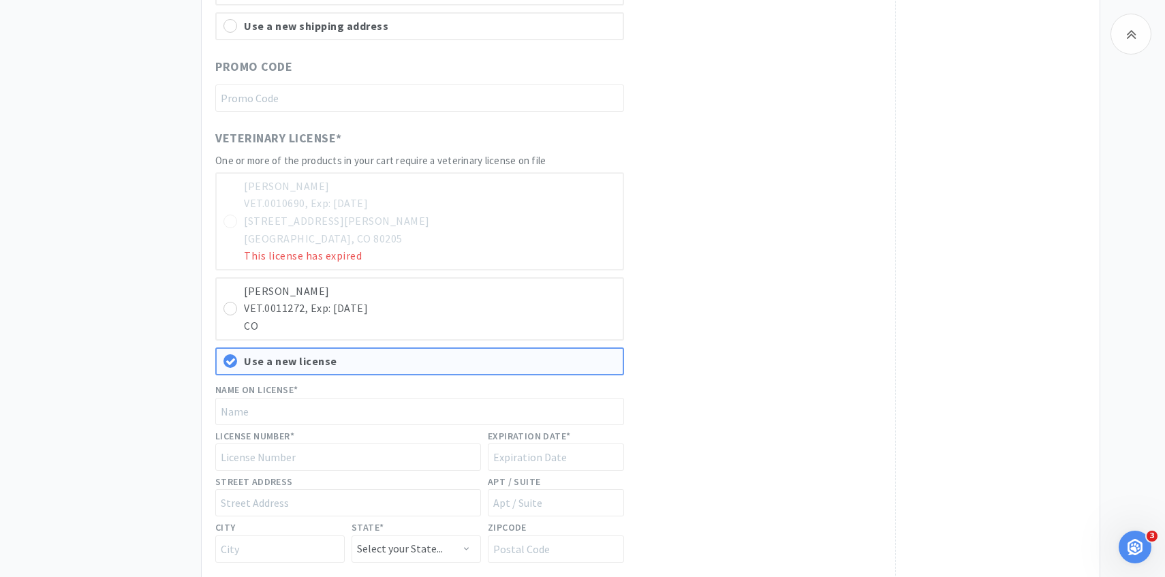
scroll to position [1080, 0]
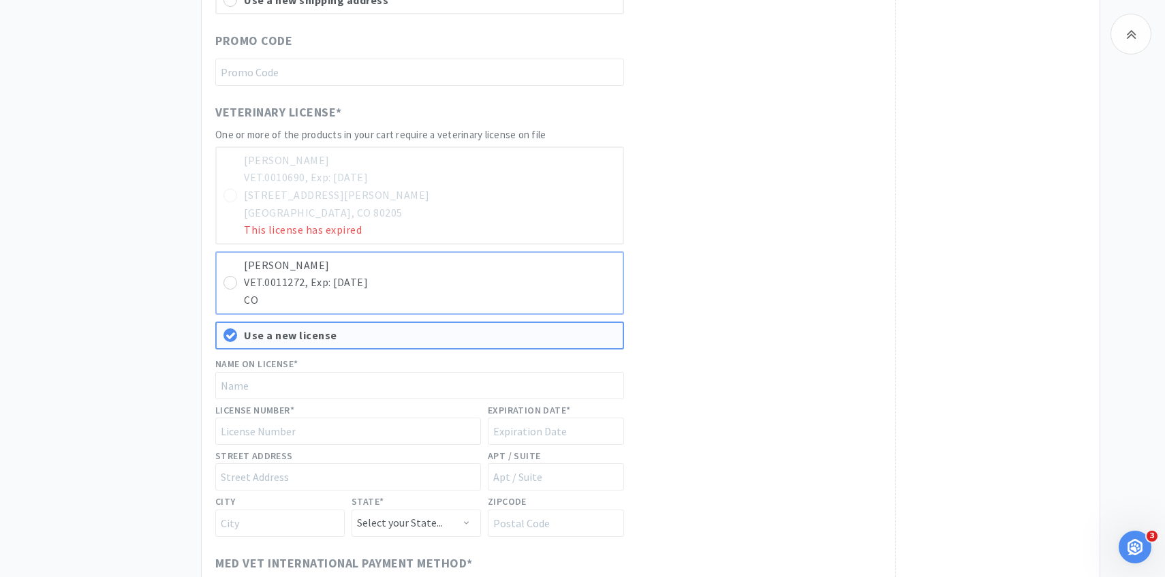
click at [468, 251] on div "Molly Wozniak VET.0011272, Exp: 10/31/2026 CO" at bounding box center [419, 282] width 409 height 63
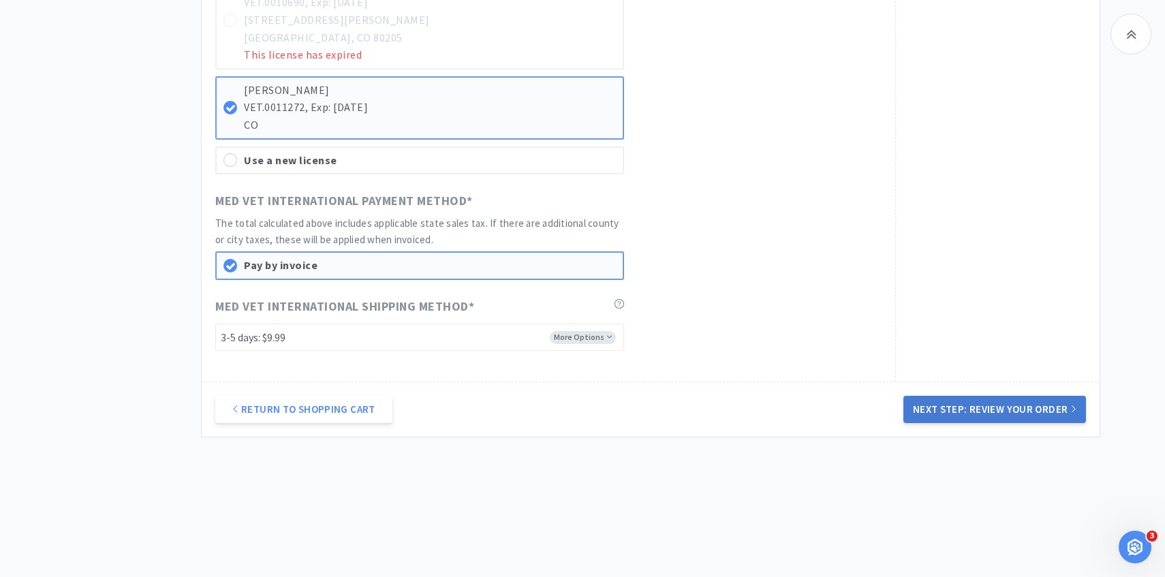
click at [1008, 415] on button "Next Step: Review Your Order" at bounding box center [994, 409] width 183 height 27
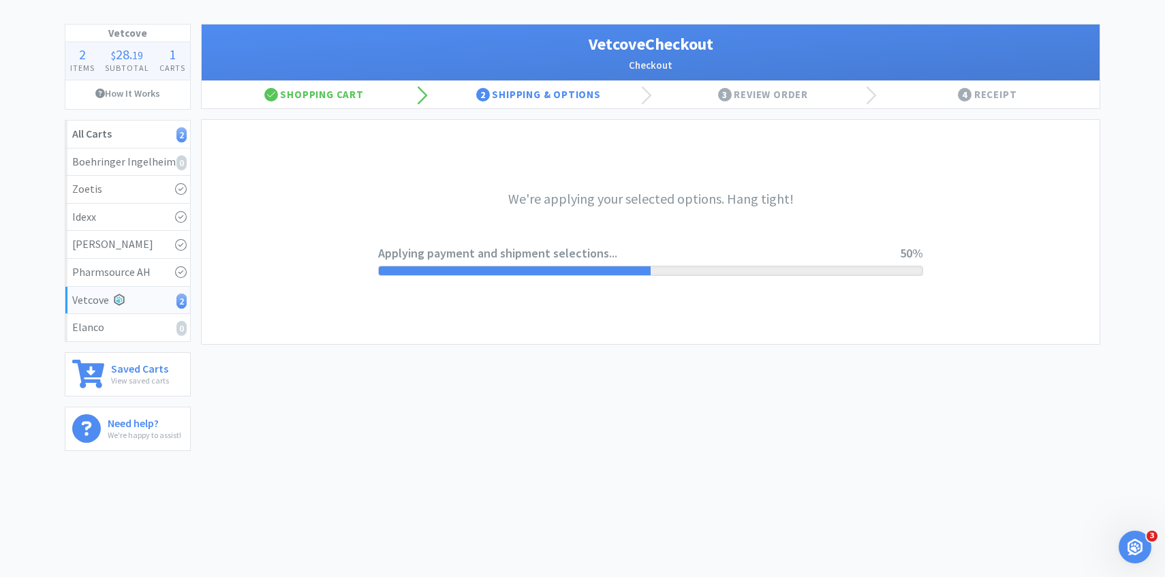
scroll to position [0, 0]
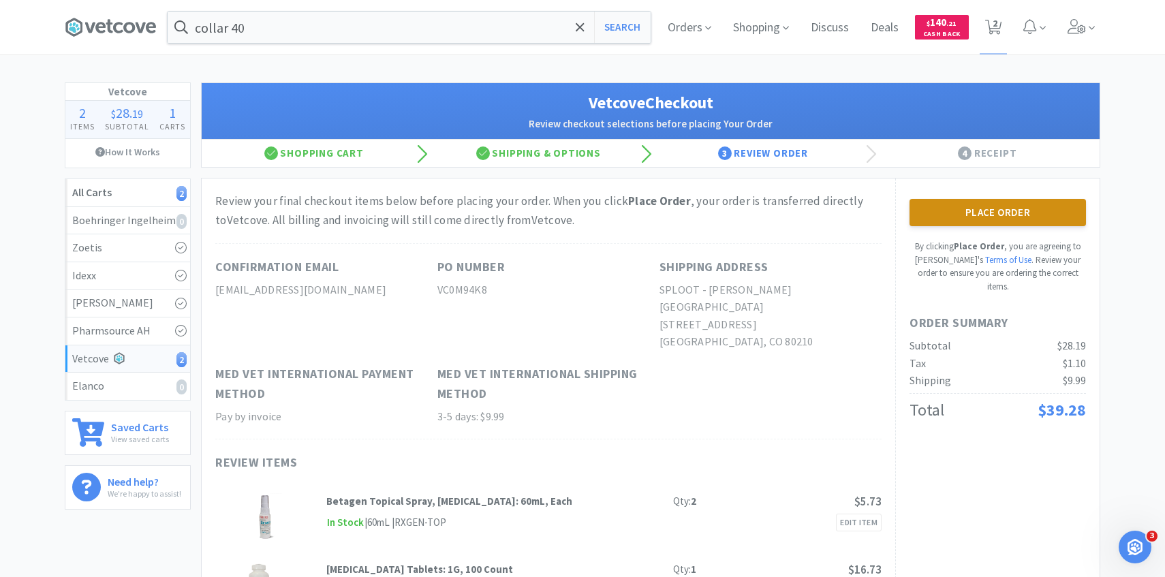
click at [946, 207] on button "Place Order" at bounding box center [997, 212] width 176 height 27
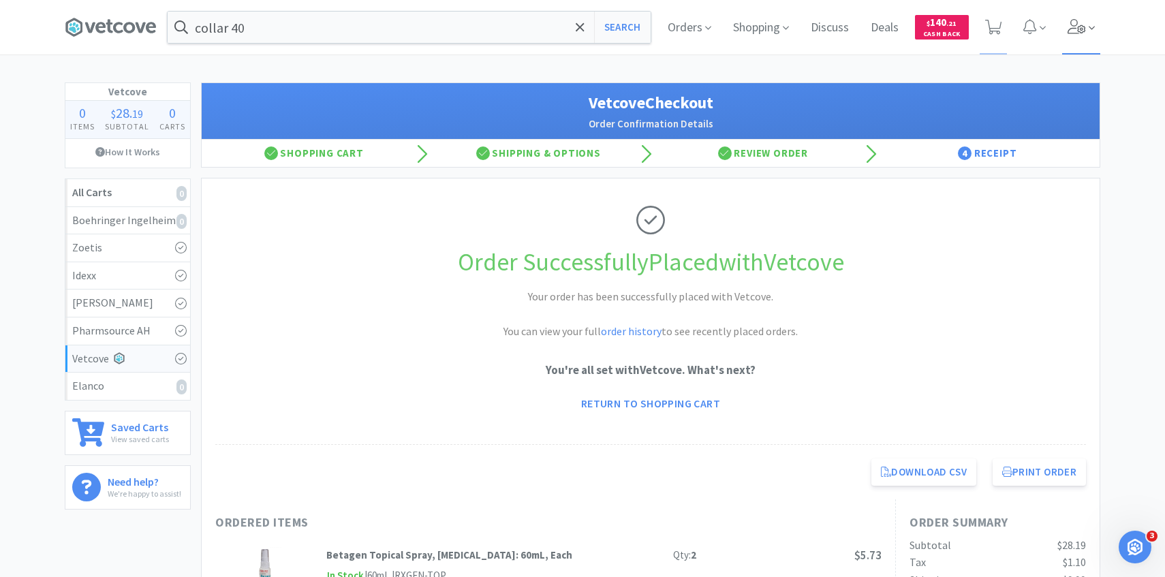
click at [1086, 16] on span at bounding box center [1081, 27] width 39 height 54
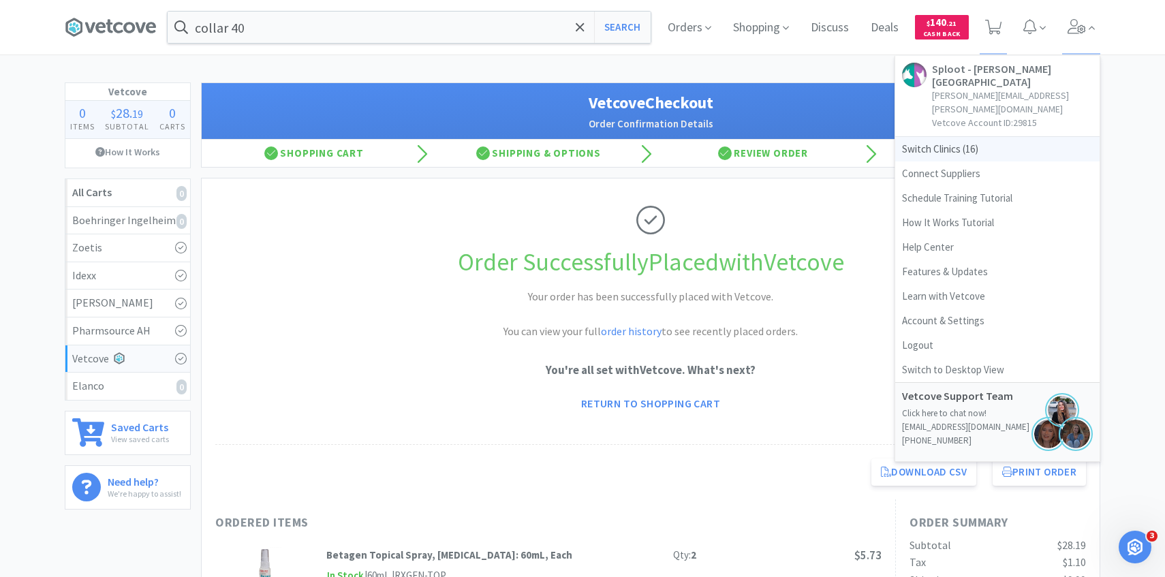
click at [959, 137] on span "Switch Clinics ( 16 )" at bounding box center [997, 149] width 204 height 25
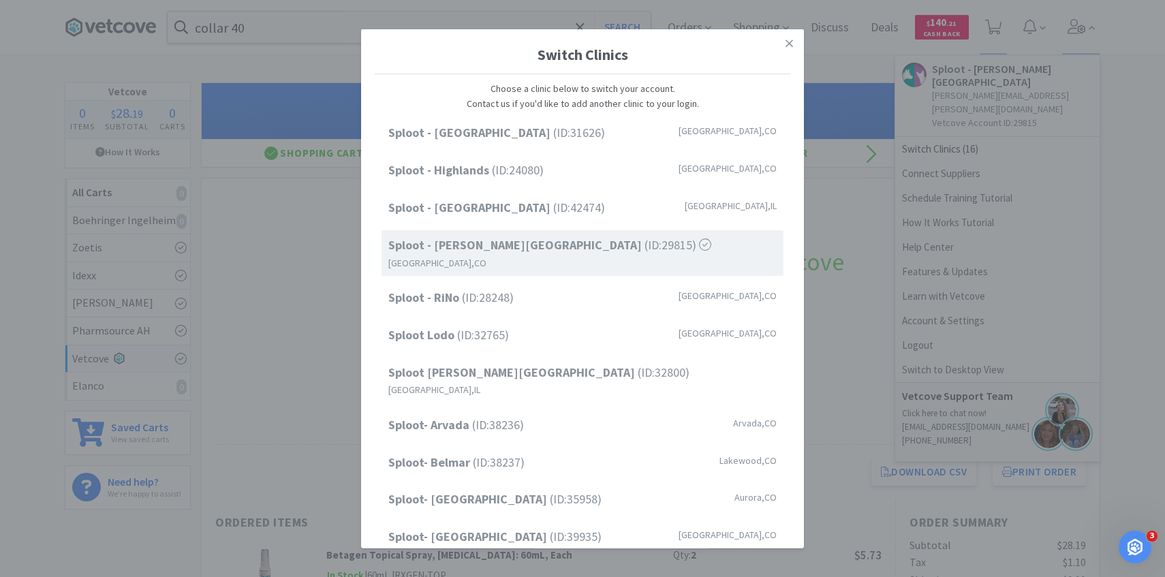
scroll to position [174, 0]
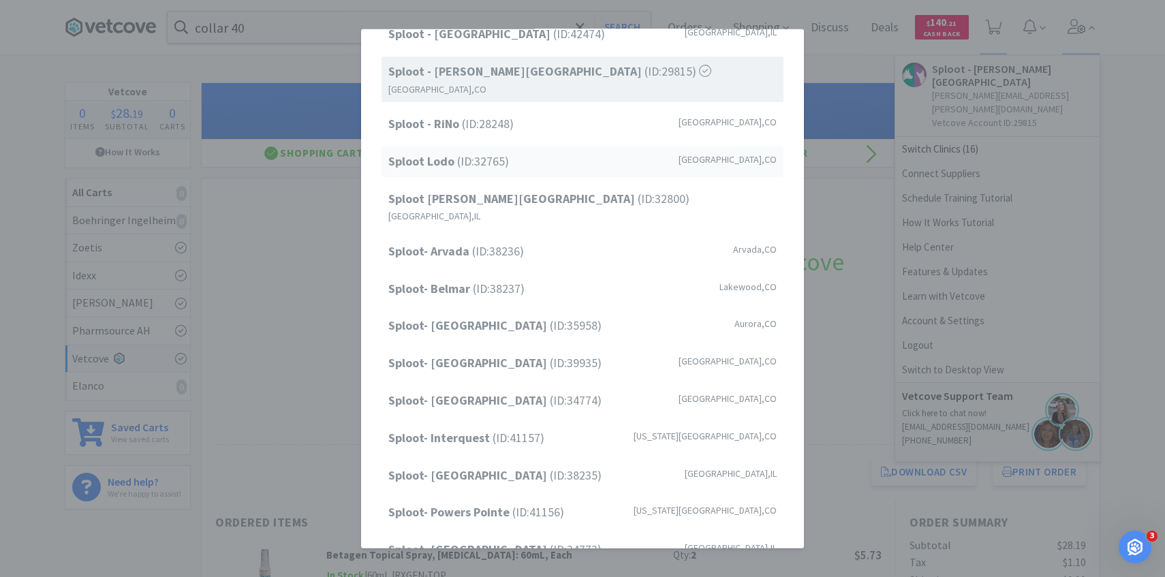
click at [528, 156] on div "Sploot Lodo (ID: 32765 ) Denver , CO" at bounding box center [582, 161] width 402 height 31
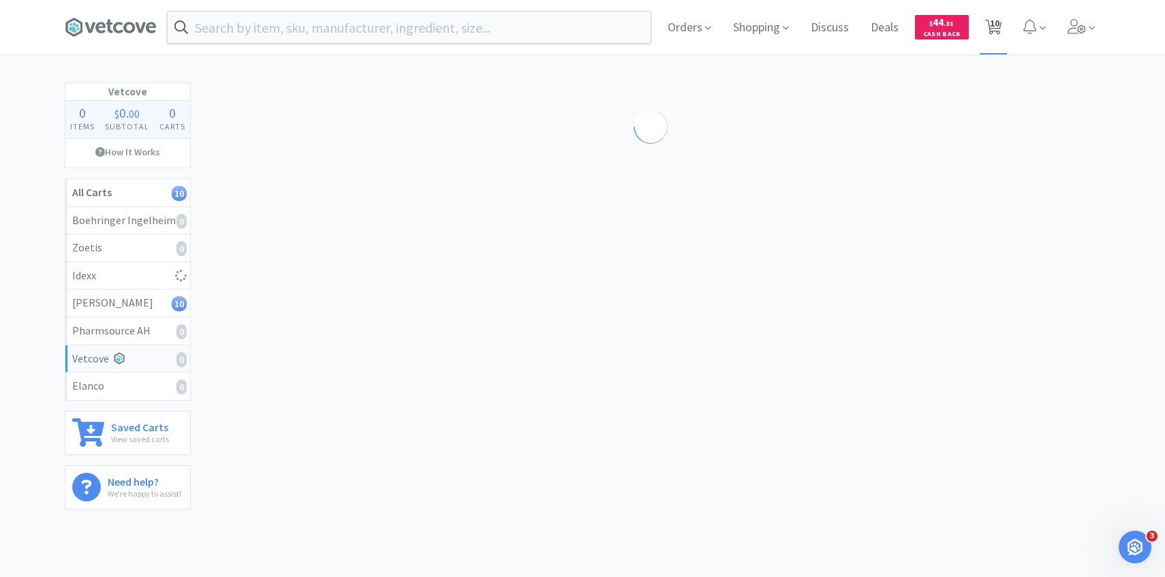
click at [999, 16] on span "10" at bounding box center [995, 23] width 10 height 54
select select "3"
select select "1"
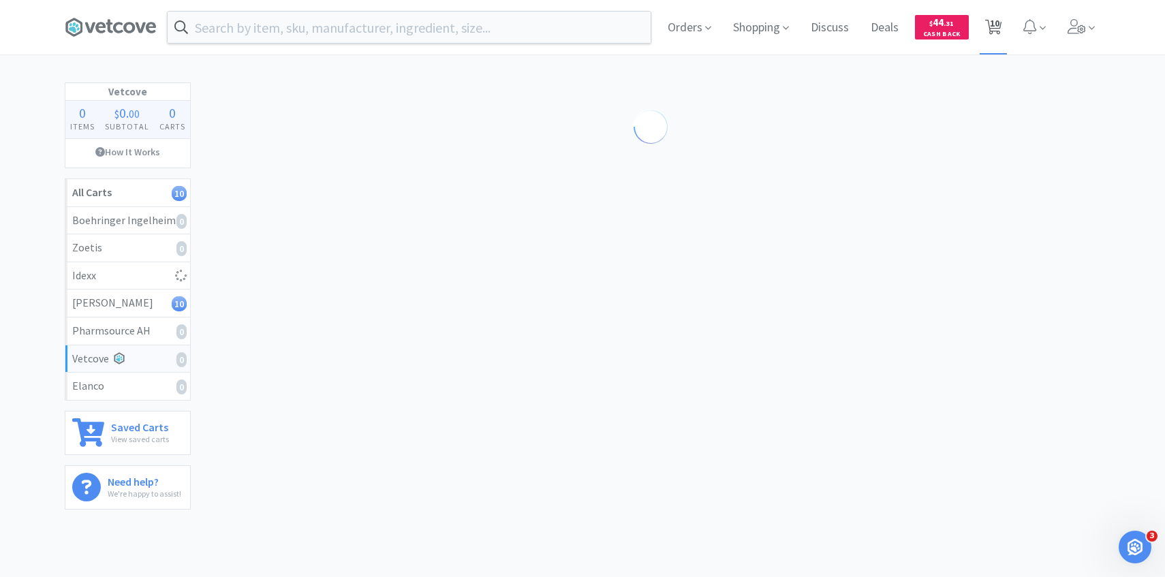
select select "1"
select select "2"
select select "1"
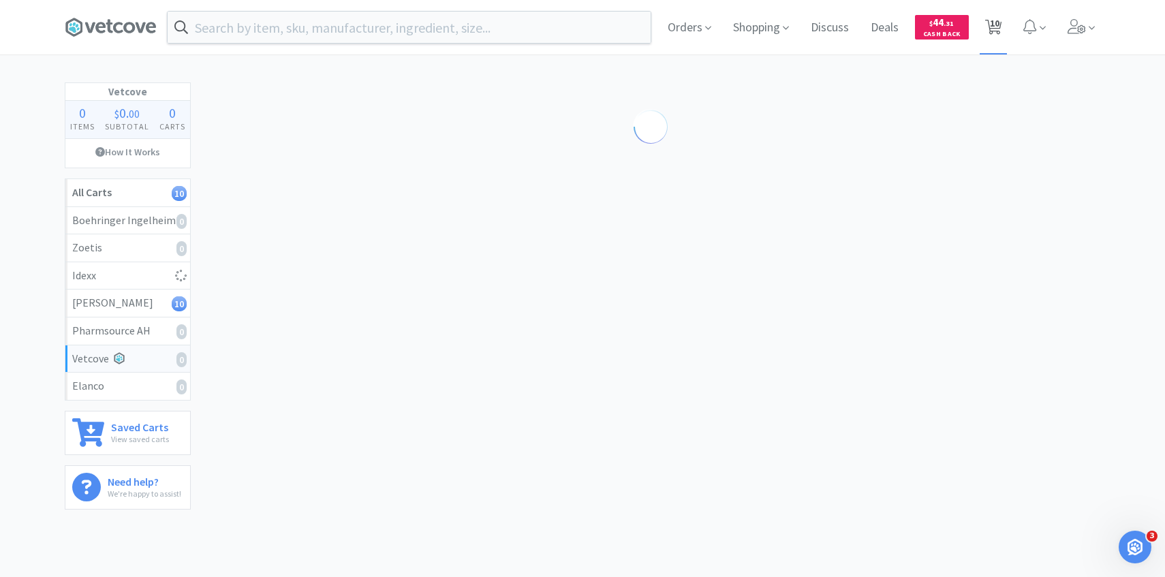
select select "3"
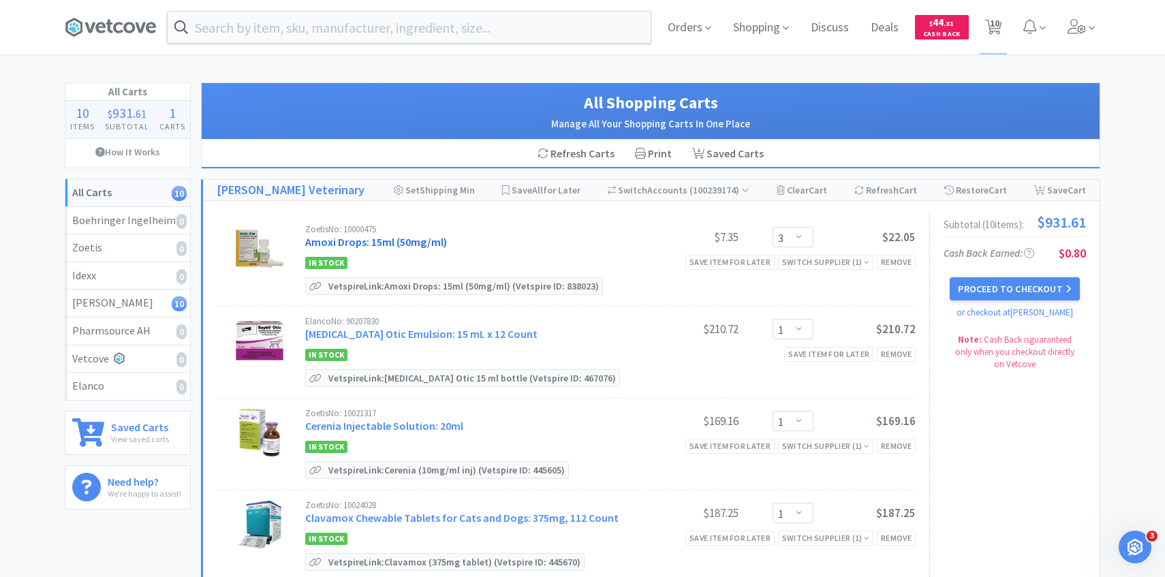
click at [422, 237] on link "Amoxi Drops: 15ml (50mg/ml)" at bounding box center [376, 242] width 142 height 14
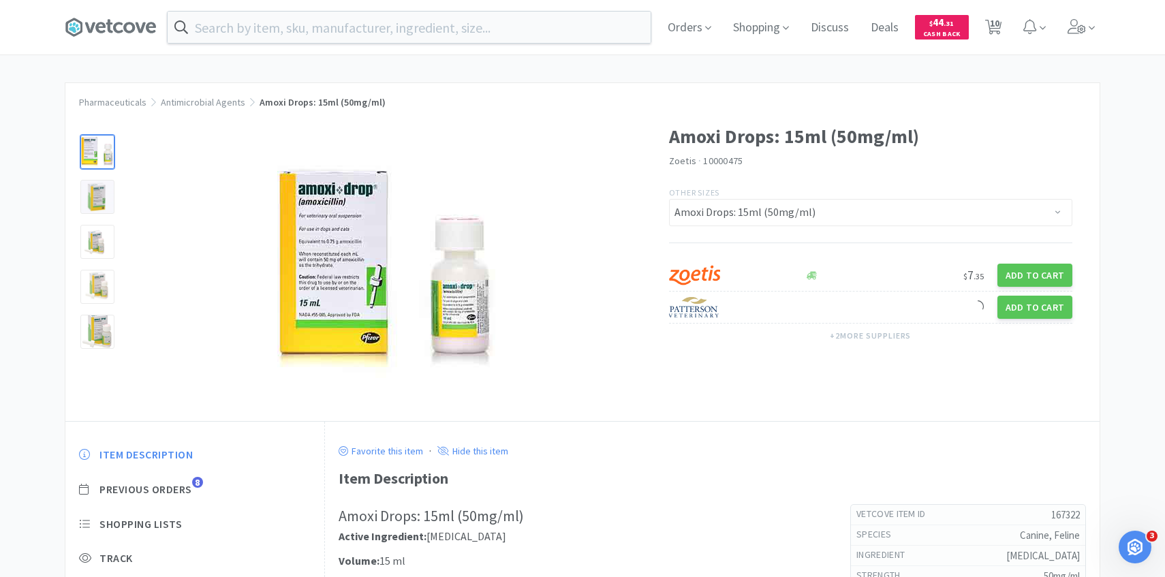
click at [191, 497] on div "Item Description Previous Orders 8 Shopping Lists Track Item Notes Reviews 3" at bounding box center [194, 551] width 259 height 235
click at [191, 495] on span "Previous Orders" at bounding box center [145, 489] width 93 height 14
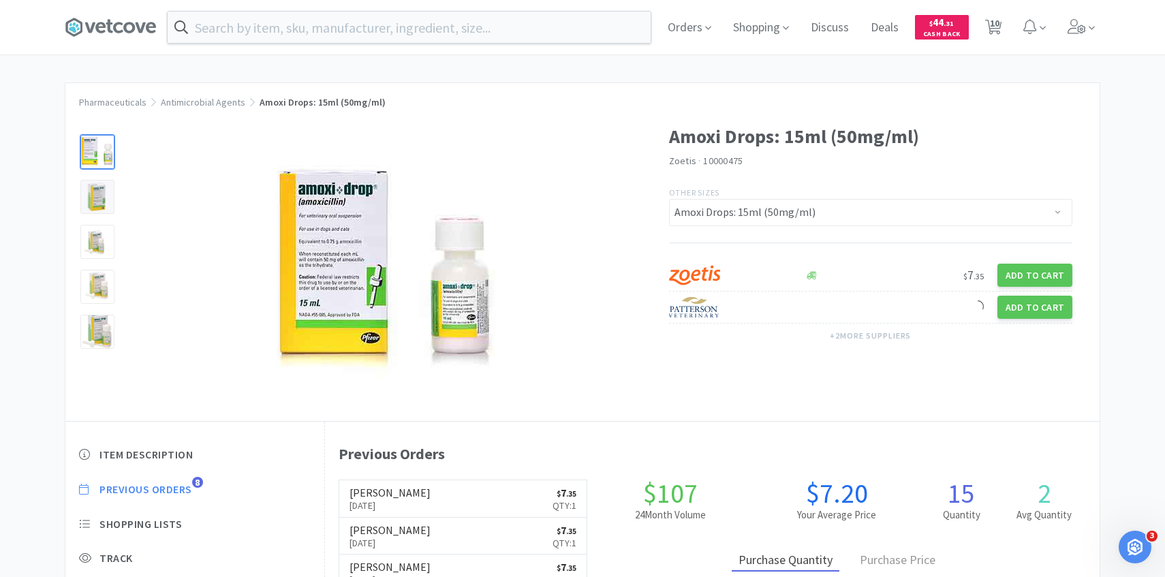
scroll to position [374, 774]
click at [1082, 21] on icon at bounding box center [1076, 26] width 19 height 15
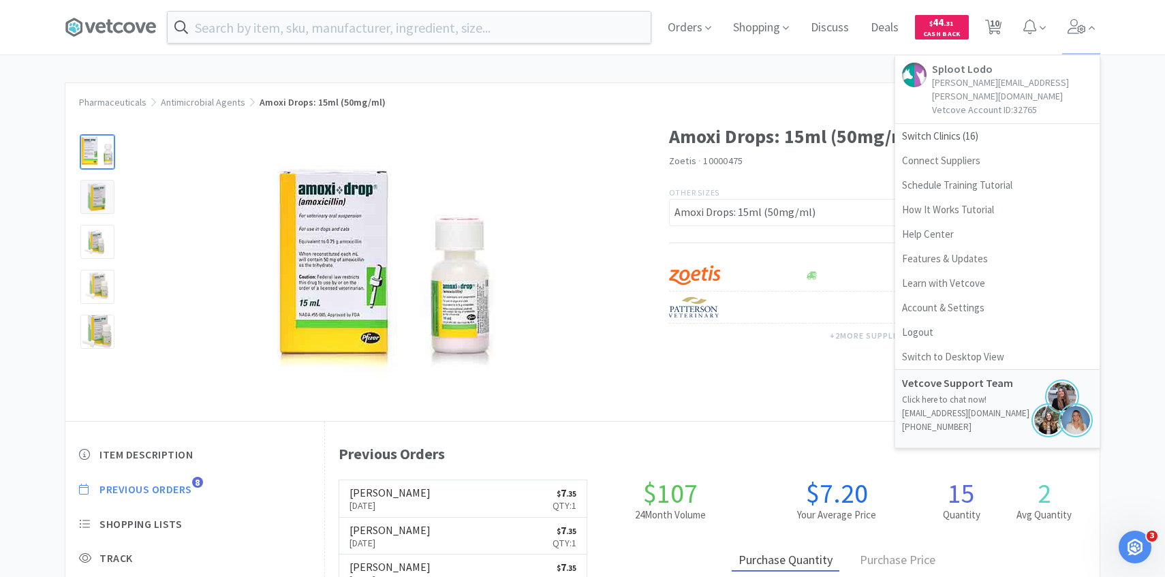
select select "3"
select select "1"
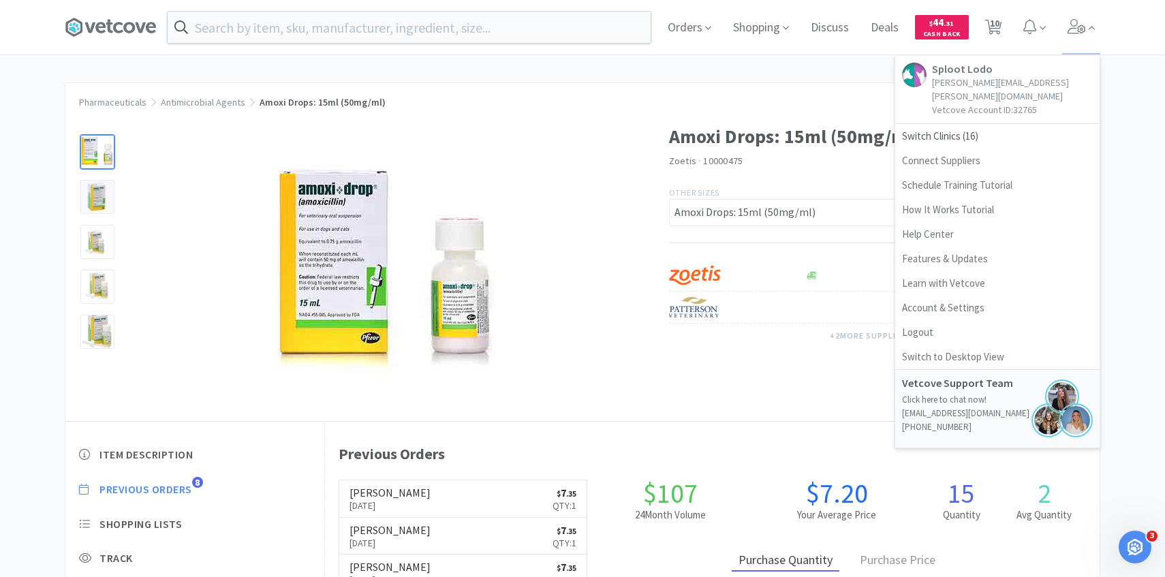
select select "1"
select select "2"
select select "1"
select select "3"
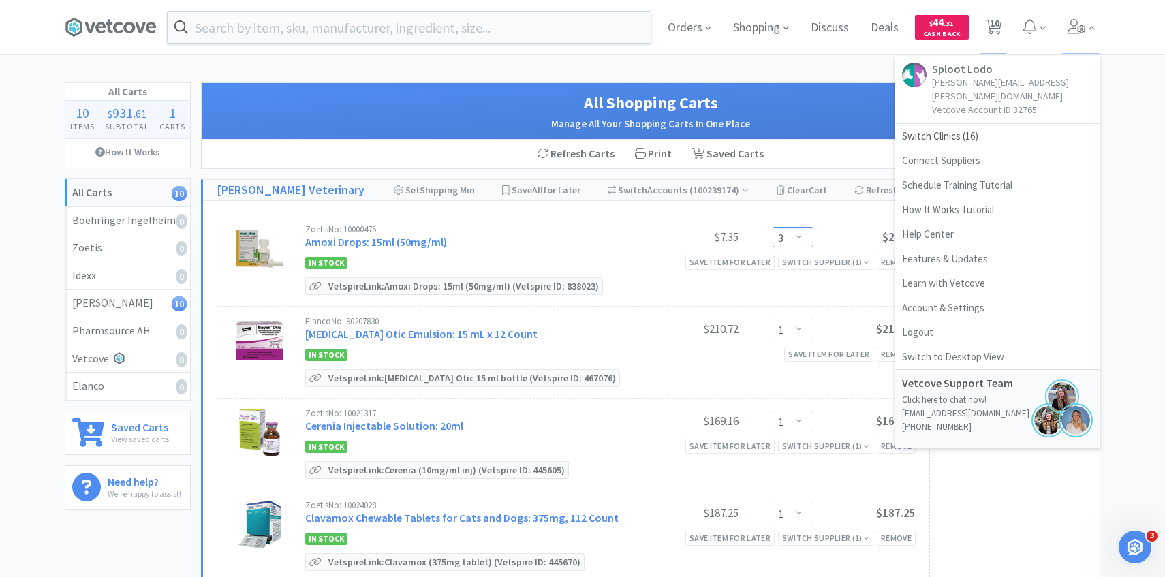
click at [804, 239] on select "Enter Quantity 1 2 3 4 5 6 7 8 9 10 11 12 13 14 15 16 17 18 19 20 Enter Quantity" at bounding box center [792, 237] width 41 height 20
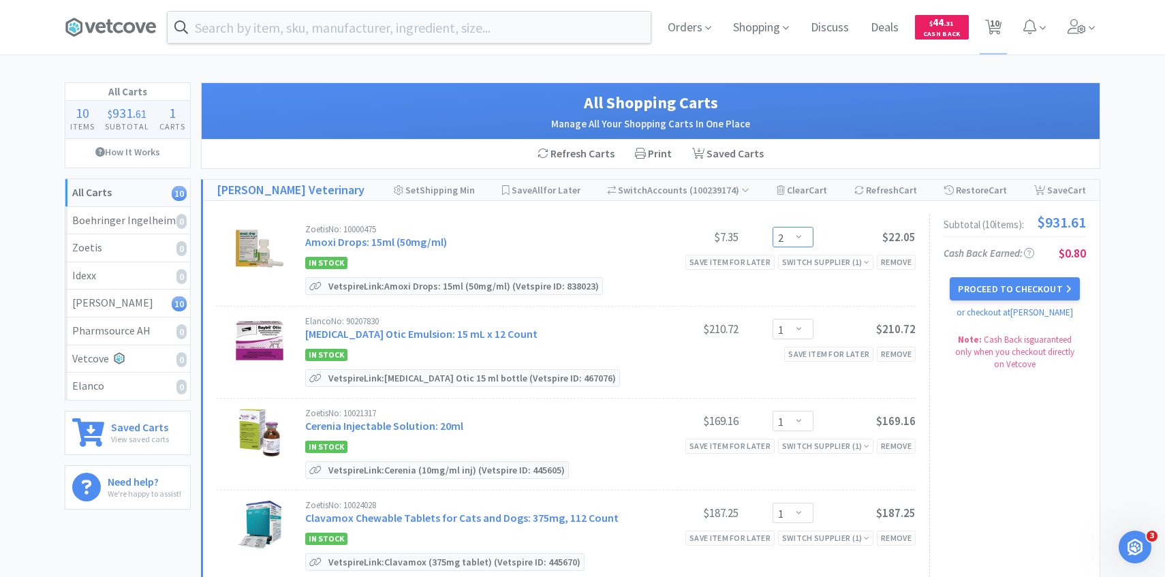
click at [772, 227] on select "Enter Quantity 1 2 3 4 5 6 7 8 9 10 11 12 13 14 15 16 17 18 19 20 Enter Quantity" at bounding box center [792, 237] width 41 height 20
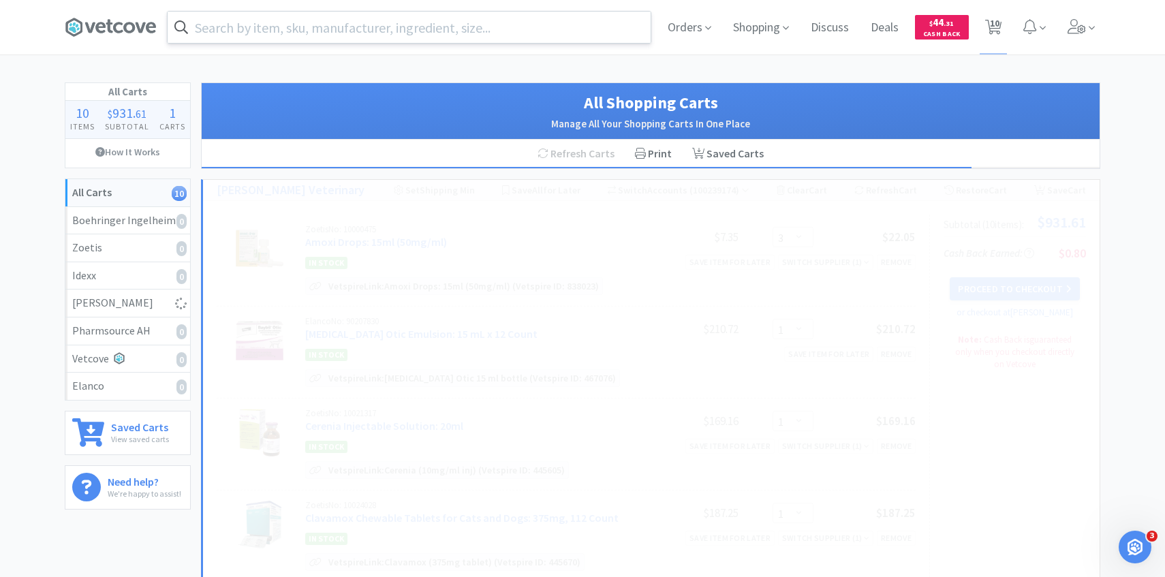
select select "2"
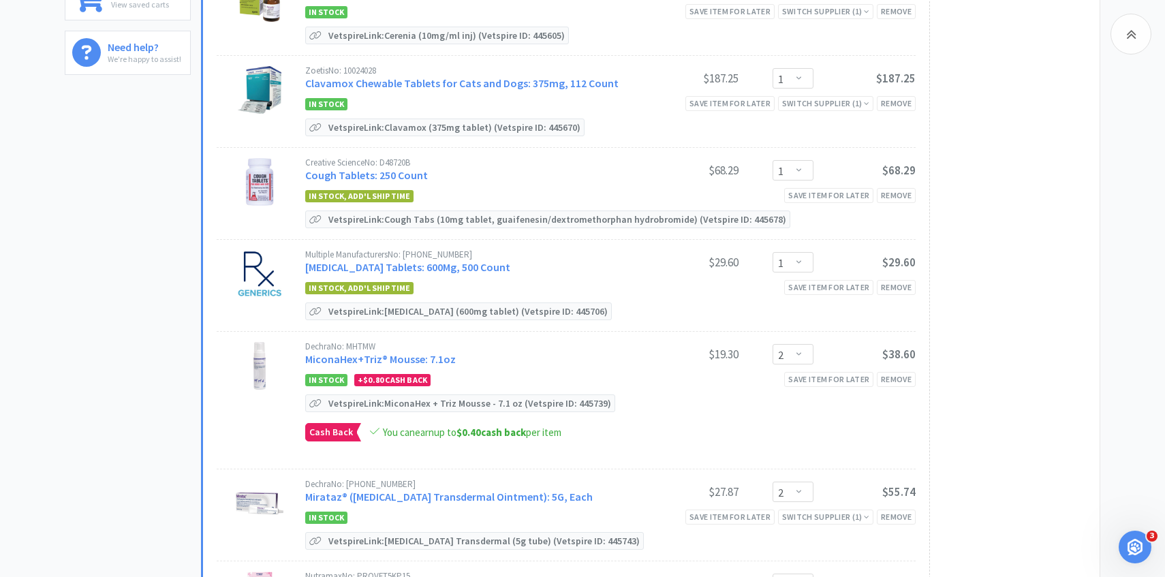
scroll to position [433, 0]
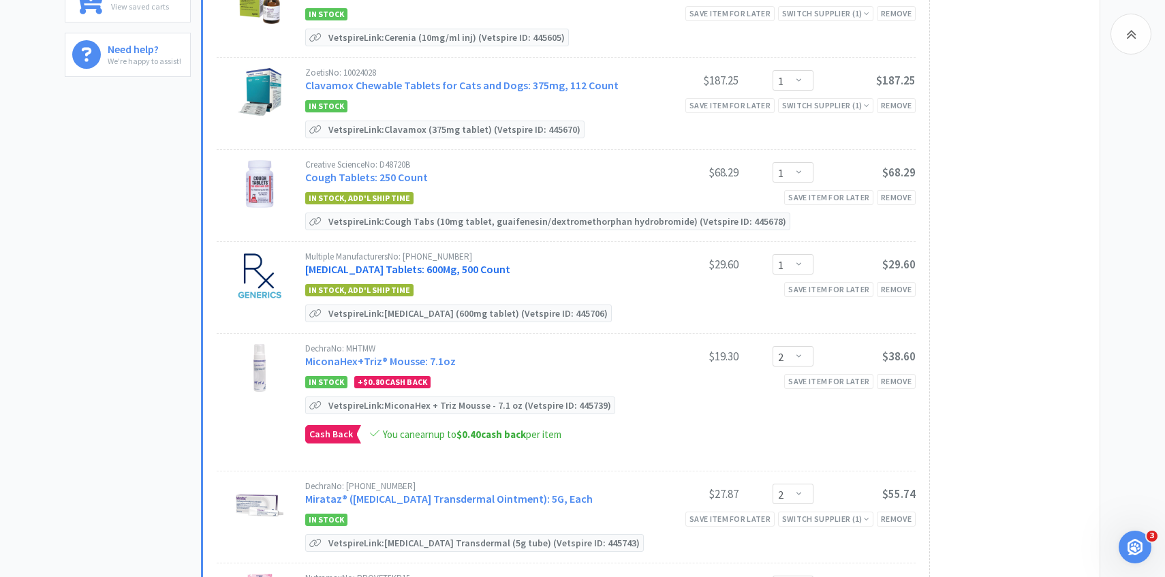
click at [450, 266] on link "[MEDICAL_DATA] Tablets: 600Mg, 500 Count" at bounding box center [407, 269] width 205 height 14
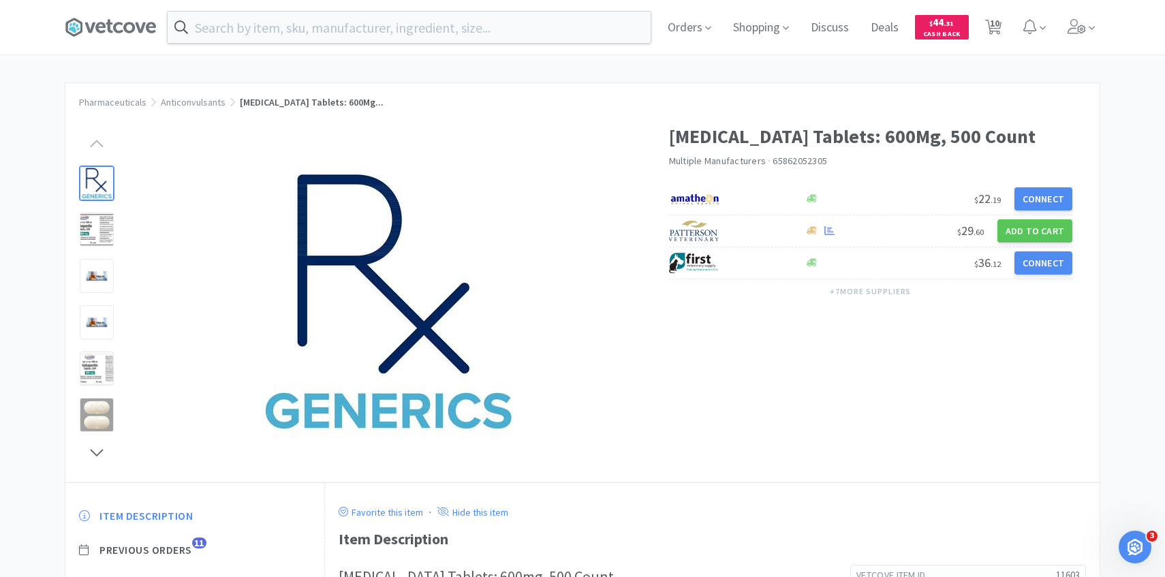
click at [195, 545] on span "11" at bounding box center [199, 542] width 14 height 11
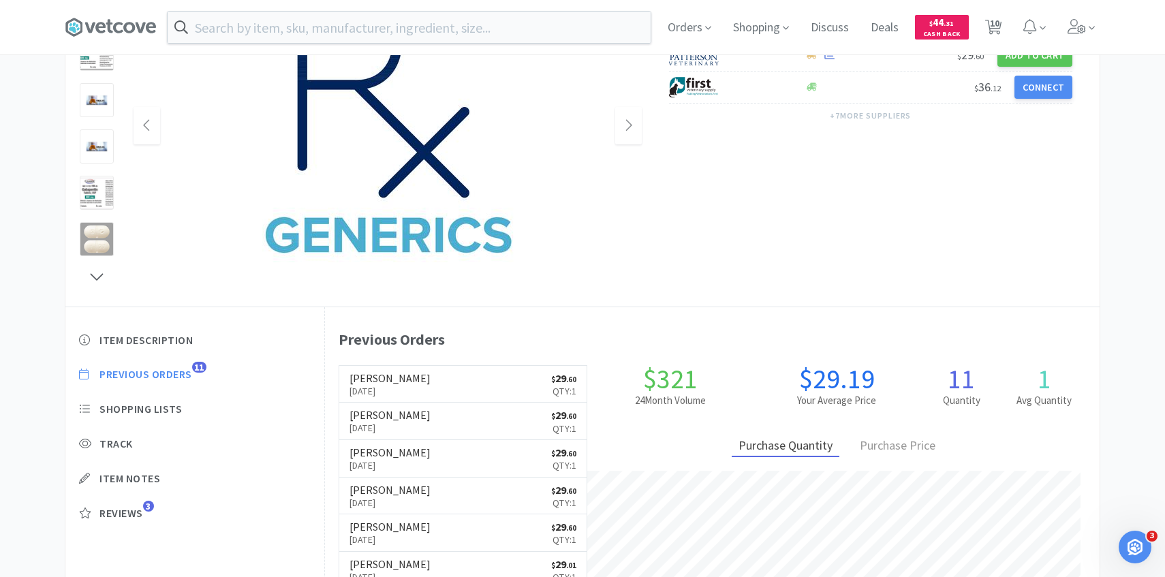
scroll to position [177, 0]
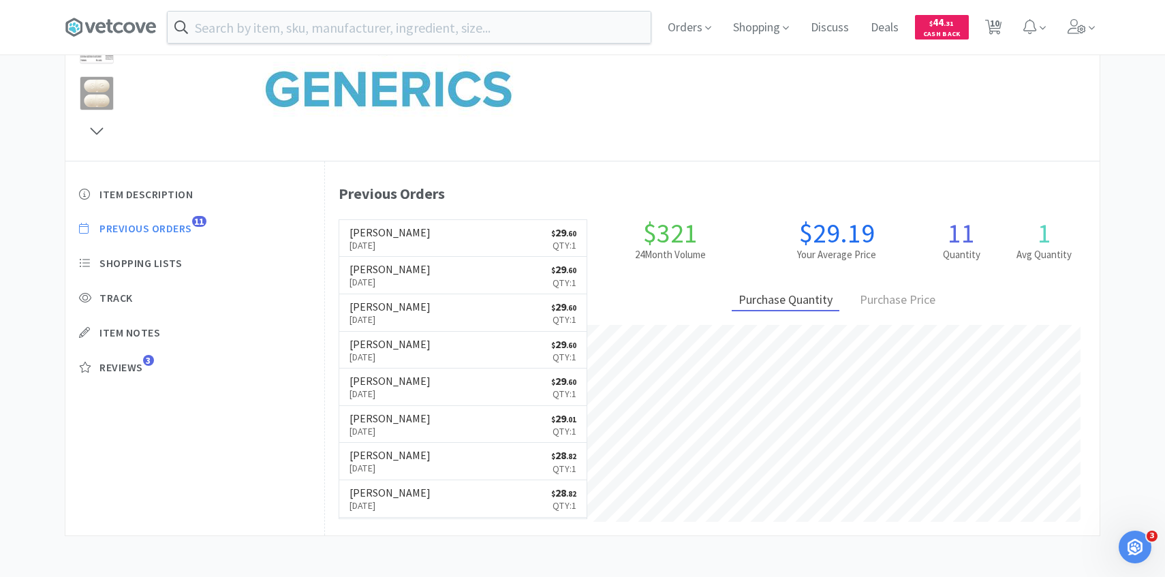
select select "2"
select select "1"
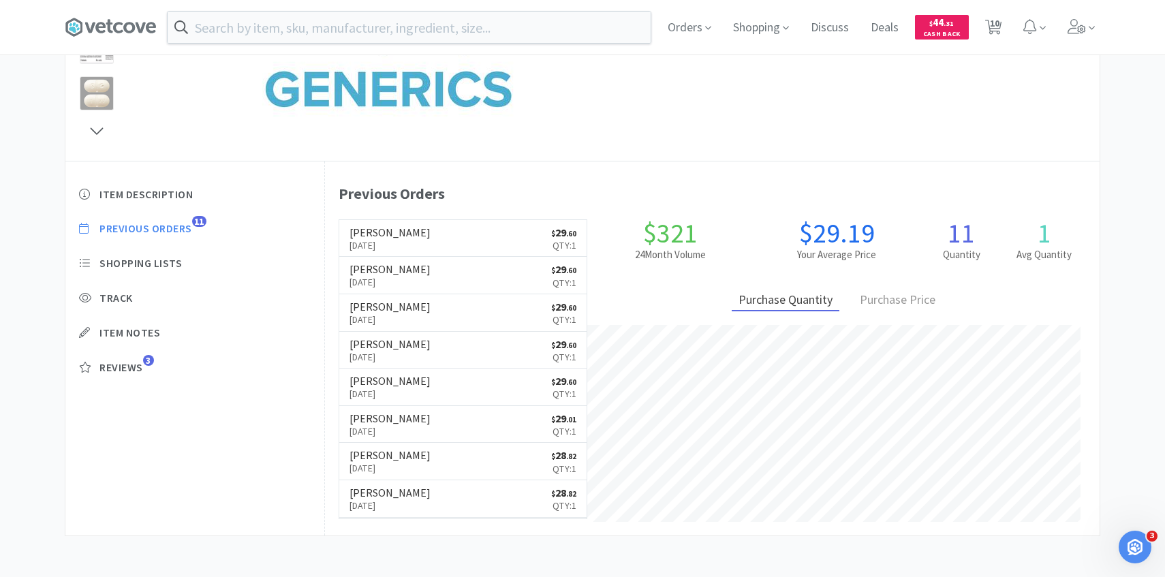
select select "1"
select select "2"
select select "1"
select select "3"
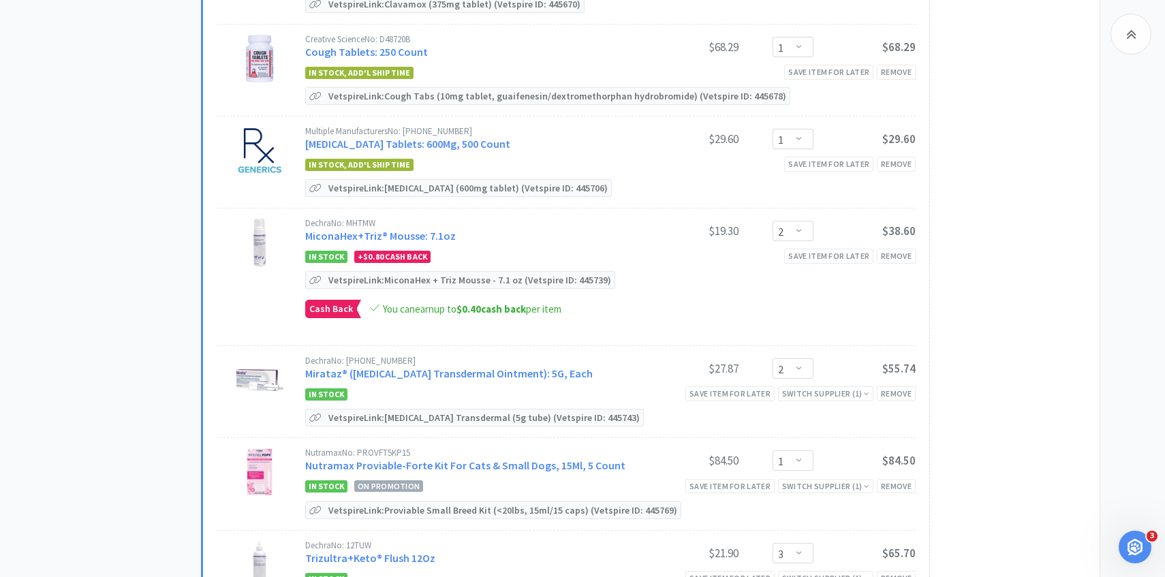
scroll to position [573, 0]
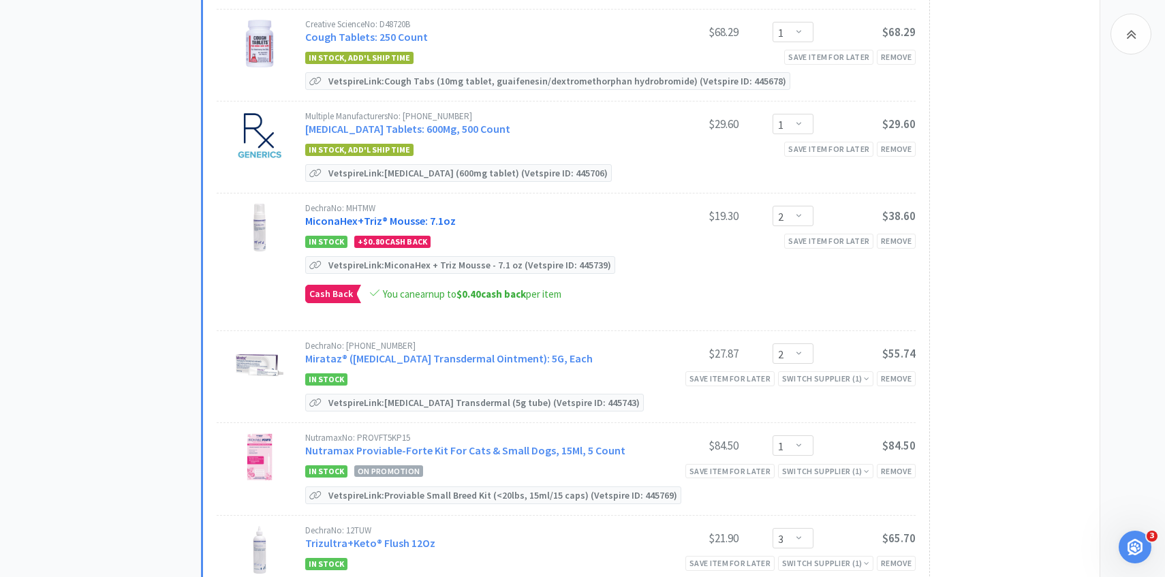
click at [425, 221] on link "MiconaHex+Triz® Mousse: 7.1oz" at bounding box center [380, 221] width 151 height 14
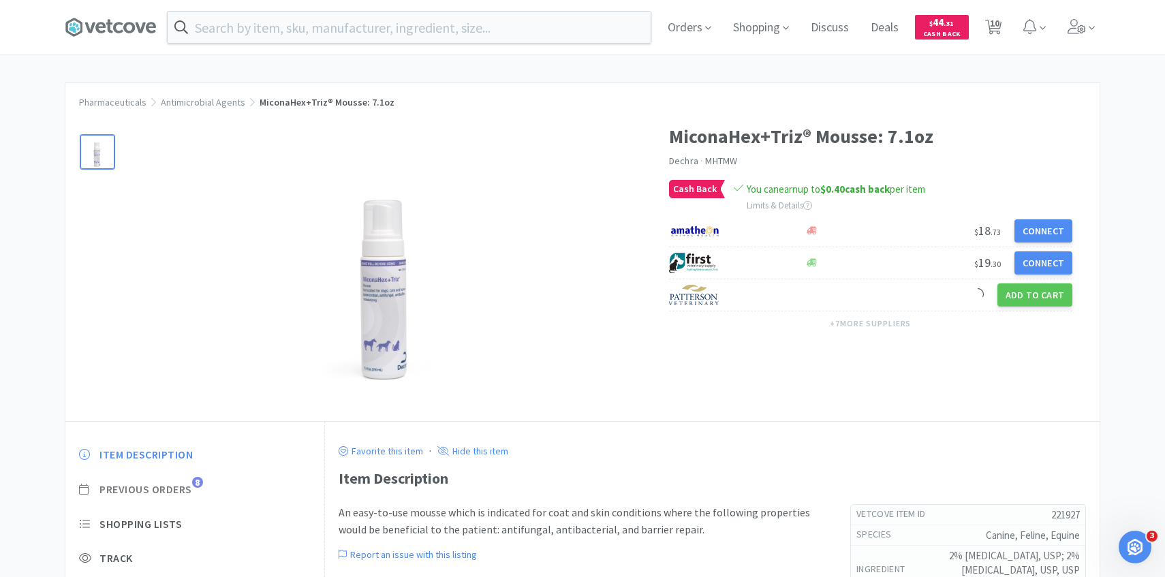
click at [195, 484] on span "8" at bounding box center [197, 482] width 11 height 11
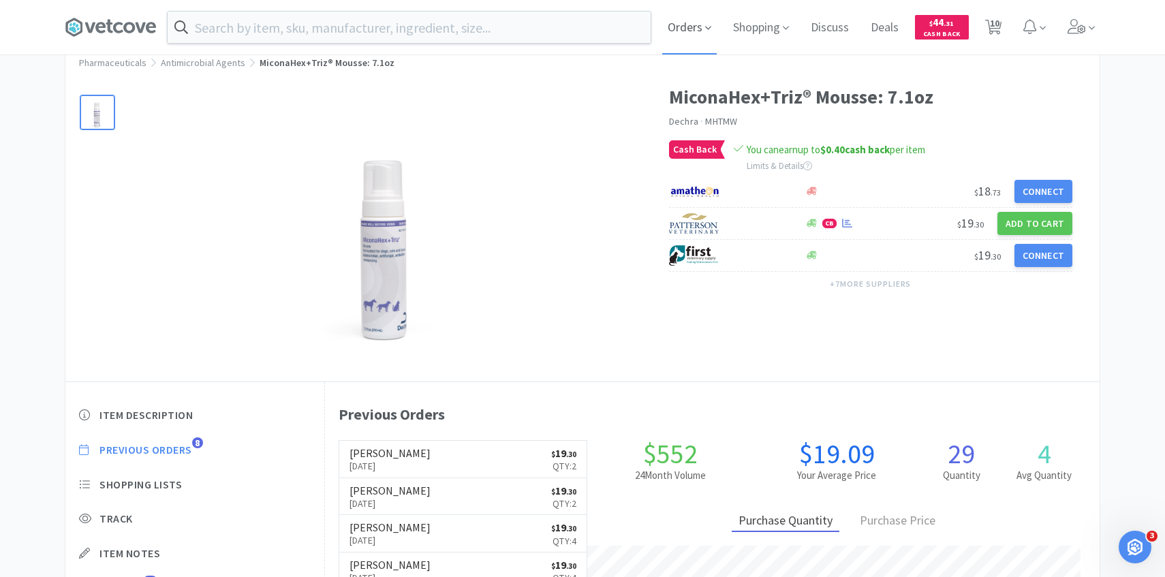
scroll to position [374, 774]
select select "2"
select select "1"
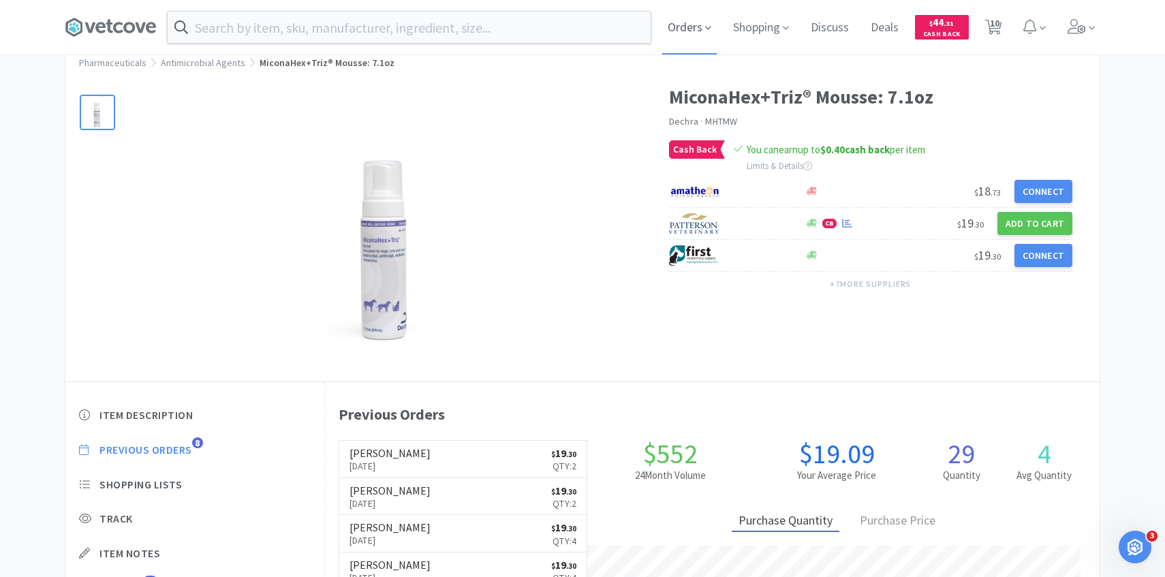
select select "1"
select select "2"
select select "1"
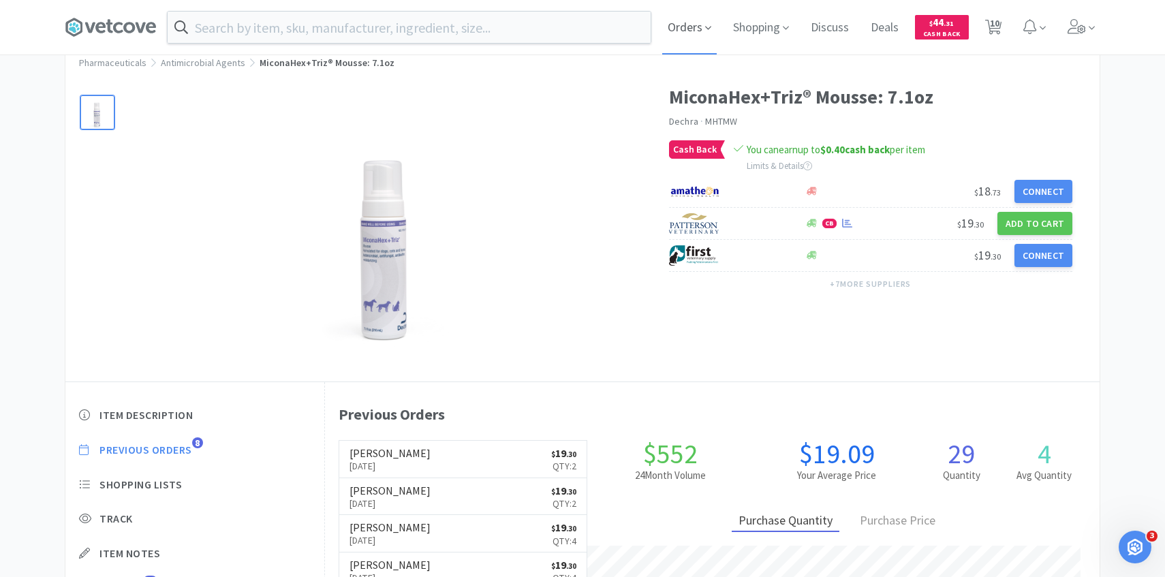
select select "3"
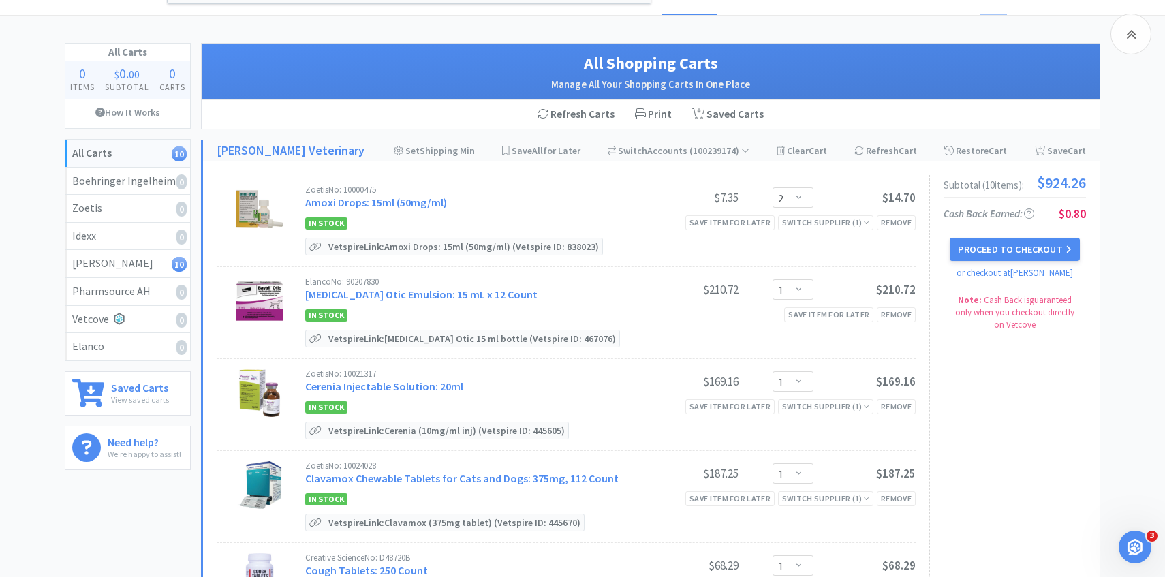
scroll to position [573, 0]
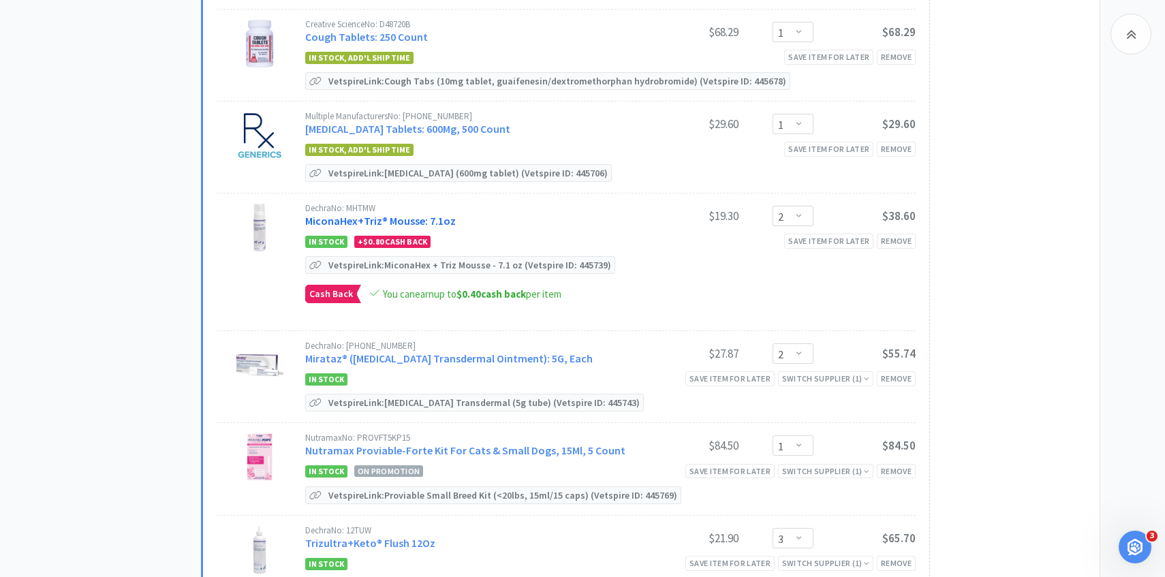
click at [442, 216] on link "MiconaHex+Triz® Mousse: 7.1oz" at bounding box center [380, 221] width 151 height 14
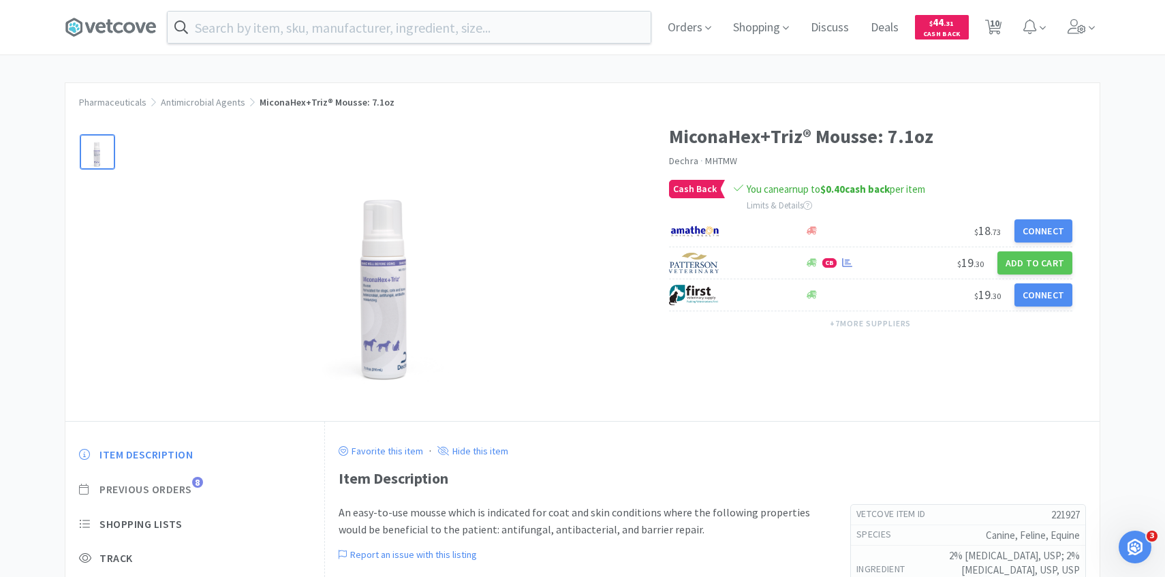
click at [193, 488] on span "Previous Orders 8" at bounding box center [195, 489] width 232 height 14
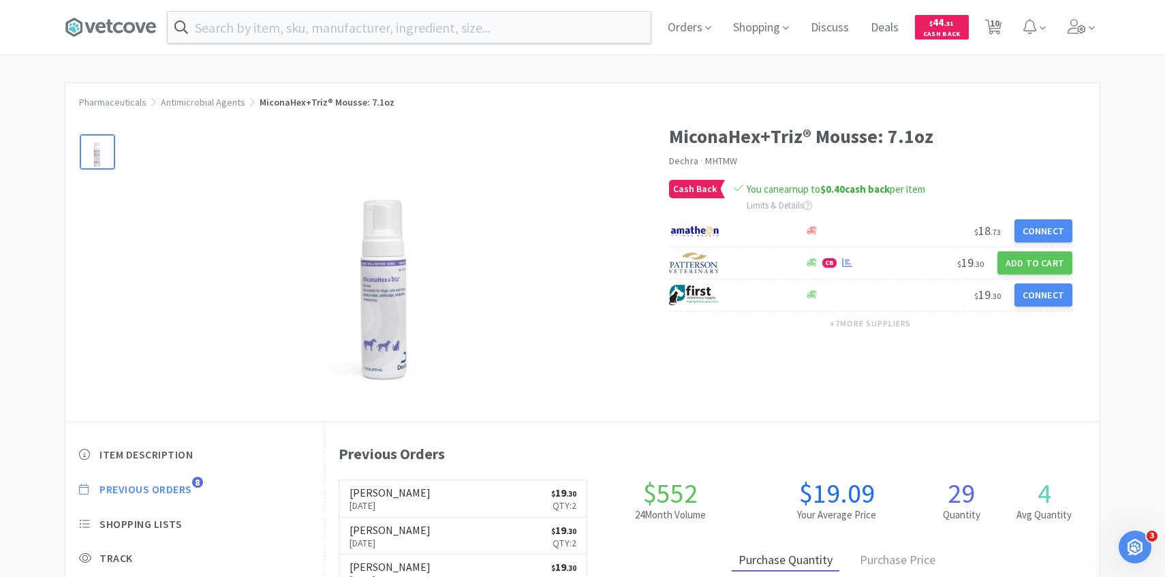
scroll to position [374, 774]
select select "2"
select select "1"
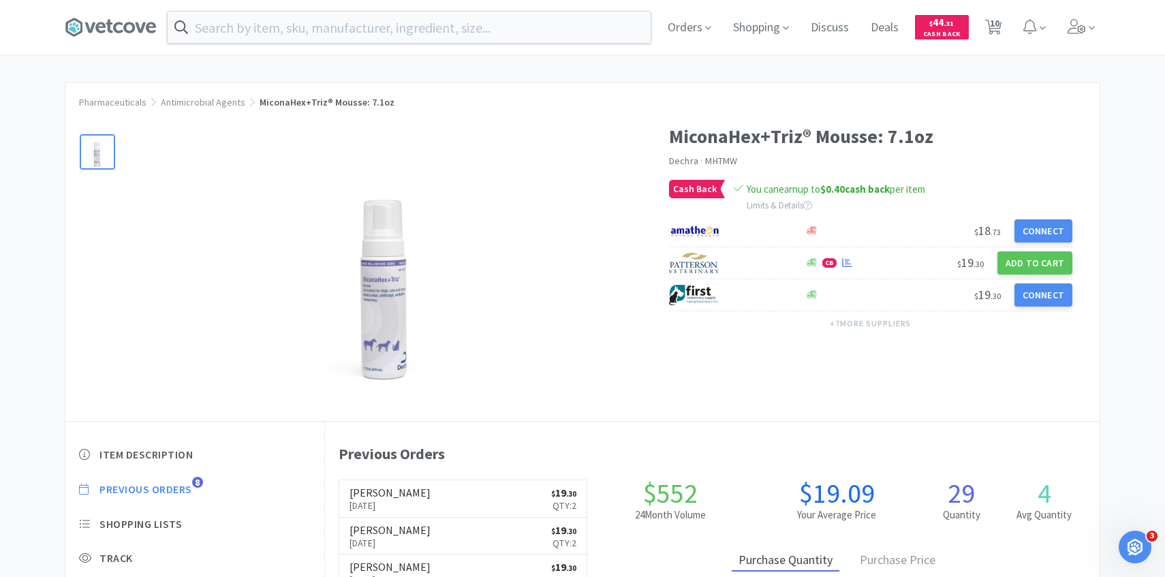
select select "1"
select select "2"
select select "1"
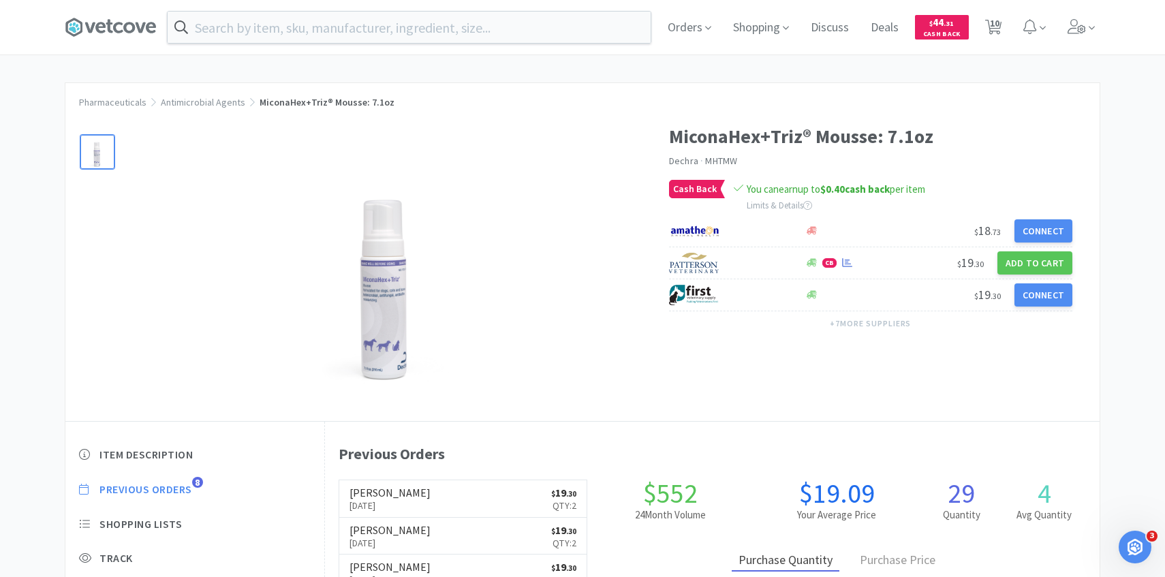
select select "3"
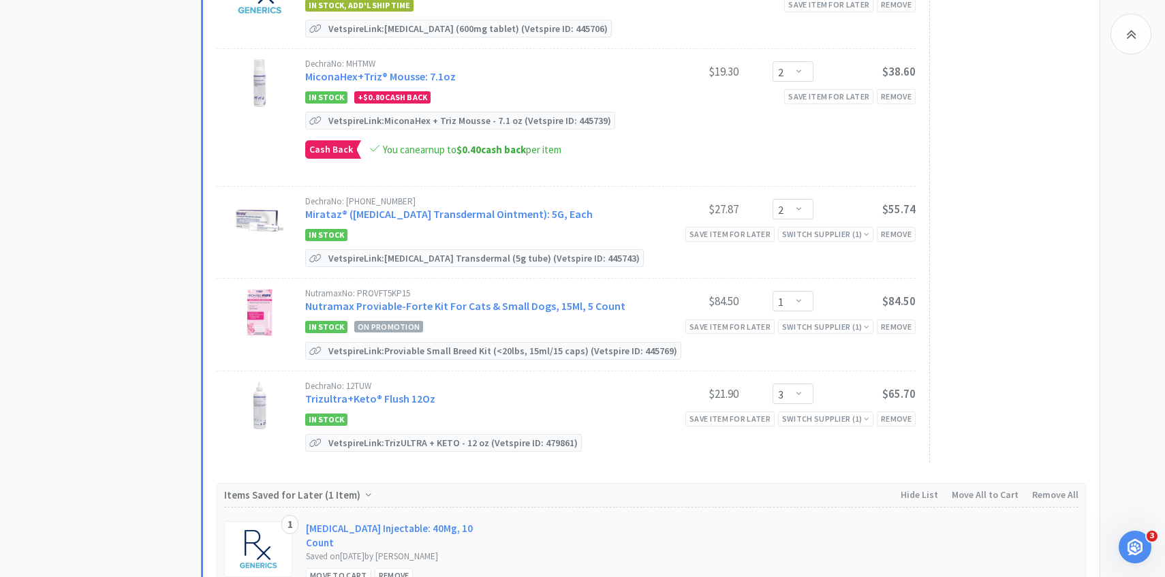
scroll to position [738, 0]
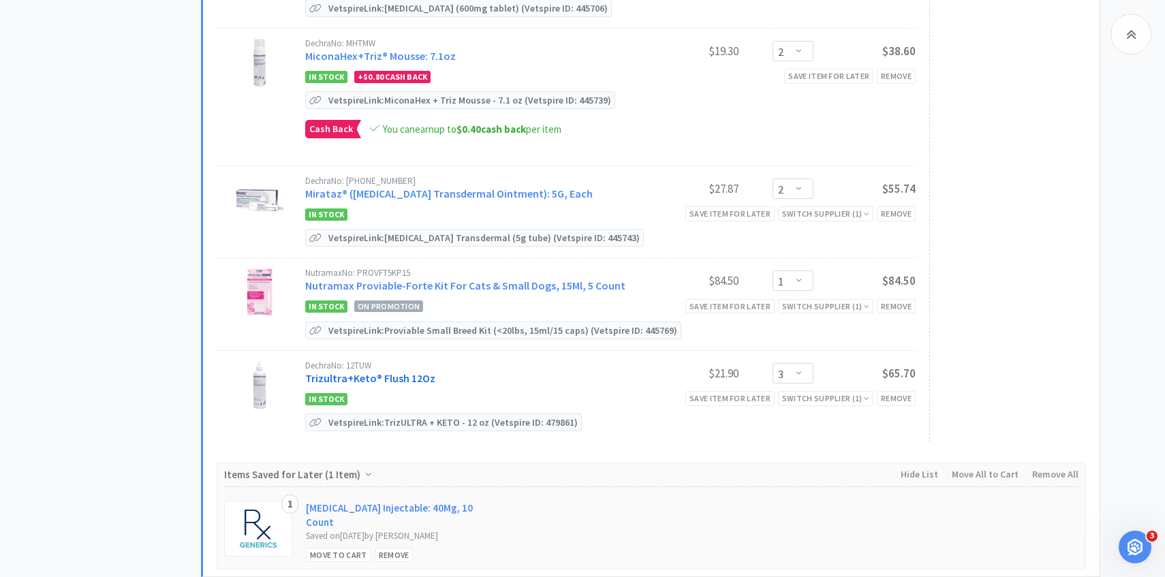
click at [410, 381] on link "Trizultra+Keto® Flush 12Oz" at bounding box center [370, 378] width 130 height 14
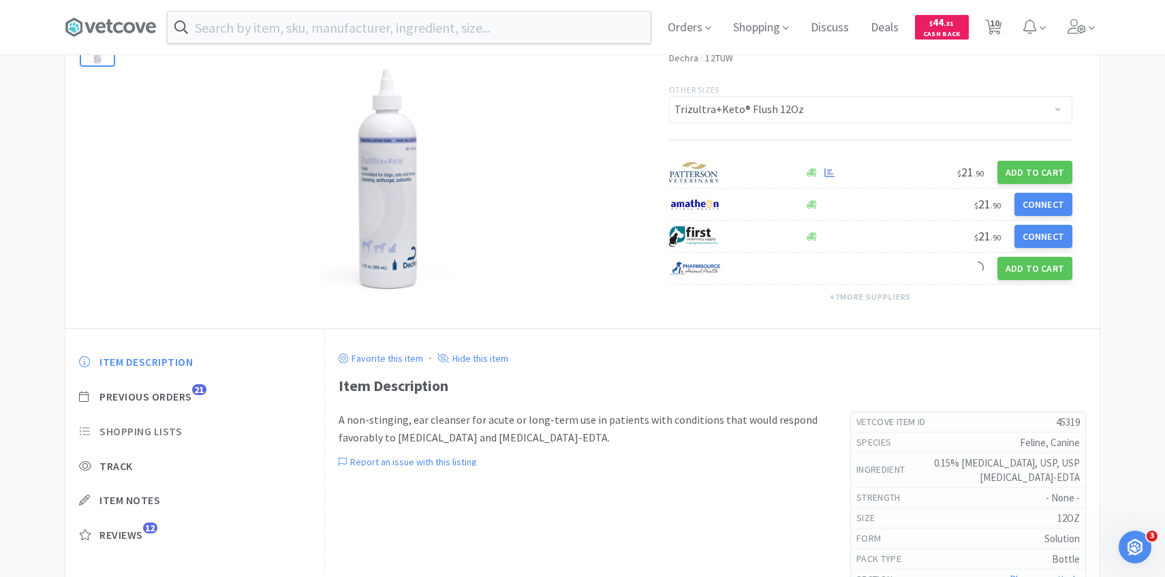
scroll to position [119, 0]
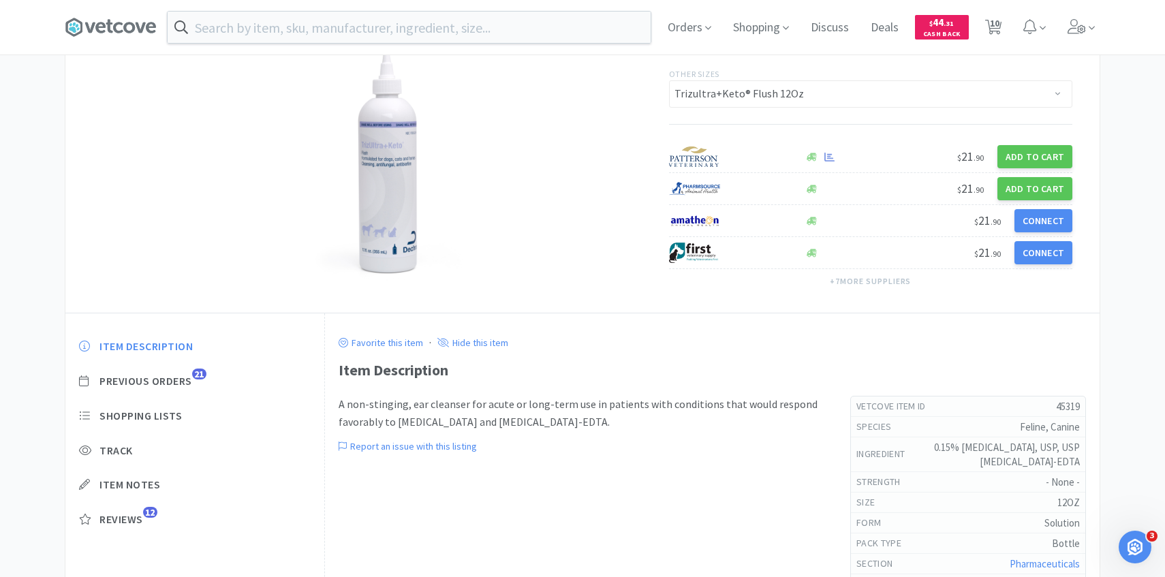
click at [174, 389] on div "Item Description Previous Orders 21 Shopping Lists Track Item Notes Reviews 12" at bounding box center [194, 443] width 259 height 235
click at [175, 386] on span "Previous Orders" at bounding box center [145, 381] width 93 height 14
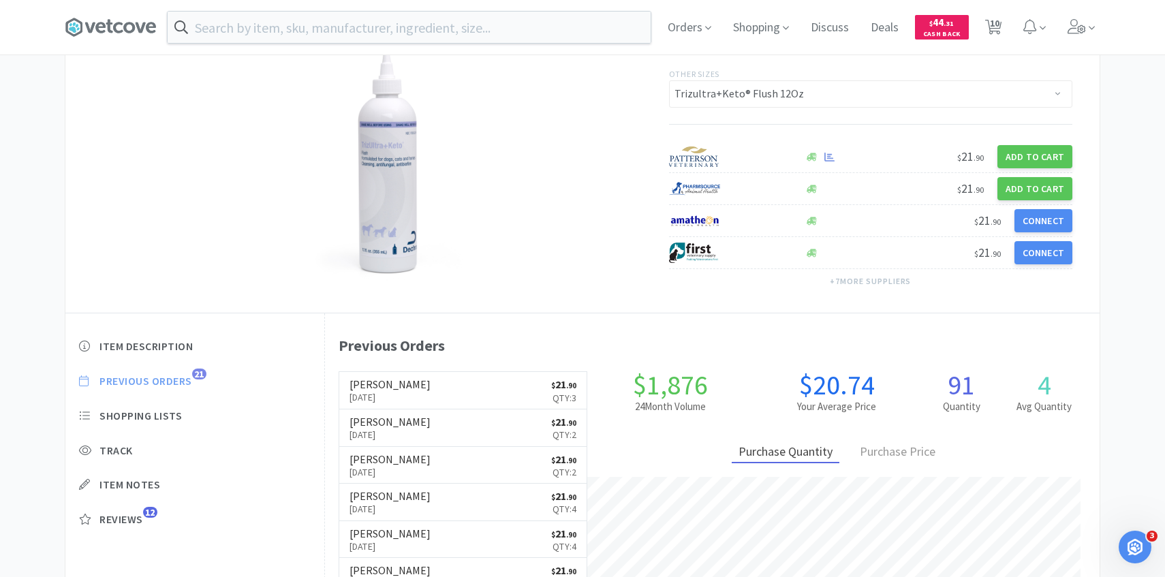
scroll to position [374, 774]
select select "2"
select select "1"
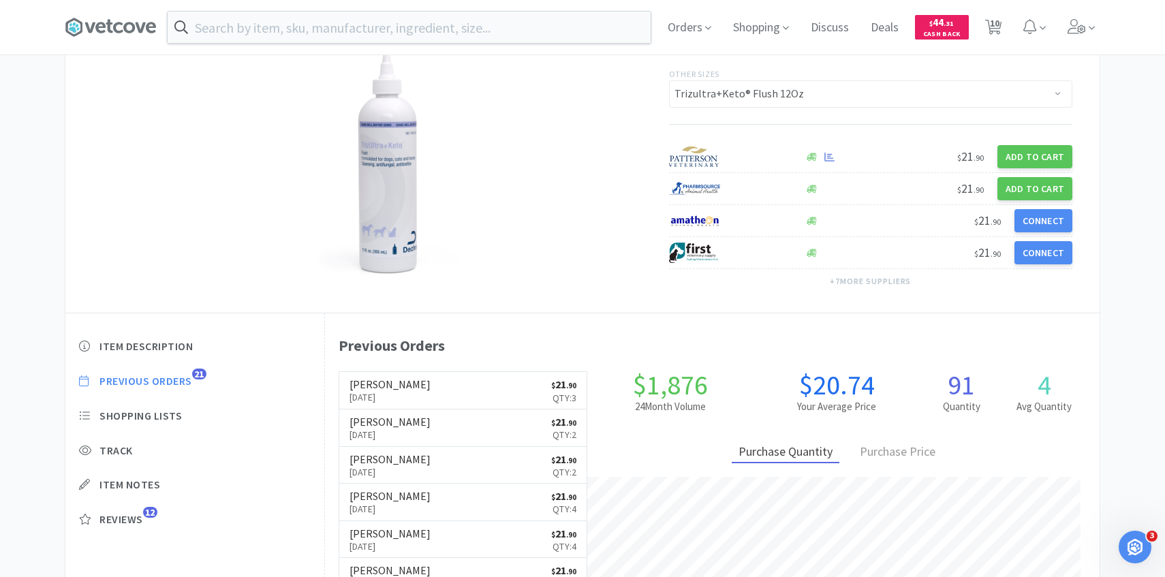
select select "1"
select select "2"
select select "1"
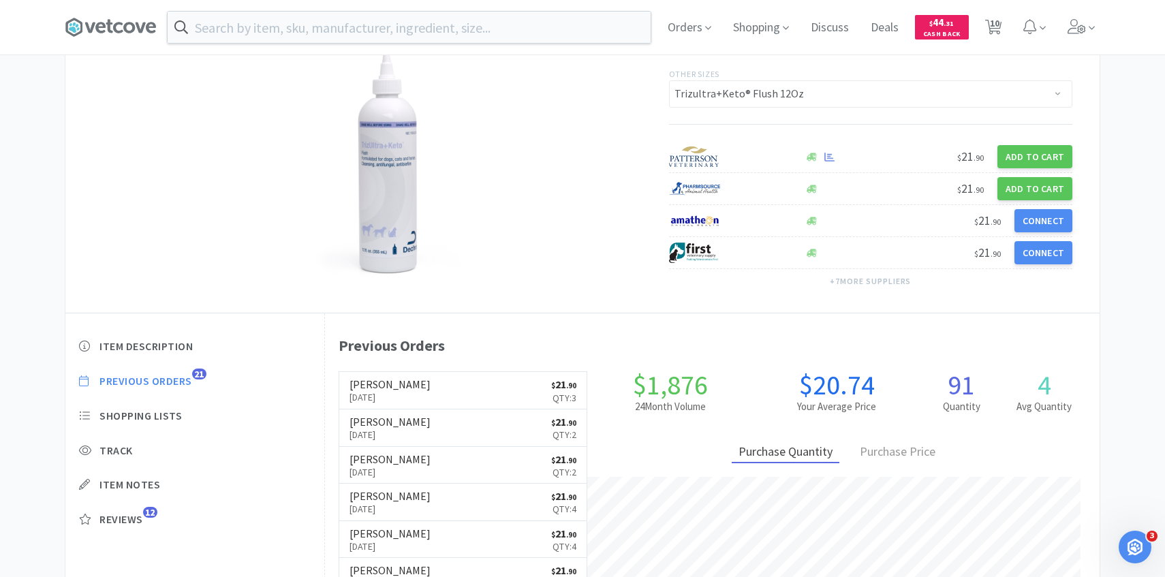
select select "3"
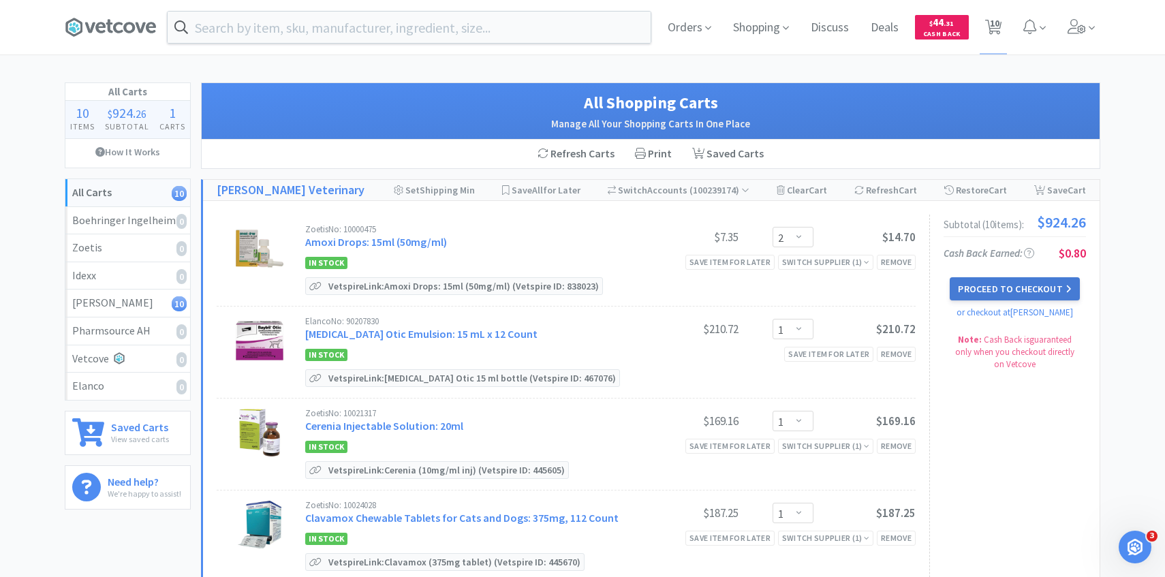
click at [1020, 294] on button "Proceed to Checkout" at bounding box center [1014, 288] width 129 height 23
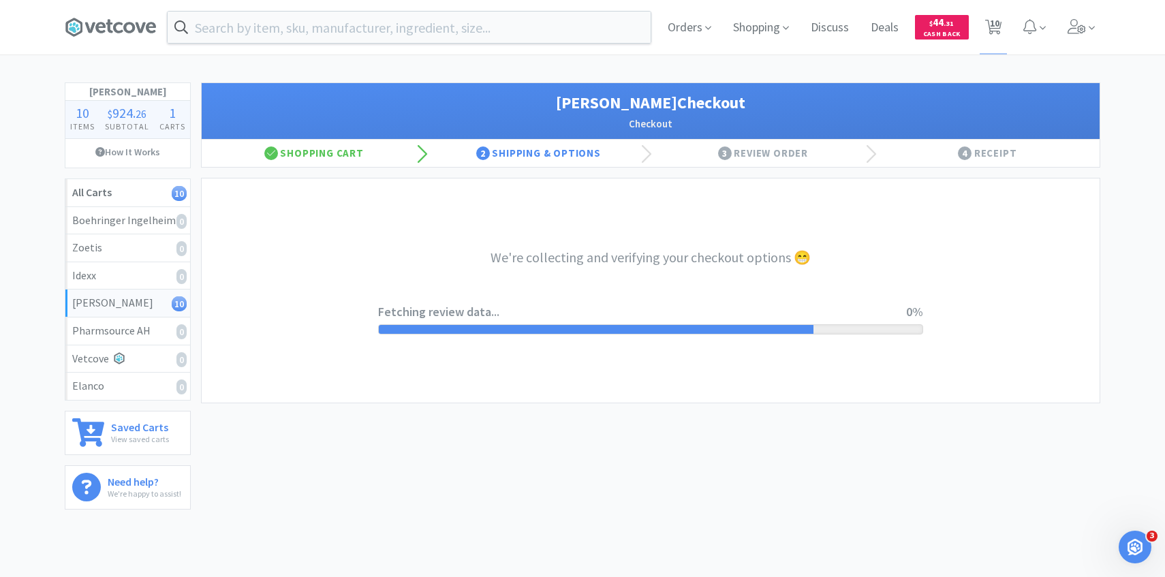
select select "1"
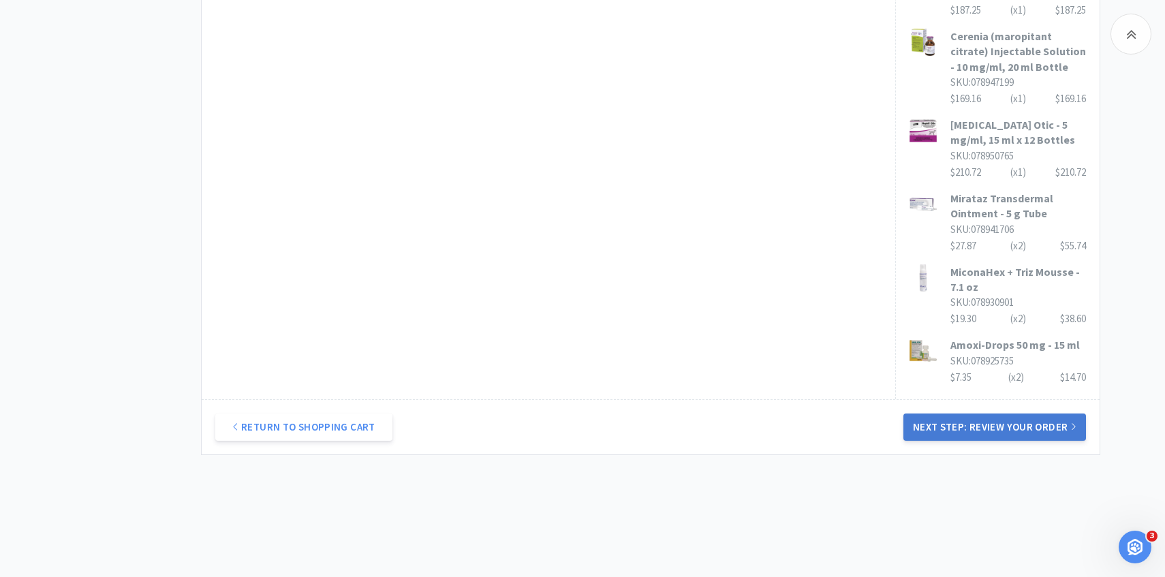
click at [939, 413] on button "Next Step: Review Your Order" at bounding box center [994, 426] width 183 height 27
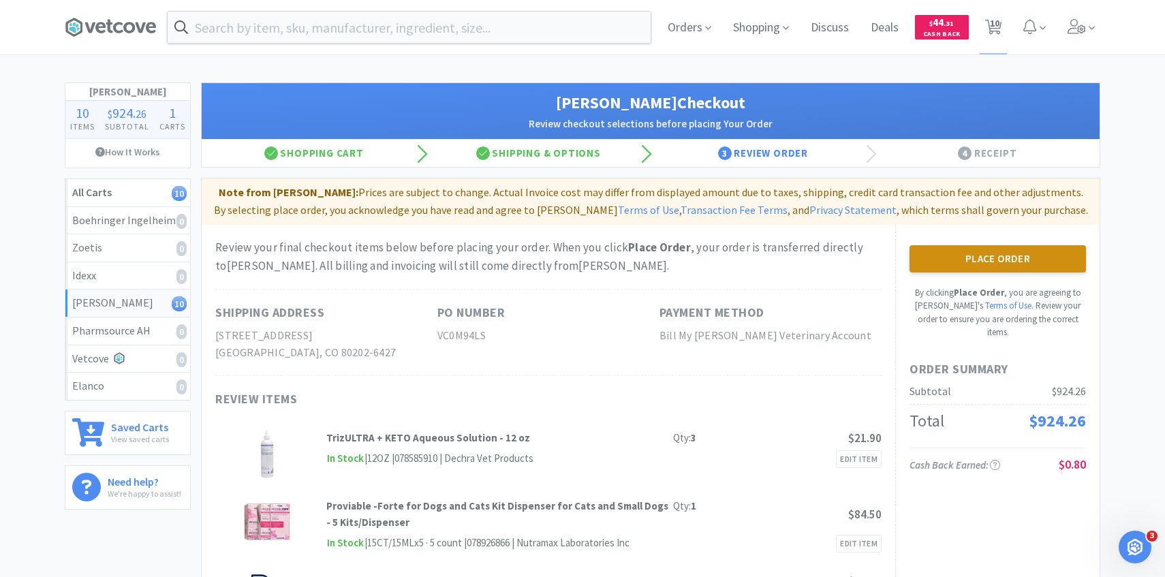
click at [928, 257] on button "Place Order" at bounding box center [997, 258] width 176 height 27
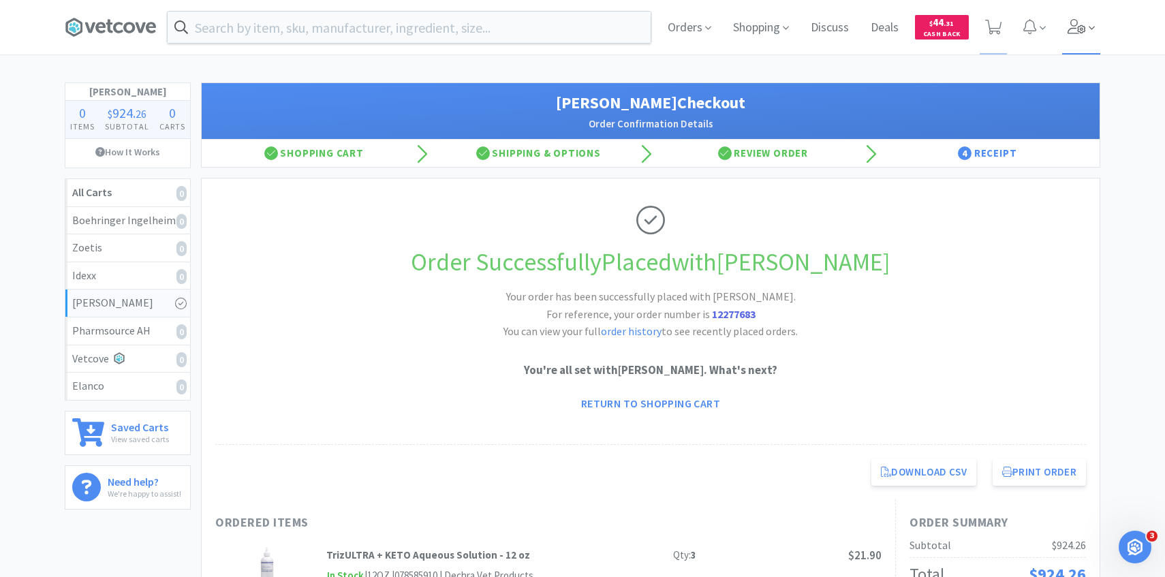
click at [1082, 8] on span at bounding box center [1081, 27] width 39 height 54
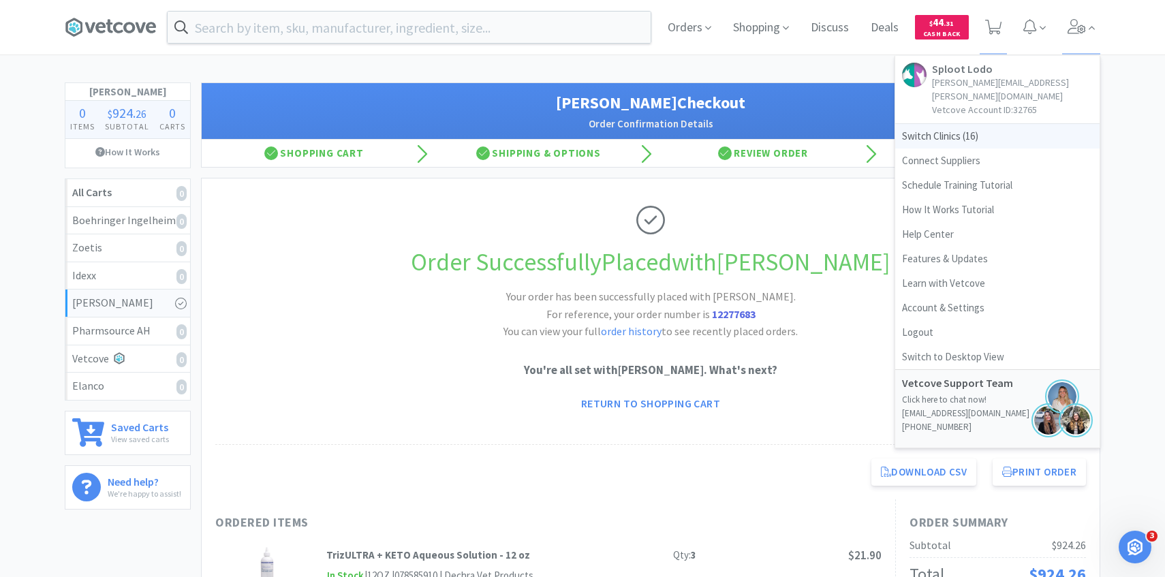
click at [1003, 129] on span "Switch Clinics ( 16 )" at bounding box center [997, 136] width 204 height 25
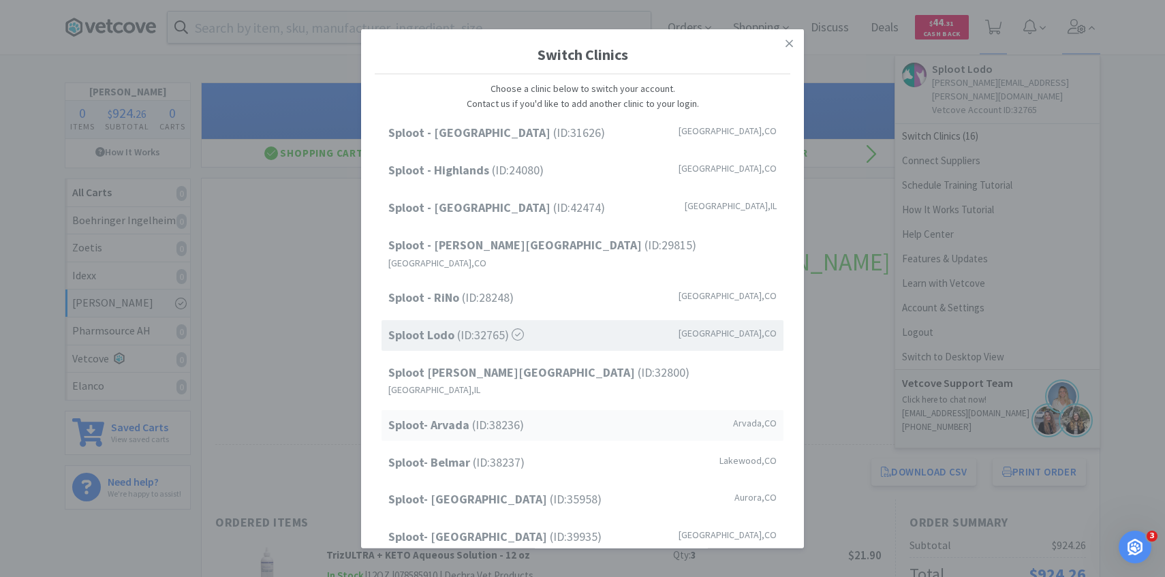
click at [501, 416] on span "Sploot- Arvada (ID: 38236 )" at bounding box center [456, 426] width 136 height 20
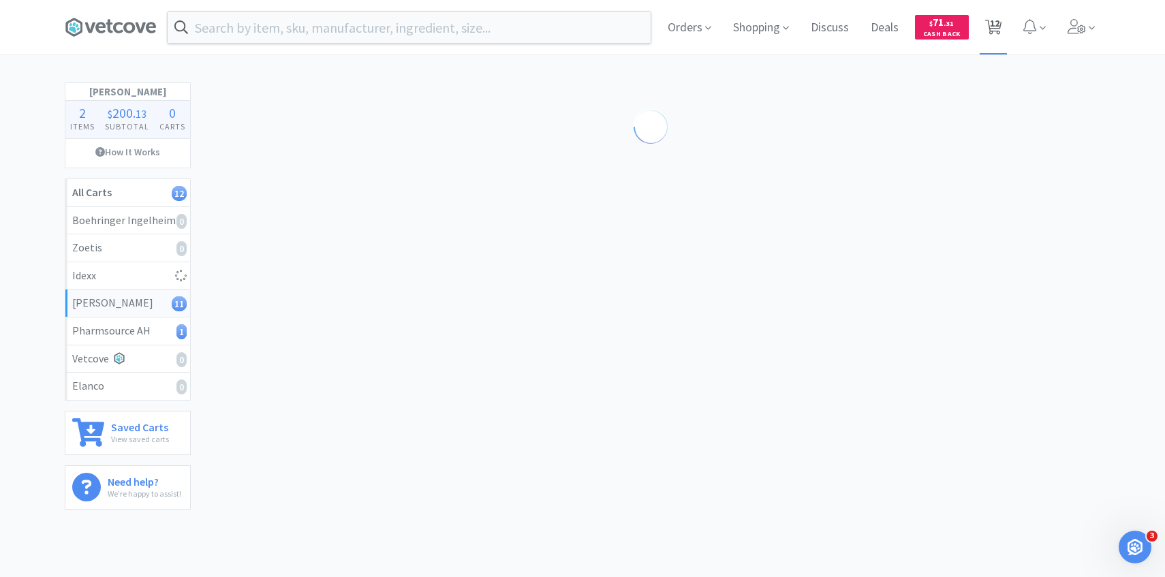
click at [1003, 25] on span "12" at bounding box center [994, 27] width 28 height 54
select select "6"
select select "1"
select select "4"
select select "1"
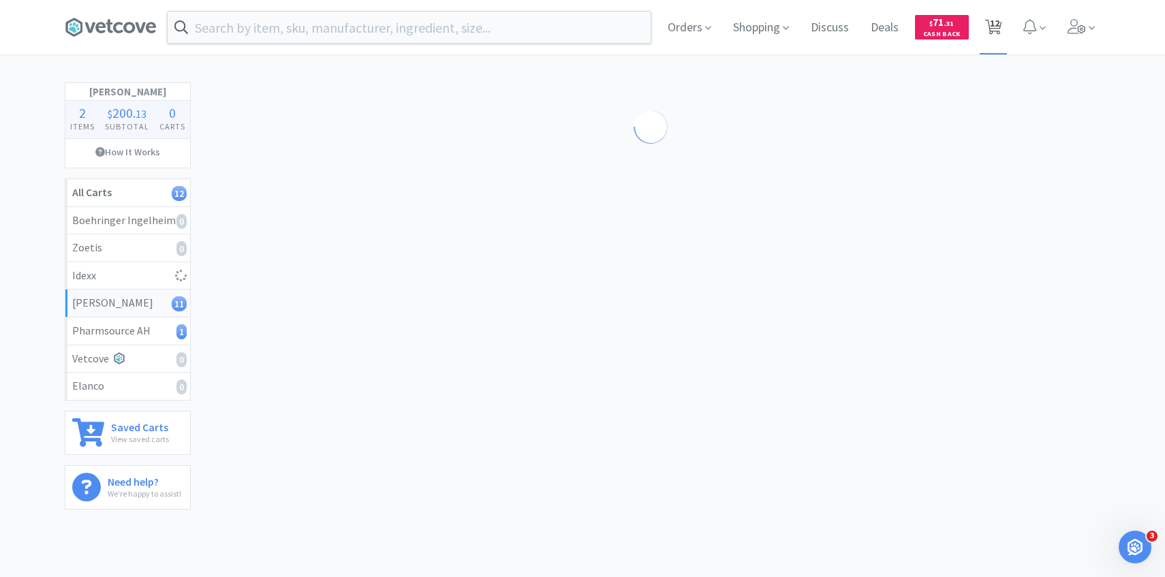
select select "3"
select select "1"
select select "5"
select select "1"
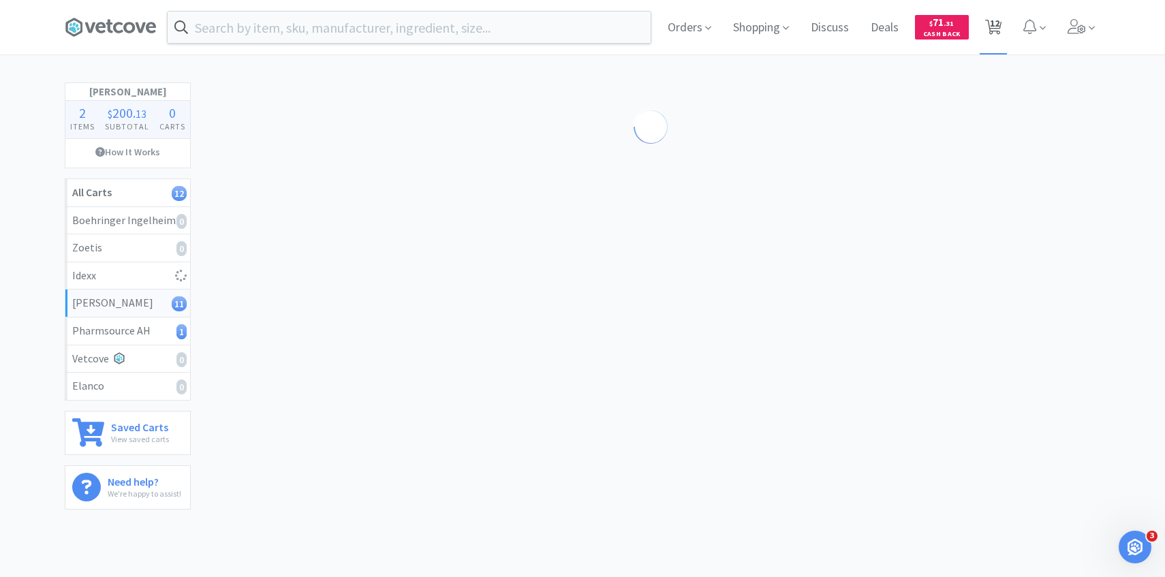
select select "1"
select select "2"
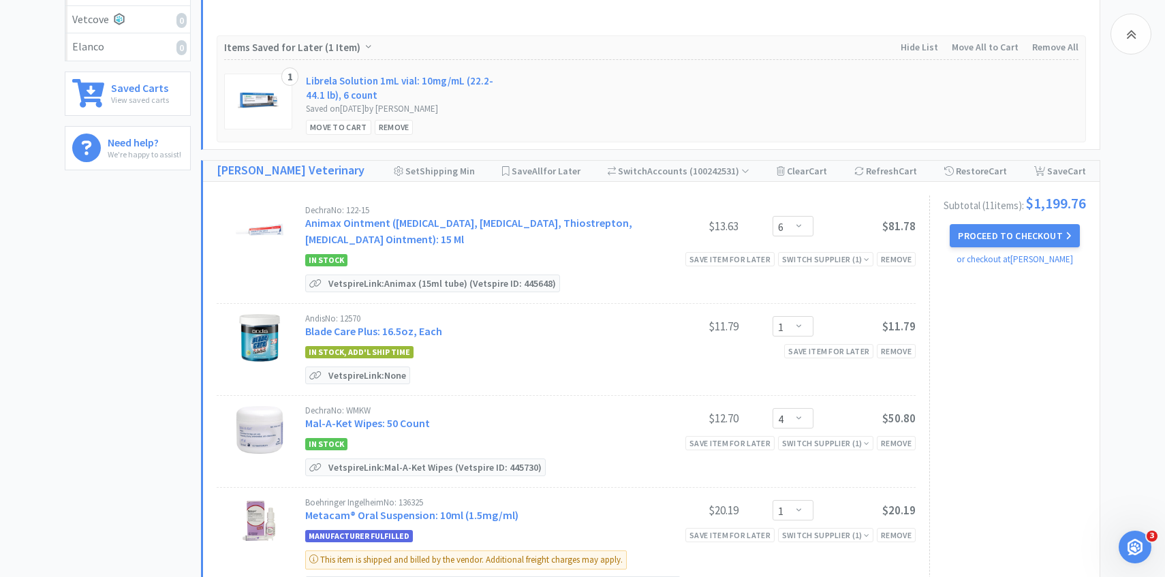
scroll to position [339, 0]
click at [469, 230] on div "Dechra No: 122-15 Animax Ointment ([MEDICAL_DATA], [MEDICAL_DATA], Thiostrepton…" at bounding box center [470, 227] width 331 height 42
click at [397, 238] on link "Animax Ointment ([MEDICAL_DATA], [MEDICAL_DATA], Thiostrepton, [MEDICAL_DATA] O…" at bounding box center [468, 231] width 327 height 30
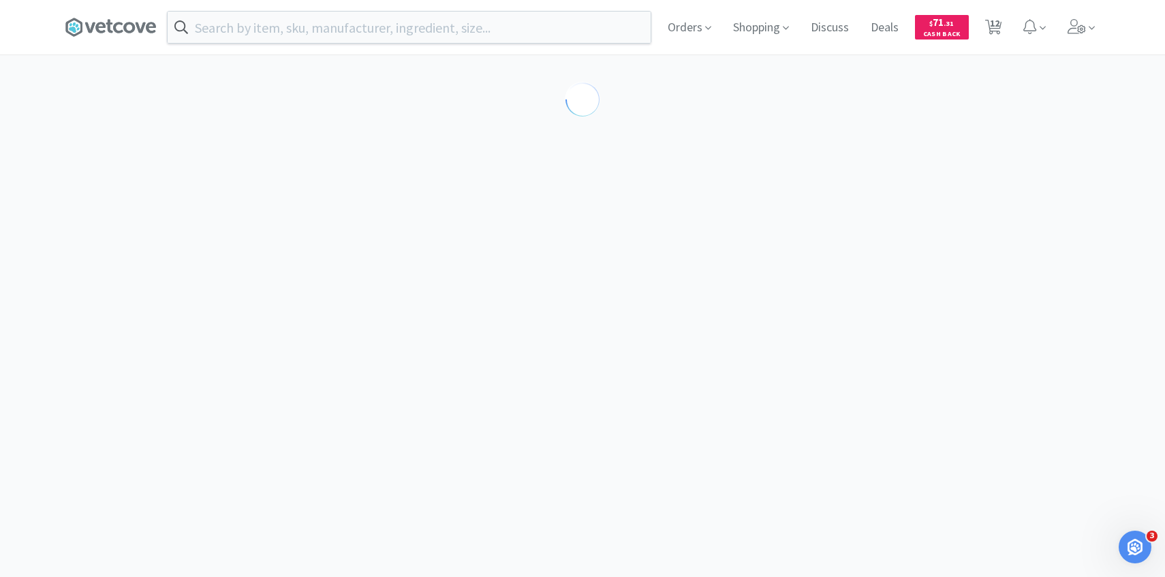
scroll to position [117, 0]
select select "143513"
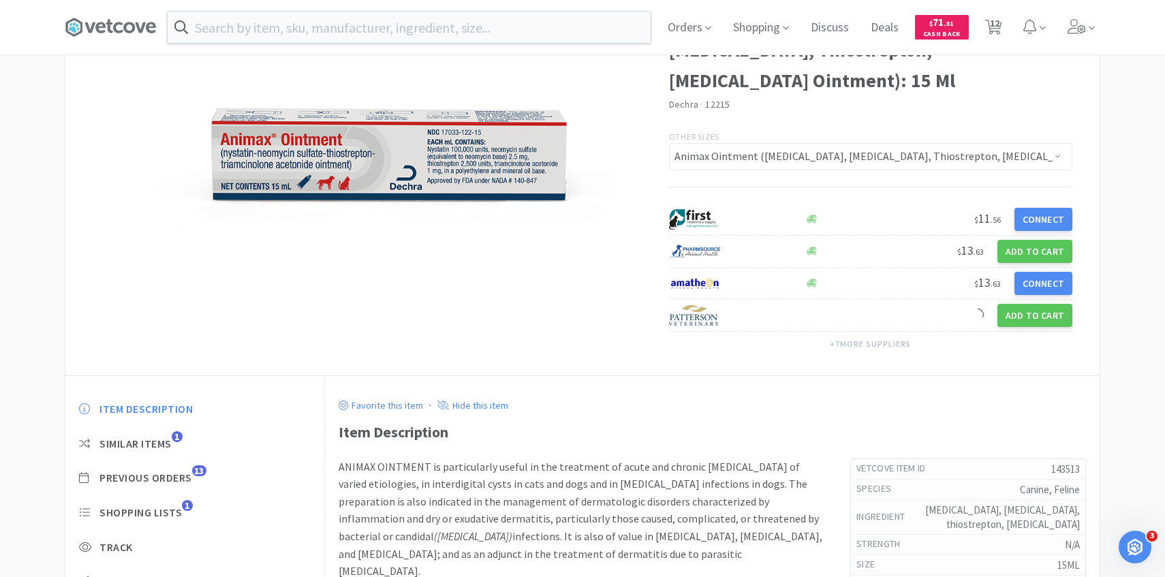
click at [178, 485] on div "Item Description Similar Items 1 Previous Orders 13 Shopping Lists 1 Track Item…" at bounding box center [194, 523] width 259 height 270
click at [178, 476] on span "Previous Orders" at bounding box center [145, 478] width 93 height 14
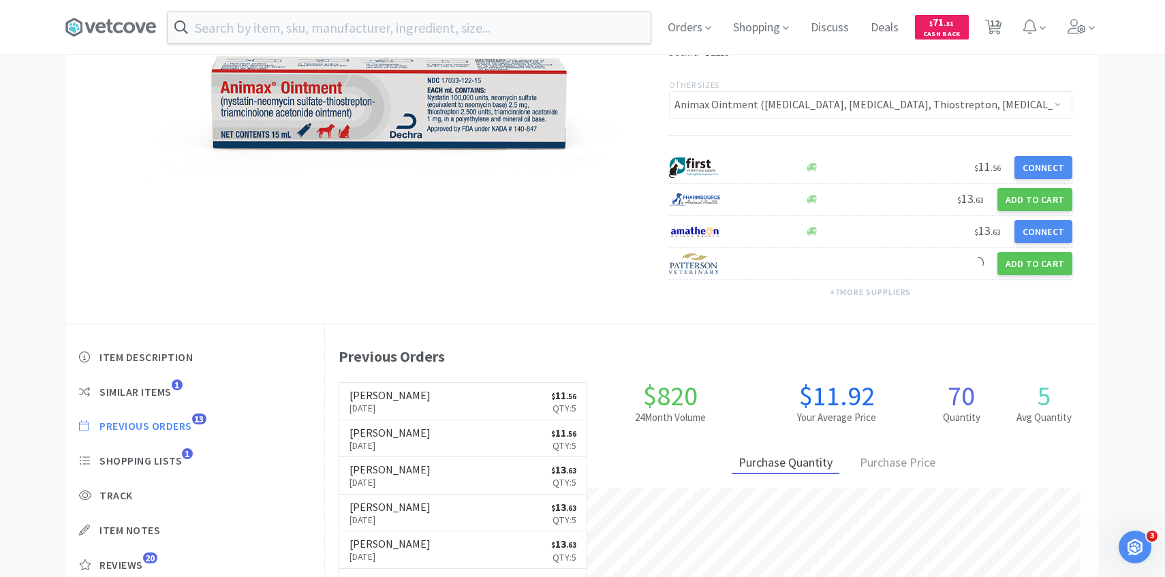
scroll to position [187, 0]
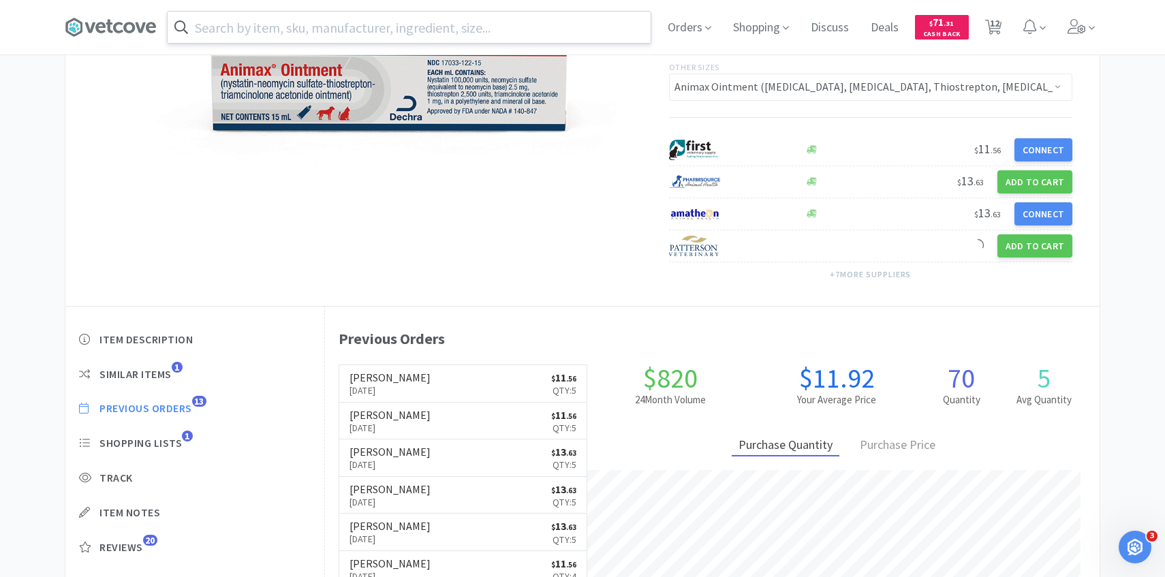
select select "6"
select select "1"
select select "4"
select select "1"
select select "3"
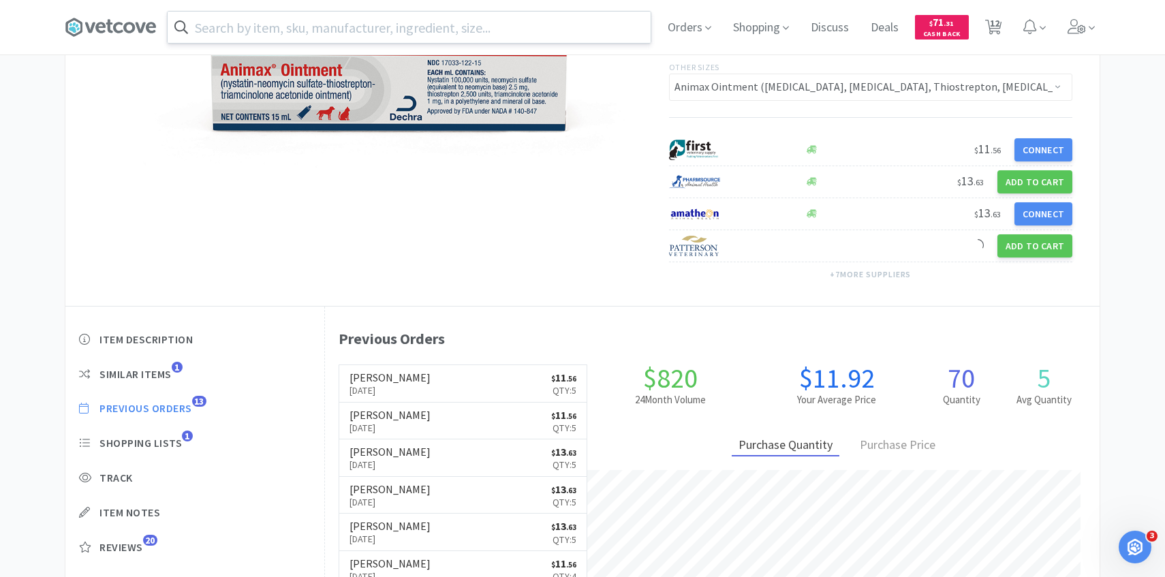
select select "1"
select select "5"
select select "1"
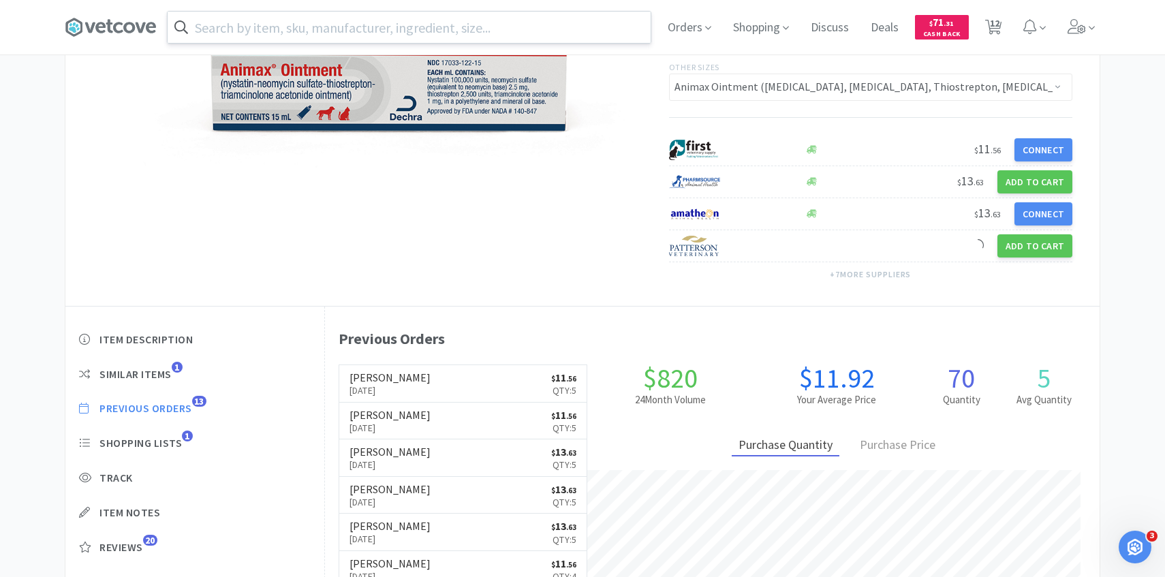
select select "2"
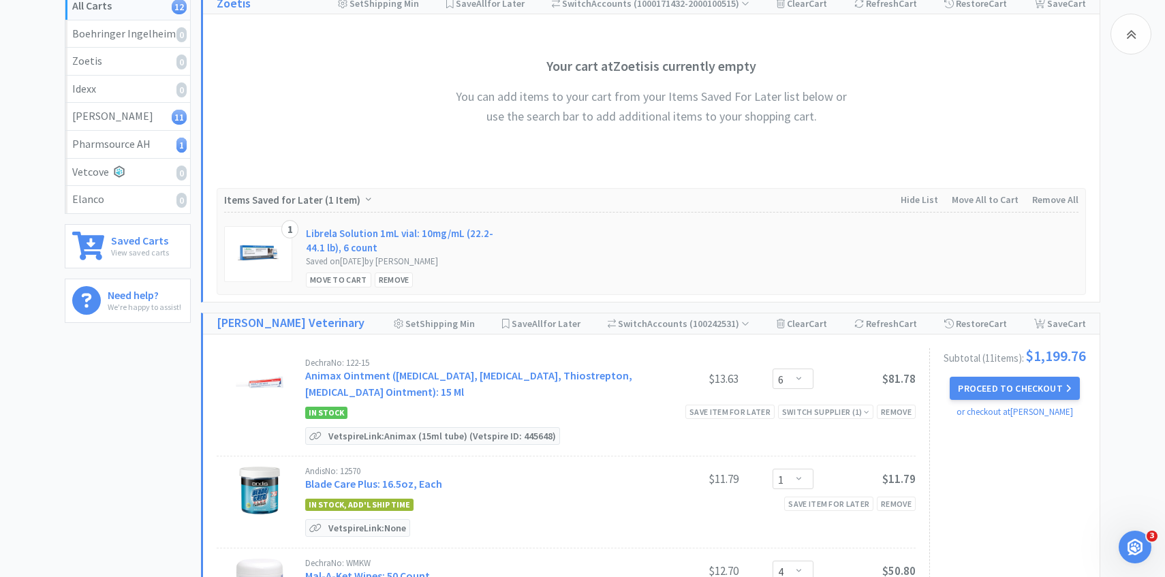
scroll to position [339, 0]
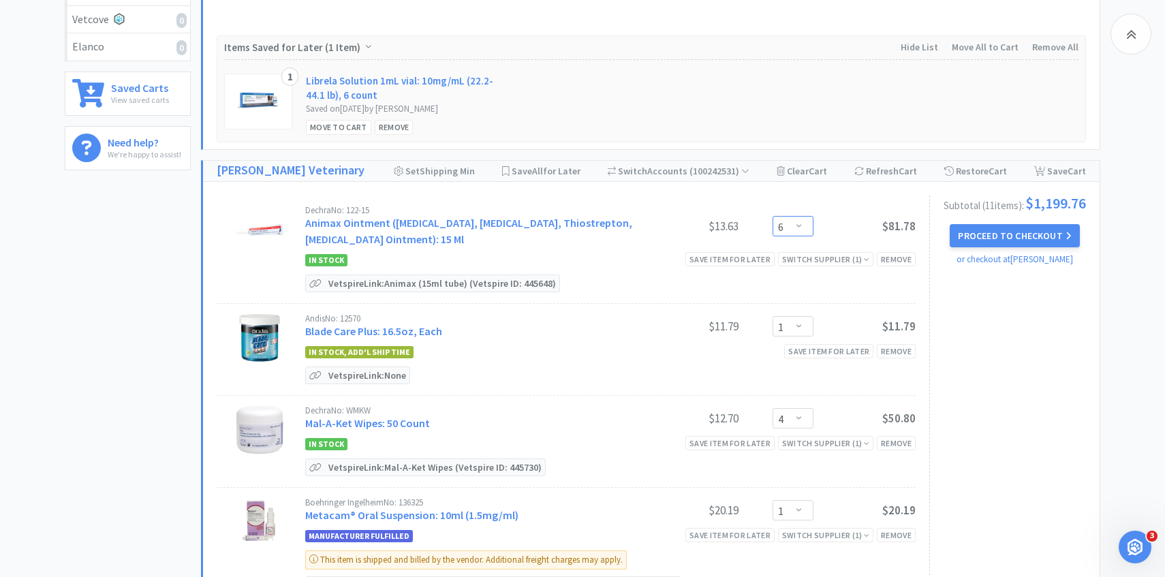
click at [789, 221] on select "Enter Quantity 1 2 3 4 5 6 7 8 9 10 11 12 13 14 15 16 17 18 19 20 Enter Quantity" at bounding box center [792, 226] width 41 height 20
click at [772, 216] on select "Enter Quantity 1 2 3 4 5 6 7 8 9 10 11 12 13 14 15 16 17 18 19 20 Enter Quantity" at bounding box center [792, 226] width 41 height 20
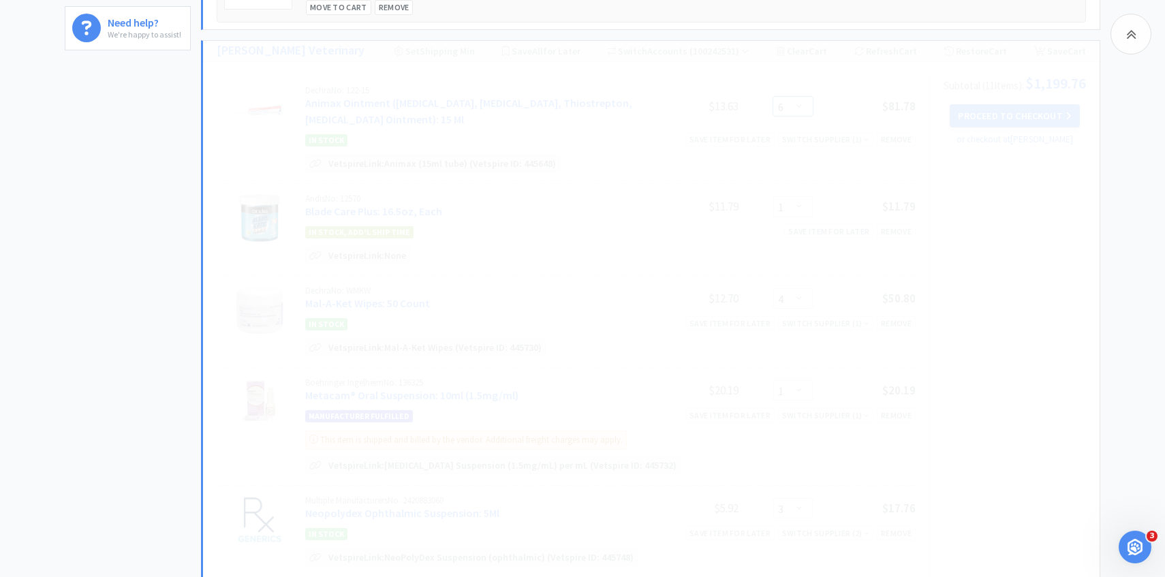
scroll to position [462, 0]
select select "7"
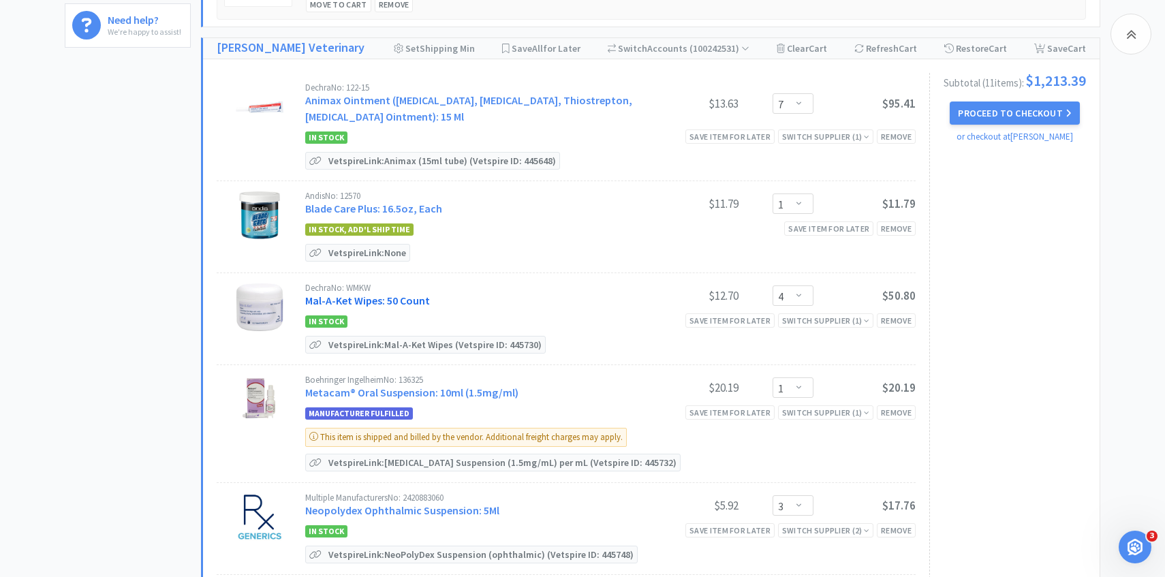
click at [403, 298] on link "Mal-A-Ket Wipes: 50 Count" at bounding box center [367, 301] width 125 height 14
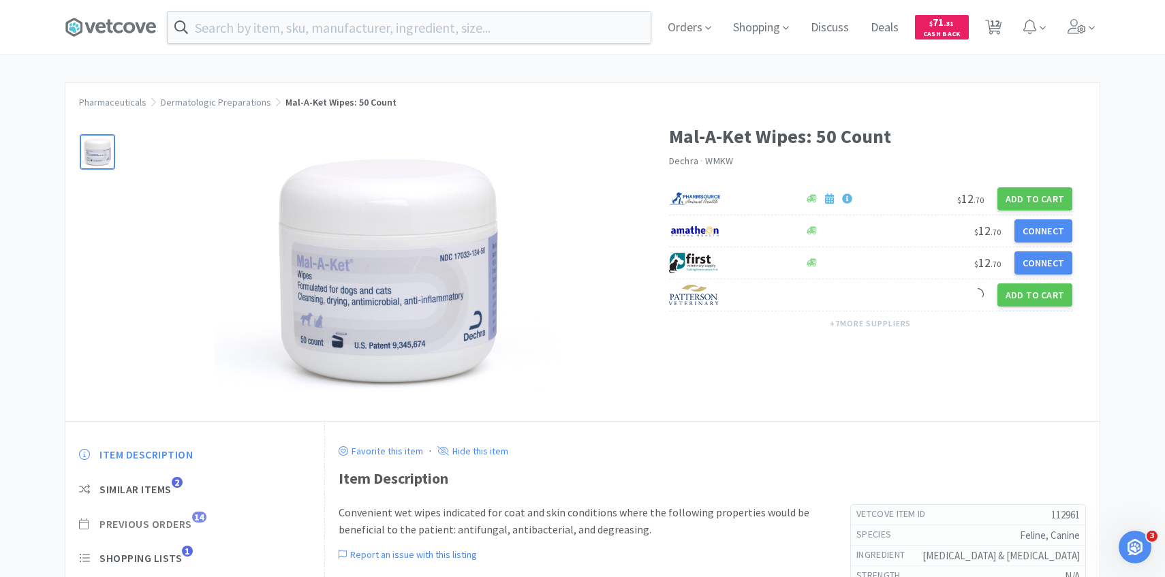
click at [187, 518] on span "Previous Orders" at bounding box center [145, 524] width 93 height 14
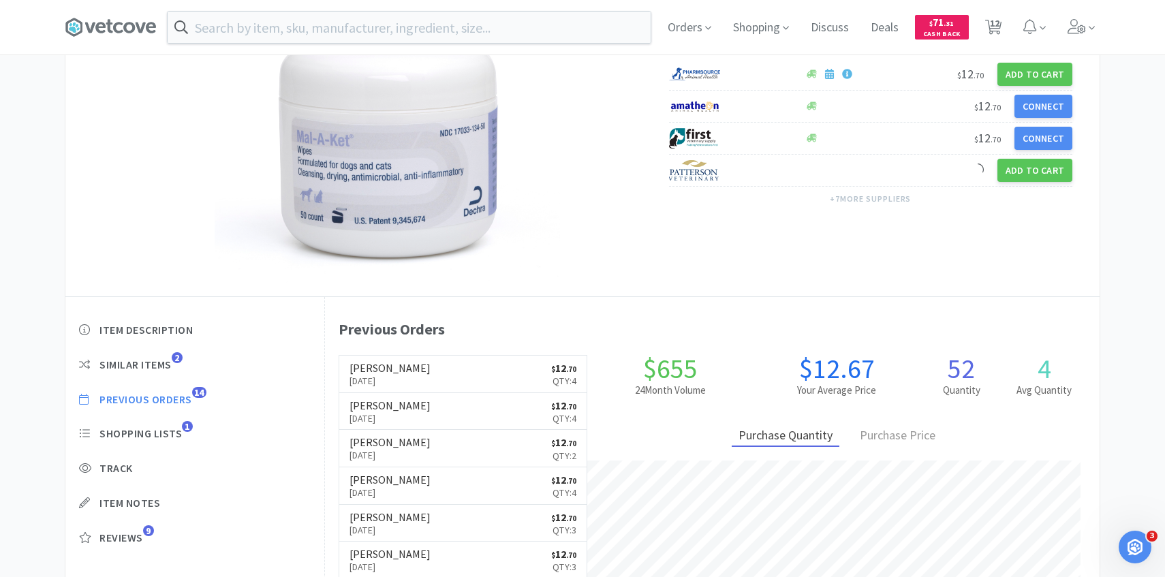
scroll to position [374, 774]
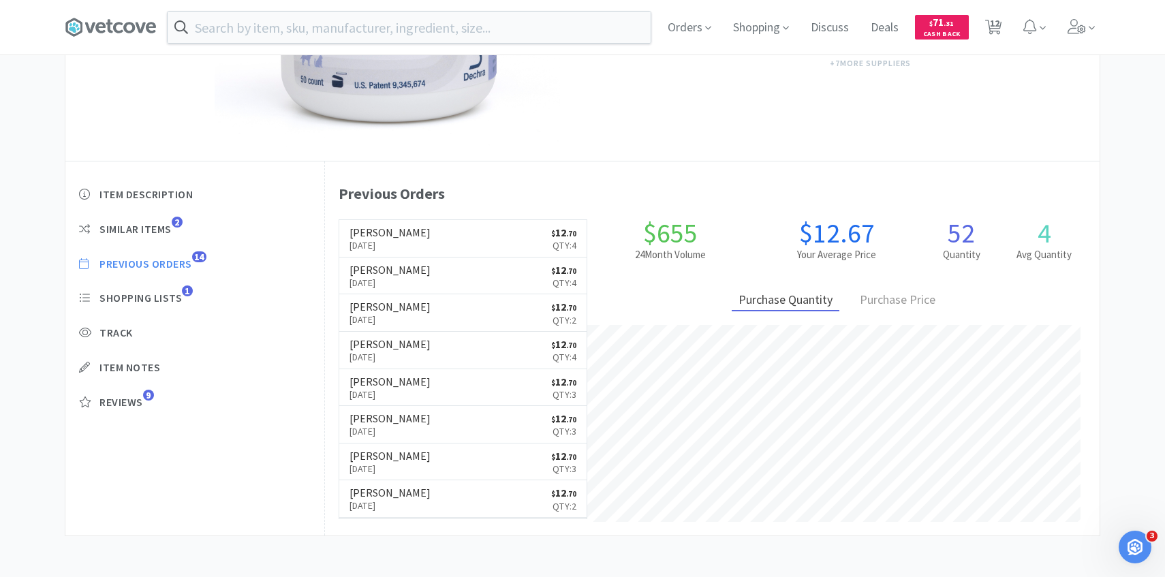
select select "7"
select select "1"
select select "4"
select select "1"
select select "3"
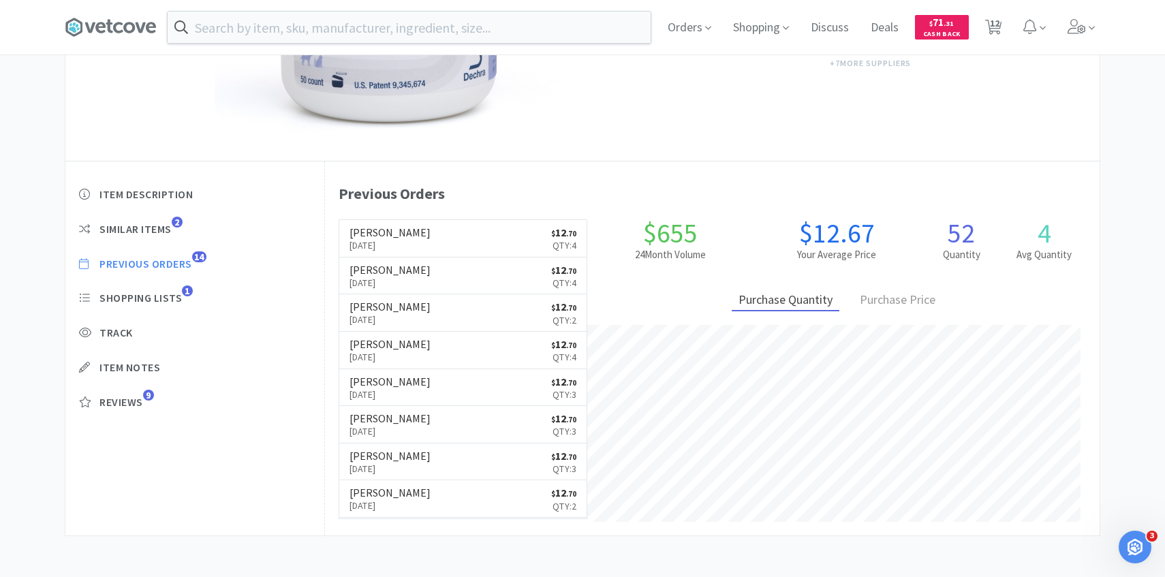
select select "1"
select select "5"
select select "1"
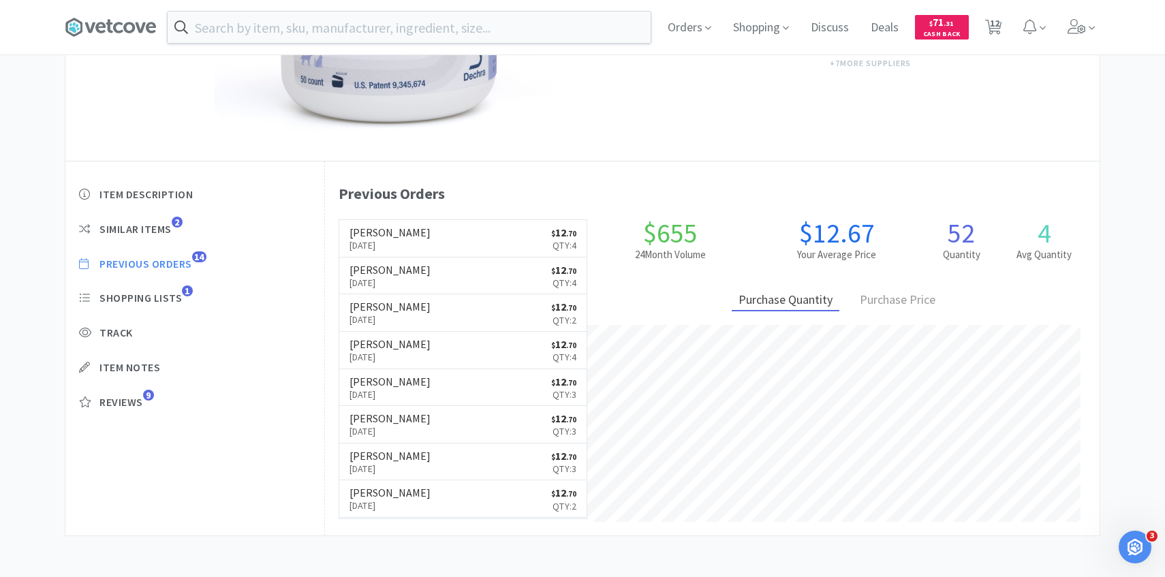
select select "2"
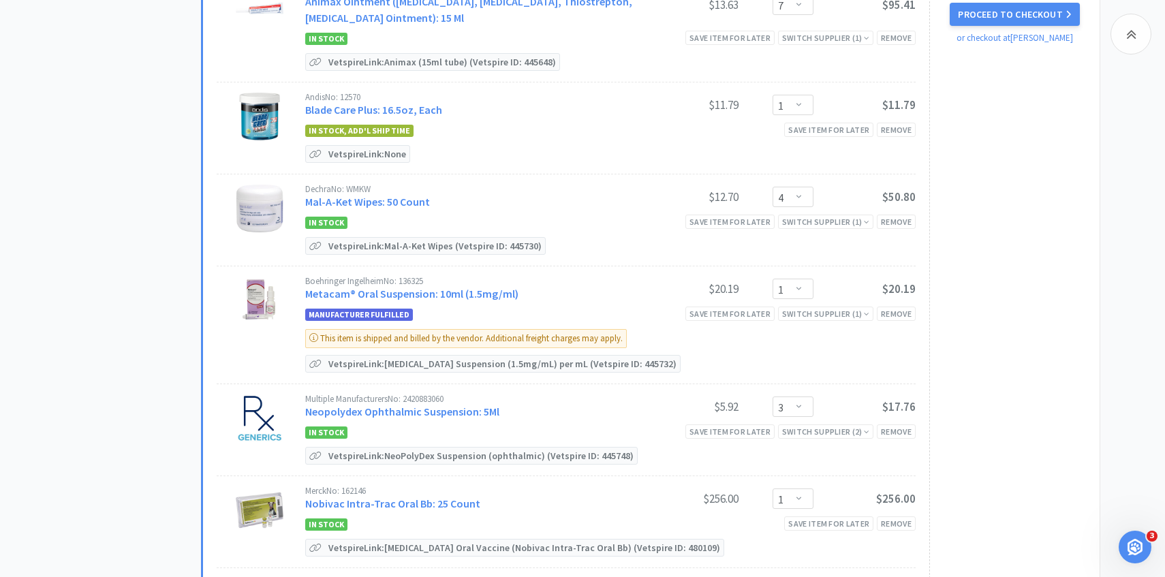
scroll to position [579, 0]
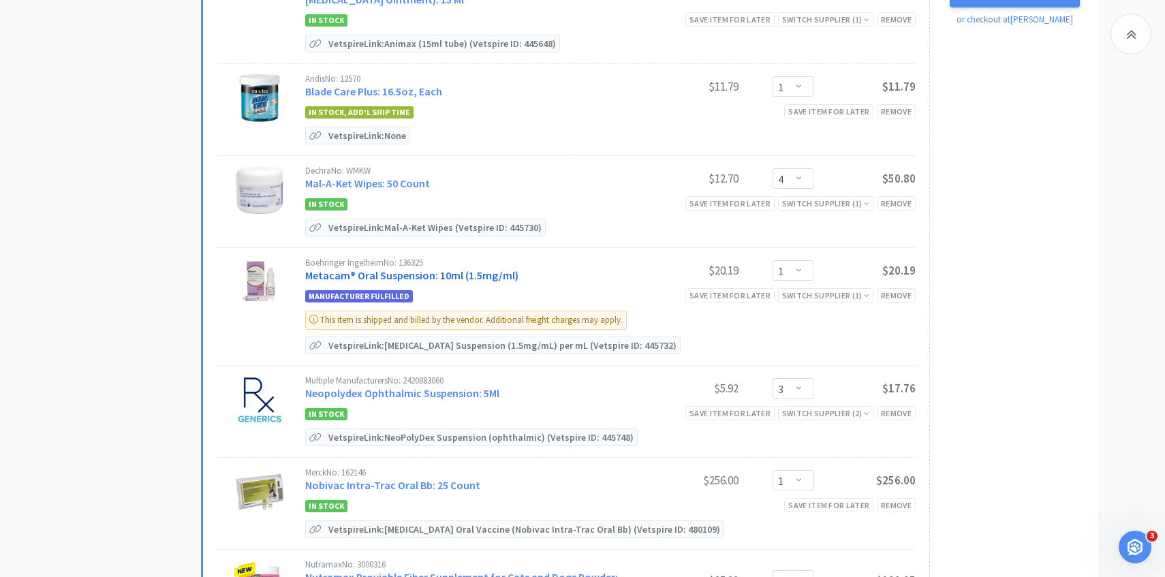
click at [389, 274] on link "Metacam® Oral Suspension: 10ml (1.5mg/ml)" at bounding box center [411, 275] width 213 height 14
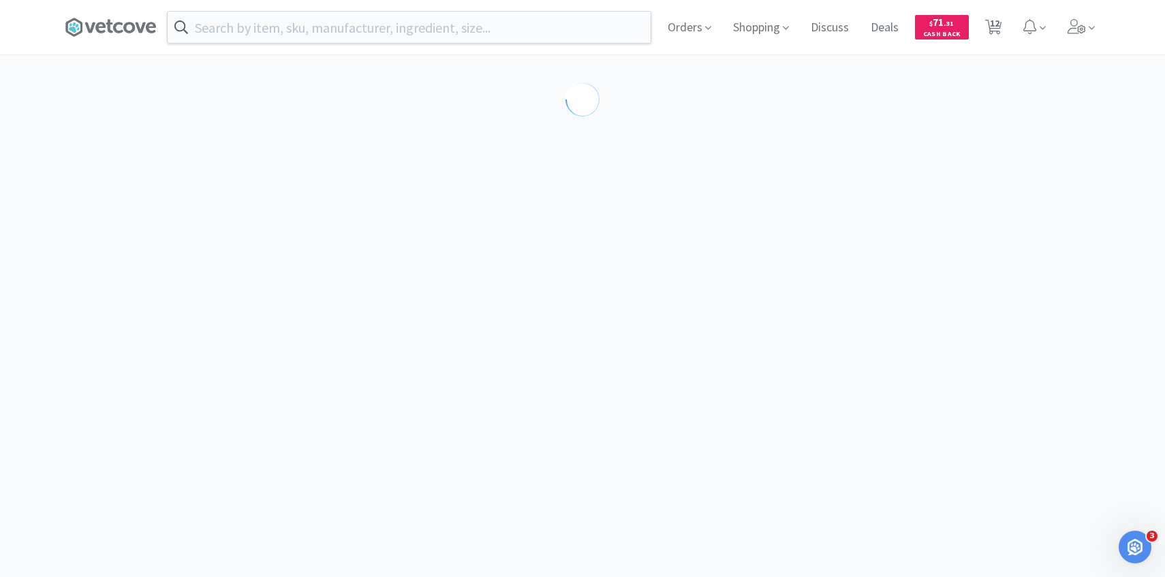
select select "188124"
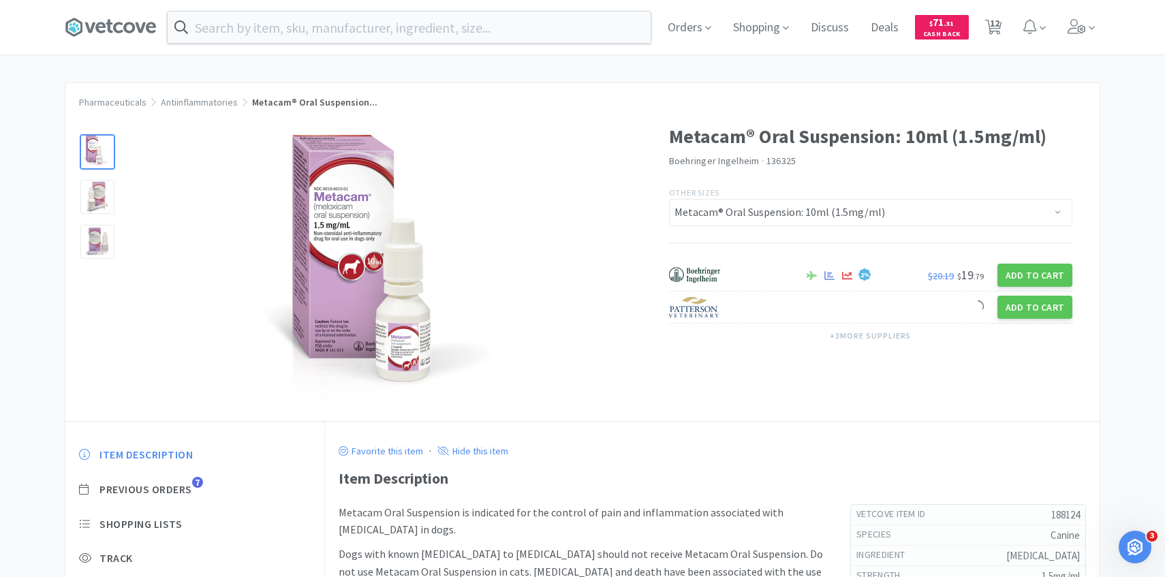
click at [181, 482] on div "Item Description Previous Orders 7 Shopping Lists Track Item Notes Reviews 13" at bounding box center [194, 551] width 259 height 235
click at [181, 484] on span "Previous Orders" at bounding box center [145, 489] width 93 height 14
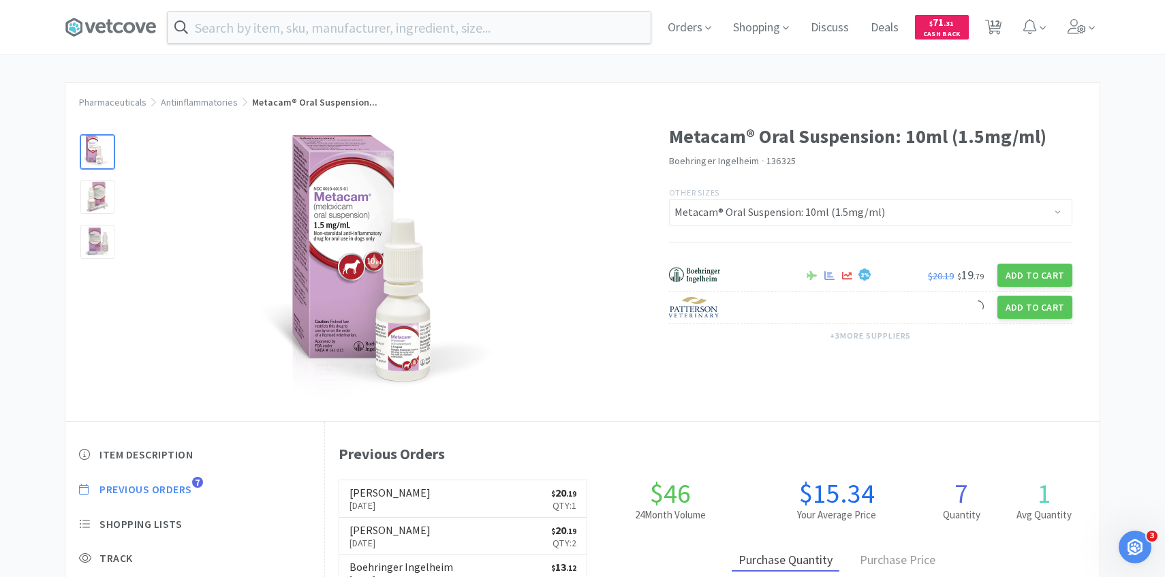
scroll to position [374, 774]
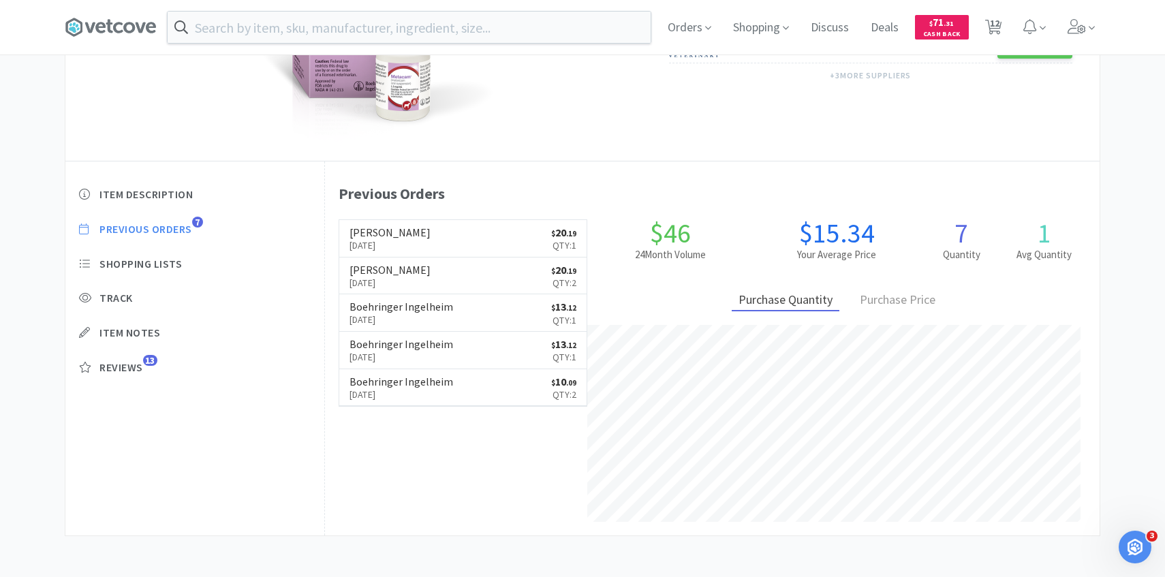
select select "7"
select select "1"
select select "4"
select select "1"
select select "3"
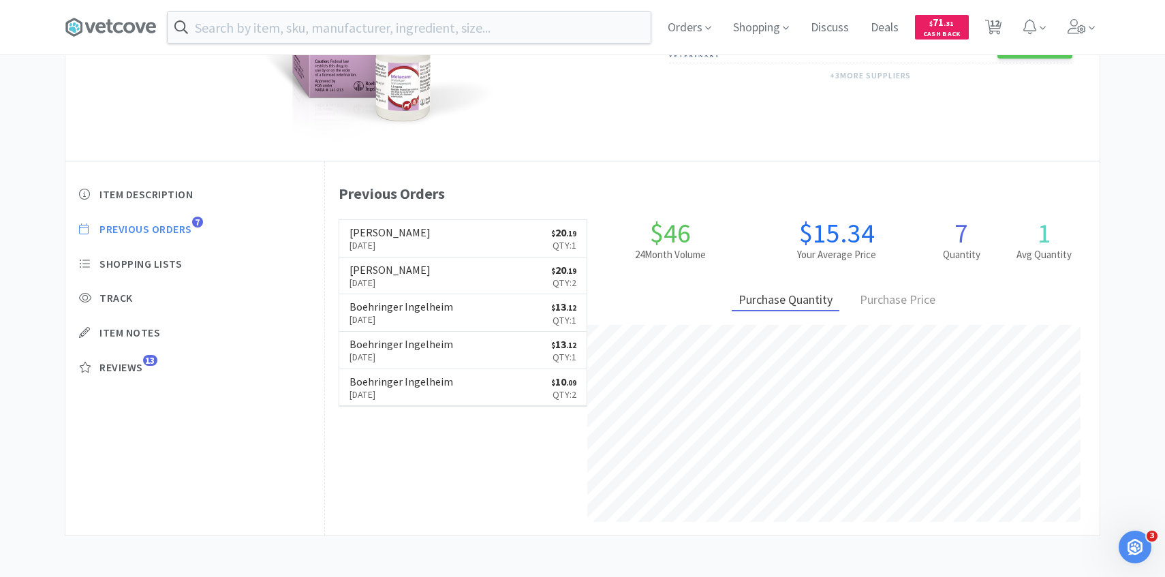
select select "1"
select select "5"
select select "1"
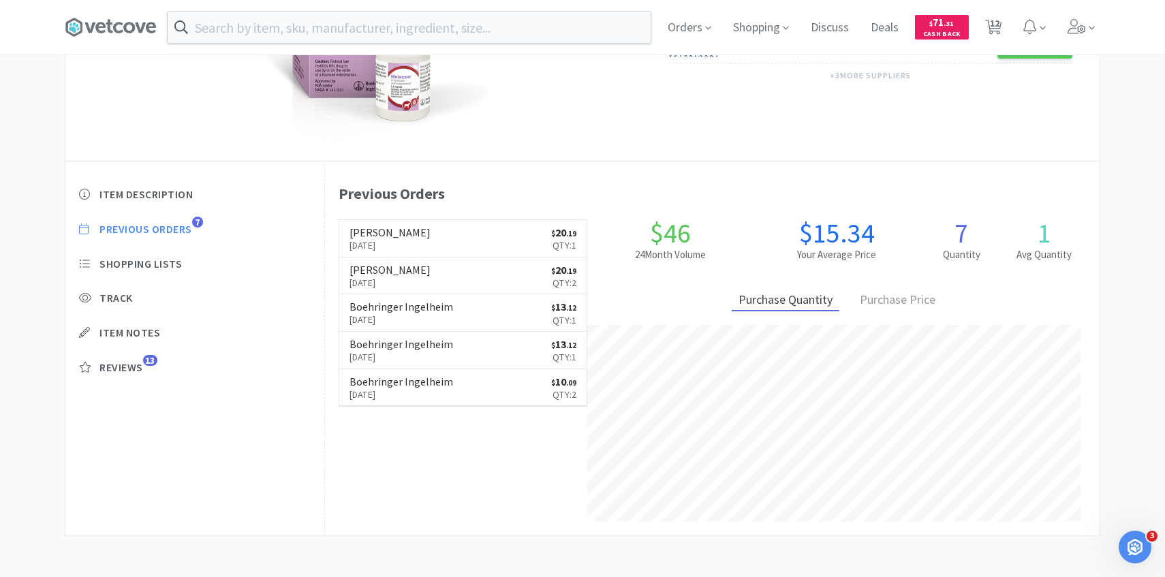
select select "2"
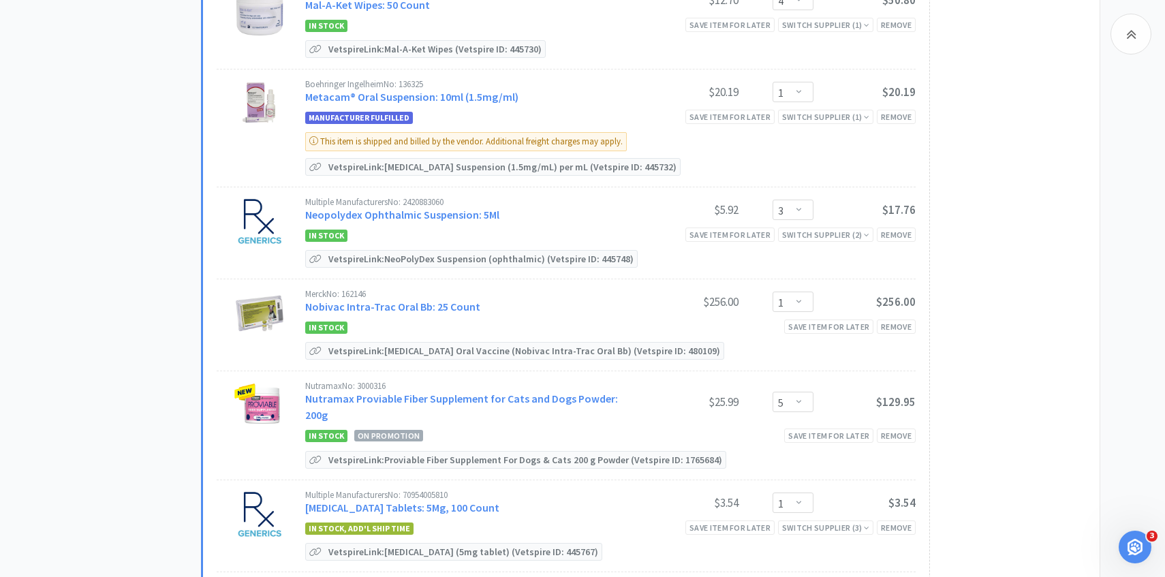
scroll to position [773, 0]
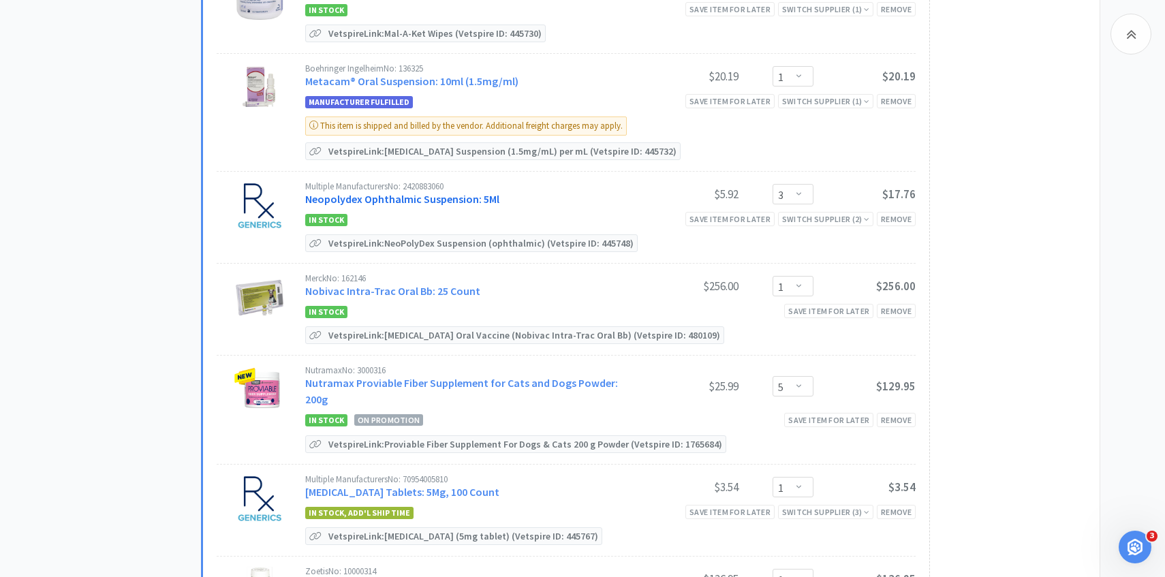
click at [434, 199] on link "Neopolydex Ophthalmic Suspension: 5Ml" at bounding box center [402, 199] width 194 height 14
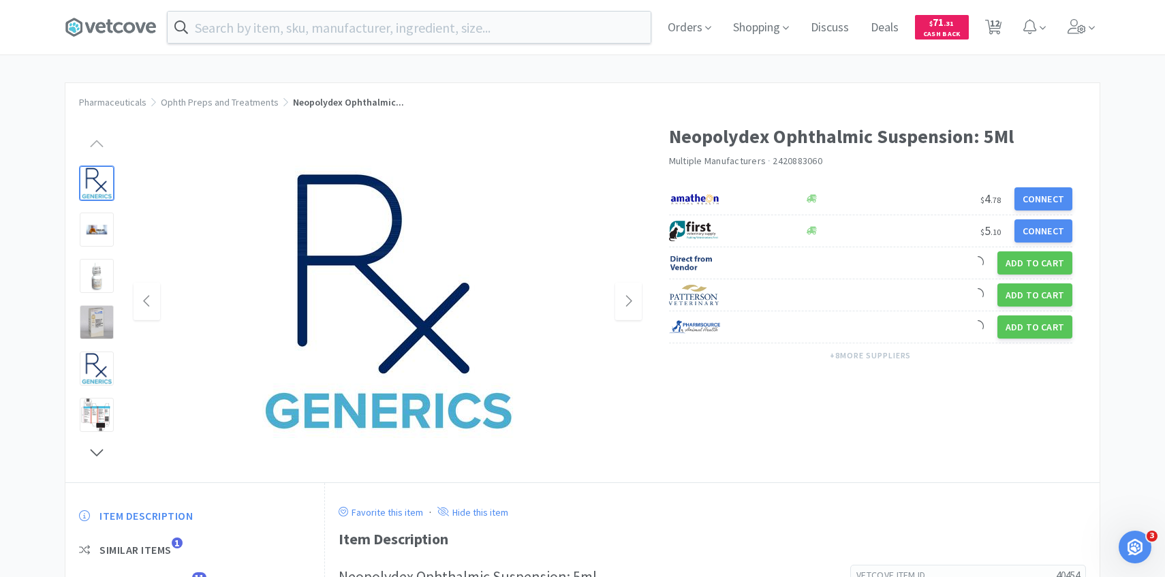
scroll to position [10, 0]
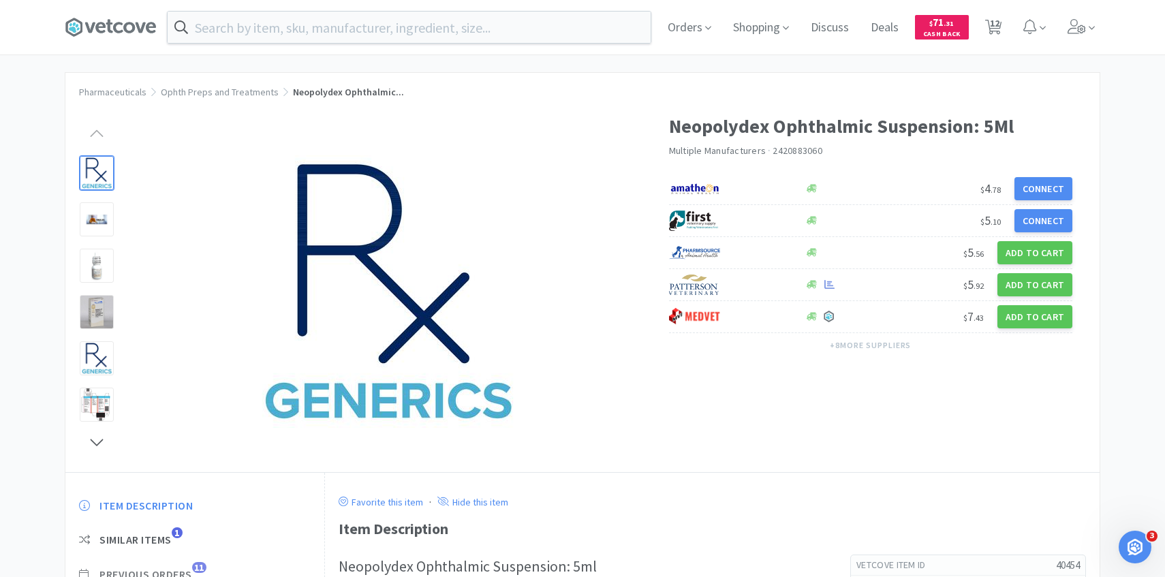
click at [179, 570] on span "Previous Orders" at bounding box center [145, 574] width 93 height 14
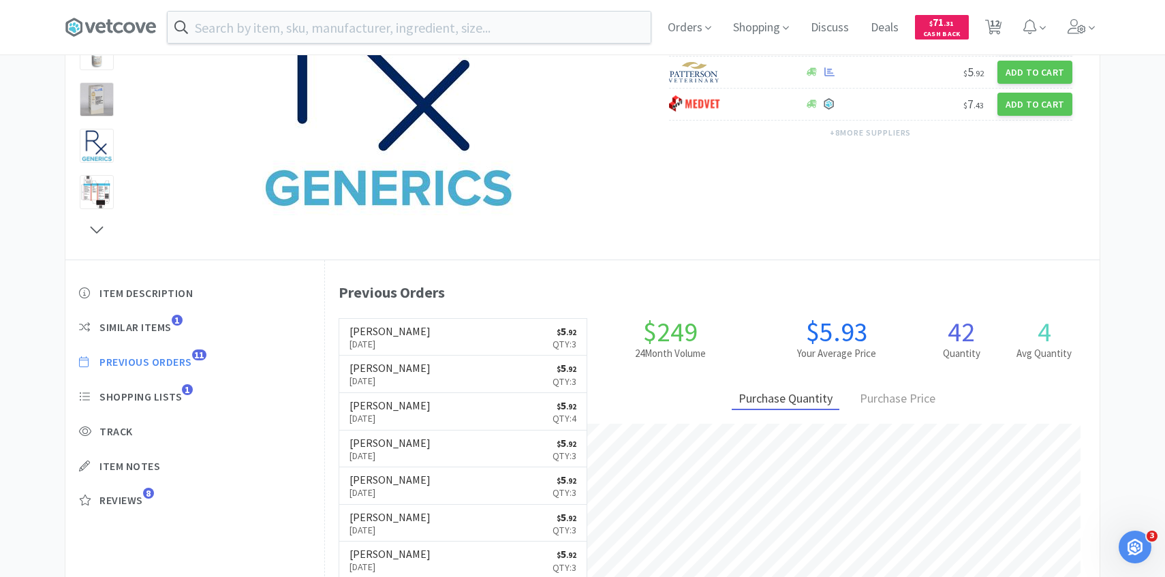
scroll to position [109, 0]
select select "7"
select select "1"
select select "4"
select select "1"
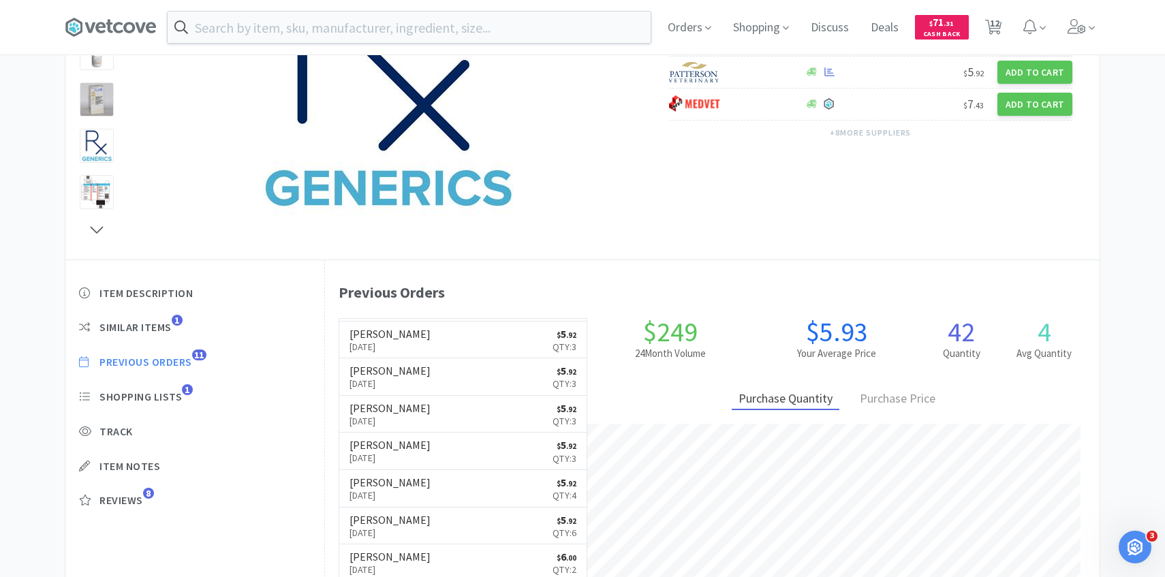
select select "3"
select select "1"
select select "5"
select select "1"
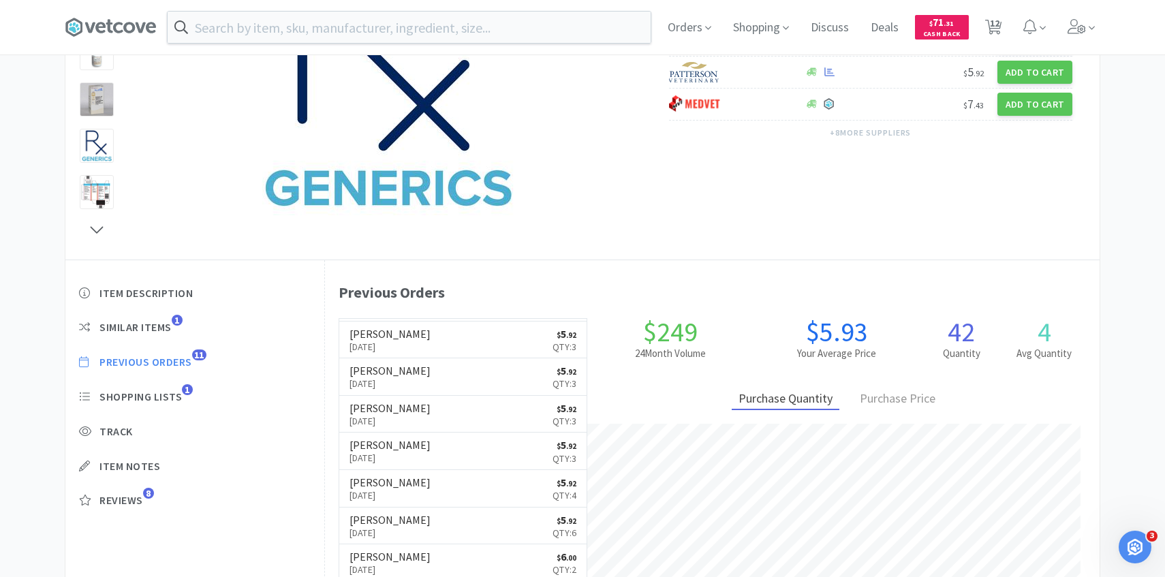
select select "1"
select select "2"
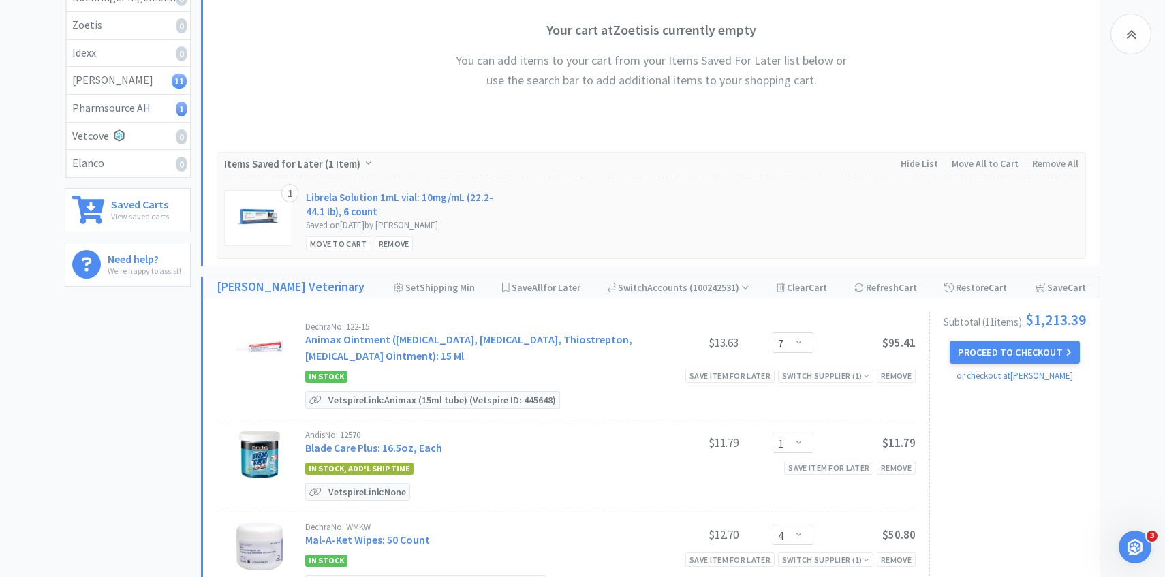
scroll to position [773, 0]
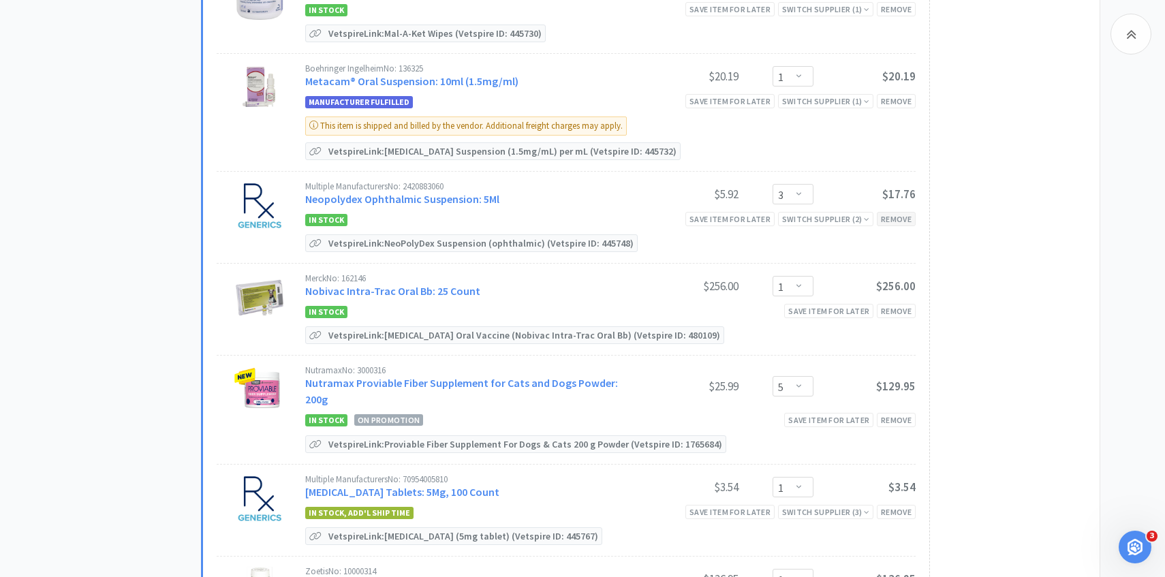
click at [902, 215] on div "Remove" at bounding box center [896, 219] width 39 height 14
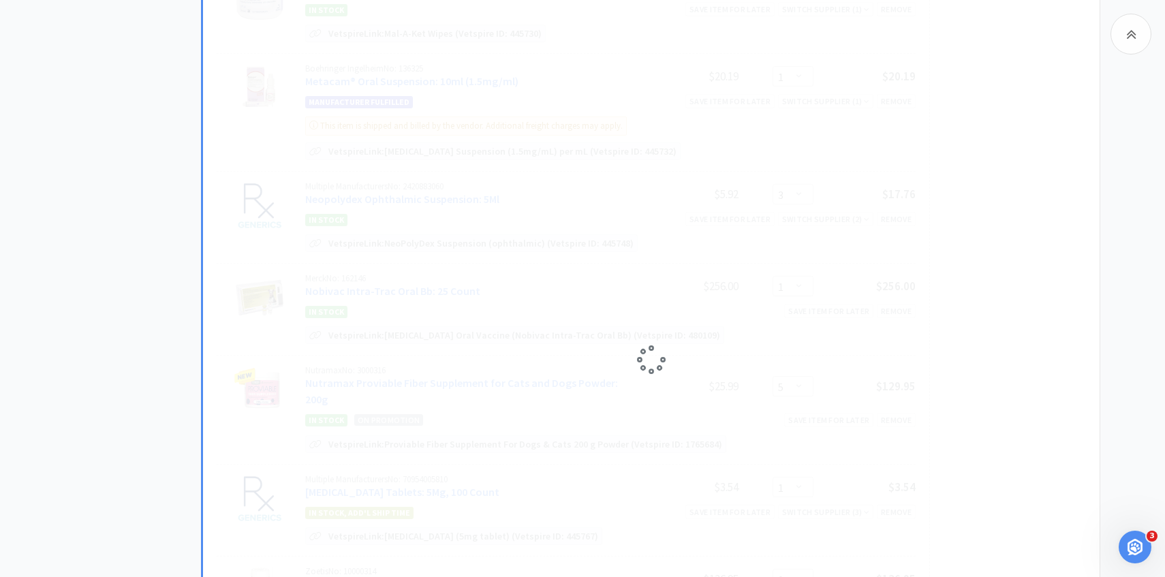
select select "1"
select select "5"
select select "1"
select select "2"
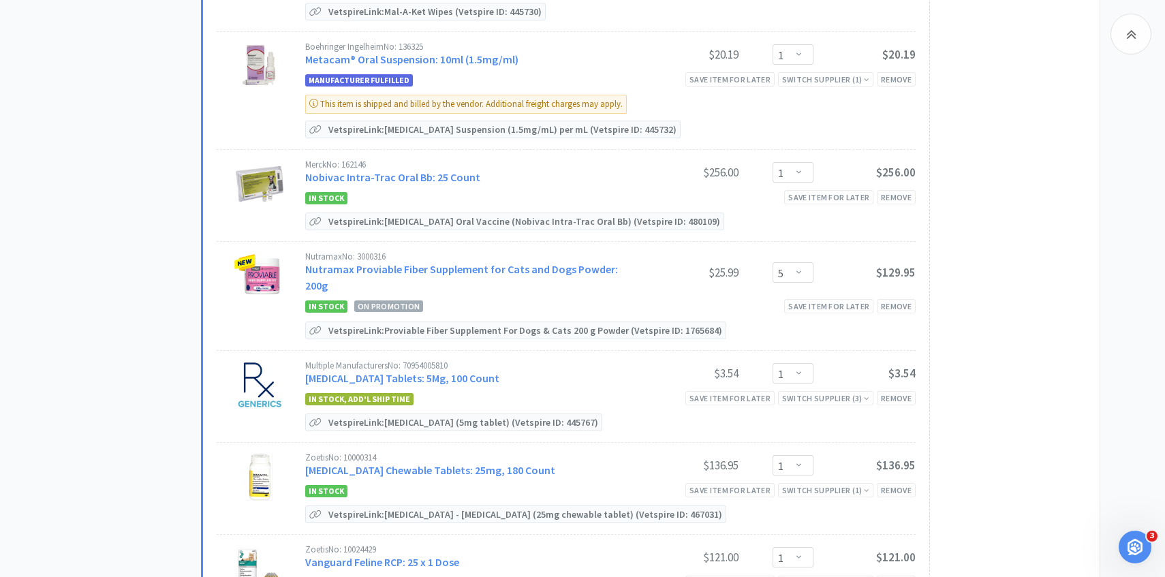
scroll to position [802, 0]
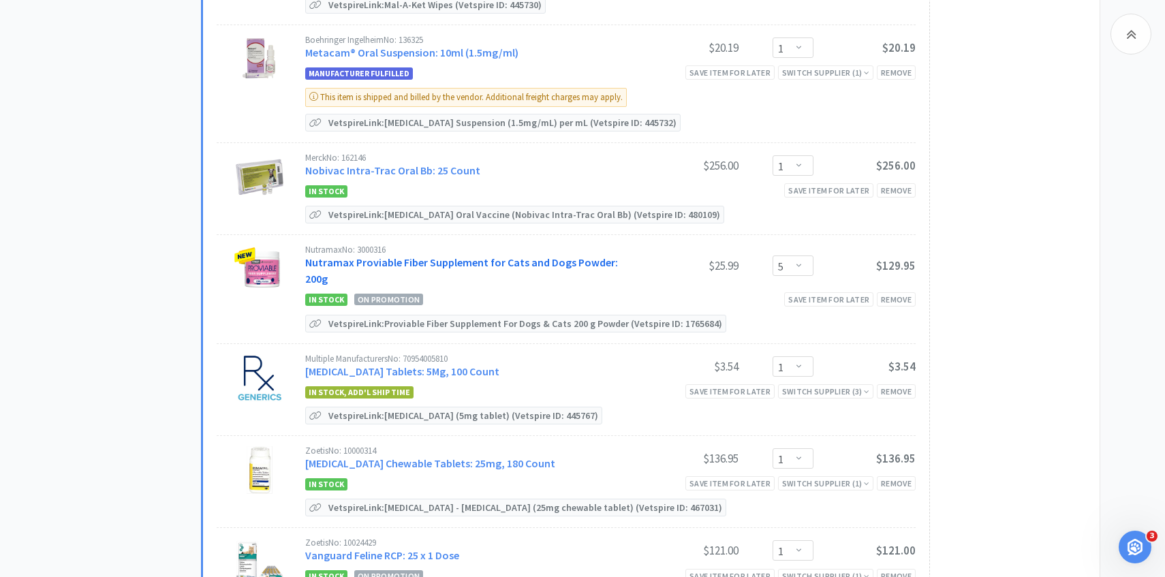
click at [482, 257] on link "Nutramax Proviable Fiber Supplement for Cats and Dogs Powder: 200g" at bounding box center [461, 270] width 313 height 30
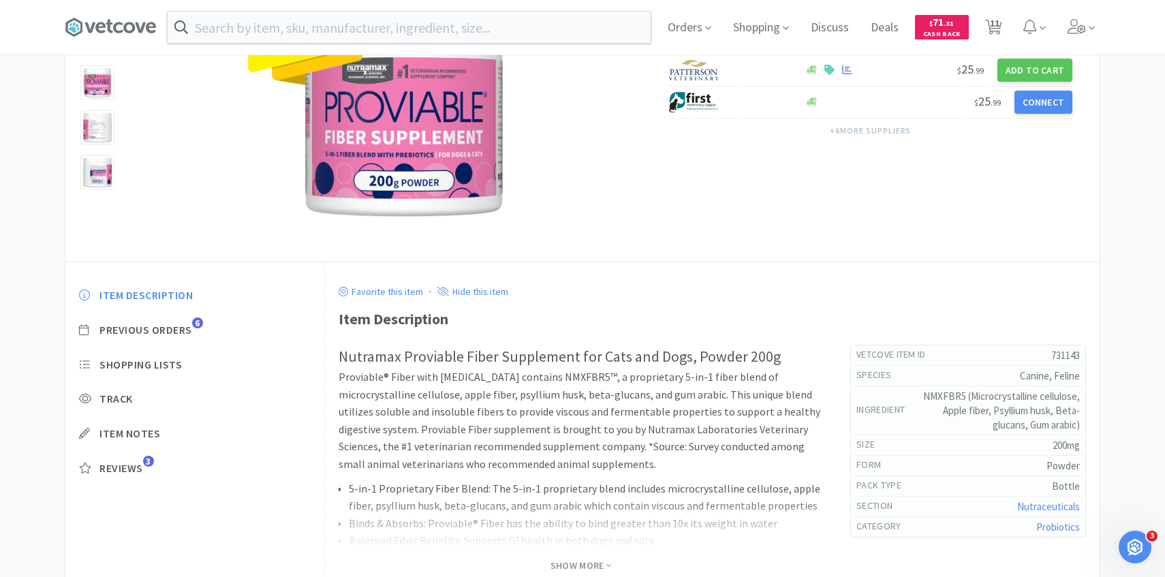
click at [188, 320] on div "Item Description Previous Orders 6 Shopping Lists Track Item Notes Reviews 3" at bounding box center [194, 392] width 259 height 235
click at [188, 334] on span "Previous Orders" at bounding box center [145, 330] width 93 height 14
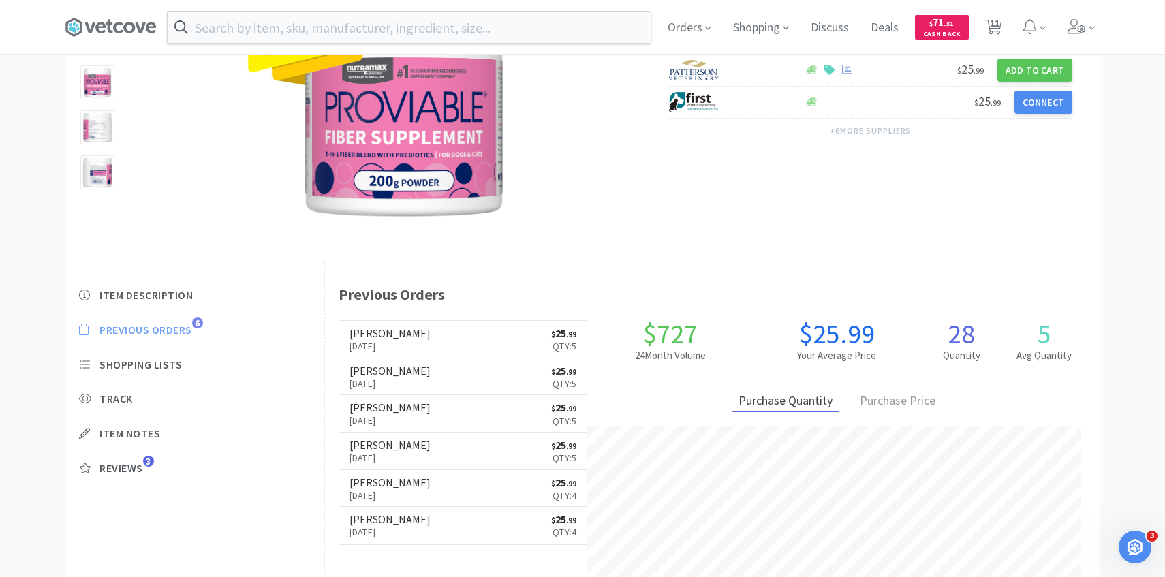
scroll to position [374, 774]
select select "7"
select select "1"
select select "4"
select select "1"
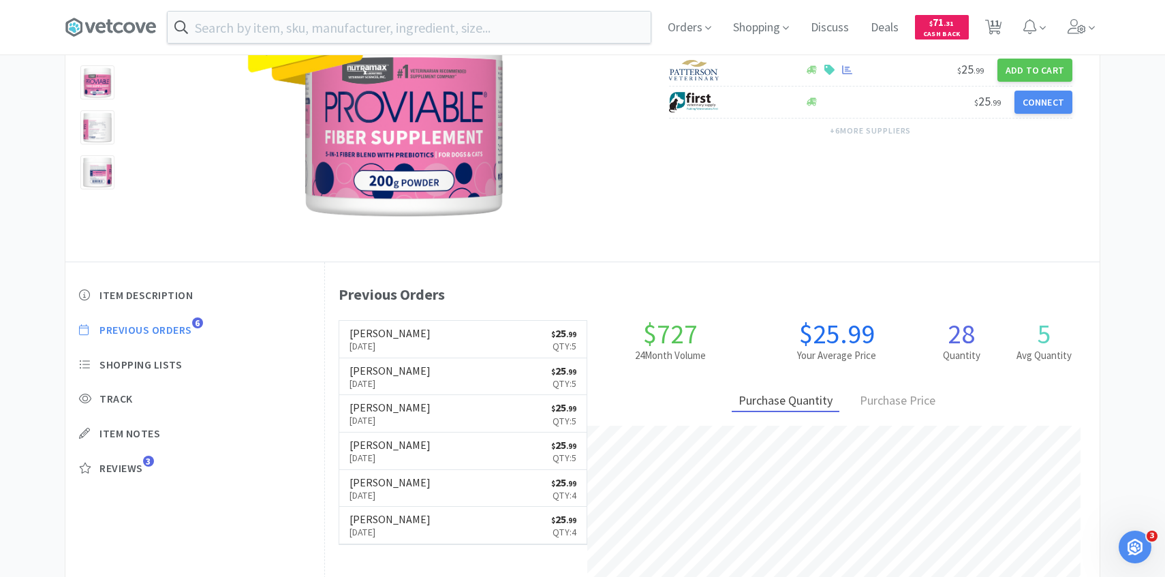
select select "1"
select select "5"
select select "1"
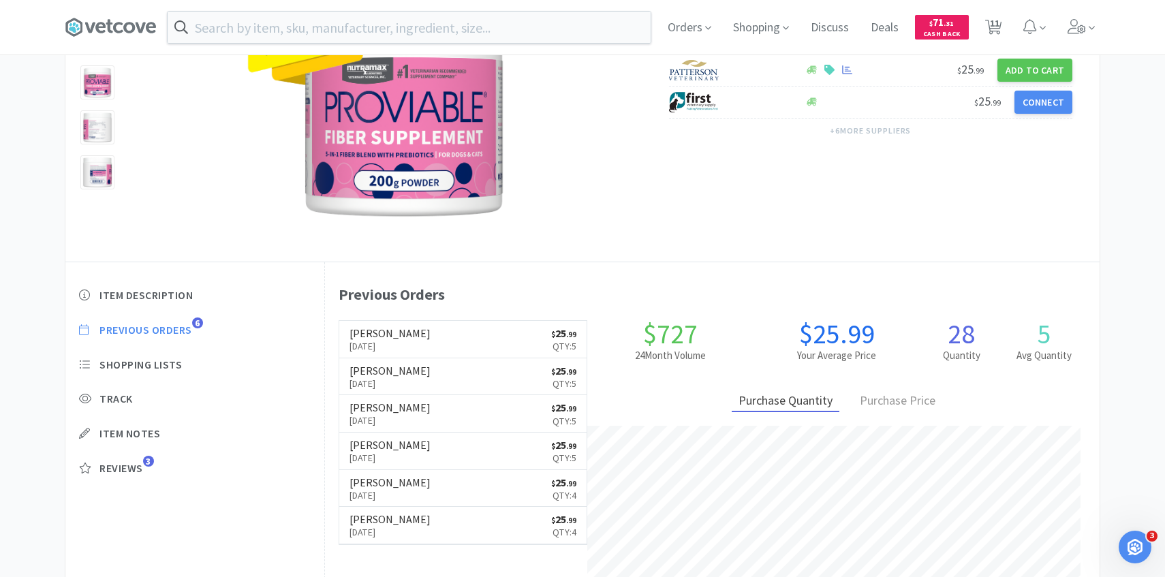
select select "2"
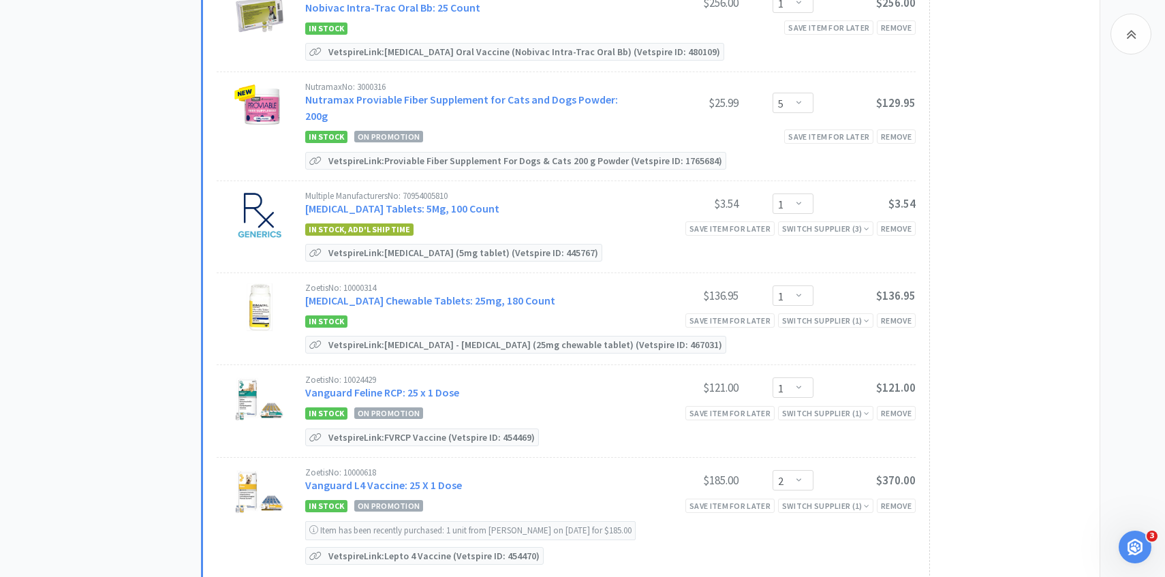
scroll to position [971, 0]
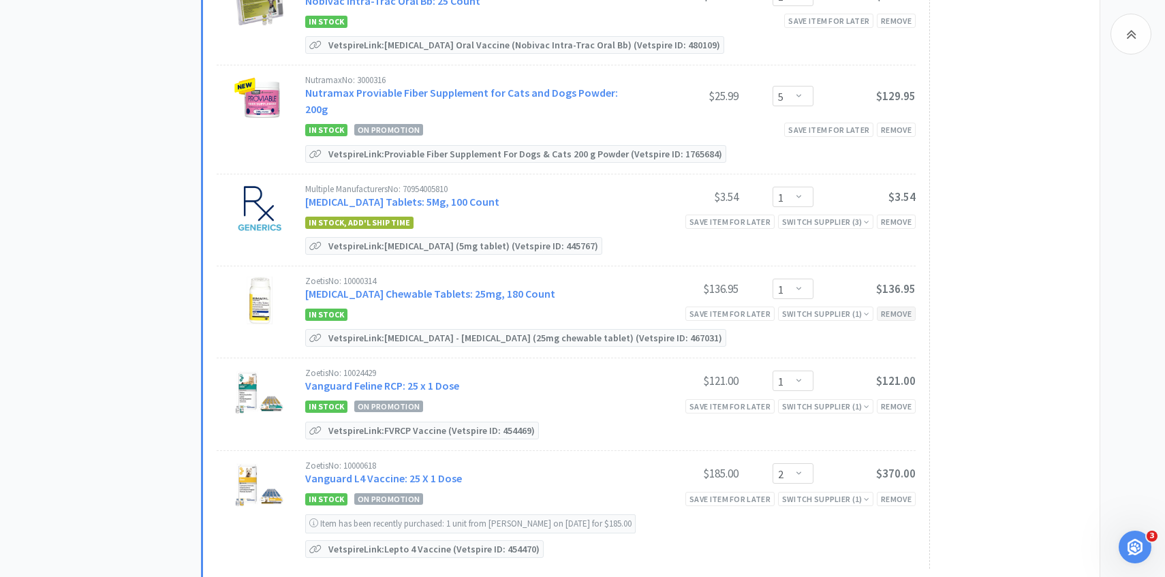
click at [899, 307] on div "Remove" at bounding box center [896, 314] width 39 height 14
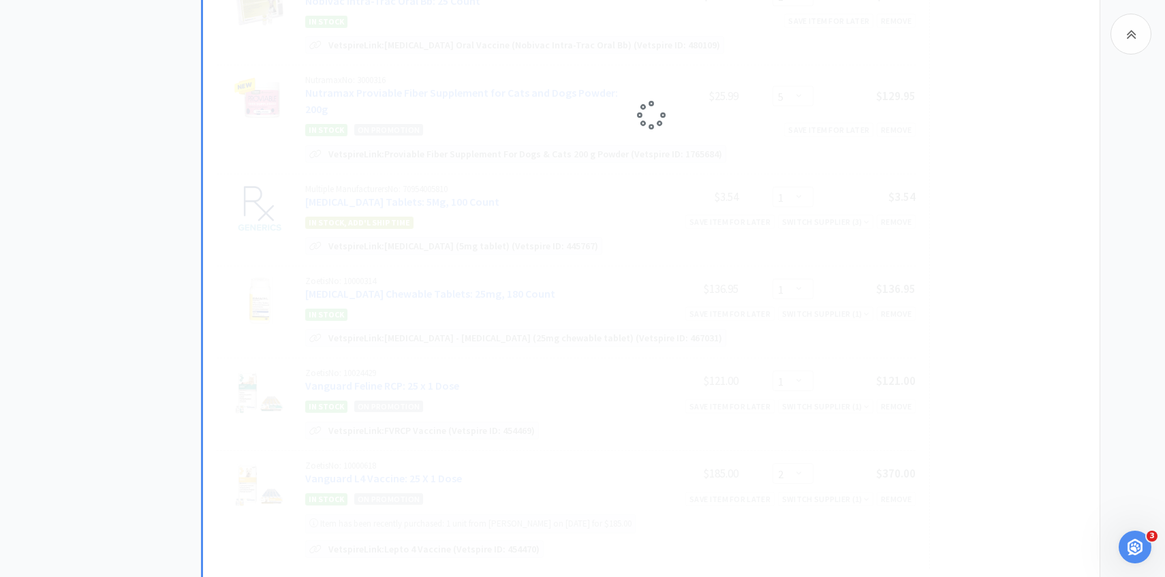
select select "2"
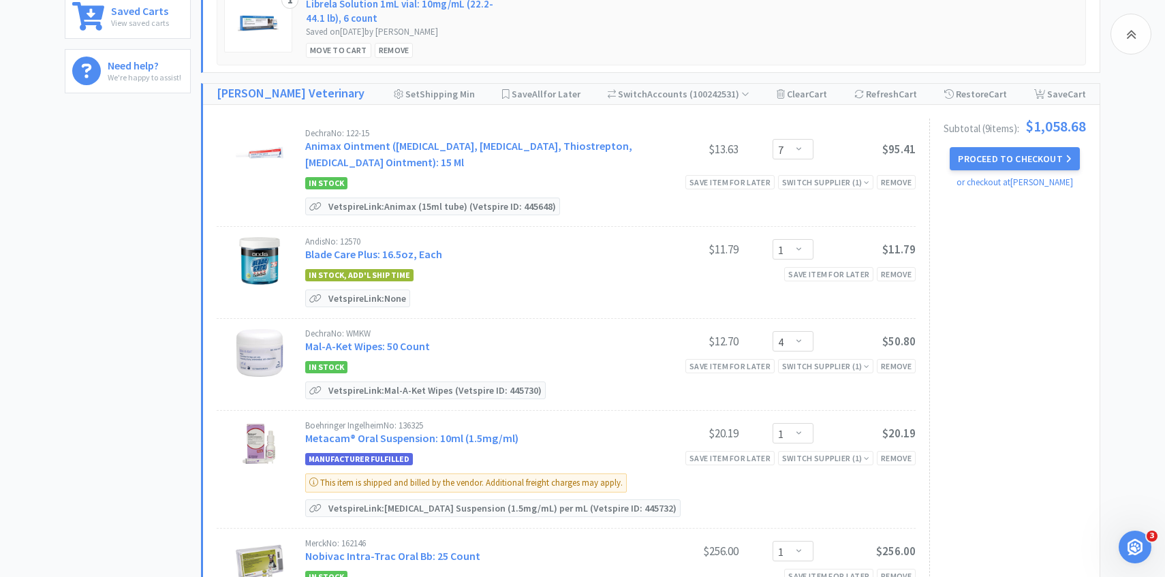
scroll to position [0, 0]
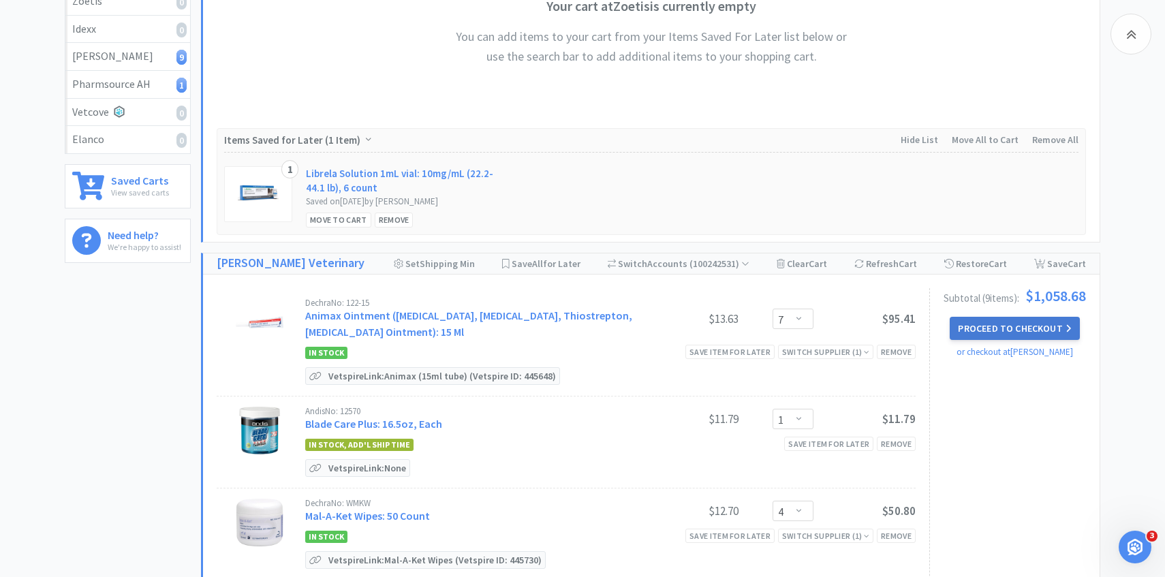
click at [1008, 330] on button "Proceed to Checkout" at bounding box center [1014, 328] width 129 height 23
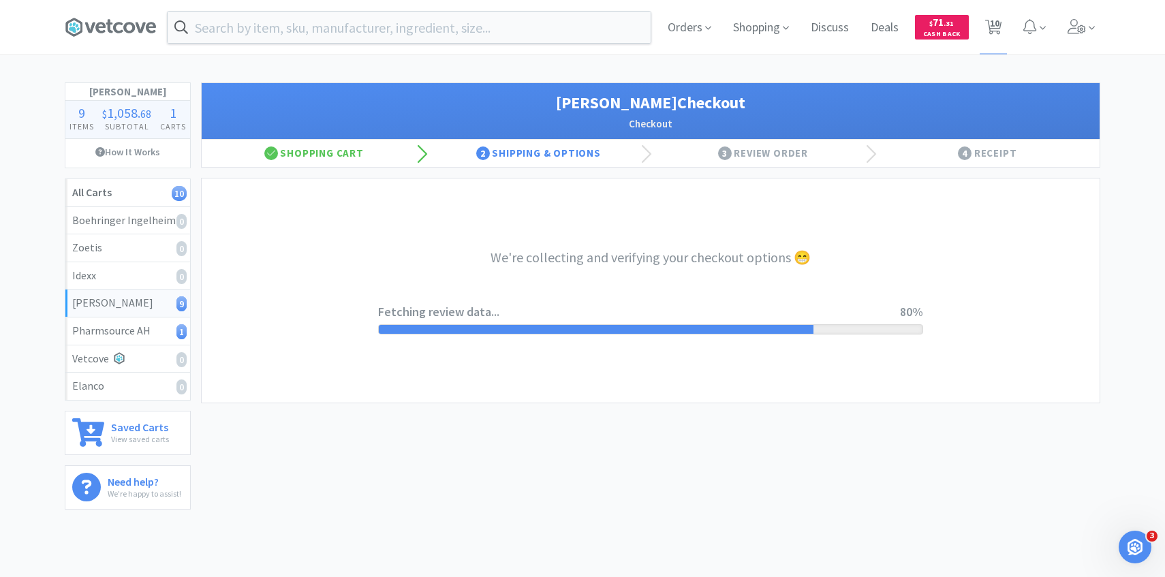
select select "1"
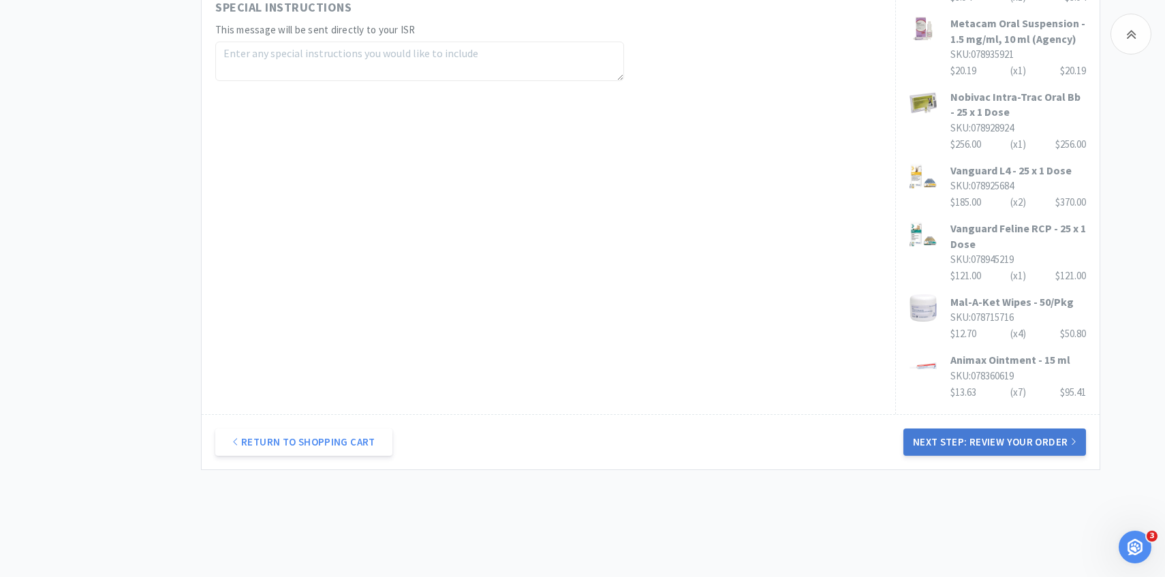
click at [962, 428] on button "Next Step: Review Your Order" at bounding box center [994, 441] width 183 height 27
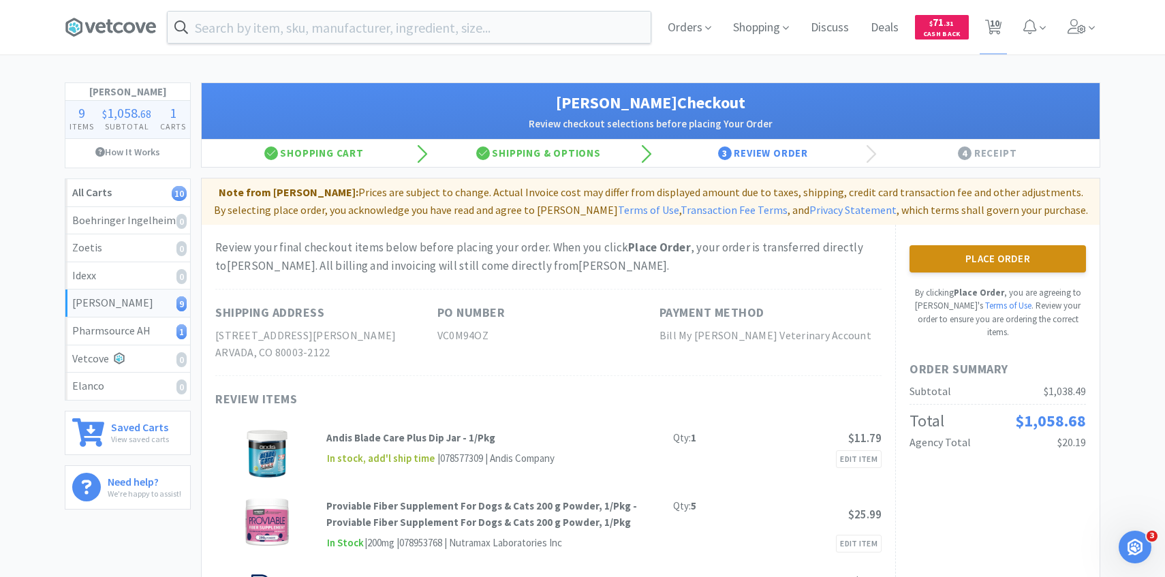
click at [925, 261] on button "Place Order" at bounding box center [997, 258] width 176 height 27
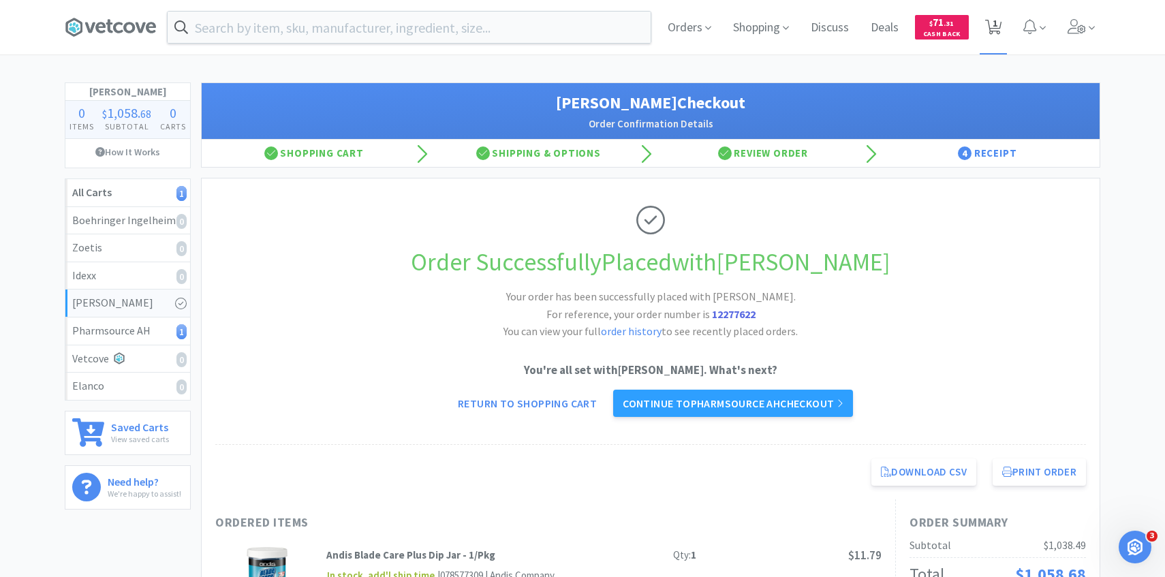
click at [993, 25] on span "1" at bounding box center [994, 23] width 5 height 54
select select "2"
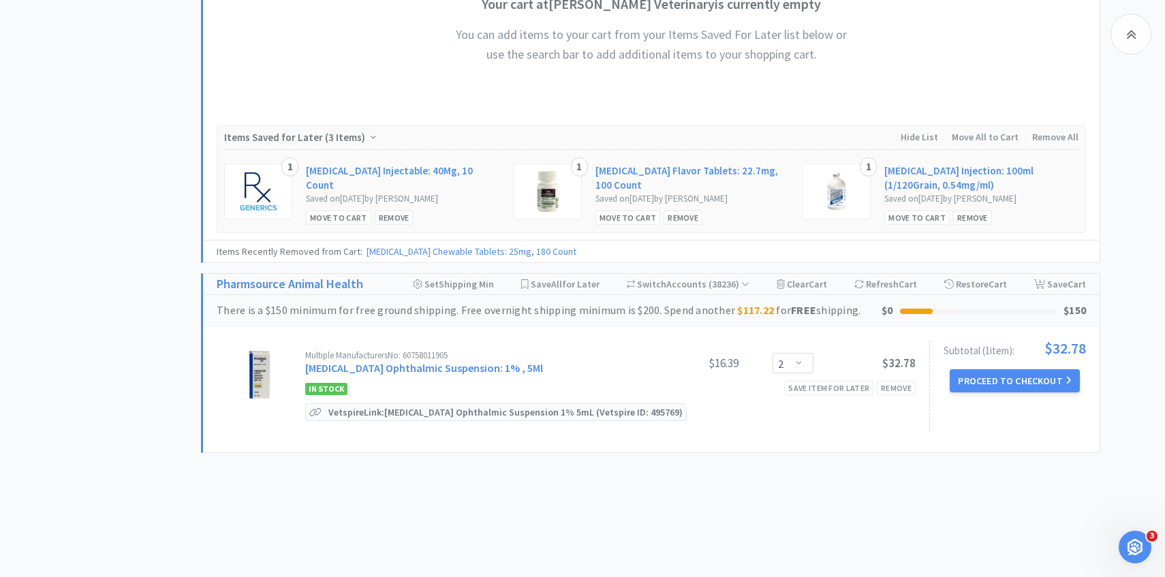
scroll to position [584, 0]
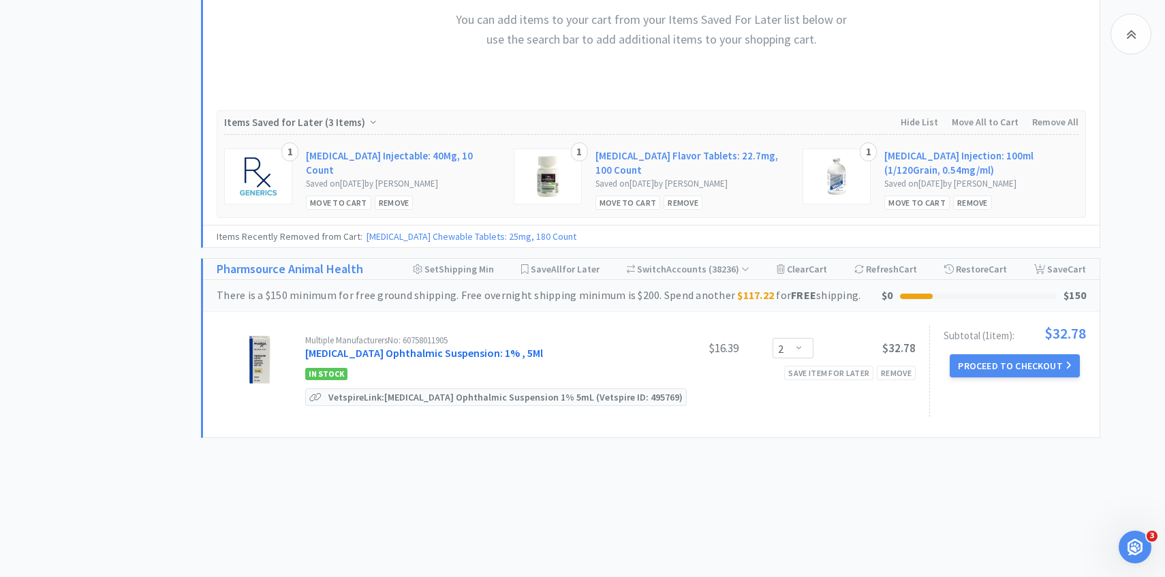
click at [477, 356] on link "[MEDICAL_DATA] Ophthalmic Suspension: 1% , 5Ml" at bounding box center [424, 353] width 238 height 14
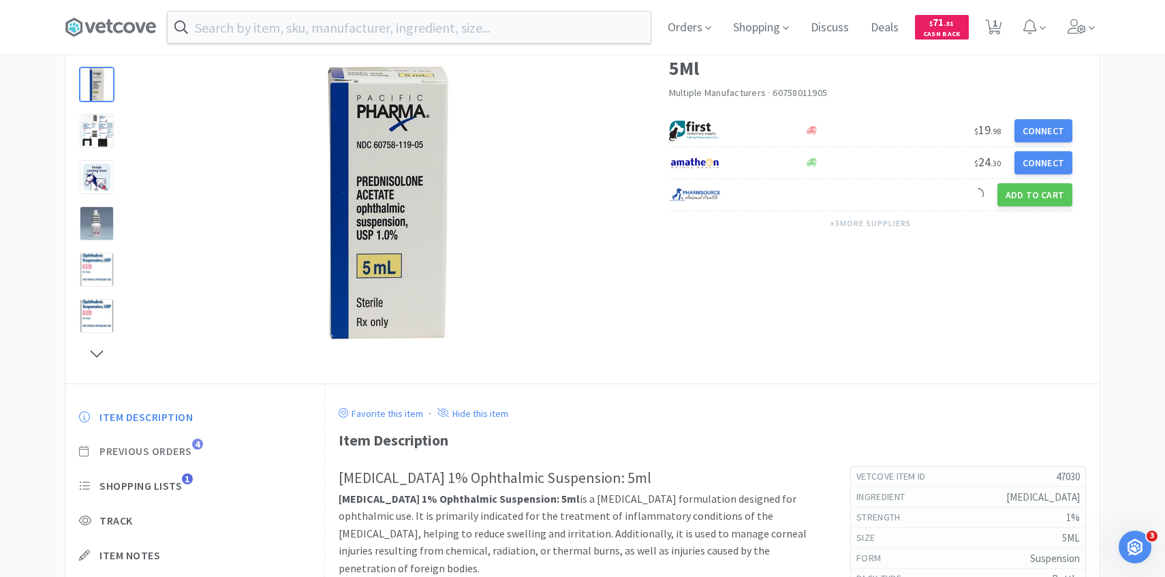
scroll to position [113, 0]
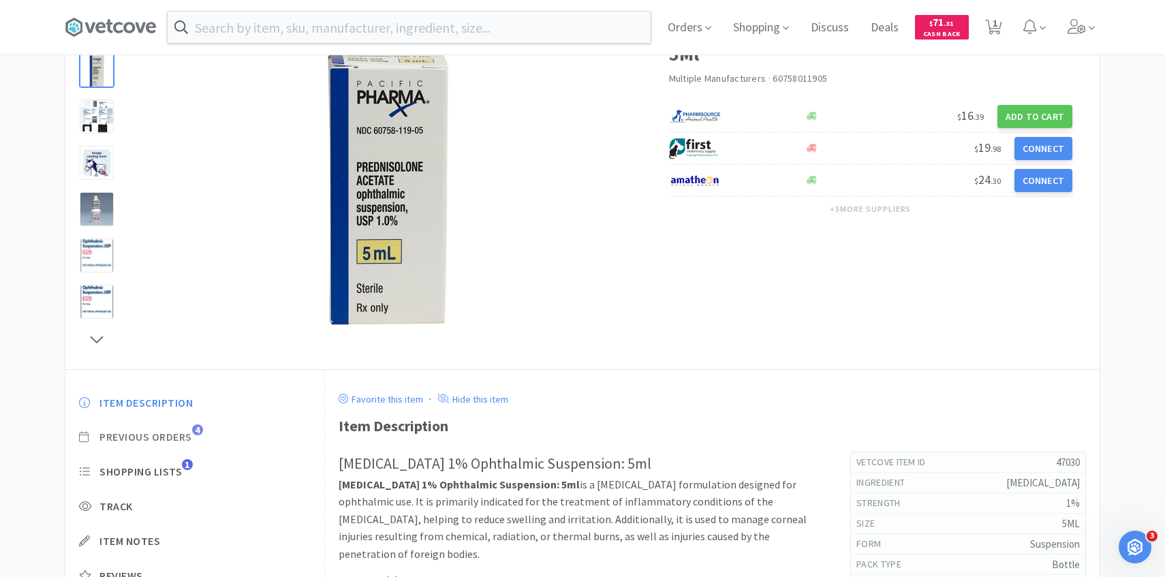
click at [185, 434] on span "Previous Orders" at bounding box center [145, 437] width 93 height 14
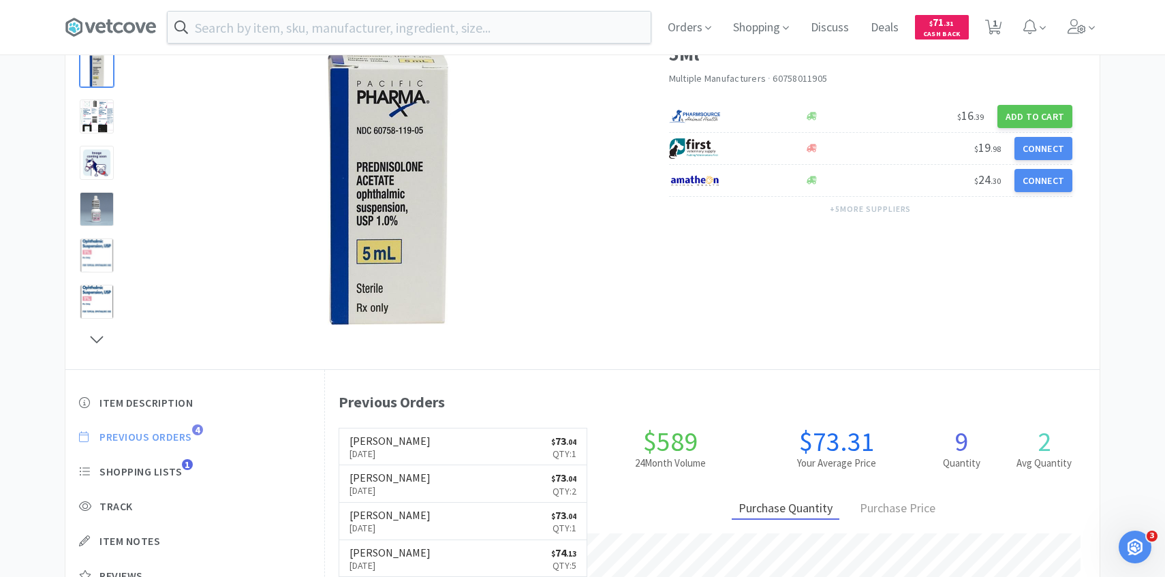
scroll to position [374, 774]
select select "2"
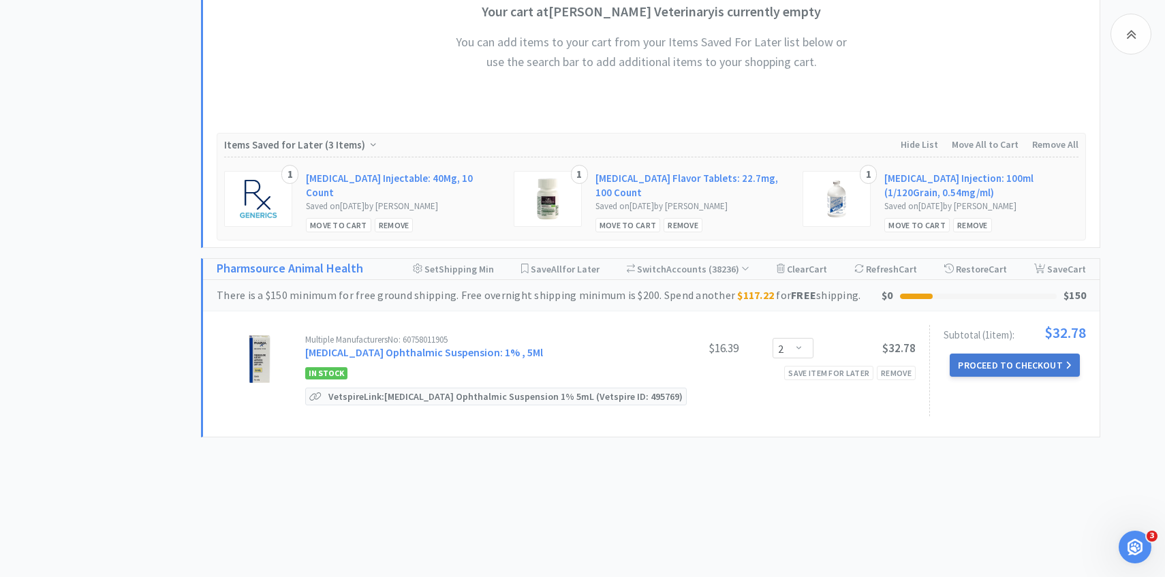
click at [1017, 364] on button "Proceed to Checkout" at bounding box center [1014, 365] width 129 height 23
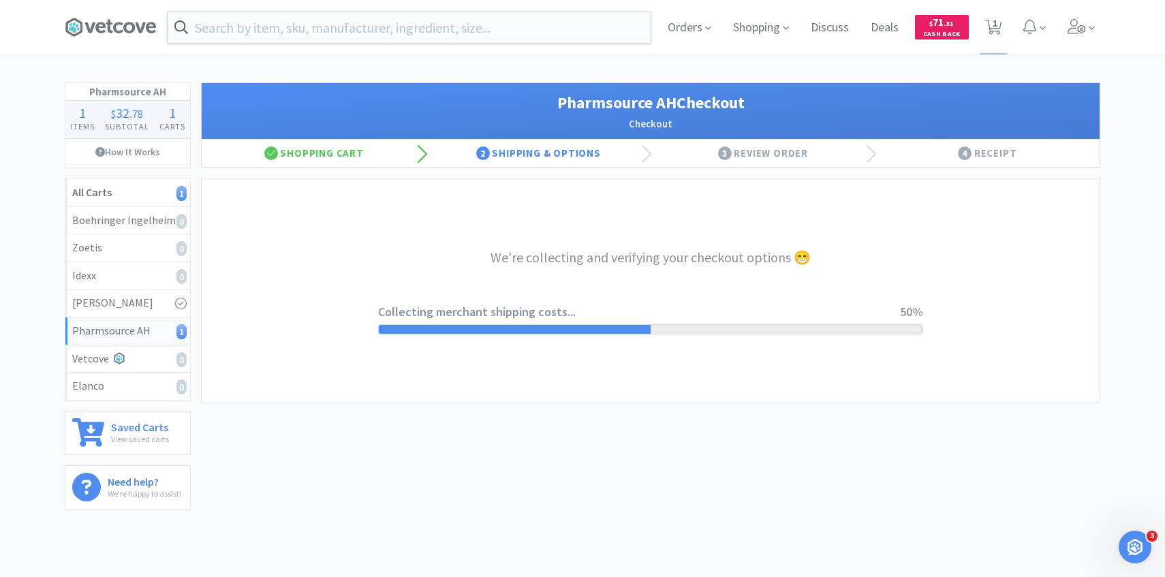
select select "1001"
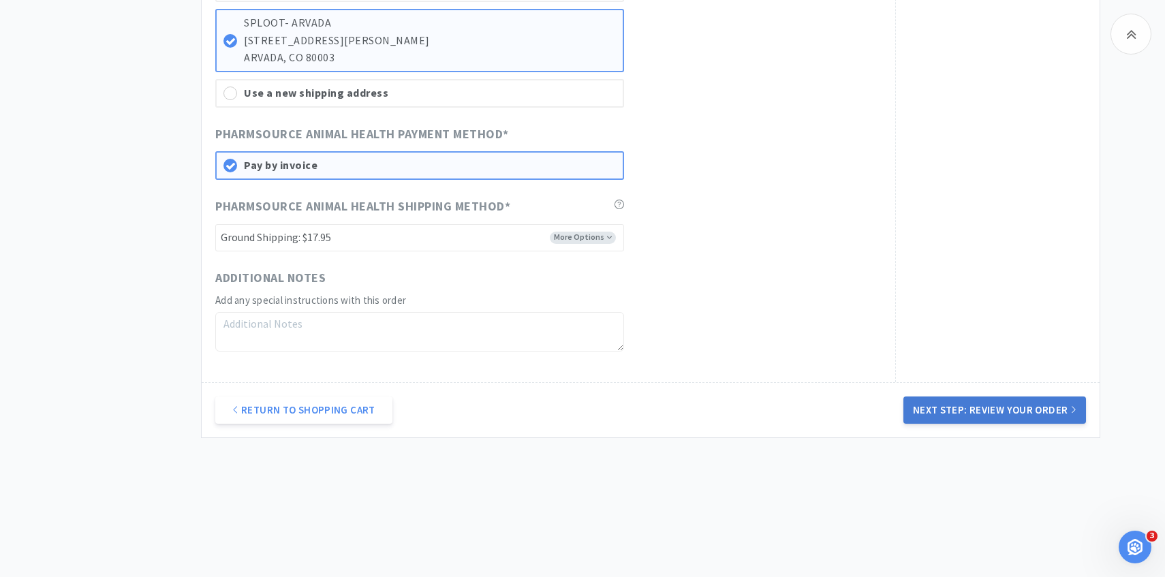
click at [978, 421] on button "Next Step: Review Your Order" at bounding box center [994, 409] width 183 height 27
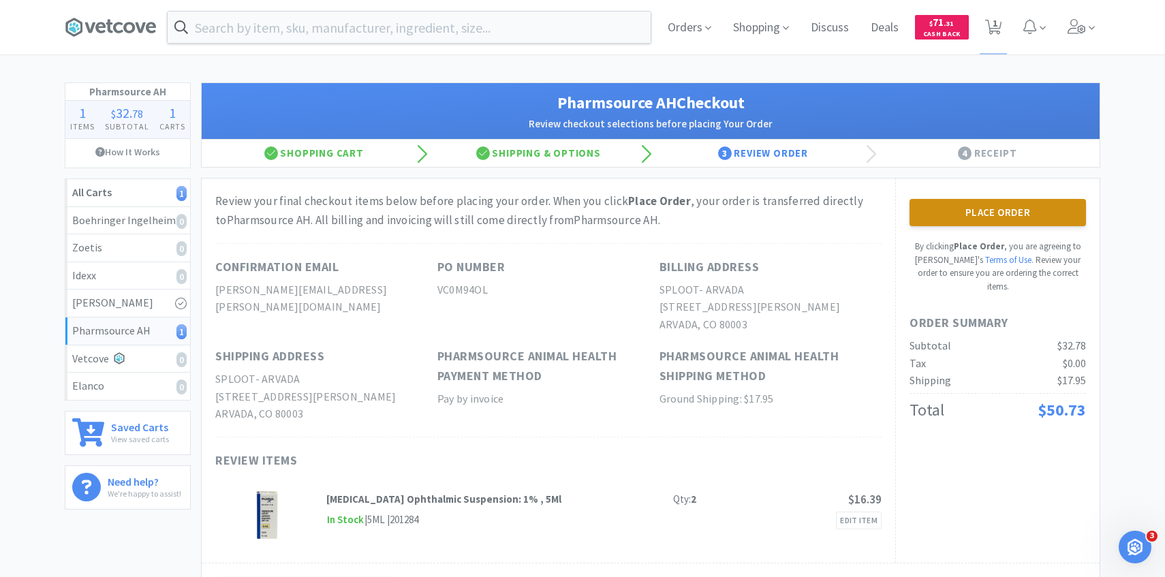
click at [929, 213] on button "Place Order" at bounding box center [997, 212] width 176 height 27
